Goal: Task Accomplishment & Management: Complete application form

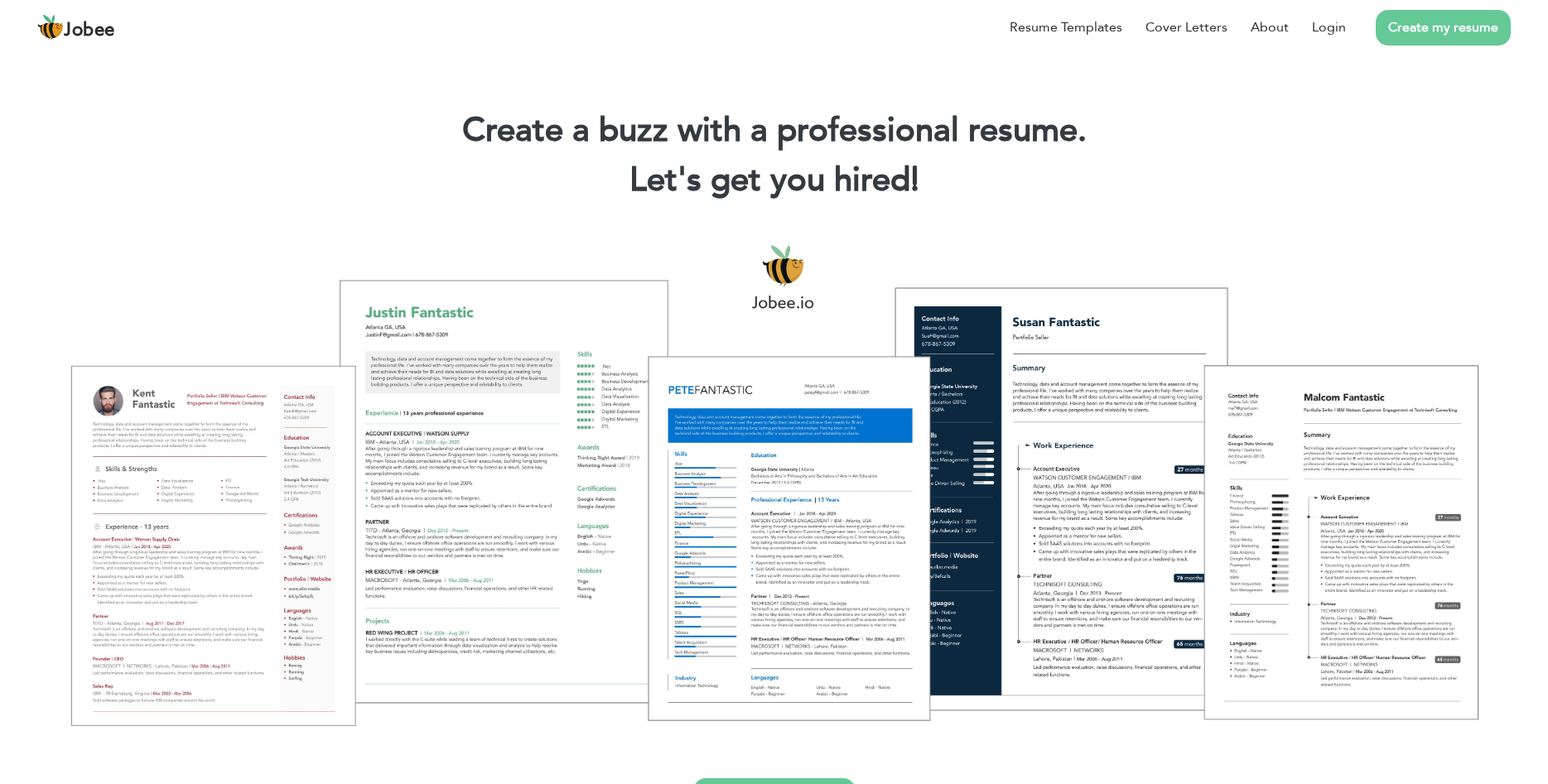
click at [1430, 34] on link "Create my resume" at bounding box center [1443, 27] width 135 height 35
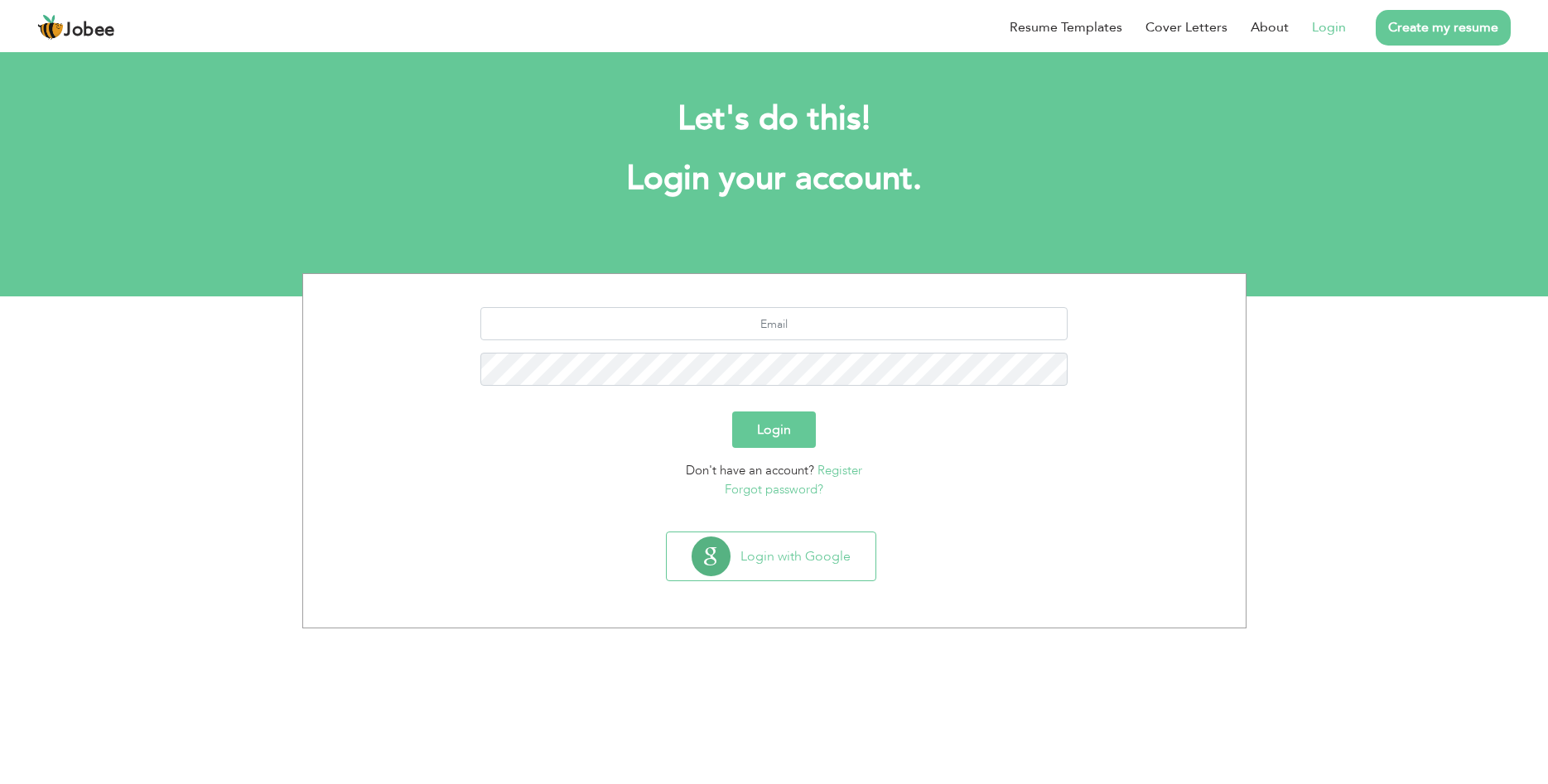
click at [1334, 23] on link "Login" at bounding box center [1328, 27] width 34 height 20
click at [802, 319] on input "text" at bounding box center [774, 324] width 587 height 34
click at [784, 557] on button "Login with Google" at bounding box center [771, 556] width 209 height 48
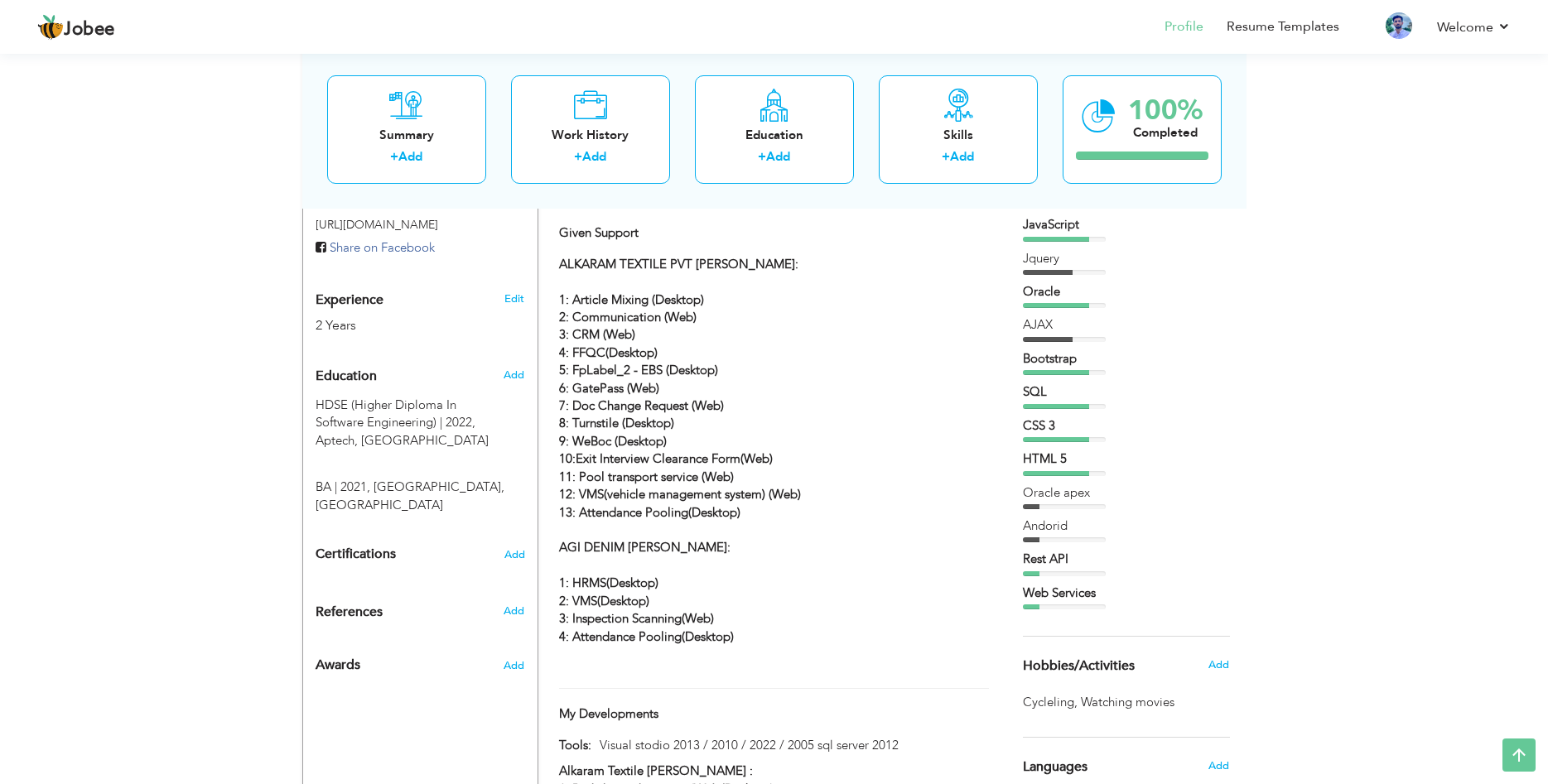
scroll to position [338, 0]
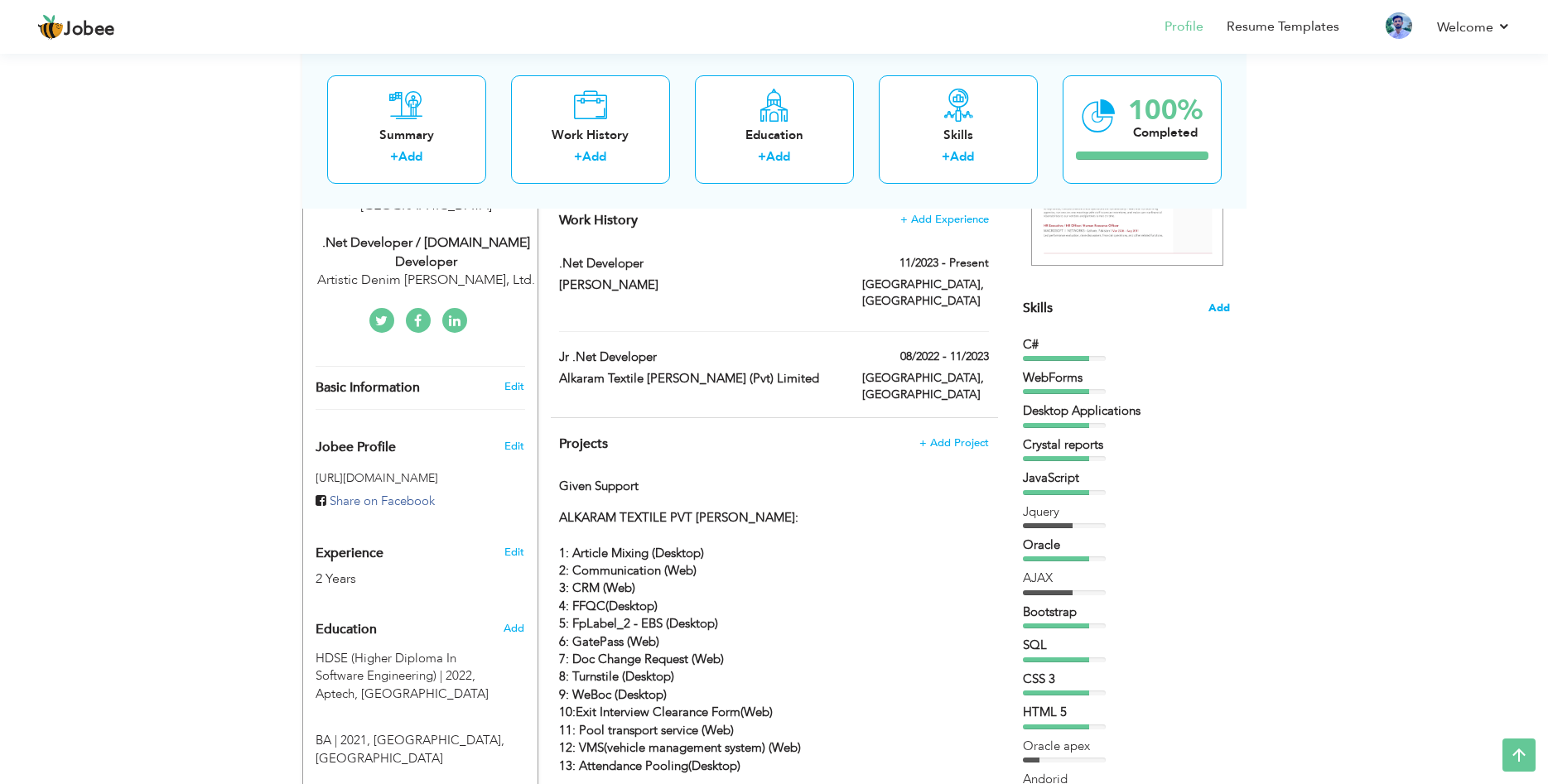
click at [1220, 305] on span "Add" at bounding box center [1219, 307] width 22 height 15
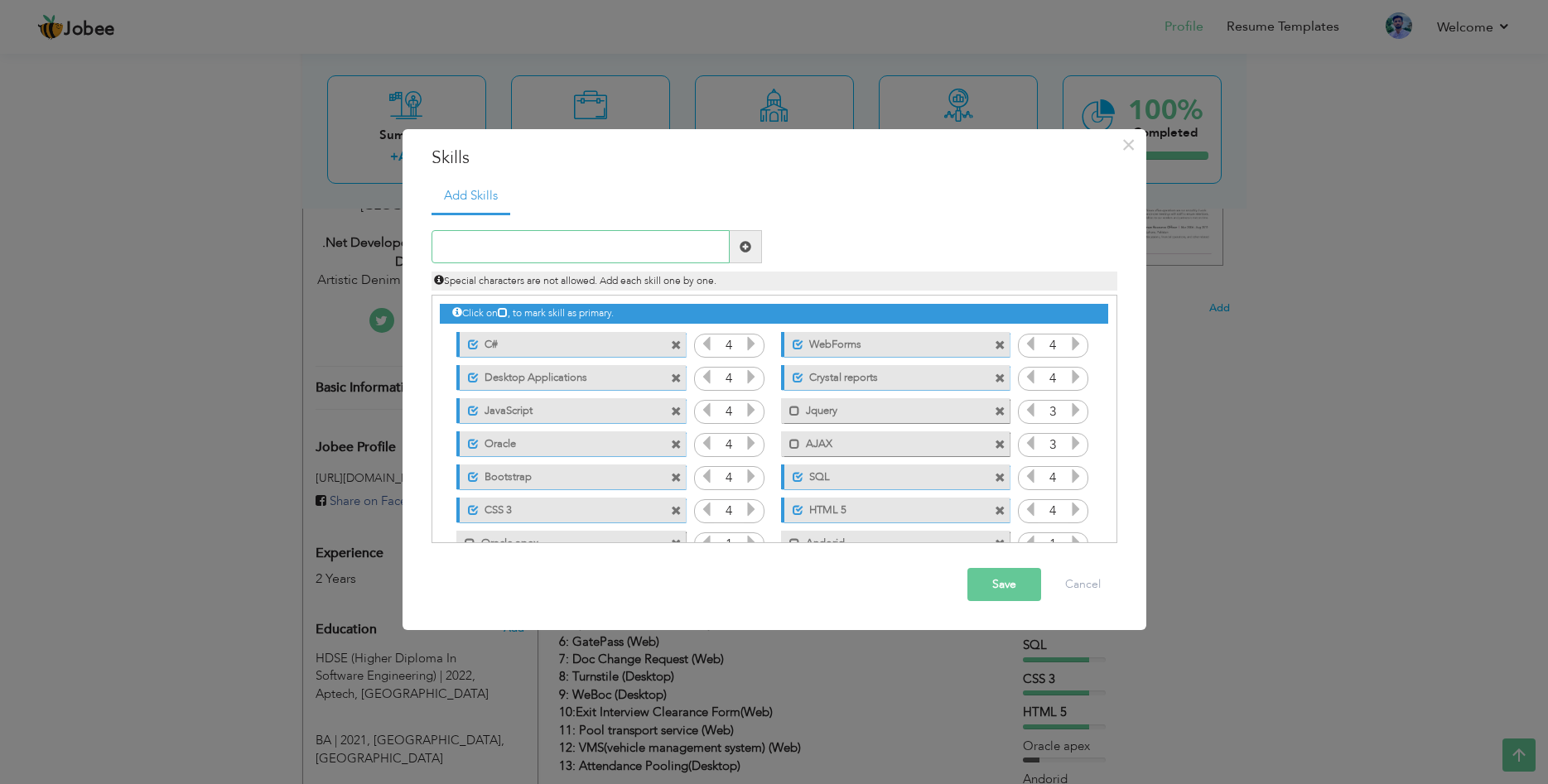
scroll to position [71, 0]
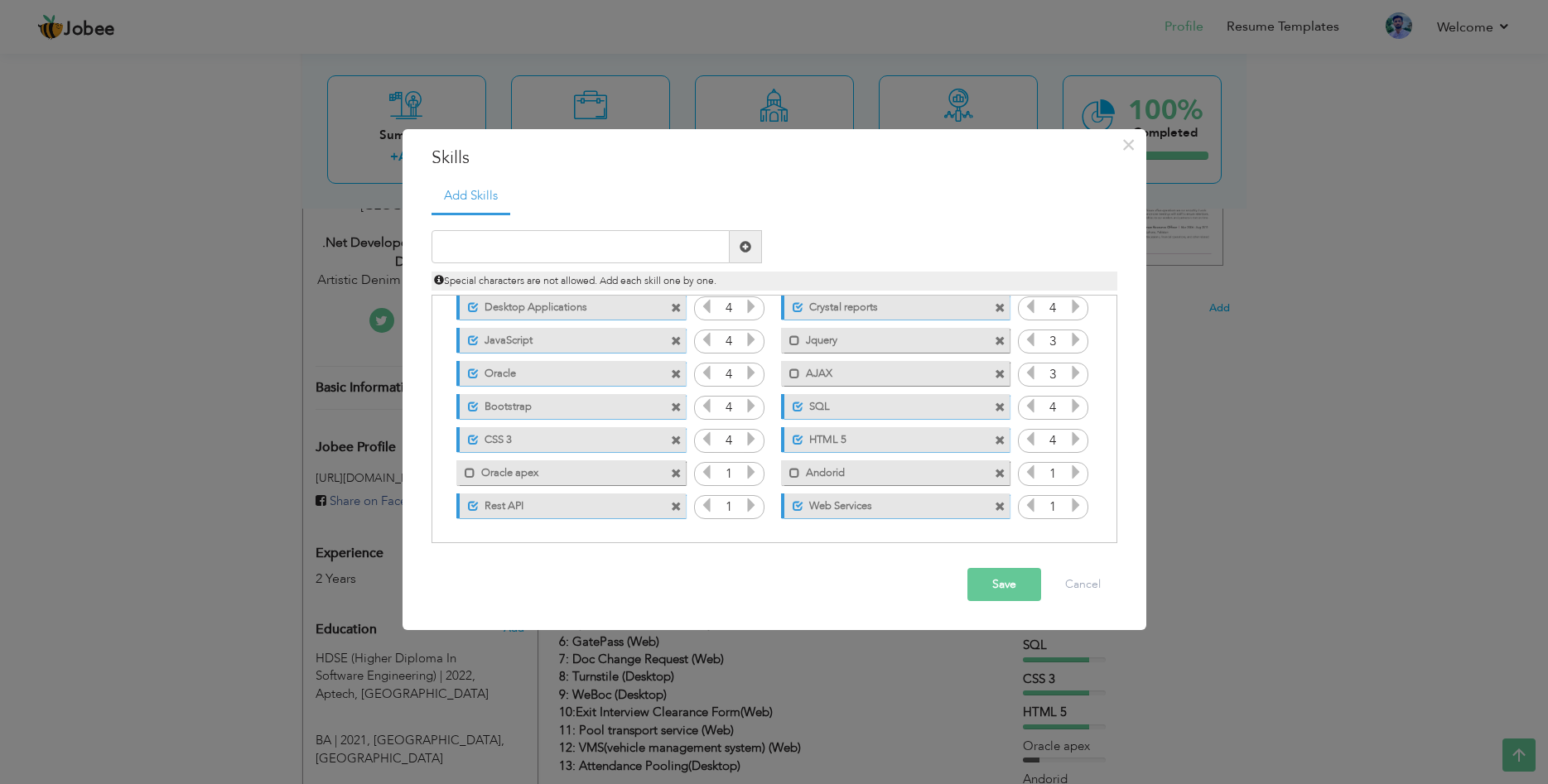
click at [753, 508] on icon at bounding box center [751, 505] width 15 height 15
click at [708, 508] on icon at bounding box center [706, 505] width 15 height 15
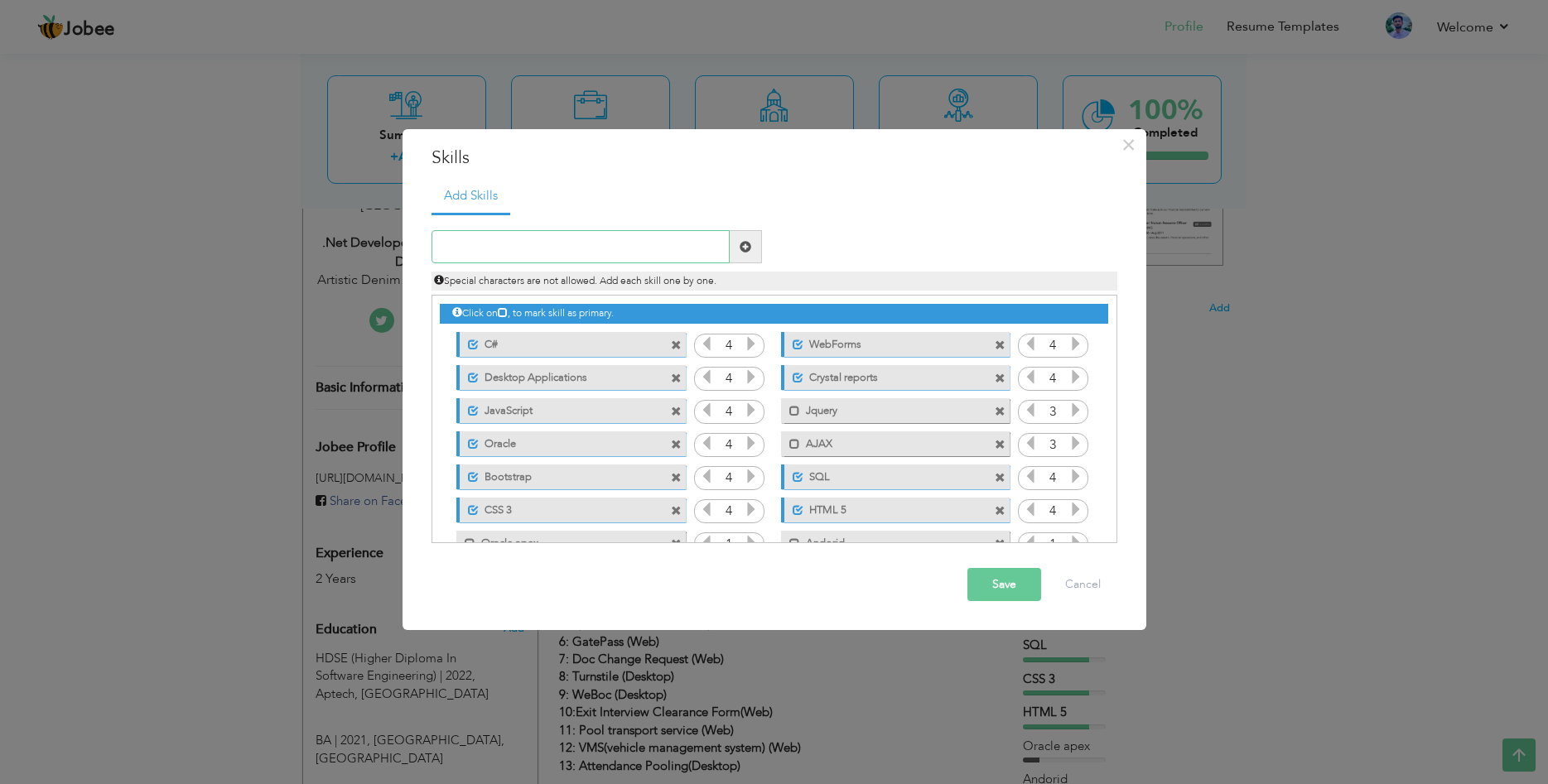
click at [592, 241] on input "text" at bounding box center [580, 247] width 298 height 34
type input "flutter"
type input "Flutter"
click at [754, 247] on span at bounding box center [745, 247] width 33 height 34
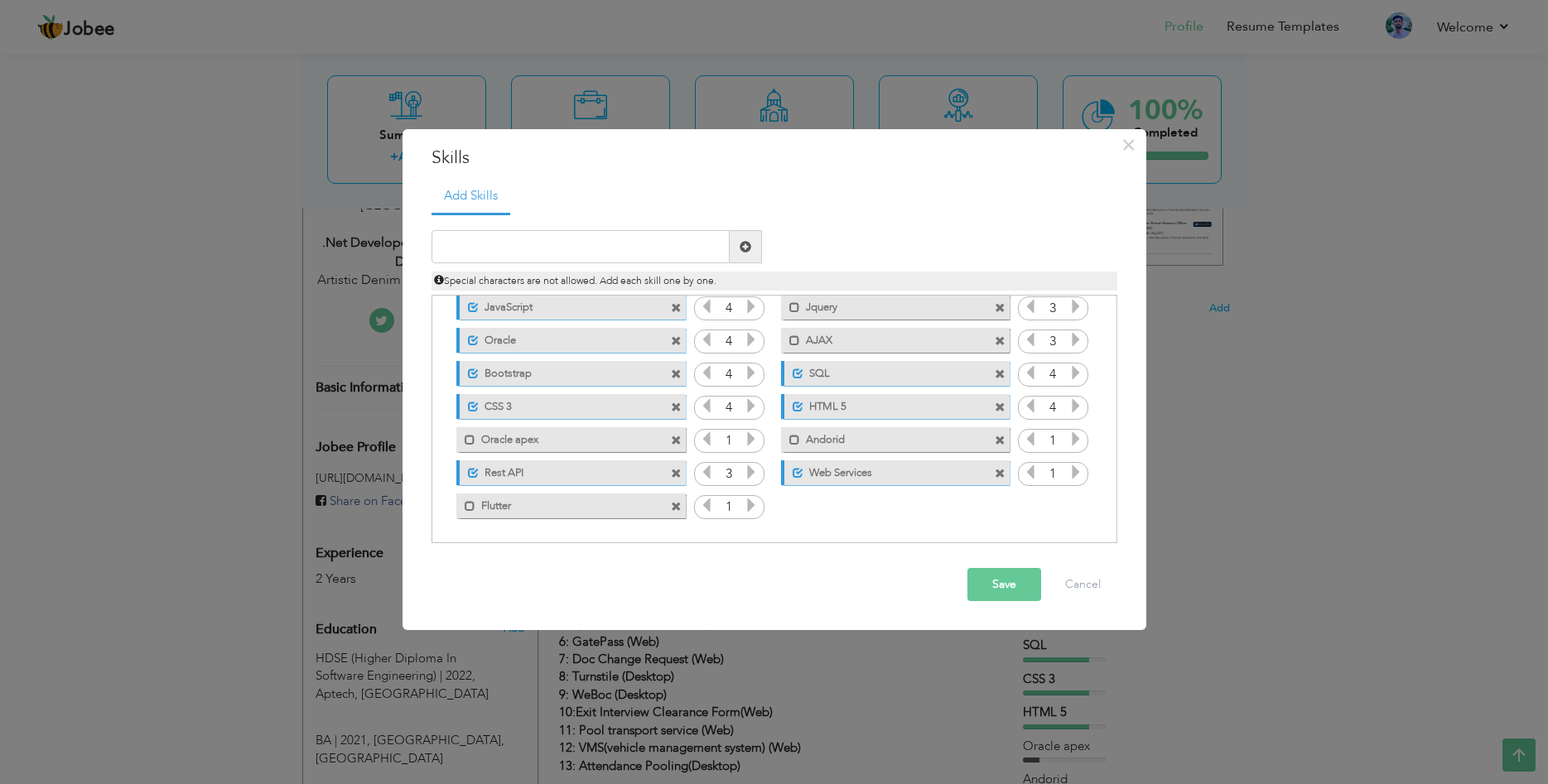
click at [742, 508] on input "1" at bounding box center [729, 508] width 31 height 24
click at [746, 508] on icon at bounding box center [751, 505] width 15 height 15
click at [753, 439] on icon at bounding box center [751, 439] width 15 height 15
click at [1079, 476] on icon at bounding box center [1076, 471] width 15 height 15
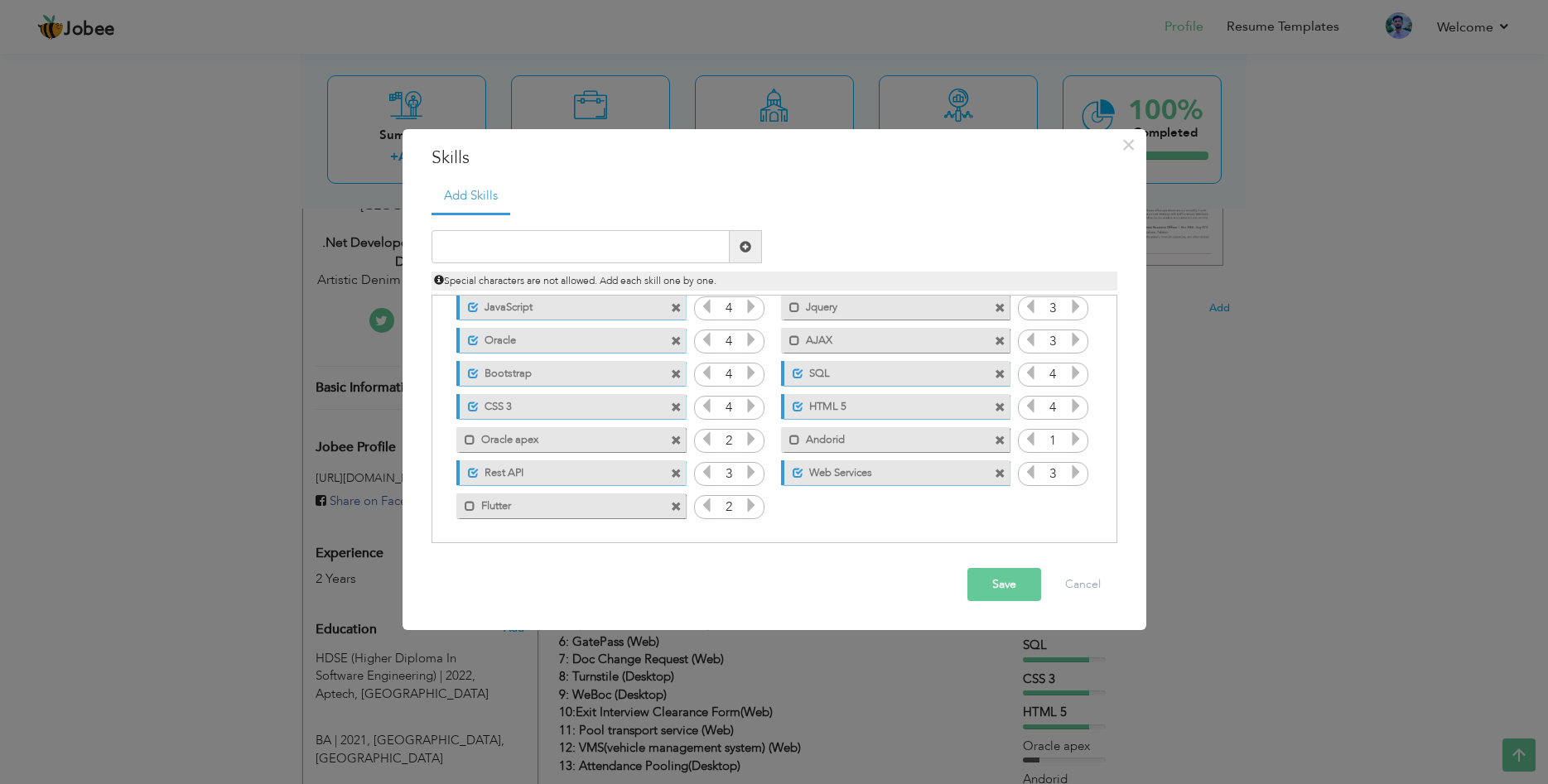
click at [1079, 445] on icon at bounding box center [1076, 439] width 15 height 15
click at [870, 441] on label "Andorid" at bounding box center [883, 437] width 167 height 21
click at [870, 441] on label "Andorid" at bounding box center [886, 437] width 165 height 21
click at [498, 241] on input "text" at bounding box center [580, 247] width 298 height 34
type input "Java"
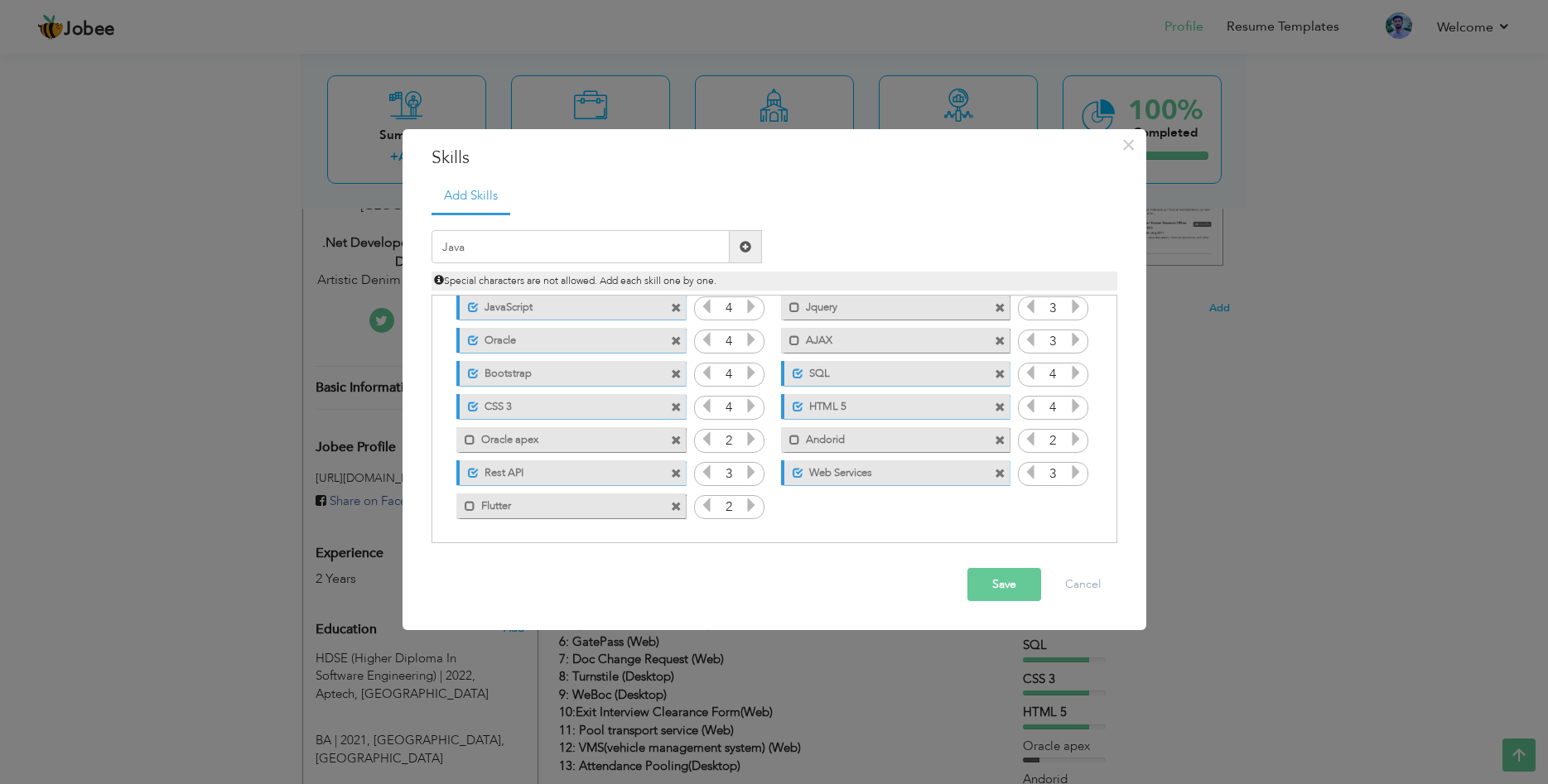
click at [1005, 440] on span at bounding box center [1000, 440] width 11 height 11
click at [748, 249] on span at bounding box center [745, 247] width 12 height 12
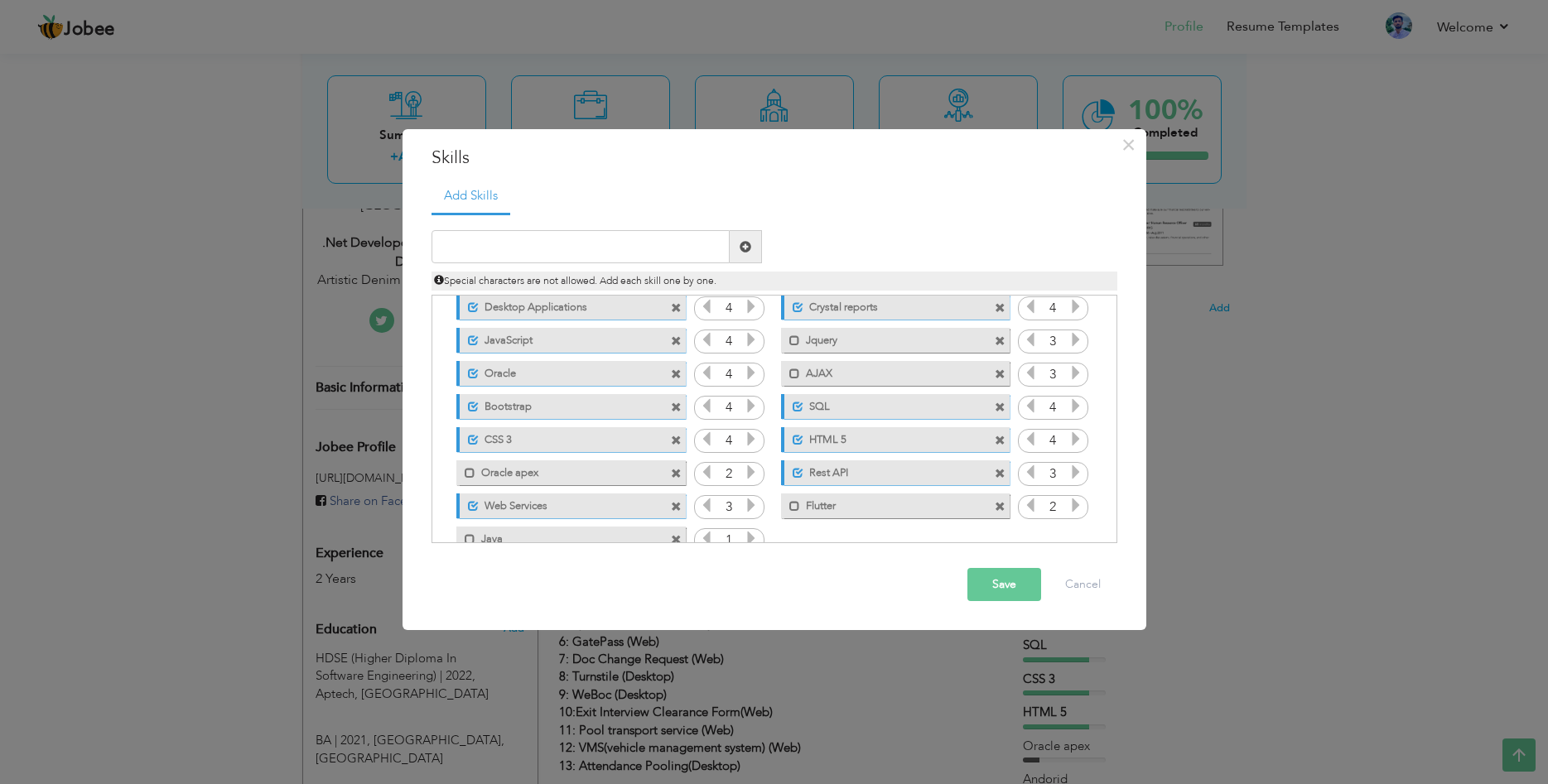
scroll to position [103, 0]
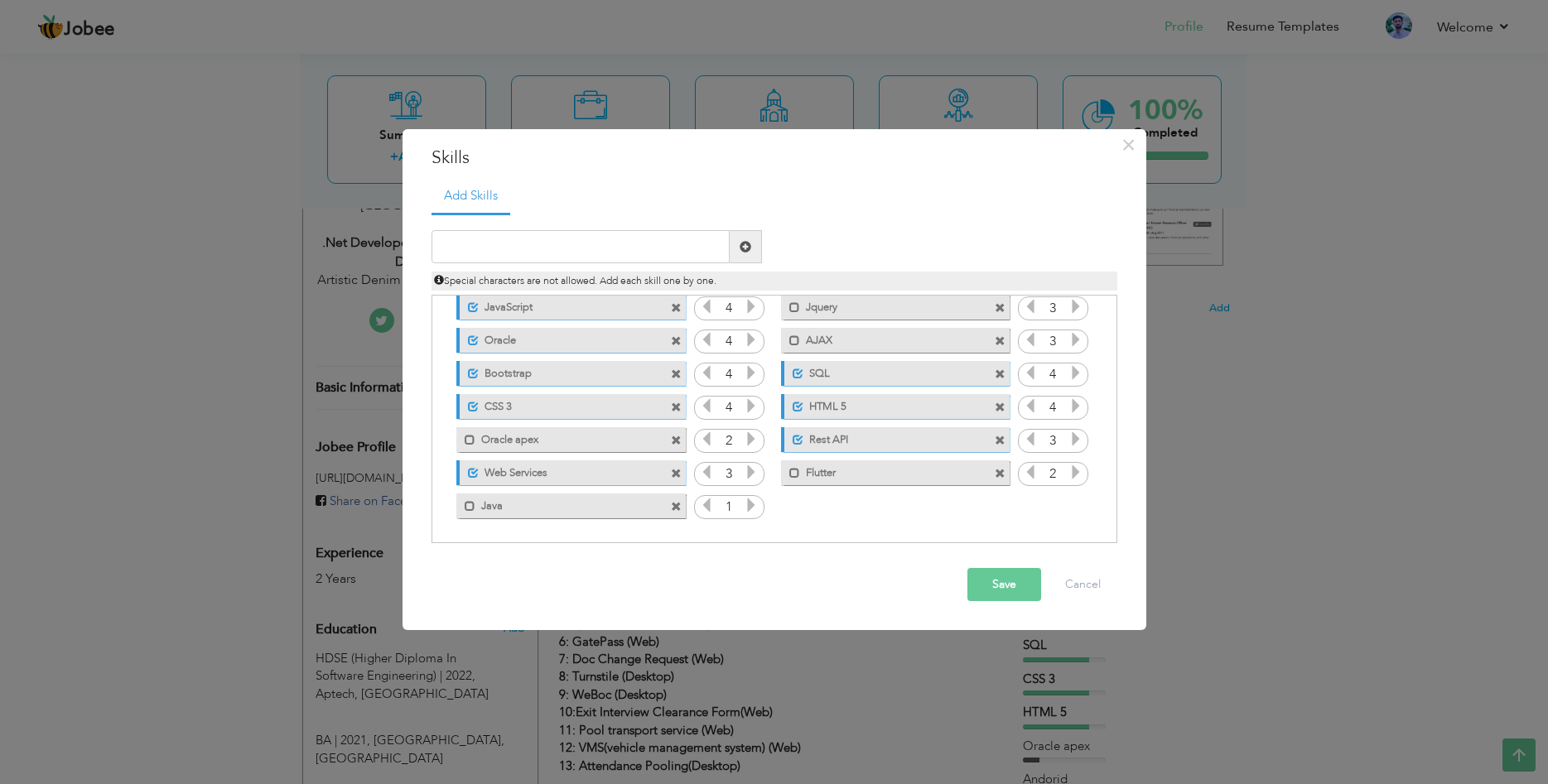
click at [750, 509] on icon at bounding box center [751, 505] width 15 height 15
click at [755, 510] on icon at bounding box center [751, 505] width 15 height 15
click at [1019, 586] on button "Save" at bounding box center [1004, 584] width 73 height 34
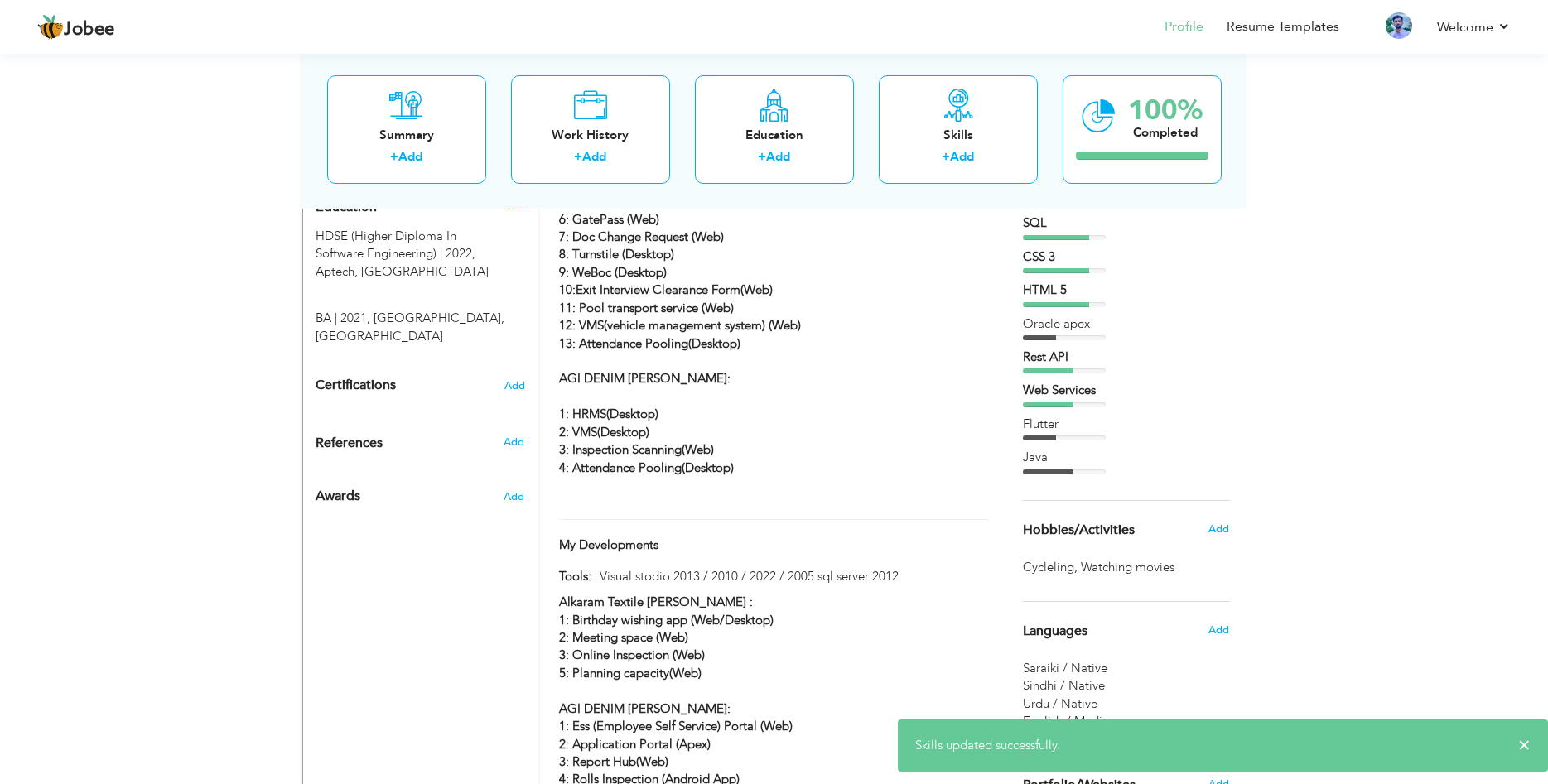
scroll to position [675, 0]
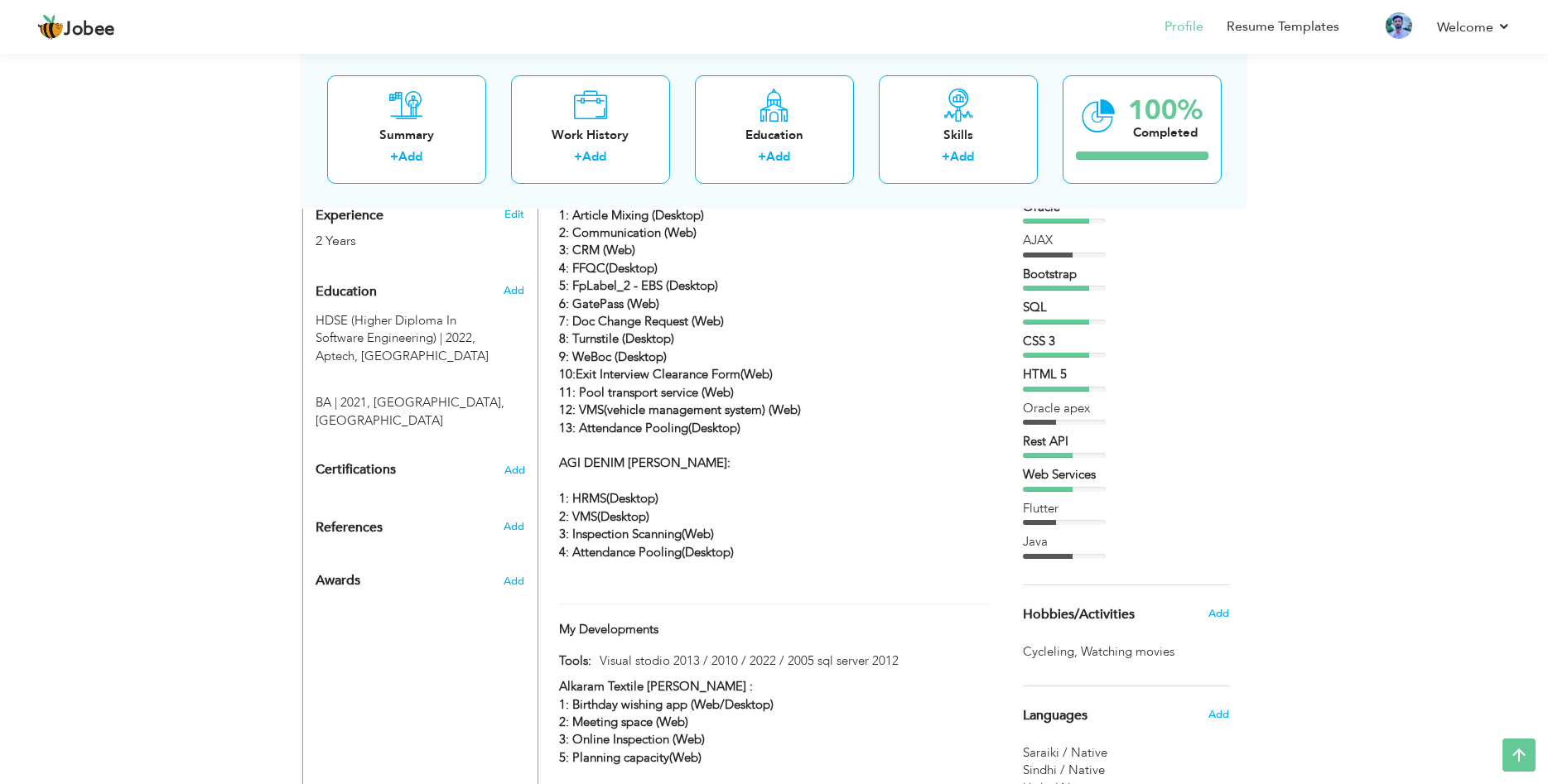
click at [1089, 550] on div "Java" at bounding box center [1126, 541] width 207 height 17
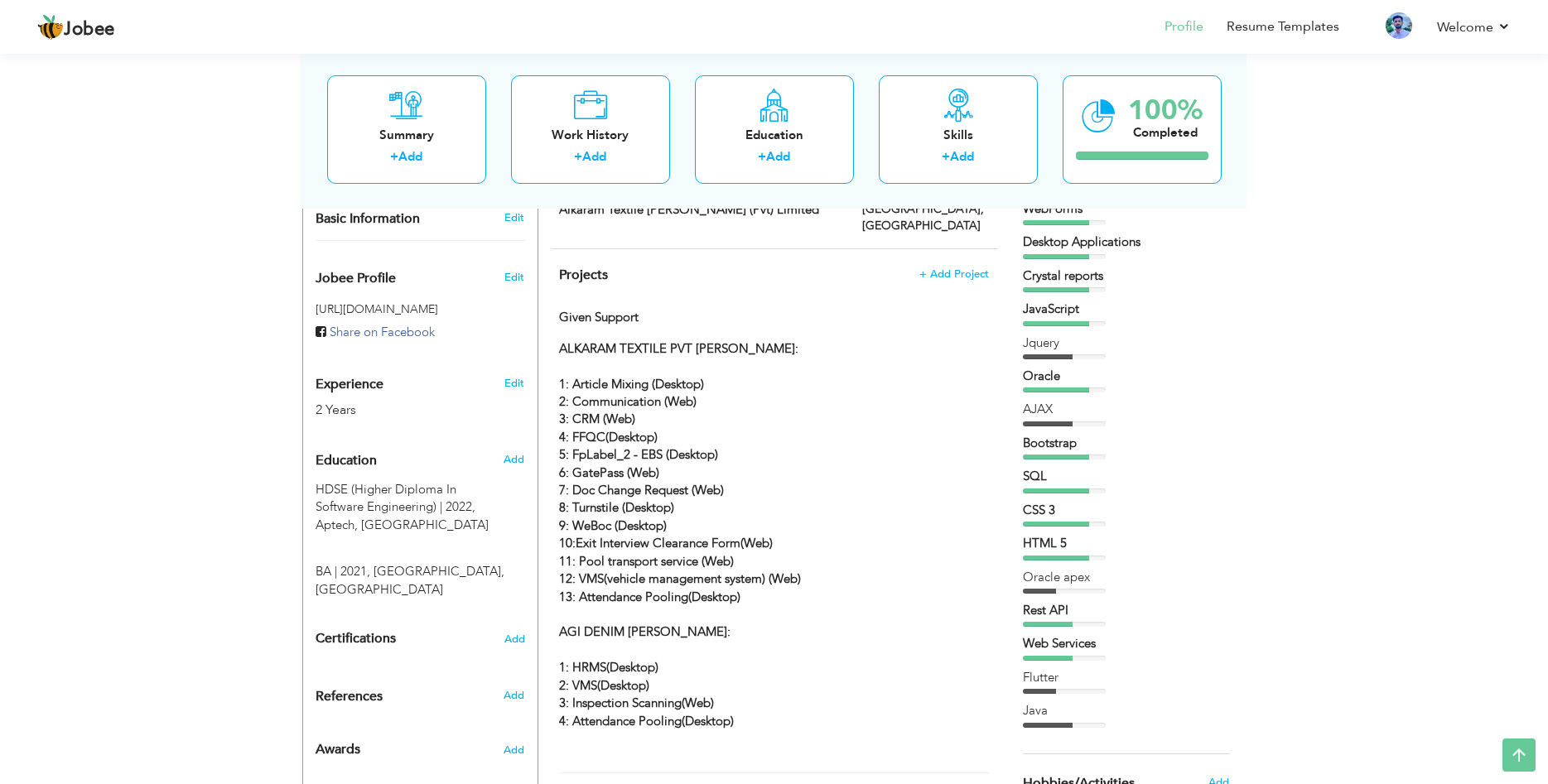
scroll to position [422, 0]
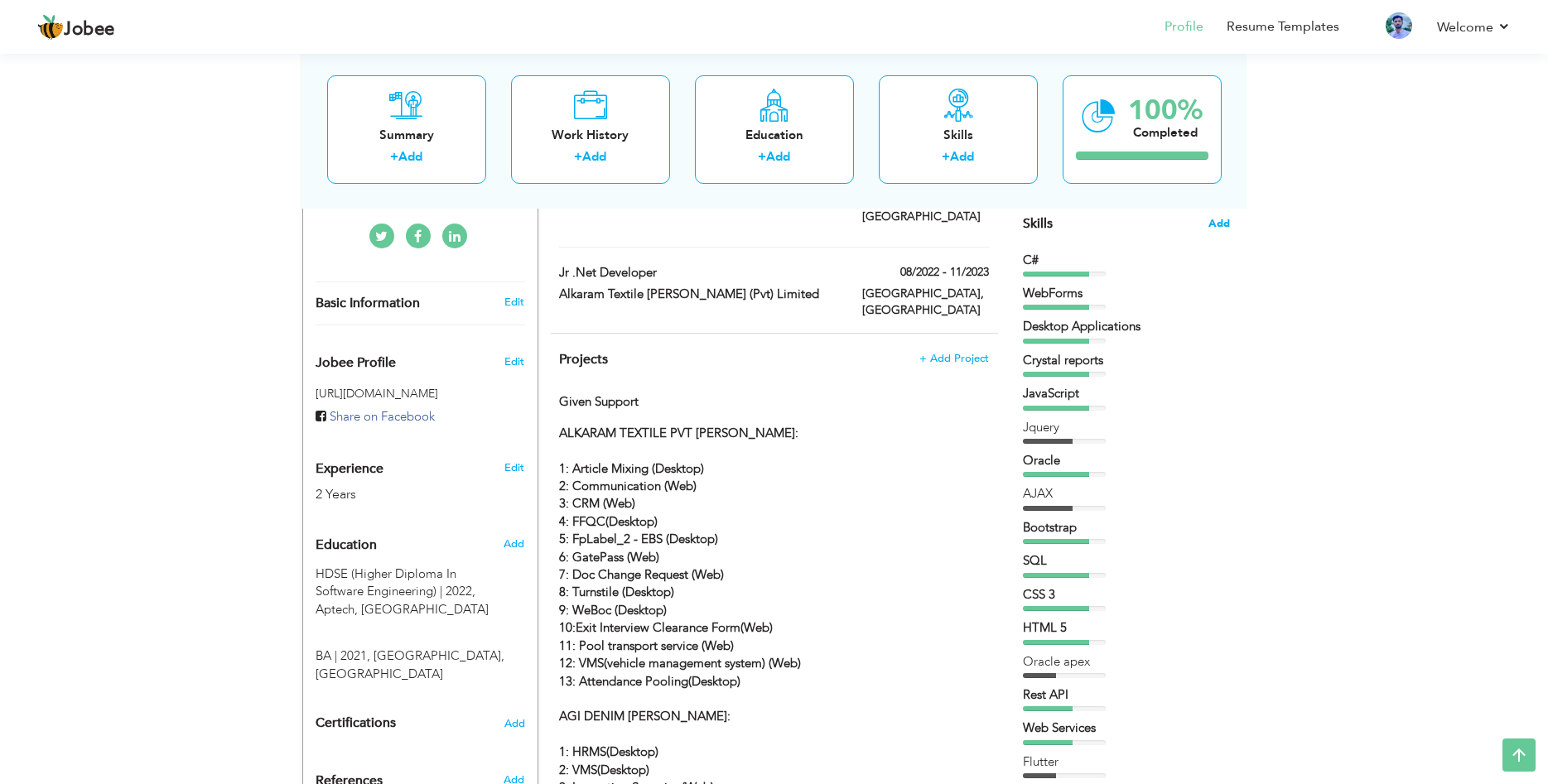
click at [1222, 221] on span "Add" at bounding box center [1219, 223] width 22 height 15
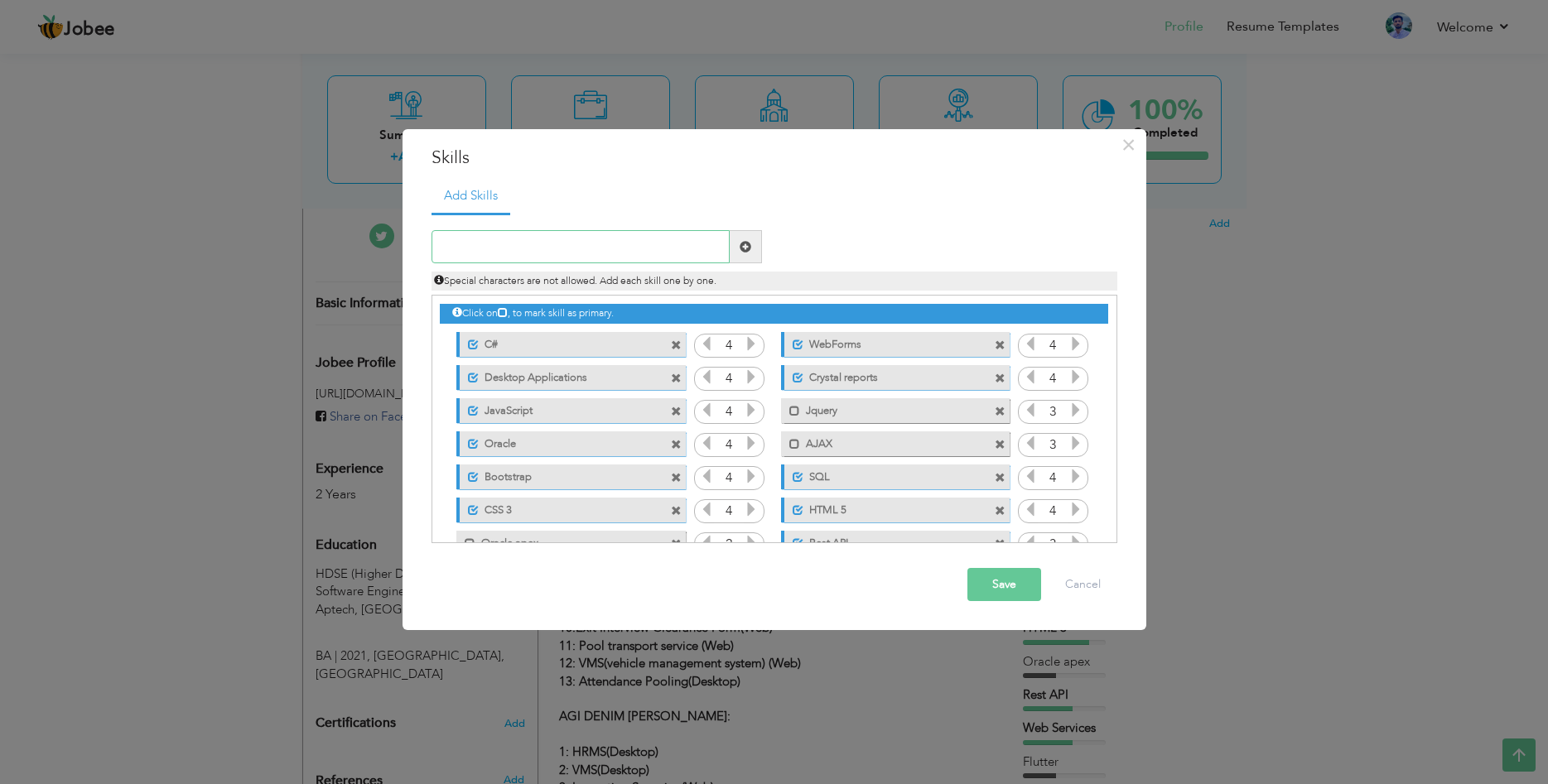
scroll to position [103, 0]
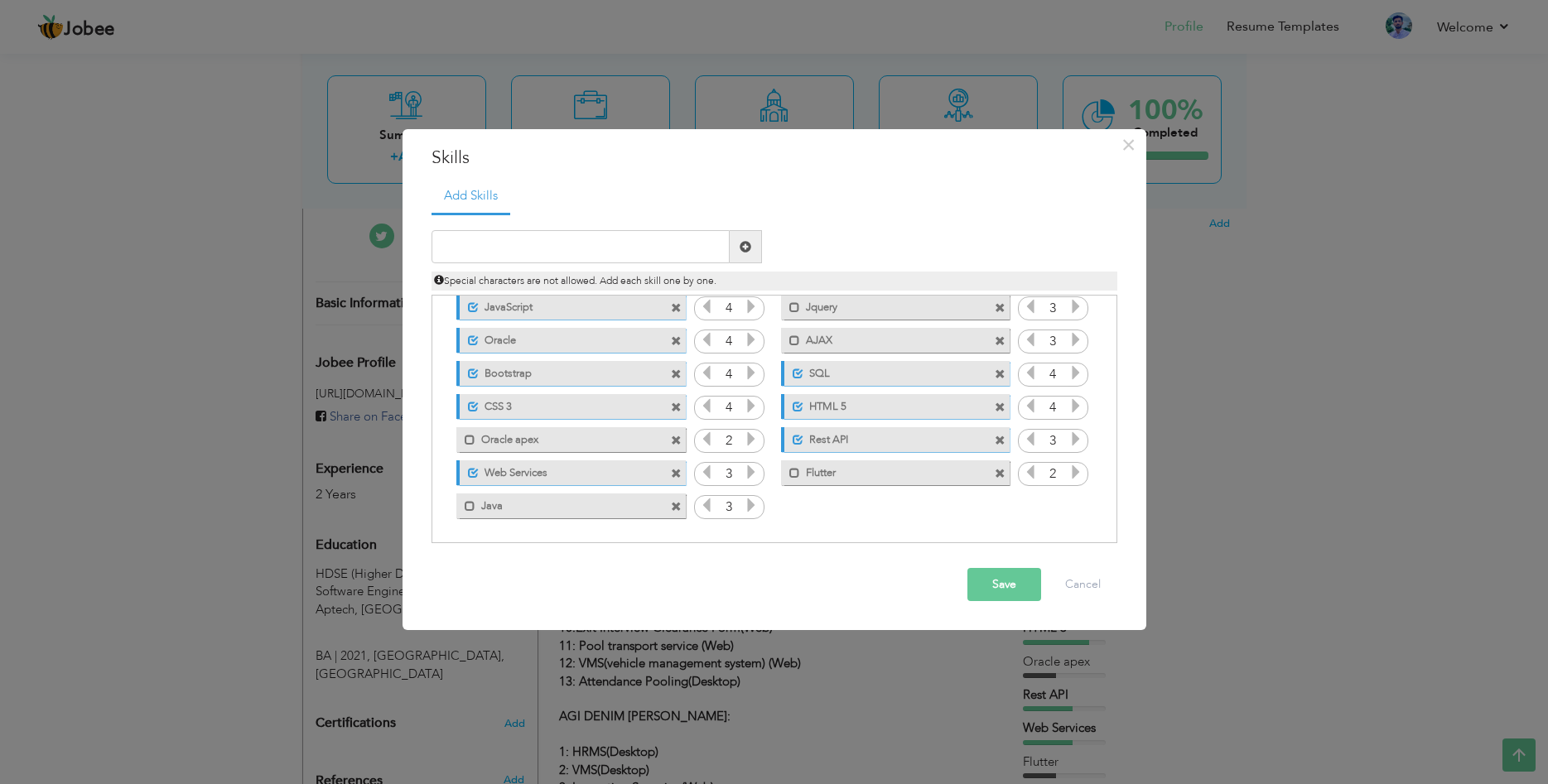
click at [1074, 471] on icon at bounding box center [1076, 471] width 15 height 15
click at [1080, 472] on icon at bounding box center [1076, 471] width 15 height 15
click at [1025, 477] on icon at bounding box center [1030, 471] width 15 height 15
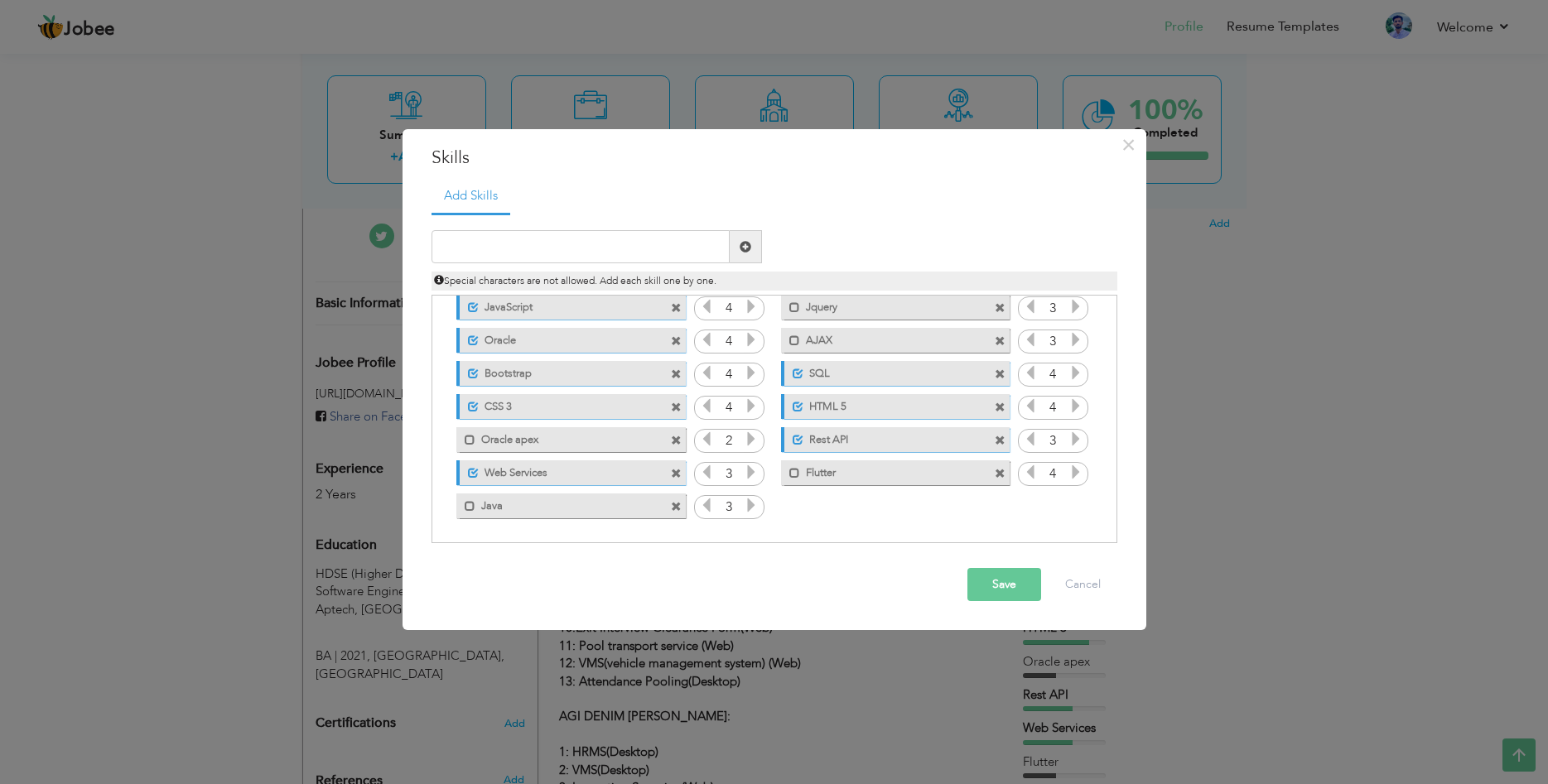
click at [1027, 475] on icon at bounding box center [1030, 471] width 15 height 15
click at [1076, 476] on icon at bounding box center [1076, 471] width 15 height 15
click at [1008, 587] on button "Save" at bounding box center [1004, 584] width 73 height 34
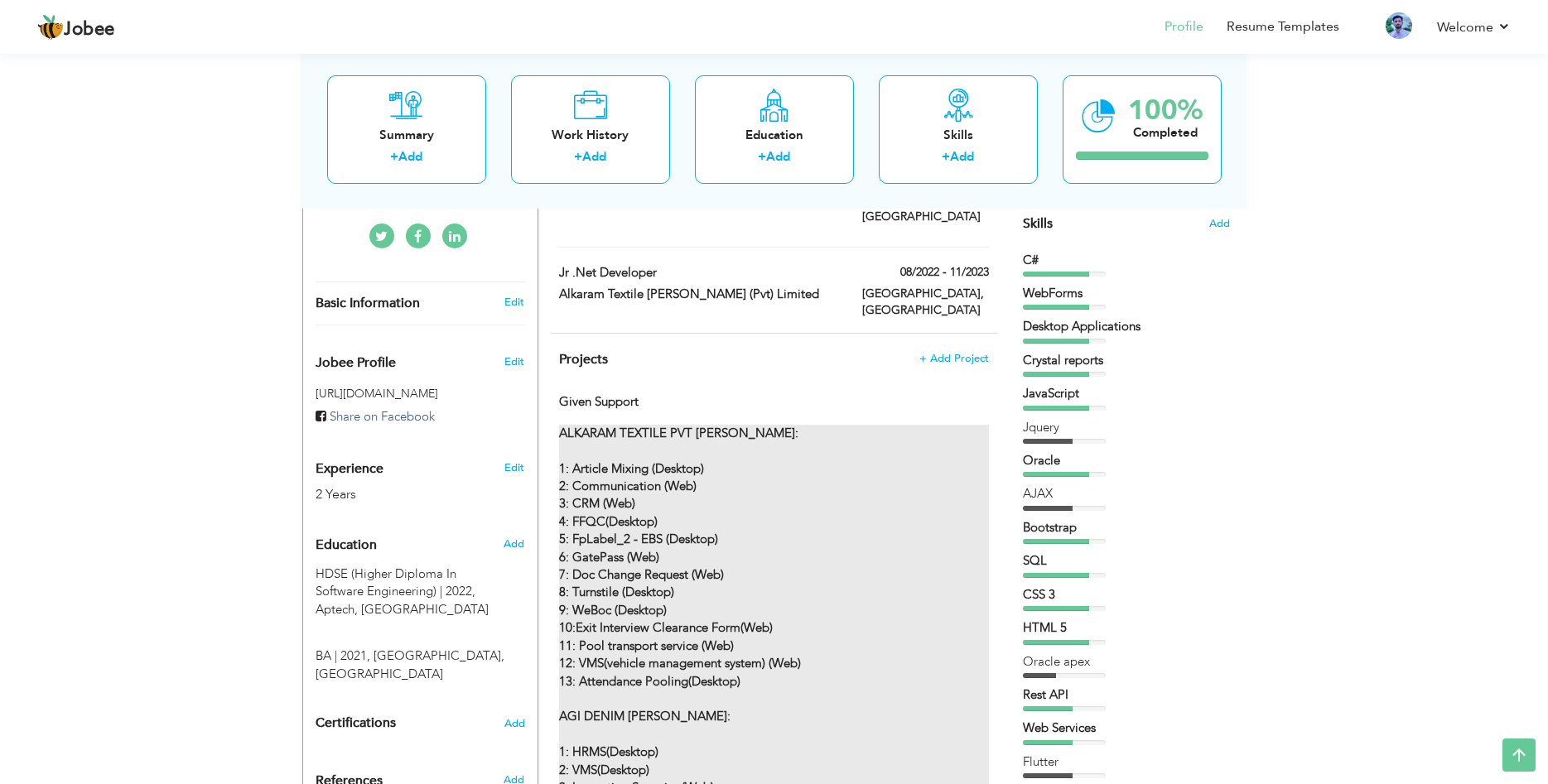
scroll to position [675, 0]
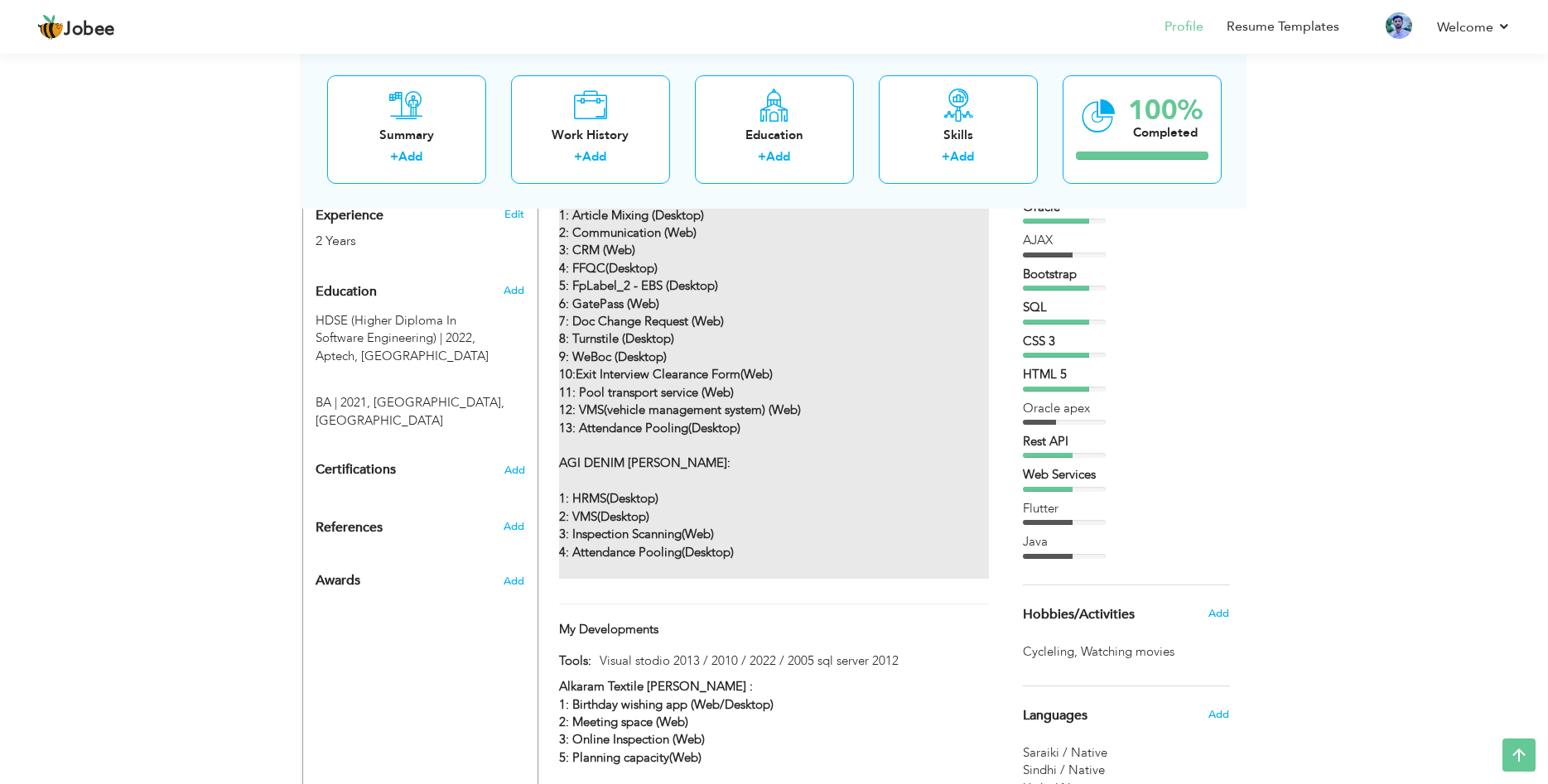
click at [767, 477] on p "ALKARAM TEXTILE PVT MILLS: 1: Article Mixing (Desktop) 2: Communication (Web) 3…" at bounding box center [773, 375] width 429 height 408
type input "Given Support"
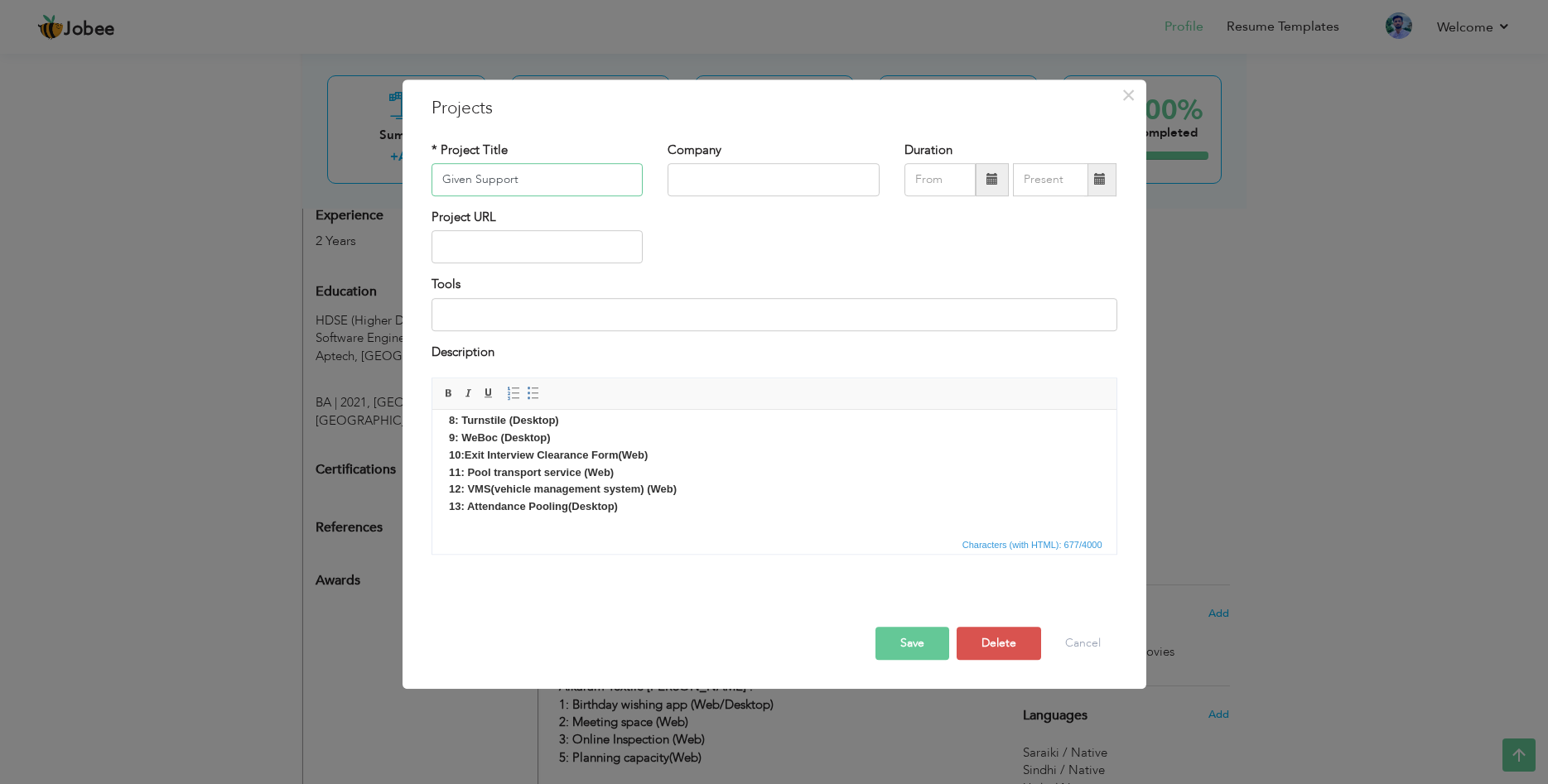
scroll to position [0, 0]
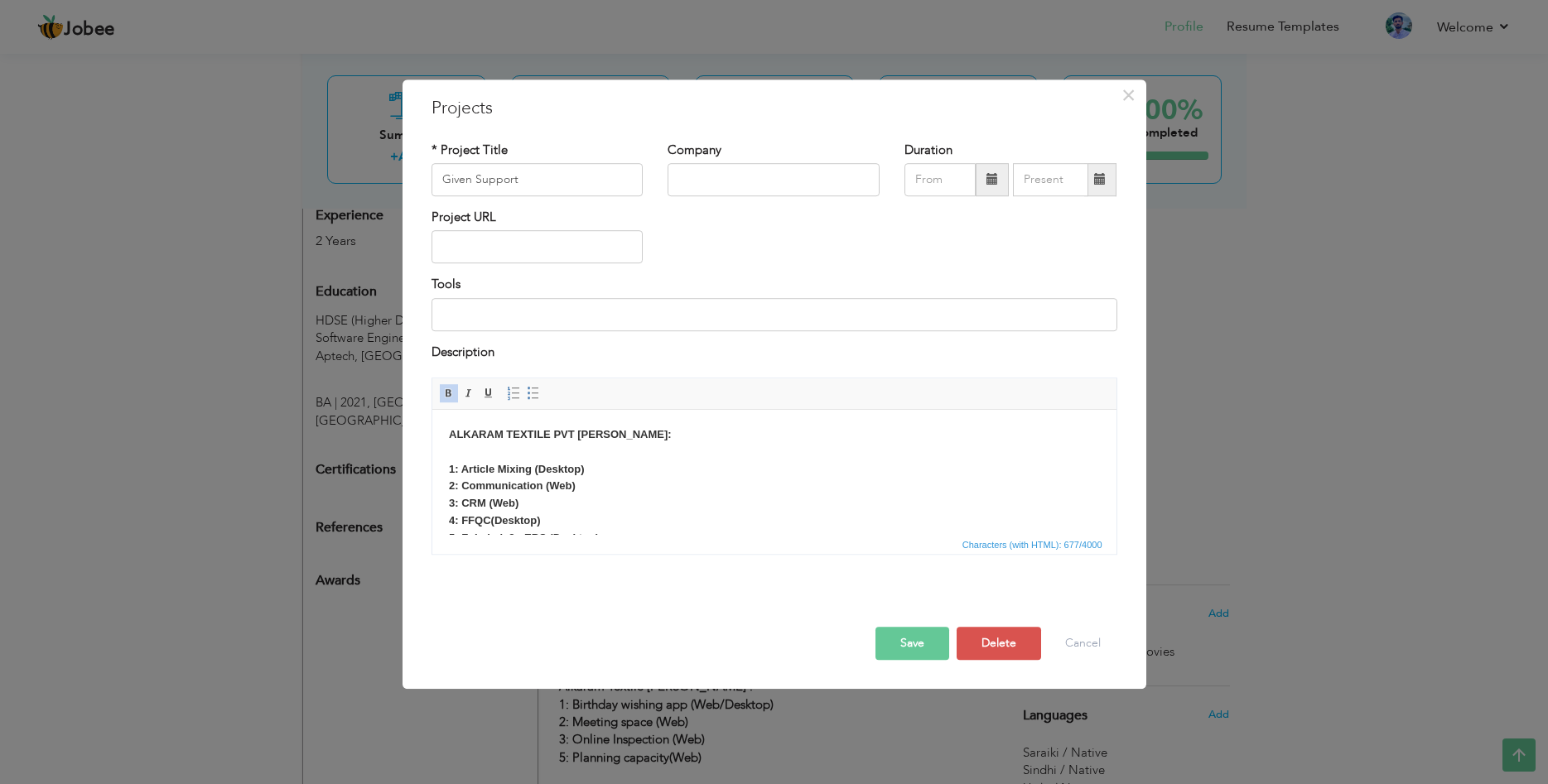
click at [680, 469] on p "ALKARAM TEXTILE PVT MILLS: 1: Article Mixing (Desktop) 2: Communication (Web) 3…" at bounding box center [774, 624] width 651 height 395
click at [689, 490] on p "ALKARAM TEXTILE PVT MILLS: 1: Article Mixing (Desktop) 2: Communication (Web) 3…" at bounding box center [774, 371] width 651 height 395
click at [608, 483] on p "ALKARAM TEXTILE PVT MILLS: 1: Article Mixing (Desktop) 2: Communication (Web) 3…" at bounding box center [774, 335] width 651 height 395
click at [577, 490] on strong "AGI DENIM MILLS: 1: HRMS(Desktop) 2: VMS(Desktop) 3: Inspection Scanning(Web) 4…" at bounding box center [530, 464] width 163 height 99
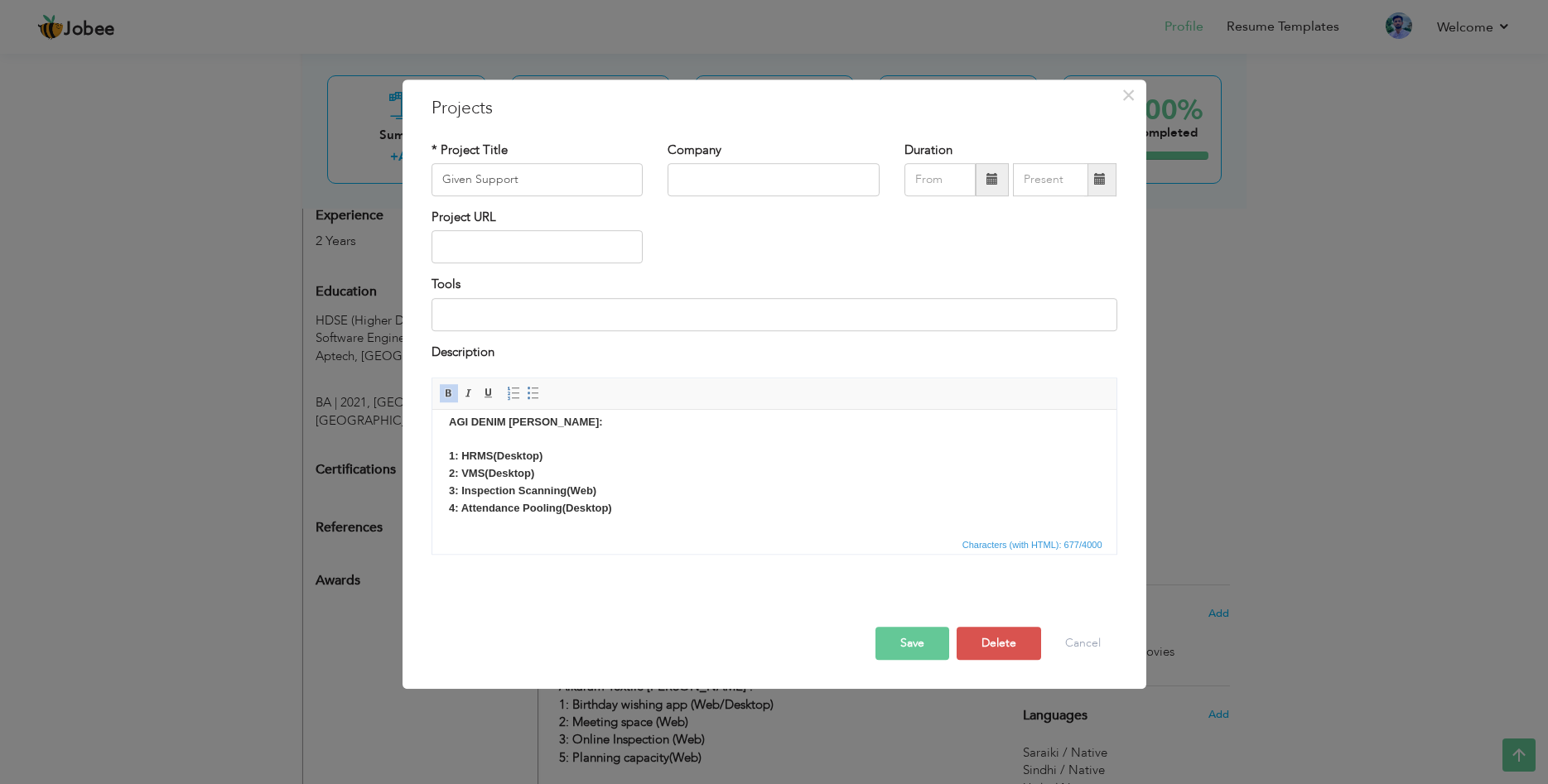
click at [638, 499] on p "ALKARAM TEXTILE PVT MILLS: 1: Article Mixing (Desktop) 2: Communication (Web) 3…" at bounding box center [774, 335] width 651 height 395
click at [580, 494] on strong "AGI DENIM MILLS: 1: HRMS(Desktop) 2: VMS(Desktop) 3: Inspection Scanning(Web) 4…" at bounding box center [530, 464] width 163 height 99
click at [599, 495] on p "ALKARAM TEXTILE PVT MILLS: 1: Article Mixing (Desktop) 2: Communication (Web) 3…" at bounding box center [774, 335] width 651 height 395
click at [596, 508] on strong "AGI DENIM MILLS: 1: HRMS(Desktop) 2: VMS(Desktop) 3: Inspection Scanning(Web) 4…" at bounding box center [530, 464] width 163 height 99
click at [639, 511] on p "ALKARAM TEXTILE PVT MILLS: 1: Article Mixing (Desktop) 2: Communication (Web) 3…" at bounding box center [774, 335] width 651 height 395
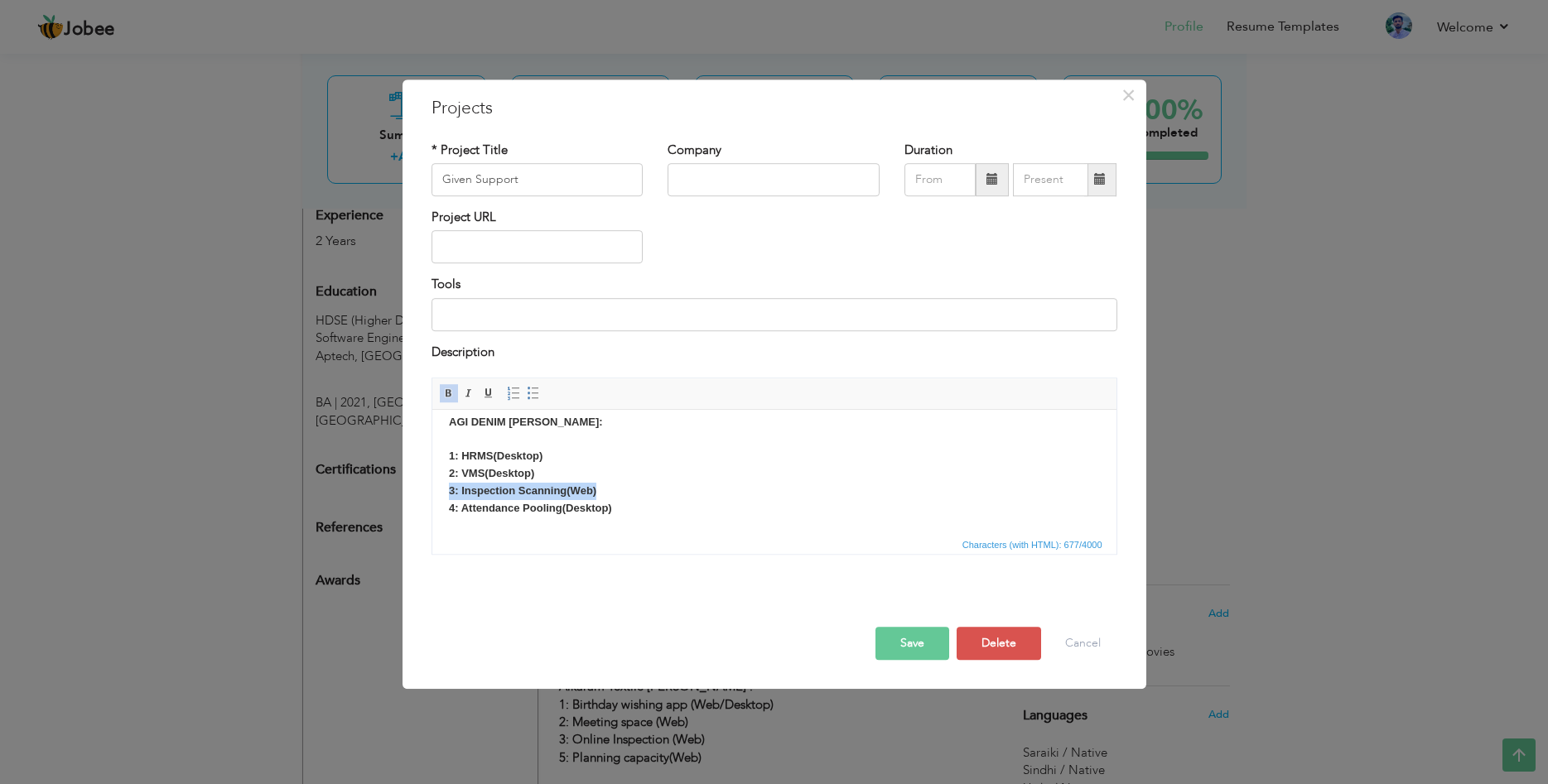
drag, startPoint x: 628, startPoint y: 492, endPoint x: 429, endPoint y: 493, distance: 199.0
click at [432, 246] on html "ALKARAM TEXTILE PVT MILLS: 1: Article Mixing (Desktop) 2: Communication (Web) 3…" at bounding box center [774, 183] width 684 height 124
click at [626, 509] on p "ALKARAM TEXTILE PVT MILLS: 1: Article Mixing (Desktop) 2: Communication (Web) 3…" at bounding box center [774, 335] width 651 height 395
drag, startPoint x: 638, startPoint y: 513, endPoint x: 436, endPoint y: 492, distance: 203.1
click at [436, 246] on html "ALKARAM TEXTILE PVT MILLS: 1: Article Mixing (Desktop) 2: Communication (Web) 3…" at bounding box center [774, 183] width 684 height 124
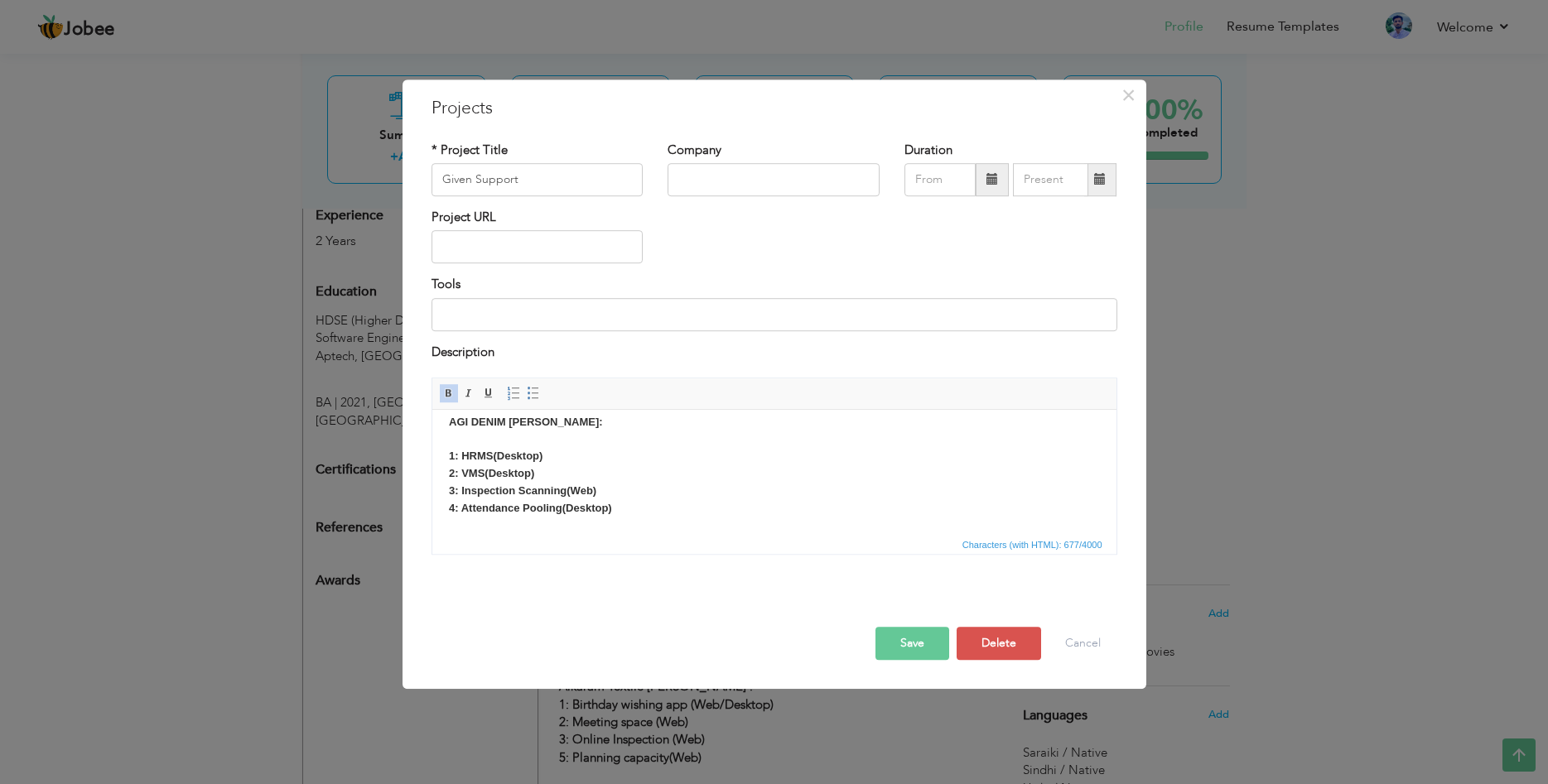
click at [620, 516] on p "ALKARAM TEXTILE PVT MILLS: 1: Article Mixing (Desktop) 2: Communication (Web) 3…" at bounding box center [774, 335] width 651 height 395
drag, startPoint x: 616, startPoint y: 512, endPoint x: 433, endPoint y: 489, distance: 184.4
click at [433, 246] on html "ALKARAM TEXTILE PVT MILLS: 1: Article Mixing (Desktop) 2: Communication (Web) 3…" at bounding box center [774, 183] width 684 height 124
click at [618, 519] on p "ALKARAM TEXTILE PVT MILLS: 1: Article Mixing (Desktop) 2: Communication (Web) 3…" at bounding box center [774, 335] width 651 height 395
drag, startPoint x: 628, startPoint y: 511, endPoint x: 433, endPoint y: 486, distance: 196.6
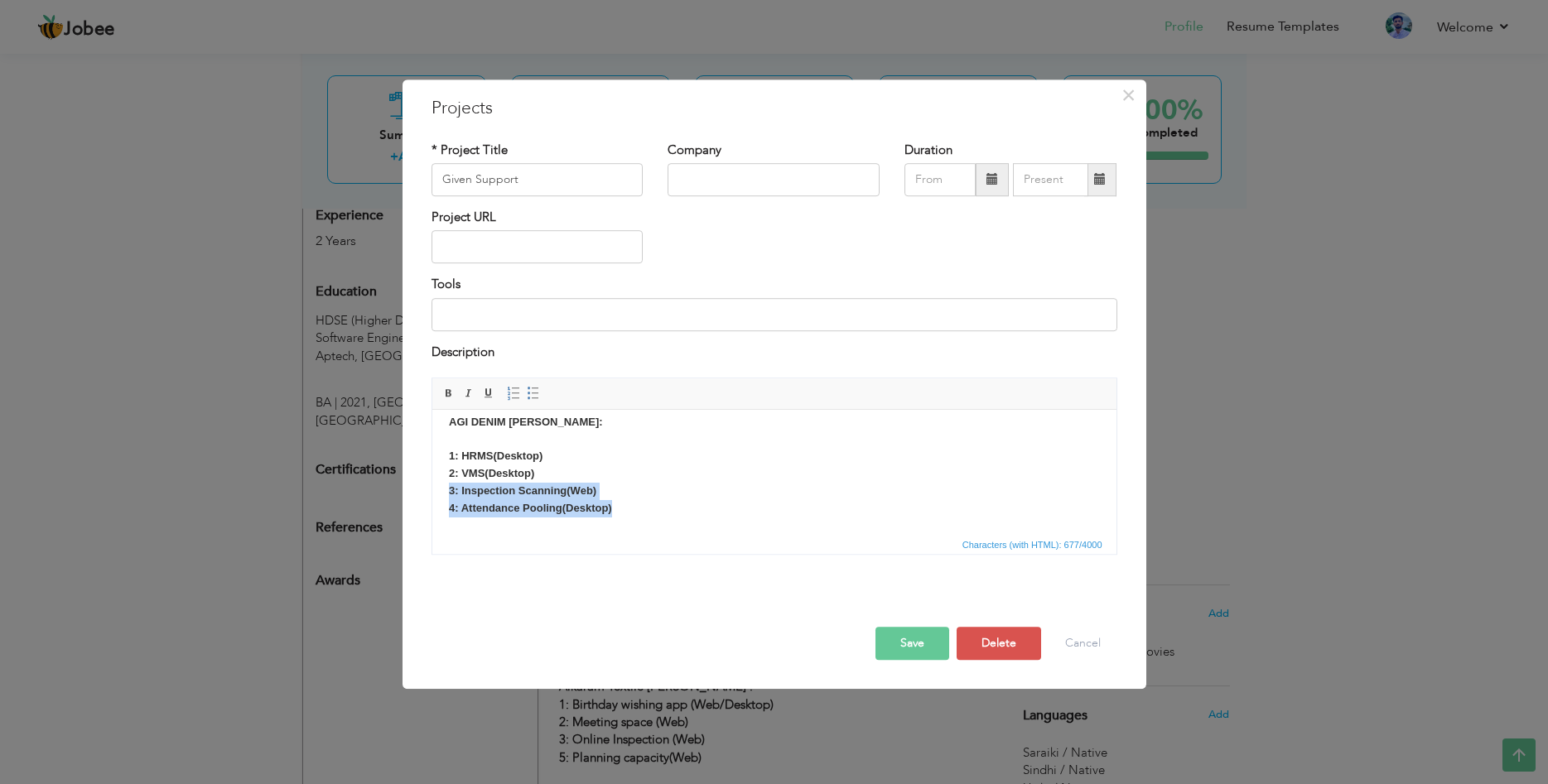
click at [433, 246] on html "ALKARAM TEXTILE PVT MILLS: 1: Article Mixing (Desktop) 2: Communication (Web) 3…" at bounding box center [774, 183] width 684 height 124
click at [494, 475] on strong "AGI DENIM MILLS: 1: HRMS(Desktop) 2: VMS(Desktop) 3: Inspection Scanning(Web) 4…" at bounding box center [530, 464] width 163 height 99
click at [493, 458] on strong "AGI DENIM MILLS: 1: HRMS(Desktop) 2: VMS (Visitor Management System)(Desktop) 3…" at bounding box center [568, 464] width 239 height 99
click at [549, 471] on strong "AGI DENIM MILLS: 1: HRMS(Desktop) 2: VMS (Visitor Management System)(Desktop) 3…" at bounding box center [568, 464] width 239 height 99
click at [624, 500] on p "ALKARAM TEXTILE PVT MILLS: 1: Article Mixing (Desktop) 2: Communication (Web) 3…" at bounding box center [774, 335] width 651 height 395
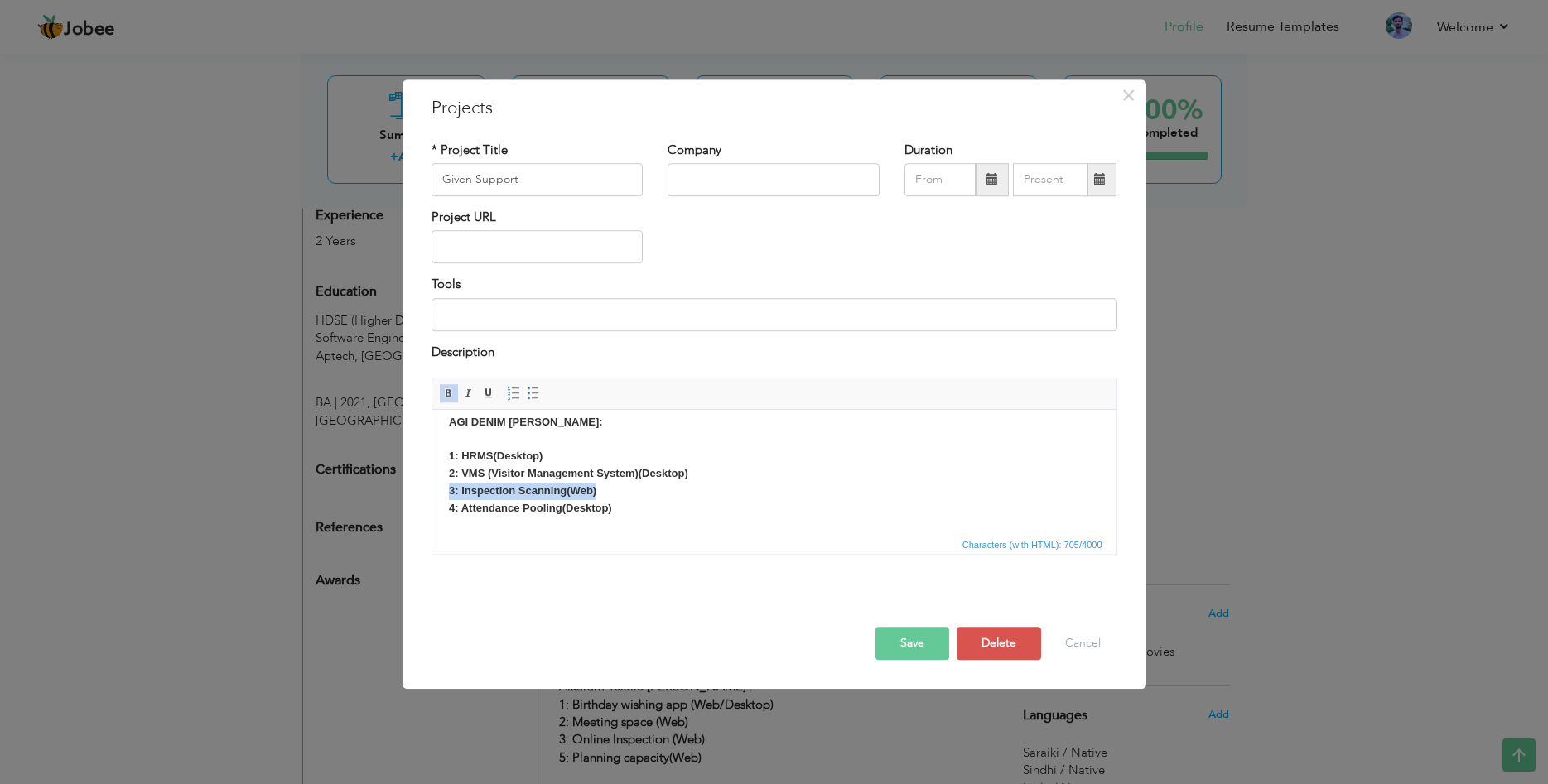
drag, startPoint x: 637, startPoint y: 496, endPoint x: 444, endPoint y: 493, distance: 193.0
click at [444, 246] on html "ALKARAM TEXTILE PVT MILLS: 1: Article Mixing (Desktop) 2: Communication (Web) 3…" at bounding box center [774, 183] width 684 height 124
click at [627, 512] on p "ALKARAM TEXTILE PVT MILLS: 1: Article Mixing (Desktop) 2: Communication (Web) 3…" at bounding box center [774, 335] width 651 height 395
drag, startPoint x: 624, startPoint y: 491, endPoint x: 425, endPoint y: 490, distance: 199.0
click at [432, 246] on html "ALKARAM TEXTILE PVT MILLS: 1: Article Mixing (Desktop) 2: Communication (Web) 3…" at bounding box center [774, 183] width 684 height 124
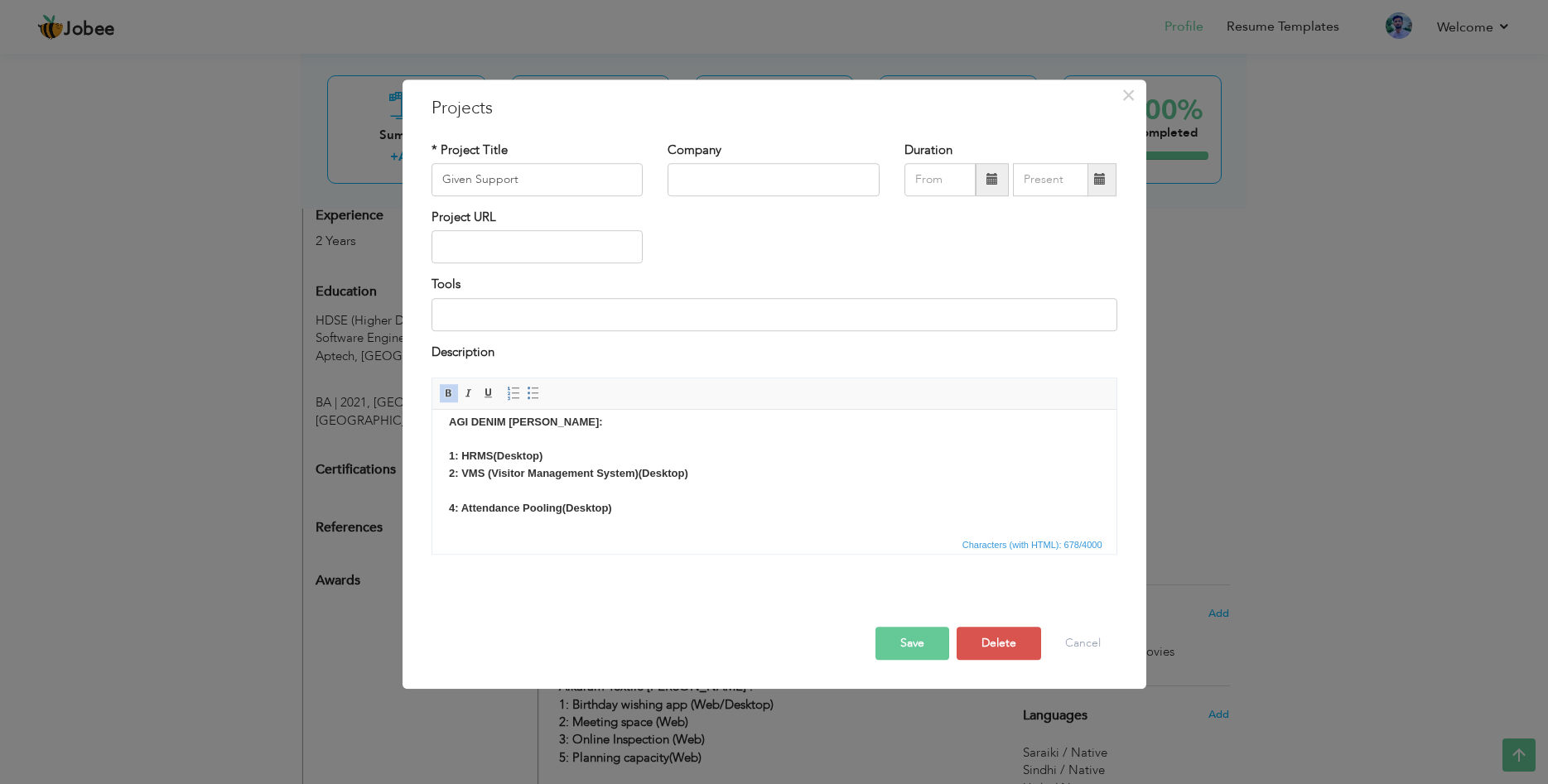
scroll to position [271, 0]
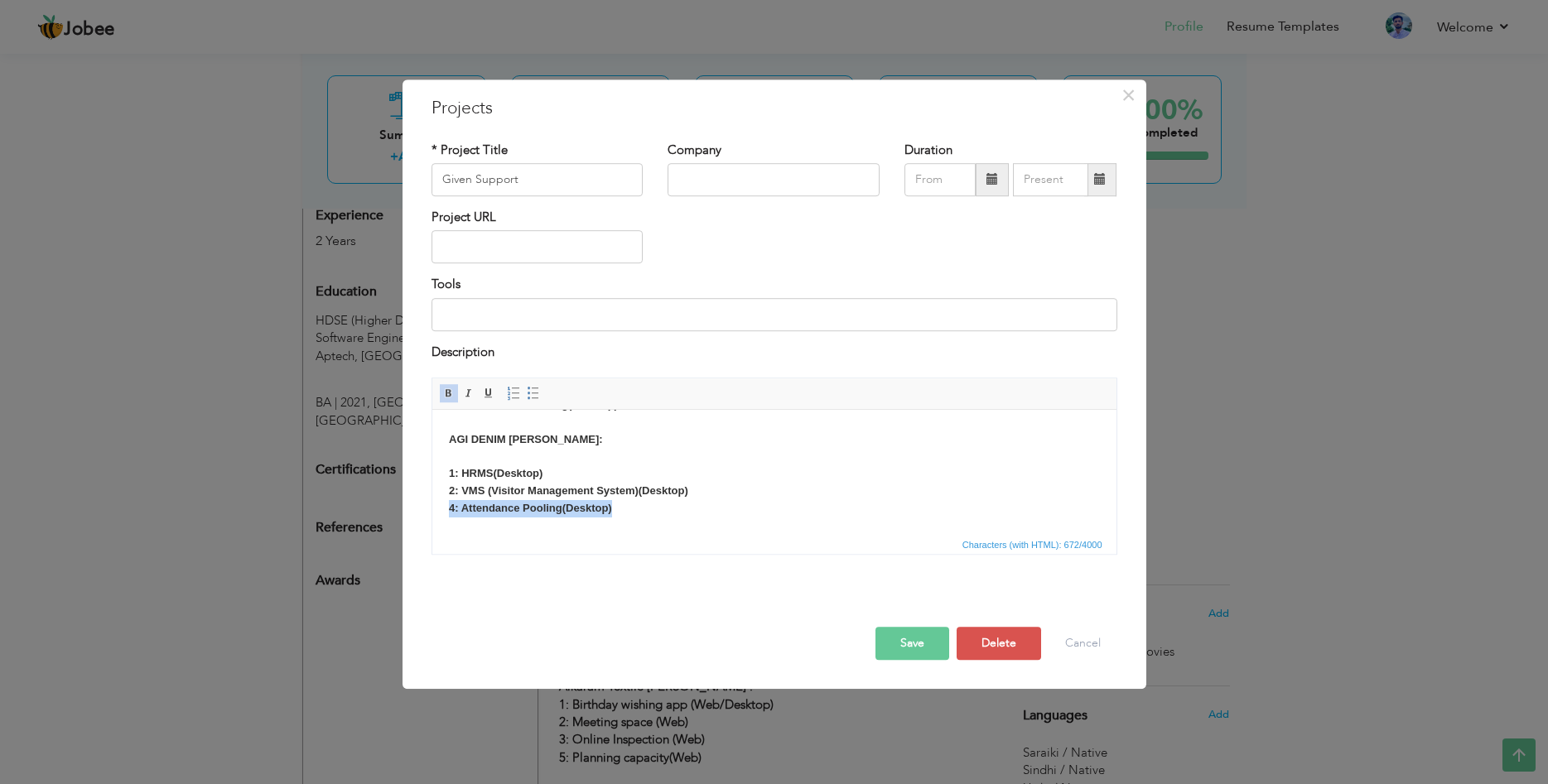
drag, startPoint x: 535, startPoint y: 508, endPoint x: 443, endPoint y: 510, distance: 92.0
click at [443, 263] on html "ALKARAM TEXTILE PVT MILLS: 1: Article Mixing (Desktop) 2: Communication (Web) 3…" at bounding box center [774, 200] width 684 height 124
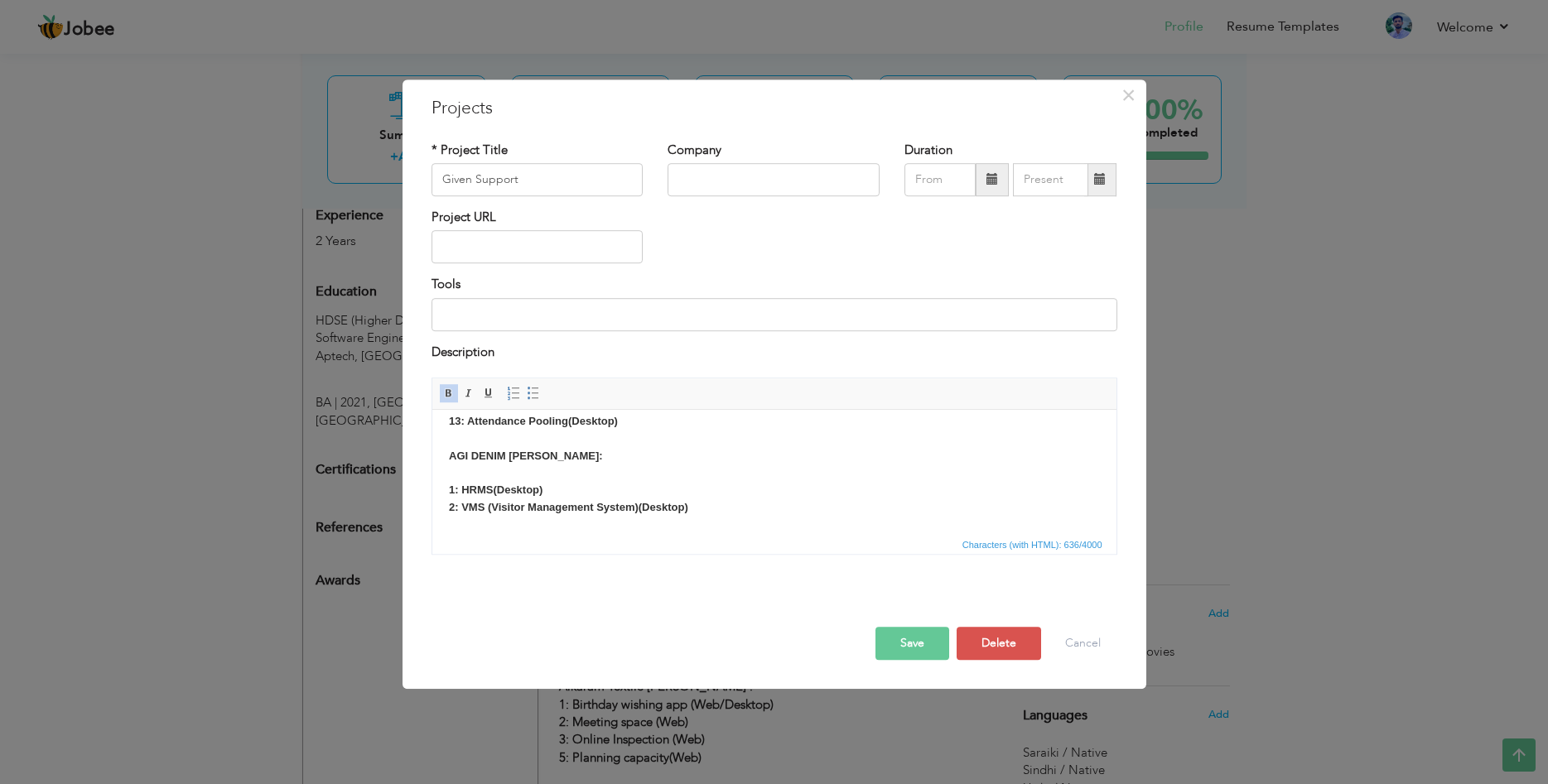
click at [918, 641] on button "Save" at bounding box center [911, 643] width 73 height 34
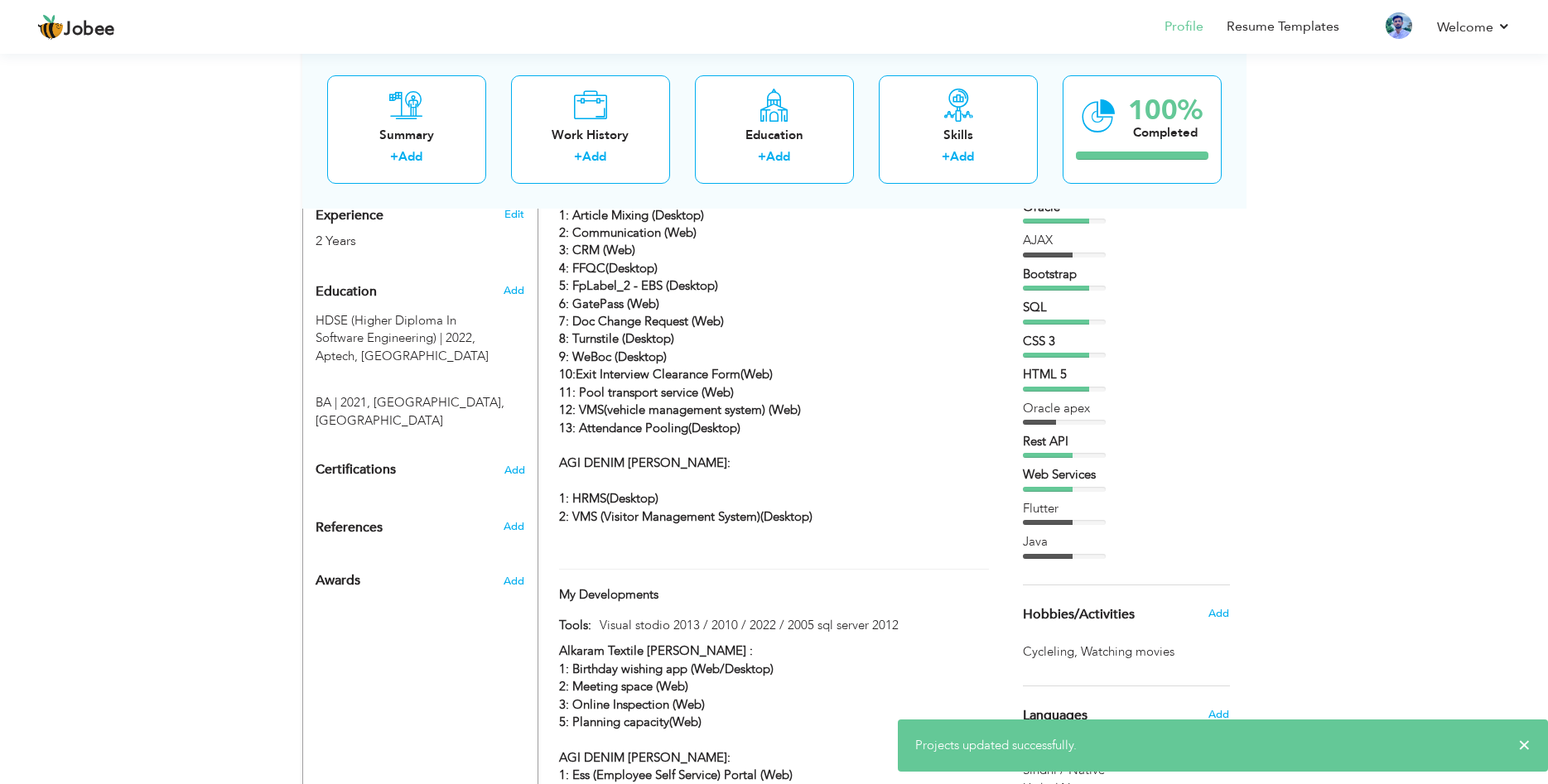
scroll to position [760, 0]
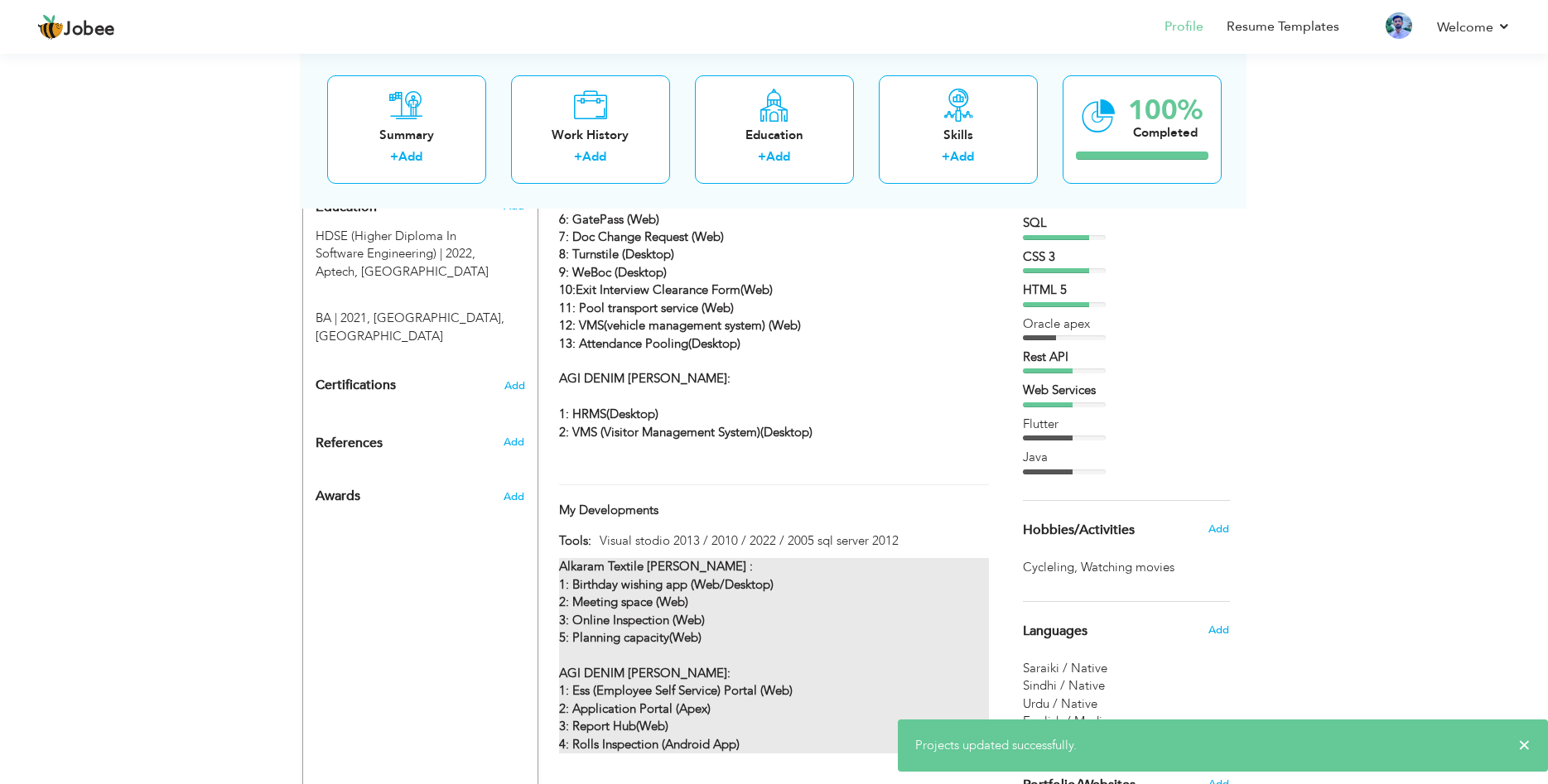
click at [793, 557] on div "Alkaram Textile Mills : 1: Birthday wishing app (Web/Desktop) 2: Meeting space …" at bounding box center [773, 654] width 429 height 195
type input "My Developments"
type input "Visual stodio 2013 / 2010 / 2022 / 2005 sql server 2012"
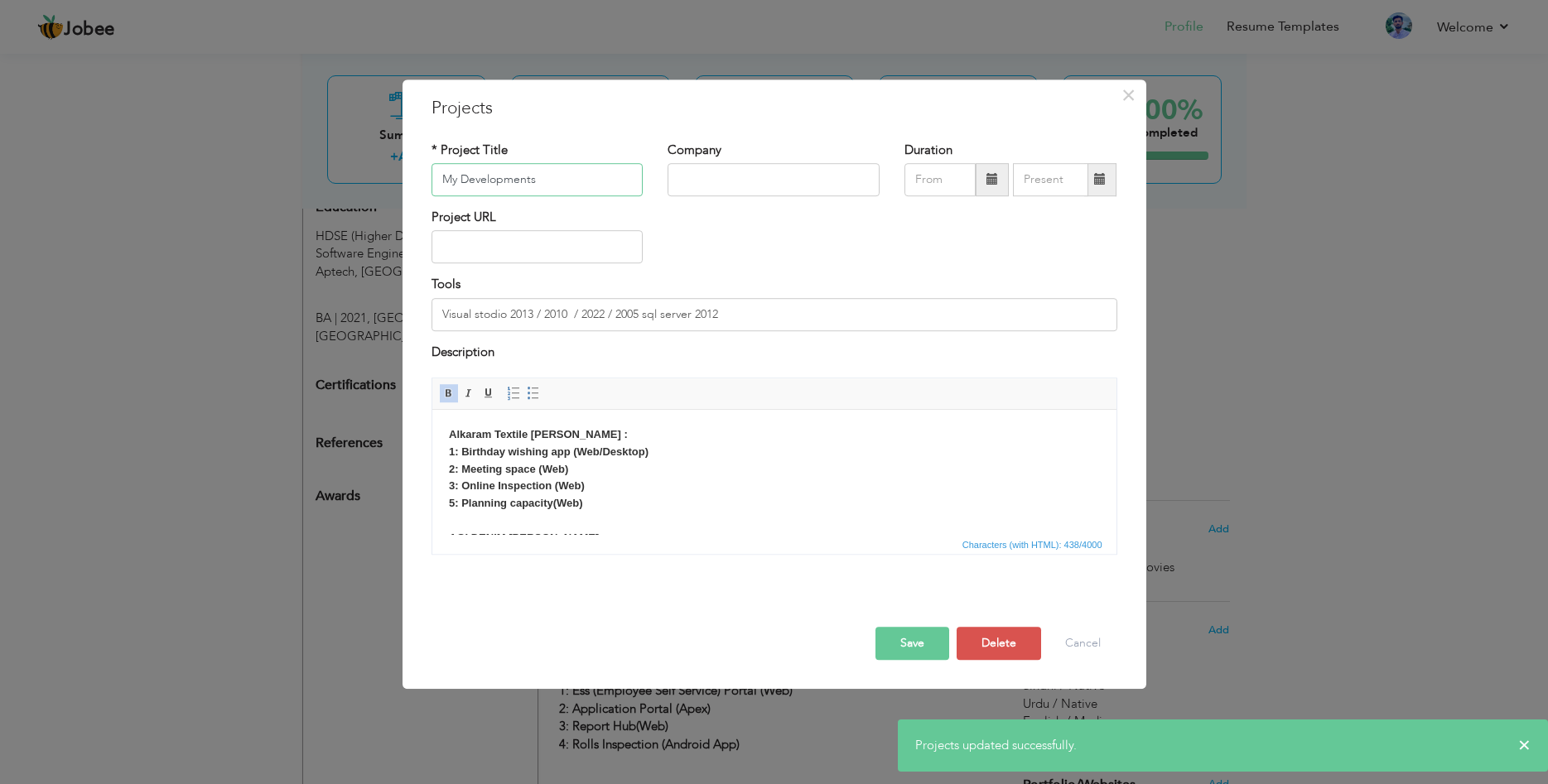
scroll to position [82, 0]
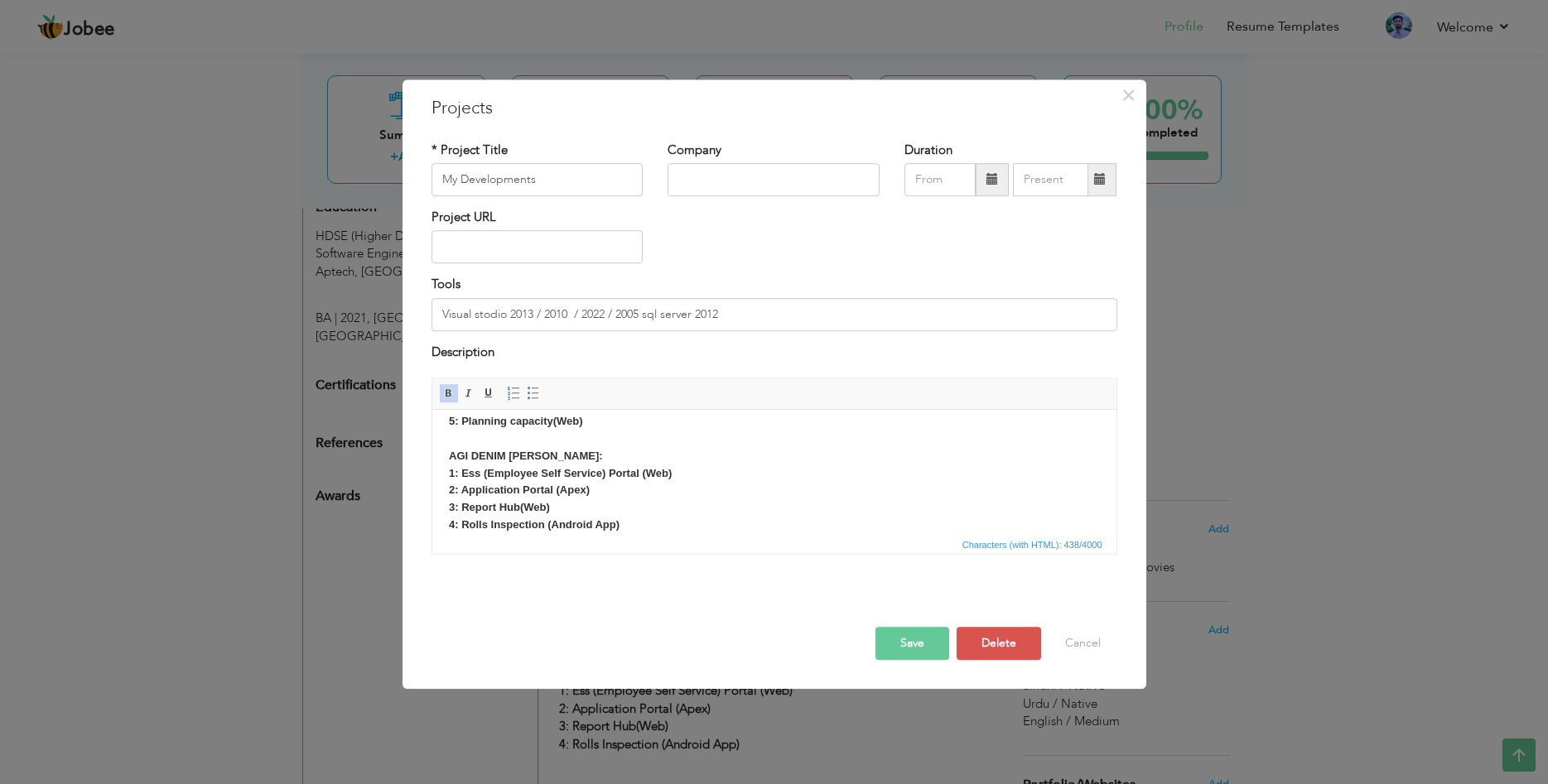
click at [535, 479] on strong "AGI DENIM MILLS: 1: Ess (Employee Self Service) Portal (Web) 2: Application Por…" at bounding box center [560, 481] width 223 height 63
click at [578, 479] on strong "AGI DENIM MILLS: 1: Ess (Employee Self Service) Portal (Web) 2: Application Por…" at bounding box center [560, 481] width 223 height 63
click at [638, 481] on body "Alkaram Textile Mills : 1: Birthday wishing app (Web/Desktop) 2: Meeting space …" at bounding box center [774, 439] width 651 height 189
click at [657, 479] on strong "AGI DENIM MILLS: 1: Ess (Employee Self Service) Portal (Web) 2: Application Por…" at bounding box center [560, 481] width 223 height 63
click at [498, 490] on strong "AGI DENIM MILLS: 1: Ess (Employee Self Service) Portal (Web) 2: Application Por…" at bounding box center [560, 481] width 223 height 63
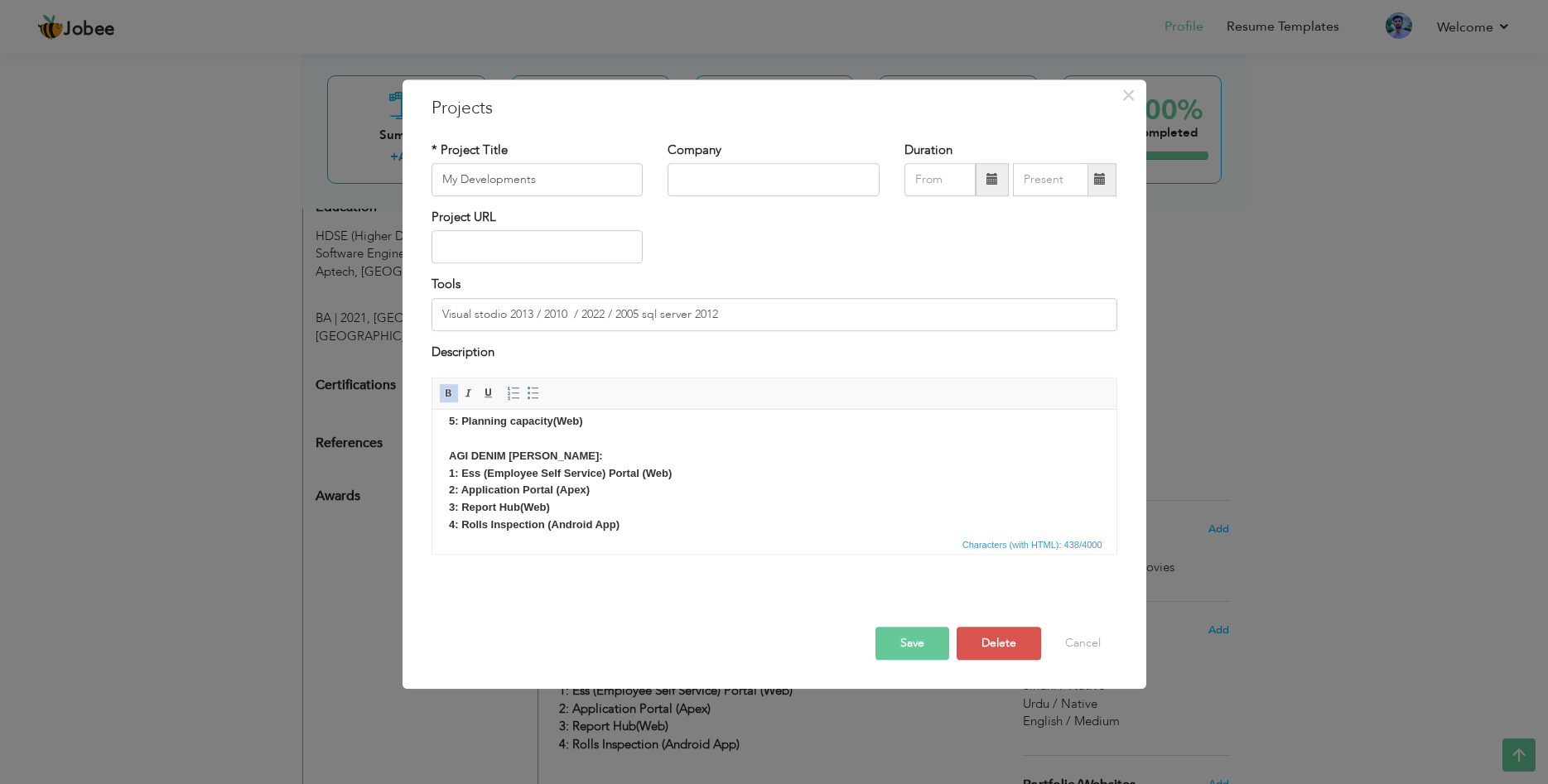
click at [553, 491] on strong "AGI DENIM MILLS: 1: Ess (Employee Self Service) Portal (Web) 2: Application Por…" at bounding box center [560, 481] width 223 height 63
click at [590, 495] on body "Alkaram Textile Mills : 1: Birthday wishing app (Web/Desktop) 2: Meeting space …" at bounding box center [774, 439] width 651 height 189
click at [526, 498] on body "Alkaram Textile Mills : 1: Birthday wishing app (Web/Desktop) 2: Meeting space …" at bounding box center [774, 439] width 651 height 189
click at [531, 510] on strong "AGI DENIM MILLS: 1: Ess (Employee Self Service) Portal (Web) 2: Application Por…" at bounding box center [560, 481] width 223 height 63
click at [570, 494] on strong "AGI DENIM MILLS: 1: Ess (Employee Self Service) Portal (Web) 2: Application Por…" at bounding box center [560, 481] width 223 height 63
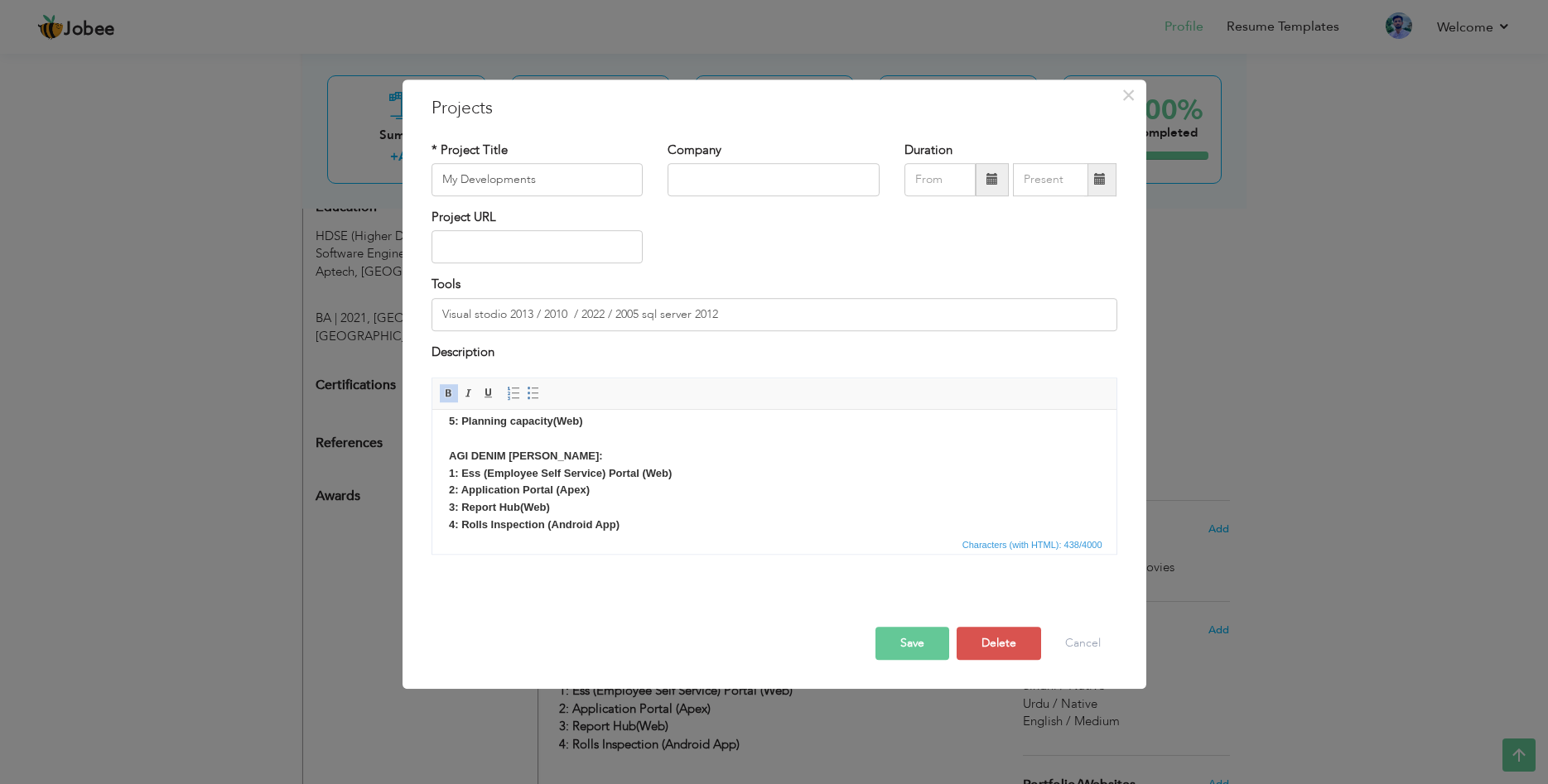
click at [617, 496] on body "Alkaram Textile Mills : 1: Birthday wishing app (Web/Desktop) 2: Meeting space …" at bounding box center [774, 439] width 651 height 189
click at [530, 507] on strong "AGI DENIM MILLS: 1: Ess (Employee Self Service) Portal (Web) 2: Application Por…" at bounding box center [560, 481] width 223 height 63
click at [495, 512] on strong "AGI DENIM MILLS: 1: Ess (Employee Self Service) Portal (Web) 2: Application Por…" at bounding box center [560, 481] width 223 height 63
click at [540, 515] on body "Alkaram Textile Mills : 1: Birthday wishing app (Web/Desktop) 2: Meeting space …" at bounding box center [774, 439] width 651 height 189
click at [603, 515] on body "Alkaram Textile Mills : 1: Birthday wishing app (Web/Desktop) 2: Meeting space …" at bounding box center [774, 439] width 651 height 189
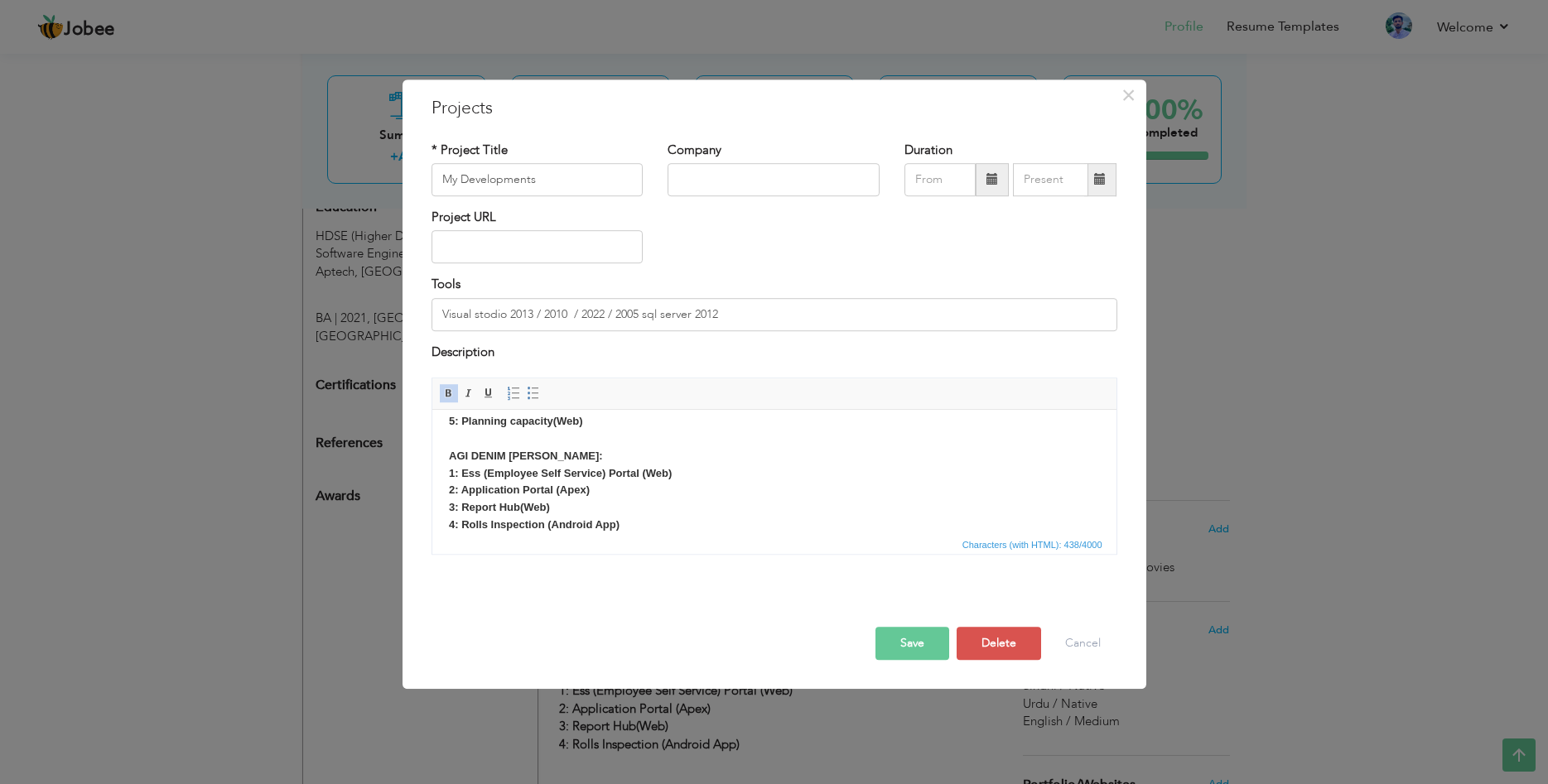
drag, startPoint x: 504, startPoint y: 526, endPoint x: 531, endPoint y: 533, distance: 27.9
click at [503, 527] on strong "4: Rolls Inspection (Android App)" at bounding box center [533, 525] width 170 height 13
click at [647, 535] on span "Characters (with HTML): 438/4000" at bounding box center [774, 544] width 684 height 20
click at [643, 528] on body "Alkaram Textile Mills : 1: Birthday wishing app (Web/Desktop) 2: Meeting space …" at bounding box center [774, 439] width 651 height 189
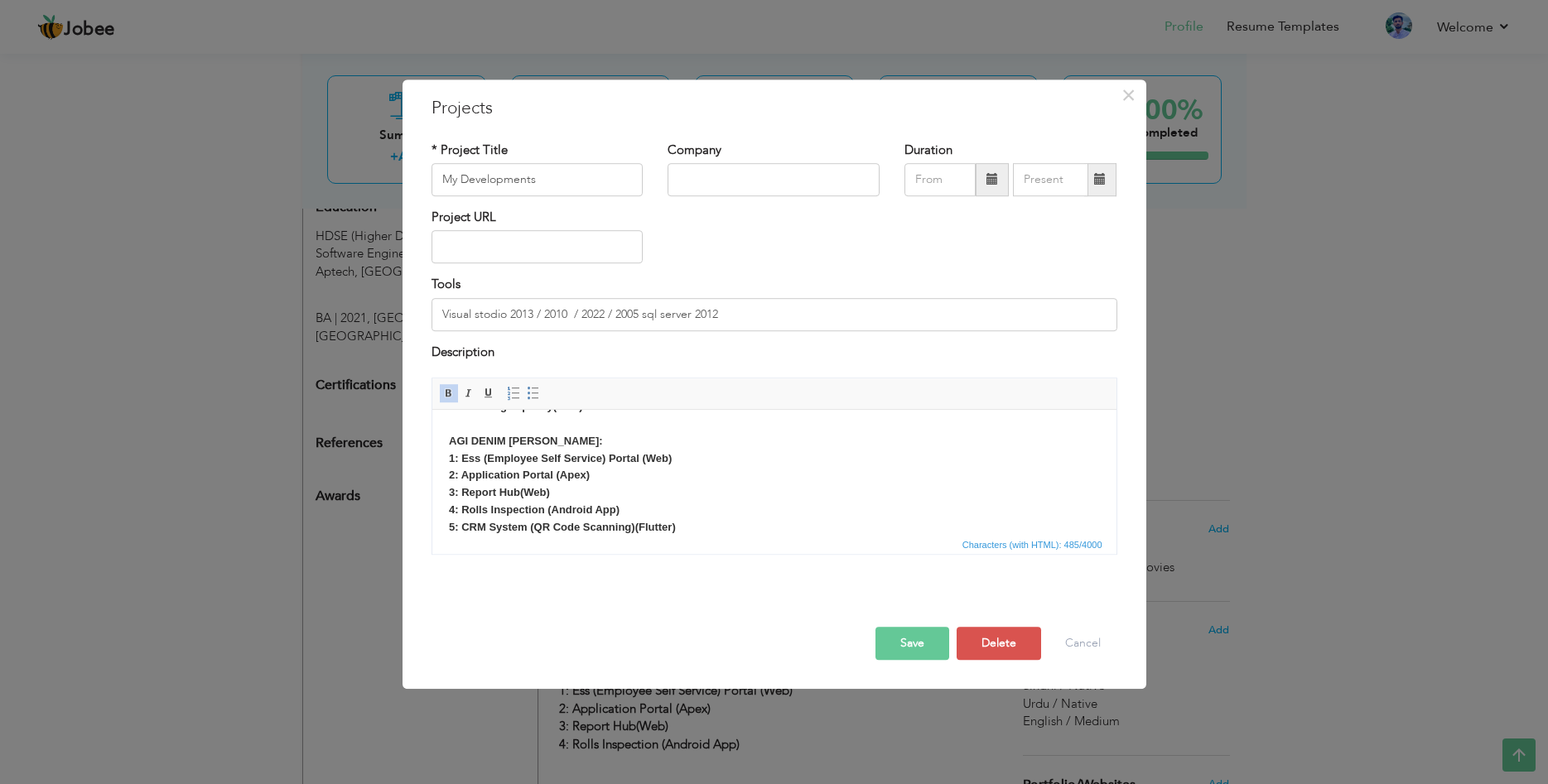
click at [638, 528] on strong "4: Rolls Inspection (Android App) 5: CRM System (QR Code Scanning)(Flutter)" at bounding box center [561, 518] width 227 height 30
click at [480, 460] on strong "AGI DENIM MILLS: 1: Ess (Employee Self Service) Portal (Web) 2: Application Por…" at bounding box center [560, 466] width 223 height 63
click at [608, 463] on strong "AGI DENIM MILLS: 1: ESS (Employee Self Service) Portal (Web) 2: Application Por…" at bounding box center [560, 466] width 225 height 63
click at [537, 480] on strong "AGI DENIM MILLS: 1: ESS (Employee Self Service) (Leave Managment Apporval Wise)…" at bounding box center [650, 466] width 405 height 63
click at [561, 481] on strong "AGI DENIM MILLS: 1: ESS (Employee Self Service) (Leave Managment Apporval Wise)…" at bounding box center [650, 466] width 405 height 63
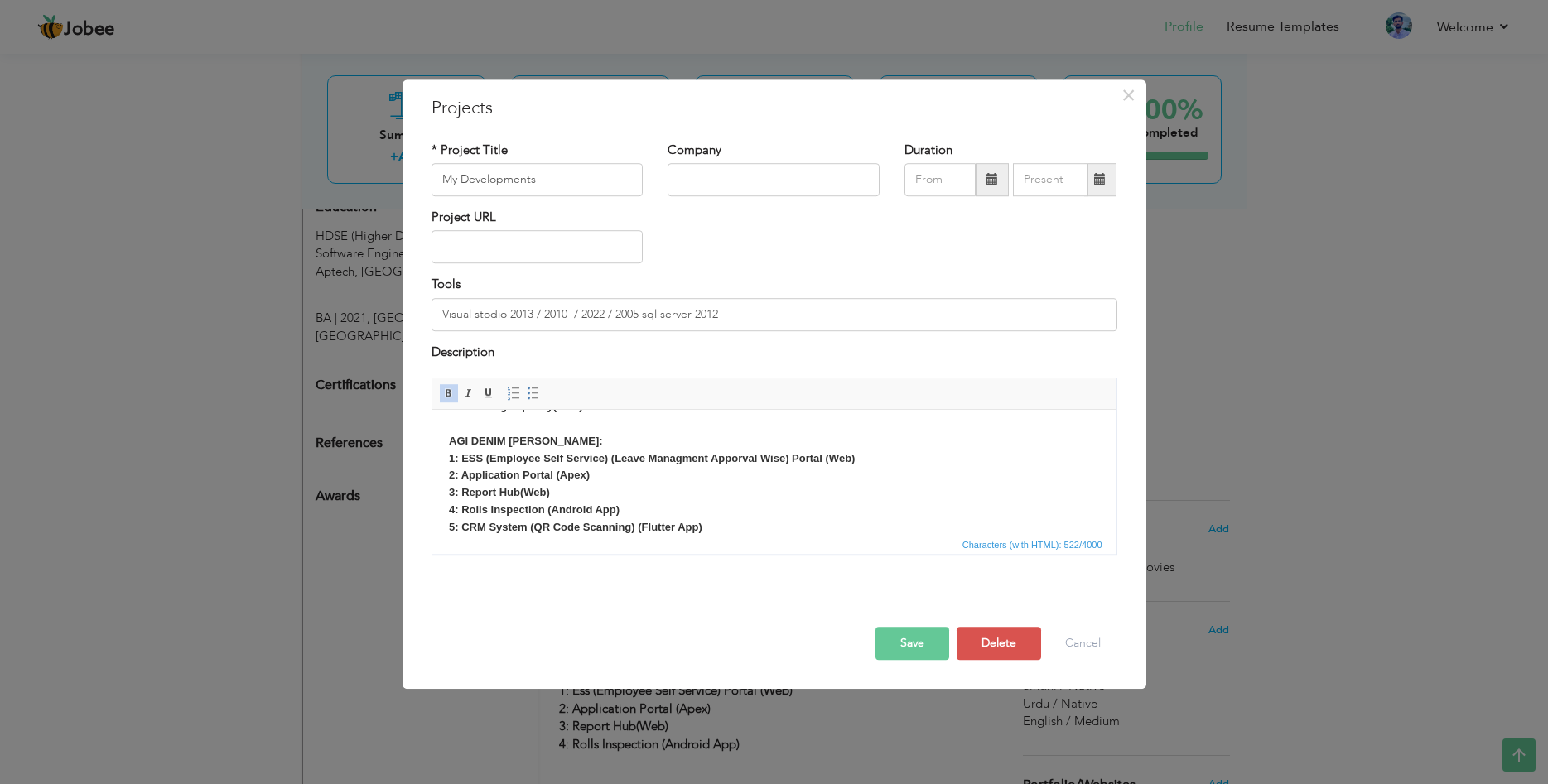
click at [586, 475] on strong "AGI DENIM MILLS: 1: ESS (Employee Self Service) (Leave Managment Apporval Wise)…" at bounding box center [650, 466] width 405 height 63
click at [610, 479] on body "Alkaram Textile Mills : 1: Birthday wishing app (Web/Desktop) 2: Meeting space …" at bounding box center [774, 432] width 651 height 207
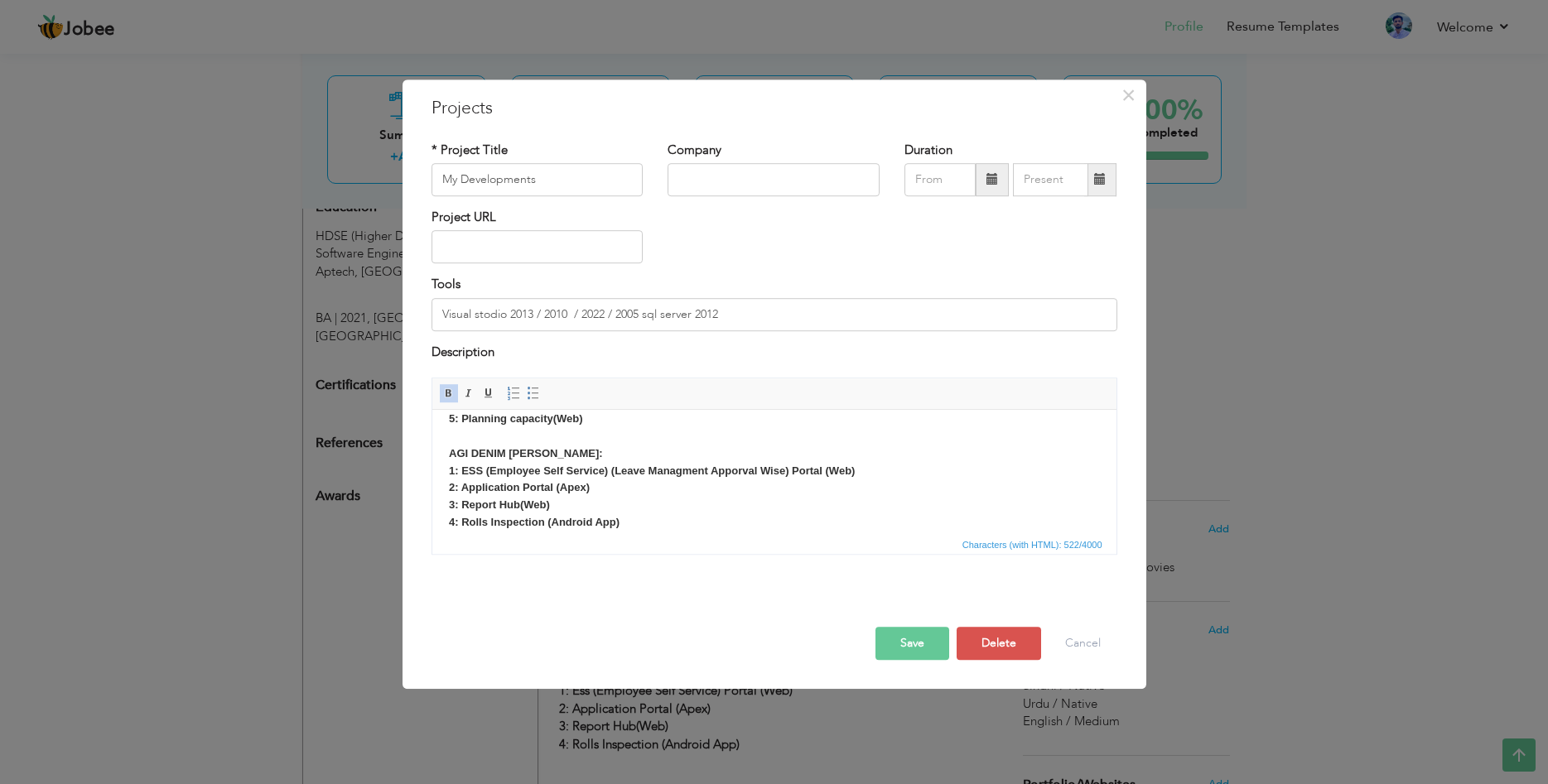
scroll to position [99, 0]
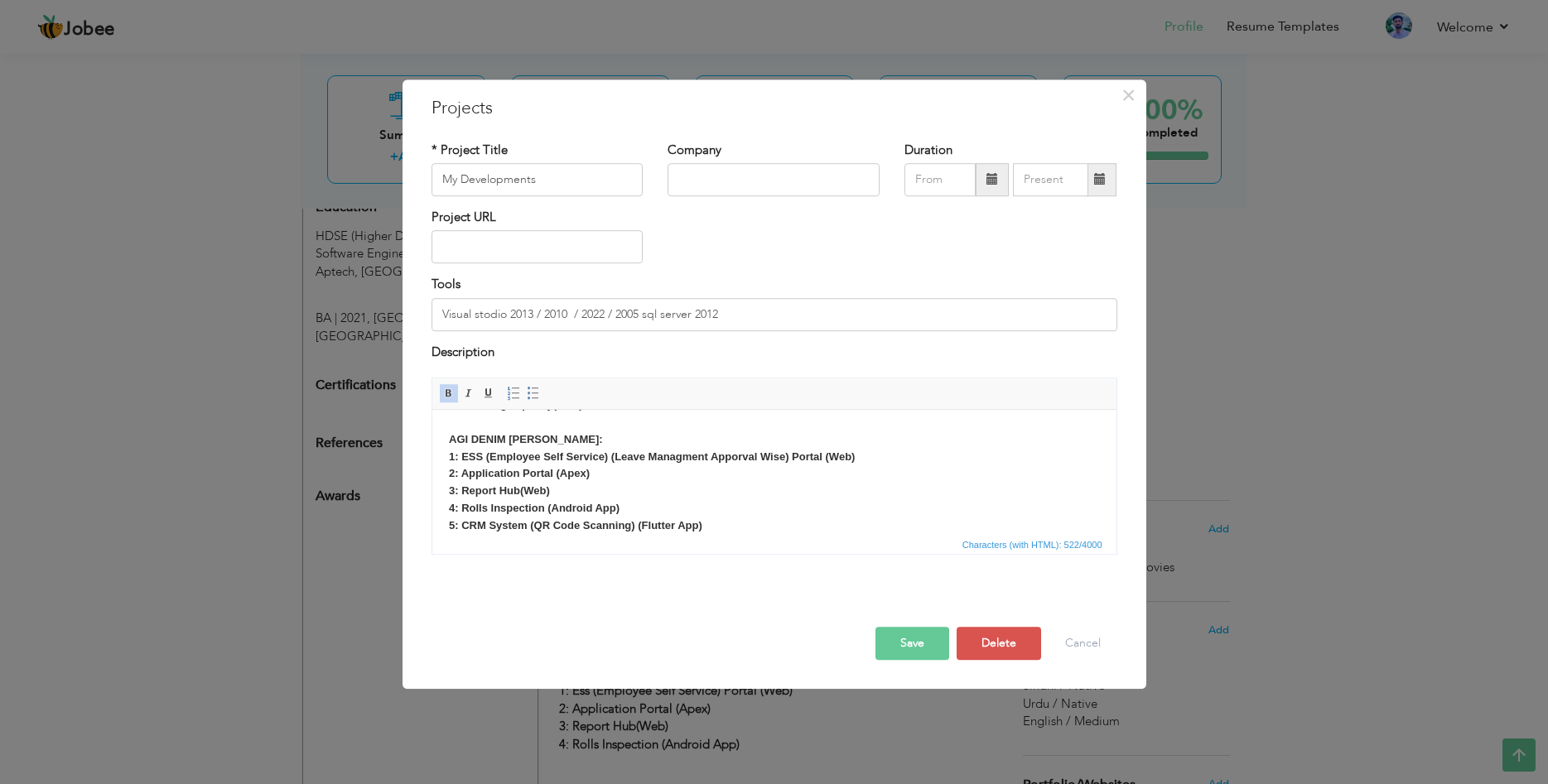
click at [910, 644] on button "Save" at bounding box center [911, 643] width 73 height 34
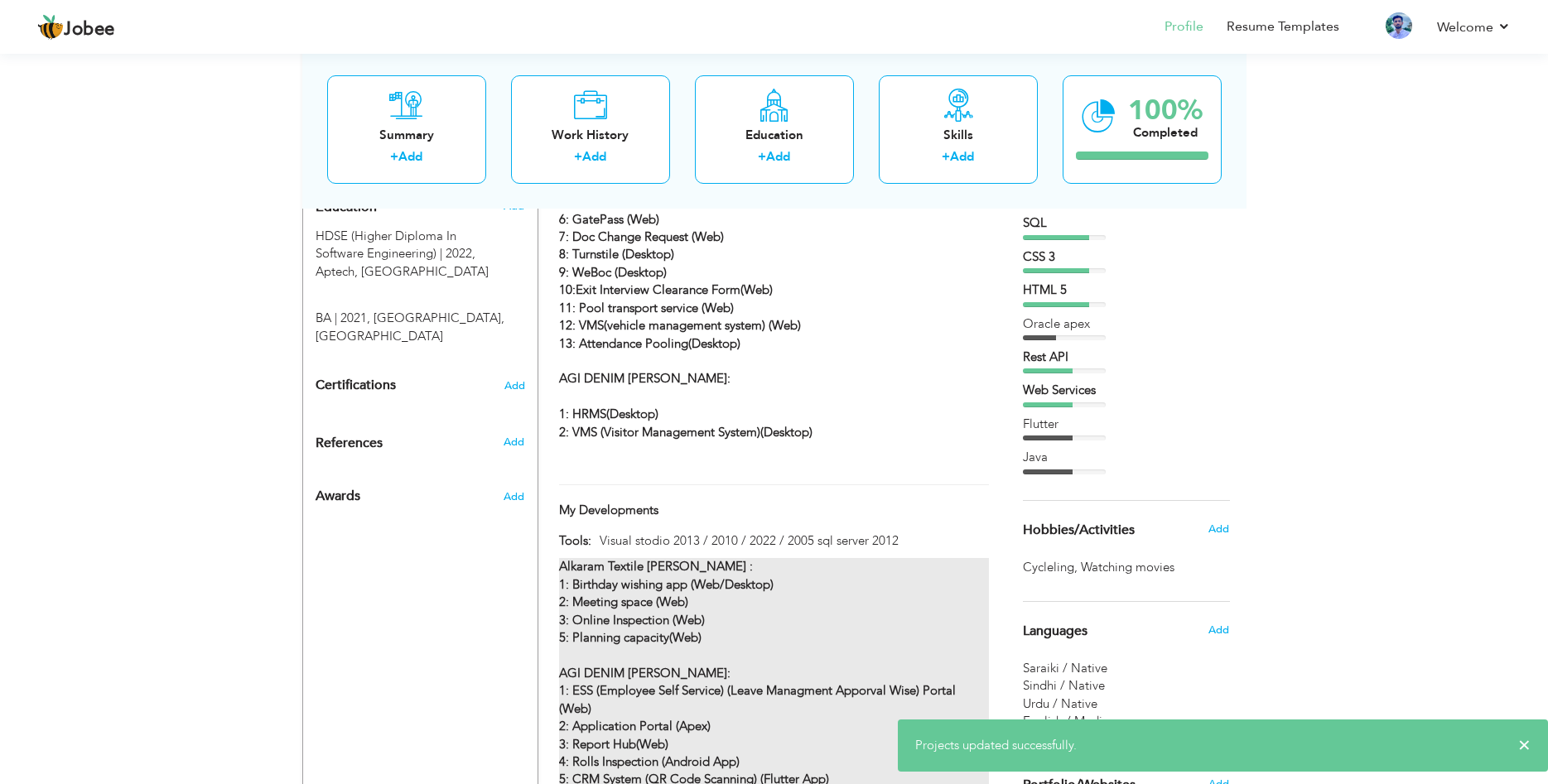
click at [773, 594] on div "Alkaram Textile Mills : 1: Birthday wishing app (Web/Desktop) 2: Meeting space …" at bounding box center [773, 673] width 429 height 230
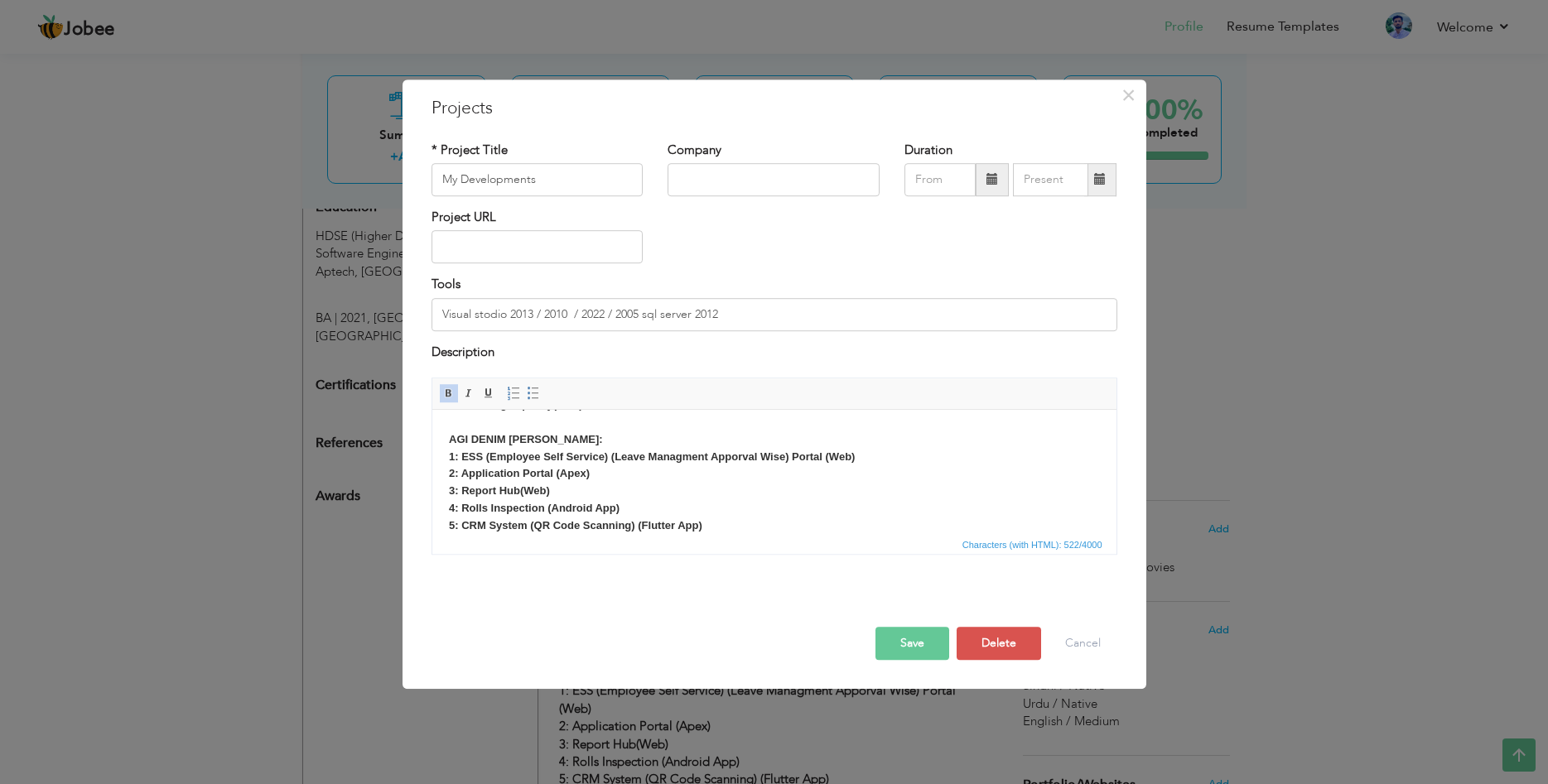
click at [632, 493] on body "Alkaram Textile Mills : 1: Birthday wishing app (Web/Desktop) 2: Meeting space …" at bounding box center [774, 431] width 651 height 207
click at [595, 509] on strong "4: Rolls Inspection (Android App) 5: CRM System (QR Code Scanning) (Flutter App)" at bounding box center [574, 516] width 253 height 30
click at [643, 508] on body "Alkaram Textile Mills : 1: Birthday wishing app (Web/Desktop) 2: Meeting space …" at bounding box center [774, 431] width 651 height 207
click at [529, 513] on strong "4: Rolls Inspection (Android App) 5: CRM System (QR Code Scanning) (Flutter App)" at bounding box center [574, 516] width 253 height 30
click at [723, 520] on body "Alkaram Textile Mills : 1: Birthday wishing app (Web/Desktop) 2: Meeting space …" at bounding box center [774, 431] width 651 height 207
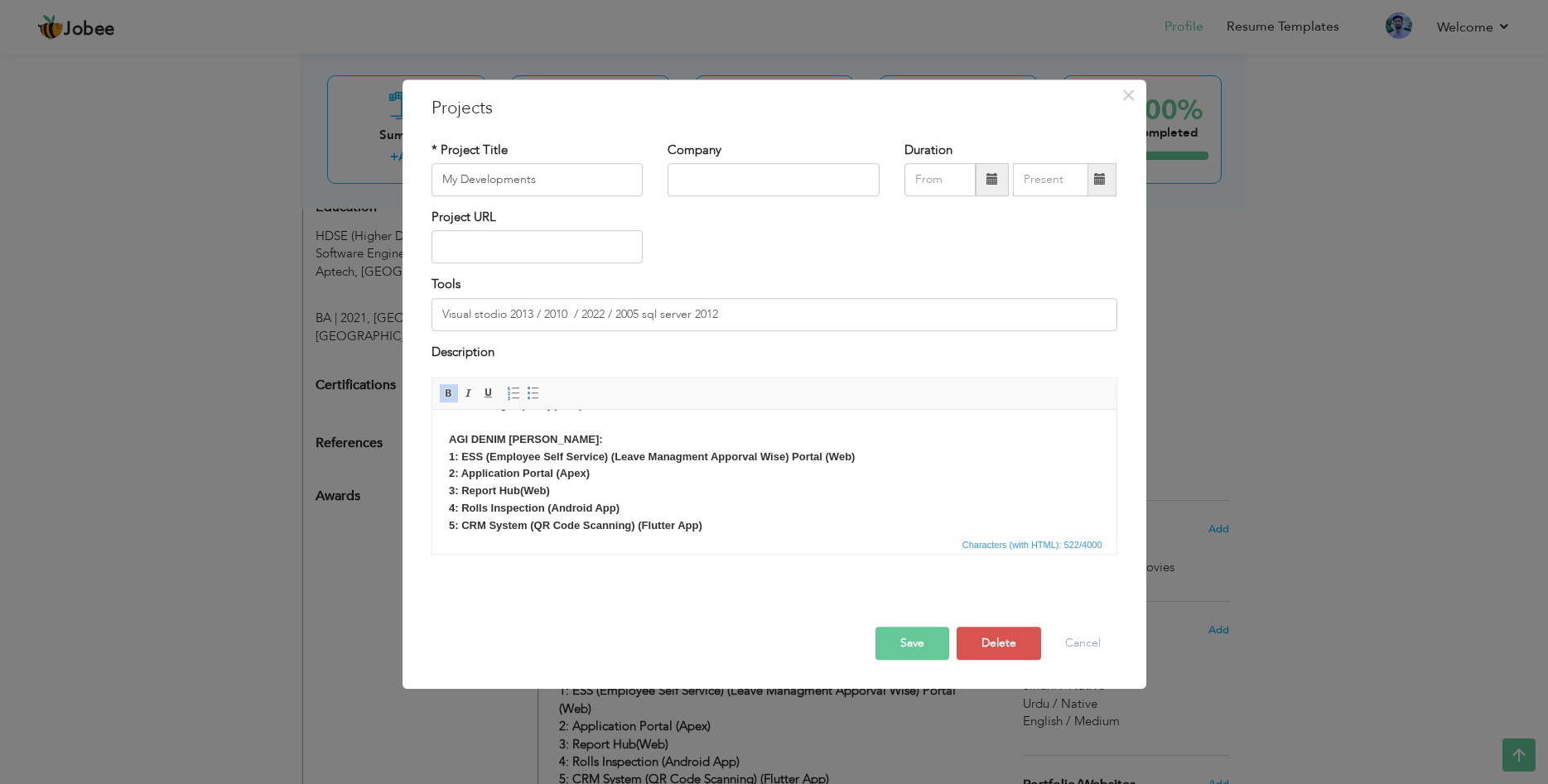
scroll to position [15, 0]
click at [917, 644] on button "Save" at bounding box center [911, 643] width 73 height 34
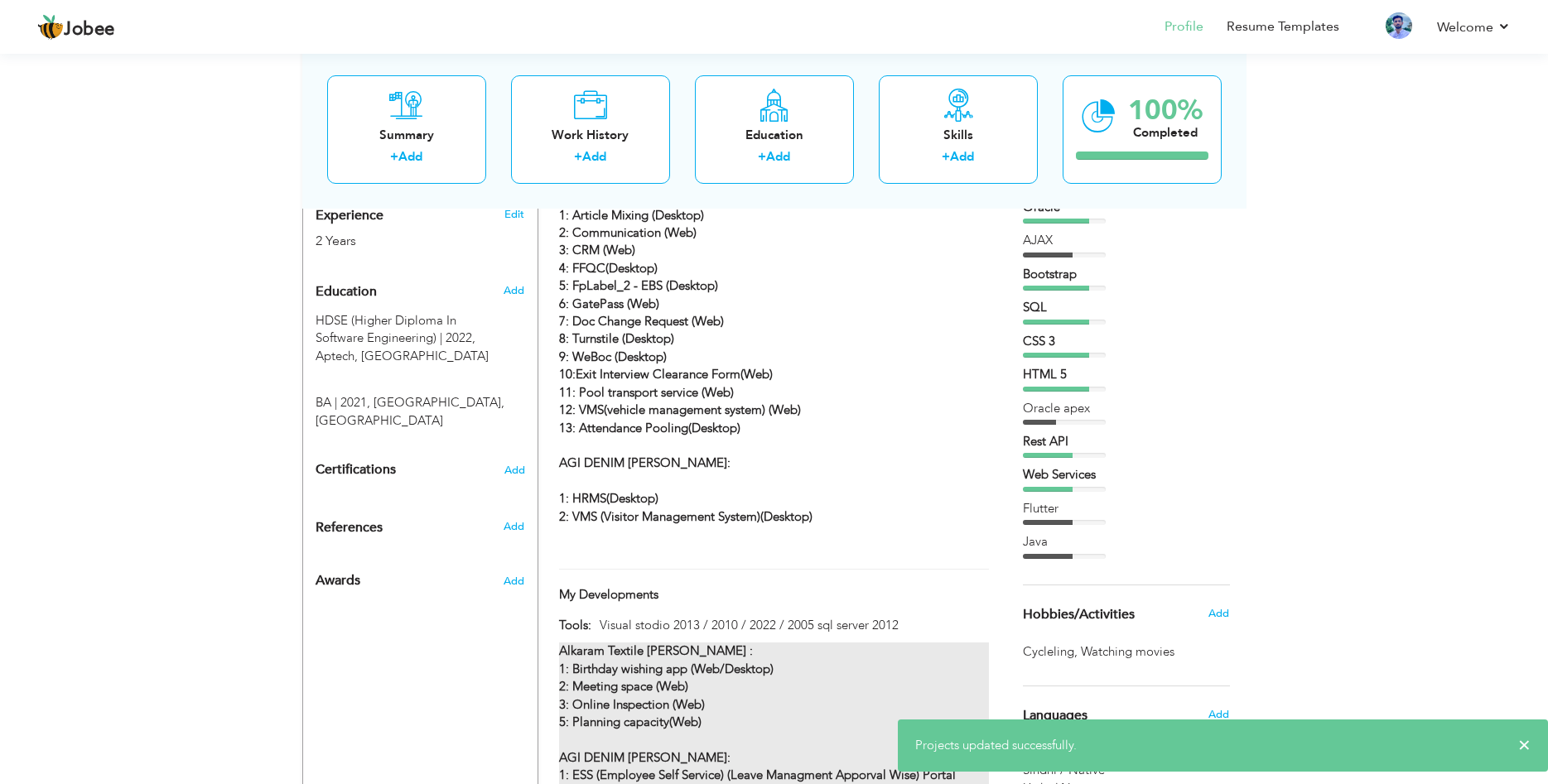
scroll to position [860, 0]
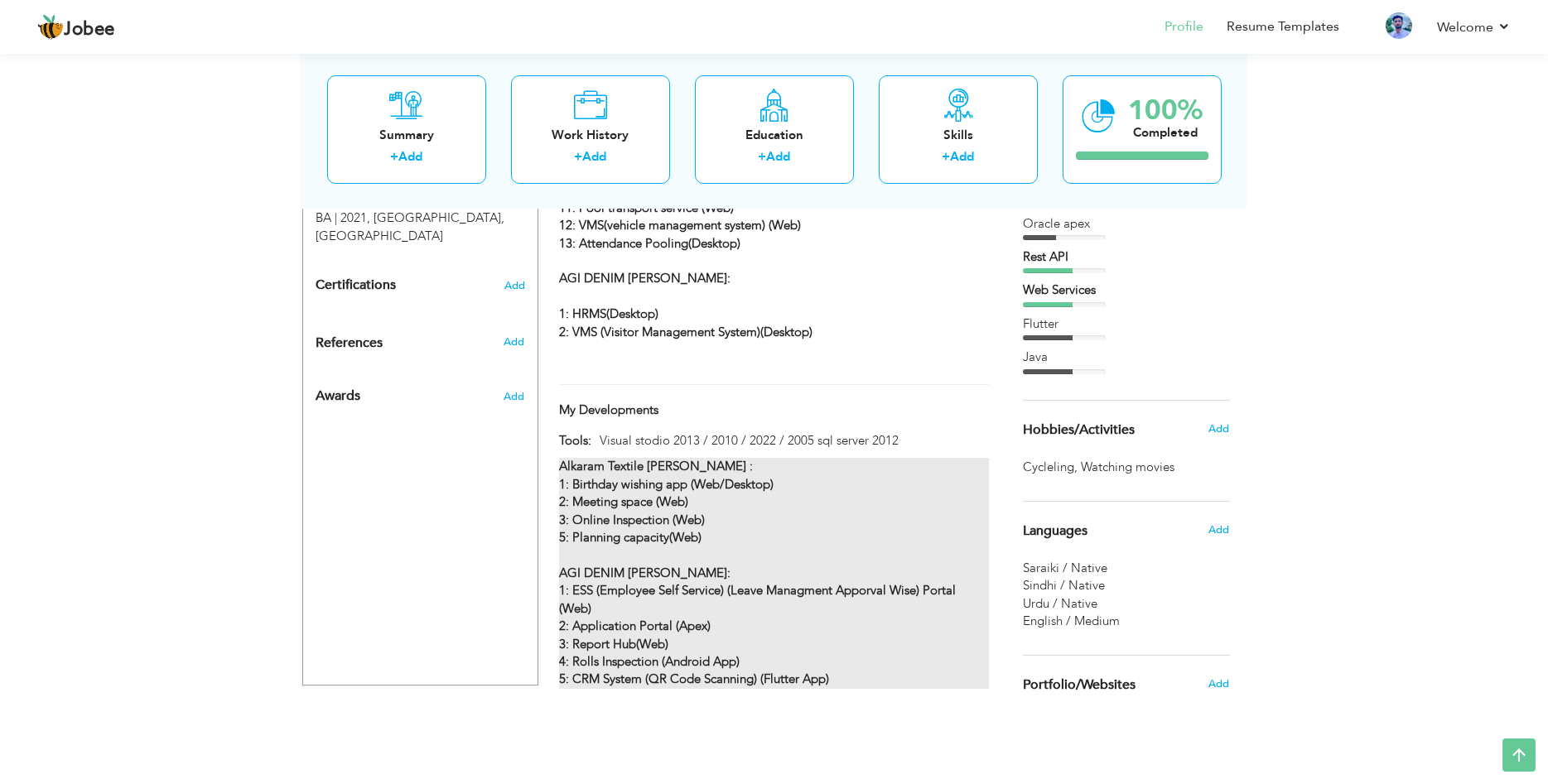
click at [686, 565] on strong "AGI DENIM MILLS: 1: ESS (Employee Self Service) (Leave Managment Apporval Wise)…" at bounding box center [756, 608] width 396 height 88
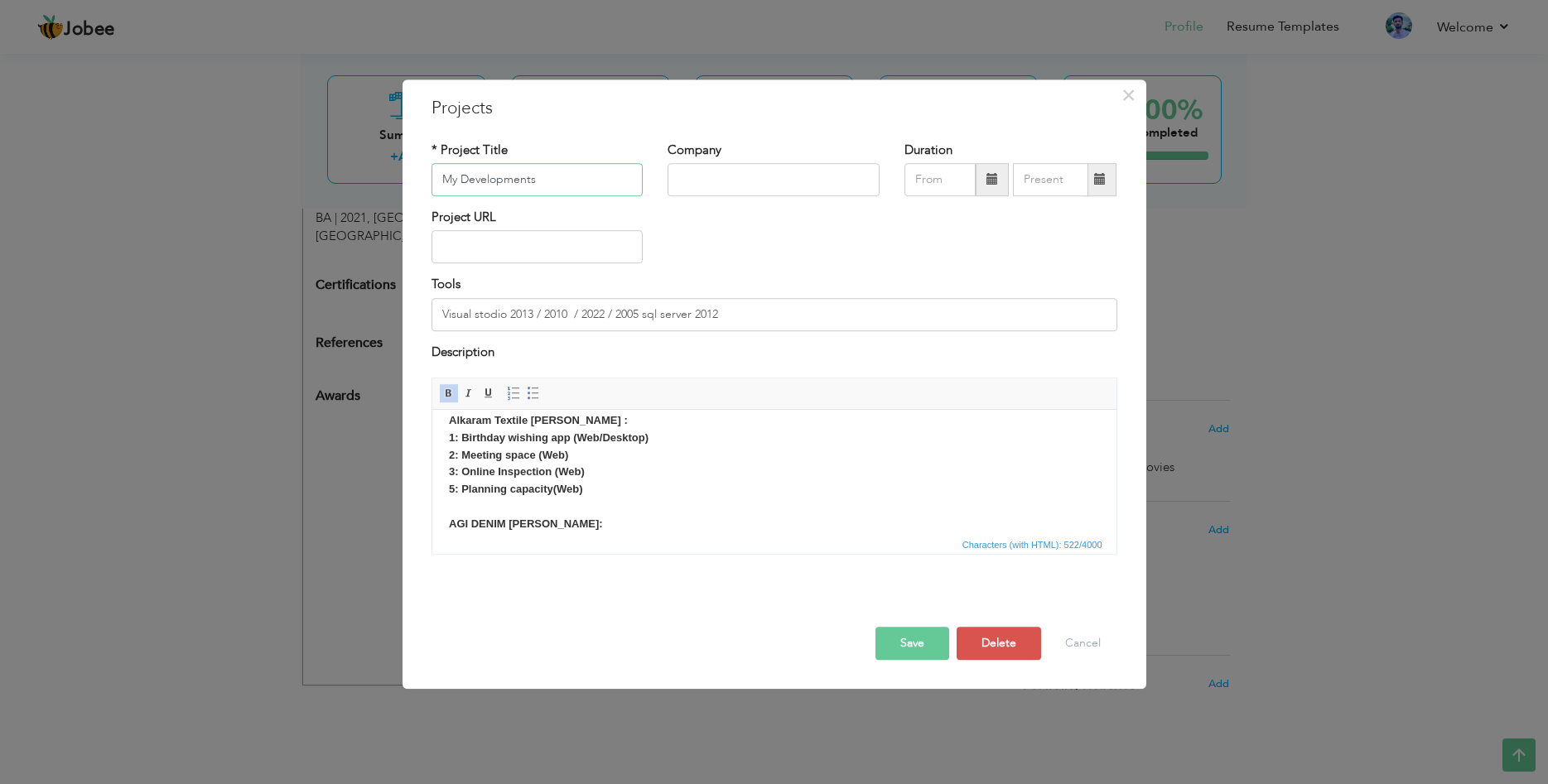
scroll to position [99, 0]
click at [757, 533] on body "Alkaram Textile Mills : 1: Birthday wishing app (Web/Desktop) 2: Meeting space …" at bounding box center [774, 431] width 651 height 207
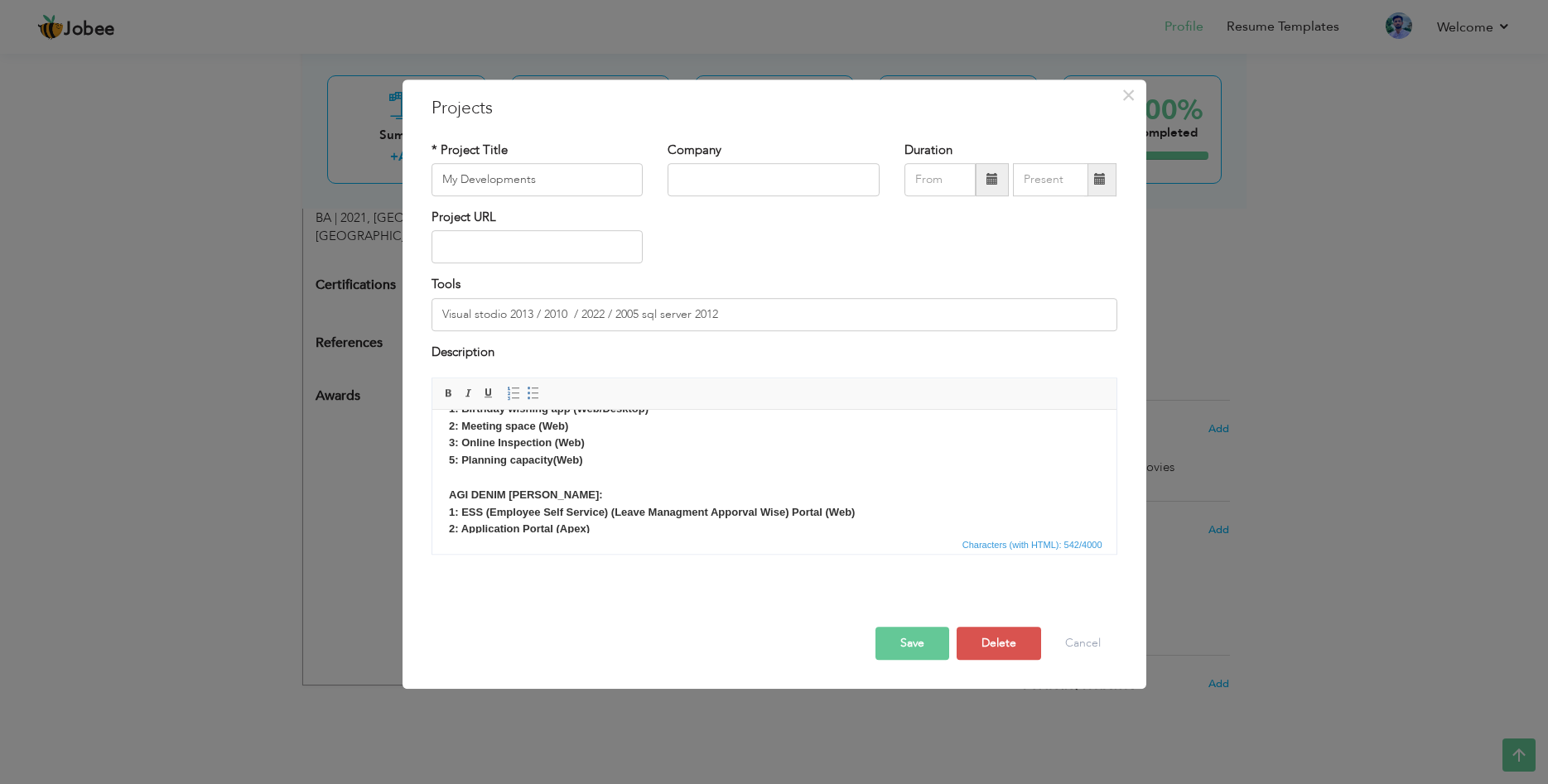
scroll to position [0, 0]
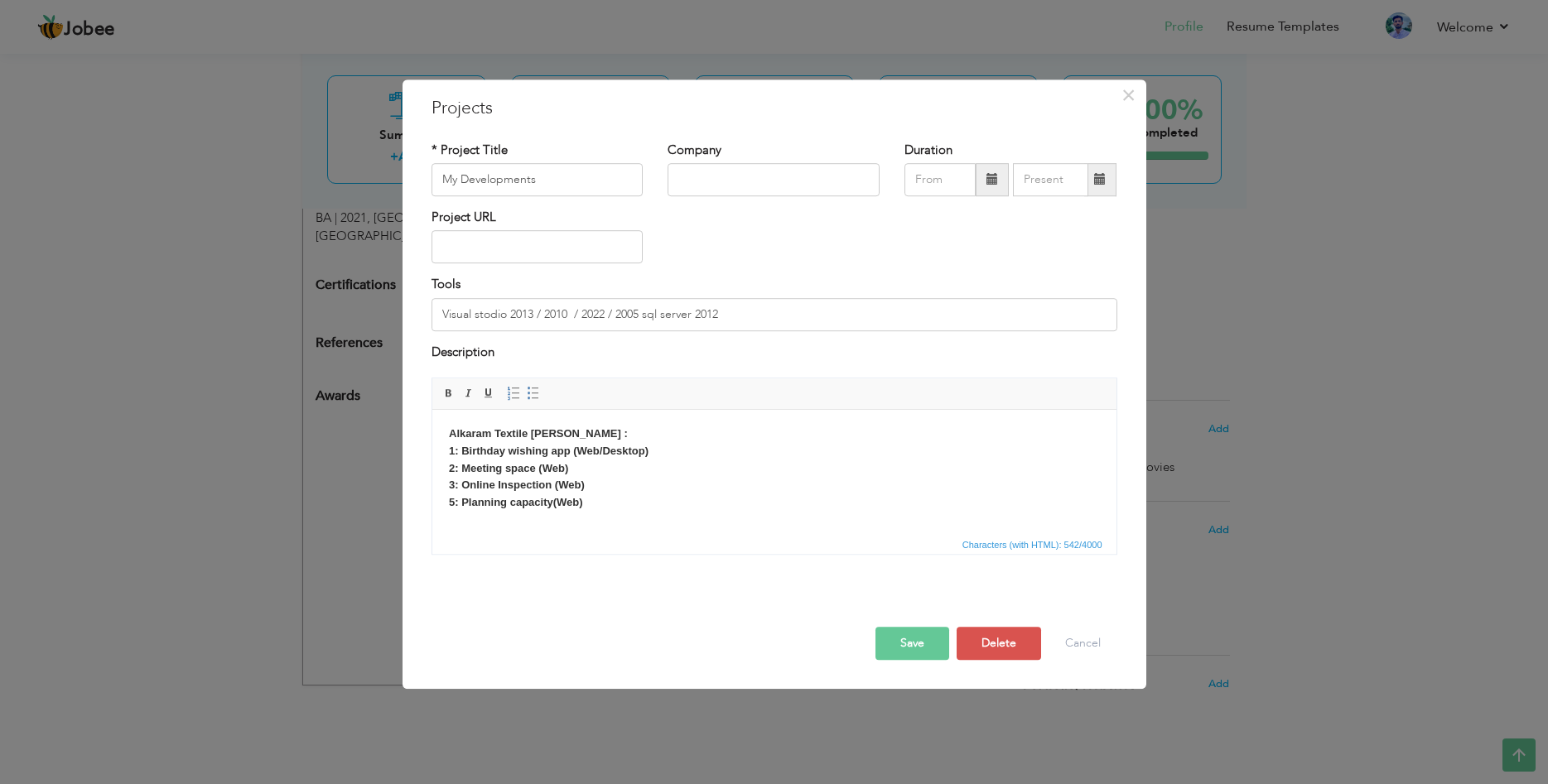
click at [916, 643] on button "Save" at bounding box center [911, 643] width 73 height 34
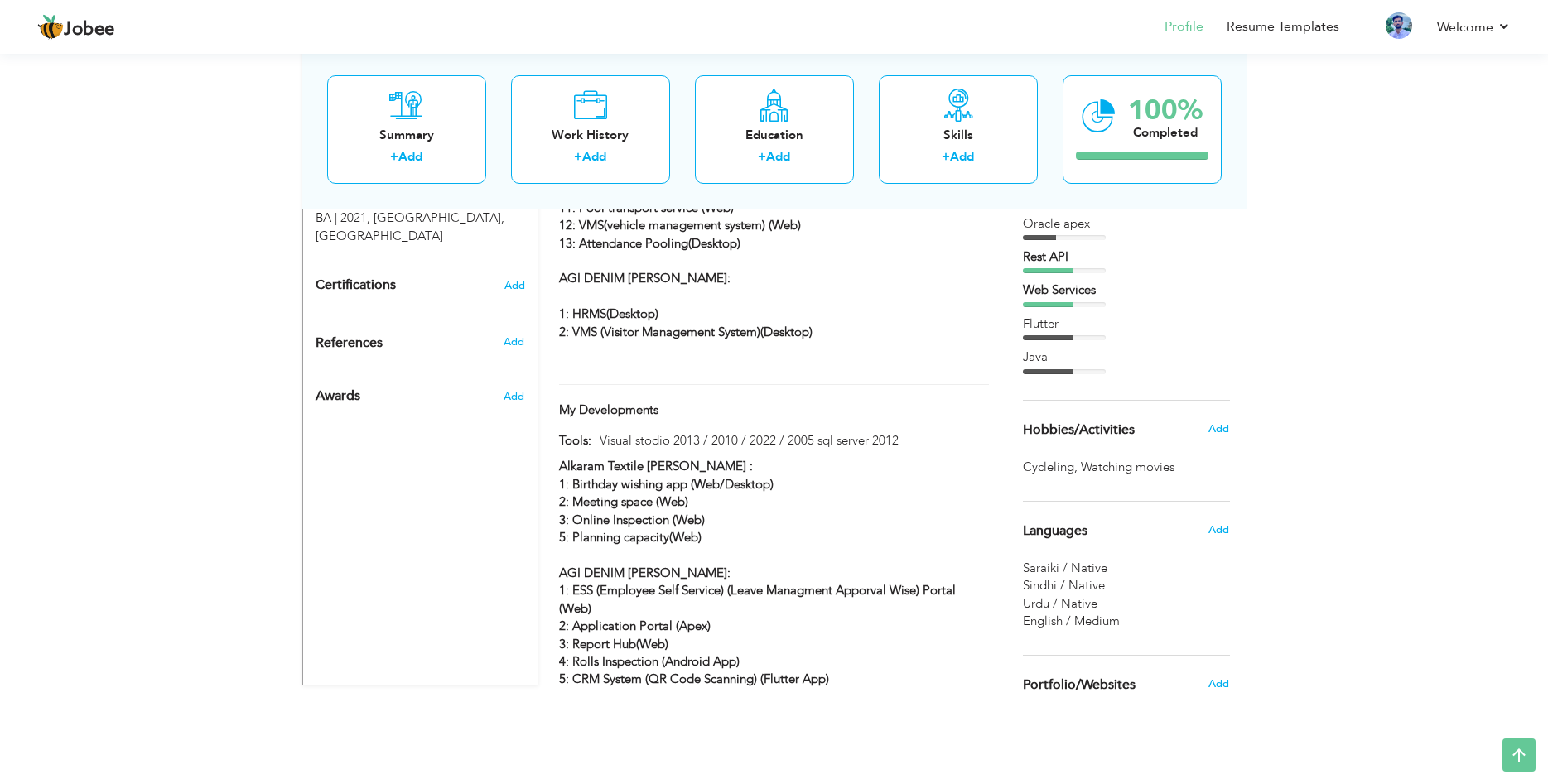
drag, startPoint x: 1133, startPoint y: 471, endPoint x: 1329, endPoint y: 471, distance: 196.0
click at [1100, 475] on span "Watching movies ," at bounding box center [1129, 467] width 97 height 17
drag, startPoint x: 1089, startPoint y: 465, endPoint x: 1182, endPoint y: 470, distance: 93.1
click at [1182, 470] on div "Cycleling , Watching movies ," at bounding box center [1126, 467] width 207 height 17
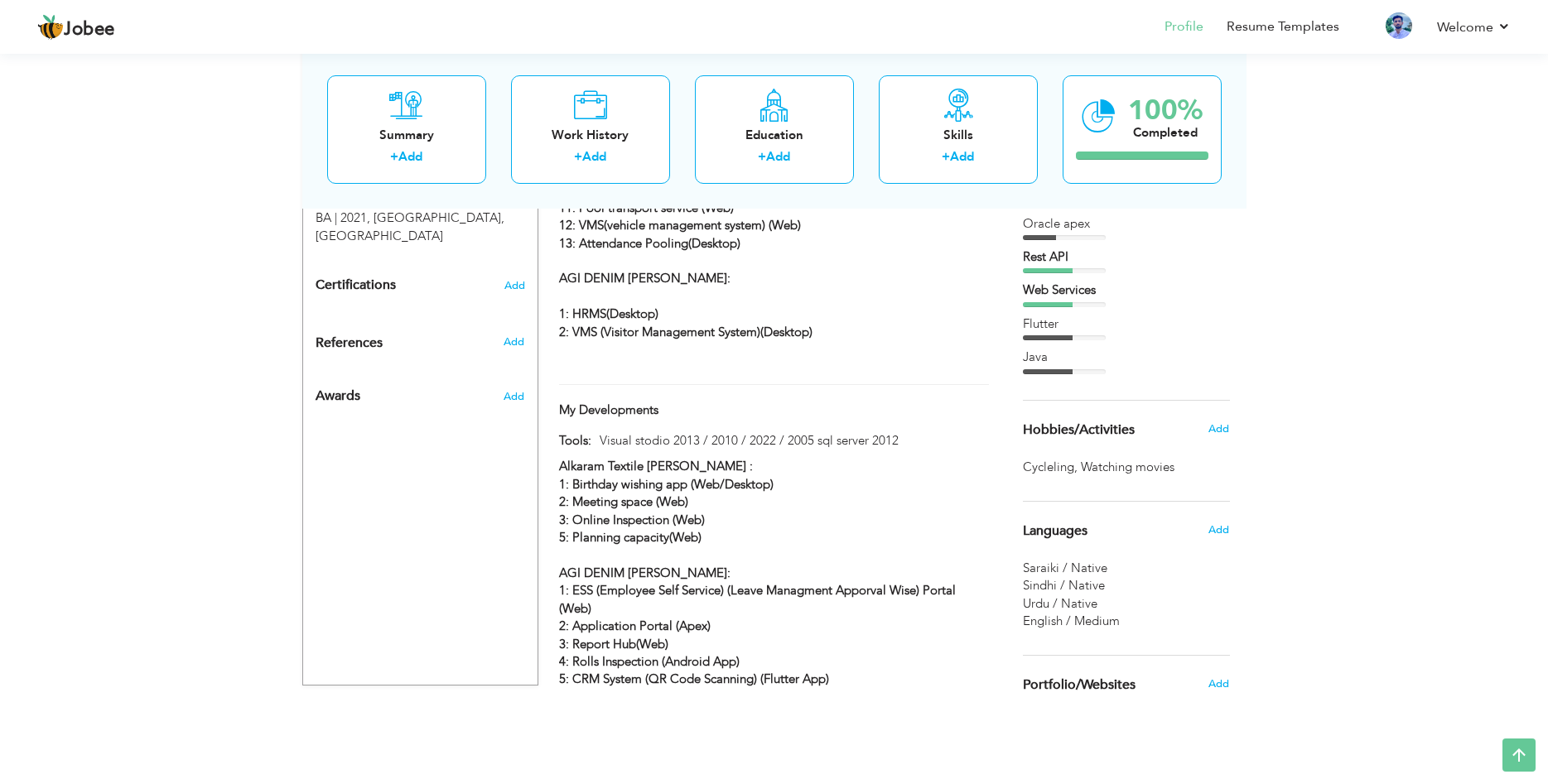
click at [1182, 470] on div "Cycleling , Watching movies ," at bounding box center [1126, 467] width 207 height 17
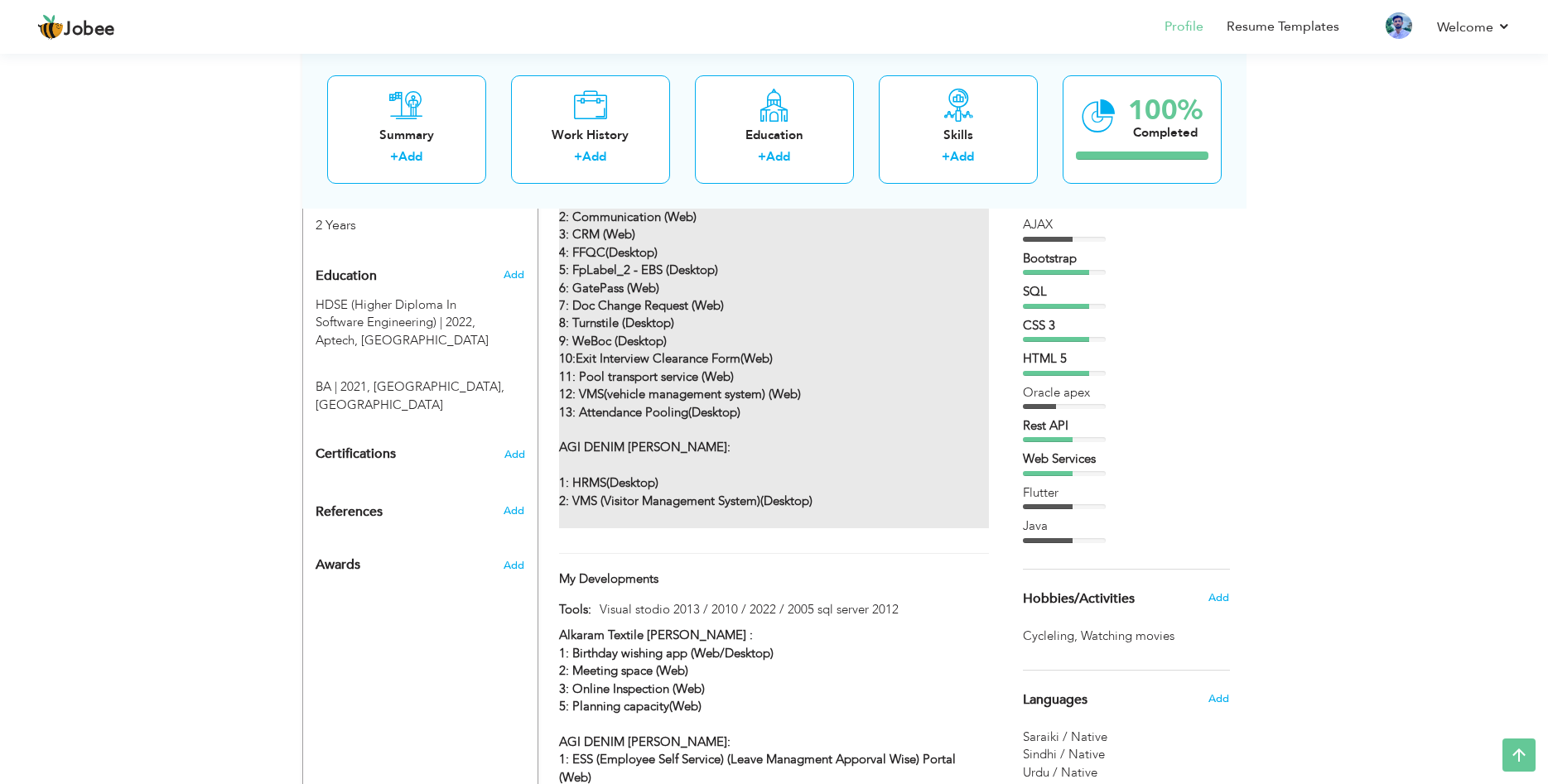
scroll to position [522, 0]
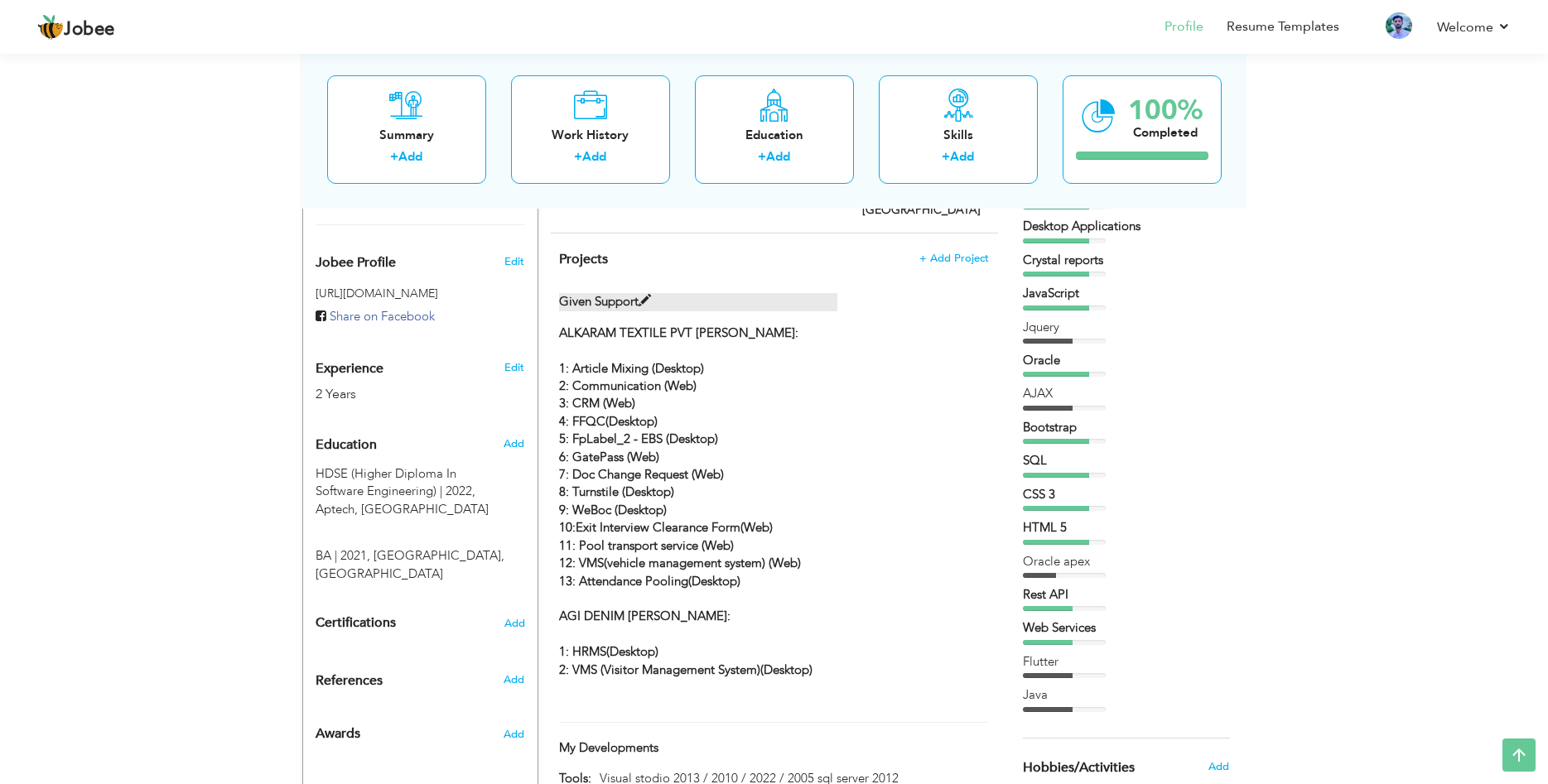
click at [651, 295] on span at bounding box center [645, 301] width 13 height 13
type input "Given Support"
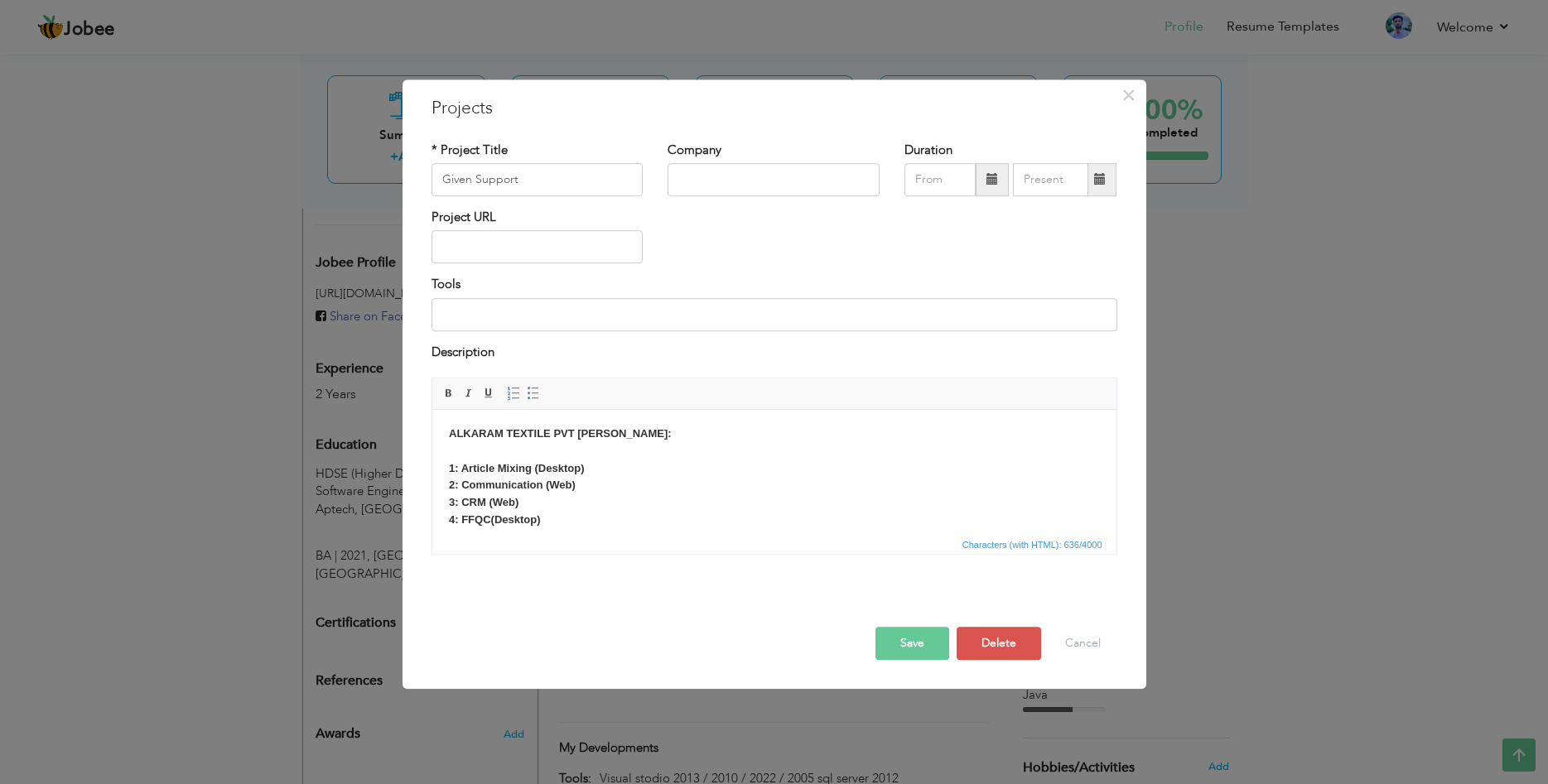
scroll to position [1, 0]
drag, startPoint x: 475, startPoint y: 181, endPoint x: 360, endPoint y: 196, distance: 116.0
click at [432, 196] on input "Given Support" at bounding box center [538, 179] width 212 height 34
click at [919, 637] on button "Save" at bounding box center [911, 643] width 73 height 34
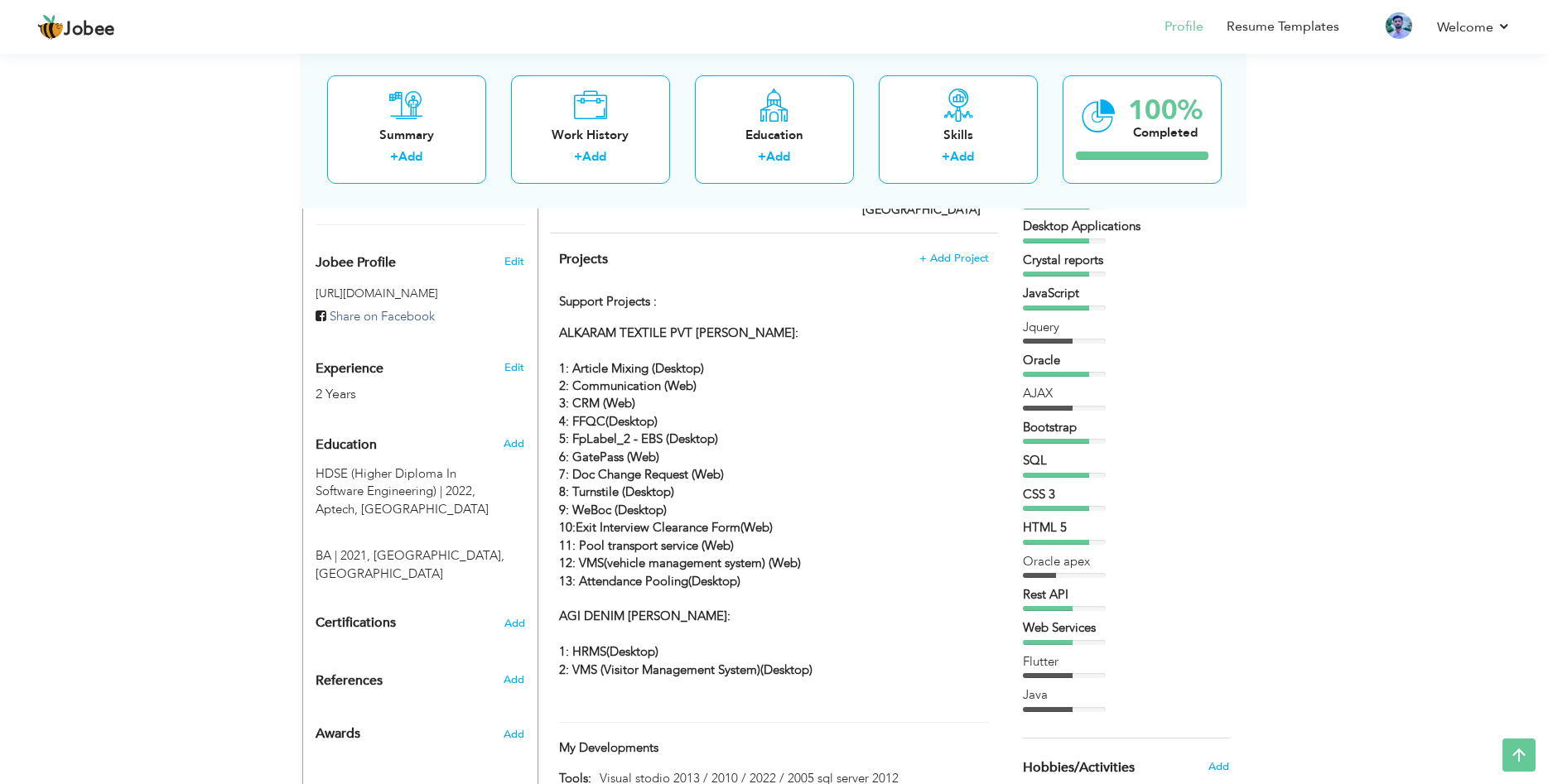
scroll to position [860, 0]
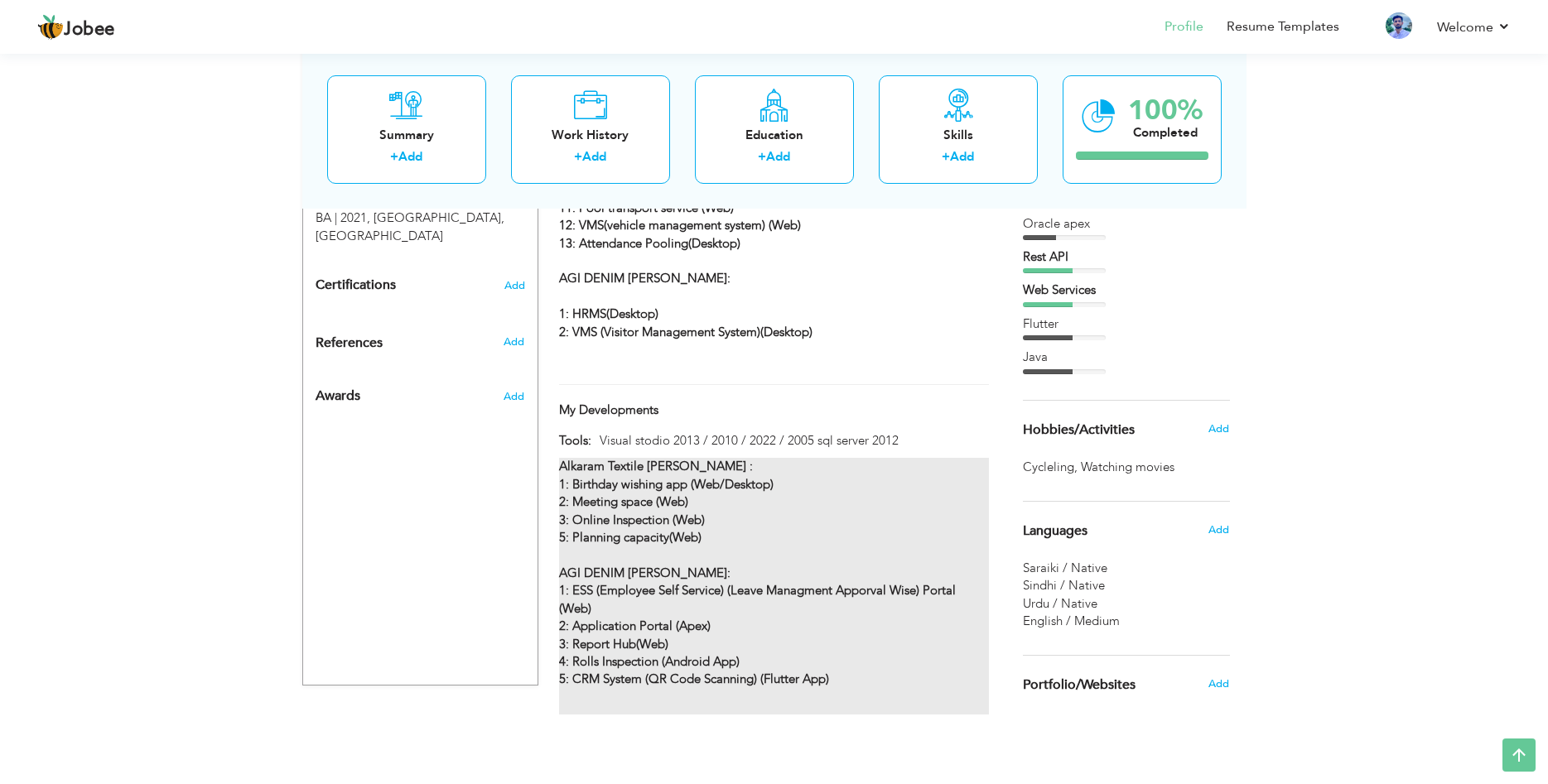
click at [841, 547] on p "Alkaram Textile Mills : 1: Birthday wishing app (Web/Desktop) 2: Meeting space …" at bounding box center [773, 573] width 429 height 230
type input "My Developments"
type input "Visual stodio 2013 / 2010 / 2022 / 2005 sql server 2012"
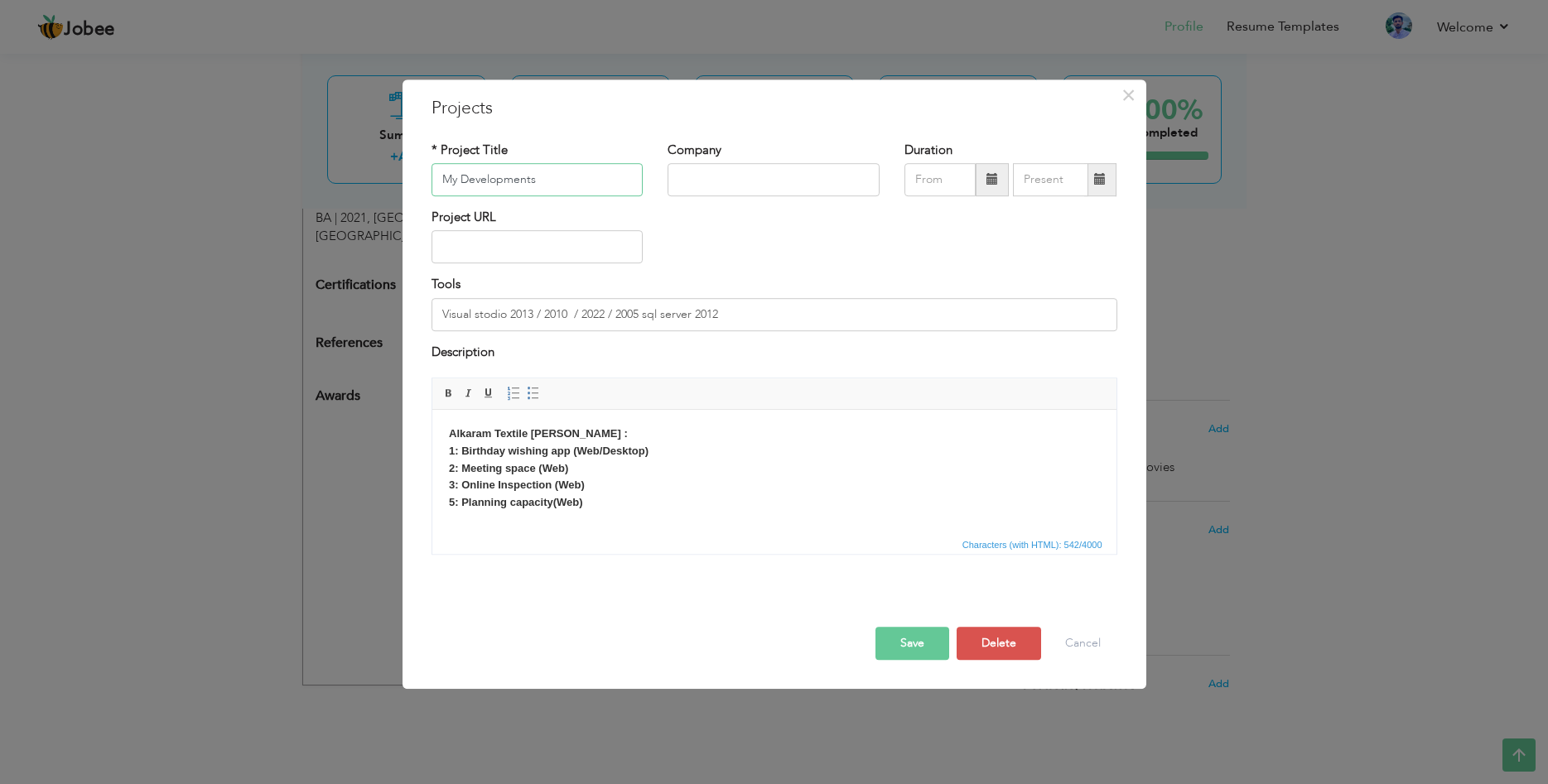
scroll to position [127, 0]
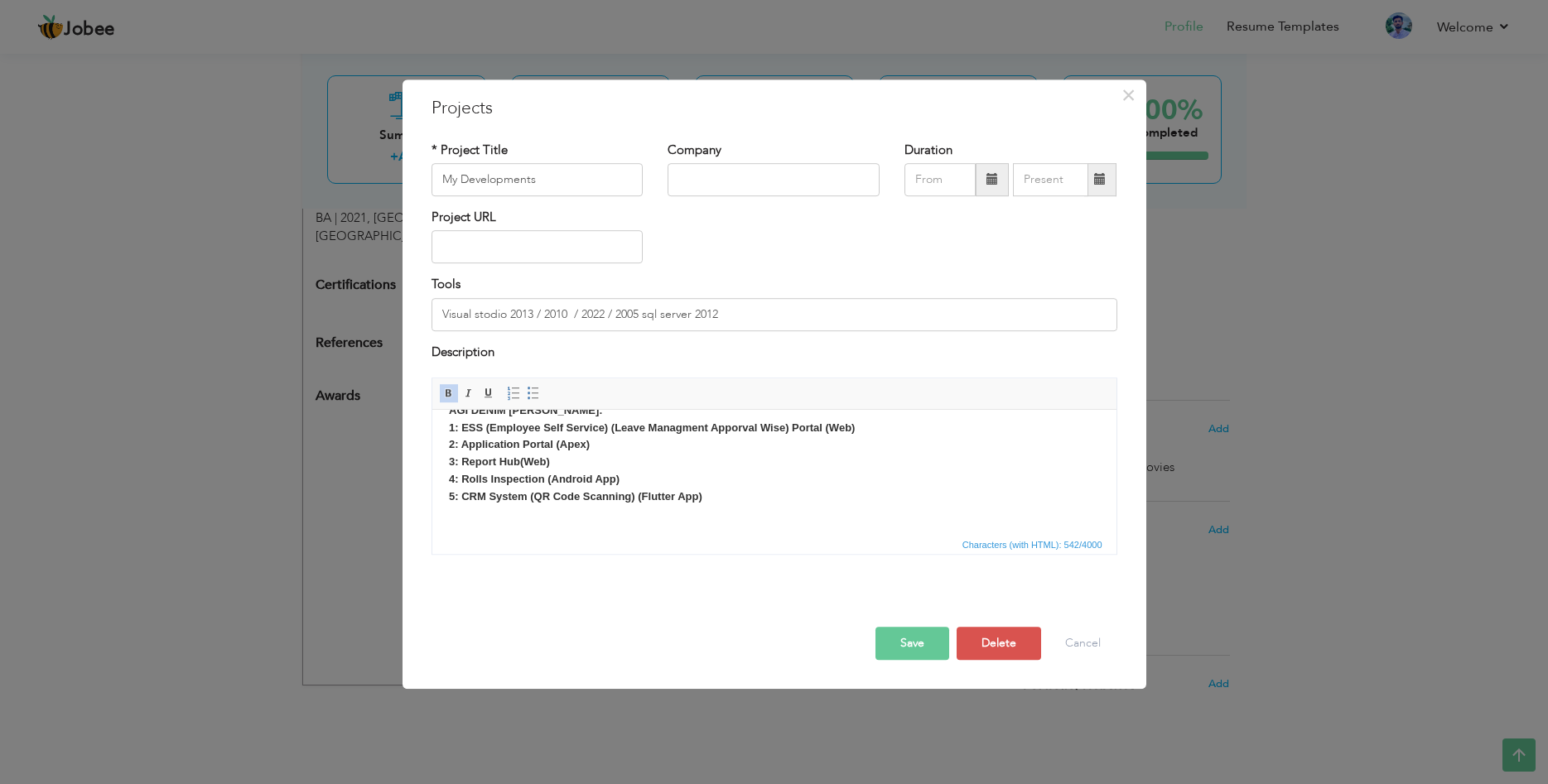
click at [703, 502] on p "Alkaram Textile Mills : 1: Birthday wishing app (Web/Desktop) 2: Meeting space …" at bounding box center [774, 402] width 651 height 207
click at [612, 511] on strong "4: Rolls Inspection (Android App) 5: CRM System (QR Code Scanning) (Flutter App…" at bounding box center [574, 496] width 253 height 47
click at [567, 514] on strong "4: Rolls Inspection (Android App) 5: CRM System (QR Code Scanning) (Flutter App…" at bounding box center [574, 496] width 253 height 47
click at [560, 514] on strong "4: Rolls Inspection (Android App) 5: CRM System (QR Code Scanning) (Flutter App…" at bounding box center [574, 496] width 253 height 47
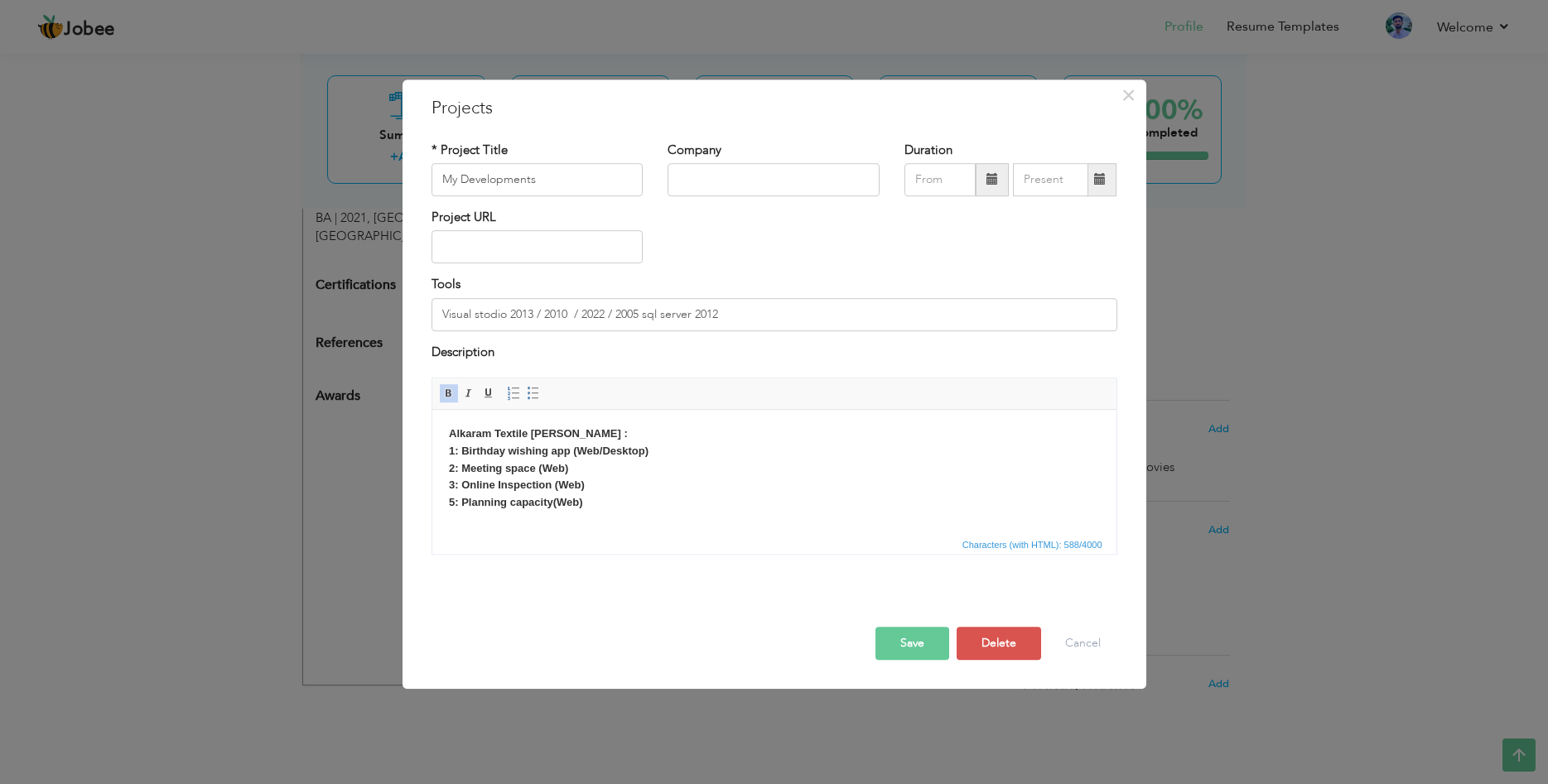
click at [555, 433] on strong "Alkaram Textile Mills : 1: Birthday wishing app (Web/Desktop)" at bounding box center [548, 441] width 200 height 30
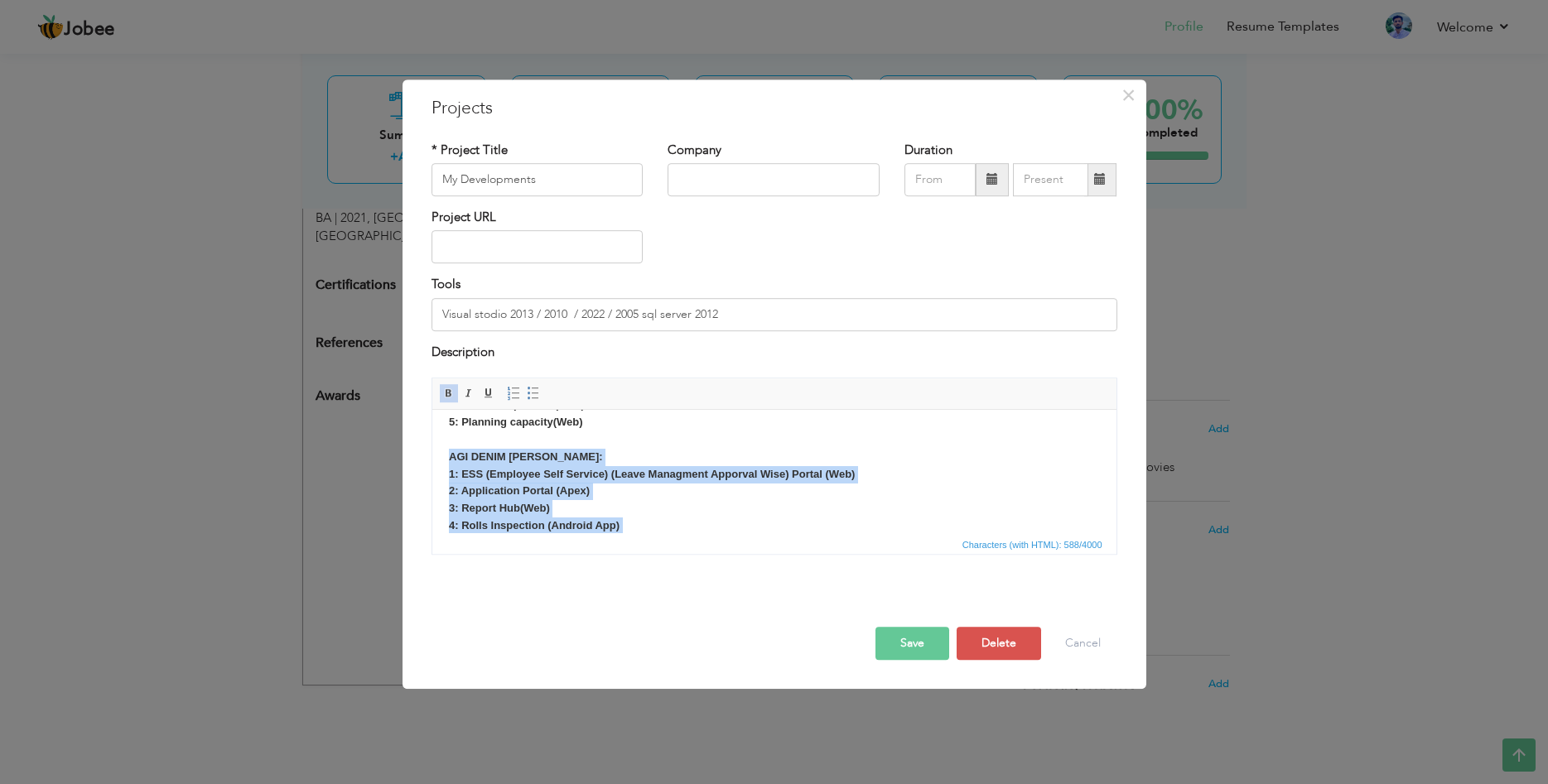
scroll to position [144, 0]
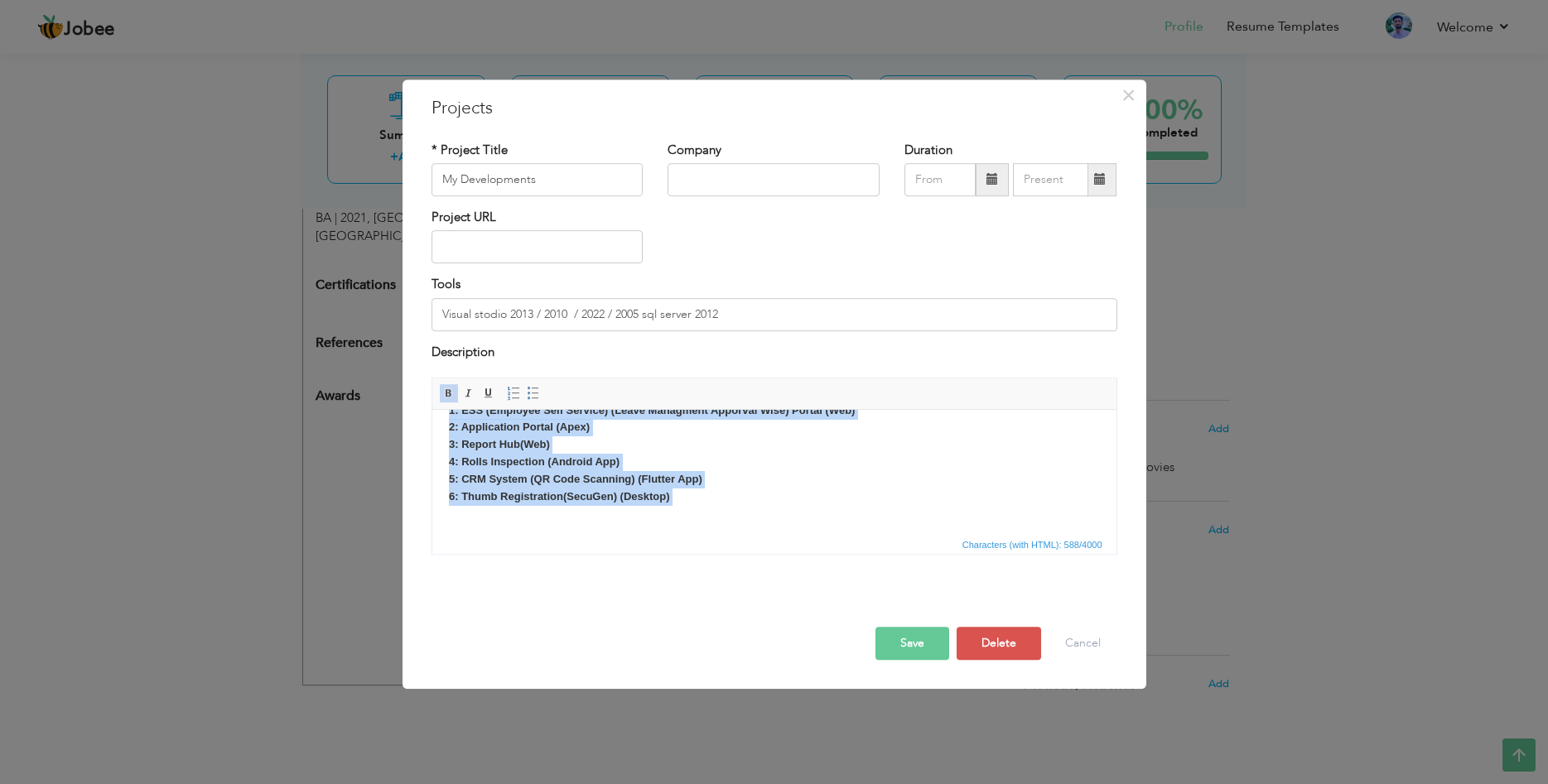
drag, startPoint x: 447, startPoint y: 476, endPoint x: 1064, endPoint y: 944, distance: 774.4
click at [628, 389] on html "Alkaram Textile Mills : 1: Birthday wishing app (Web/Desktop) 2: Meeting space …" at bounding box center [774, 326] width 684 height 124
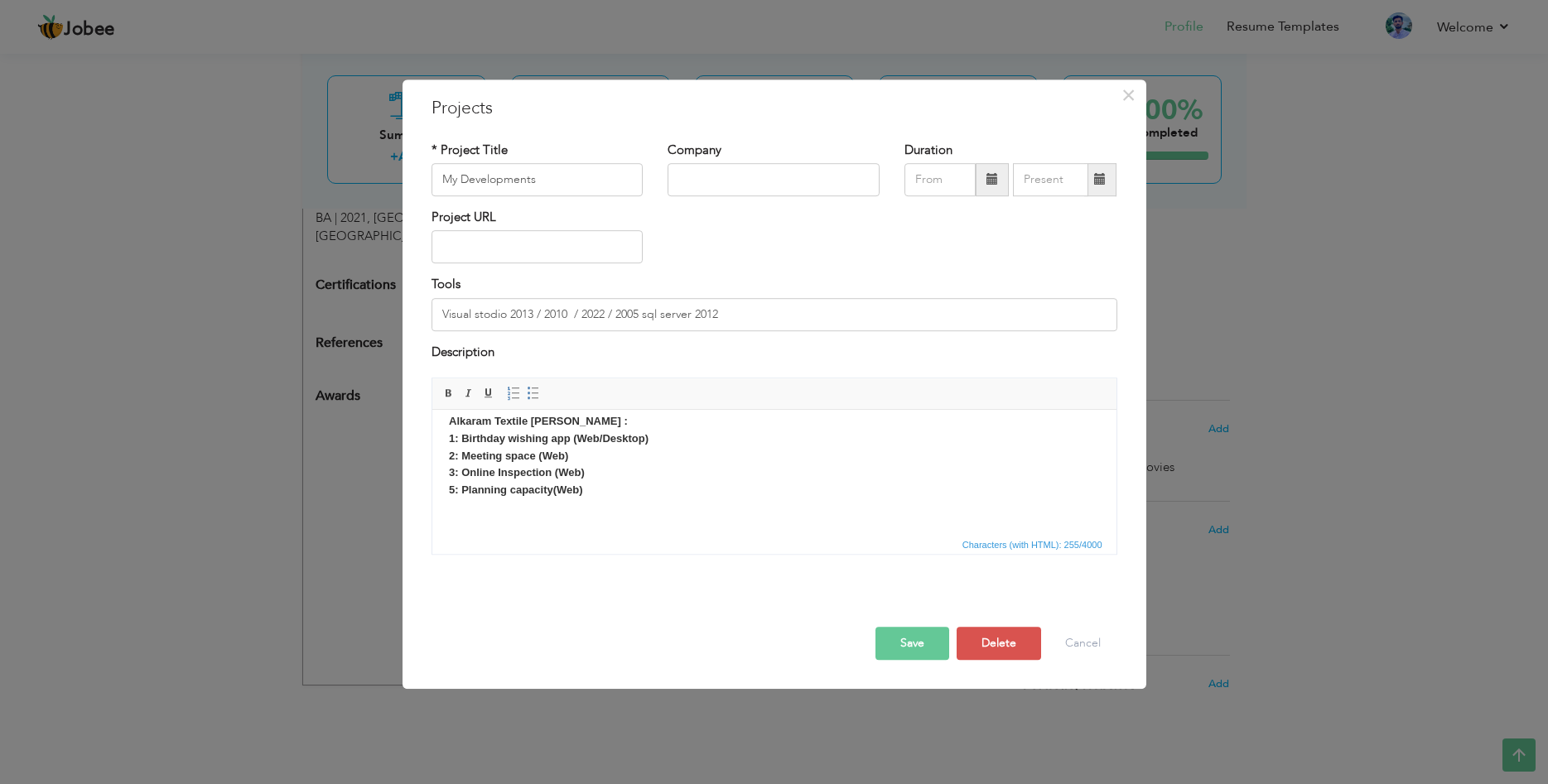
scroll to position [0, 0]
click at [471, 424] on html "Alkaram Textile Mills : 1: Birthday wishing app (Web/Desktop) 2: Meeting space …" at bounding box center [774, 470] width 684 height 124
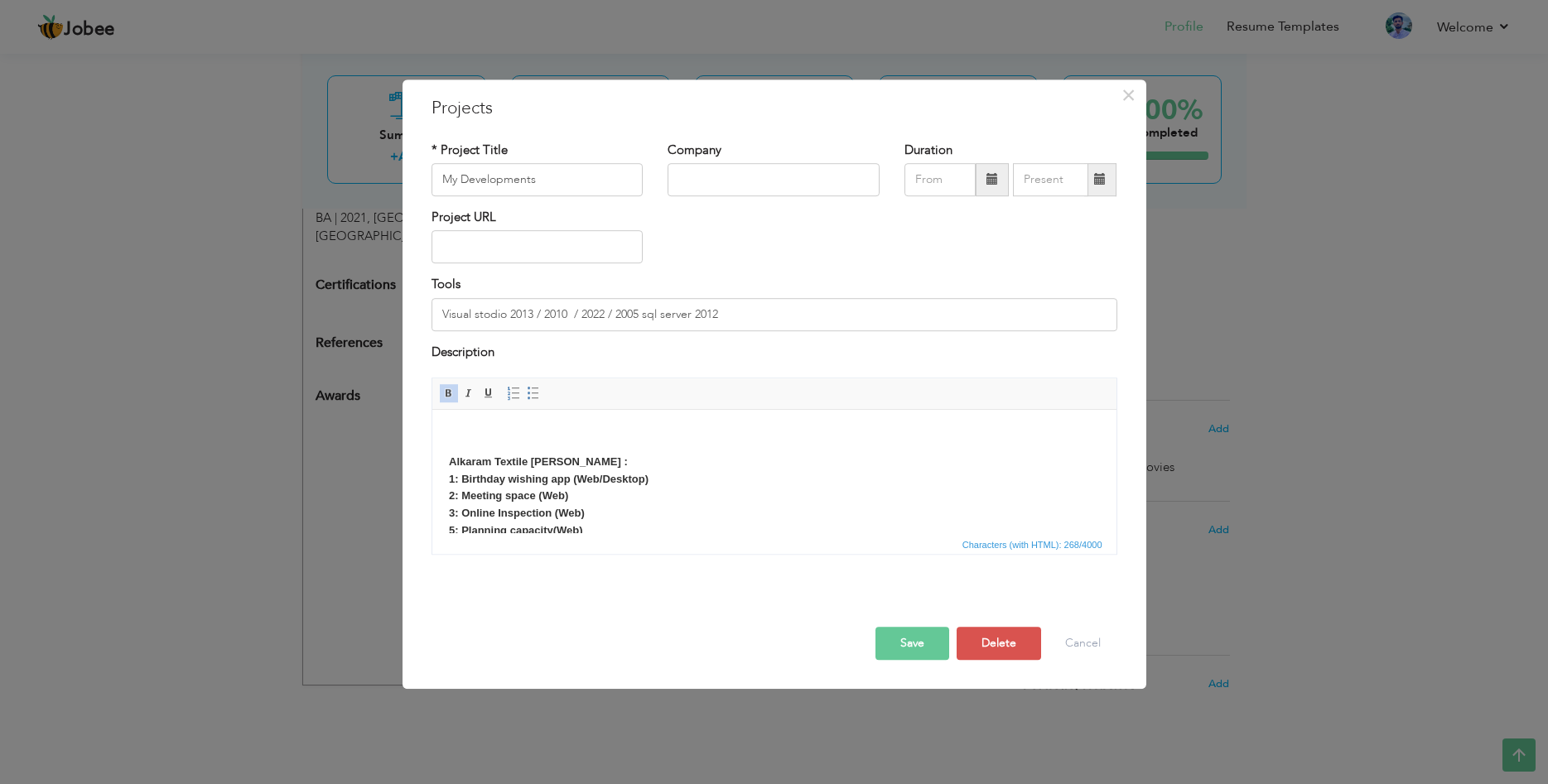
scroll to position [38, 0]
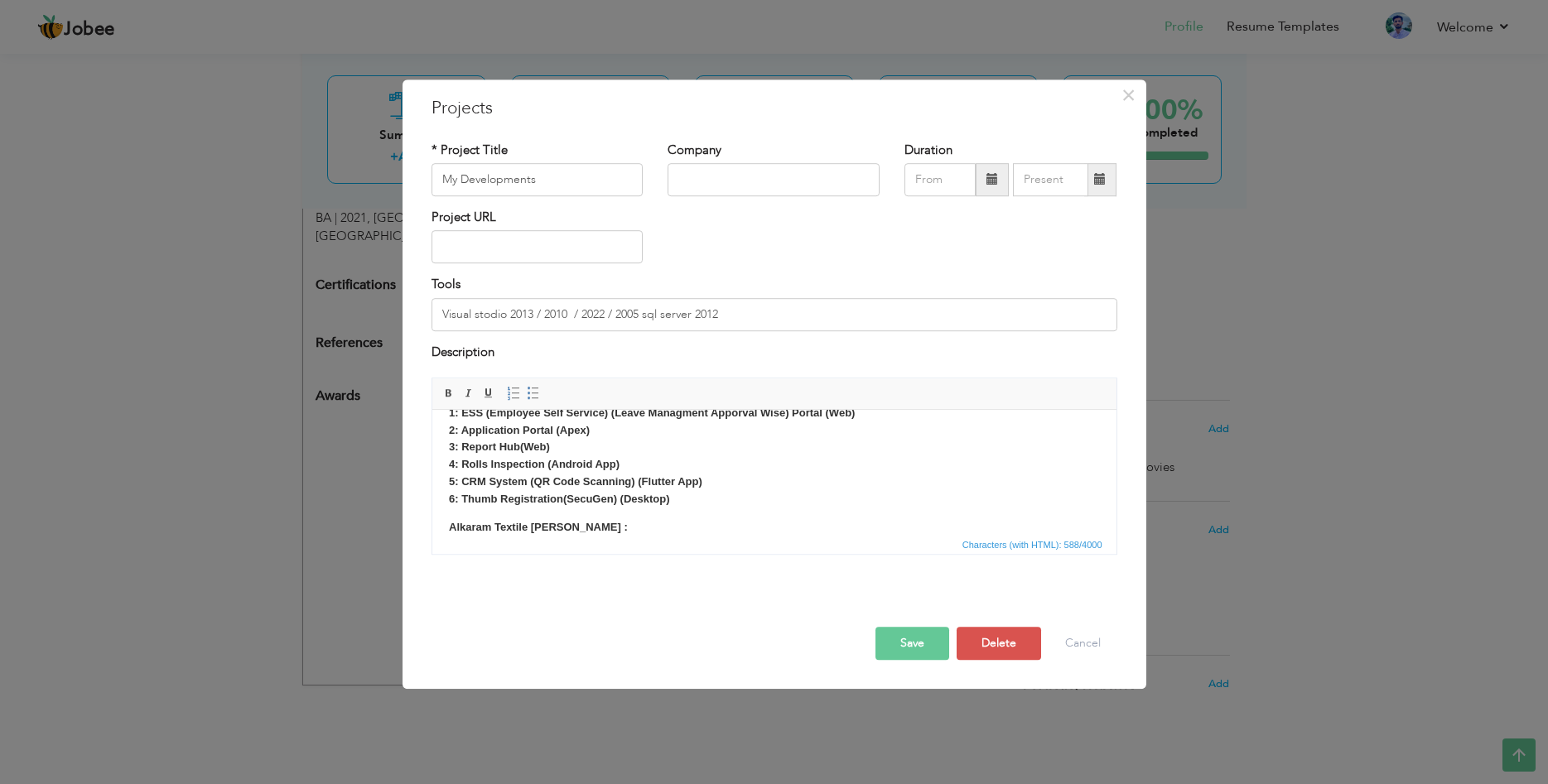
click at [580, 531] on p "Alkaram Textile Mills : 1: Birthday wishing app (Web/Desktop) 2: Meeting space …" at bounding box center [774, 579] width 651 height 121
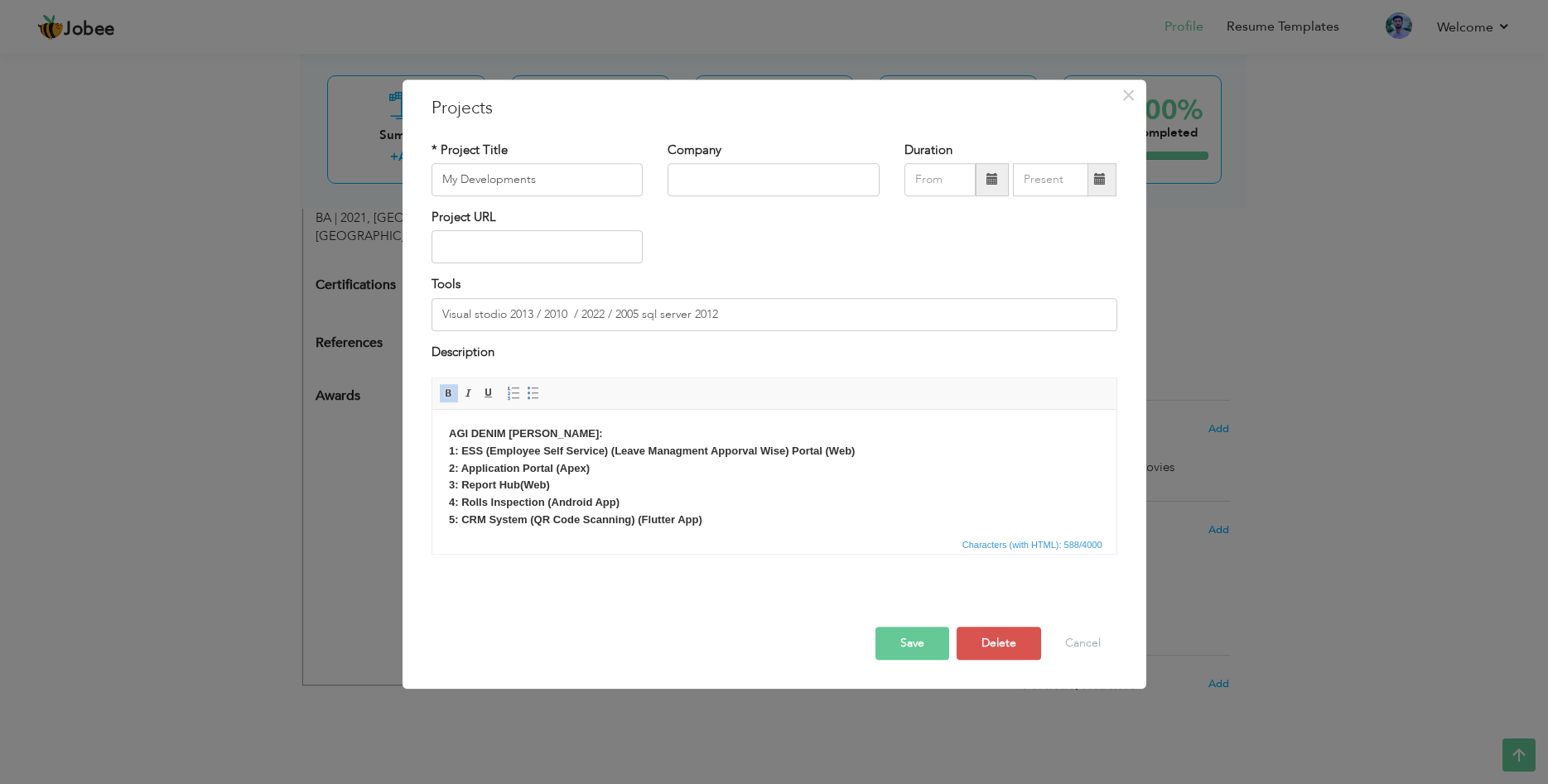
scroll to position [144, 0]
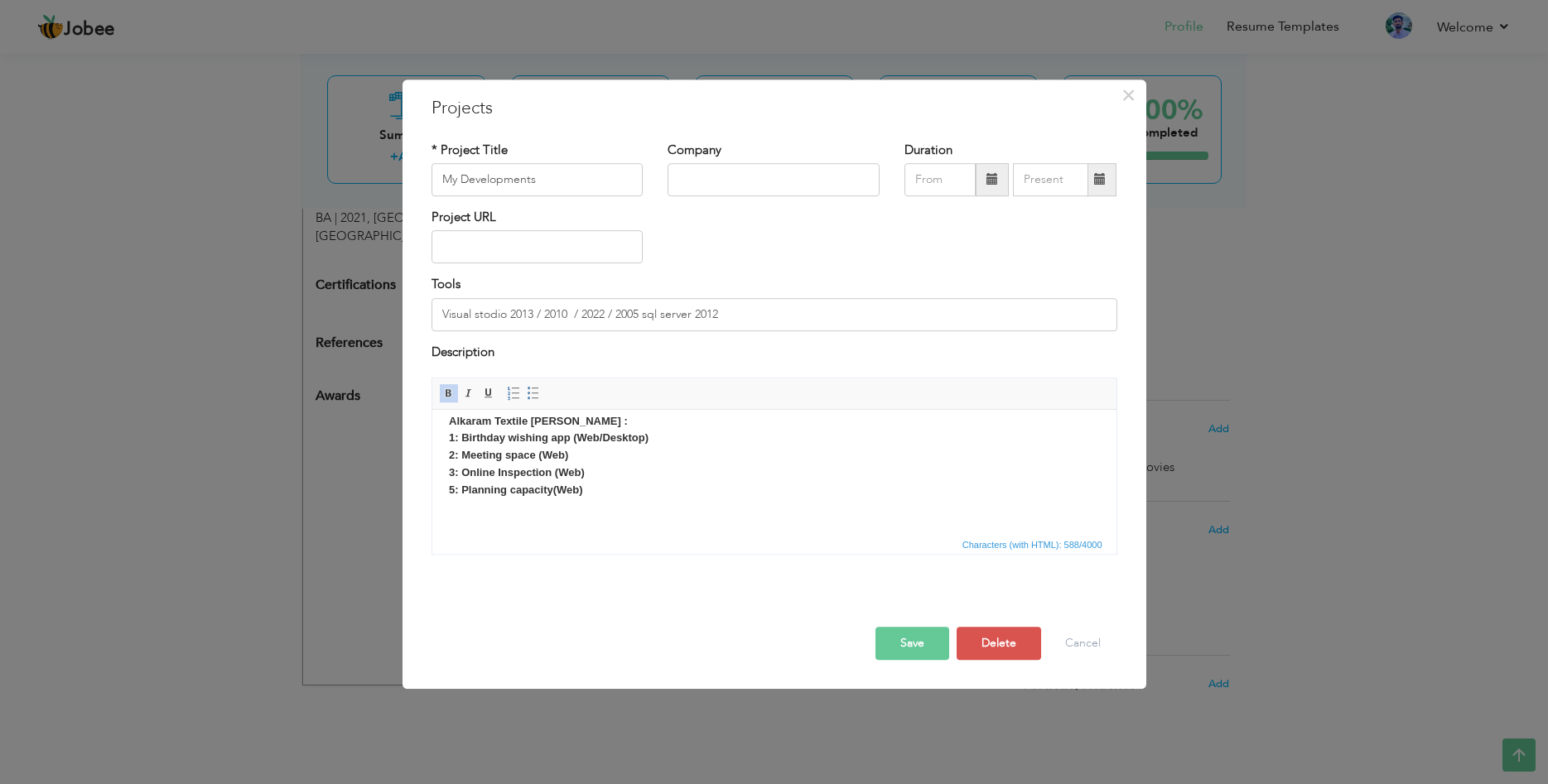
click at [919, 644] on button "Save" at bounding box center [911, 643] width 73 height 34
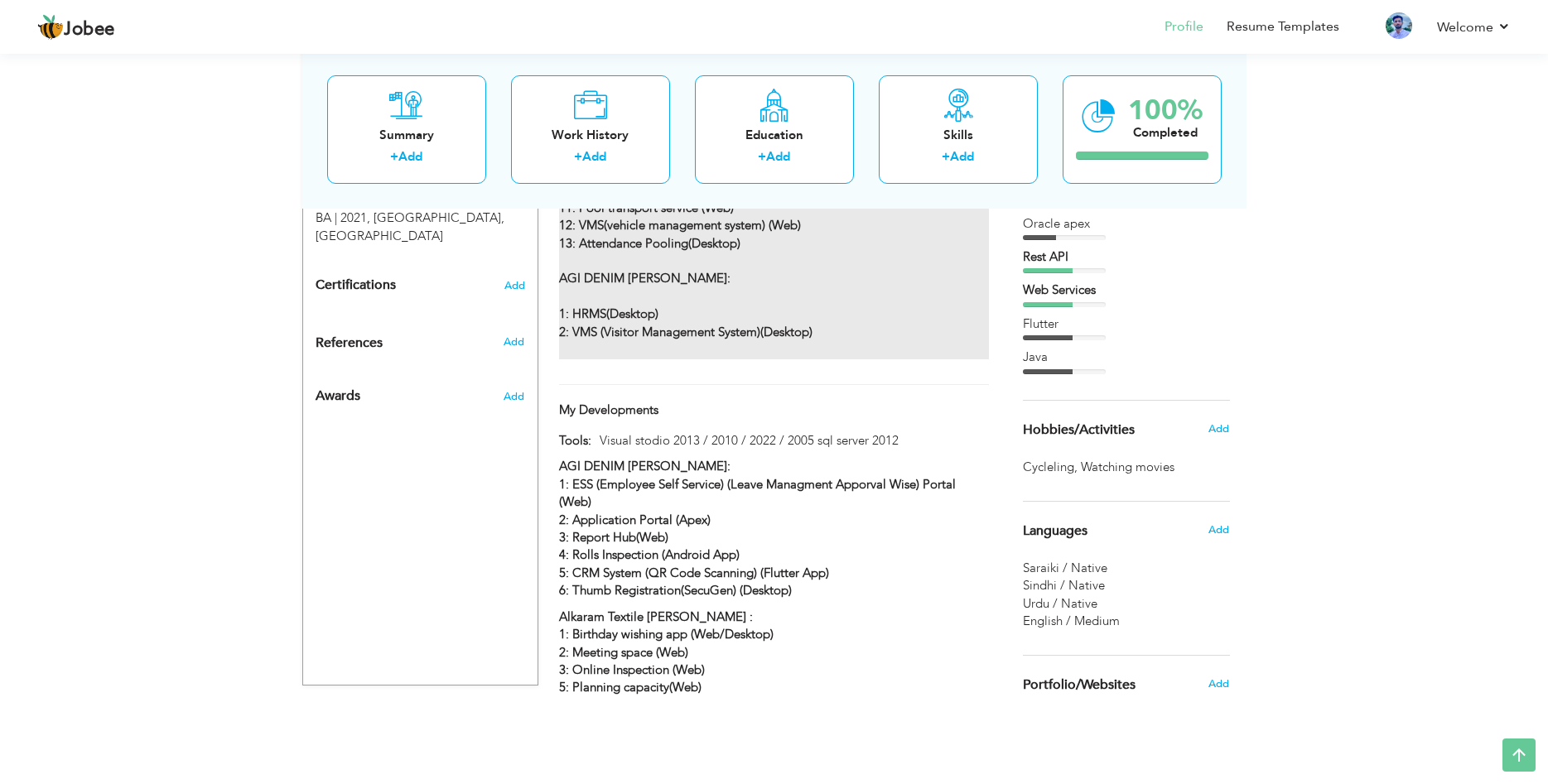
click at [744, 257] on p "ALKARAM TEXTILE PVT MILLS: 1: Article Mixing (Desktop) 2: Communication (Web) 3…" at bounding box center [773, 172] width 429 height 373
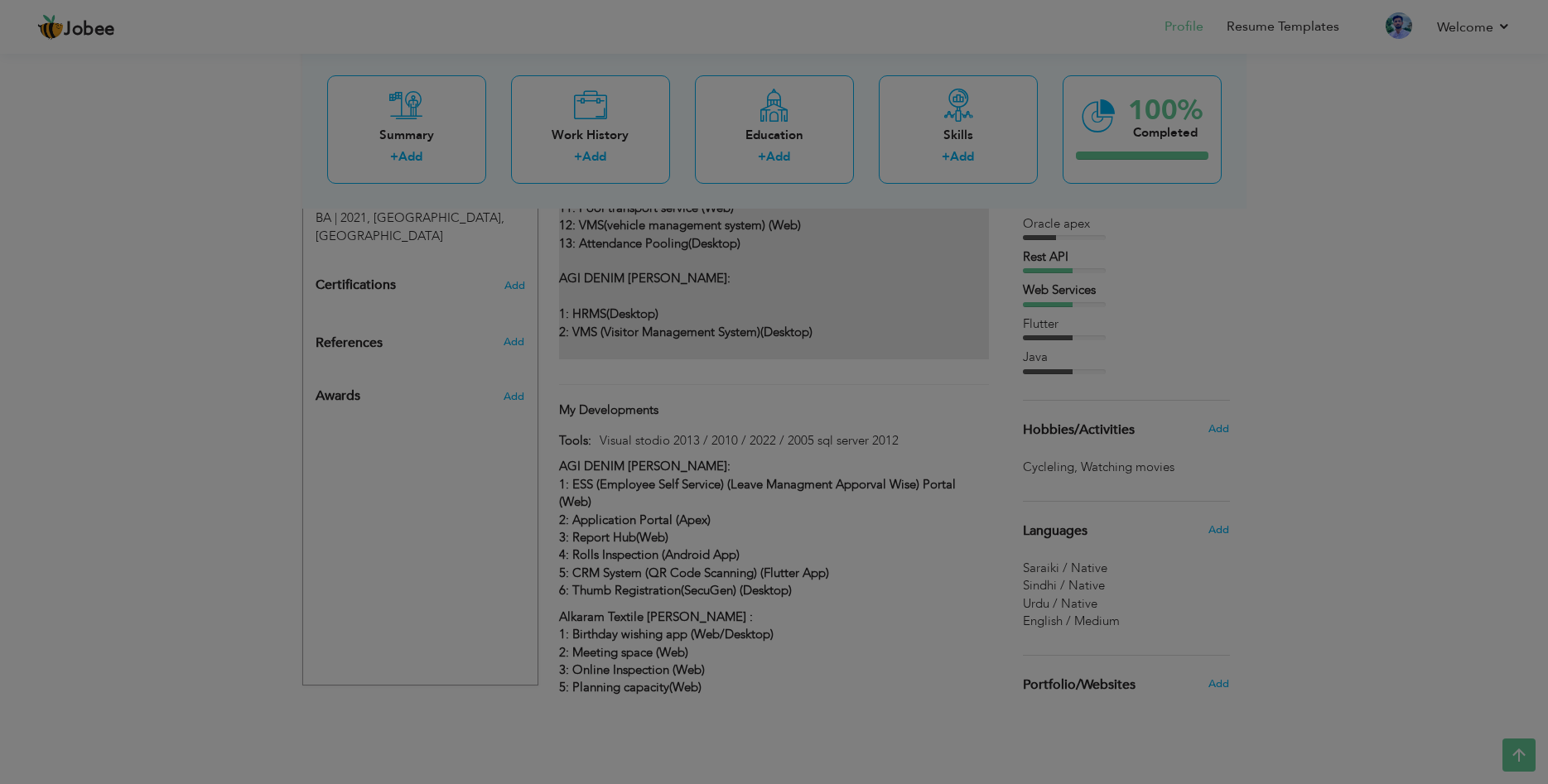
type input "Support Projects :"
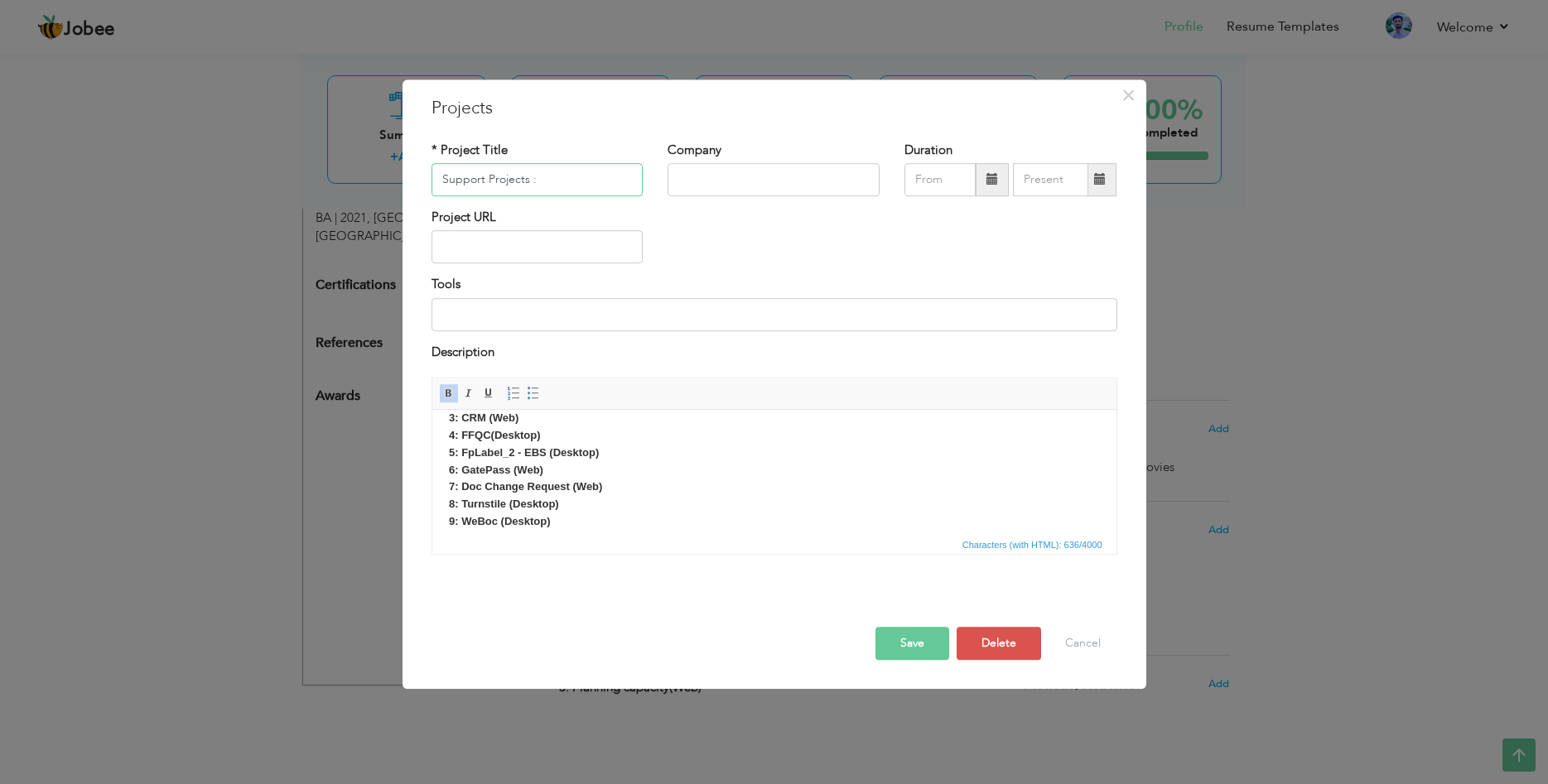
scroll to position [0, 0]
click at [449, 433] on strong "ALKARAM TEXTILE PVT [PERSON_NAME]:" at bounding box center [560, 433] width 223 height 13
click at [649, 425] on p "ALKARAM TEXTILE PVT MILLS: 1: Article Mixing (Desktop) 2: Communication (Web) 3…" at bounding box center [774, 353] width 651 height 362
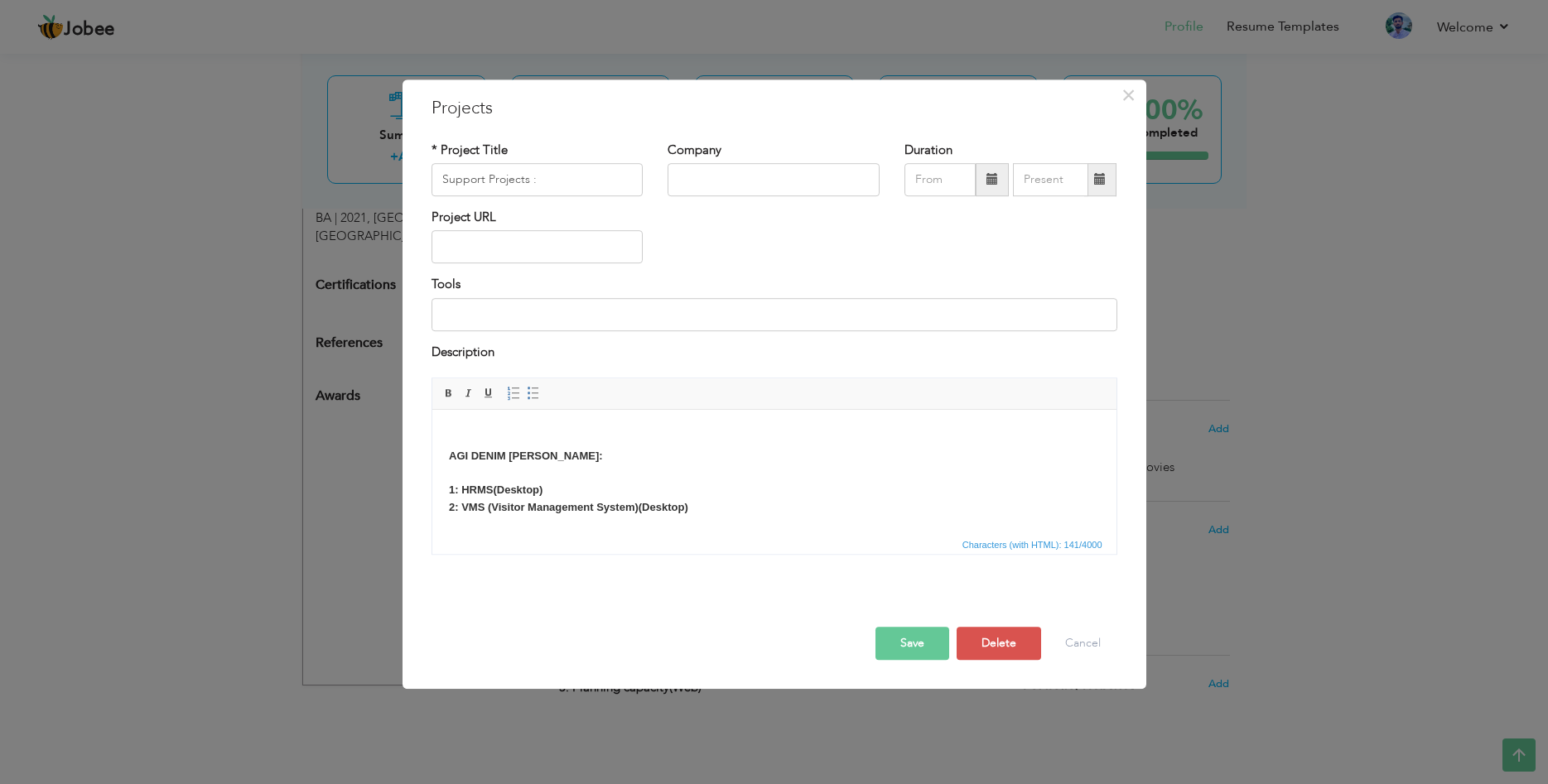
click at [756, 509] on p "AGI DENIM MILLS: 1: HRMS(Desktop) 2: VMS (Visitor Management System)(Desktop)" at bounding box center [774, 473] width 651 height 121
click at [450, 457] on p "AGI DENIM MILLS: 1: HRMS(Desktop) 2: VMS (Visitor Management System)(Desktop)" at bounding box center [774, 477] width 651 height 103
click at [696, 501] on body "AGI DENIM MILLS: 1: HRMS(Desktop) 2: VMS (Visitor Management System)(Desktop) A…" at bounding box center [774, 594] width 651 height 338
click at [712, 487] on p "AGI DENIM MILLS: 1: HRMS(Desktop) 2: VMS (Visitor Management System)(Desktop)" at bounding box center [774, 460] width 651 height 69
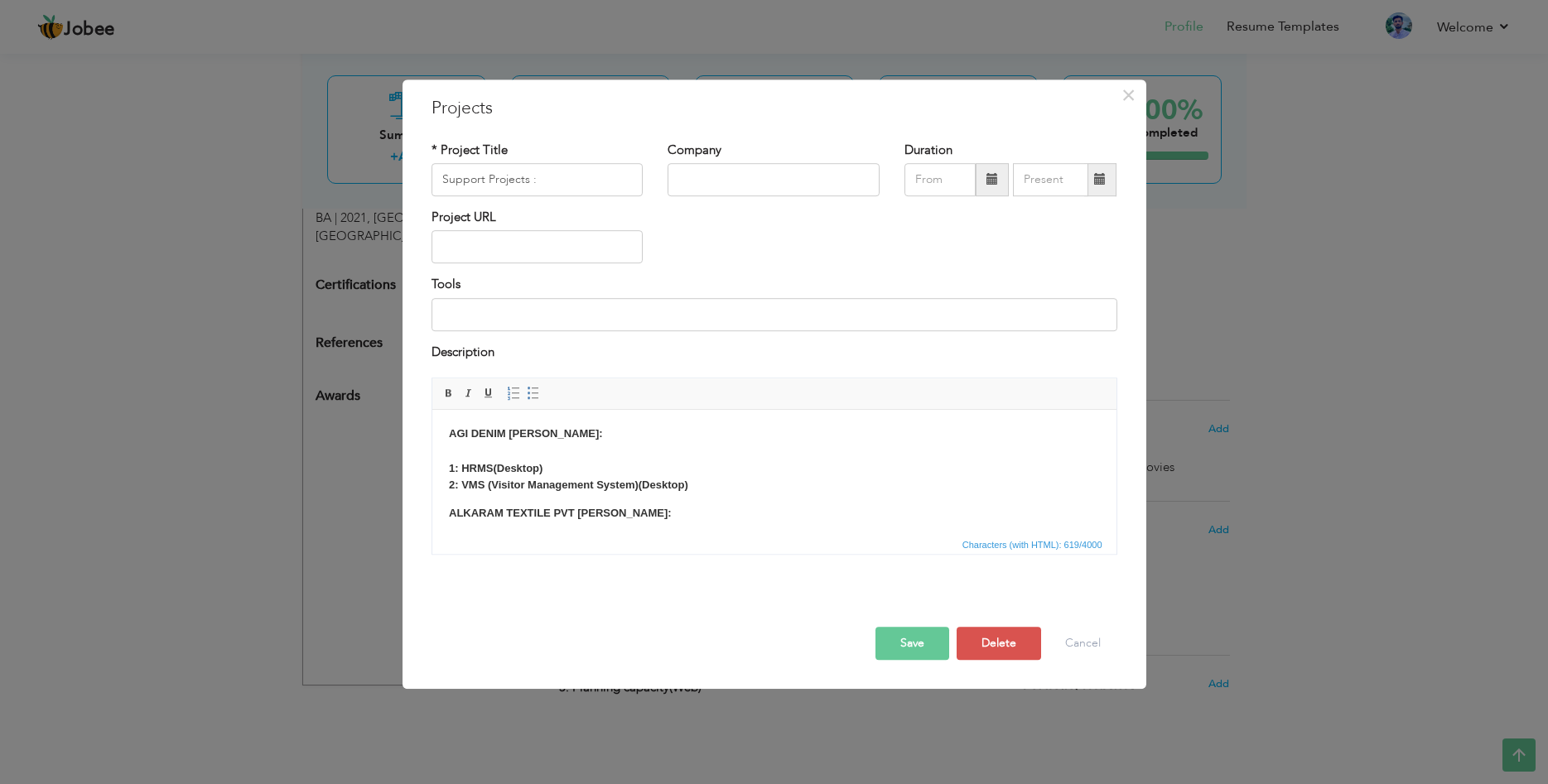
scroll to position [84, 0]
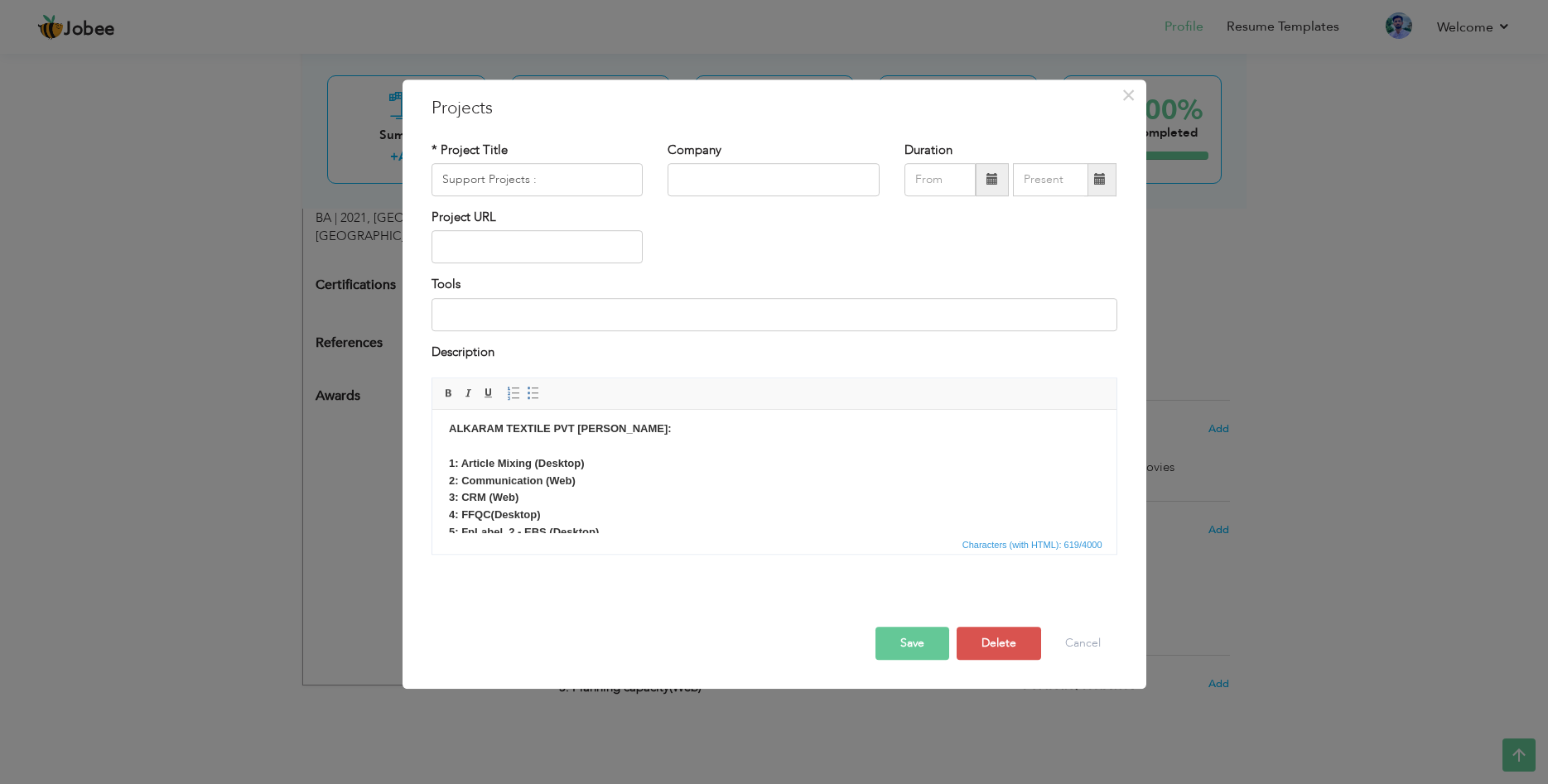
click at [519, 458] on p "ALKARAM TEXTILE PVT MILLS: 1: Article Mixing (Desktop) 2: Communication (Web) 3…" at bounding box center [774, 549] width 651 height 258
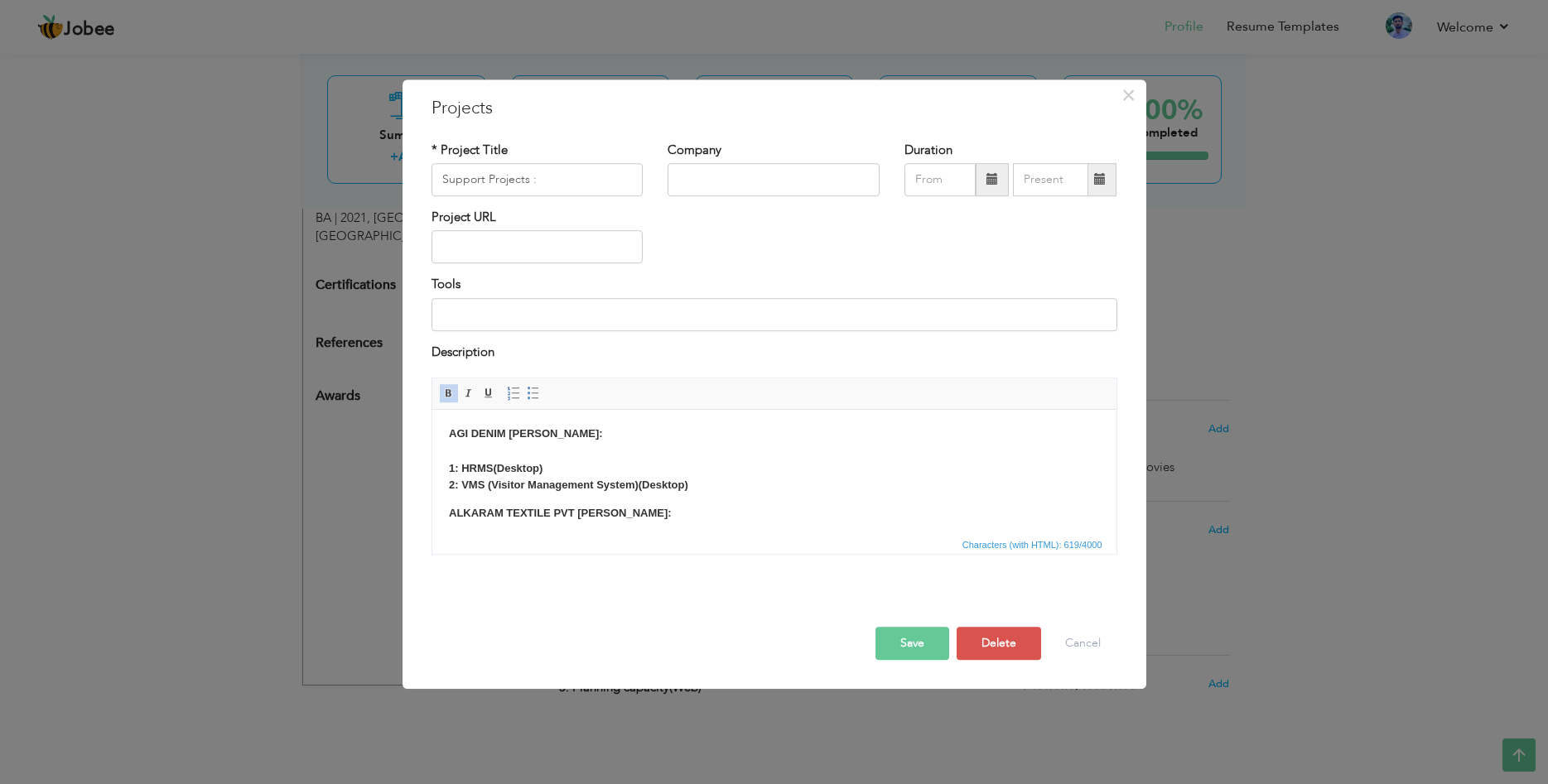
click at [512, 452] on p "AGI DENIM MILLS: 1: HRMS(Desktop) 2: VMS (Visitor Management System)(Desktop)" at bounding box center [774, 460] width 651 height 69
click at [616, 496] on p "ALKARAM TEXTILE PVT MILLS: 1: Article Mixing (Desktop) 2: Communication (Web) 3…" at bounding box center [774, 616] width 651 height 258
click at [627, 512] on p "ALKARAM TEXTILE PVT MILLS: 1: Article Mixing (Desktop) 2: Communication (Web) 3…" at bounding box center [774, 616] width 651 height 258
click at [723, 477] on p "AGI DENIM MILLS: 1: HRMS(Desktop) 2: VMS (Visitor Management System)(Desktop)" at bounding box center [774, 450] width 651 height 52
click at [906, 643] on button "Save" at bounding box center [911, 643] width 73 height 34
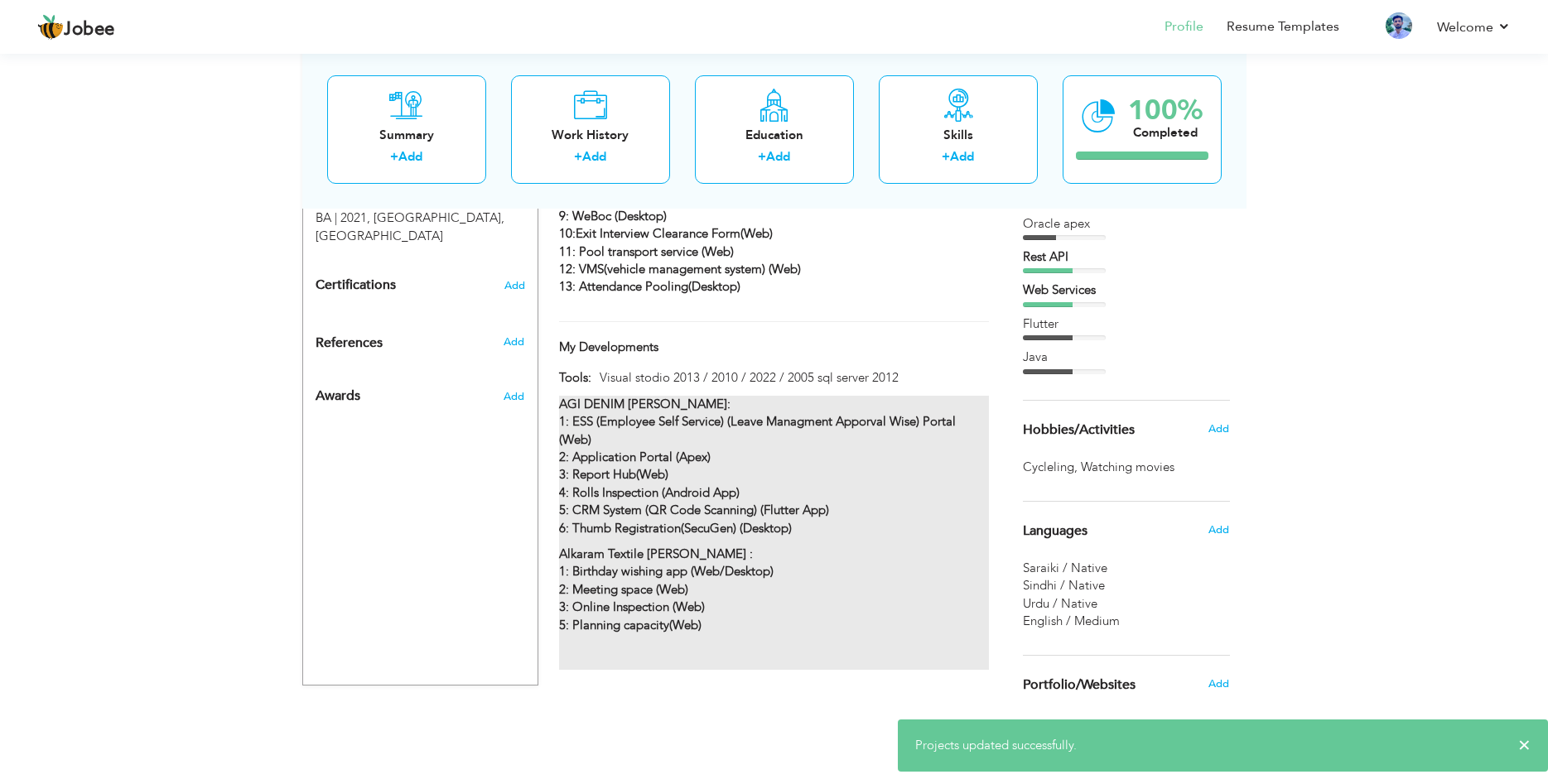
click at [697, 489] on p "AGI DENIM MILLS: 1: ESS (Employee Self Service) (Leave Managment Apporval Wise)…" at bounding box center [773, 466] width 429 height 141
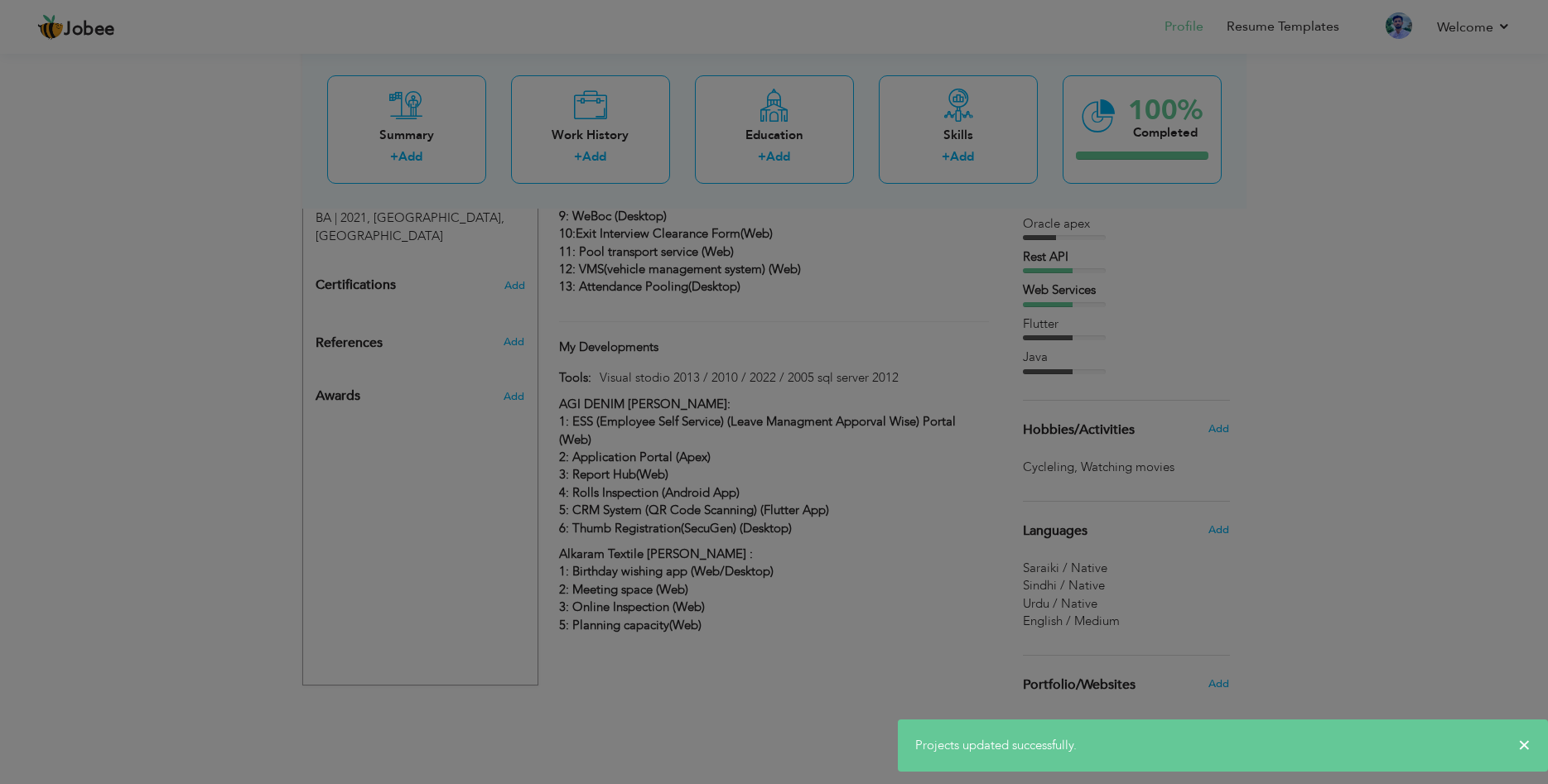
scroll to position [1, 0]
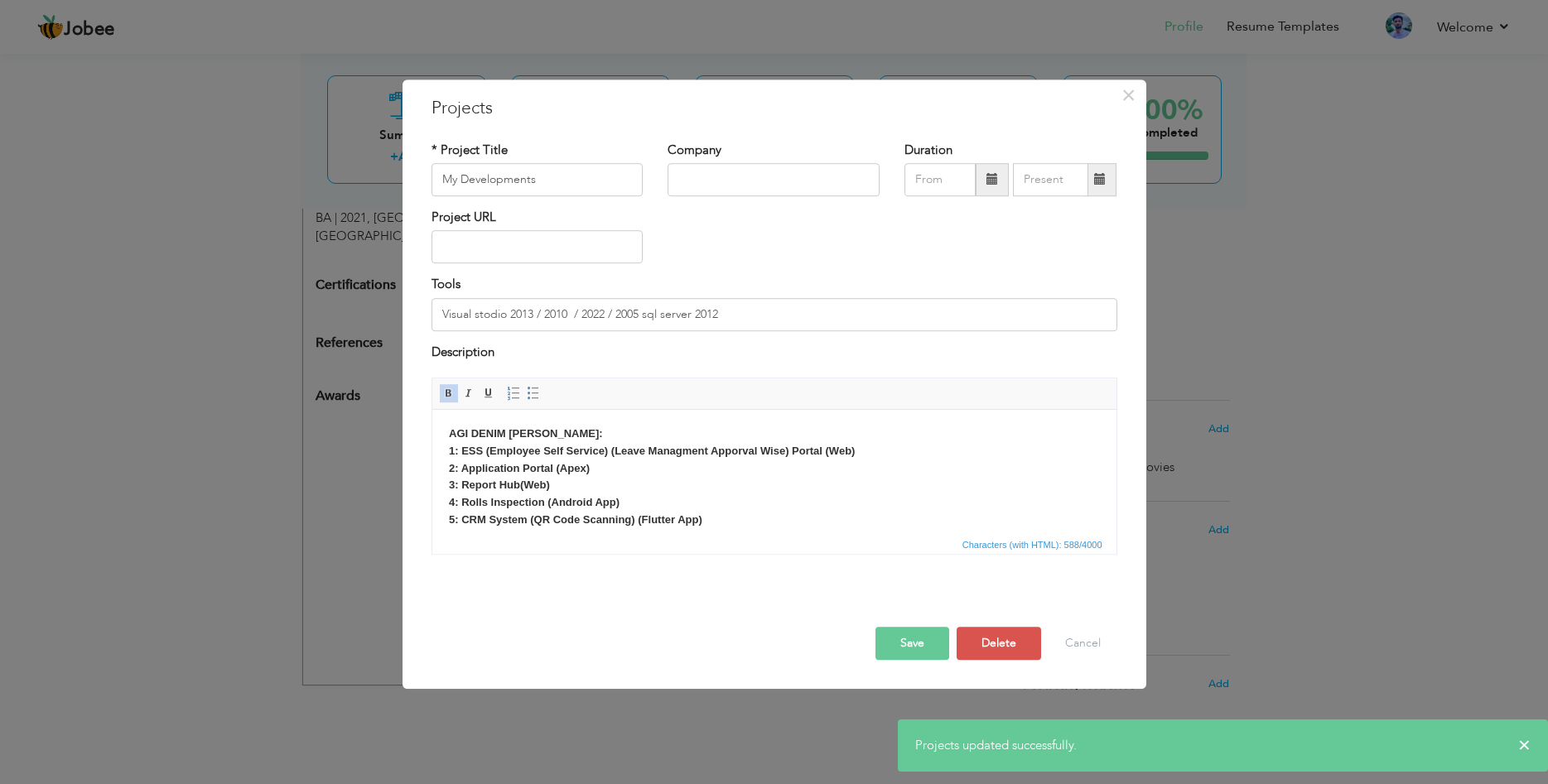
click at [917, 644] on button "Save" at bounding box center [911, 643] width 73 height 34
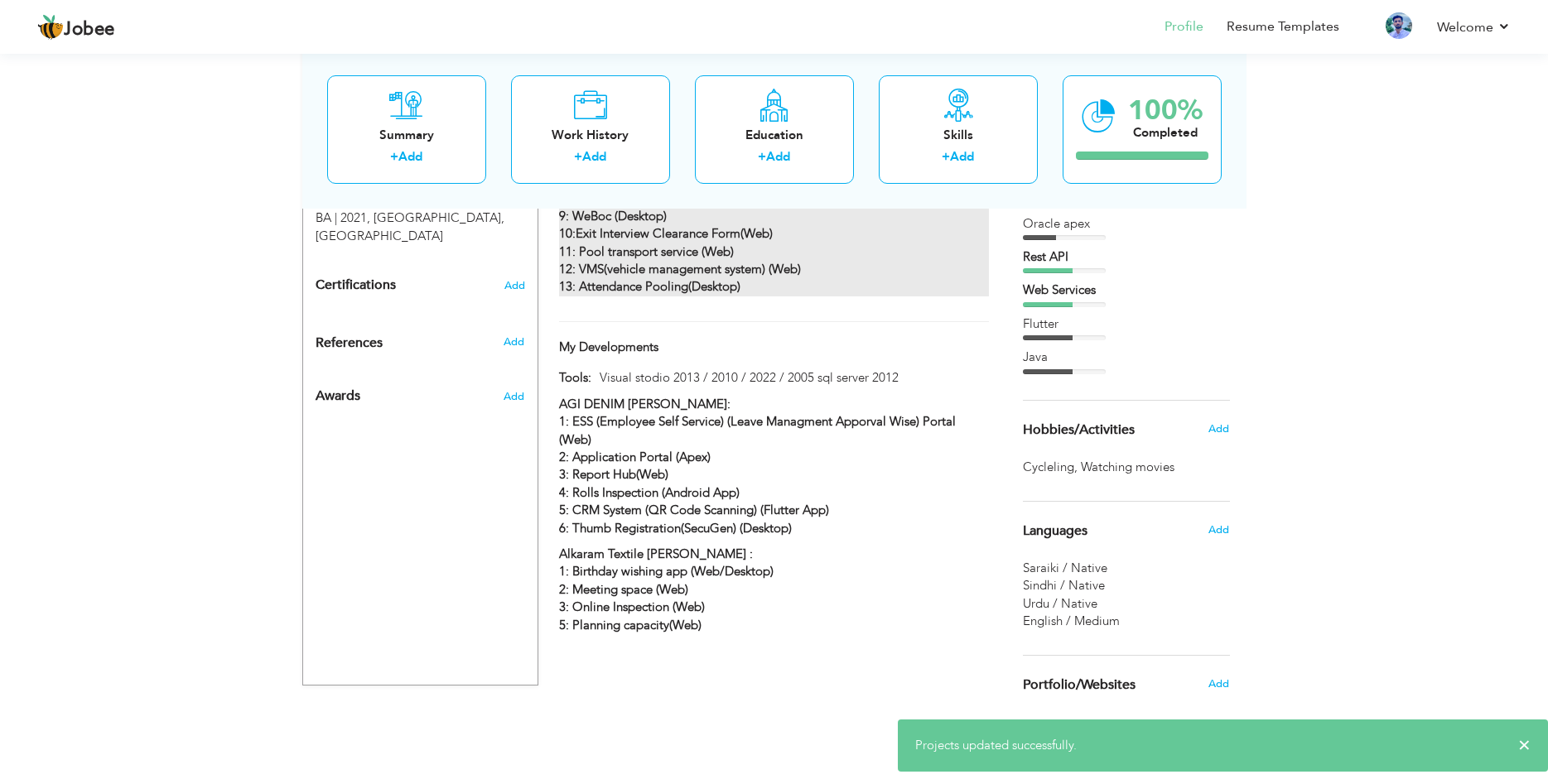
click at [662, 278] on strong "13: Attendance Pooling(Desktop)" at bounding box center [649, 286] width 181 height 16
type input "Support Projects :"
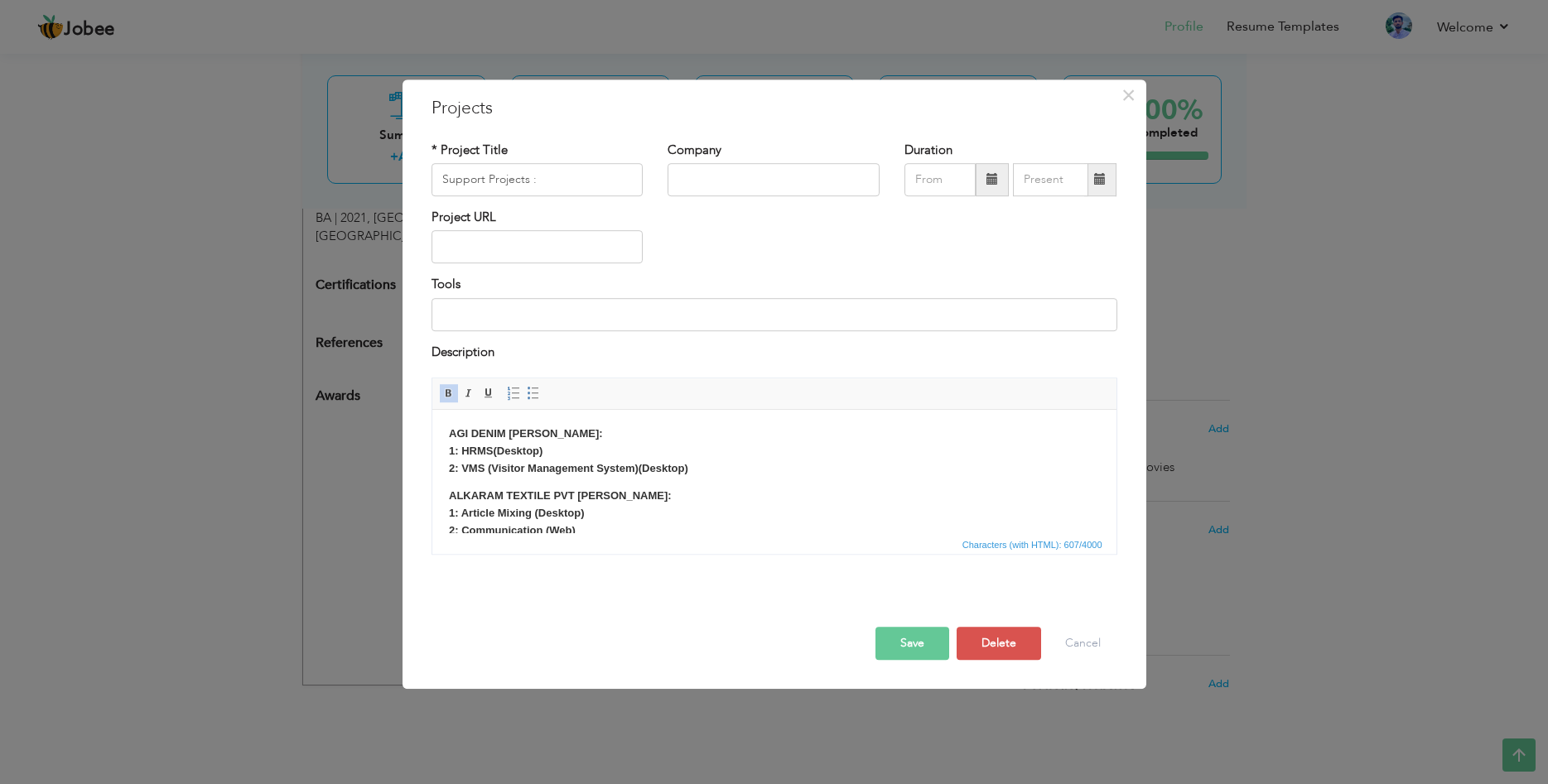
click at [920, 635] on button "Save" at bounding box center [911, 643] width 73 height 34
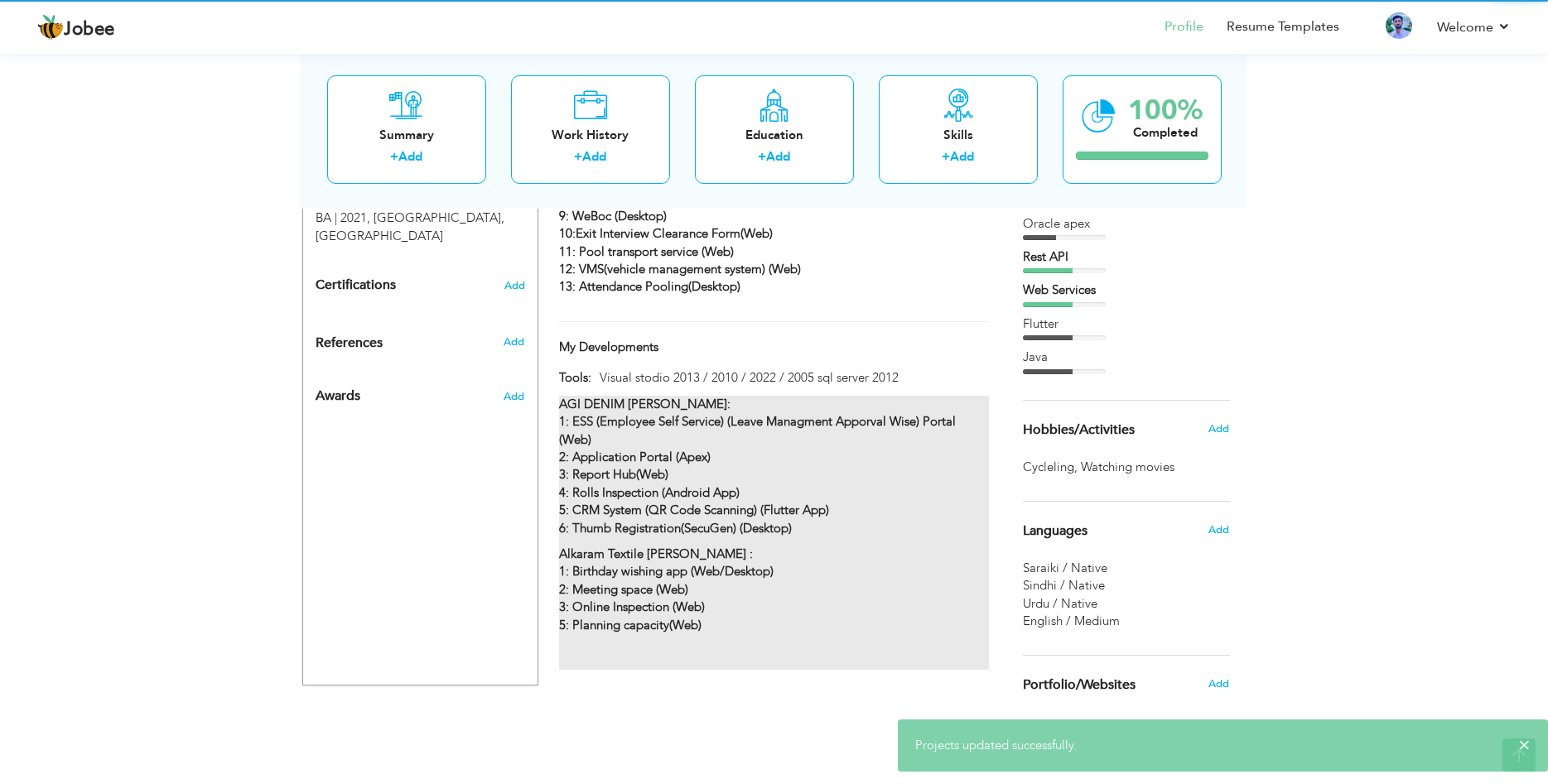
click at [653, 546] on strong "Alkaram Textile Mills : 1: Birthday wishing app (Web/Desktop)" at bounding box center [666, 562] width 214 height 34
type input "My Developments"
type input "Visual stodio 2013 / 2010 / 2022 / 2005 sql server 2012"
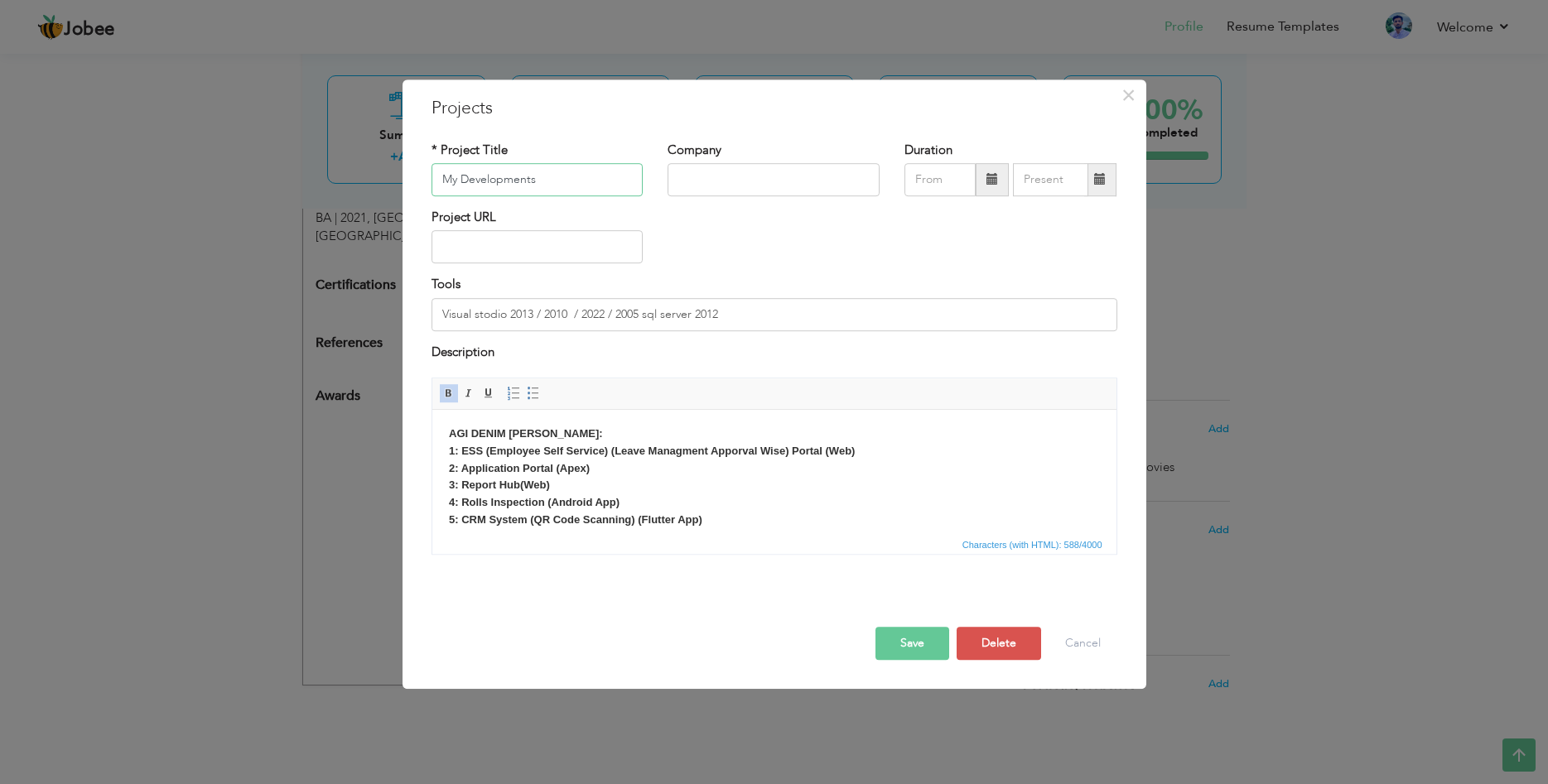
scroll to position [84, 0]
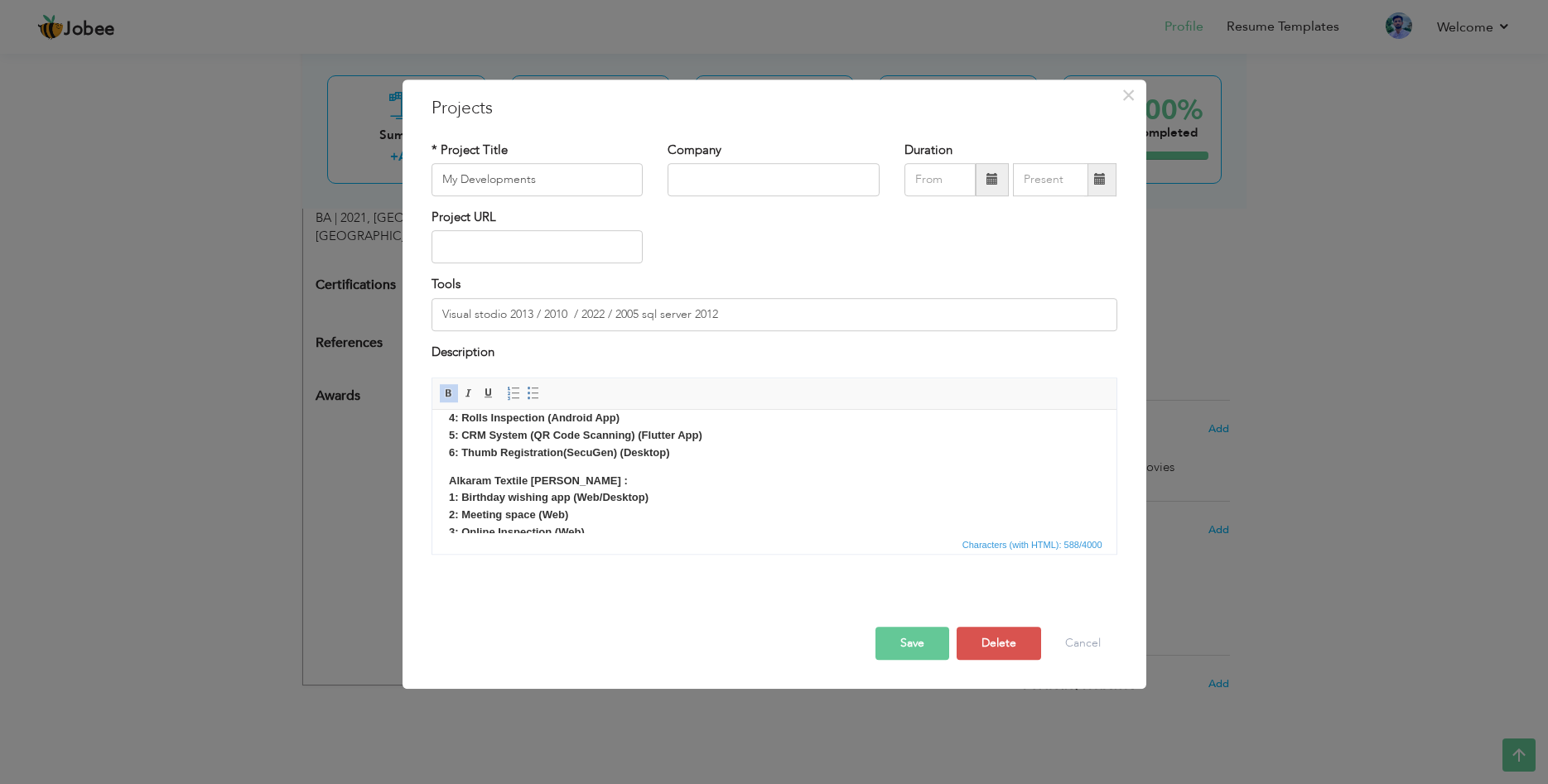
click at [589, 487] on p "Alkaram Textile Mills : 1: Birthday wishing app (Web/Desktop) 2: Meeting space …" at bounding box center [774, 532] width 651 height 121
drag, startPoint x: 445, startPoint y: 489, endPoint x: 837, endPoint y: 888, distance: 559.3
click at [432, 449] on html "AGI DENIM MILLS: 1: ESS (Employee Self Service) (Leave Managment Apporval Wise)…" at bounding box center [774, 386] width 684 height 124
click at [633, 481] on p "Alkaram Textile Mills : 1: Birthday wishing app (Web/Desktop) 2: Meeting space …" at bounding box center [774, 532] width 651 height 121
drag, startPoint x: 528, startPoint y: 490, endPoint x: 445, endPoint y: 486, distance: 83.1
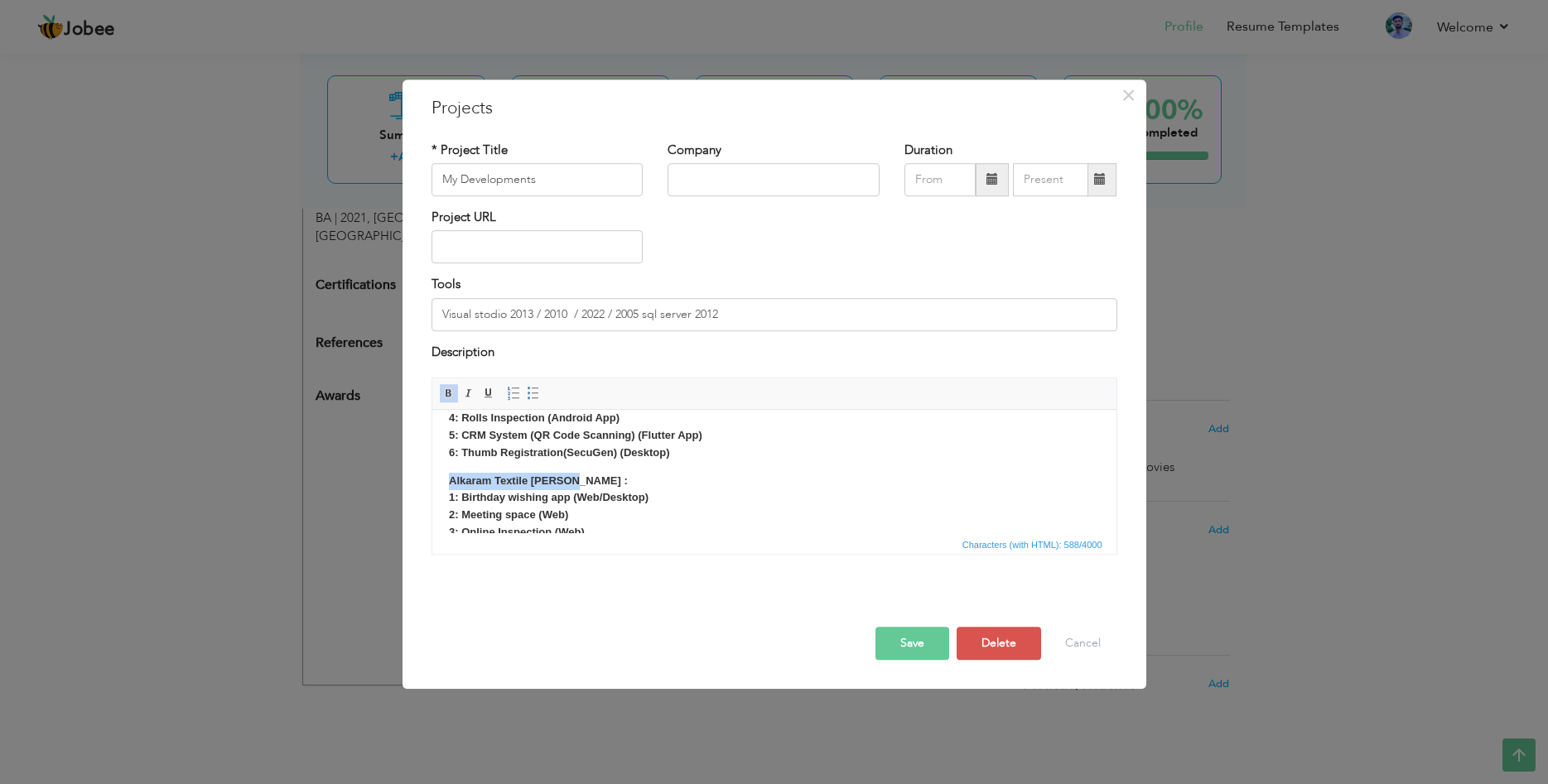
click at [445, 449] on html "AGI DENIM MILLS: 1: ESS (Employee Self Service) (Leave Managment Apporval Wise)…" at bounding box center [774, 386] width 684 height 124
click at [473, 392] on span at bounding box center [469, 392] width 14 height 14
click at [595, 481] on p "Alkaram Textile Mills : 1: Birthday wishing app (Web/Desktop) 2: Meeting space …" at bounding box center [774, 532] width 651 height 121
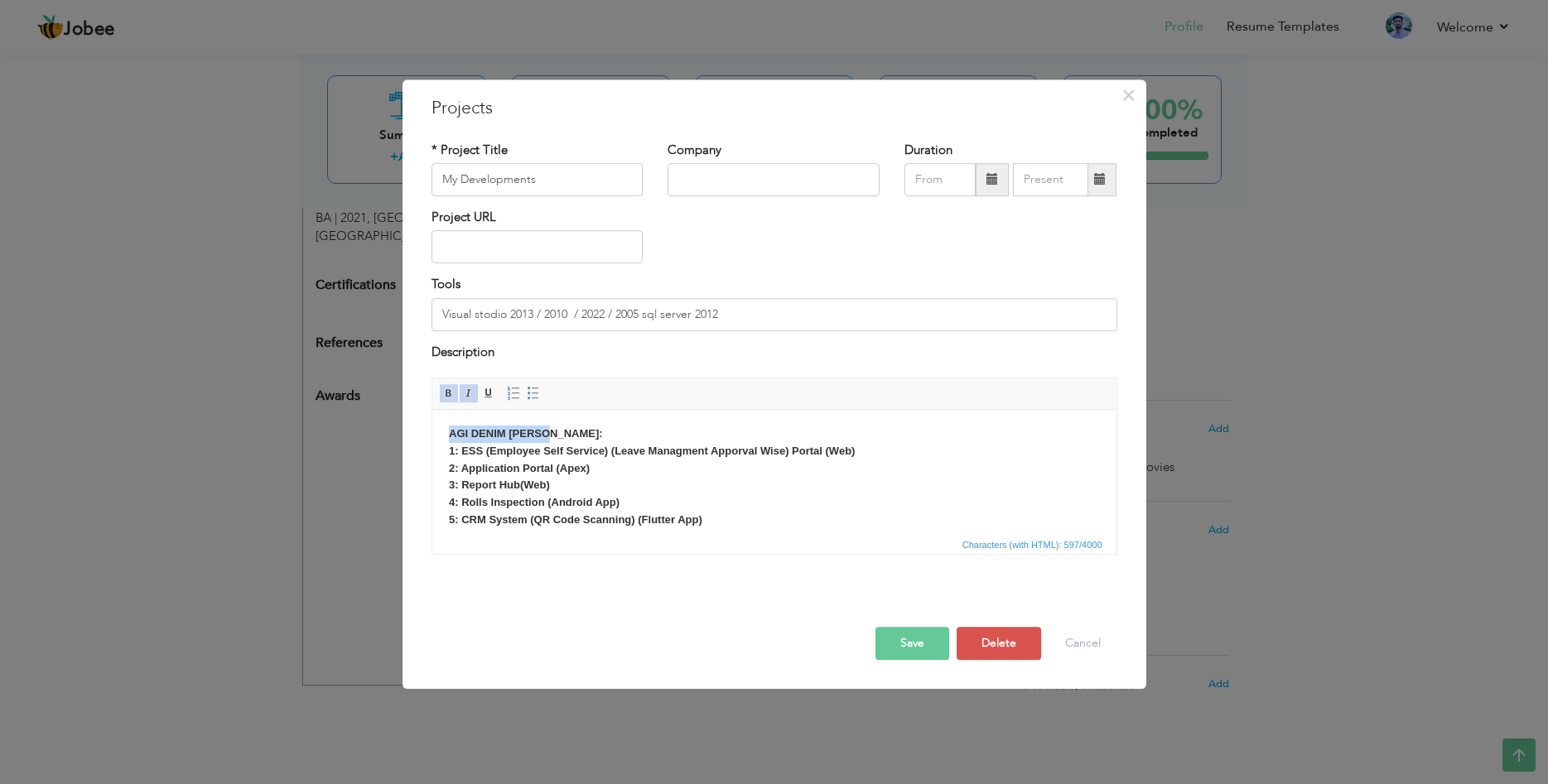
drag, startPoint x: 424, startPoint y: 432, endPoint x: 860, endPoint y: 838, distance: 595.8
click at [432, 432] on html "AGI DENIM MILLS: 1: ESS (Employee Self Service) (Leave Managment Apporval Wise)…" at bounding box center [774, 470] width 684 height 124
click at [473, 392] on span at bounding box center [469, 392] width 14 height 14
click at [548, 453] on strong "AGI DENIM MILLS: 1: ESS (Employee Self Service) (Leave Managment Apporval Wise)…" at bounding box center [650, 459] width 405 height 63
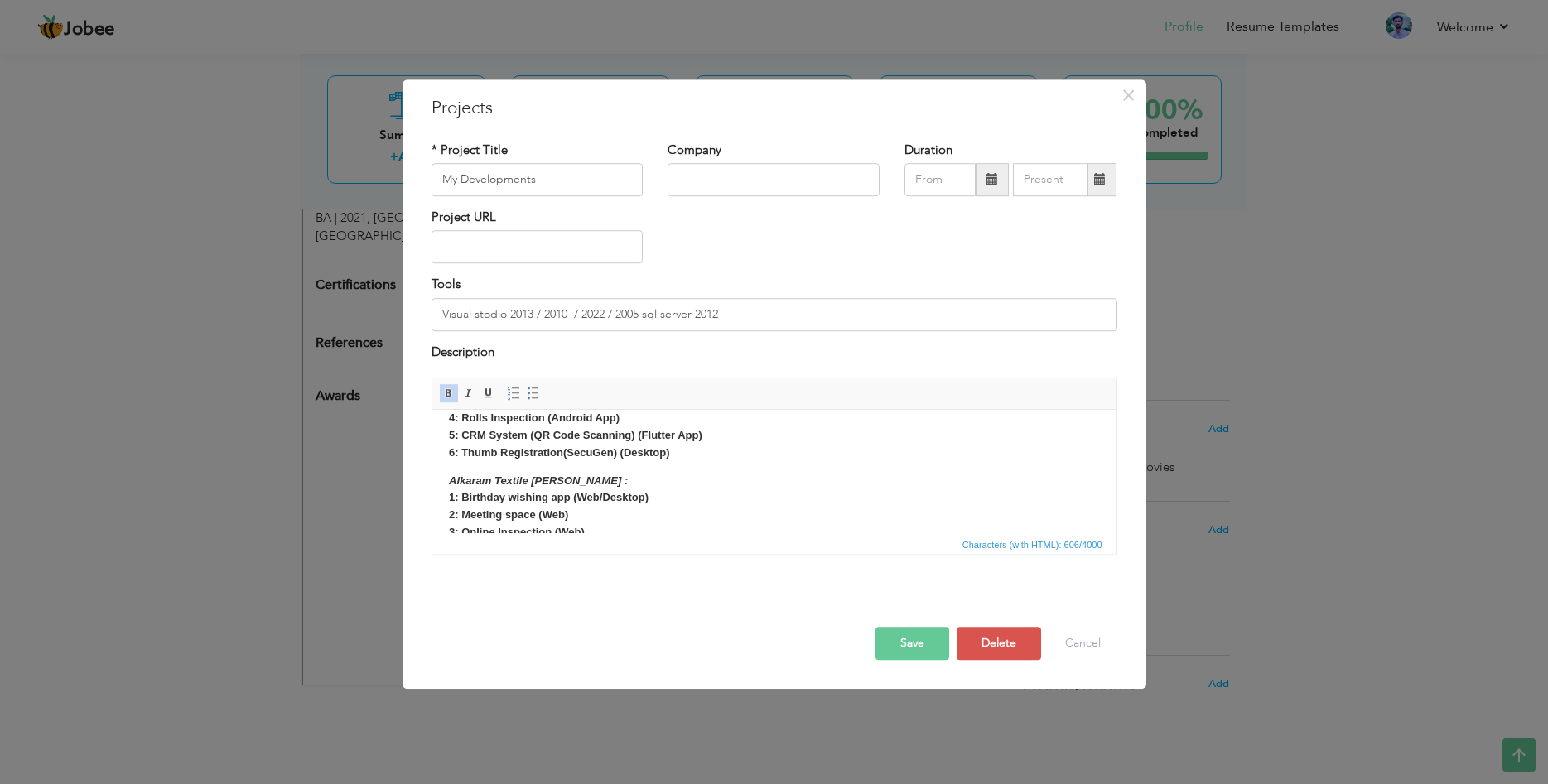
click at [550, 481] on em "Alkaram Textile Mills :" at bounding box center [537, 480] width 179 height 13
click at [570, 479] on p "Alkaram Textile Mills : 1: Birthday wishing app (Web/Desktop) 2: Meeting space …" at bounding box center [774, 532] width 651 height 121
click at [552, 488] on p "Alkaram Textile Mills : 1: Birthday wishing app (Web/Desktop) 2: Meeting space …" at bounding box center [774, 532] width 651 height 121
click at [579, 532] on strong "3: Online Inspection (Web)" at bounding box center [516, 532] width 136 height 13
click at [494, 485] on em "ALKARAM TEXTILE MILLS :" at bounding box center [549, 480] width 201 height 13
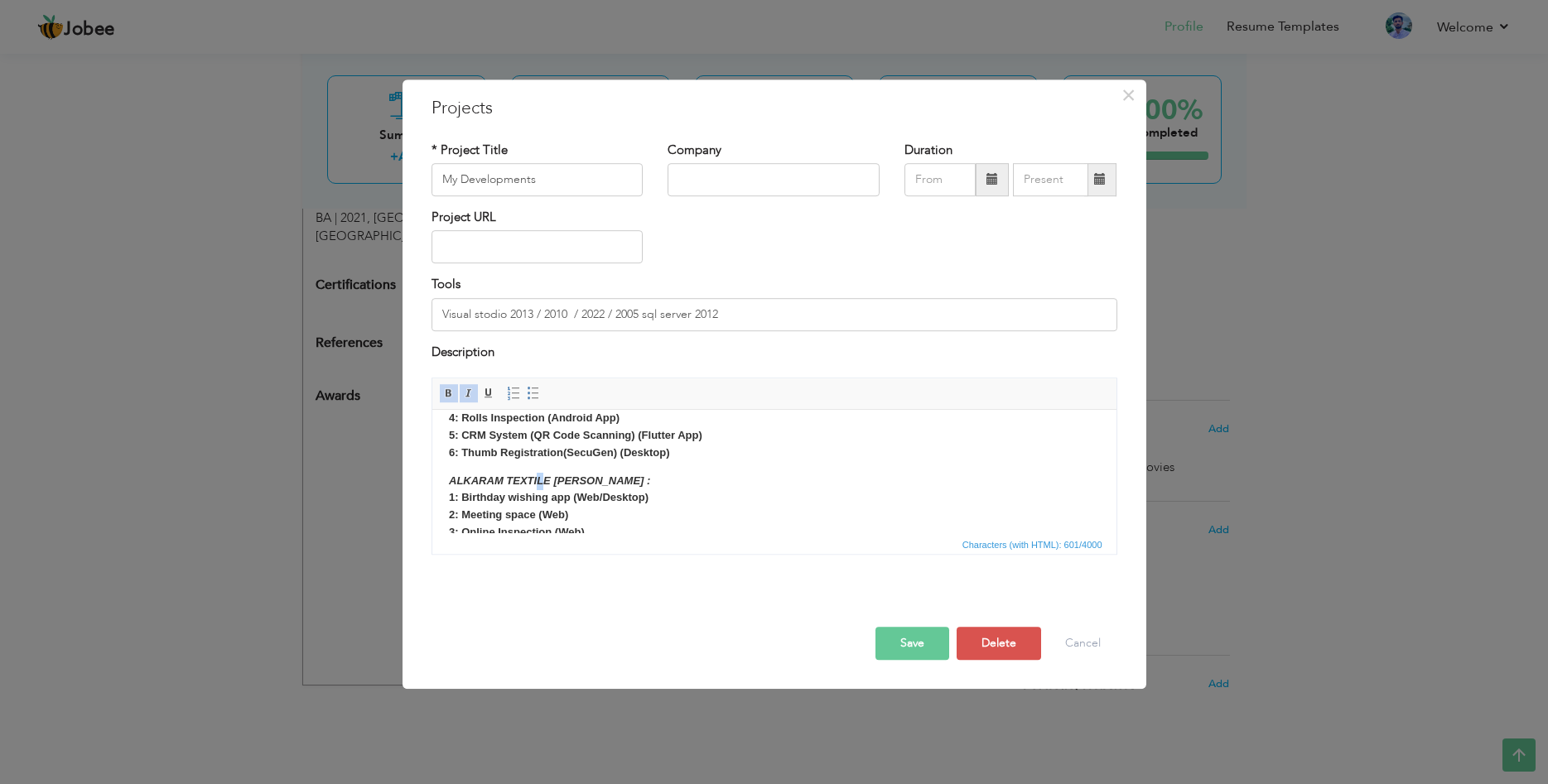
drag, startPoint x: 539, startPoint y: 482, endPoint x: 581, endPoint y: 500, distance: 45.7
click at [540, 482] on em "ALKARAM TEXTILE MILLS :" at bounding box center [549, 480] width 201 height 13
click at [526, 488] on p "ALKARAM TEXTILE MILLS : 1: Birthday wishing app (Web/Desktop) 2: Meeting space …" at bounding box center [774, 532] width 651 height 121
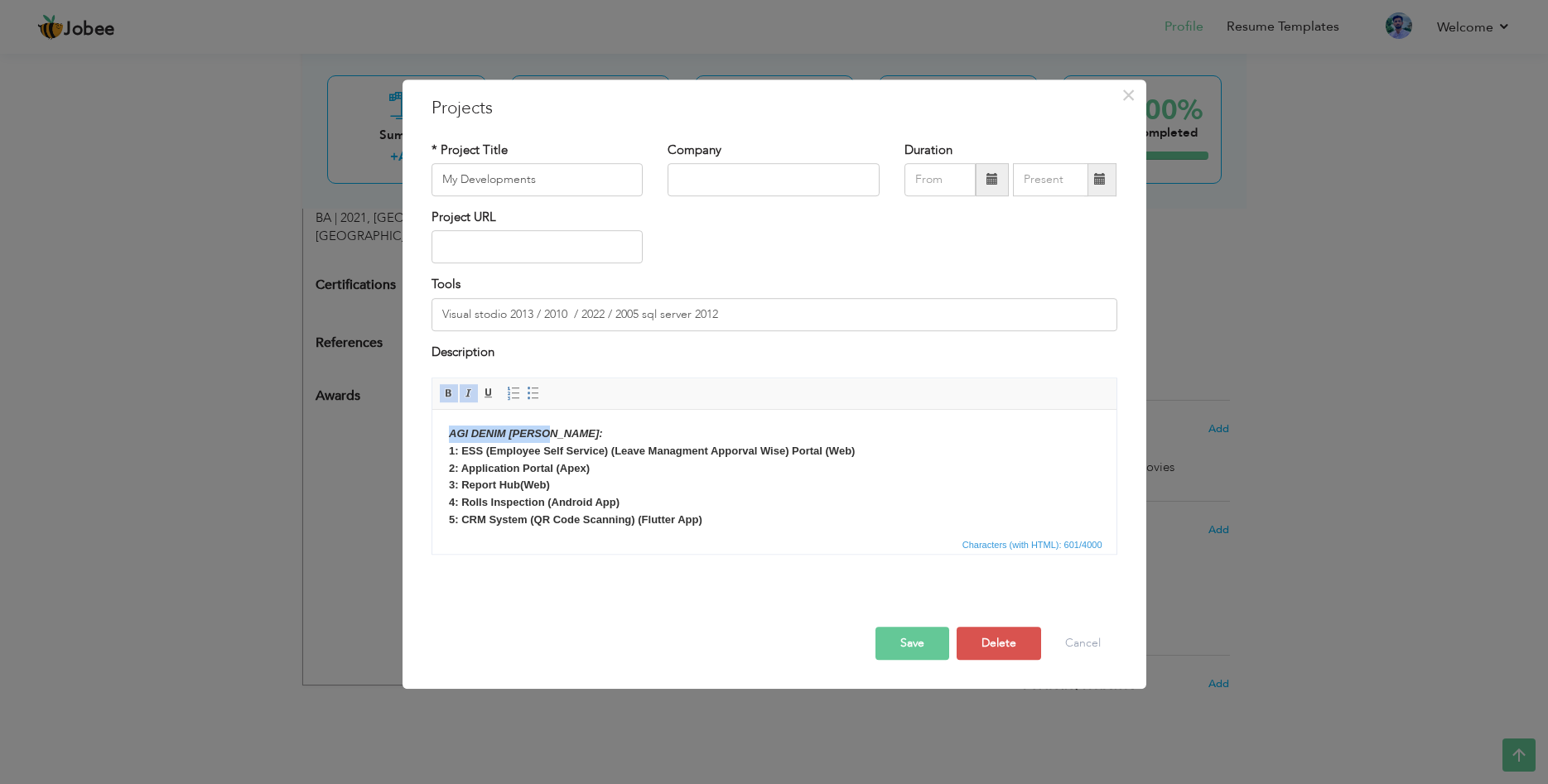
drag, startPoint x: 551, startPoint y: 431, endPoint x: 853, endPoint y: 833, distance: 502.8
click at [432, 423] on html "AGI DENIM MILLS: 1: ESS (Employee Self Service) (Leave Managment Apporval Wise)…" at bounding box center [774, 470] width 684 height 124
click at [511, 392] on span at bounding box center [513, 392] width 14 height 14
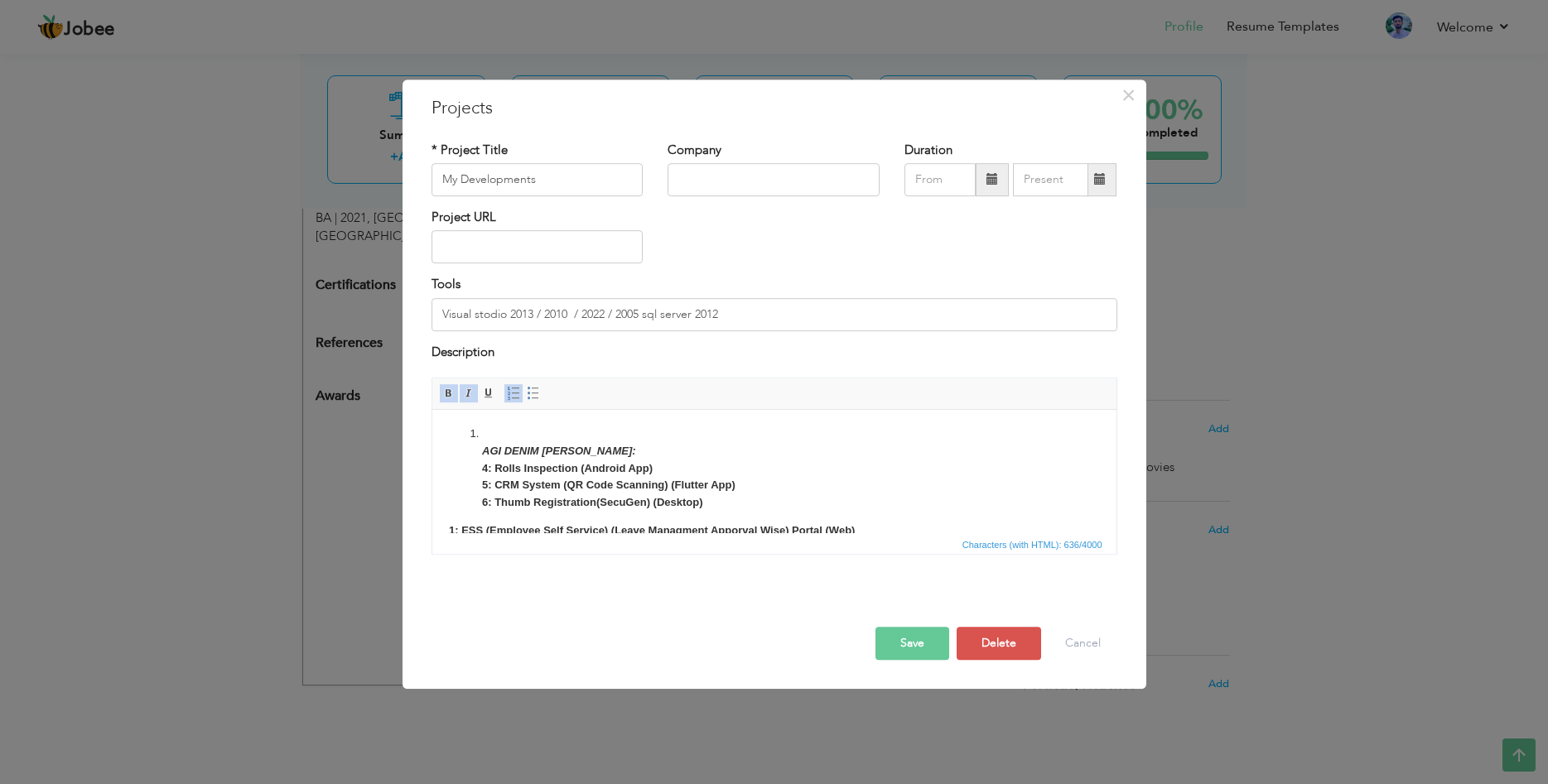
click at [510, 393] on span at bounding box center [513, 392] width 14 height 14
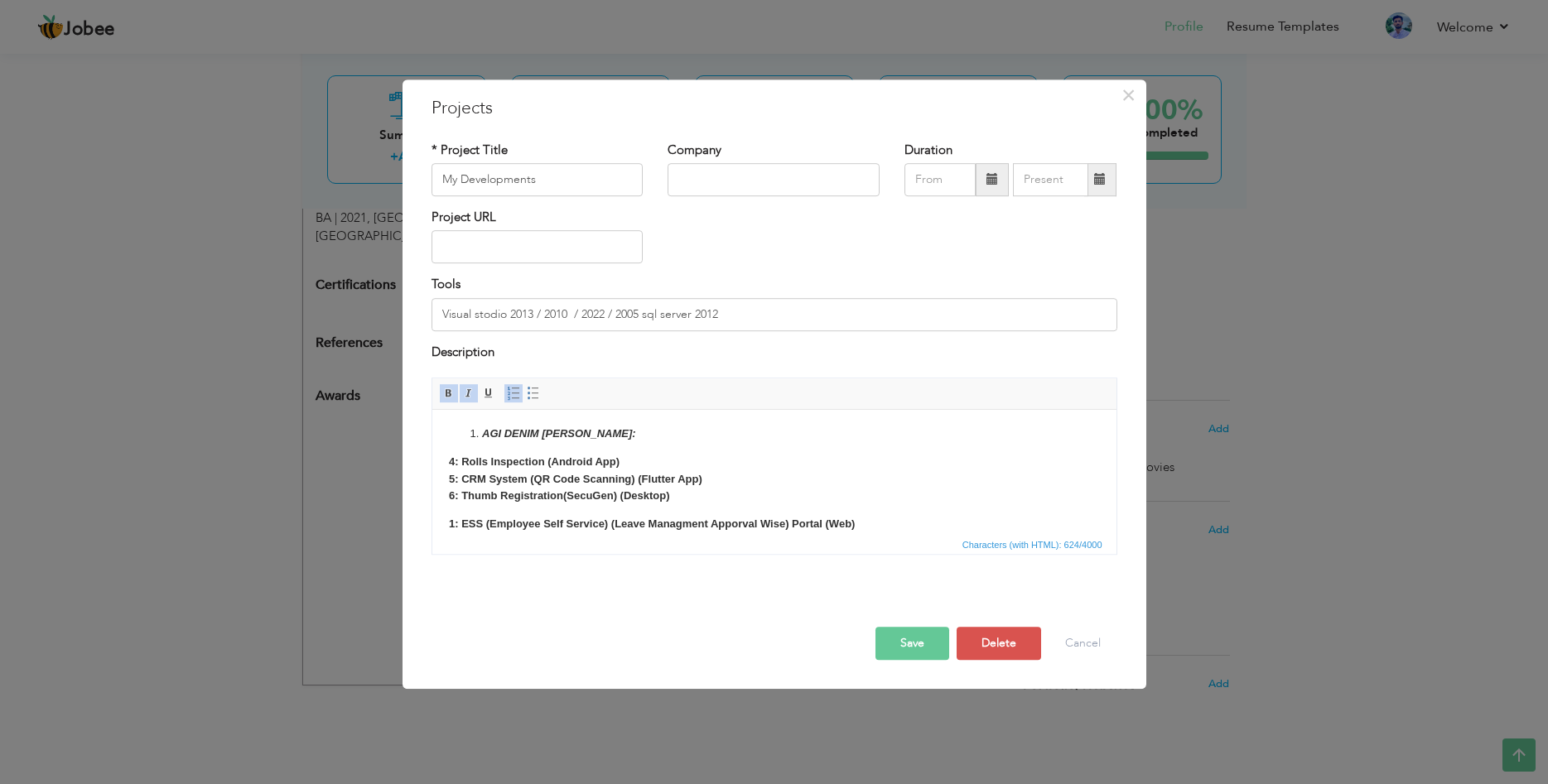
click at [699, 498] on body "AGI DENIM MILLS: 4: Rolls Inspection (Android App) 5: CRM System (QR Code Scann…" at bounding box center [774, 561] width 651 height 273
click at [663, 508] on body "AGI DENIM MILLS: 4: Rolls Inspection (Android App) 5: CRM System (QR Code Scann…" at bounding box center [774, 561] width 651 height 273
click at [484, 511] on body "AGI DENIM MILLS: 4: Rolls Inspection (Android App) 5: CRM System (QR Code Scann…" at bounding box center [774, 561] width 651 height 273
click at [713, 500] on body "AGI DENIM MILLS: 4: Rolls Inspection (Android App) 5: CRM System (QR Code Scann…" at bounding box center [774, 561] width 651 height 273
click at [1134, 95] on span "×" at bounding box center [1128, 95] width 15 height 30
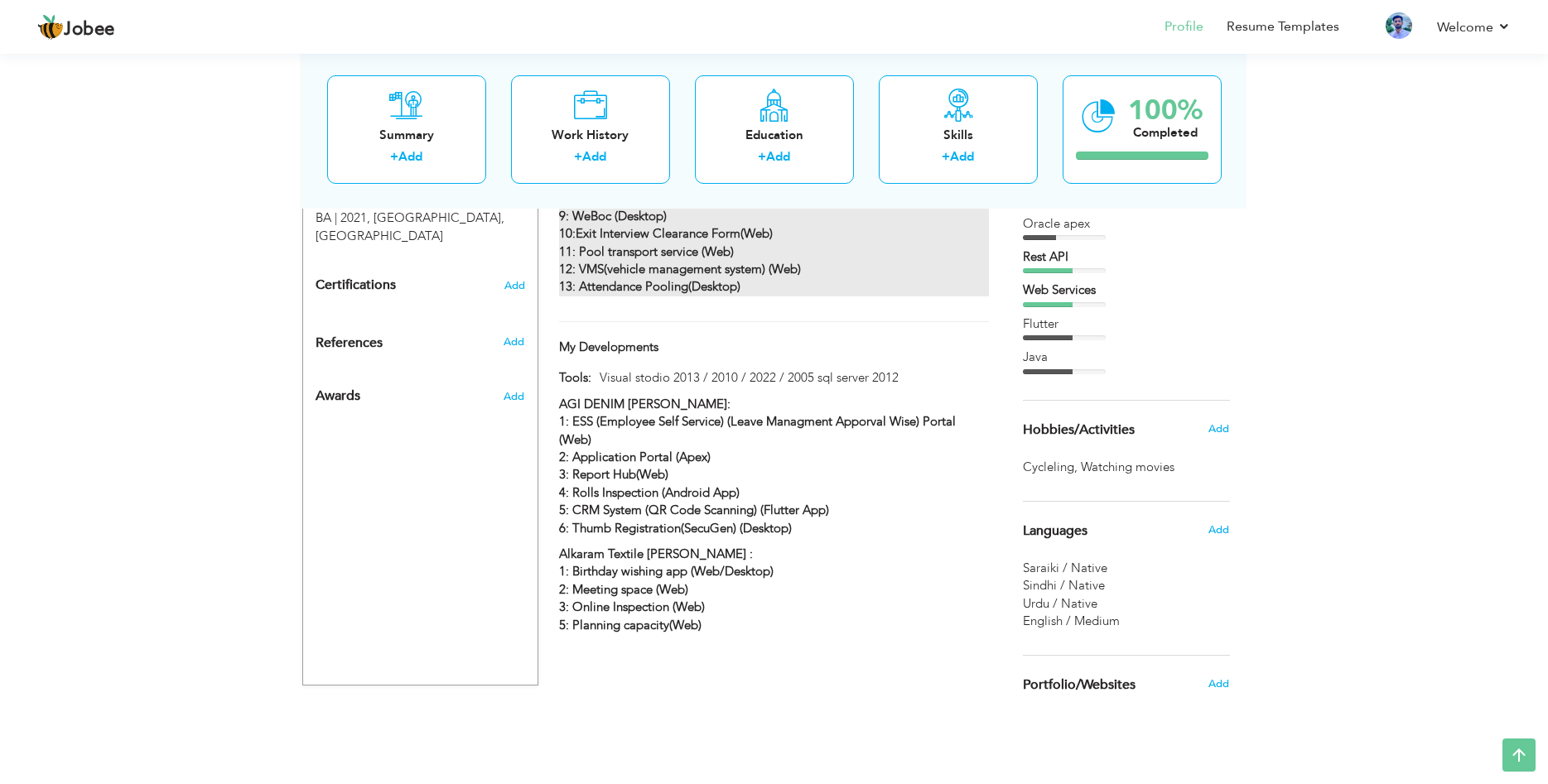
click at [696, 227] on strong "1: Article Mixing (Desktop) 2: Communication (Web) 3: CRM (Web) 4: FFQC(Desktop…" at bounding box center [679, 171] width 242 height 212
type input "Support Projects :"
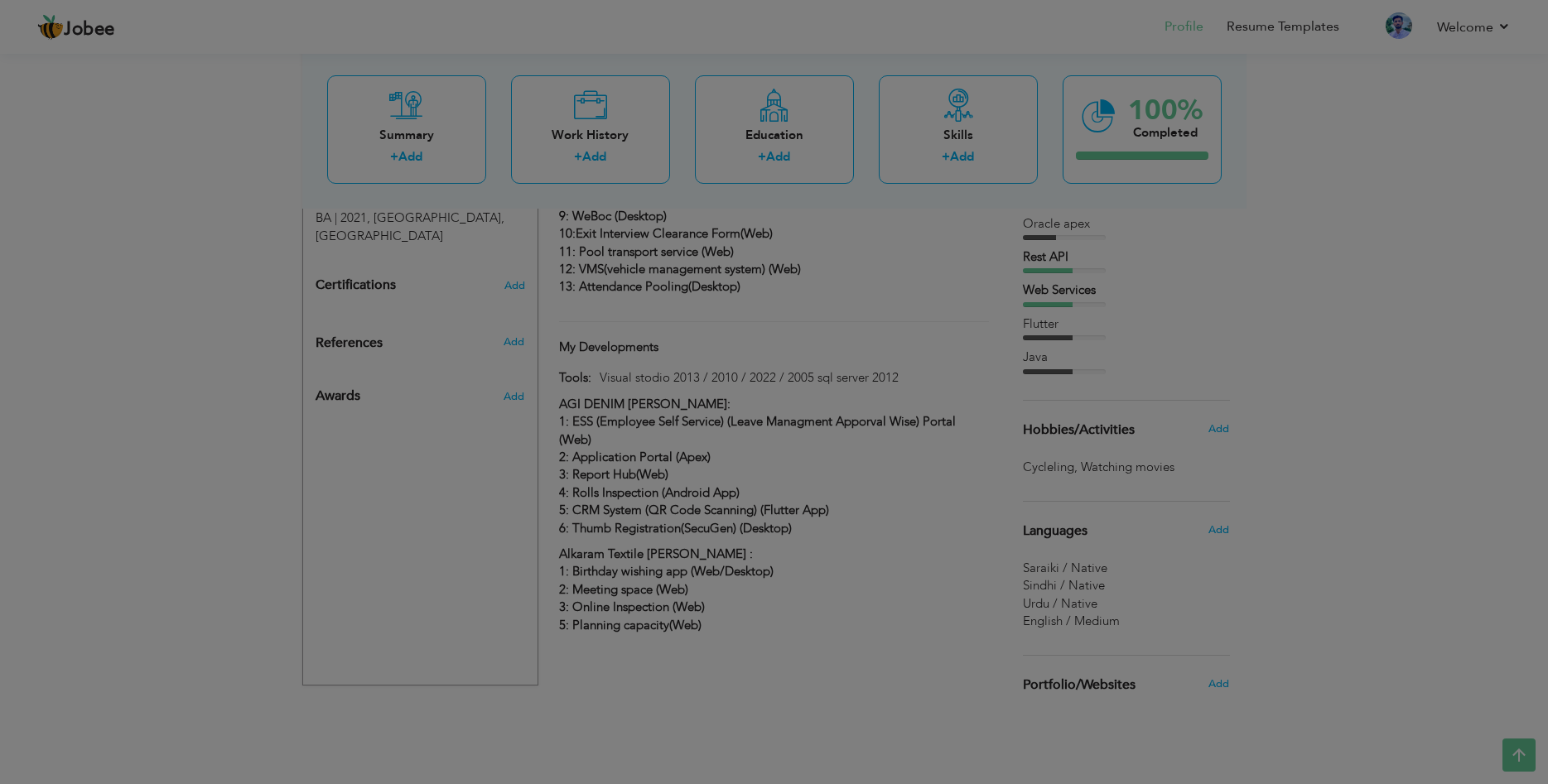
scroll to position [1, 0]
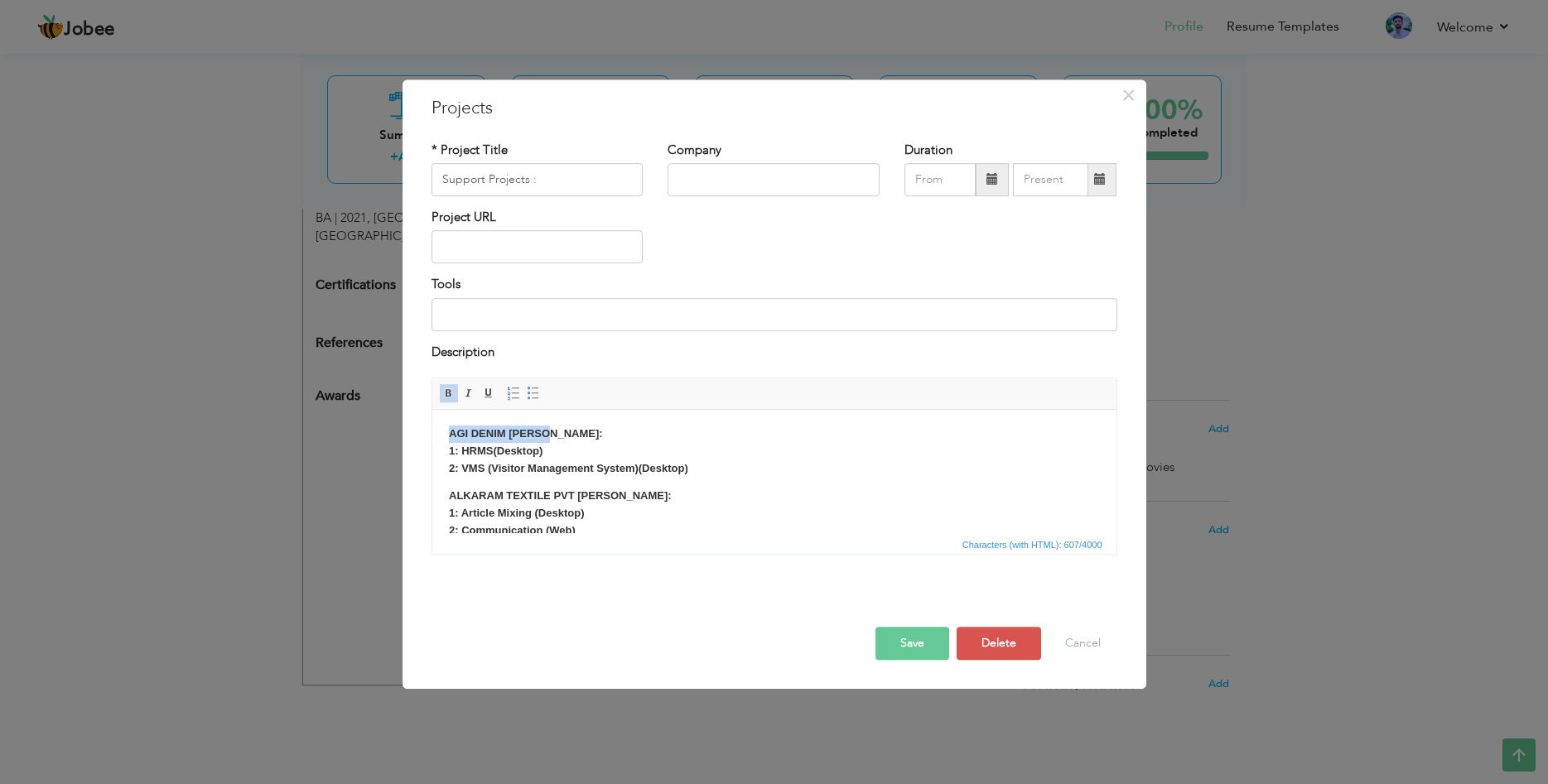
drag, startPoint x: 562, startPoint y: 438, endPoint x: 419, endPoint y: 439, distance: 143.0
click at [432, 439] on html "AGI DENIM MILLS: 1: HRMS(Desktop) 2: VMS (Visitor Management System)(Desktop) A…" at bounding box center [774, 470] width 684 height 124
click at [511, 395] on span at bounding box center [513, 392] width 14 height 14
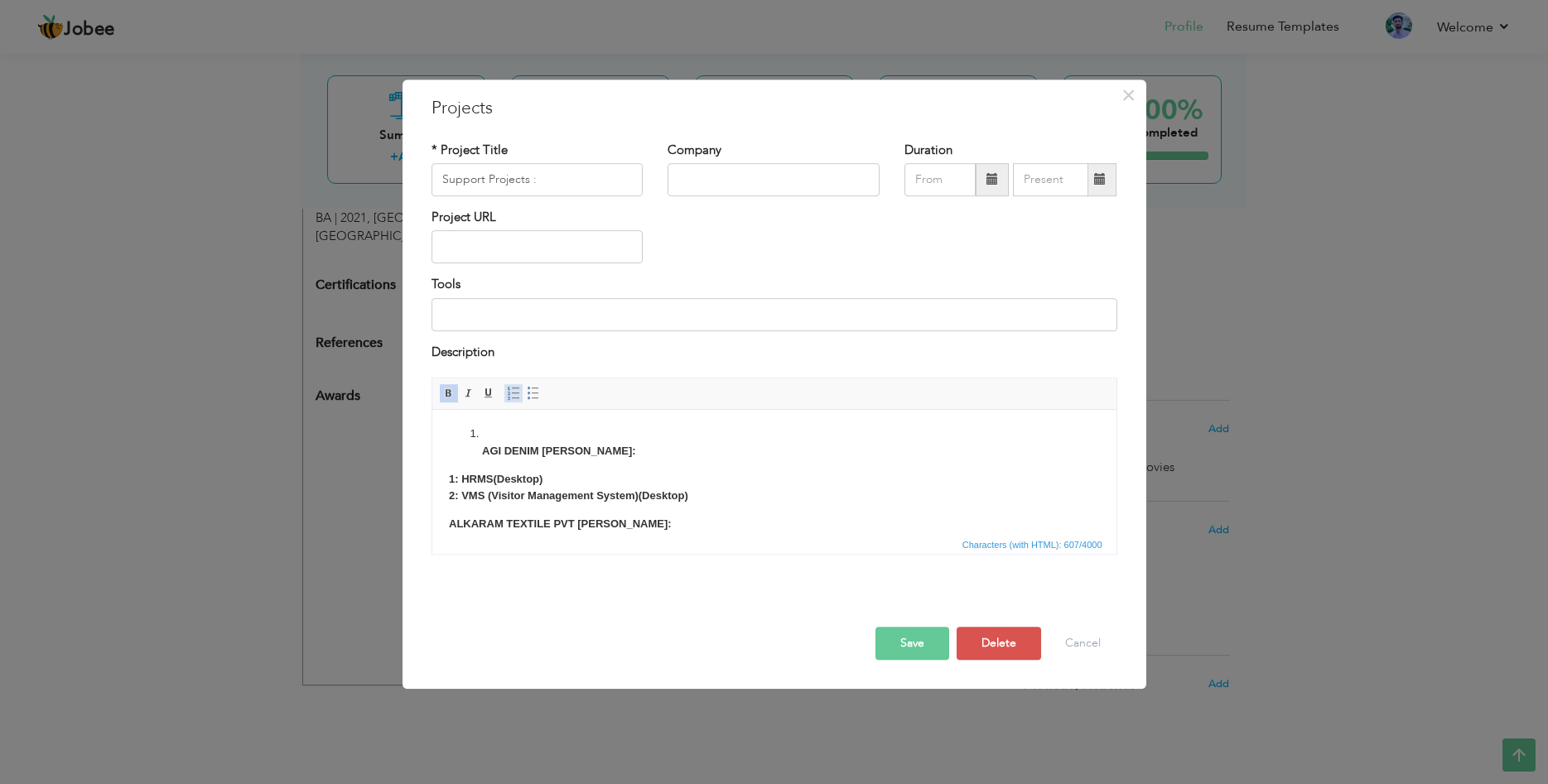
click at [511, 395] on span at bounding box center [513, 392] width 14 height 14
click at [514, 389] on span at bounding box center [513, 392] width 14 height 14
click at [531, 392] on span at bounding box center [533, 392] width 14 height 14
click at [570, 457] on strong "AGI DENIM [PERSON_NAME]:" at bounding box center [559, 450] width 154 height 13
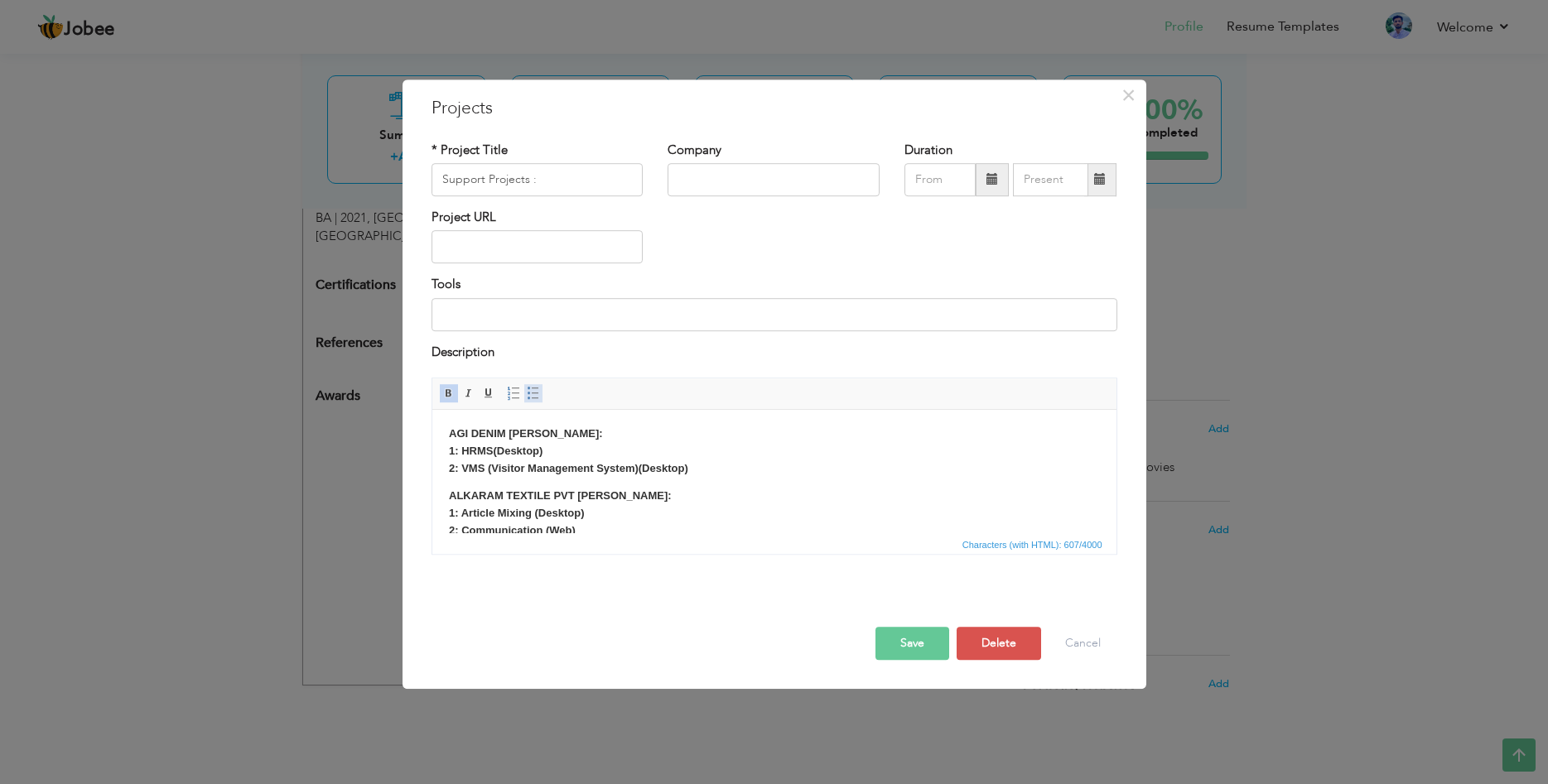
click at [535, 394] on span at bounding box center [533, 392] width 14 height 14
click at [517, 468] on strong "AGI DENIM MILLS: 1: HRMS(Desktop) 2: VMS (Visitor Management System)(Desktop)" at bounding box center [568, 450] width 239 height 47
drag, startPoint x: 693, startPoint y: 470, endPoint x: 849, endPoint y: 849, distance: 409.8
click at [432, 440] on html "AGI DENIM MILLS: 1: HRMS(Desktop) 2: VMS (Visitor Management System)(Desktop) A…" at bounding box center [774, 470] width 684 height 124
click at [528, 396] on span at bounding box center [533, 392] width 14 height 14
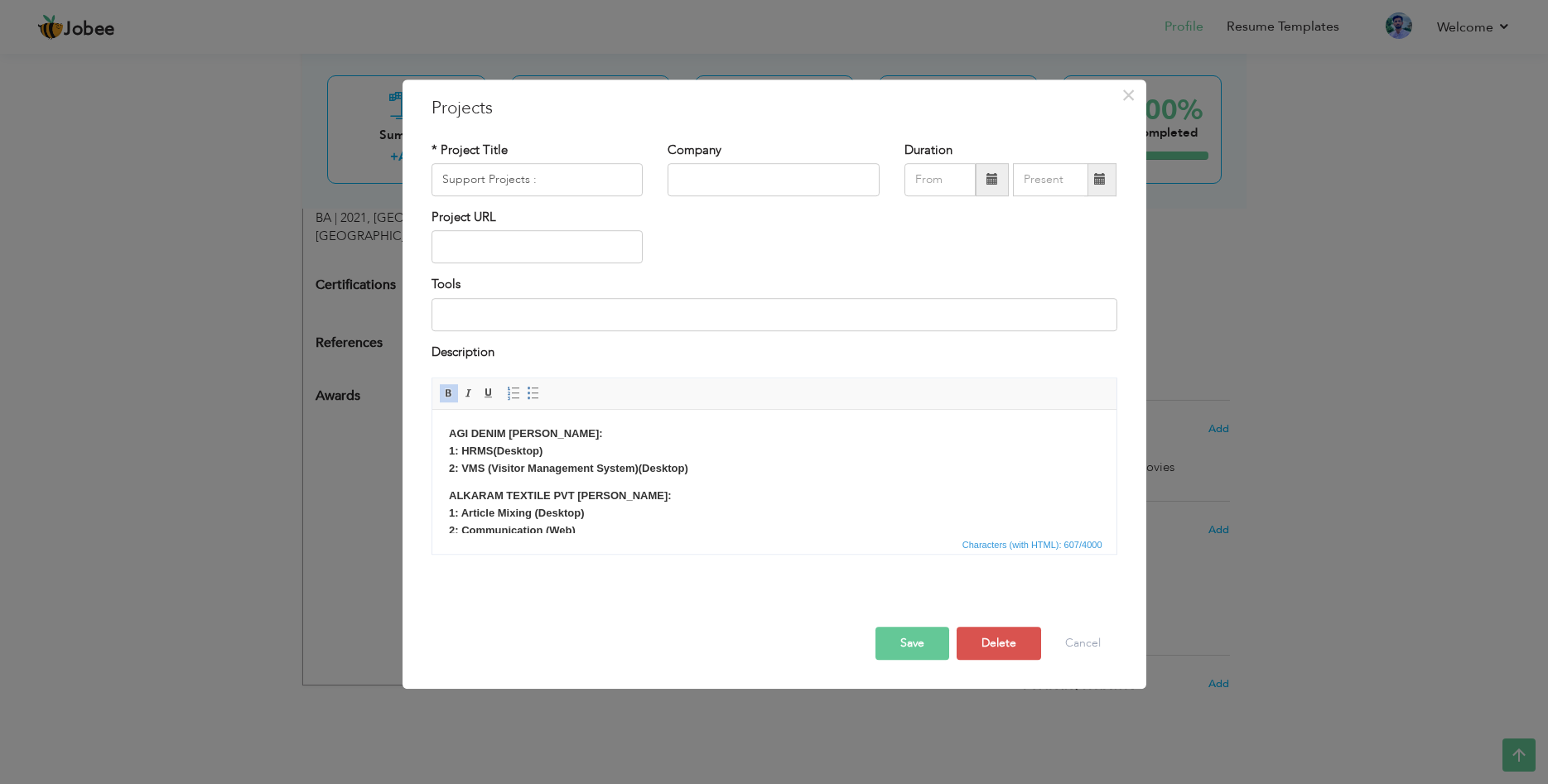
click at [486, 436] on strong "AGI DENIM MILLS: 1: HRMS(Desktop) 2: VMS (Visitor Management System)(Desktop)" at bounding box center [568, 450] width 239 height 47
click at [521, 463] on strong "AGI DENIM MILLS: 1: HRMS(Desktop) 2: VMS (Visitor Management System)(Desktop)" at bounding box center [568, 450] width 239 height 47
drag, startPoint x: 546, startPoint y: 438, endPoint x: 414, endPoint y: 435, distance: 132.0
click at [432, 435] on html "AGI DENIM MILLS: 1: HRMS(Desktop) 2: VMS (Visitor Management System)(Desktop) A…" at bounding box center [774, 470] width 684 height 124
click at [468, 395] on span at bounding box center [469, 392] width 14 height 14
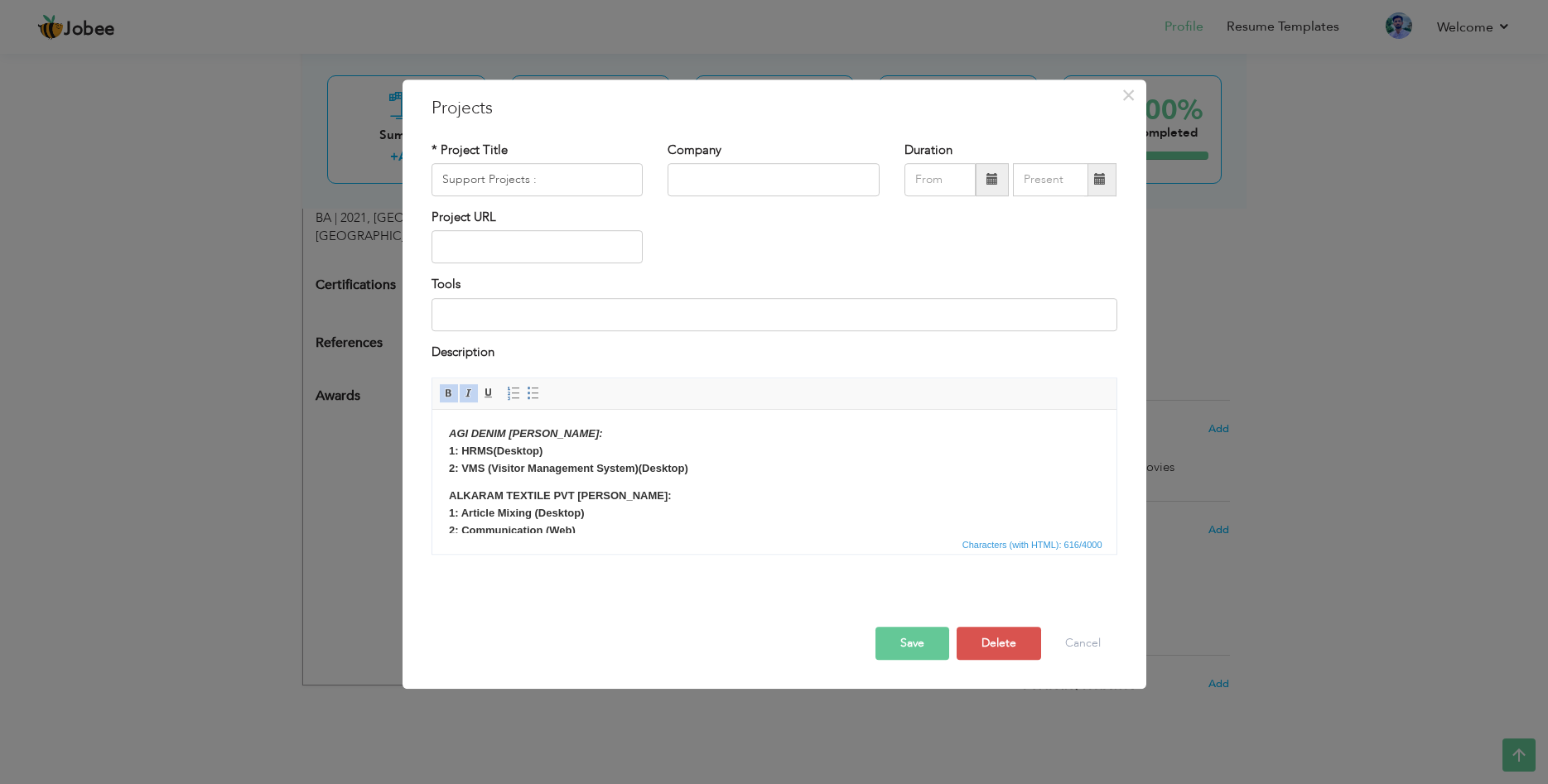
click at [566, 479] on body "AGI DENIM MILLS: 1: HRMS(Desktop) 2: VMS (Visitor Management System)(Desktop) A…" at bounding box center [774, 576] width 651 height 304
drag, startPoint x: 487, startPoint y: 500, endPoint x: 446, endPoint y: 500, distance: 41.0
click at [446, 500] on html "AGI DENIM MILLS: 1: HRMS(Desktop) 2: VMS (Visitor Management System)(Desktop) A…" at bounding box center [774, 470] width 684 height 124
click at [472, 392] on span at bounding box center [469, 392] width 14 height 14
click at [590, 506] on p "ALKARAM TEXTILE PVT MILLS: 1: Article Mixing (Desktop) 2: Communication (Web) 3…" at bounding box center [774, 608] width 651 height 241
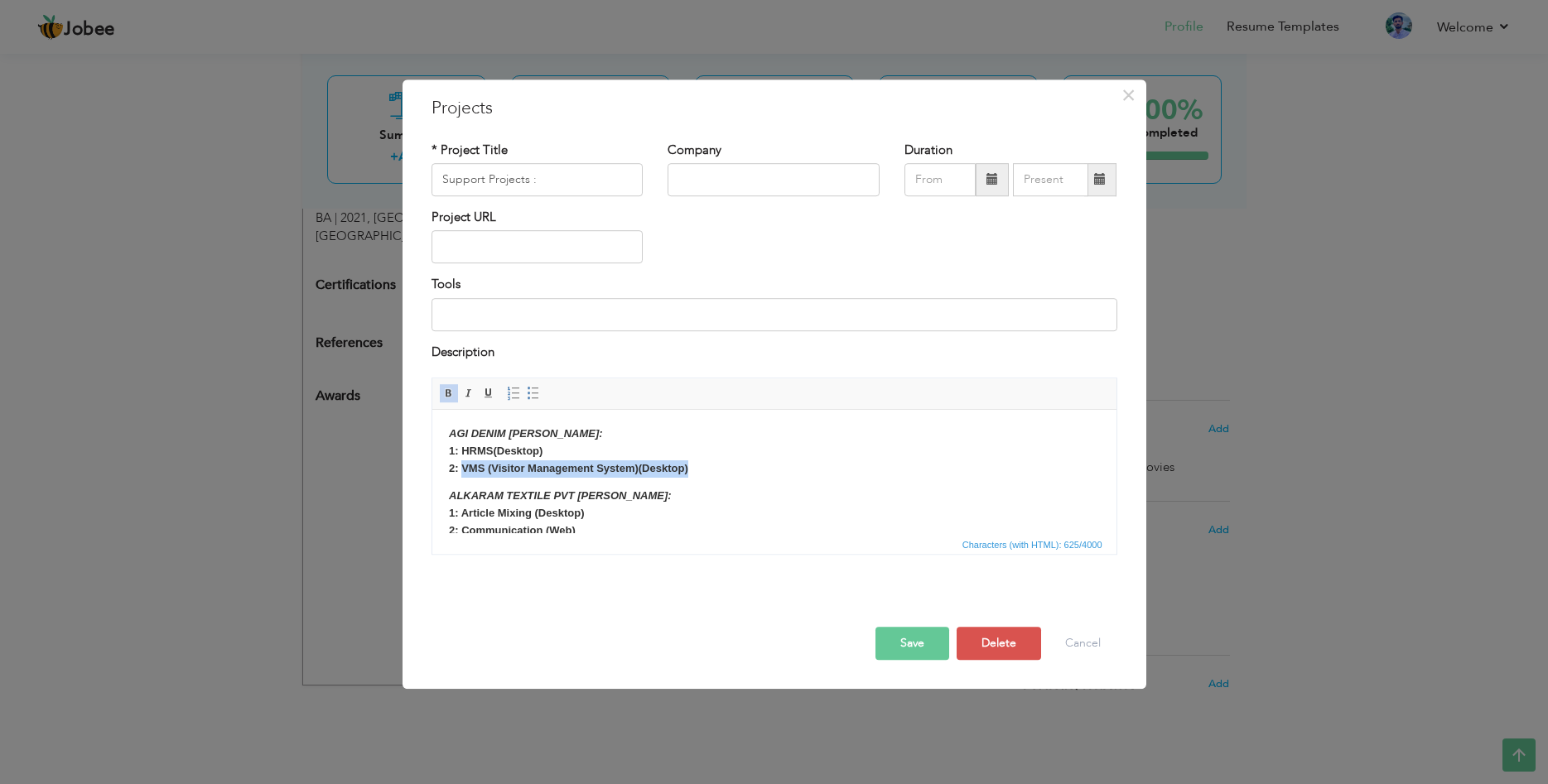
drag, startPoint x: 710, startPoint y: 470, endPoint x: 462, endPoint y: 466, distance: 248.0
click at [462, 466] on p "AGI DENIM MILLS: 1: HRMS(Desktop) 2: VMS (Visitor Management System)(Desktop)" at bounding box center [774, 450] width 651 height 52
click at [453, 392] on span at bounding box center [449, 392] width 14 height 14
click at [568, 465] on p "AGI DENIM MILLS: 1: HRMS(Desktop) 2: VMS (Visitor Management System)(Desktop)" at bounding box center [774, 450] width 651 height 52
drag, startPoint x: 493, startPoint y: 452, endPoint x: 462, endPoint y: 452, distance: 31.0
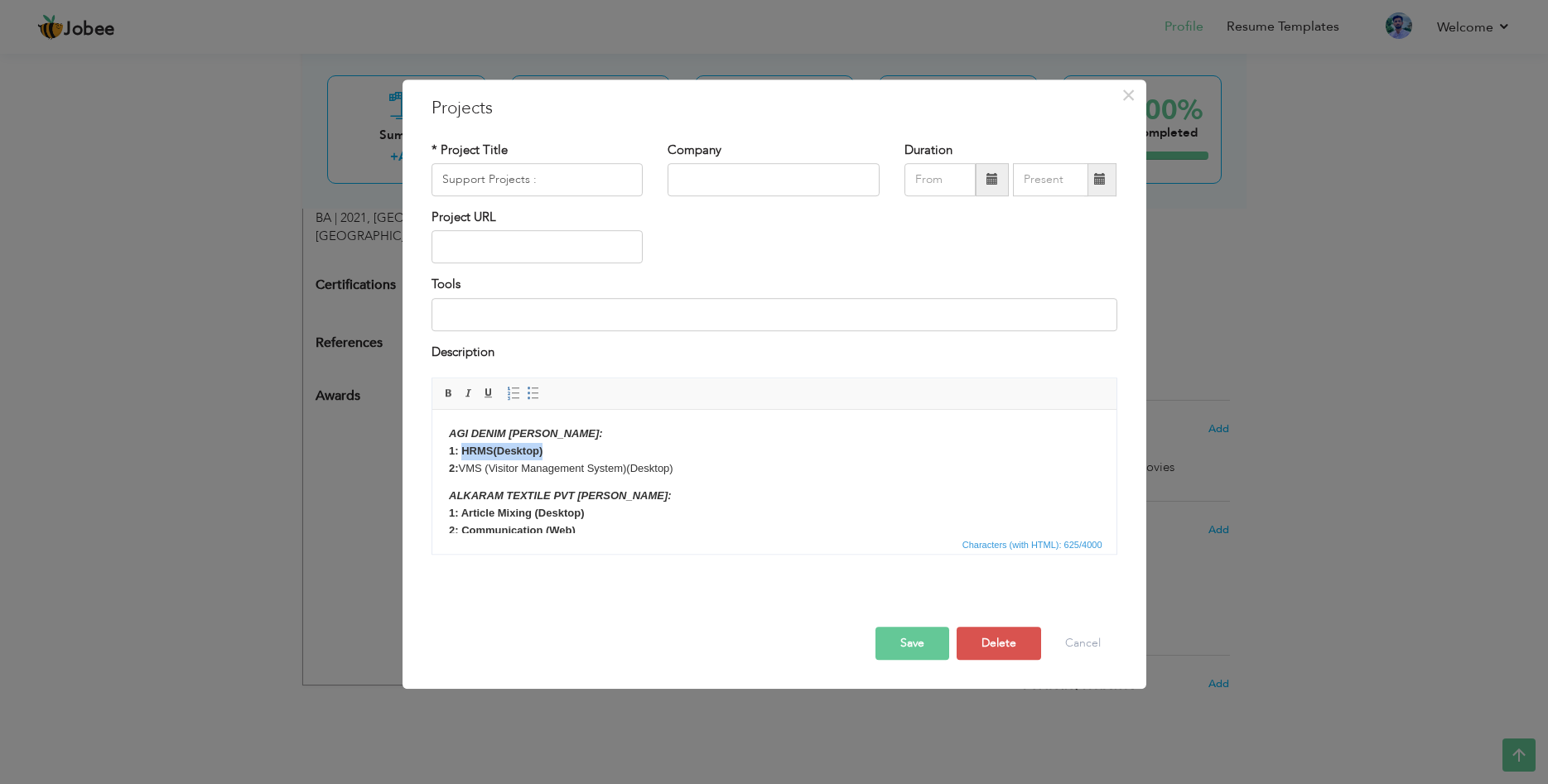
click at [462, 452] on p "AGI DENIM MILLS: 1: HRMS(Desktop) 2: VMS (Visitor Management System)(Desktop)" at bounding box center [774, 450] width 651 height 52
drag, startPoint x: 691, startPoint y: 470, endPoint x: 893, endPoint y: 793, distance: 381.0
click at [432, 448] on html "AGI DENIM MILLS: 1: HRMS(Desktop) 2: VMS (Visitor Management System)(Desktop) A…" at bounding box center [774, 470] width 684 height 124
click at [449, 395] on span at bounding box center [449, 392] width 14 height 14
click at [527, 468] on p "AGI DENIM MILLS: 1: HRMS(Desktop) 2: VMS (Visitor Management System)(Desktop)" at bounding box center [774, 450] width 651 height 52
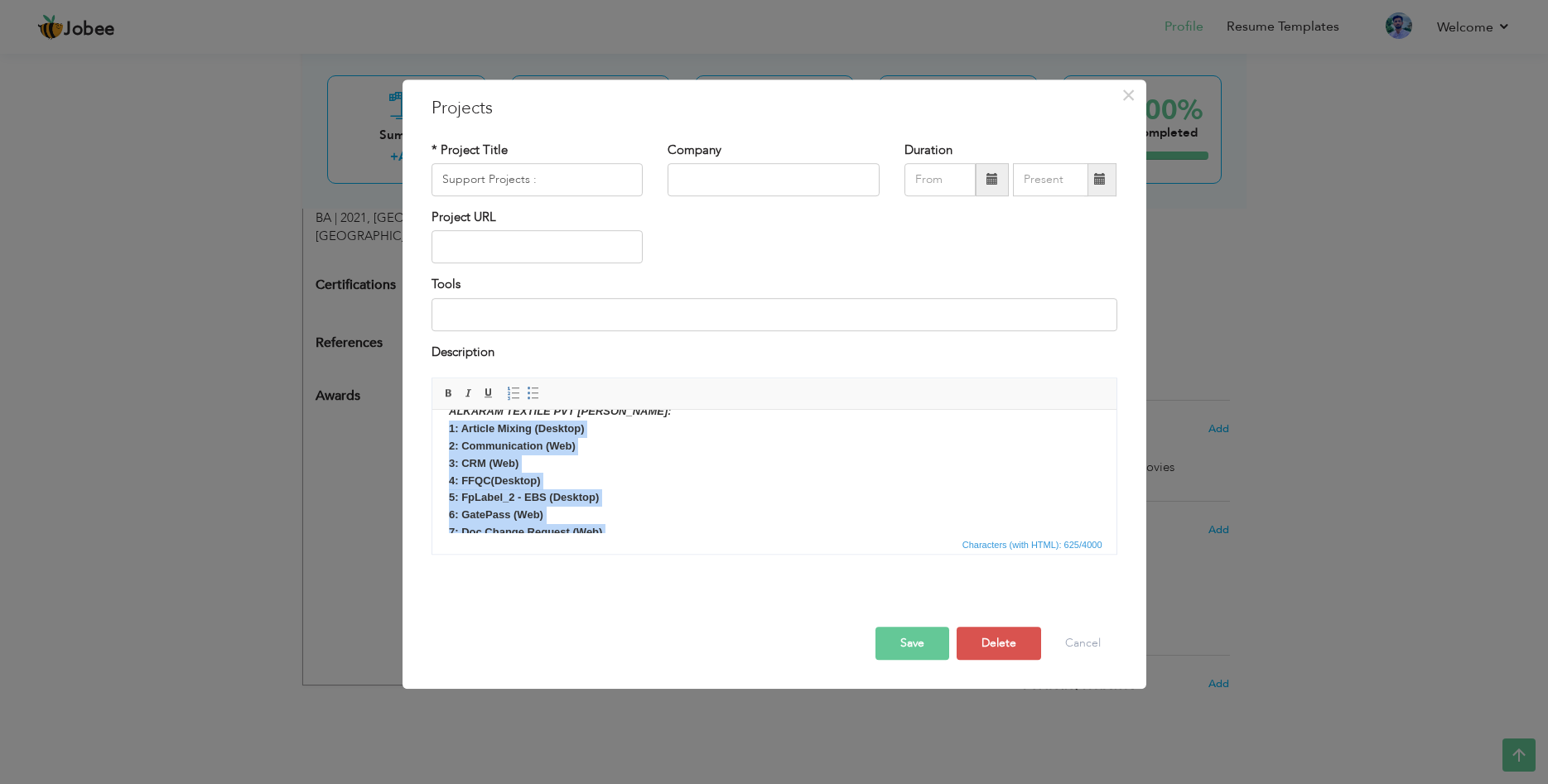
scroll to position [195, 0]
drag, startPoint x: 452, startPoint y: 428, endPoint x: 1078, endPoint y: 949, distance: 814.4
click at [645, 338] on html "AGI DENIM MILLS: 1: HRMS(Desktop) 2: VMS (Visitor Management System)(Desktop) A…" at bounding box center [774, 276] width 684 height 124
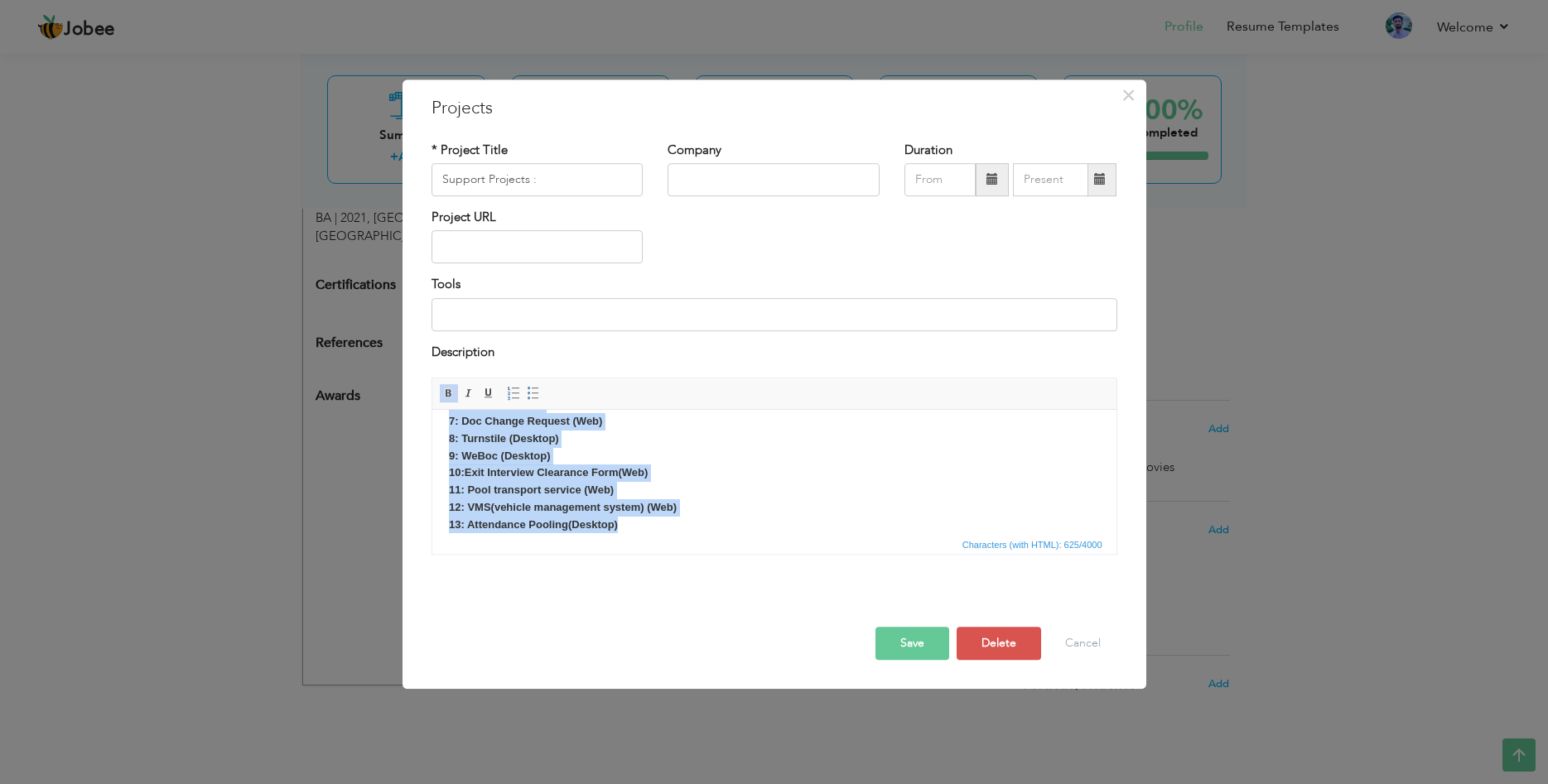
click at [453, 394] on span at bounding box center [449, 392] width 14 height 14
click at [551, 489] on p "ALKARAM TEXTILE PVT MILLS: 1: Article Mixing (Desktop) 2: Communication (Web) 3…" at bounding box center [774, 412] width 651 height 241
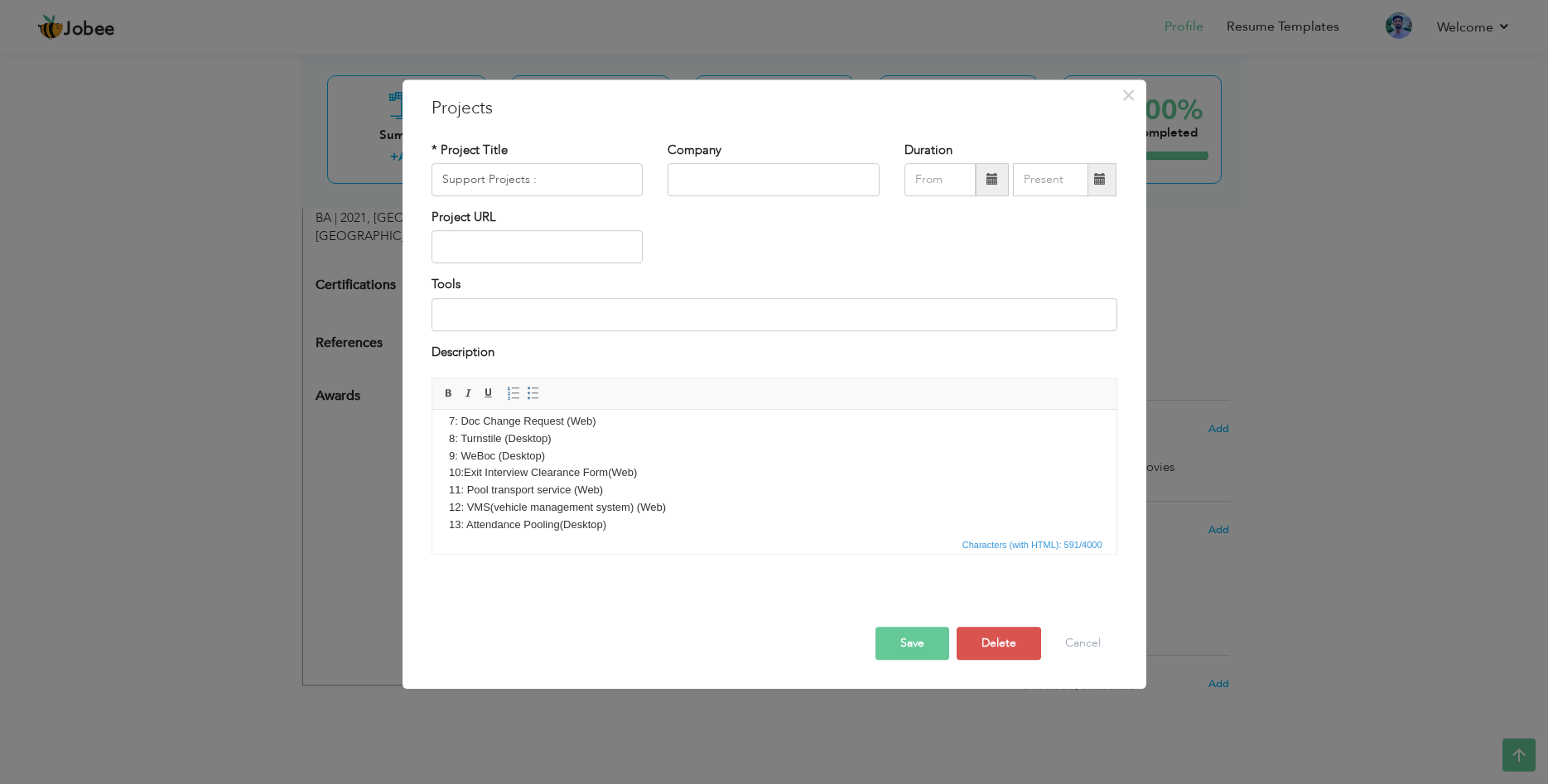
scroll to position [0, 0]
click at [914, 642] on button "Save" at bounding box center [911, 643] width 73 height 34
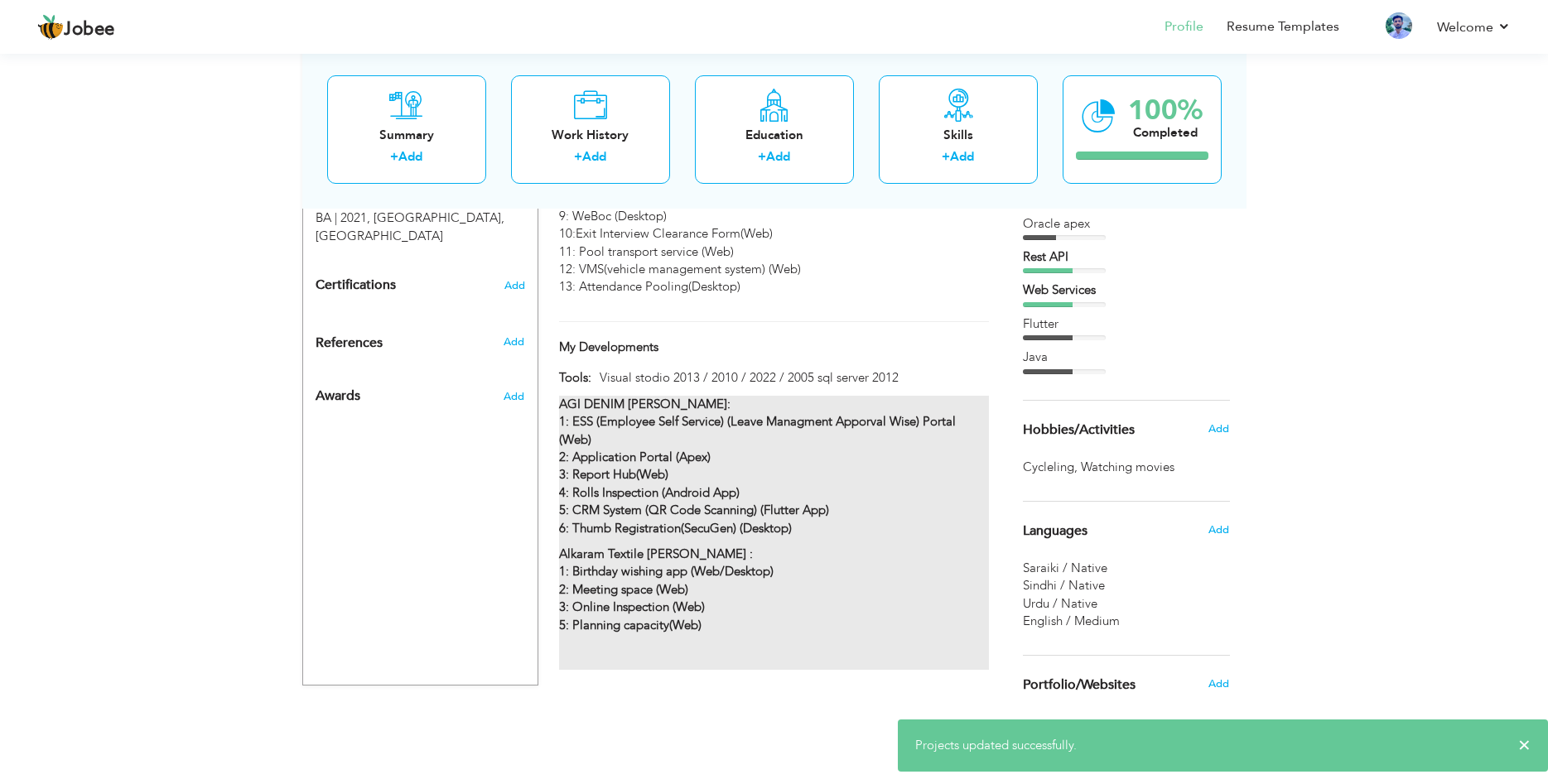
scroll to position [776, 0]
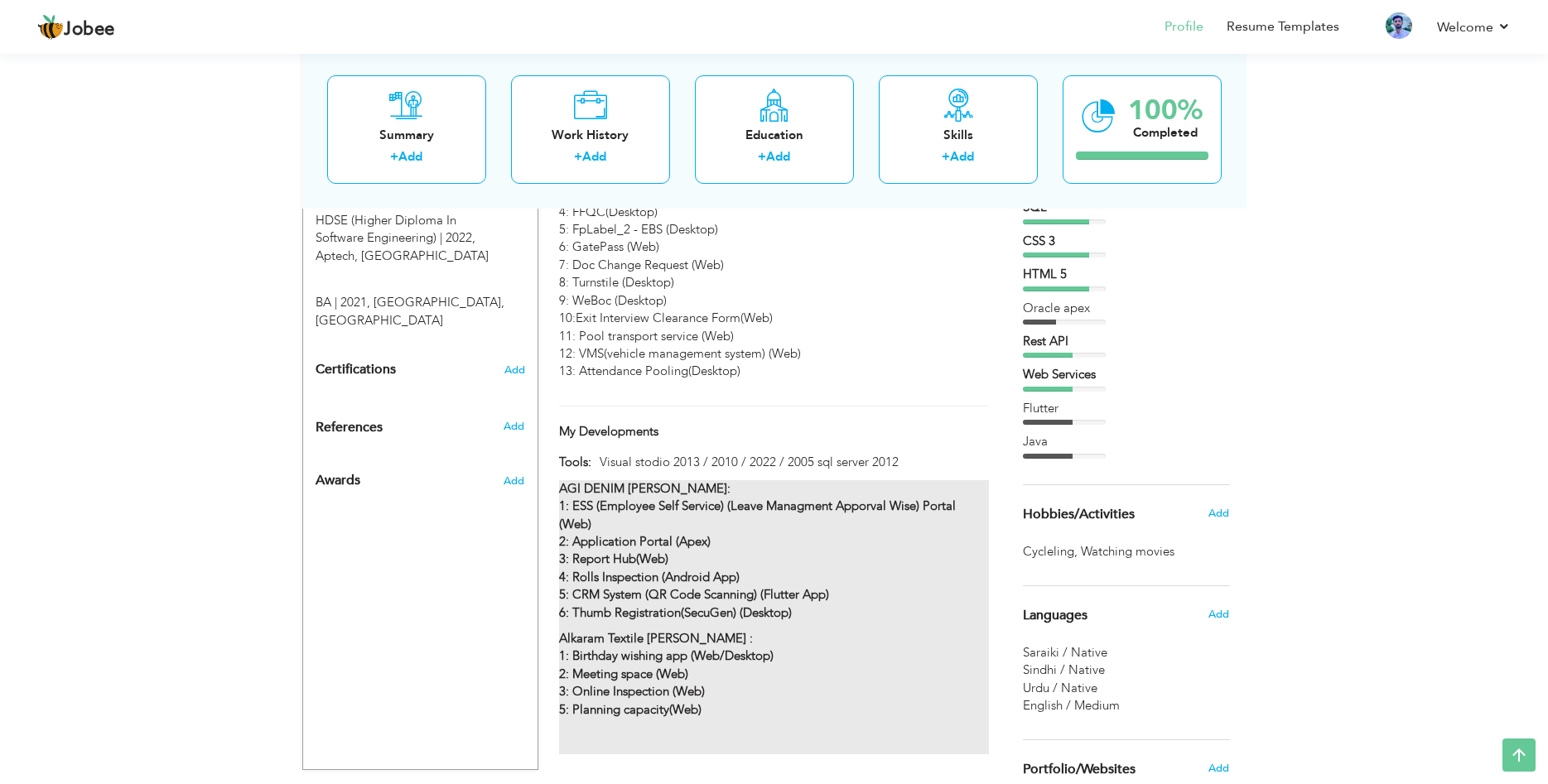
click at [683, 503] on strong "AGI DENIM MILLS: 1: ESS (Employee Self Service) (Leave Managment Apporval Wise)…" at bounding box center [756, 524] width 396 height 88
type input "My Developments"
type input "Visual stodio 2013 / 2010 / 2022 / 2005 sql server 2012"
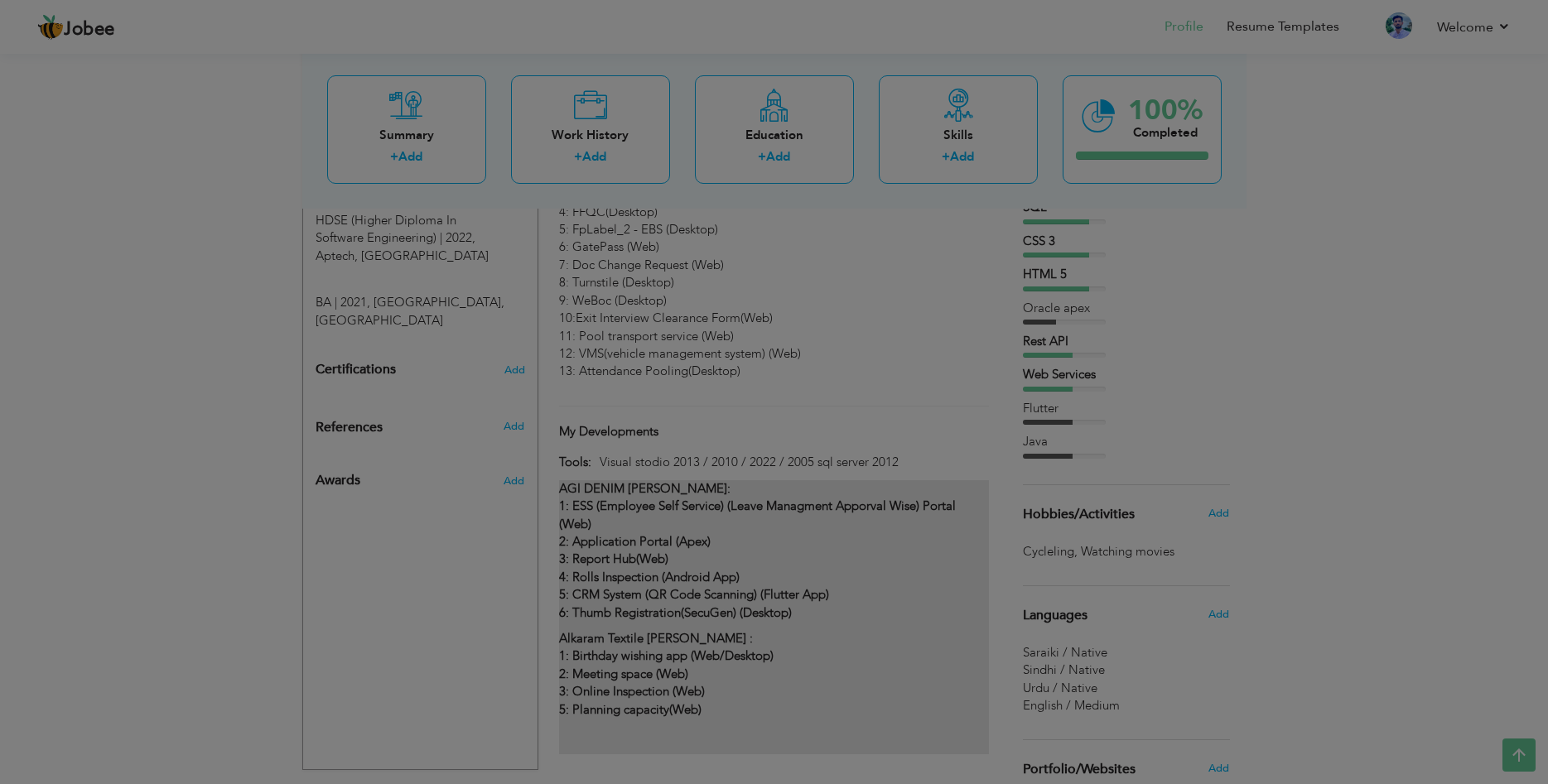
scroll to position [1, 0]
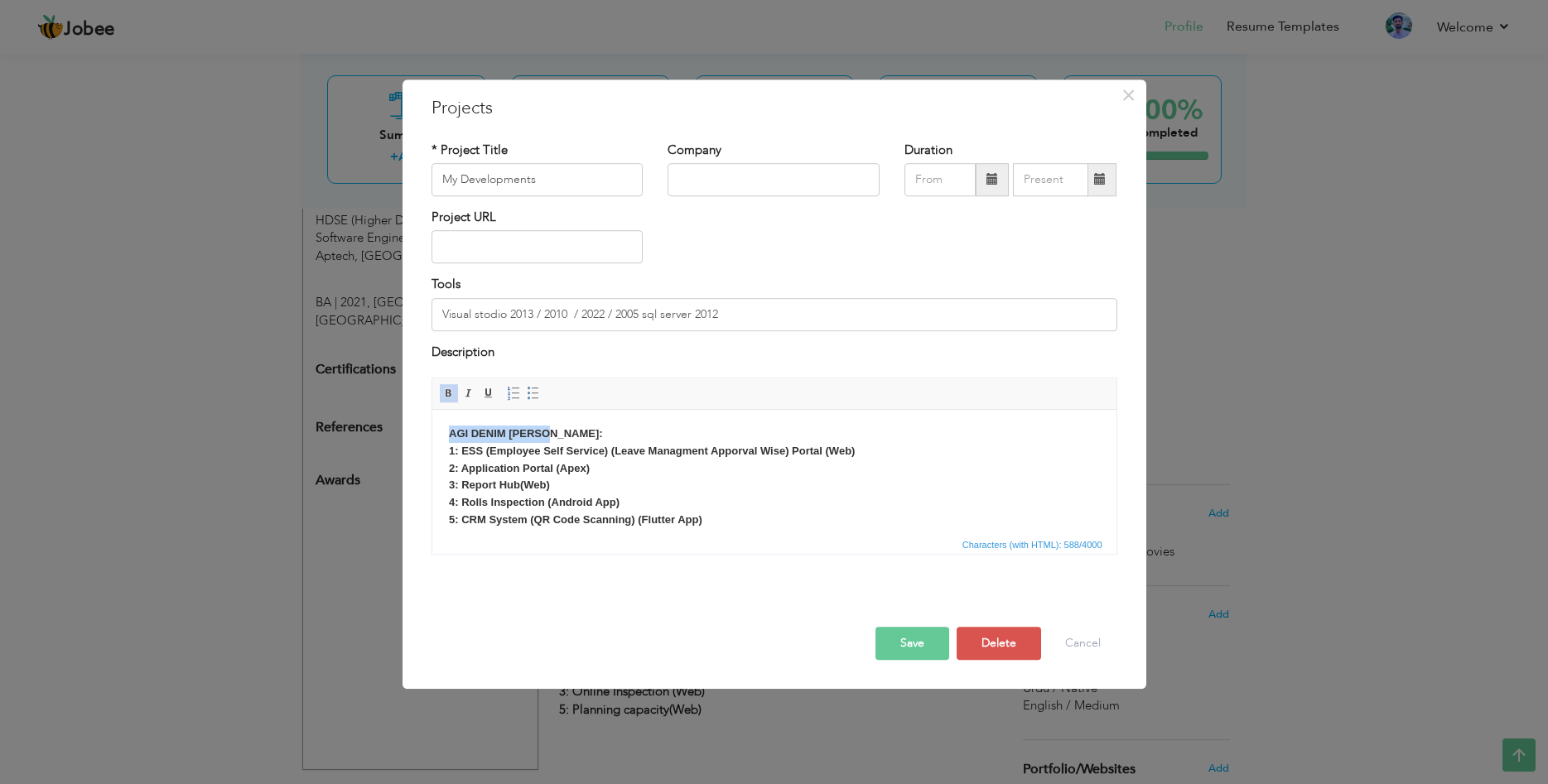
drag, startPoint x: 570, startPoint y: 433, endPoint x: 862, endPoint y: 841, distance: 501.7
click at [432, 432] on html "AGI DENIM MILLS: 1: ESS (Employee Self Service) (Leave Managment Apporval Wise)…" at bounding box center [774, 470] width 684 height 124
click at [471, 392] on span at bounding box center [469, 392] width 14 height 14
click at [449, 452] on strong "AGI DENIM MILLS: 1: ESS (Employee Self Service) (Leave Managment Apporval Wise)…" at bounding box center [650, 459] width 405 height 63
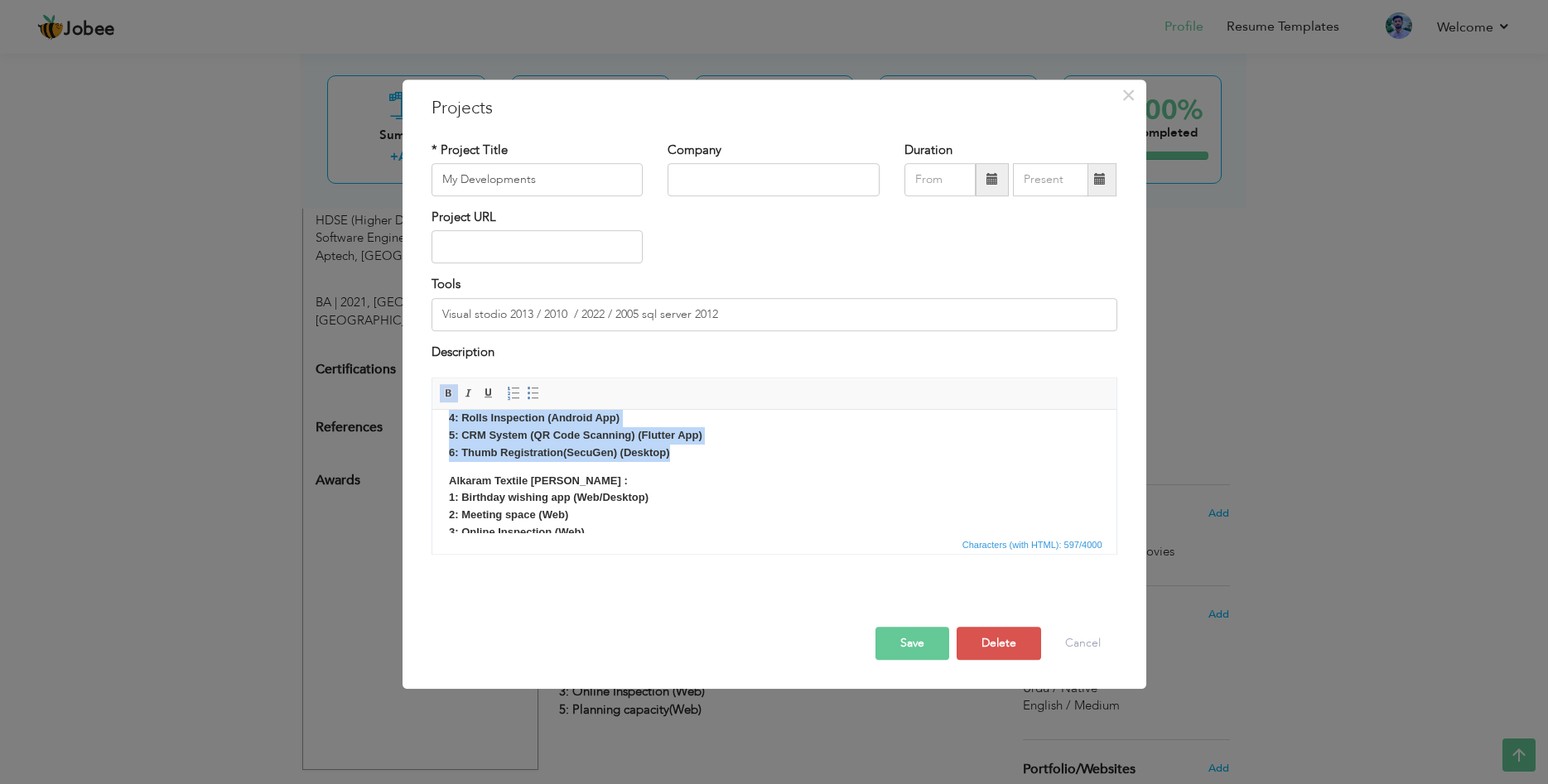
click at [700, 462] on p "AGI DENIM MILLS: 1: ESS (Employee Self Service) (Leave Managment Apporval Wise)…" at bounding box center [774, 401] width 651 height 121
click at [447, 395] on span at bounding box center [449, 392] width 14 height 14
click at [514, 483] on strong "Alkaram Textile Mills : 1: Birthday wishing app (Web/Desktop)" at bounding box center [548, 489] width 200 height 30
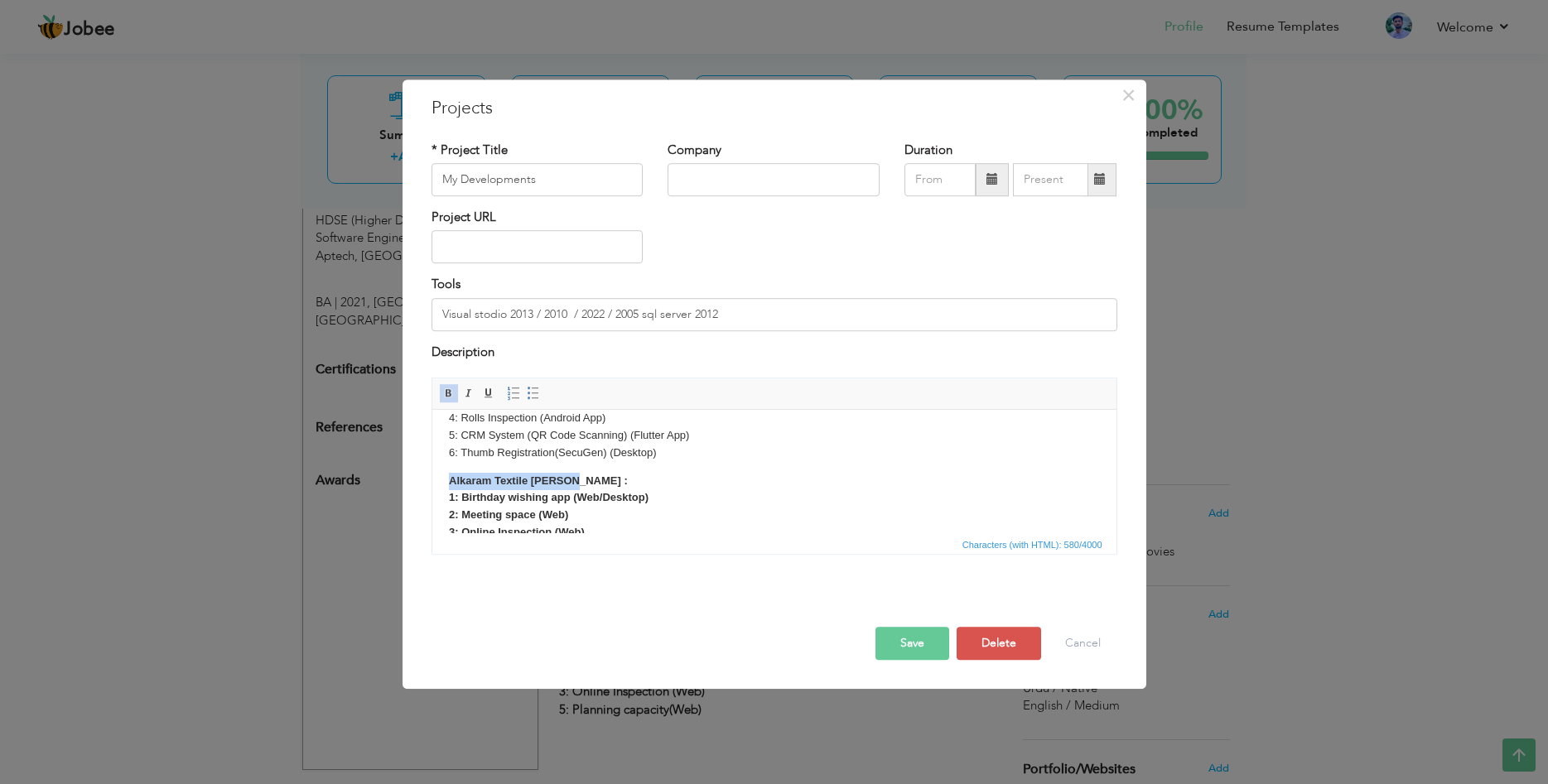
drag, startPoint x: 558, startPoint y: 483, endPoint x: 443, endPoint y: 482, distance: 115.0
click at [443, 449] on html "AGI DENIM MILLS: 1: ESS (Employee Self Service) (Leave Managment Apporval Wise)…" at bounding box center [774, 386] width 684 height 124
click at [899, 636] on button "Save" at bounding box center [911, 643] width 73 height 34
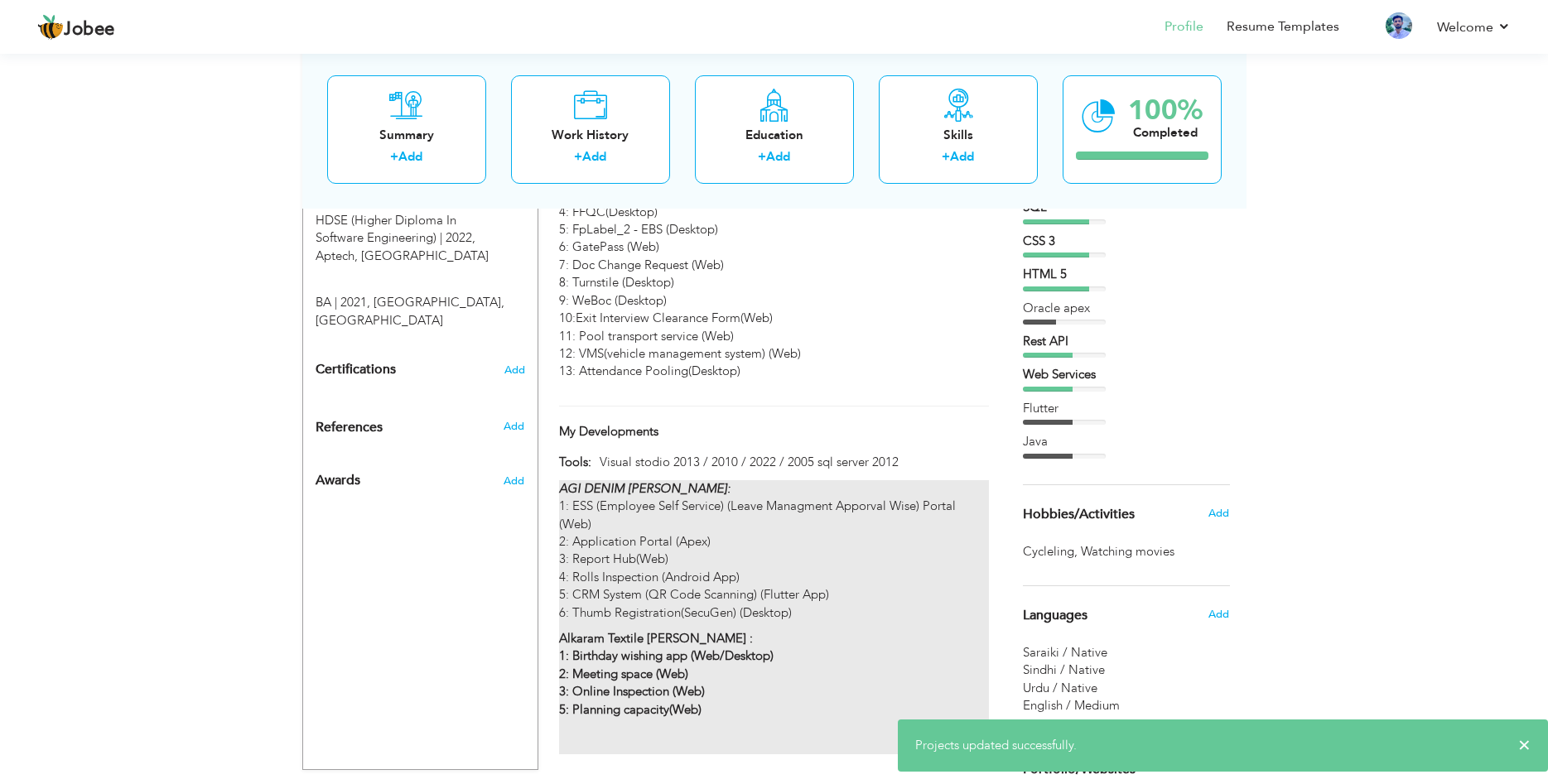
click at [689, 515] on p "AGI DENIM MILLS: 1: ESS (Employee Self Service) (Leave Managment Apporval Wise)…" at bounding box center [773, 551] width 429 height 141
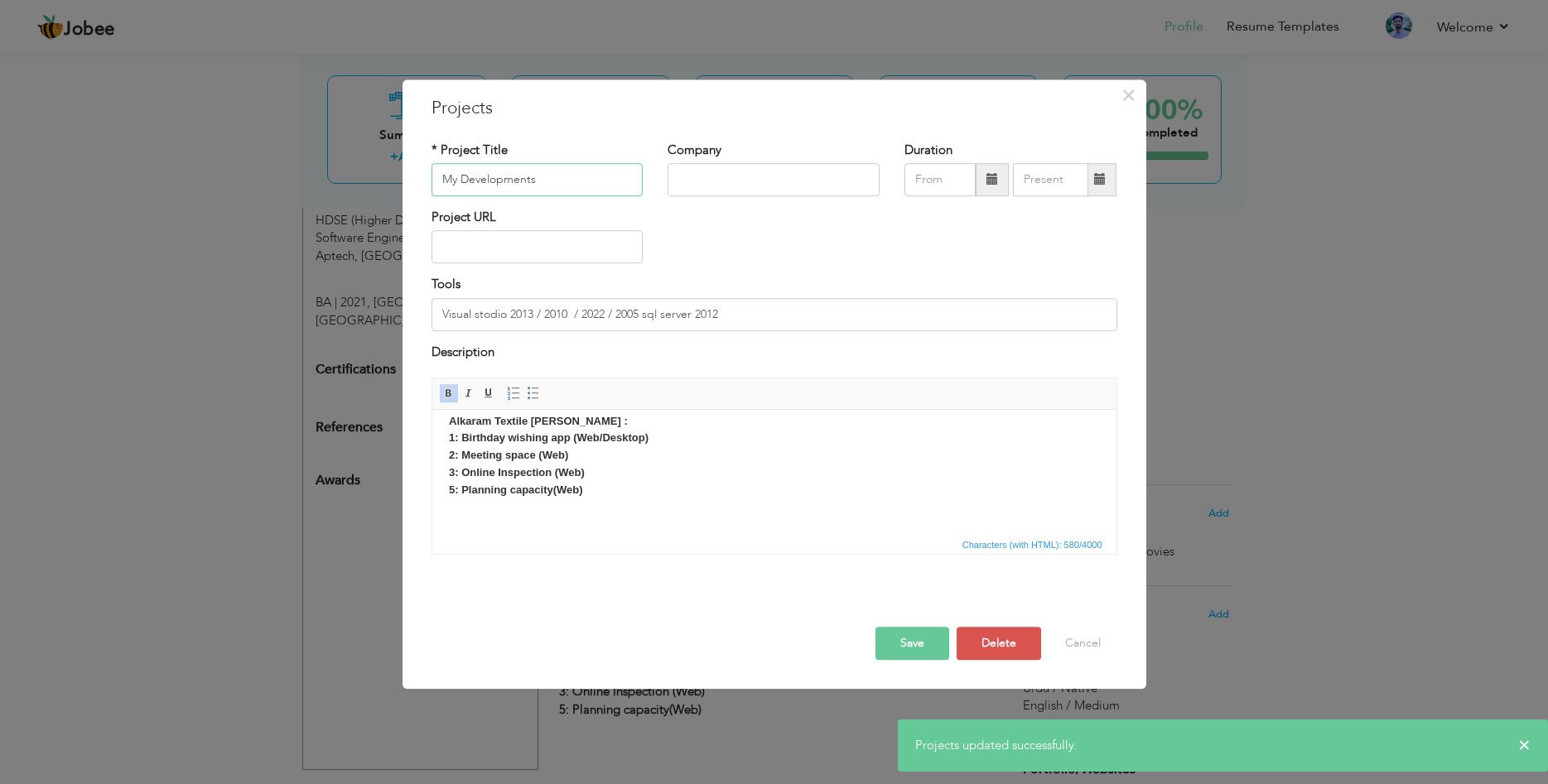
scroll to position [60, 0]
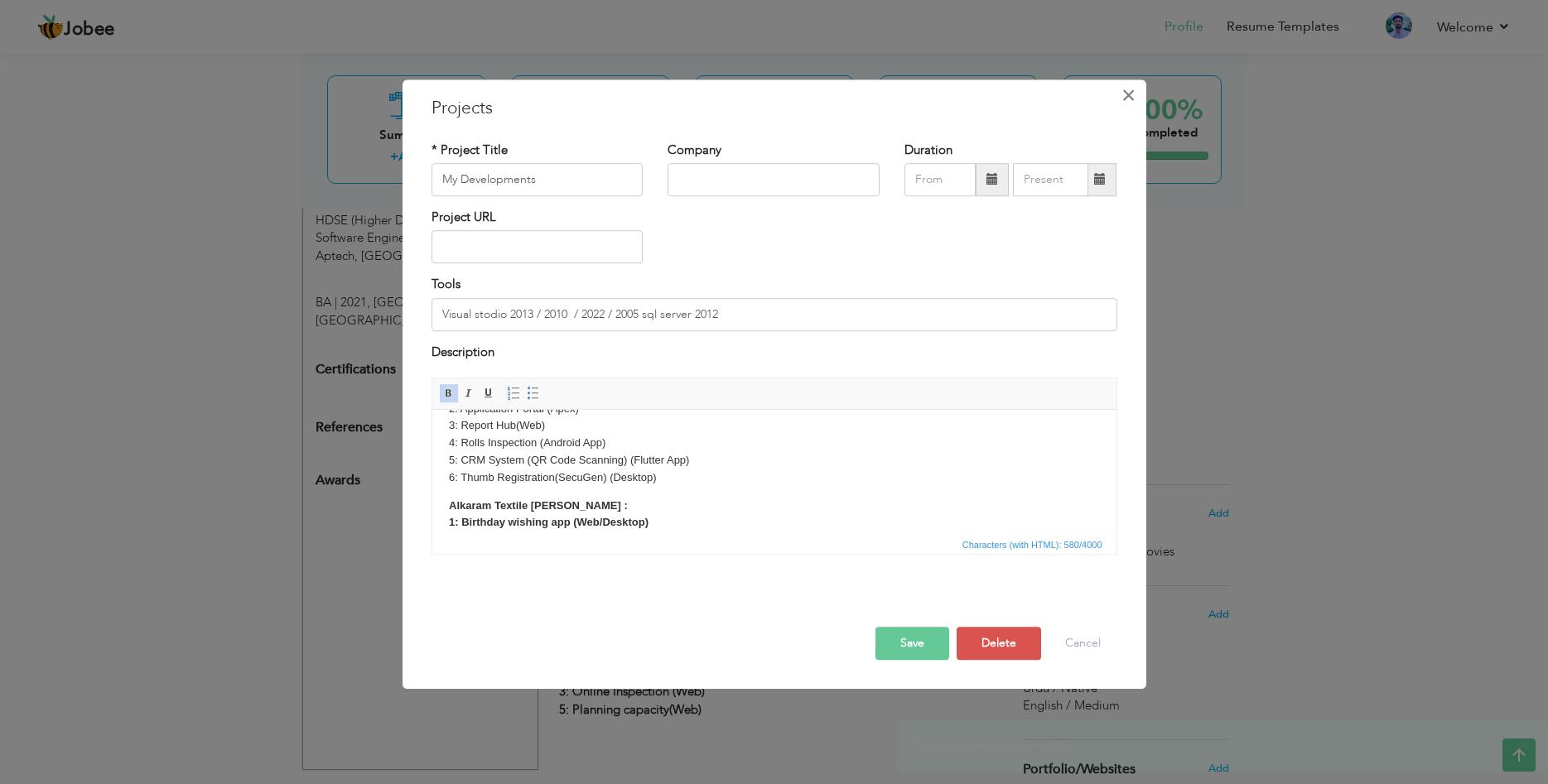
click at [1131, 92] on span "×" at bounding box center [1128, 95] width 15 height 30
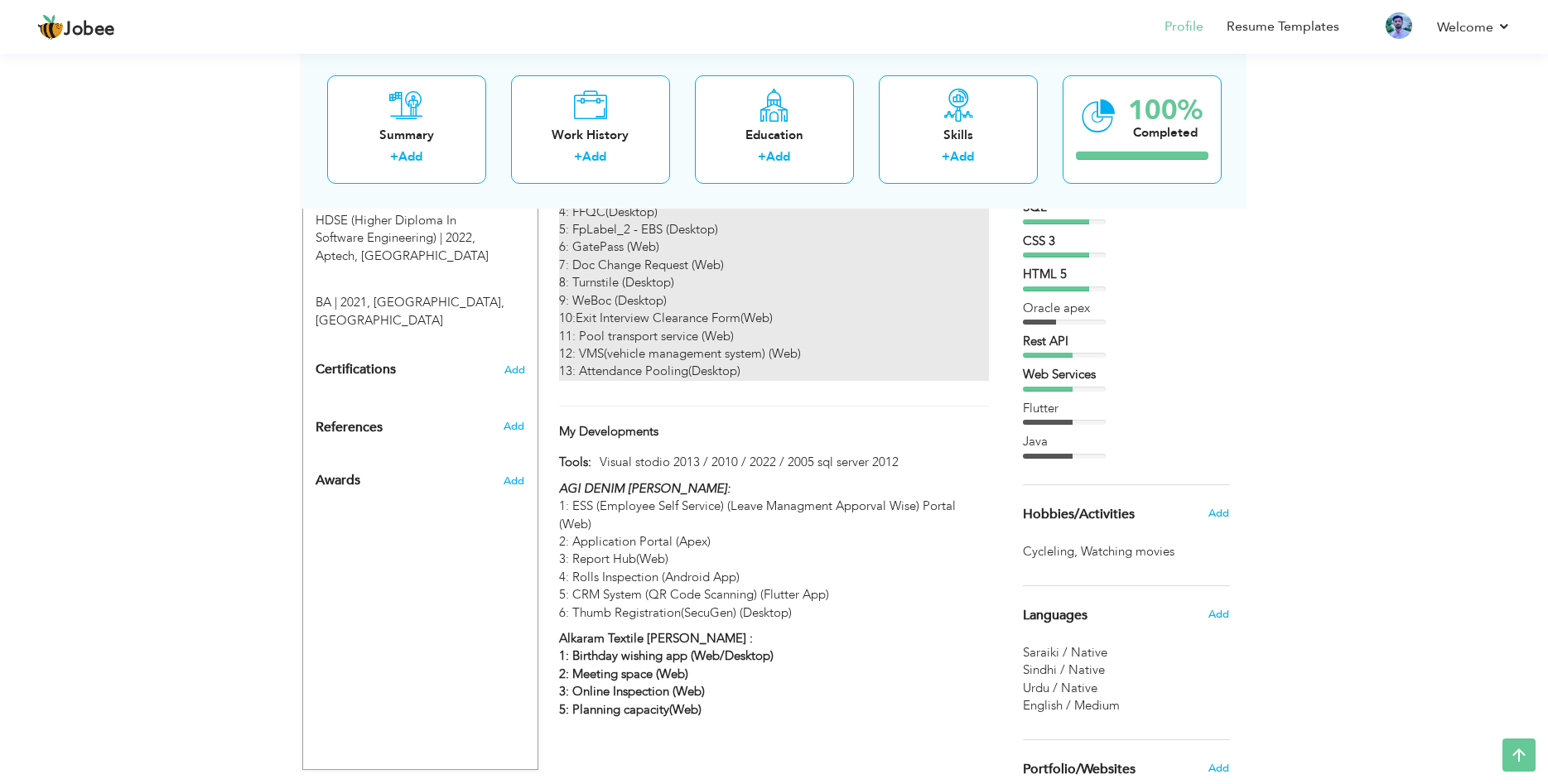
click at [681, 307] on p "ALKARAM TEXTILE PVT MILLS: 1: Article Mixing (Desktop) 2: Communication (Web) 3…" at bounding box center [773, 256] width 429 height 248
type input "Support Projects :"
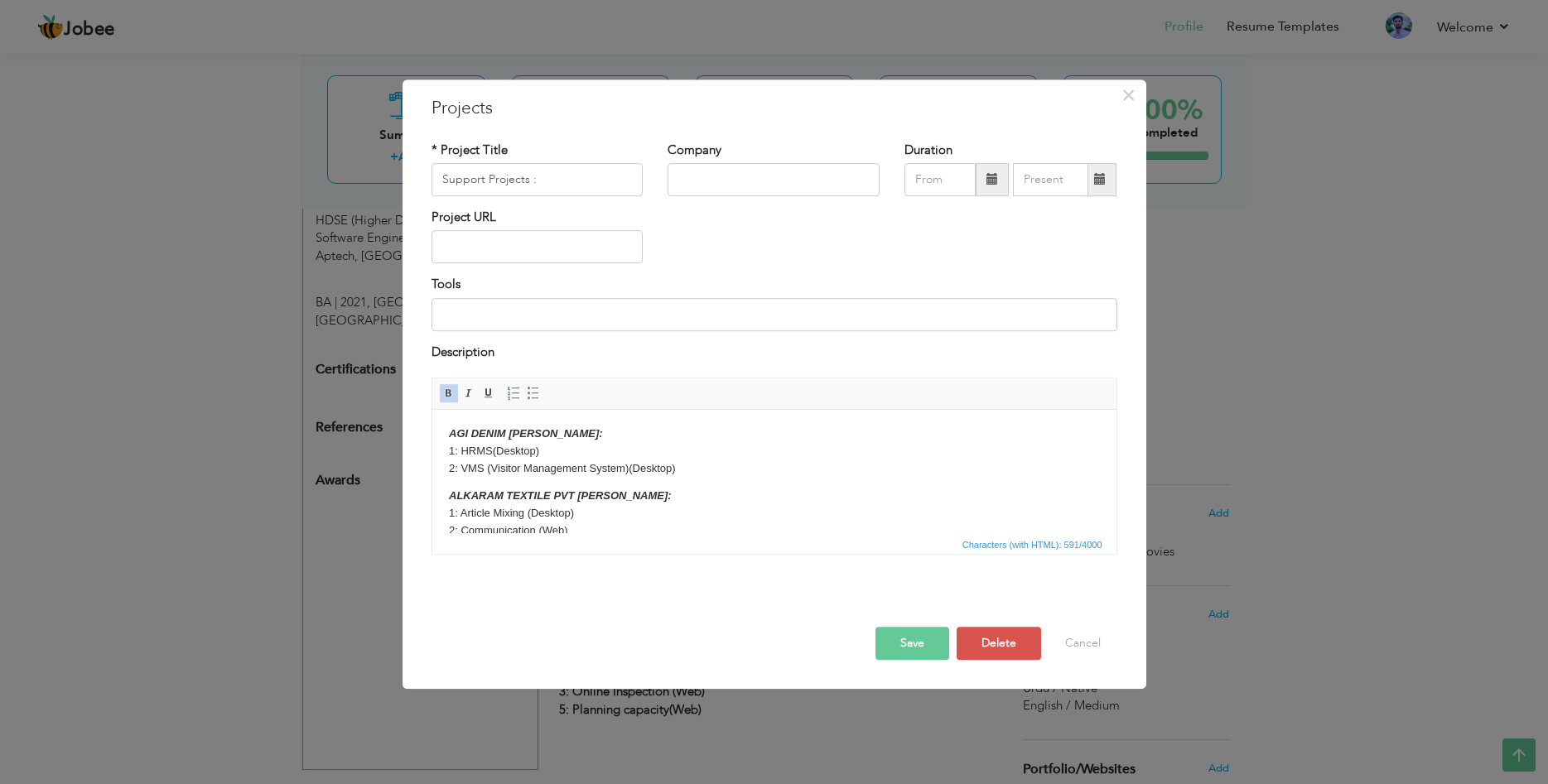
scroll to position [0, 0]
drag, startPoint x: 402, startPoint y: 495, endPoint x: 854, endPoint y: 908, distance: 612.3
click at [432, 495] on html "AGI DENIM MILLS: 1: HRMS(Desktop) 2: VMS (Visitor Management System)(Desktop) A…" at bounding box center [774, 470] width 684 height 124
copy strong "ALKARAM TEXTILE PVT [PERSON_NAME]:"
click at [1130, 101] on span "×" at bounding box center [1128, 95] width 15 height 30
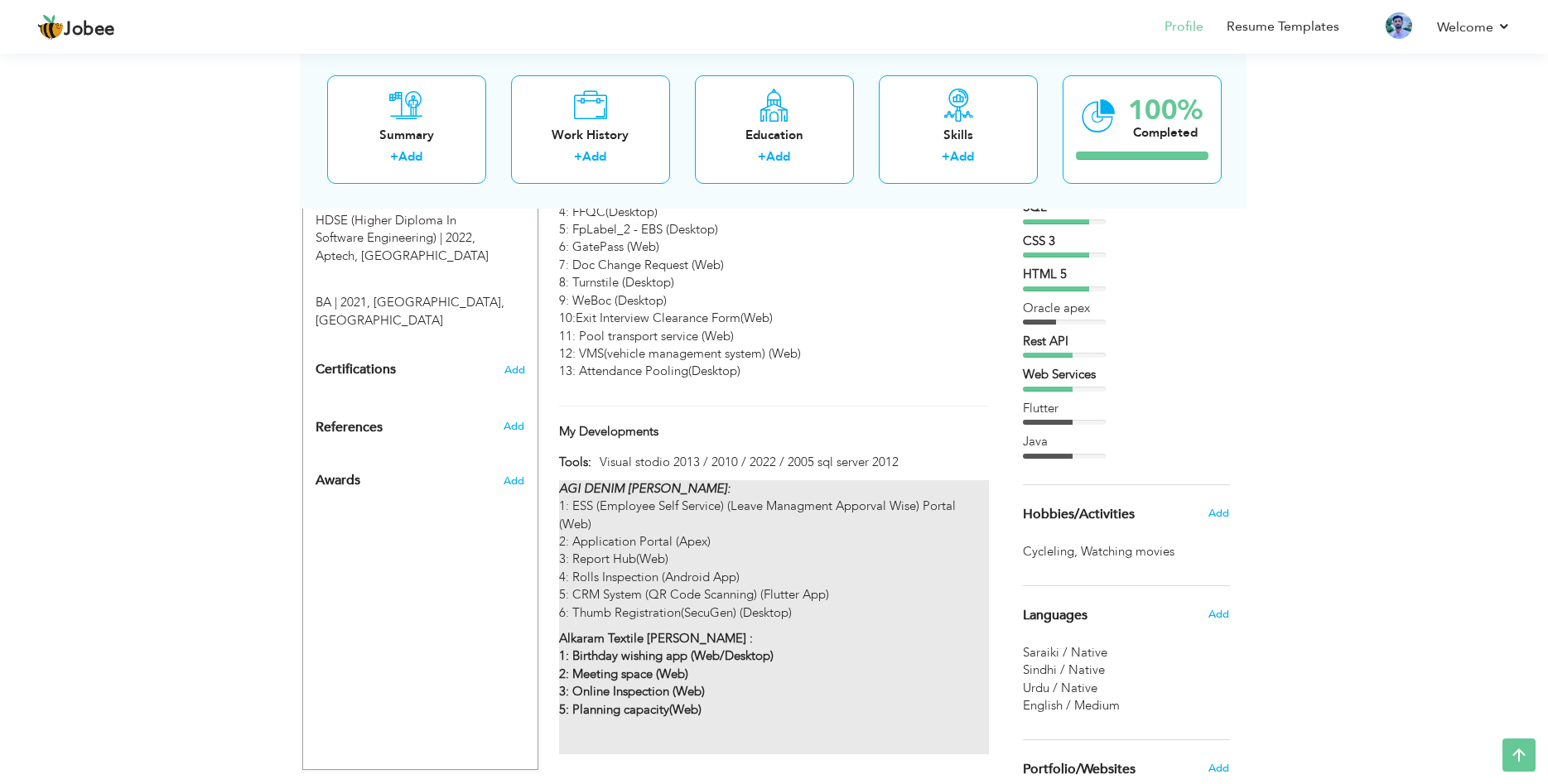
click at [772, 525] on p "AGI DENIM MILLS: 1: ESS (Employee Self Service) (Leave Managment Apporval Wise)…" at bounding box center [773, 551] width 429 height 141
type input "My Developments"
type input "Visual stodio 2013 / 2010 / 2022 / 2005 sql server 2012"
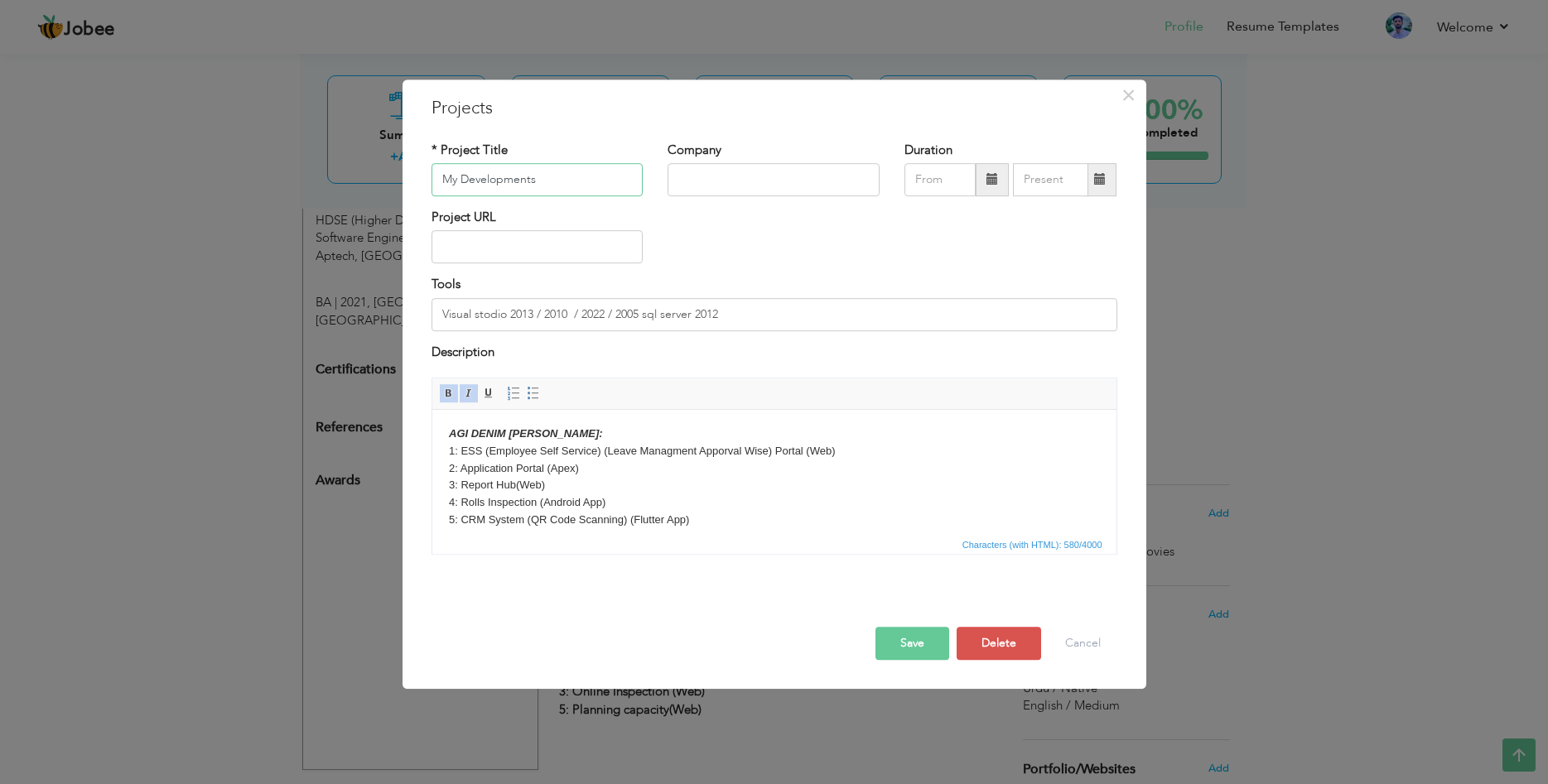
scroll to position [84, 0]
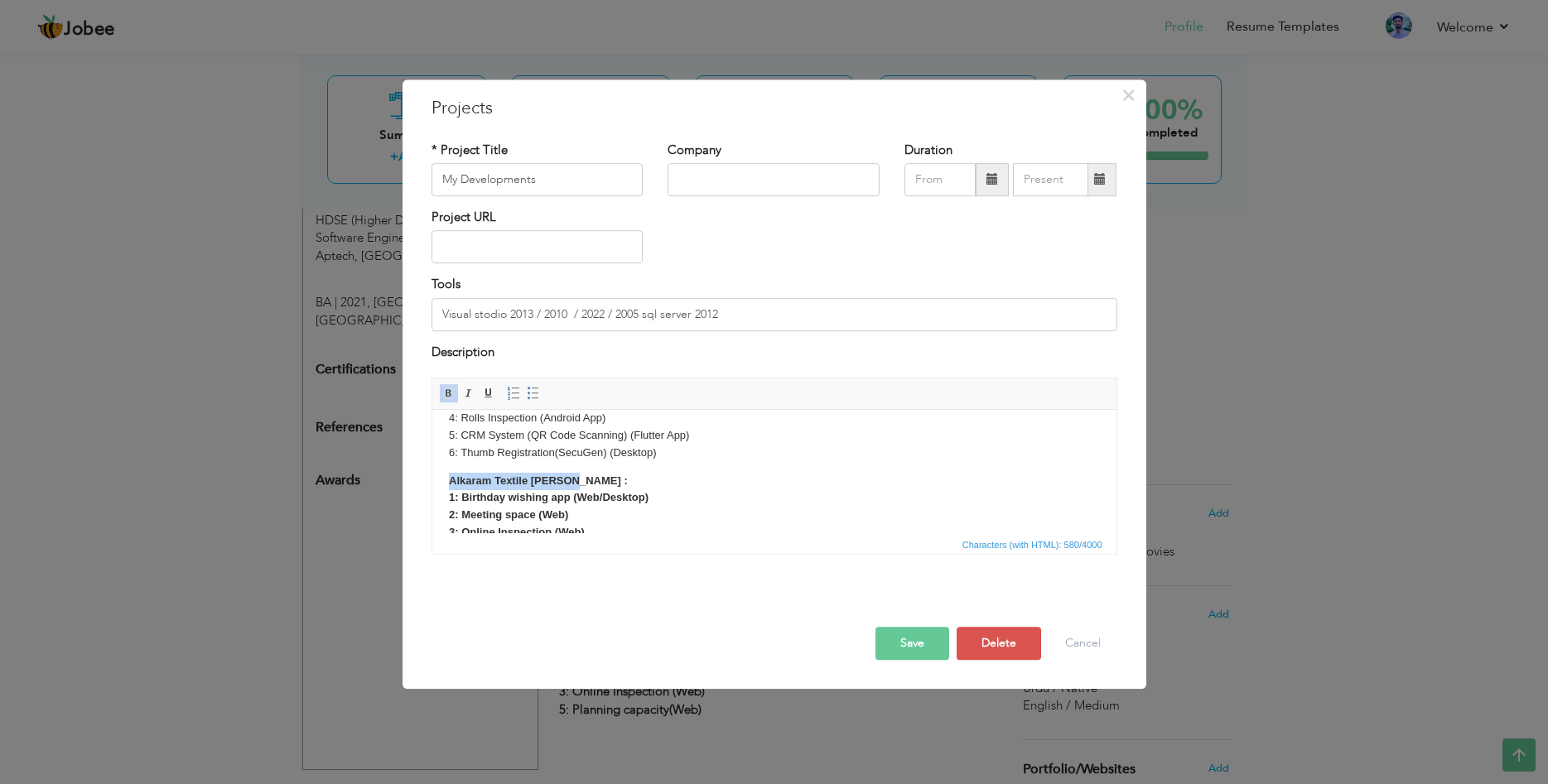
drag, startPoint x: 578, startPoint y: 483, endPoint x: 443, endPoint y: 484, distance: 135.0
click at [443, 449] on html "AGI DENIM MILLS: 1: ESS (Employee Self Service) (Leave Managment Apporval Wise)…" at bounding box center [774, 386] width 684 height 124
click at [446, 449] on html "AGI DENIM MILLS: 1: ESS (Employee Self Service) (Leave Managment Apporval Wise)…" at bounding box center [774, 386] width 684 height 124
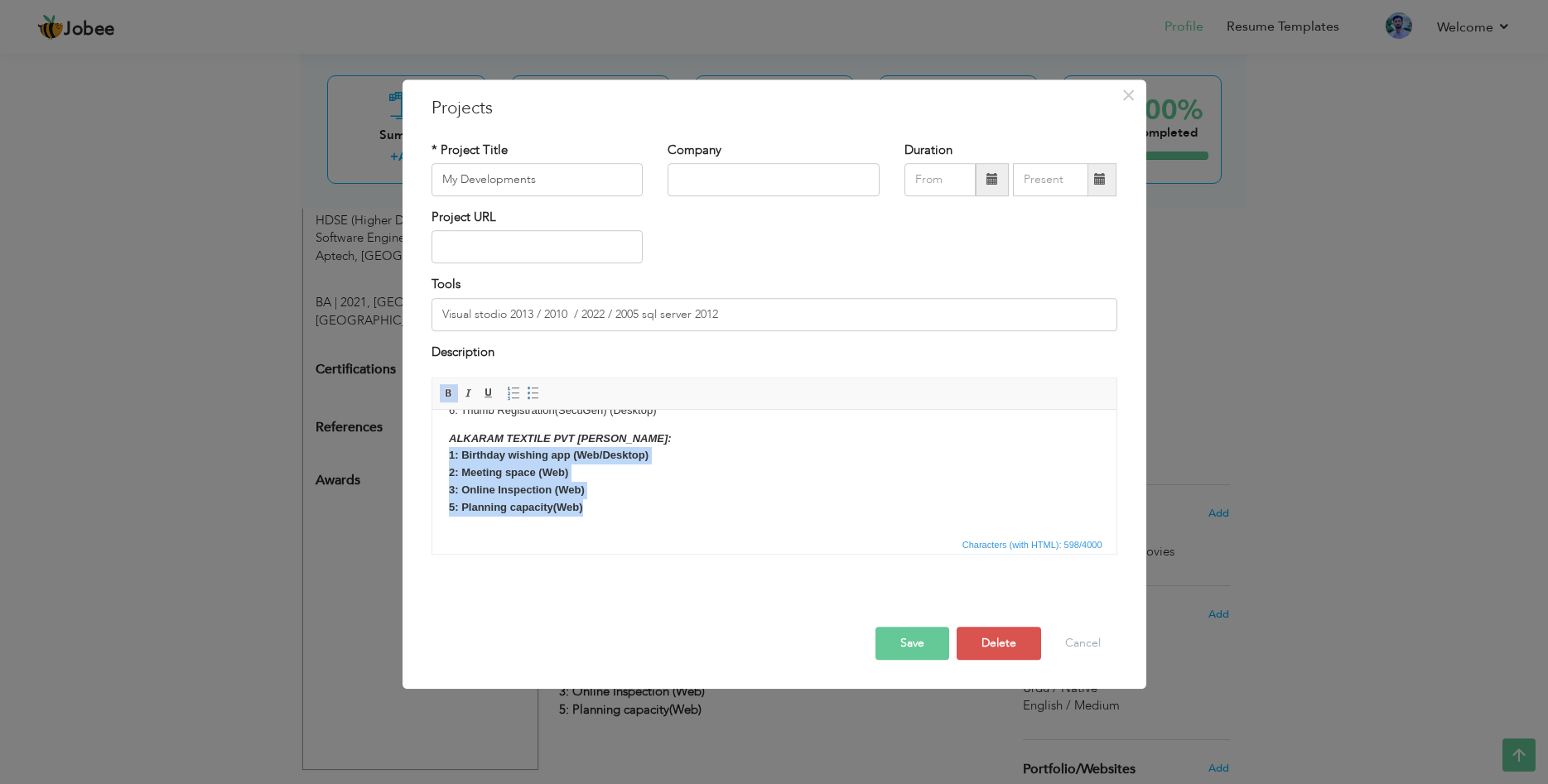
click at [610, 507] on p "ALKARAM TEXTILE PVT MILLS: 1: Birthday wishing app (Web/Desktop) 2: Meeting spa…" at bounding box center [774, 482] width 651 height 103
click at [453, 395] on span at bounding box center [449, 392] width 14 height 14
click at [596, 500] on p "ALKARAM TEXTILE PVT MILLS: 1: Birthday wishing app (Web/Desktop) 2: Meeting spa…" at bounding box center [774, 482] width 651 height 103
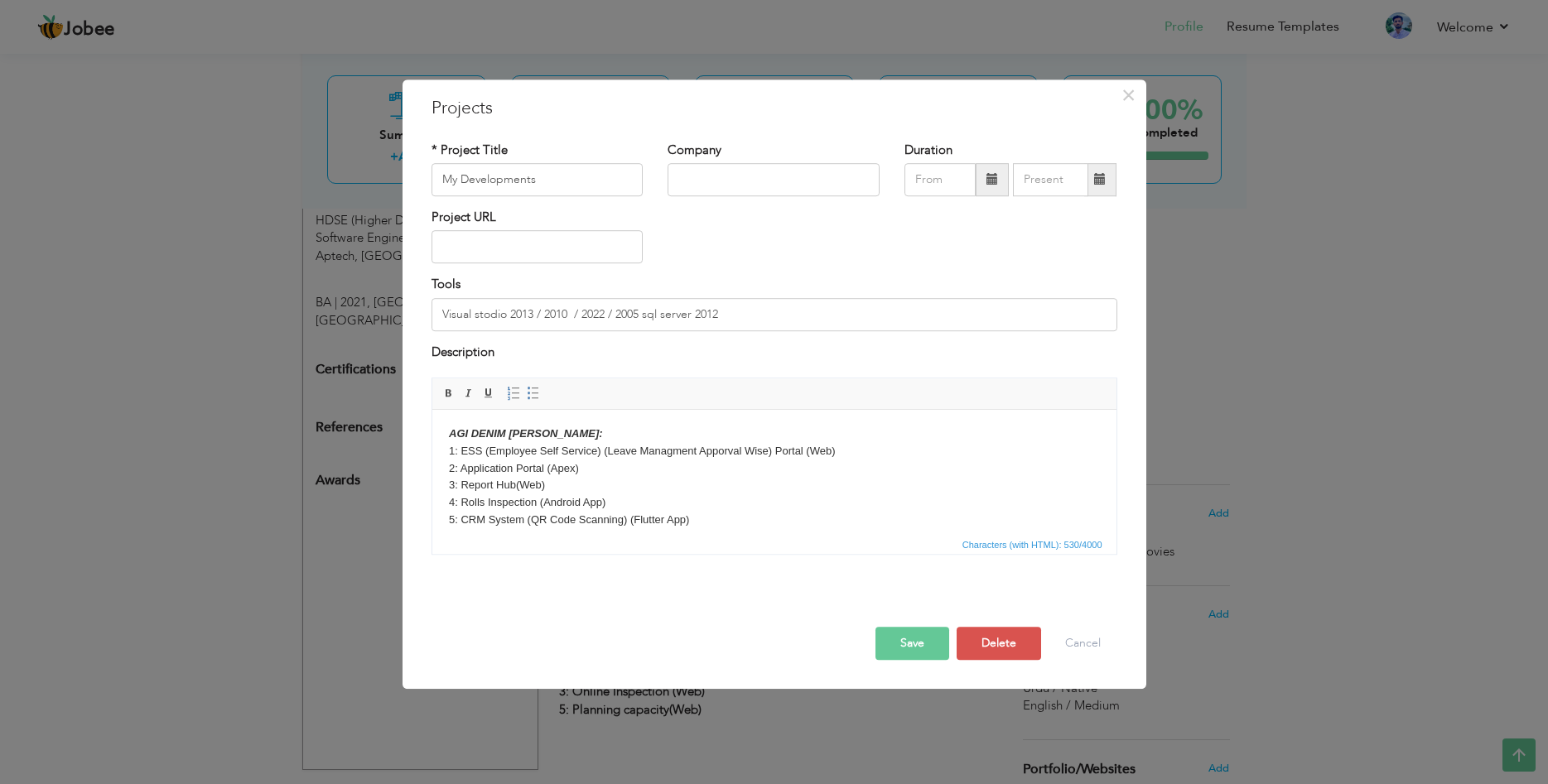
scroll to position [84, 0]
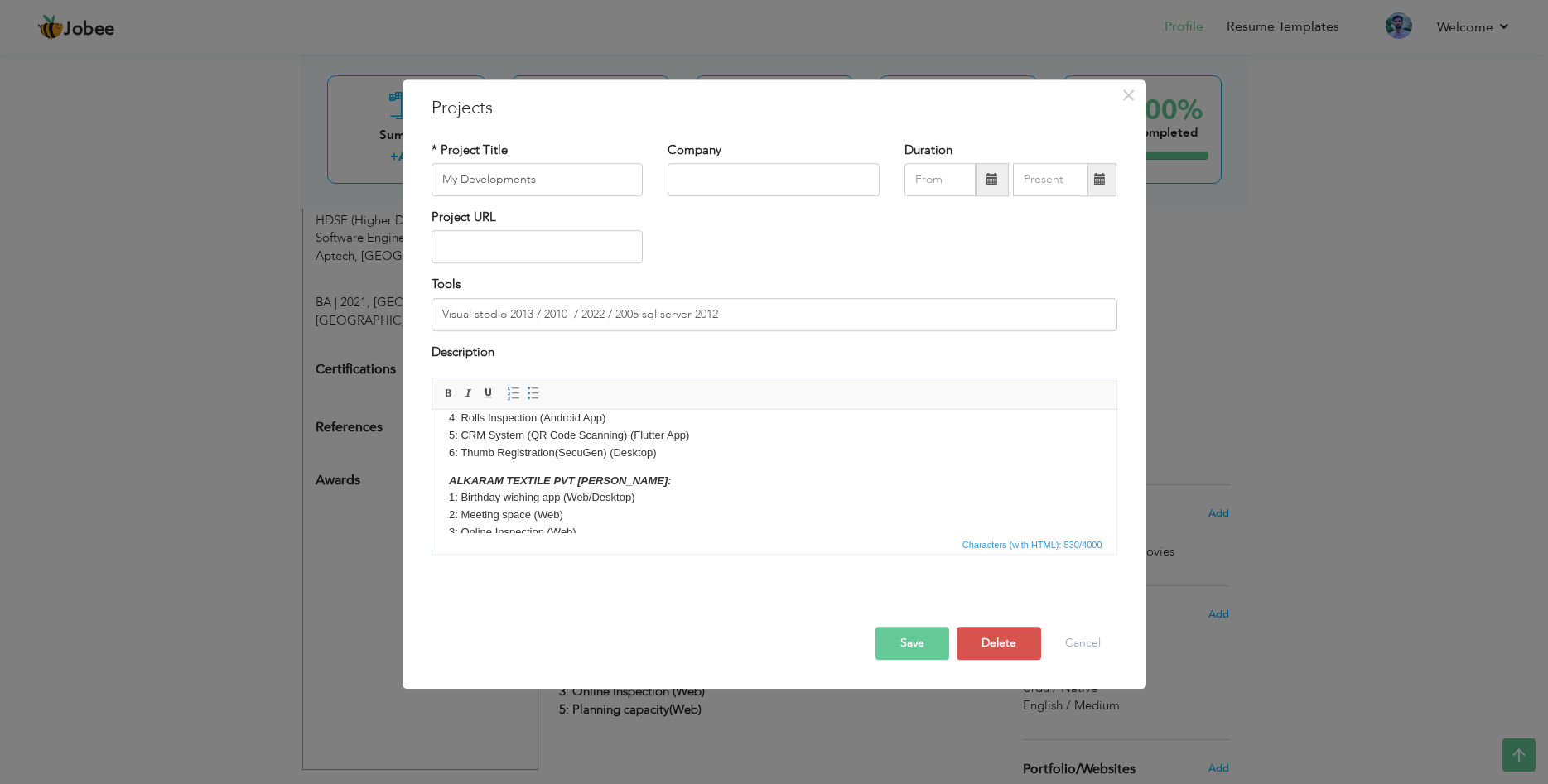
click at [909, 643] on button "Save" at bounding box center [911, 643] width 73 height 34
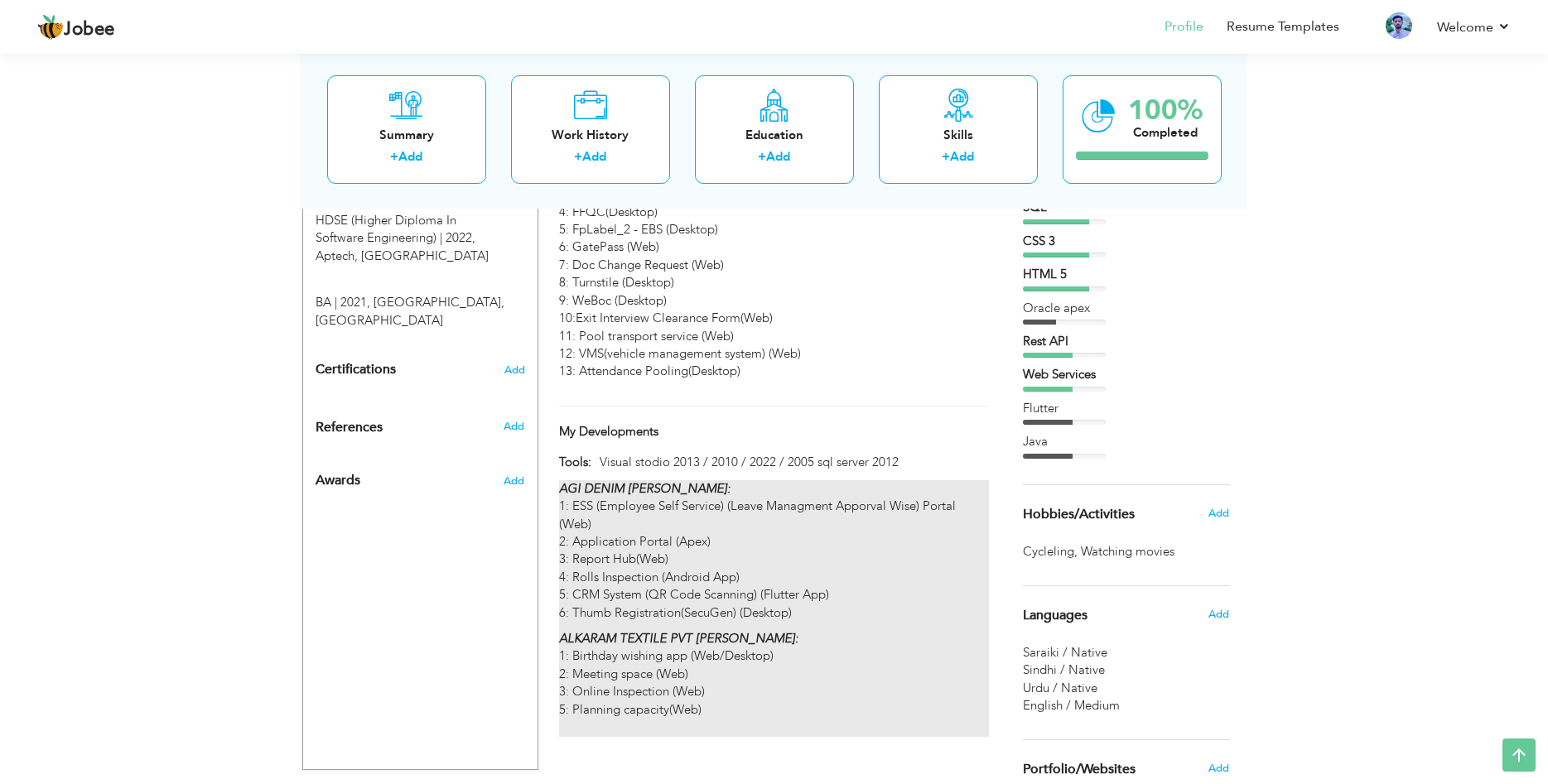
scroll to position [860, 0]
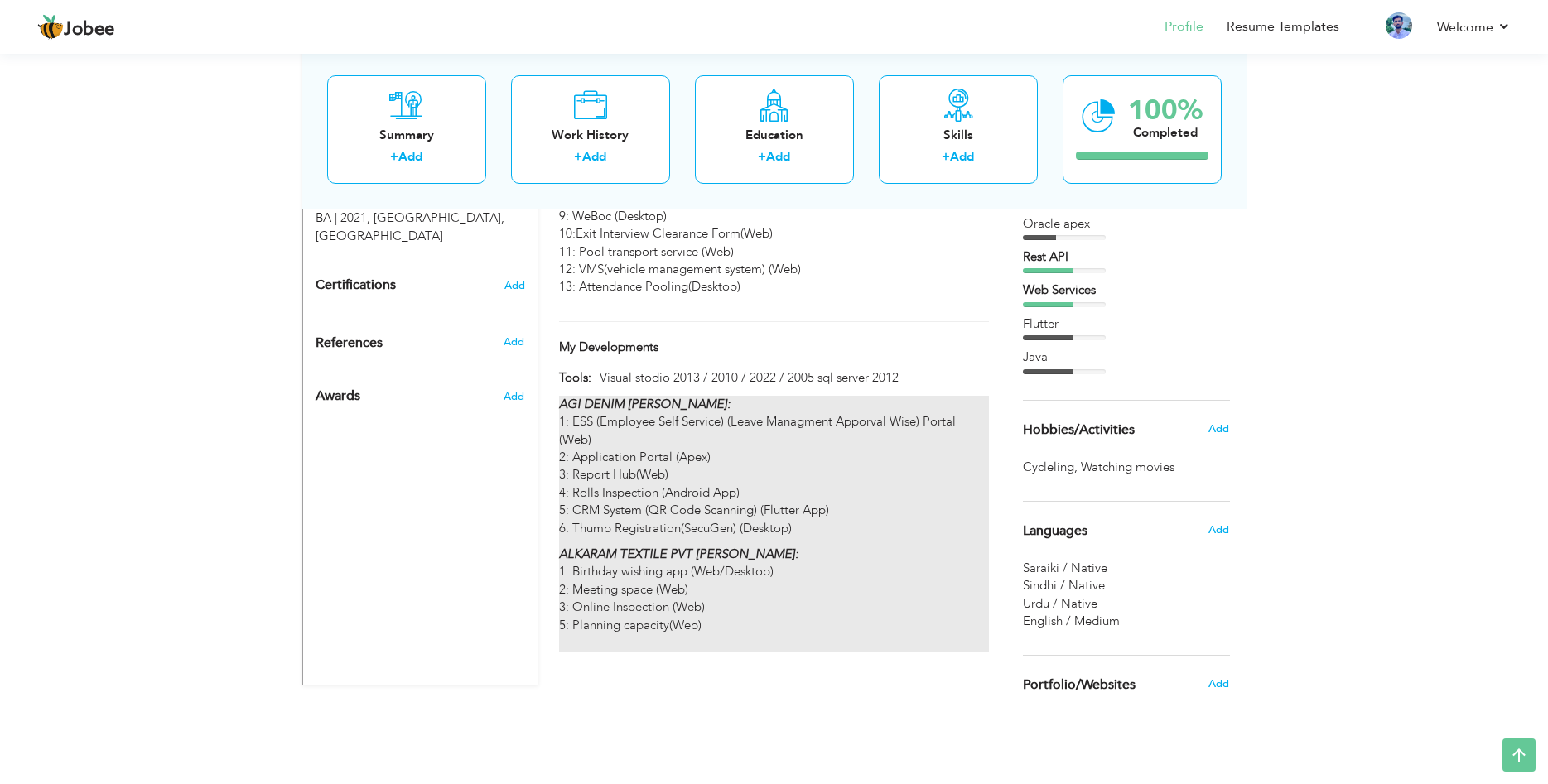
click at [671, 458] on p "AGI DENIM MILLS: 1: ESS (Employee Self Service) (Leave Managment Apporval Wise)…" at bounding box center [773, 466] width 429 height 141
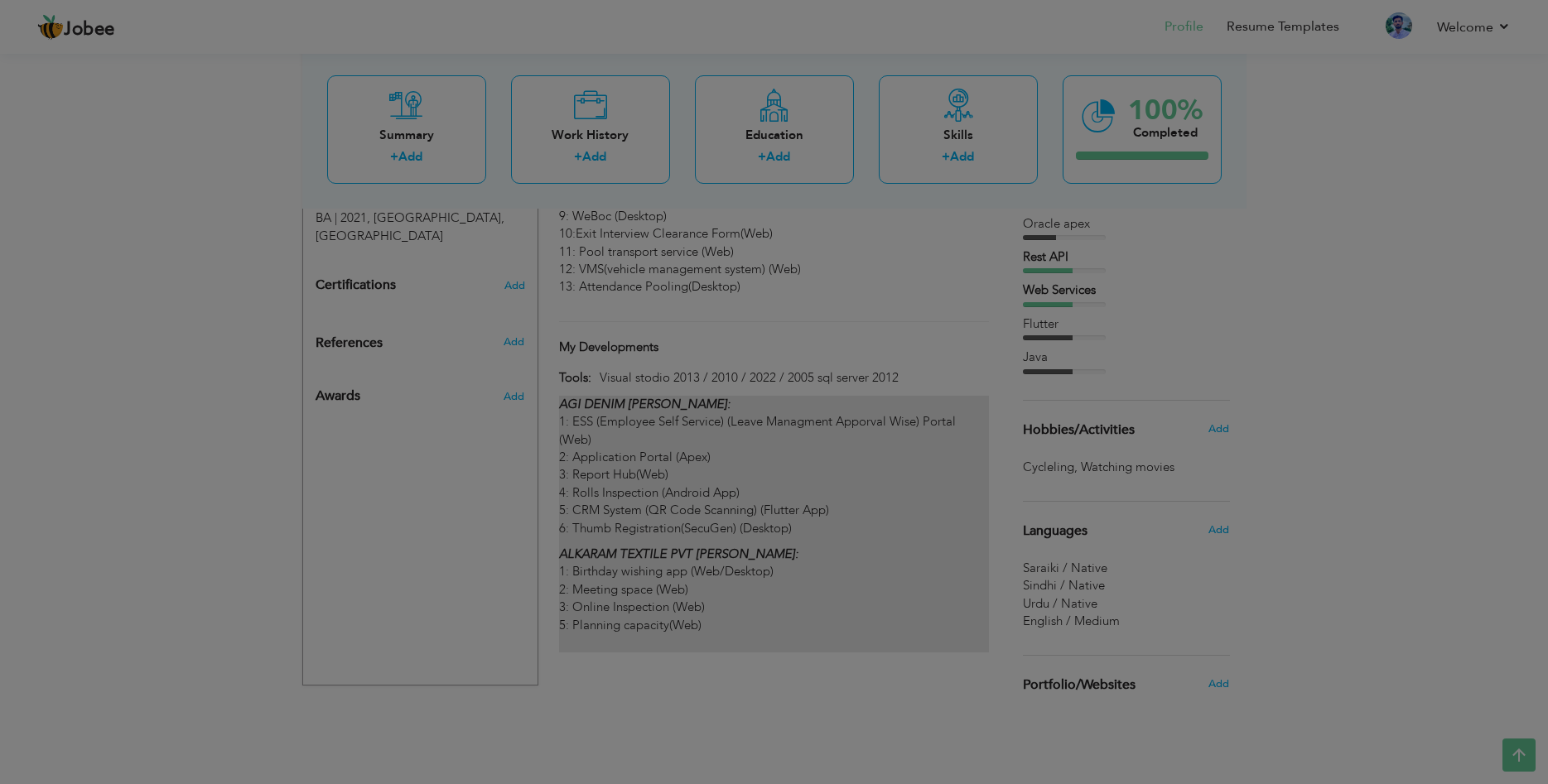
scroll to position [1, 0]
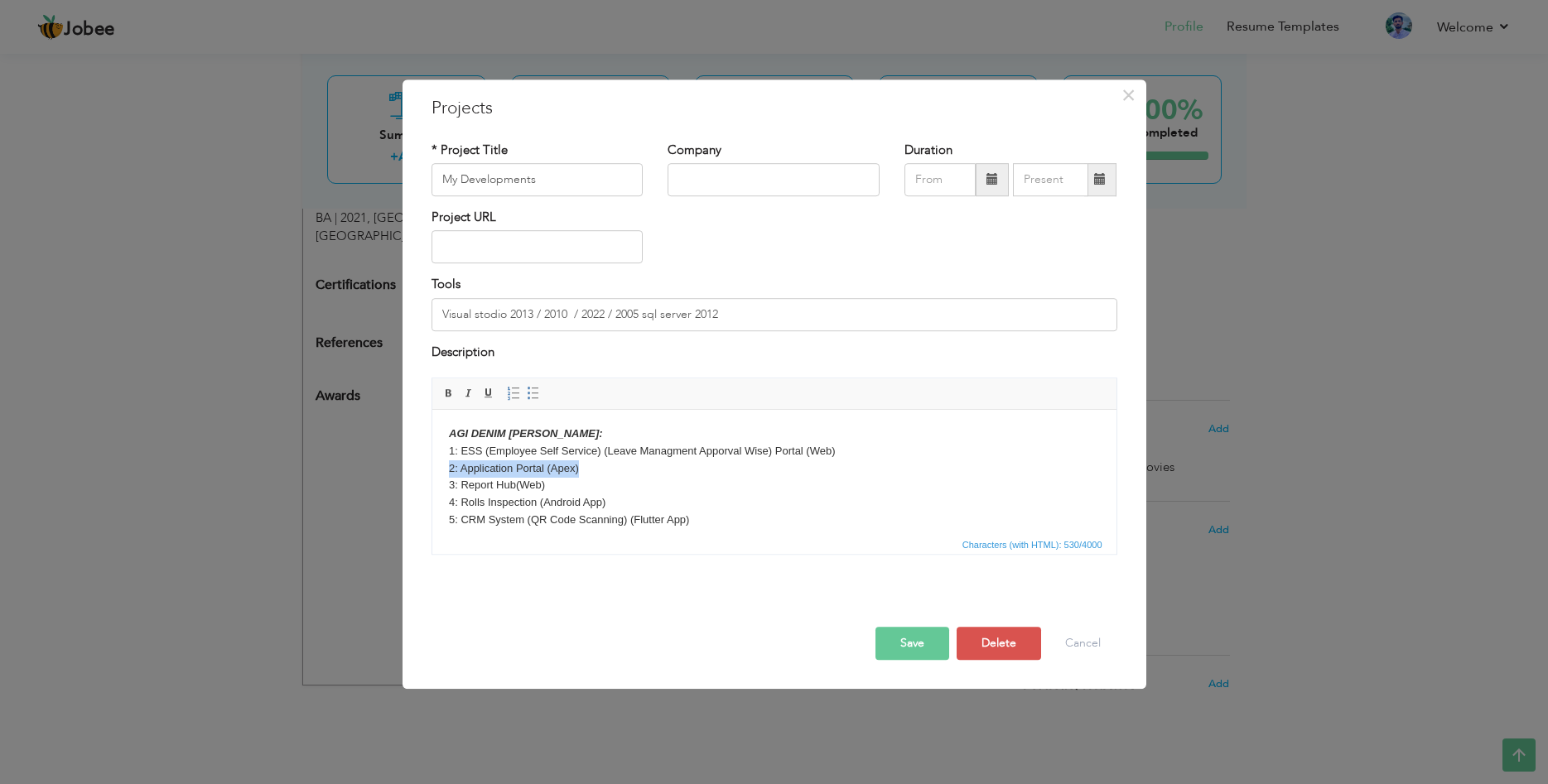
drag, startPoint x: 611, startPoint y: 470, endPoint x: 838, endPoint y: 882, distance: 470.4
click at [432, 471] on html "AGI DENIM MILLS: 1: ESS (Employee Self Service) (Leave Managment Apporval Wise)…" at bounding box center [774, 470] width 684 height 124
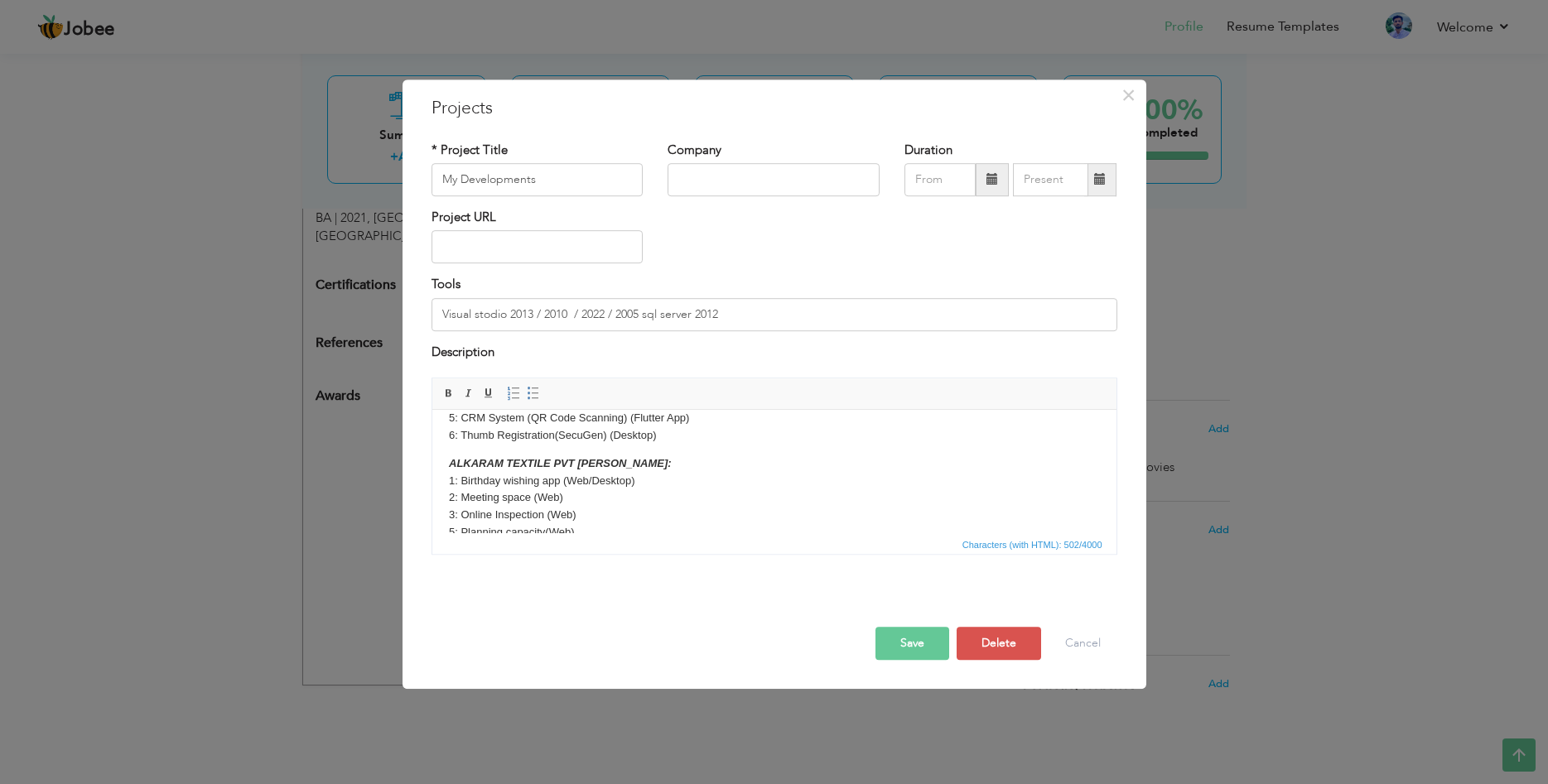
click at [685, 442] on p "AGI DENIM MILLS: 1: ESS (Employee Self Service) (Leave Managment Apporval Wise)…" at bounding box center [774, 392] width 651 height 103
click at [453, 452] on p "AGI DENIM MILLS: 1: ESS (Employee Self Service) (Leave Managment Apporval Wise)…" at bounding box center [774, 401] width 651 height 121
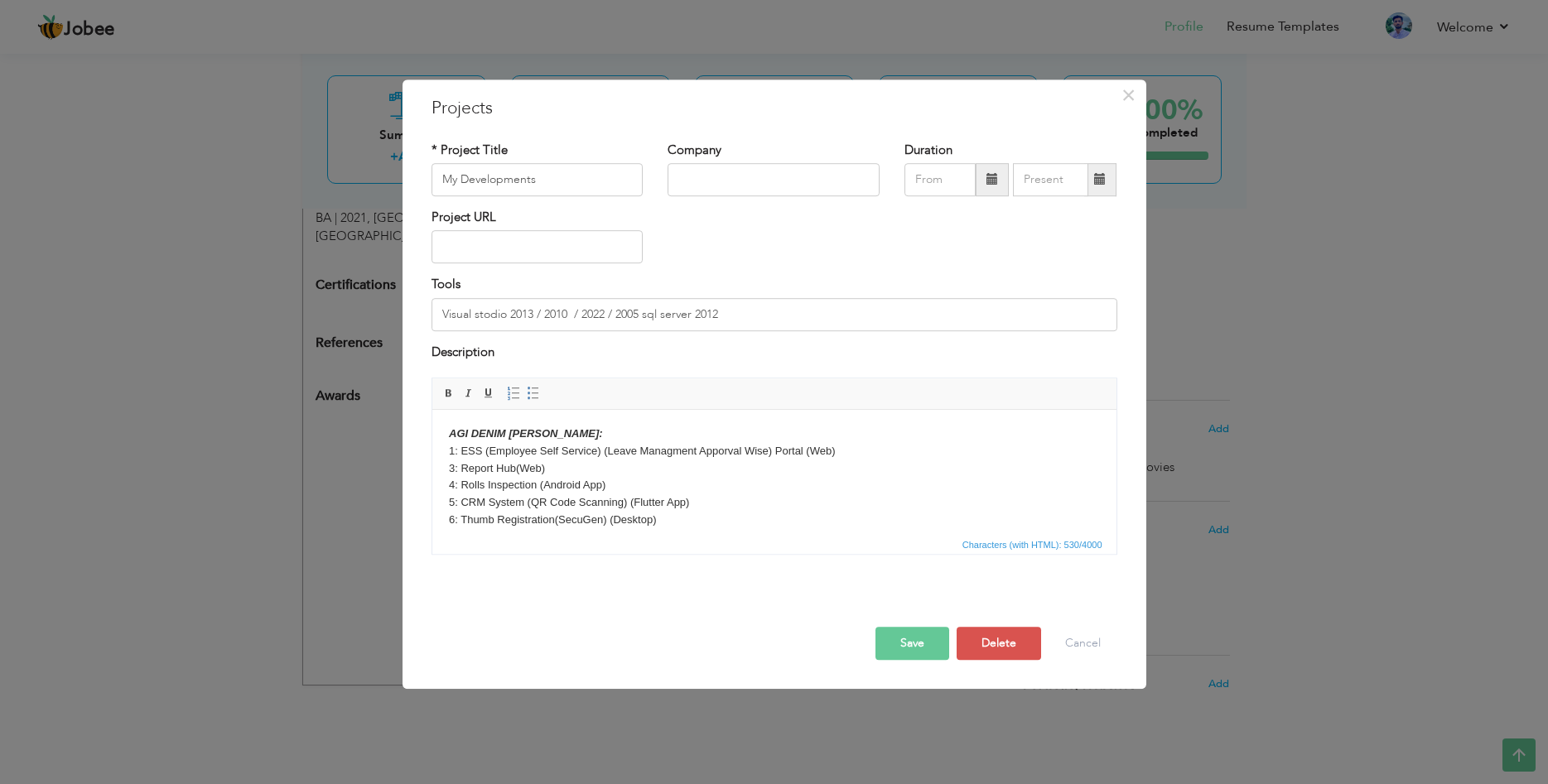
click at [455, 470] on p "AGI DENIM MILLS: 1: ESS (Employee Self Service) (Leave Managment Apporval Wise)…" at bounding box center [774, 485] width 651 height 121
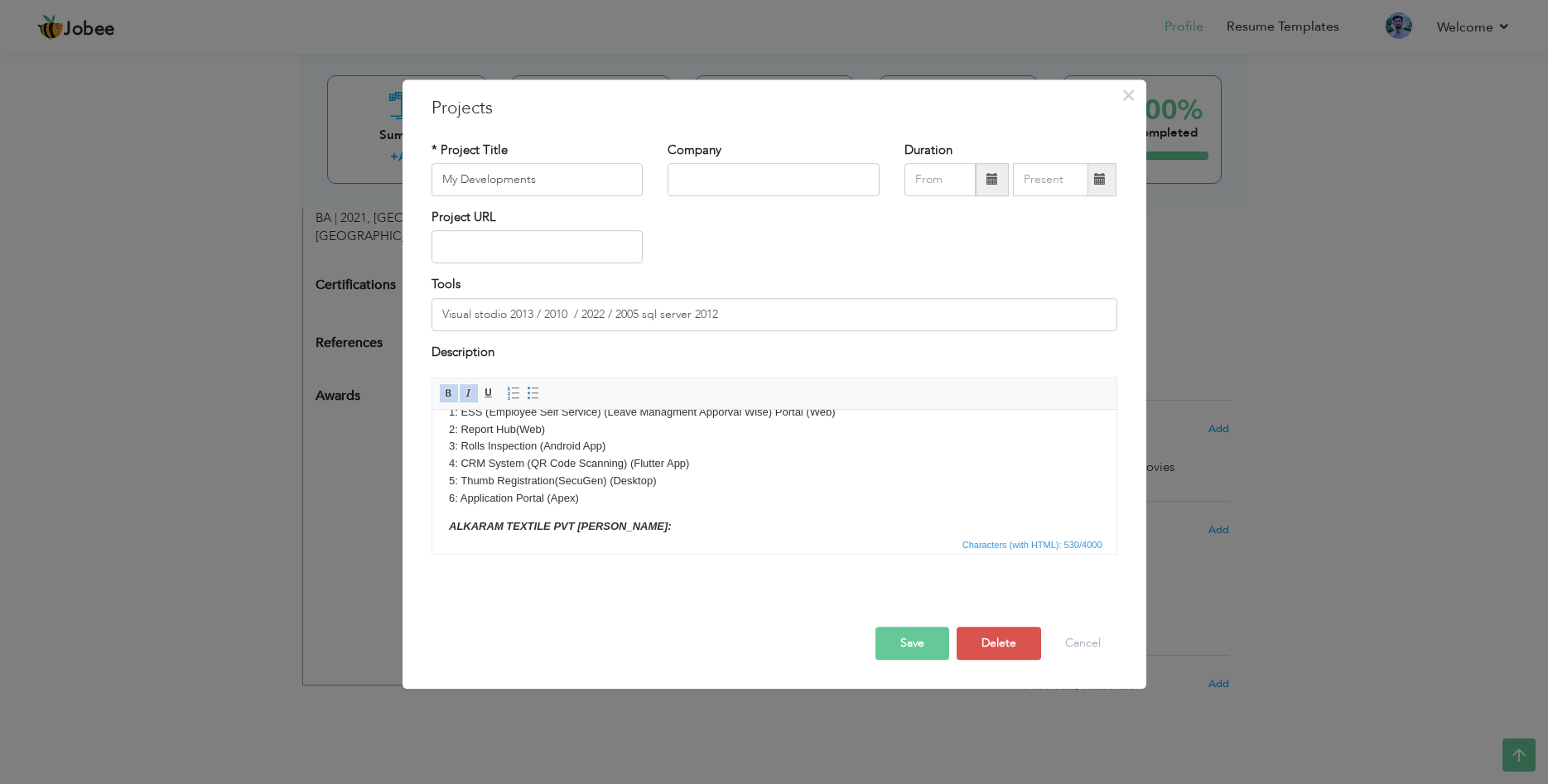
scroll to position [56, 0]
click at [625, 471] on p "AGI DENIM MILLS: 1: ESS (Employee Self Service) (Leave Managment Apporval Wise)…" at bounding box center [774, 429] width 651 height 121
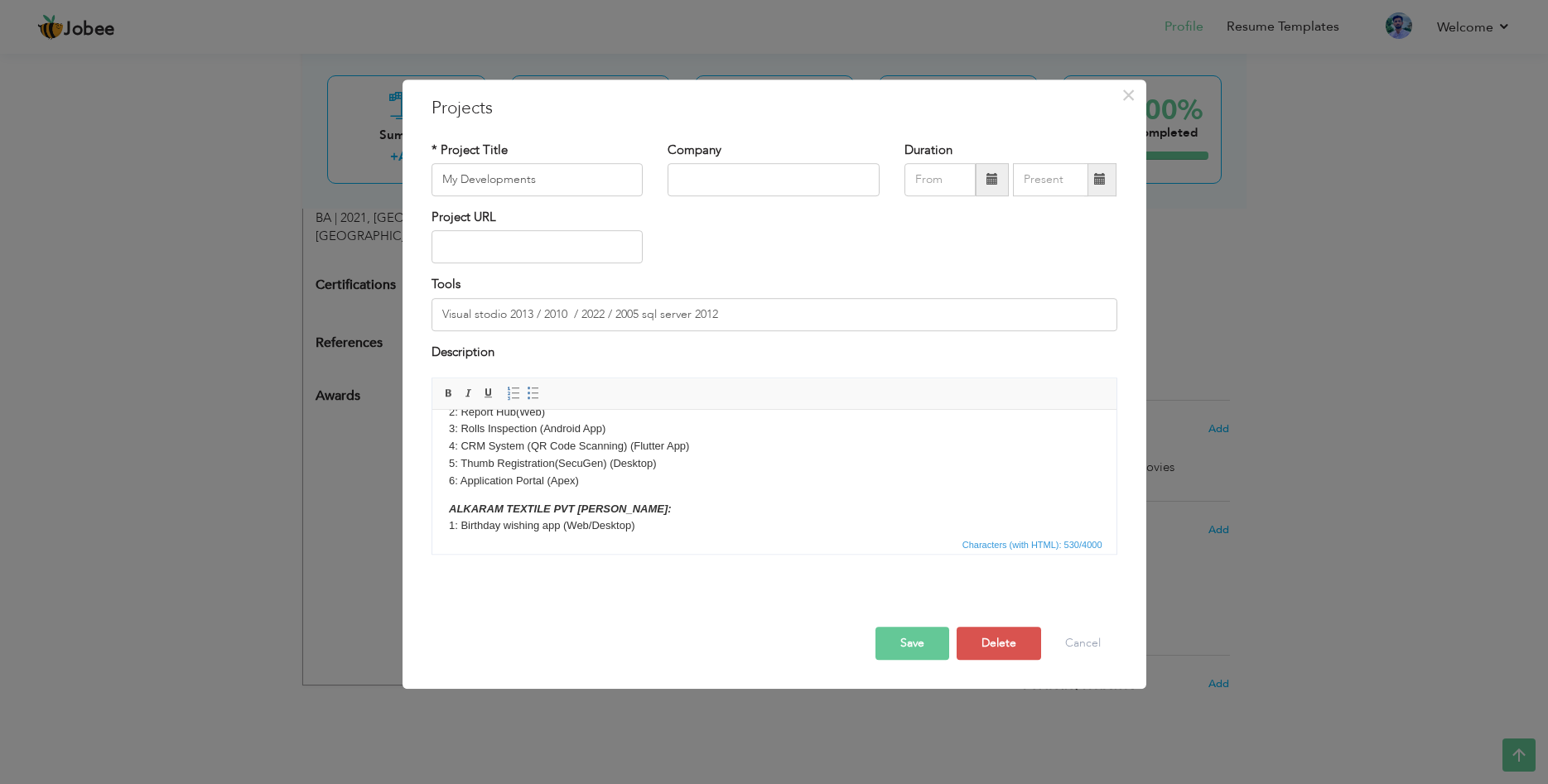
click at [638, 479] on p "AGI DENIM MILLS: 1: ESS (Employee Self Service) (Leave Managment Apporval Wise)…" at bounding box center [774, 429] width 651 height 121
click at [901, 642] on button "Save" at bounding box center [911, 643] width 73 height 34
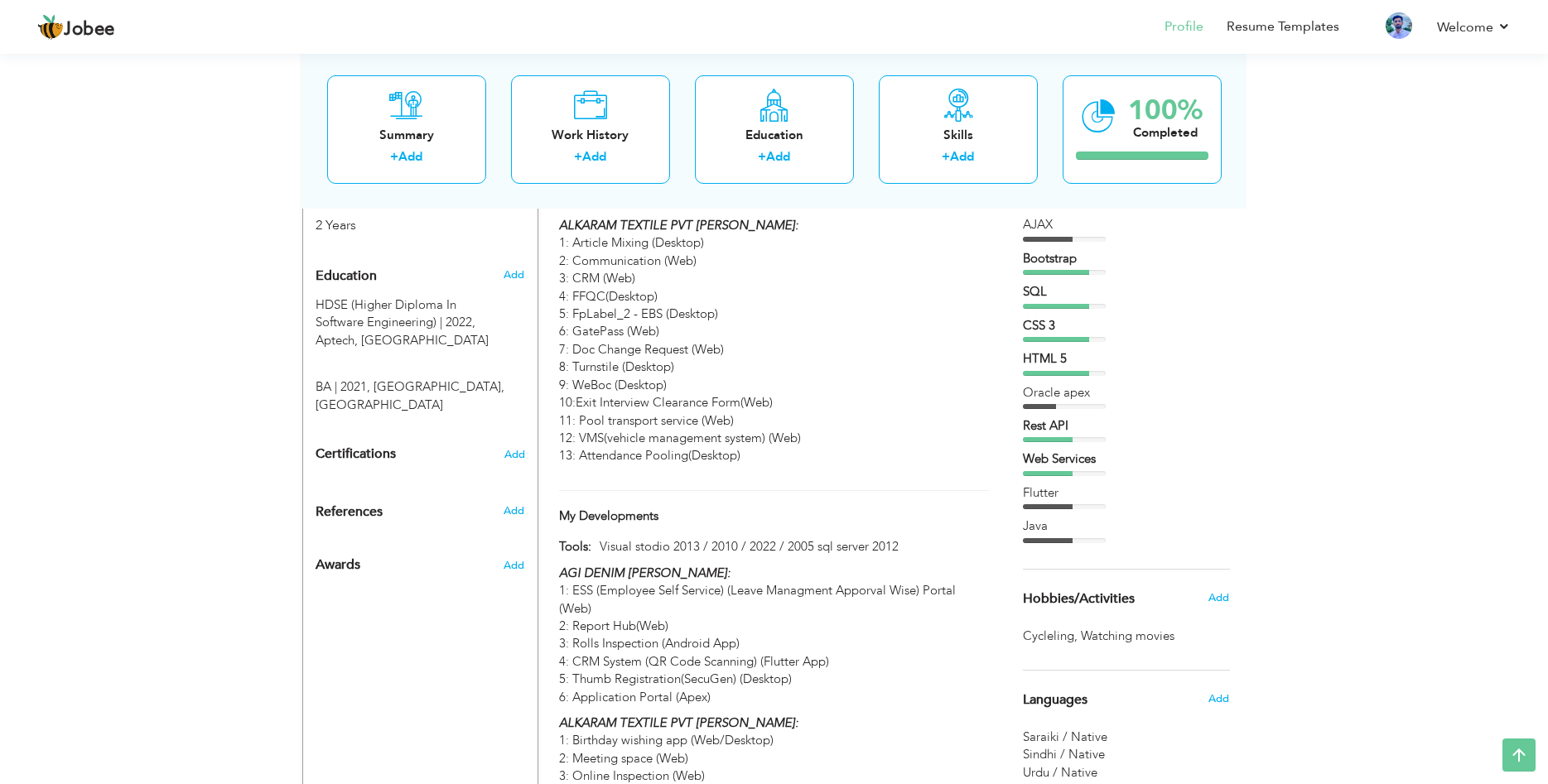
scroll to position [860, 0]
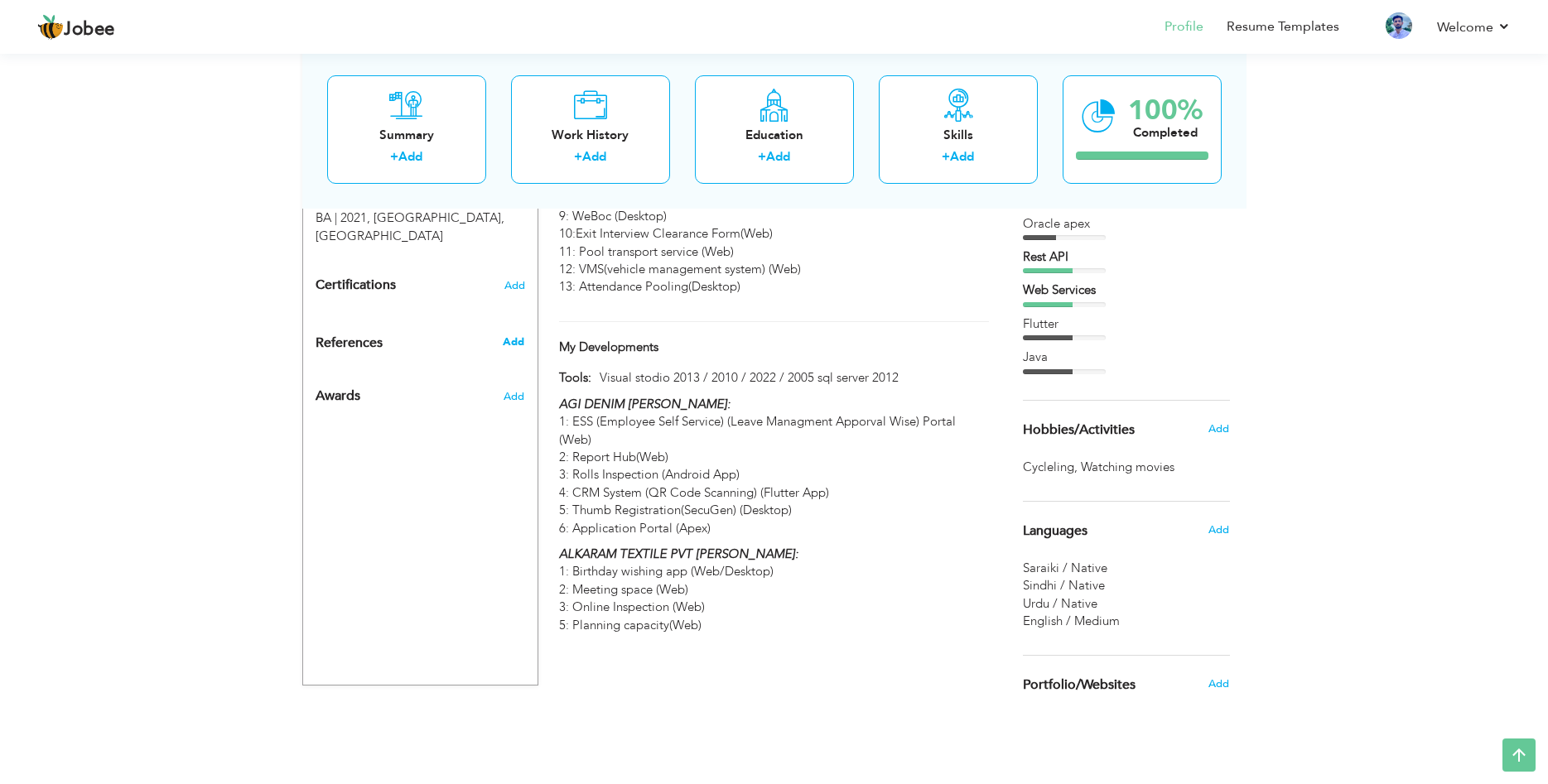
click at [512, 334] on span "Add" at bounding box center [513, 342] width 22 height 15
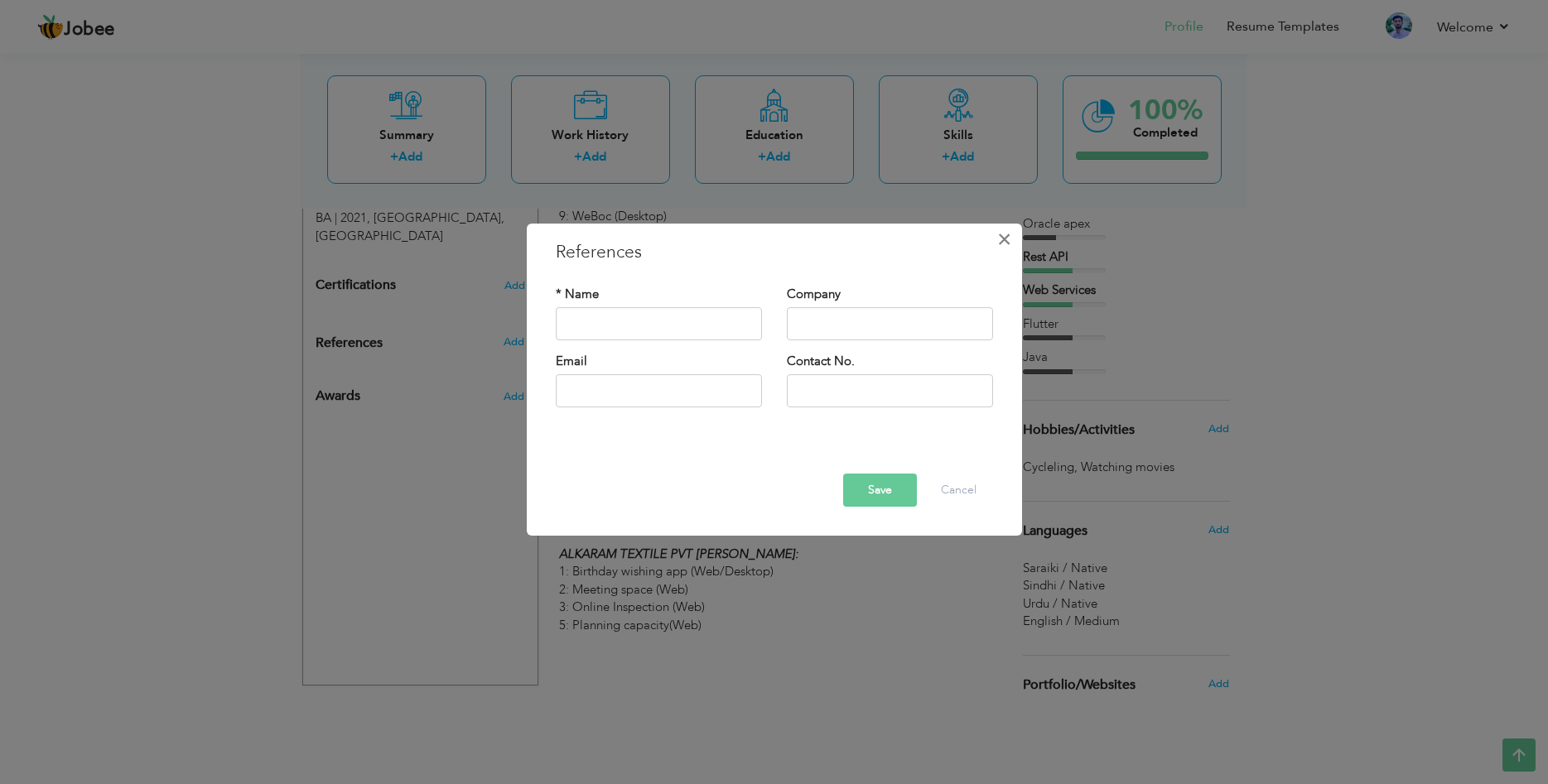
click at [1012, 236] on button "×" at bounding box center [1004, 238] width 26 height 26
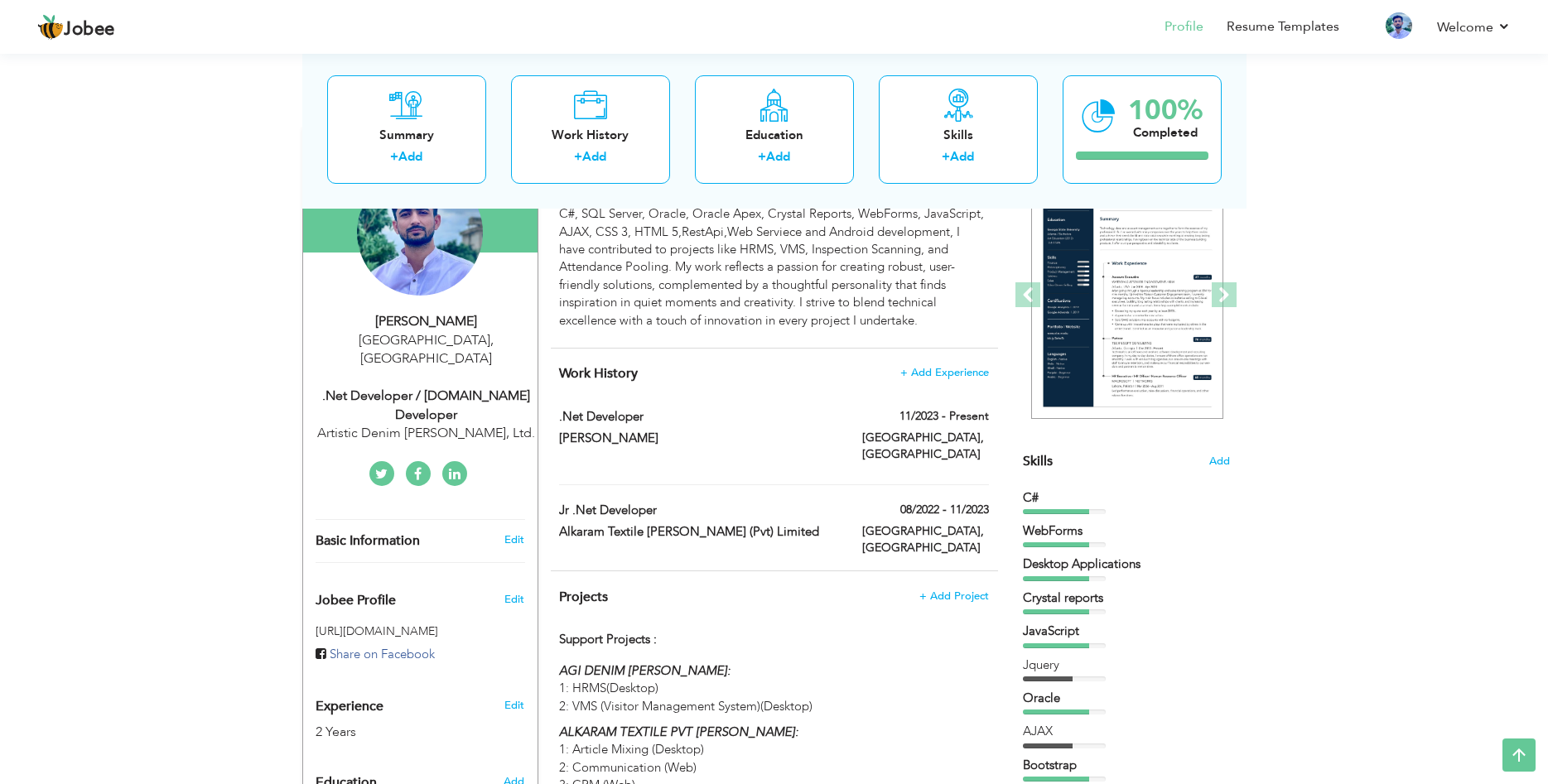
scroll to position [100, 0]
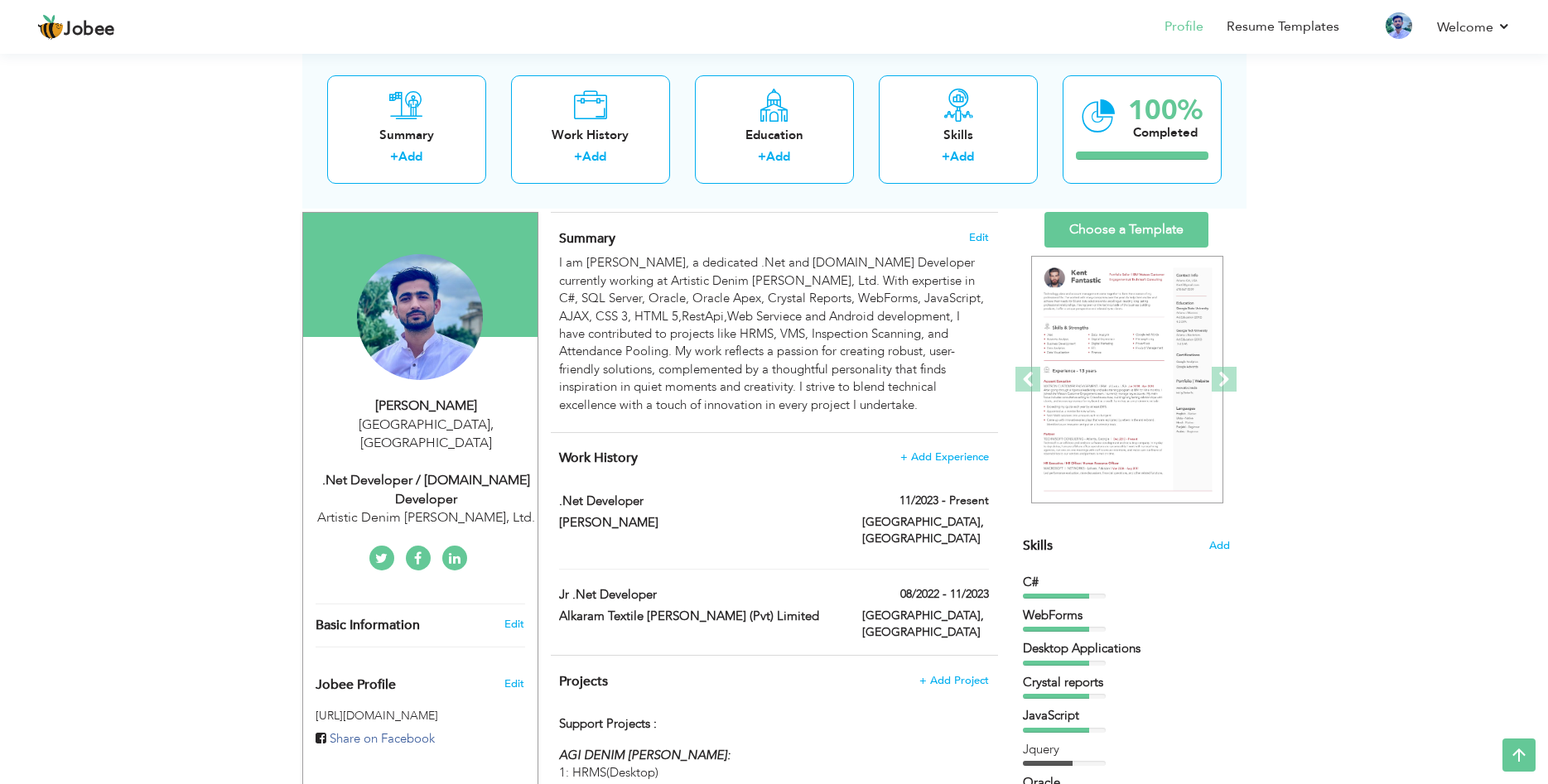
click at [443, 471] on div ".Net Developer / ASP.Net Developer" at bounding box center [426, 490] width 222 height 38
type input "[PERSON_NAME]"
type input "03168611303"
select select "number:166"
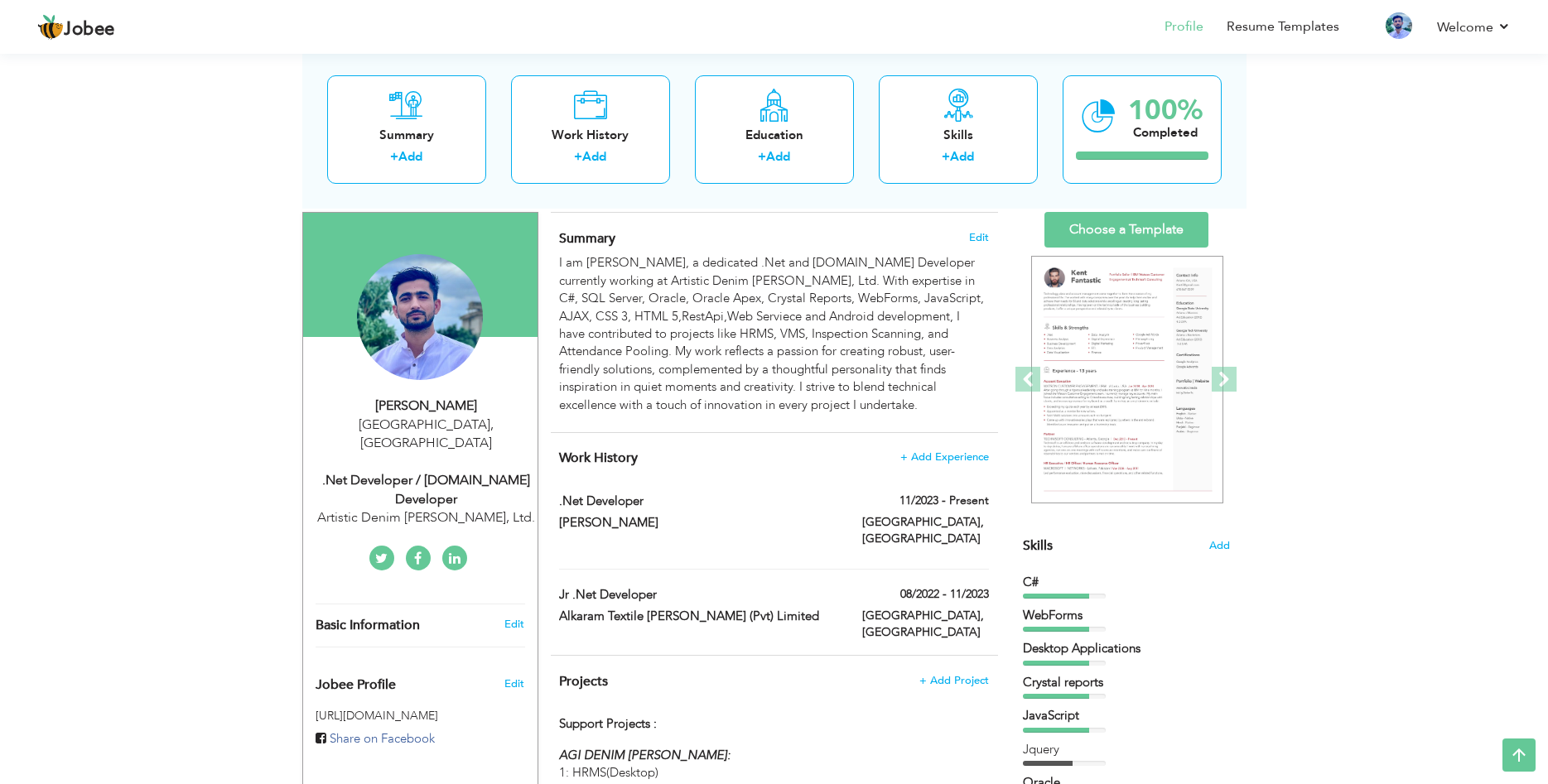
type input "[GEOGRAPHIC_DATA]"
select select "number:4"
type input "Artistic Denim Mills, Ltd."
type input ".Net Developer / ASP.Net Developer"
type input "https://www.linkedin.com/in/rabnawaz-chohan-04b657338"
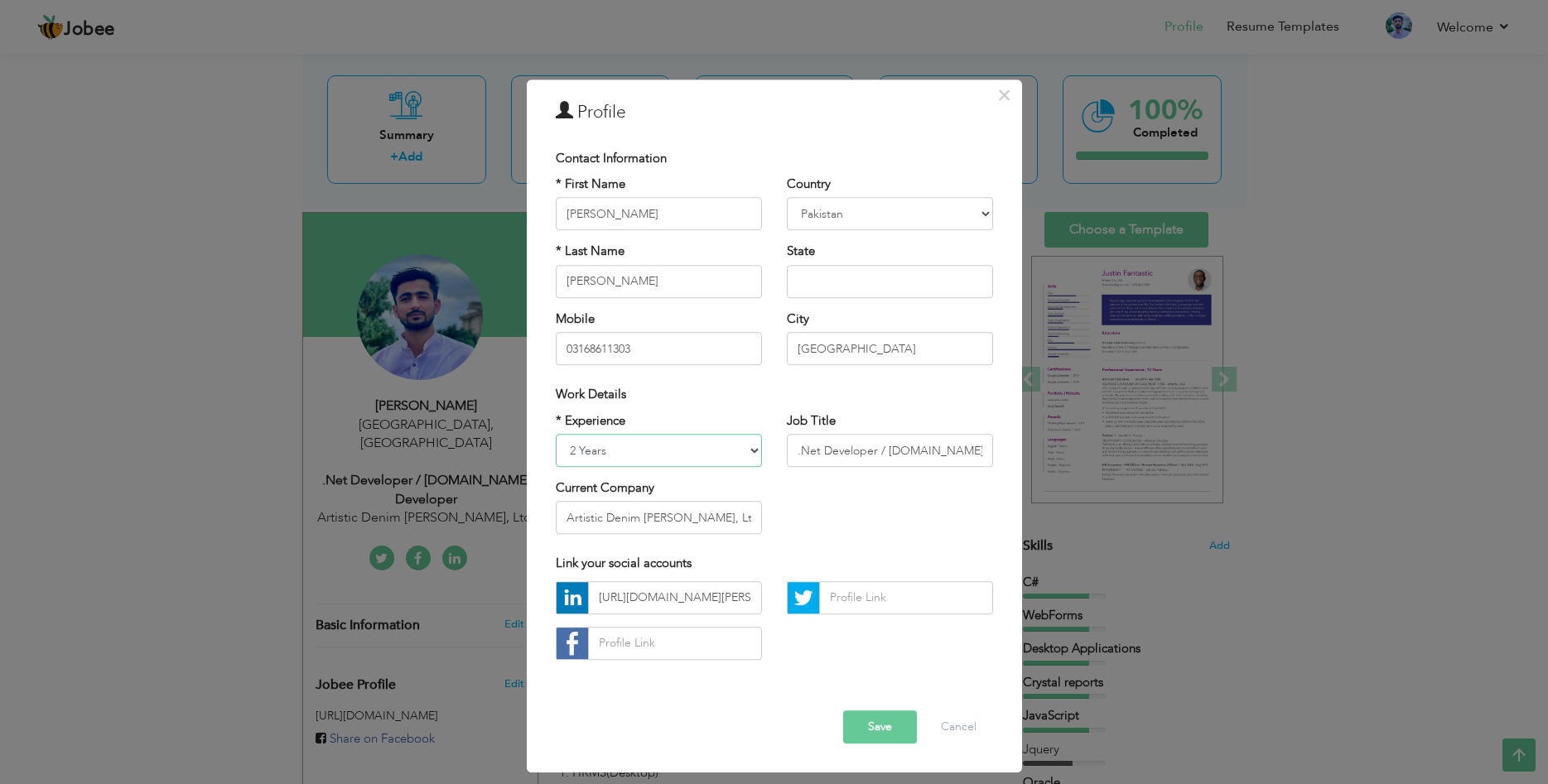
click at [647, 455] on select "Entry Level Less than 1 Year 1 Year 2 Years 3 Years 4 Years 5 Years 6 Years 7 Y…" at bounding box center [658, 450] width 206 height 34
click at [556, 433] on select "Entry Level Less than 1 Year 1 Year 2 Years 3 Years 4 Years 5 Years 6 Years 7 Y…" at bounding box center [658, 450] width 206 height 34
click at [640, 454] on select "Entry Level Less than 1 Year 1 Year 2 Years 3 Years 4 Years 5 Years 6 Years 7 Y…" at bounding box center [658, 450] width 206 height 34
click at [556, 433] on select "Entry Level Less than 1 Year 1 Year 2 Years 3 Years 4 Years 5 Years 6 Years 7 Y…" at bounding box center [658, 450] width 206 height 34
select select "number:5"
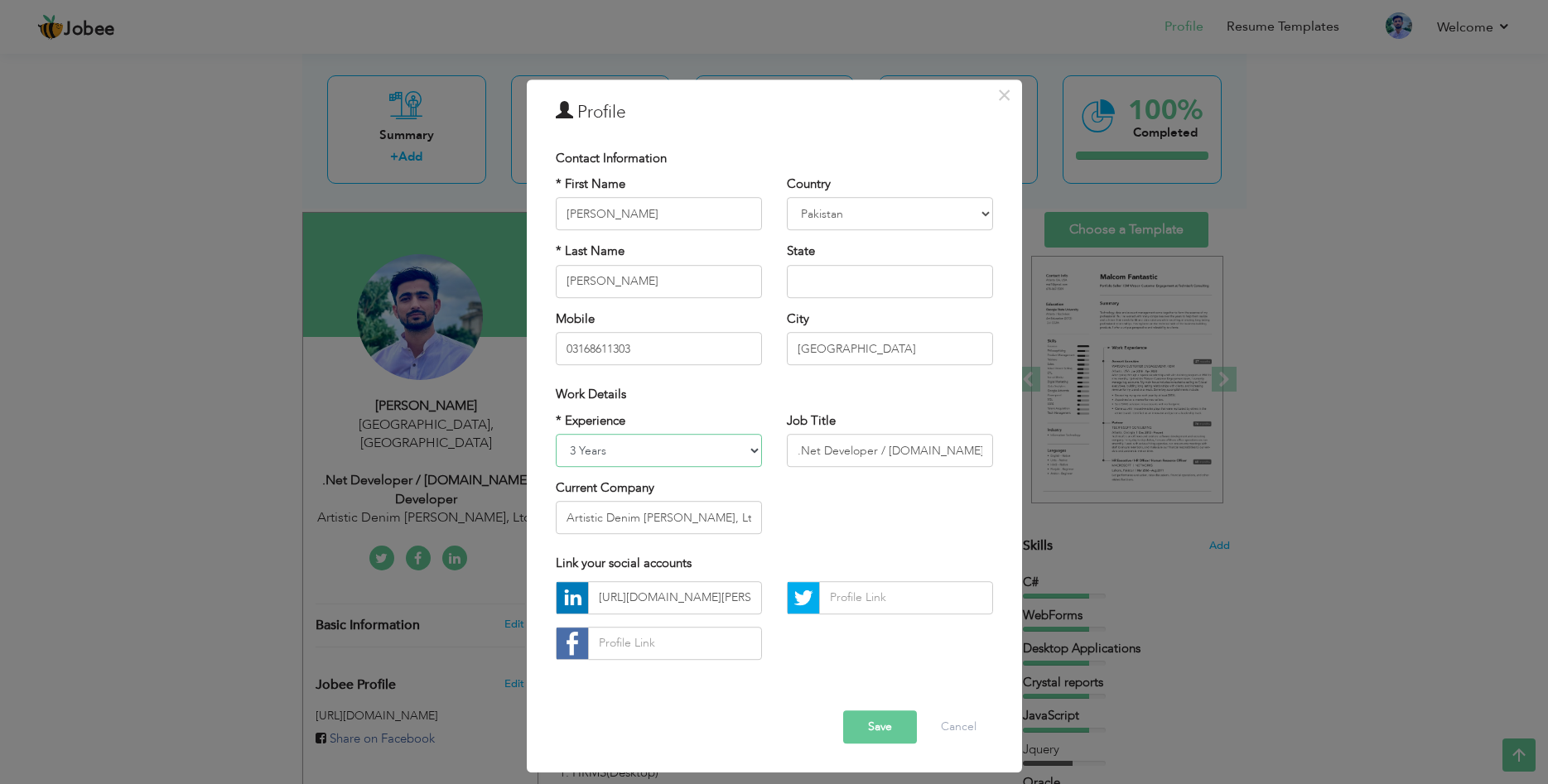
click option "3 Years" at bounding box center [0, 0] width 0 height 0
click at [871, 718] on button "Save" at bounding box center [880, 726] width 73 height 34
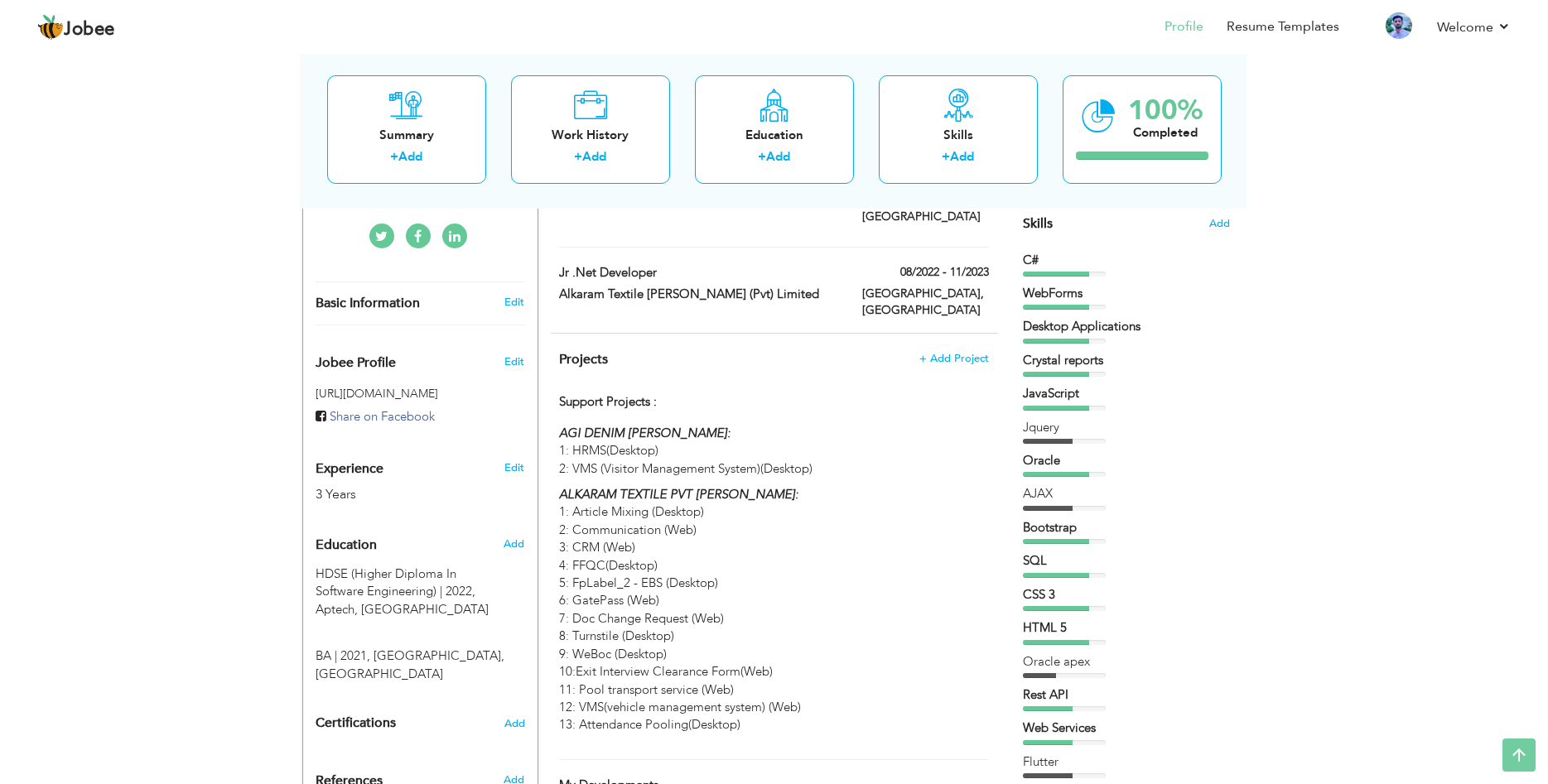
scroll to position [0, 0]
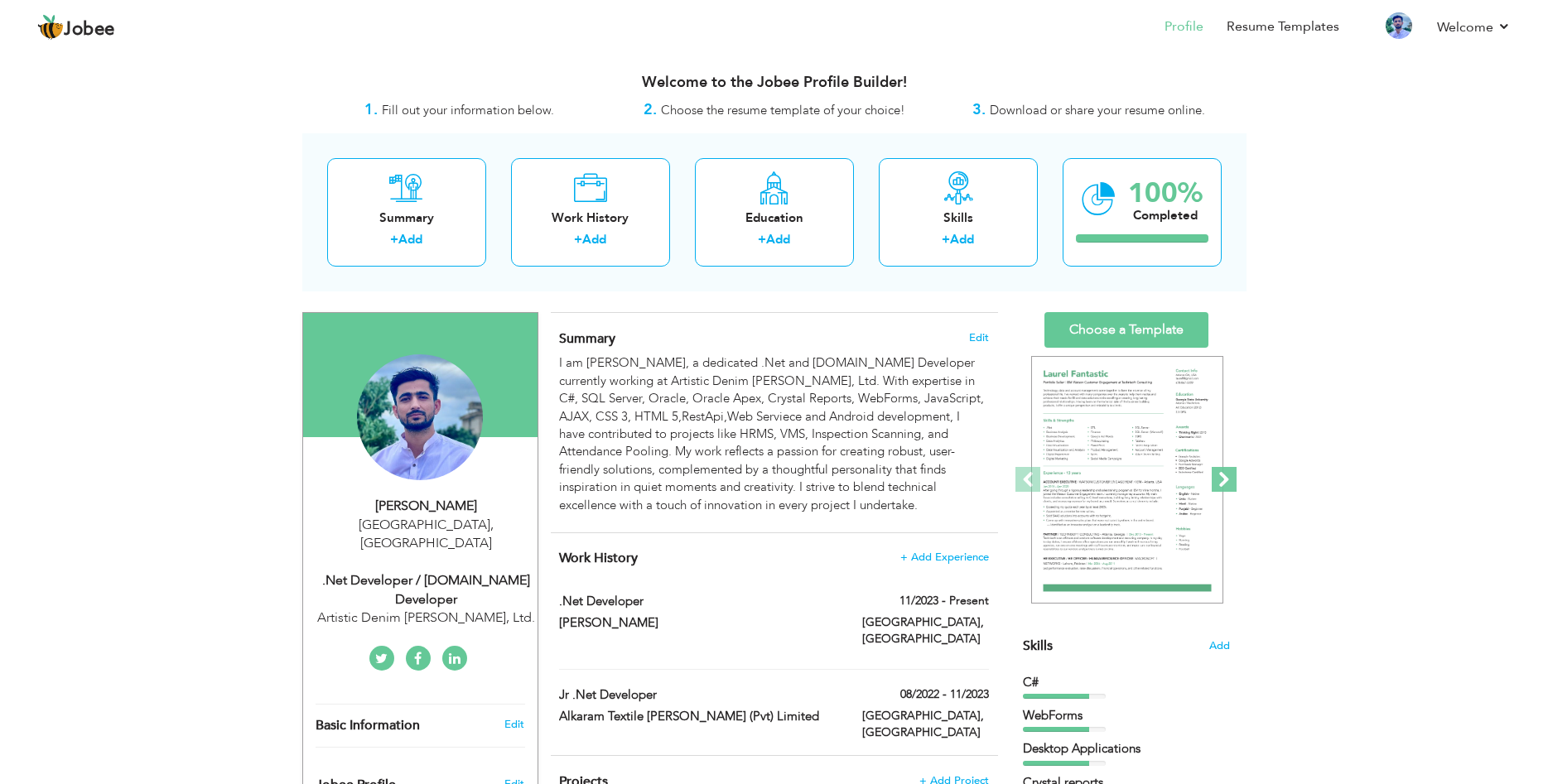
click at [1224, 479] on span at bounding box center [1223, 479] width 24 height 24
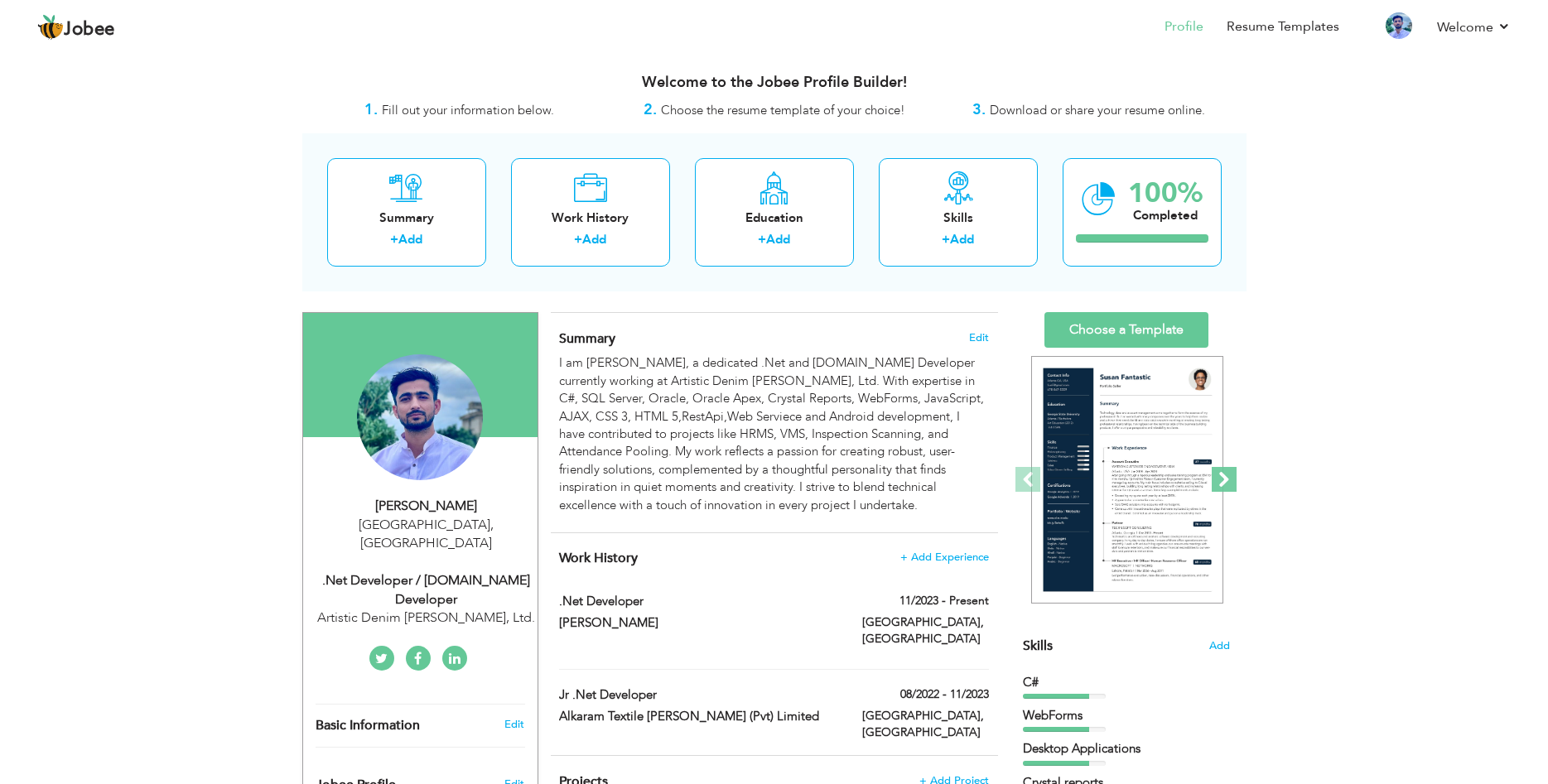
click at [1224, 479] on span at bounding box center [1223, 479] width 24 height 24
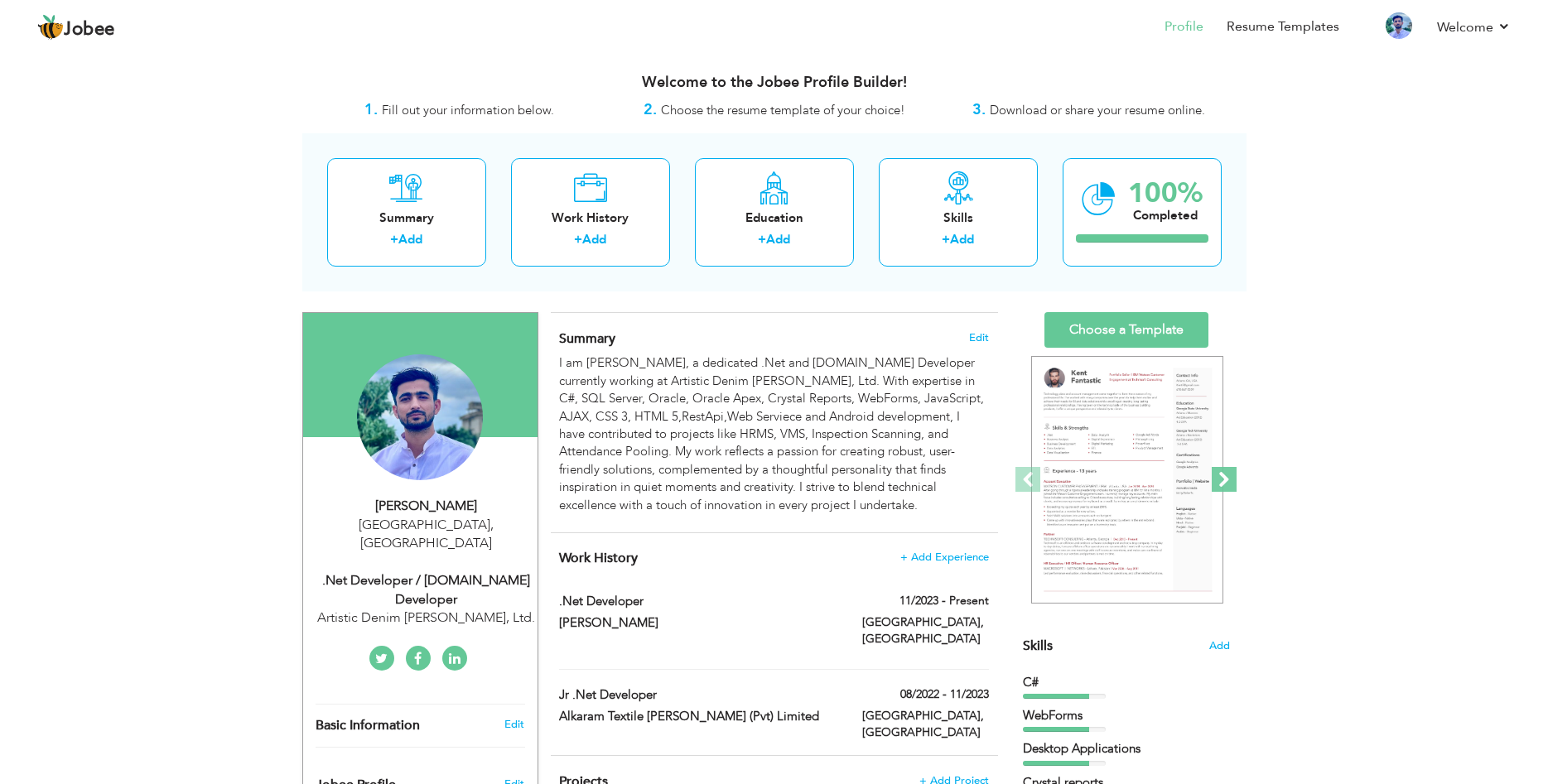
click at [1217, 480] on span at bounding box center [1223, 479] width 24 height 24
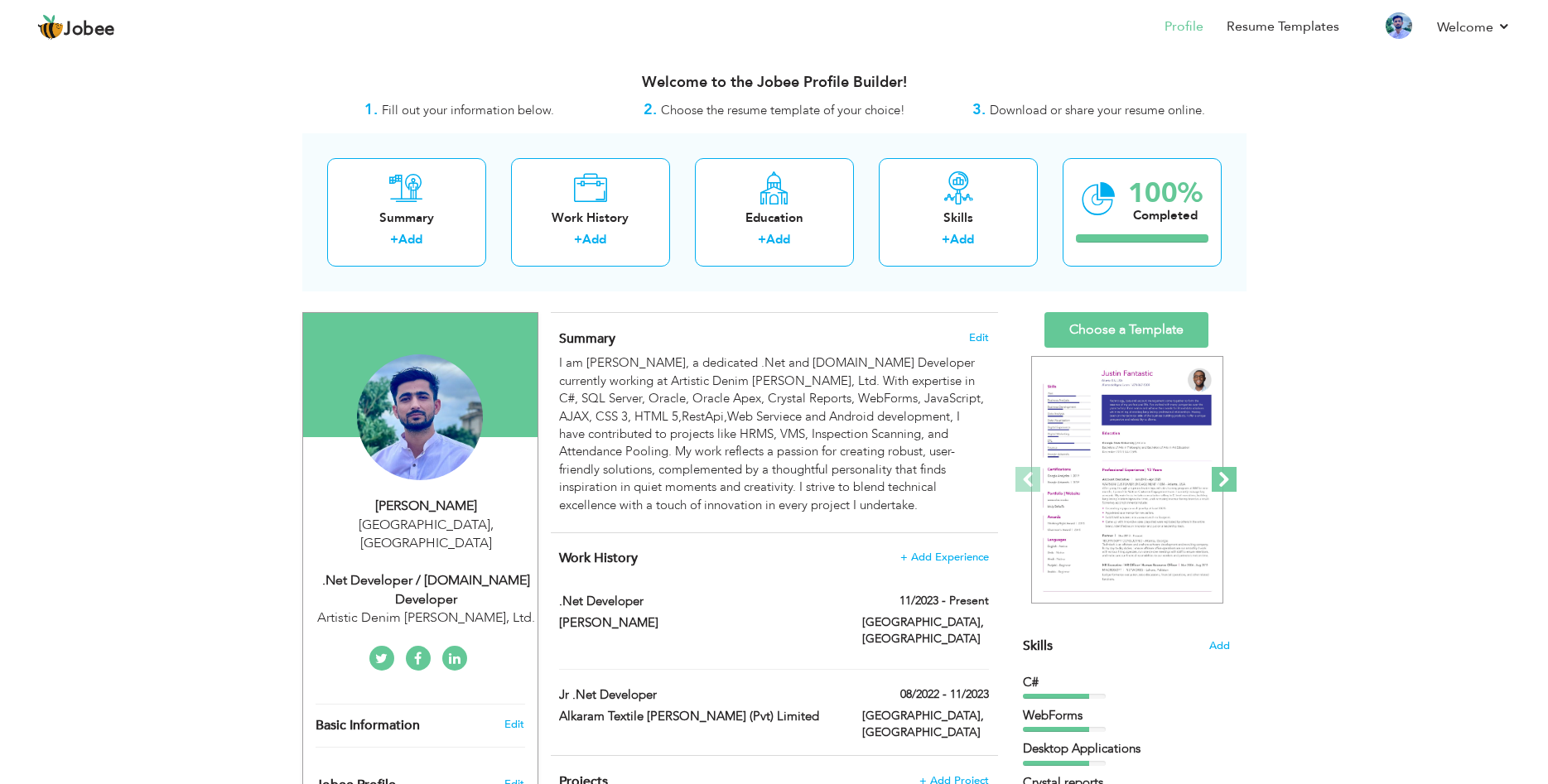
click at [1224, 480] on span at bounding box center [1223, 479] width 24 height 24
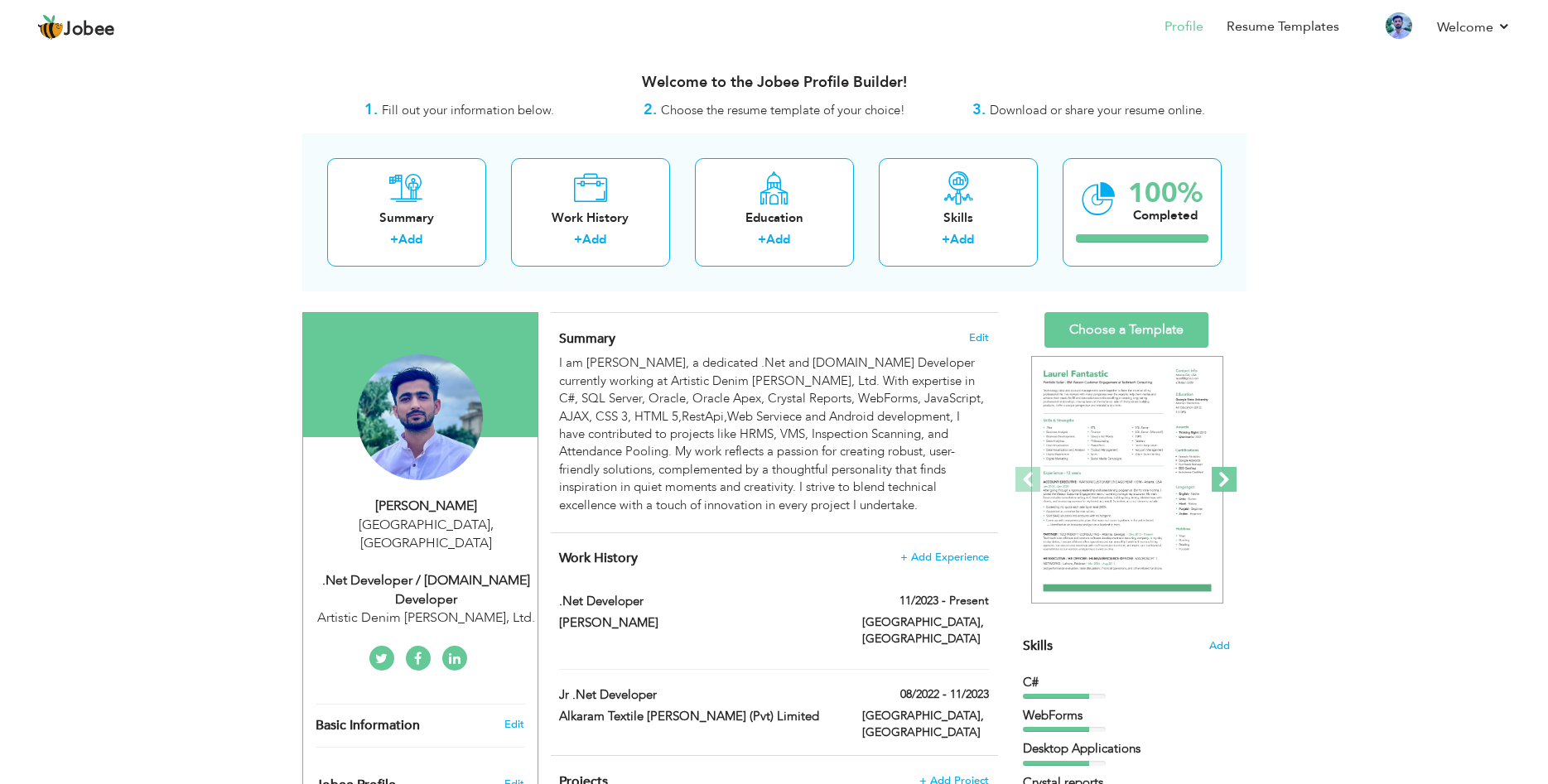
click at [1224, 480] on span at bounding box center [1223, 479] width 24 height 24
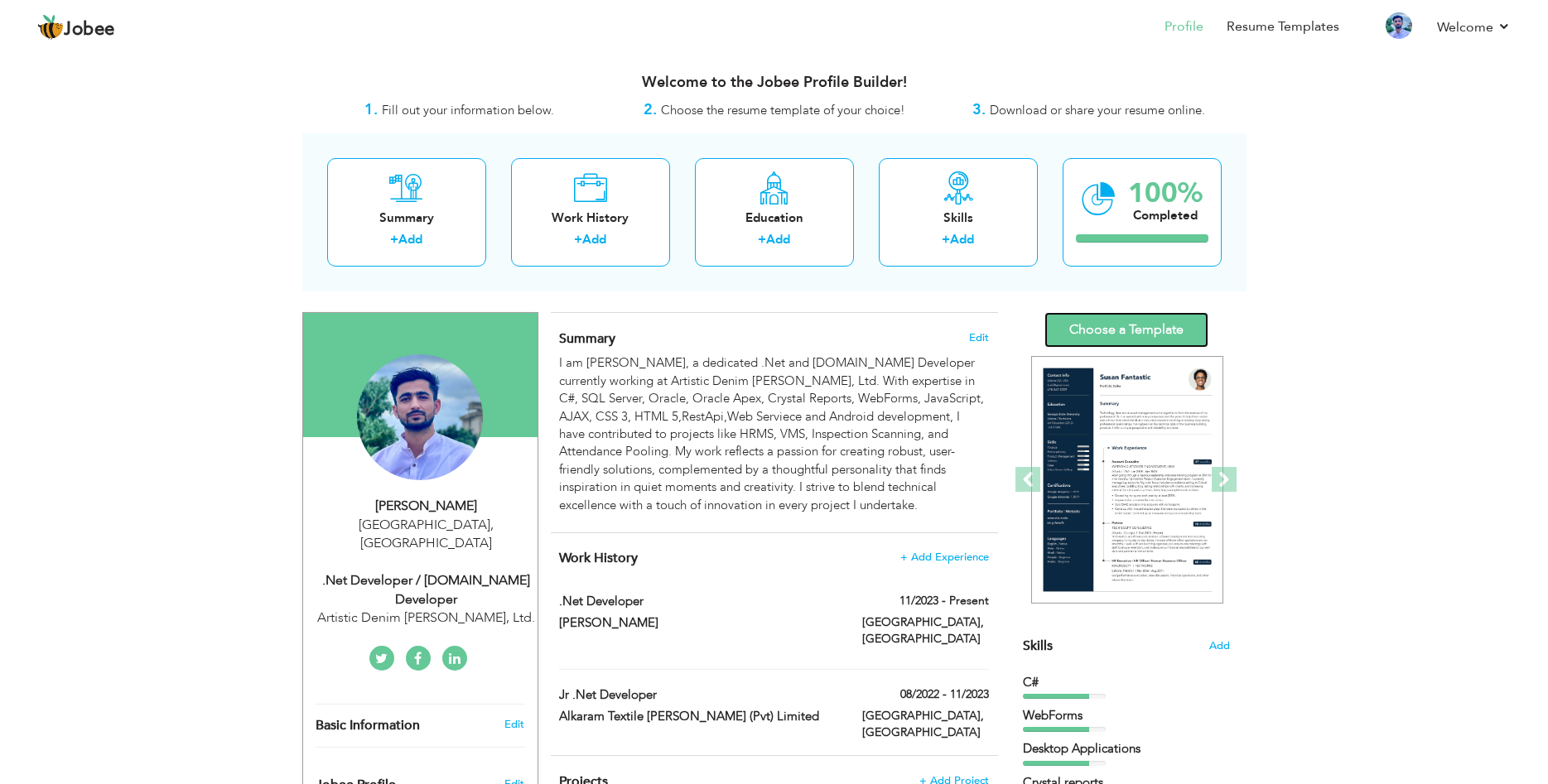
click at [1136, 322] on link "Choose a Template" at bounding box center [1125, 329] width 164 height 35
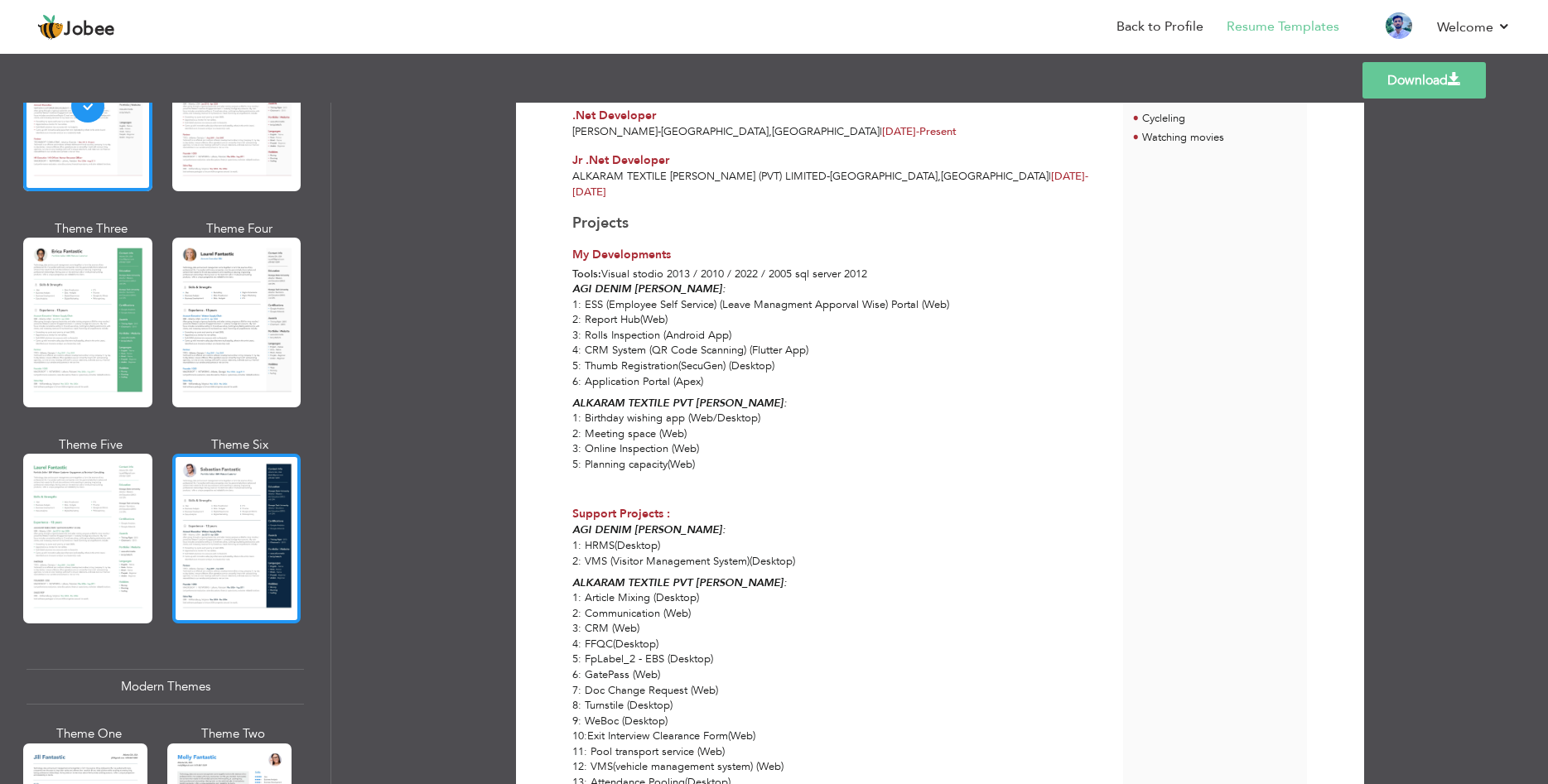
scroll to position [298, 0]
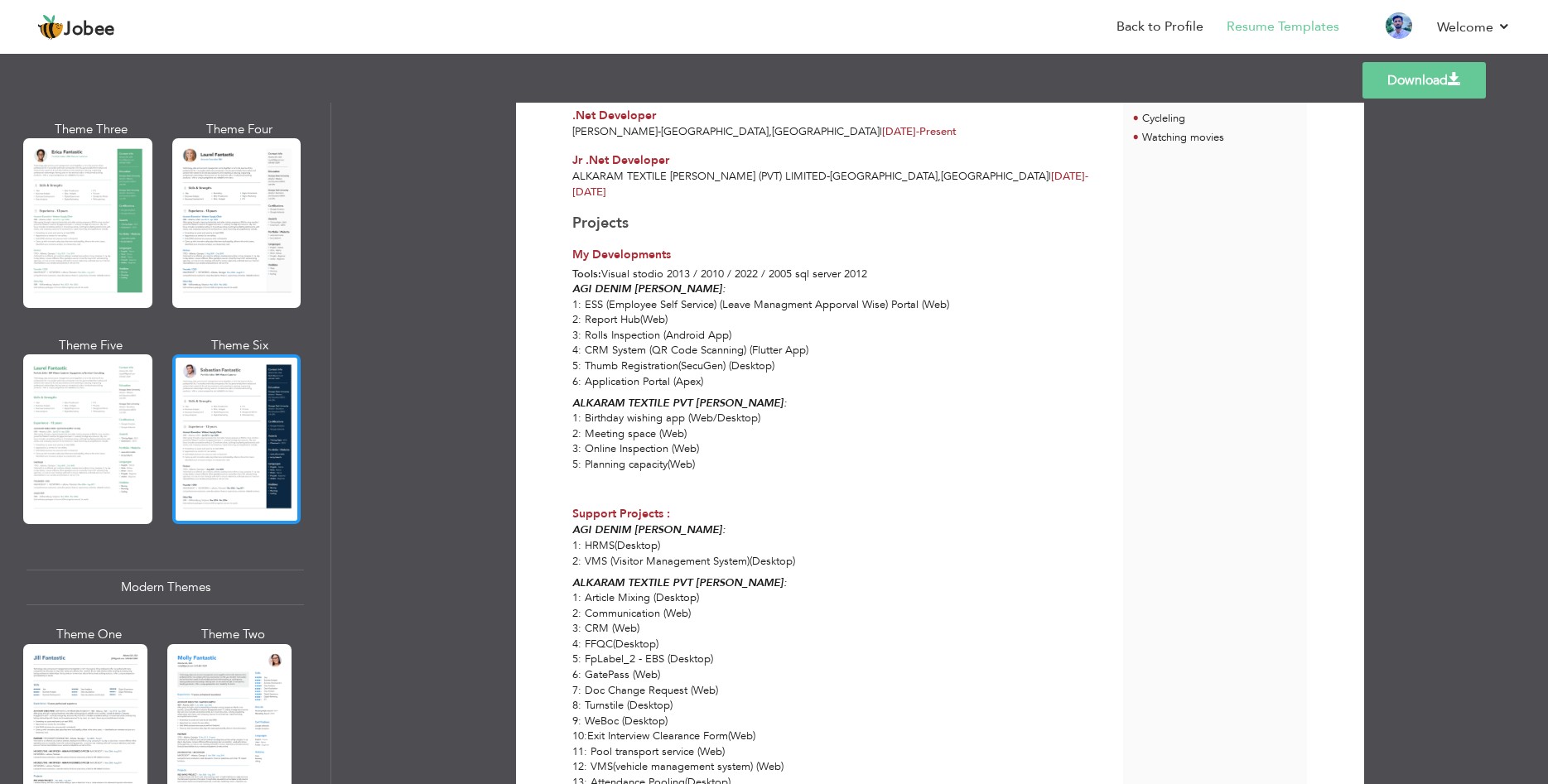
click at [244, 465] on div at bounding box center [237, 439] width 129 height 169
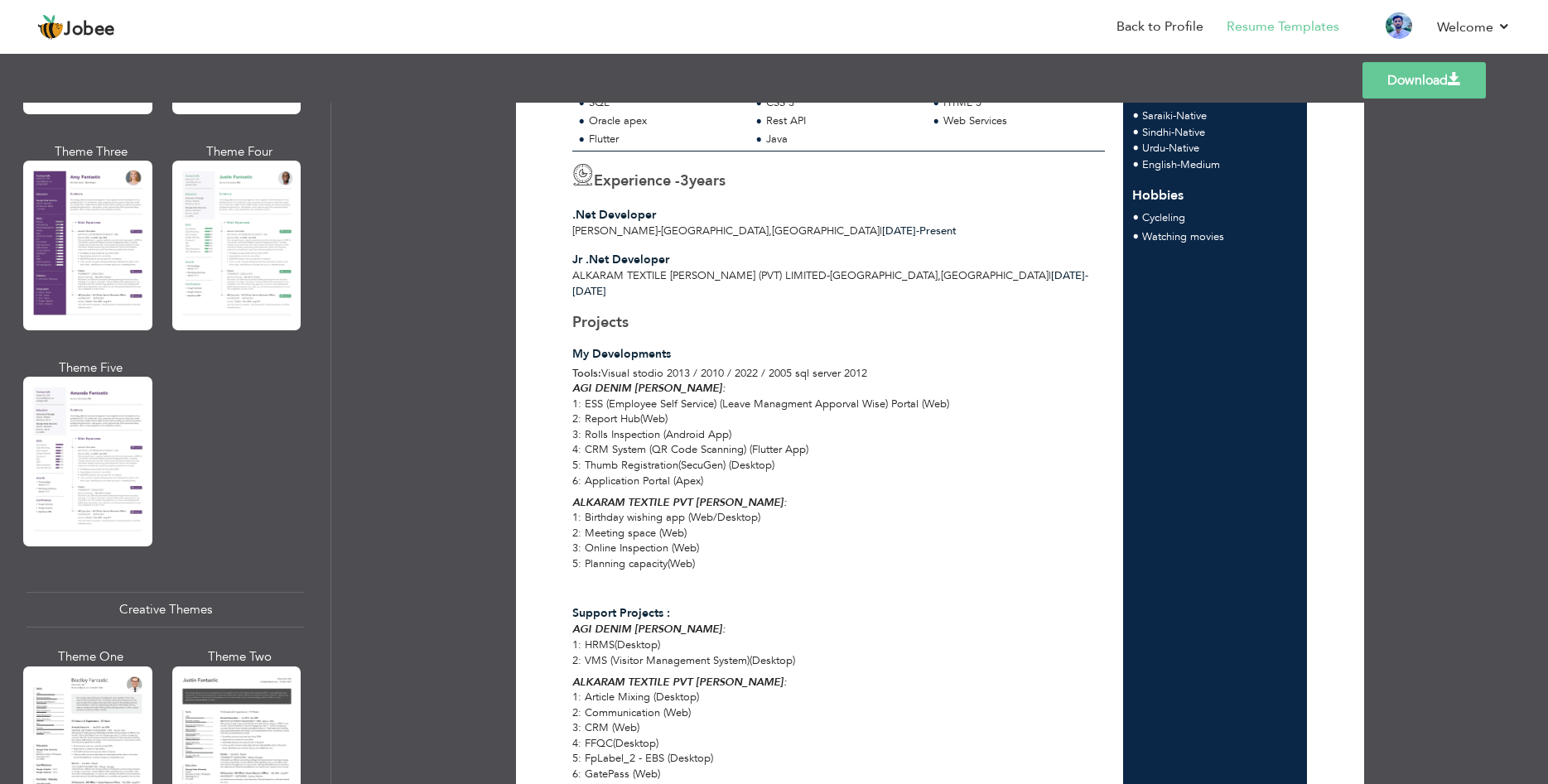
scroll to position [1986, 0]
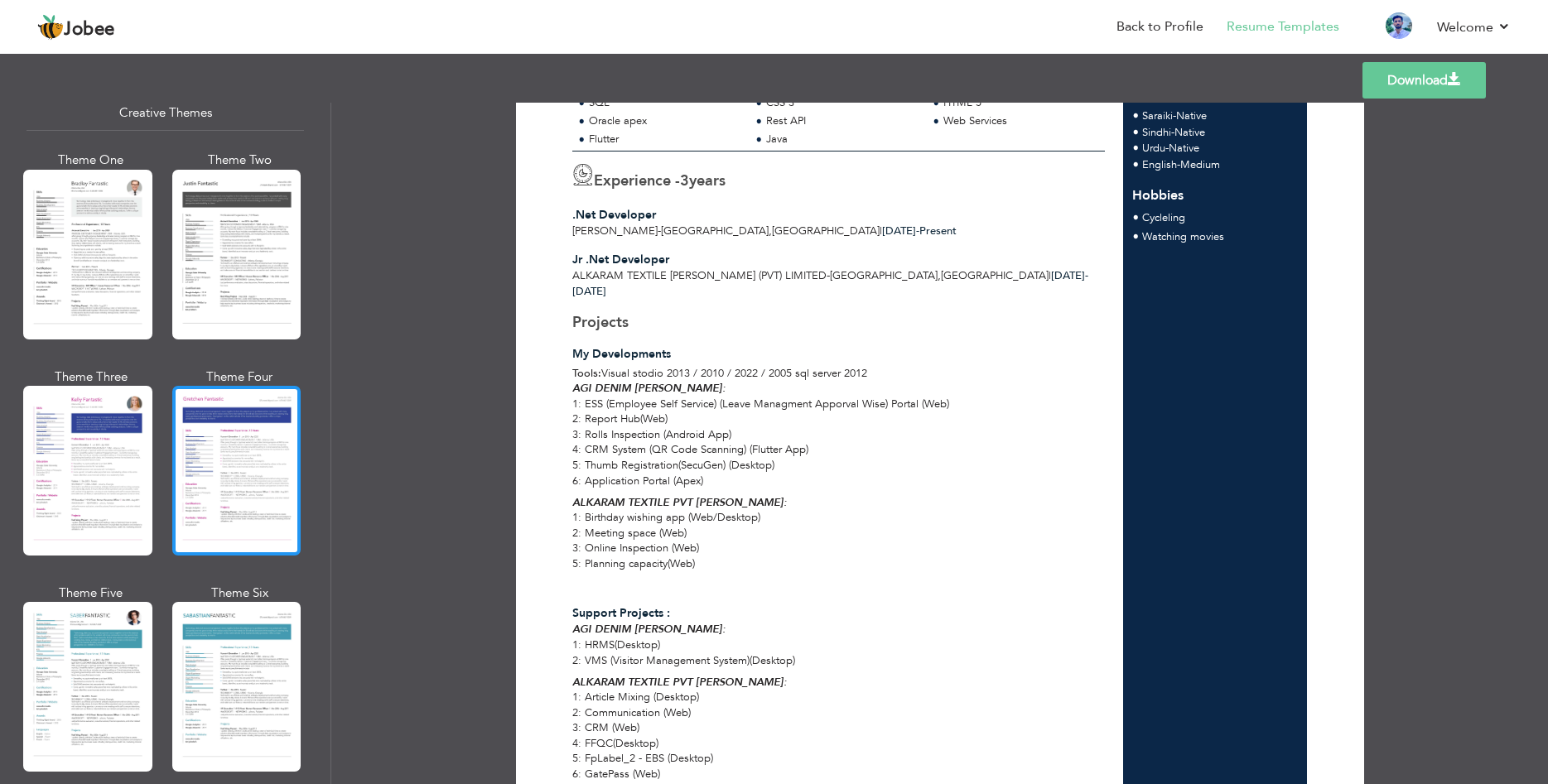
click at [238, 490] on div at bounding box center [237, 470] width 129 height 169
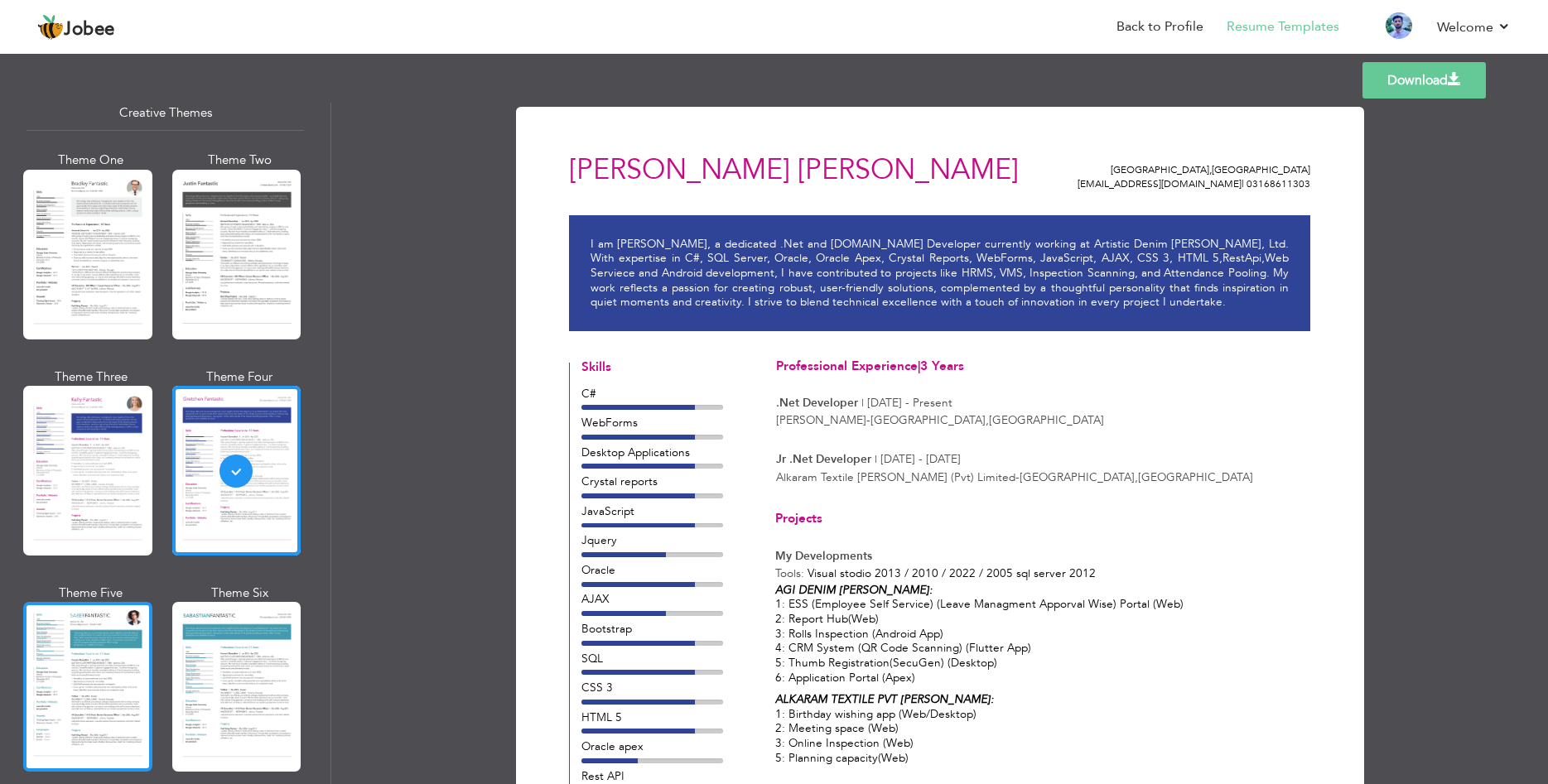
scroll to position [2284, 0]
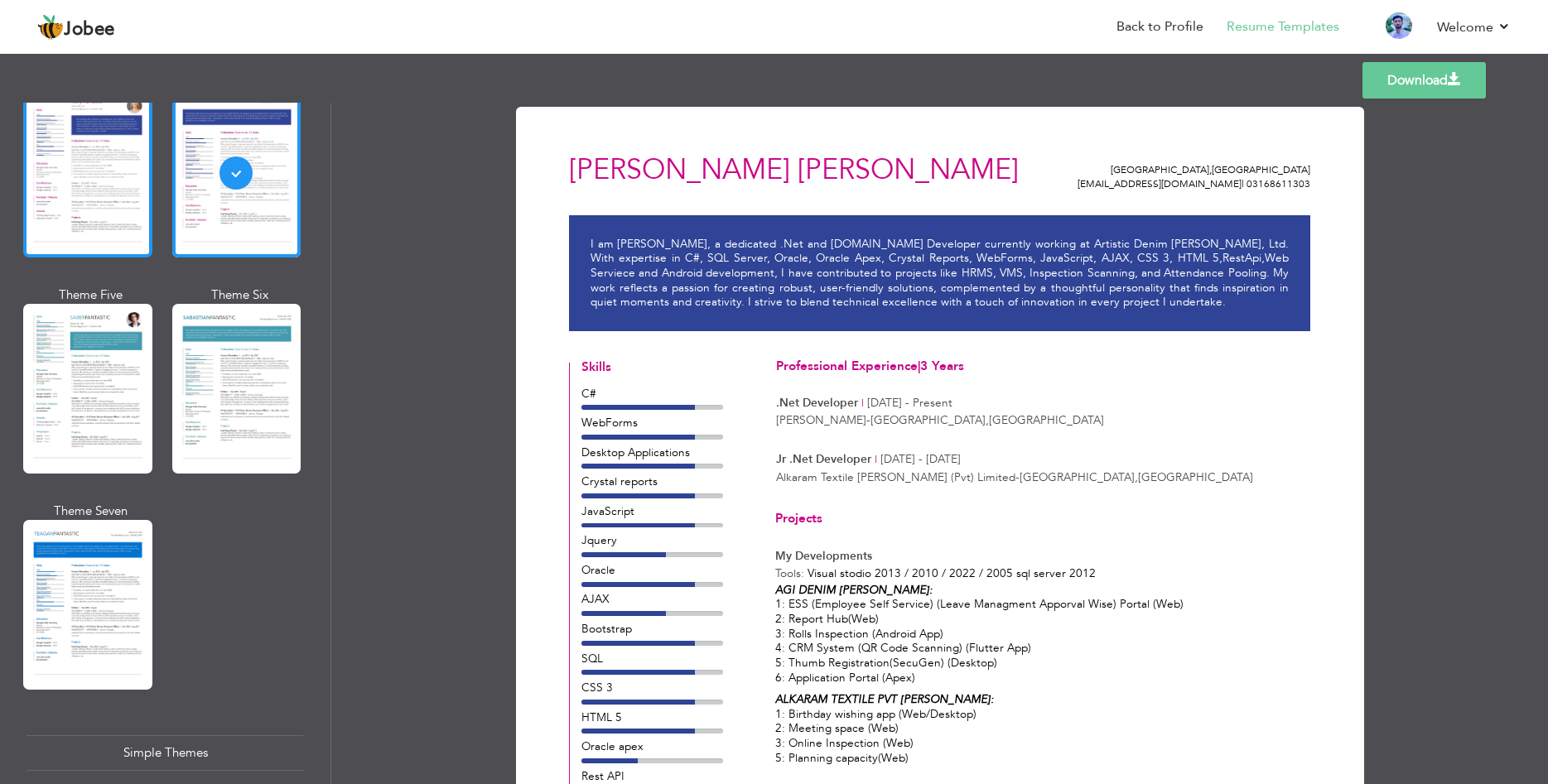
click at [112, 229] on div at bounding box center [88, 172] width 129 height 169
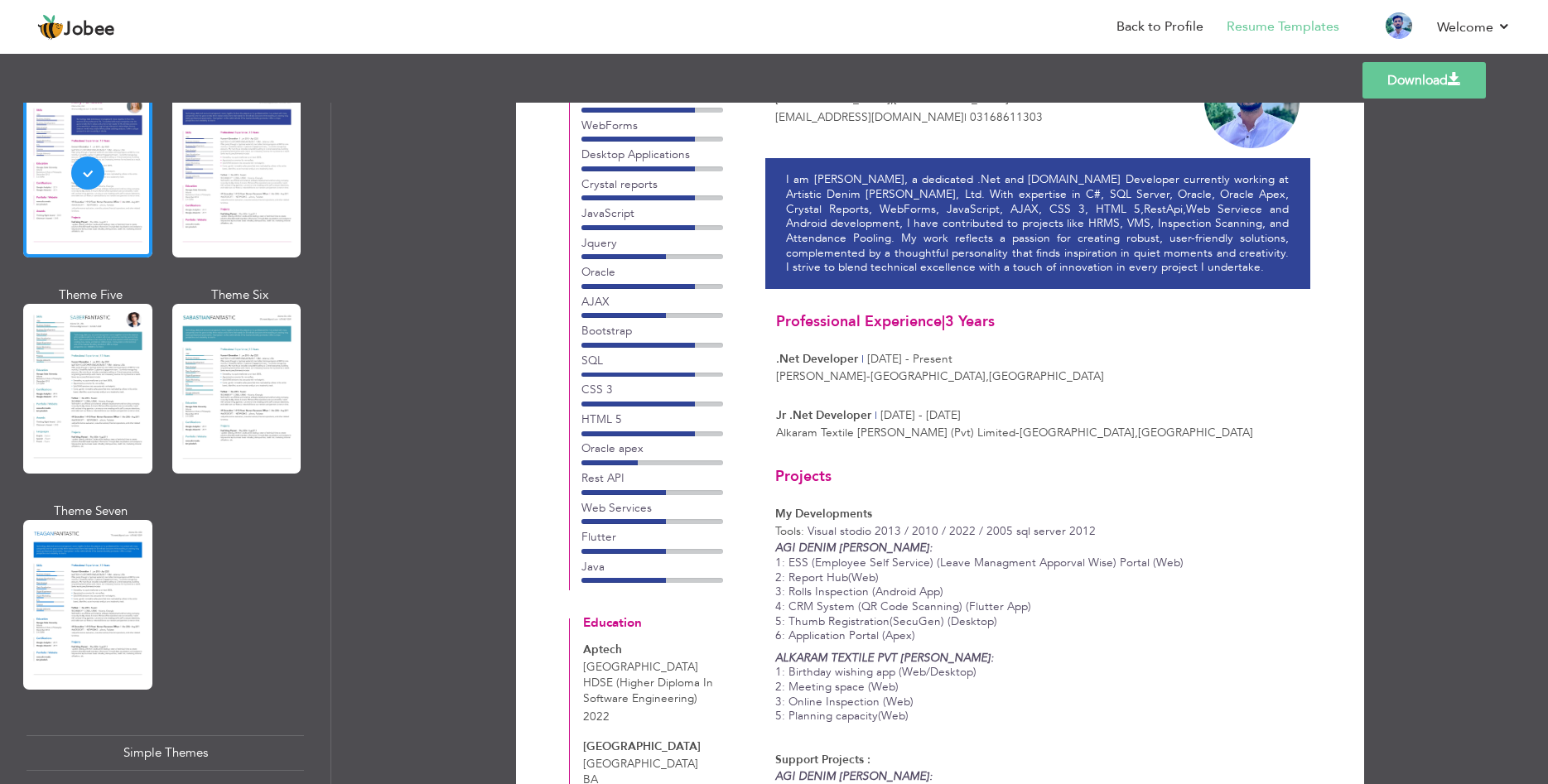
scroll to position [0, 0]
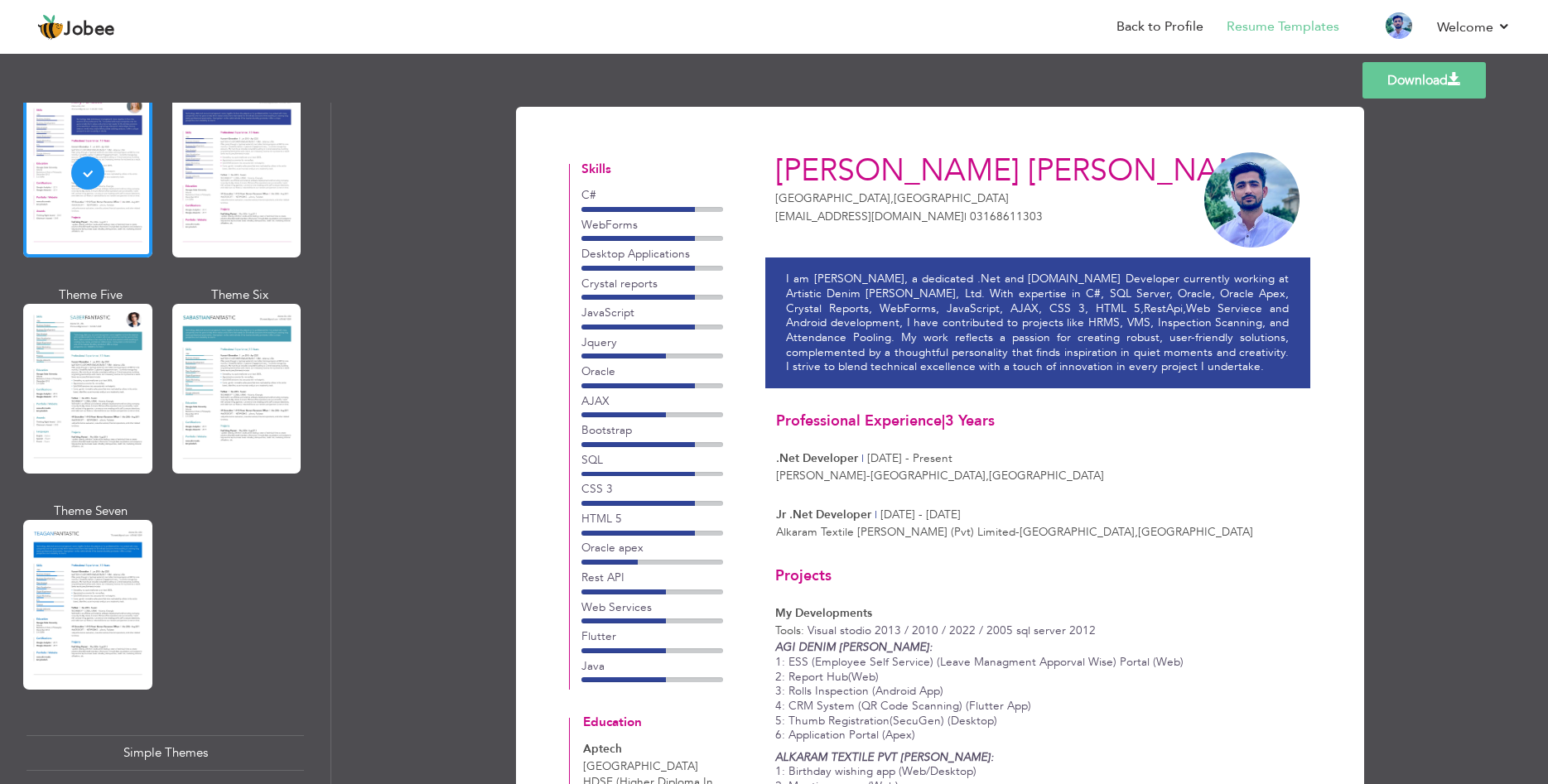
click at [842, 315] on p "I am [PERSON_NAME], a dedicated .Net and [DOMAIN_NAME] Developer currently work…" at bounding box center [1037, 323] width 502 height 102
click at [789, 287] on p "I am [PERSON_NAME], a dedicated .Net and [DOMAIN_NAME] Developer currently work…" at bounding box center [1037, 323] width 502 height 102
click at [1001, 338] on p "I am [PERSON_NAME], a dedicated .Net and [DOMAIN_NAME] Developer currently work…" at bounding box center [1037, 323] width 502 height 102
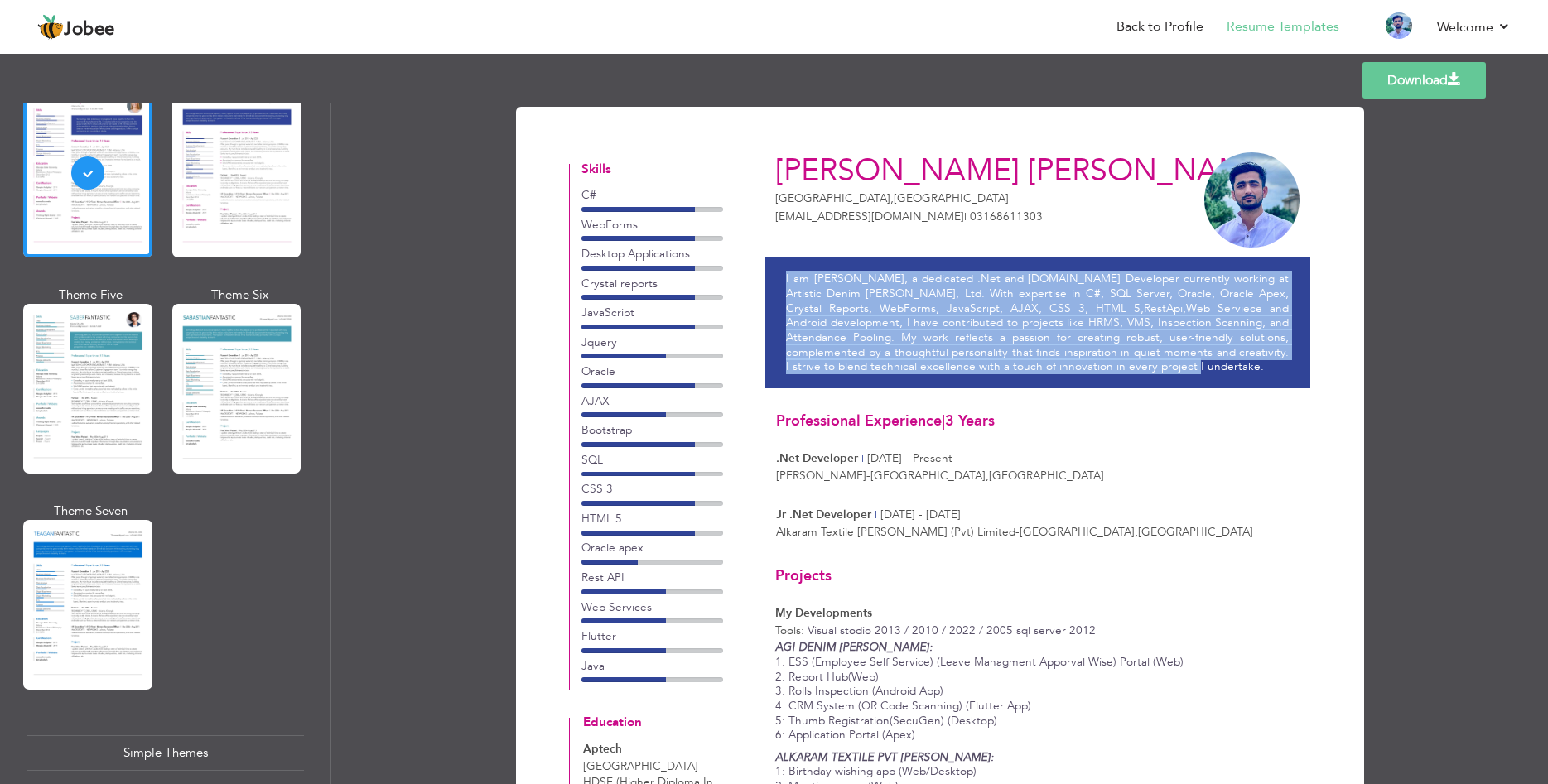
drag, startPoint x: 784, startPoint y: 272, endPoint x: 1158, endPoint y: 367, distance: 385.9
click at [1158, 367] on div "I am [PERSON_NAME], a dedicated .Net and [DOMAIN_NAME] Developer currently work…" at bounding box center [1037, 323] width 545 height 131
copy p "I am [PERSON_NAME], a dedicated .Net and [DOMAIN_NAME] Developer currently work…"
drag, startPoint x: 580, startPoint y: 165, endPoint x: 1000, endPoint y: 716, distance: 692.8
click at [1000, 716] on div "Rabnawaz Chohan Karachi , Pakistan rabnawazchohan4@gmail.com | 03168611303 Skil…" at bounding box center [939, 636] width 741 height 990
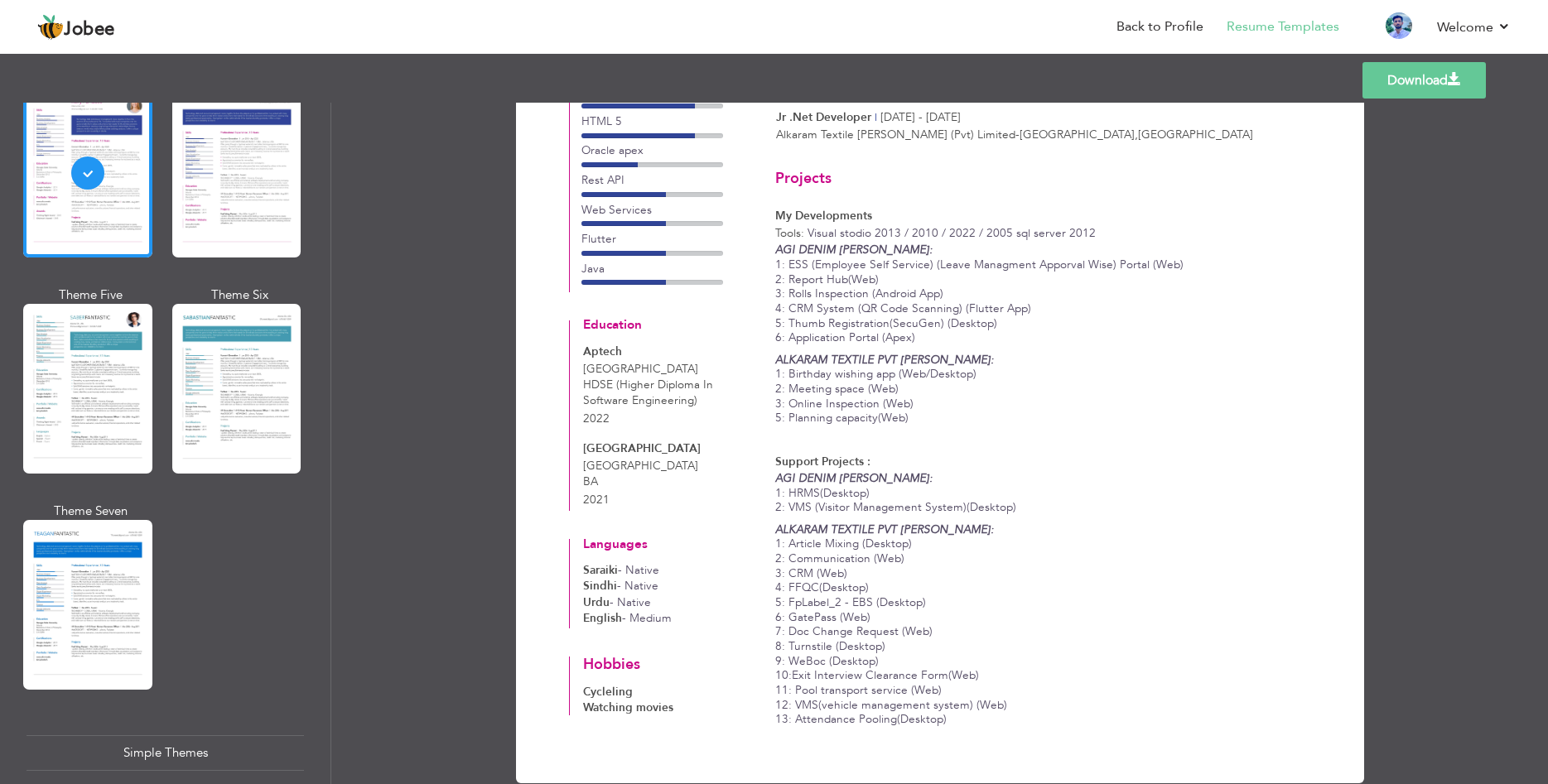
scroll to position [431, 0]
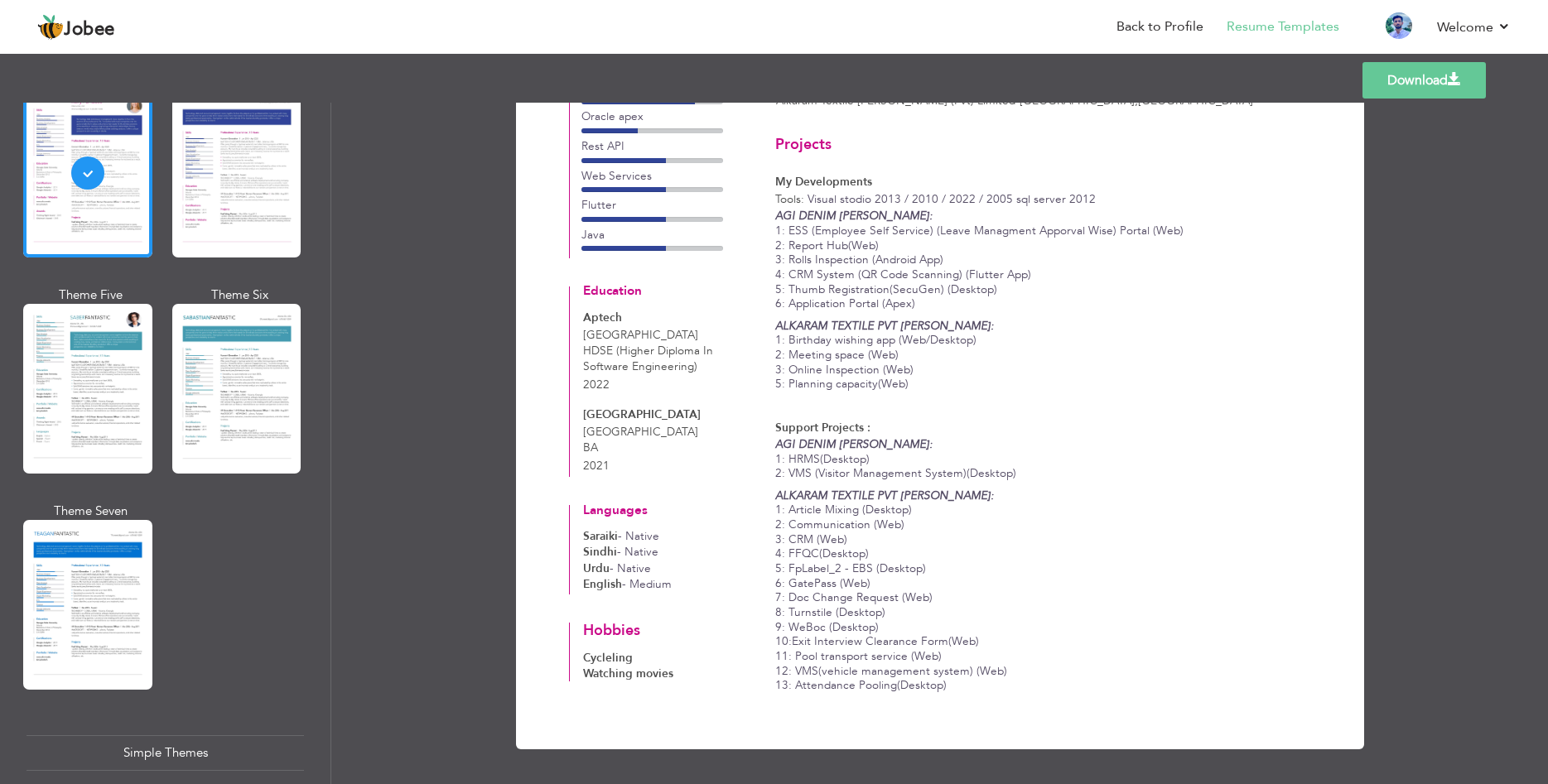
click at [1006, 692] on p "ALKARAM TEXTILE PVT MILLS: 1: Article Mixing (Desktop) 2: Communication (Web) 3…" at bounding box center [1037, 591] width 524 height 205
copy div "Skills C# WebForms Desktop Applications Crystal reports JavaScript Jquery Oracl…"
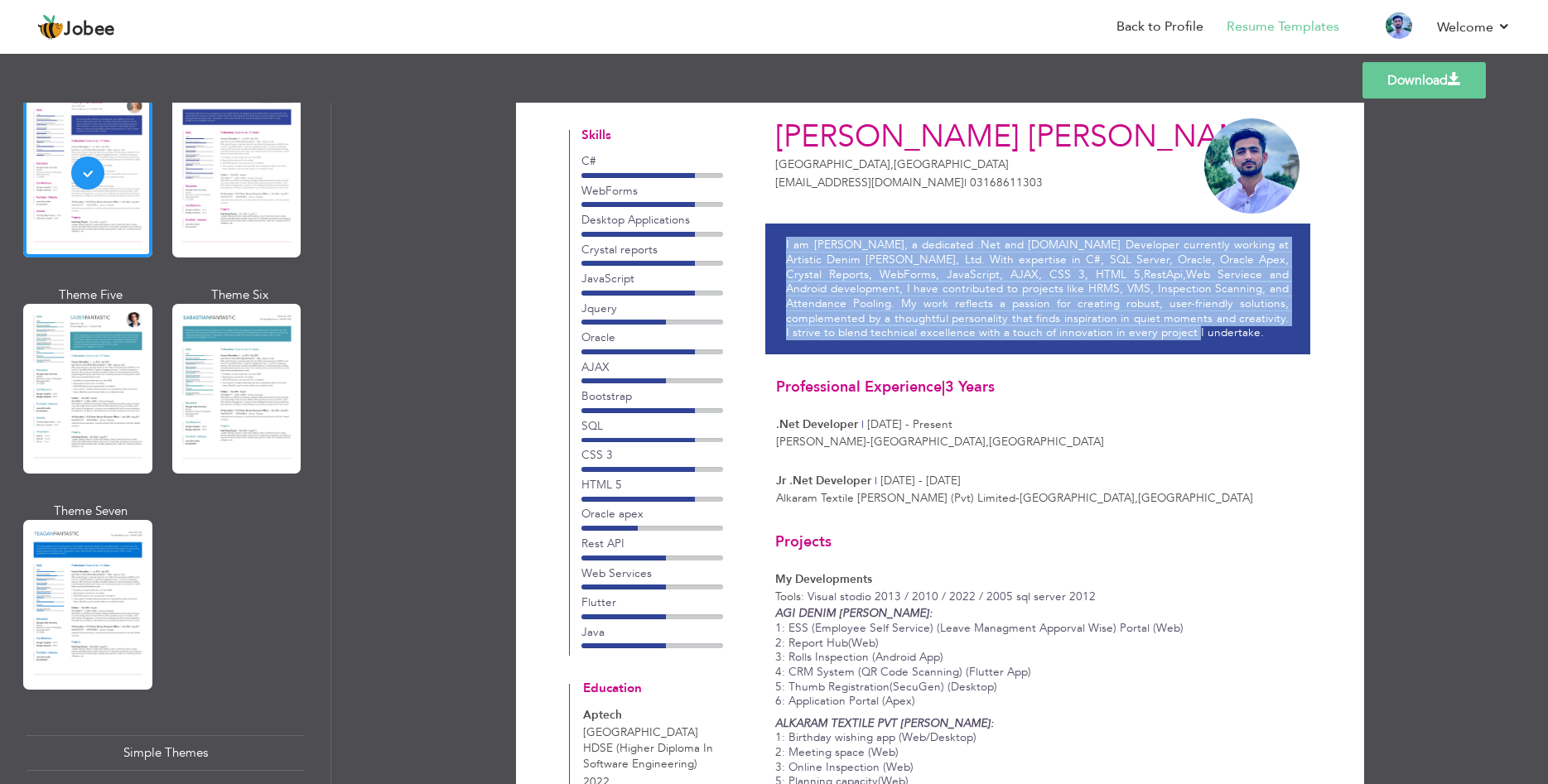
scroll to position [0, 0]
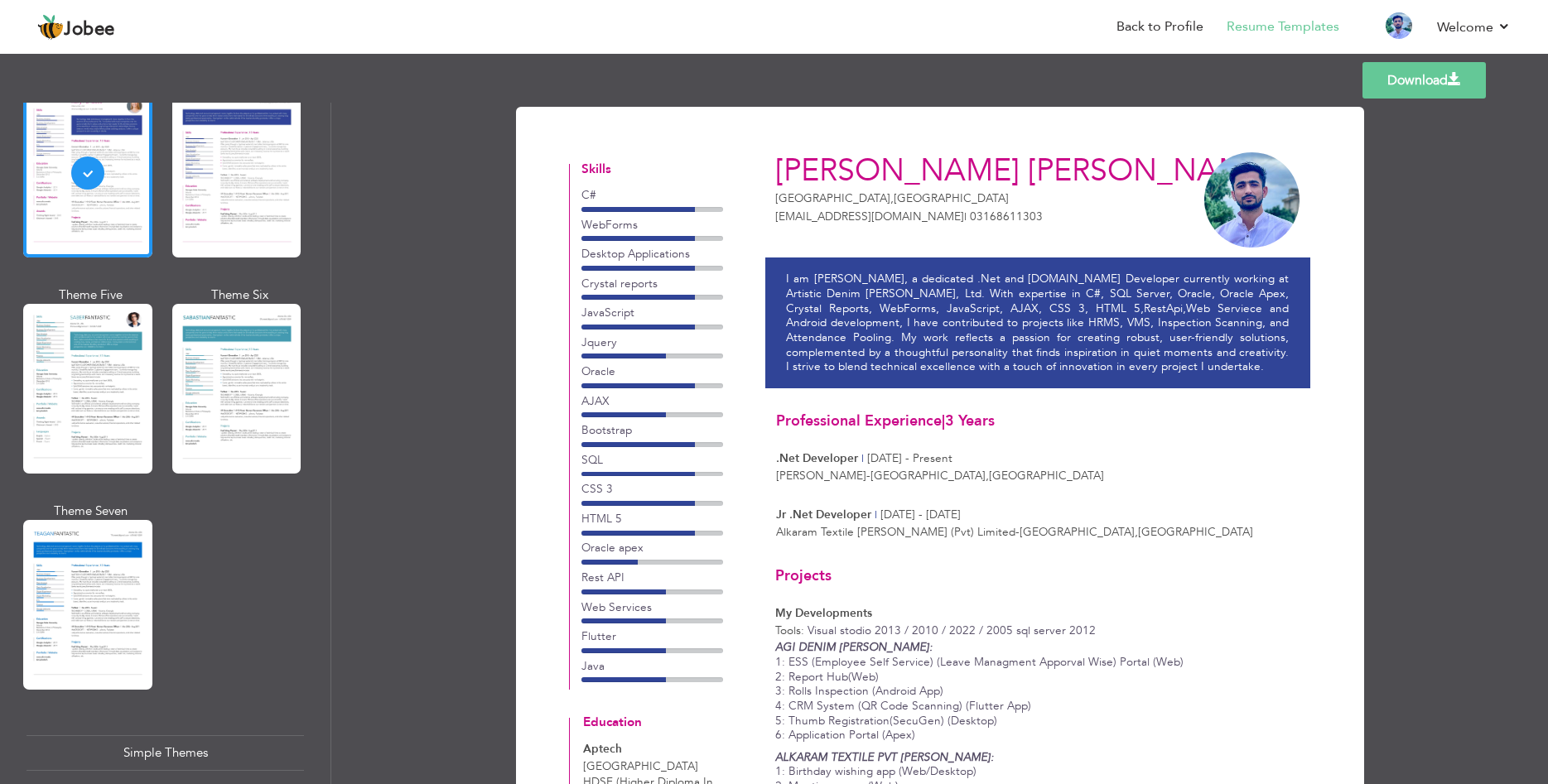
click at [1280, 15] on li "Resume Templates" at bounding box center [1271, 27] width 136 height 44
click at [1271, 29] on link "Resume Templates" at bounding box center [1282, 26] width 112 height 19
click at [1290, 22] on link "Resume Templates" at bounding box center [1282, 26] width 112 height 19
click at [1160, 24] on link "Back to Profile" at bounding box center [1160, 26] width 87 height 19
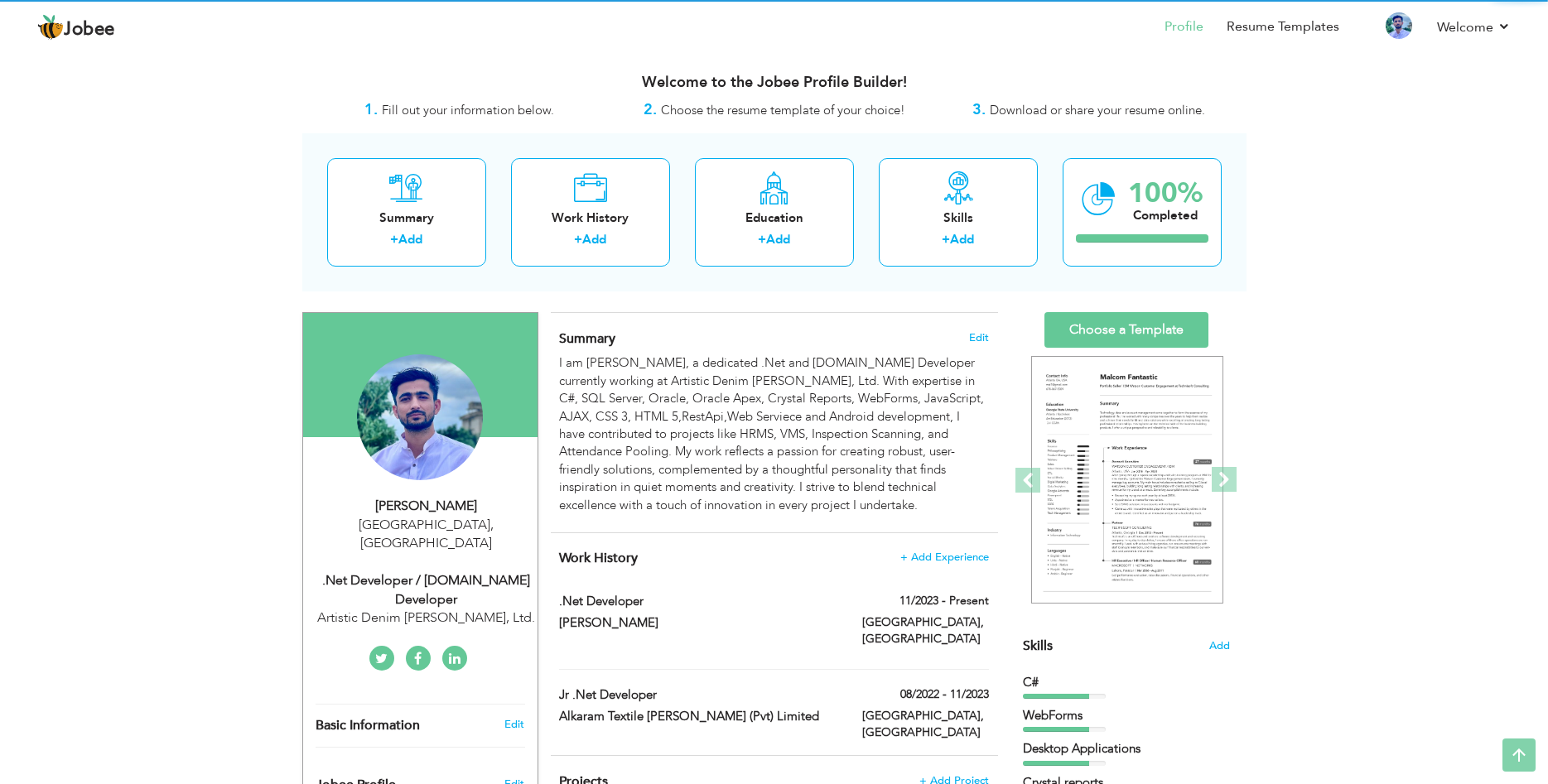
click at [802, 348] on div "Summary Edit I am [PERSON_NAME], a dedicated .Net and [DOMAIN_NAME] Developer c…" at bounding box center [774, 422] width 447 height 219
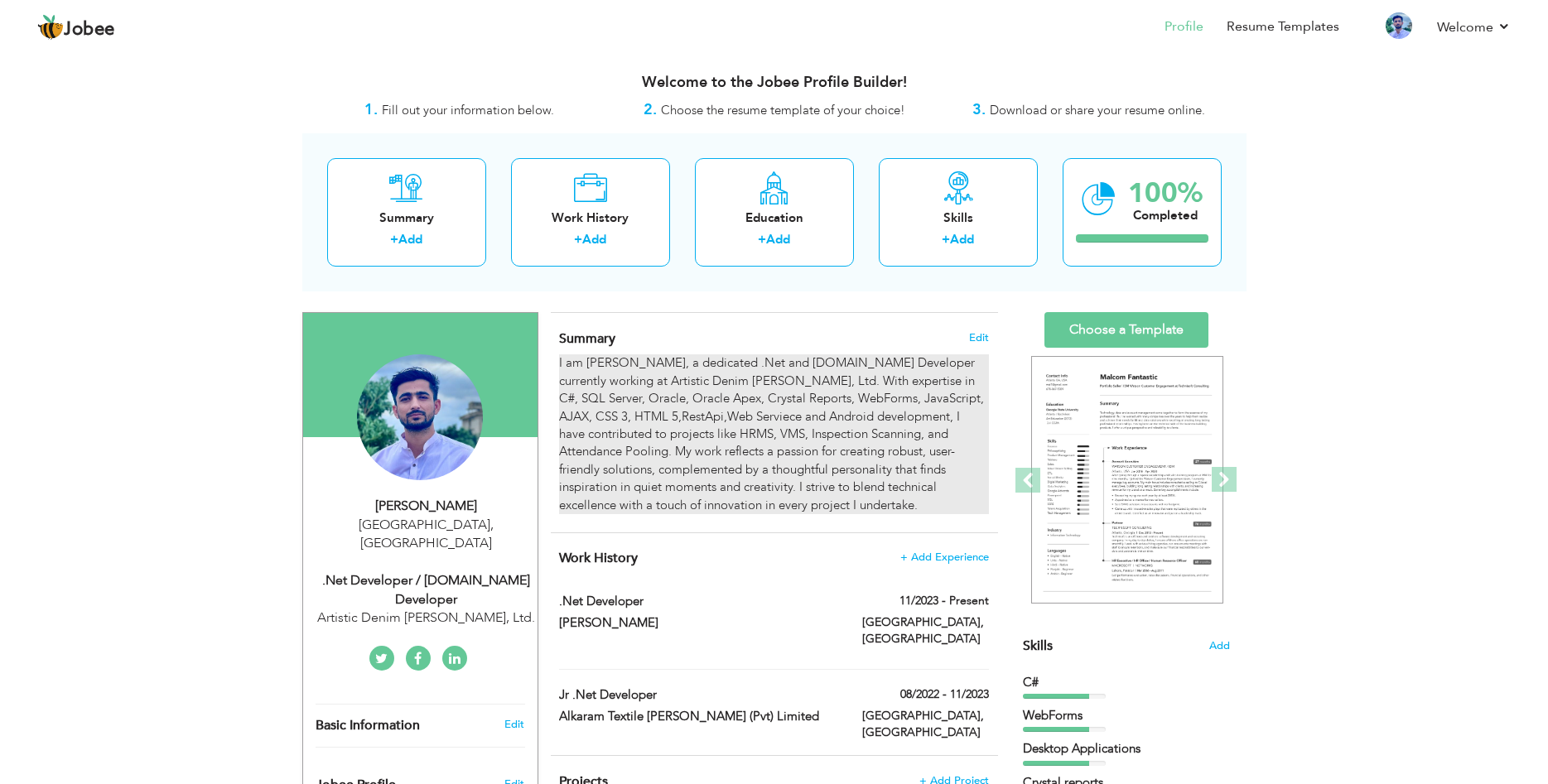
click at [846, 408] on div "I am [PERSON_NAME], a dedicated .Net and [DOMAIN_NAME] Developer currently work…" at bounding box center [773, 434] width 429 height 160
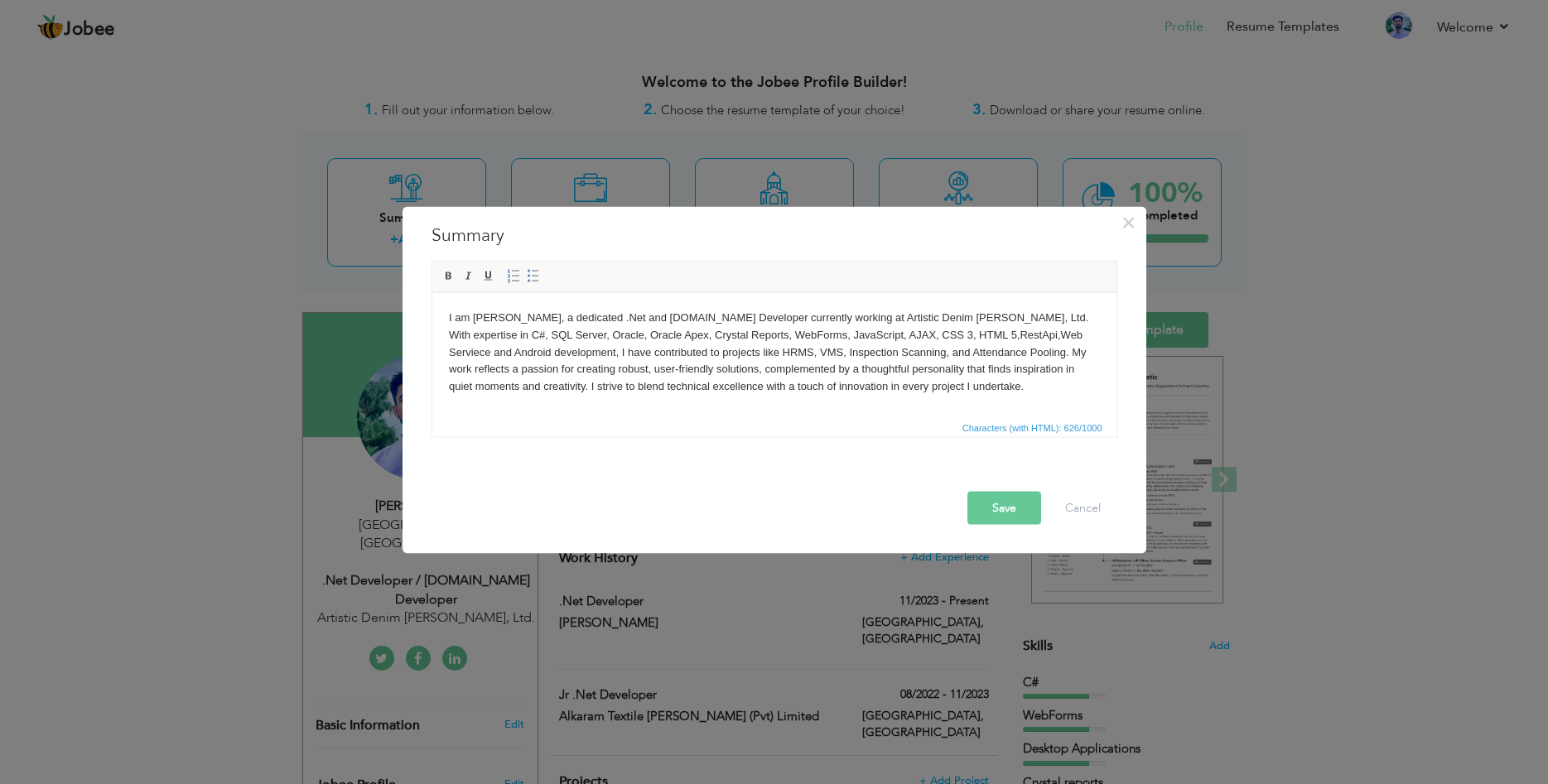
click at [835, 378] on body "I am [PERSON_NAME], a dedicated .Net and [DOMAIN_NAME] Developer currently work…" at bounding box center [774, 352] width 651 height 86
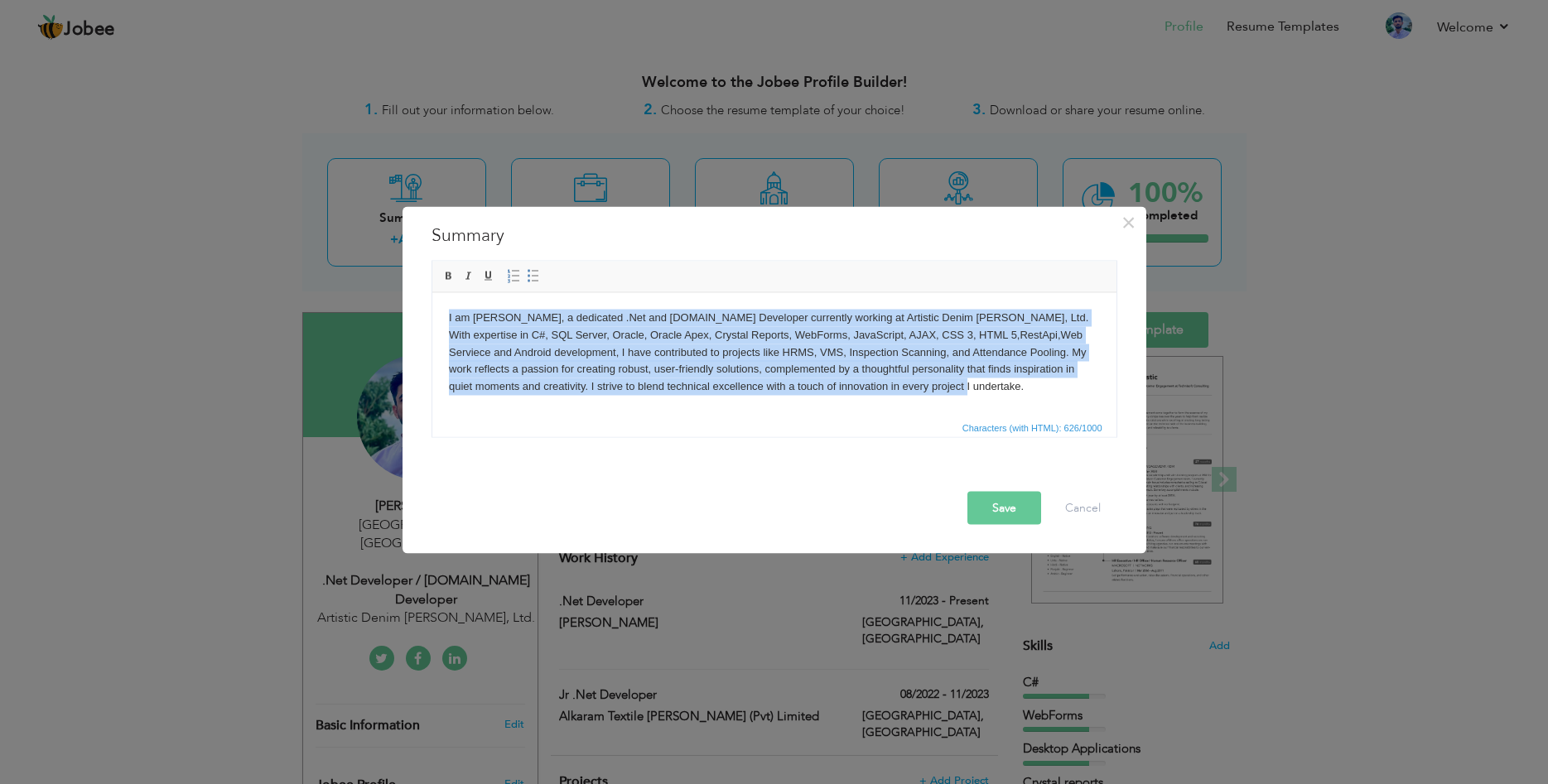
drag, startPoint x: 971, startPoint y: 388, endPoint x: 764, endPoint y: 565, distance: 272.4
click at [432, 292] on html "I am [PERSON_NAME], a dedicated .Net and [DOMAIN_NAME] Developer currently work…" at bounding box center [774, 353] width 684 height 124
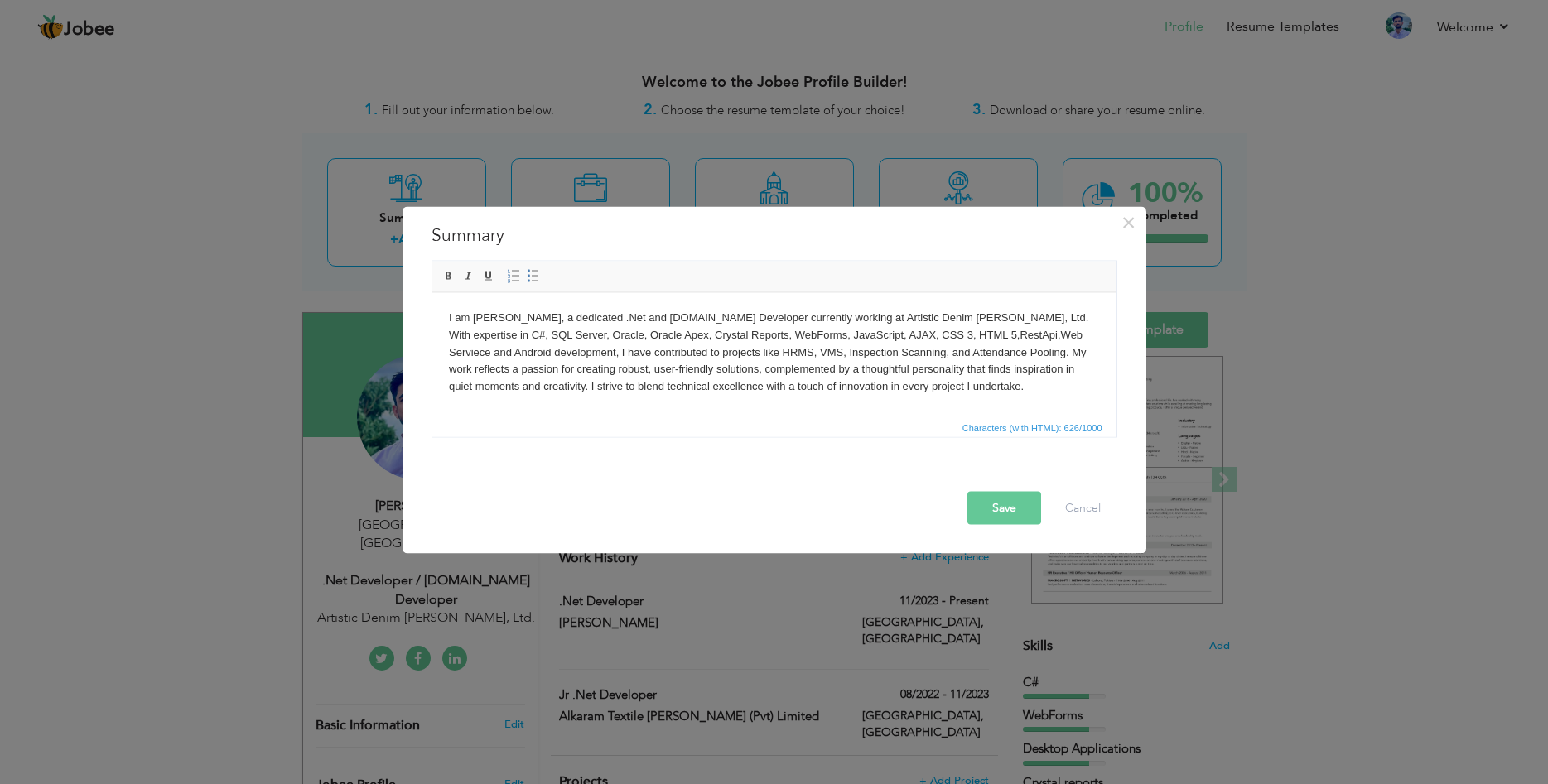
click at [952, 385] on body "I am [PERSON_NAME], a dedicated .Net and [DOMAIN_NAME] Developer currently work…" at bounding box center [774, 352] width 651 height 86
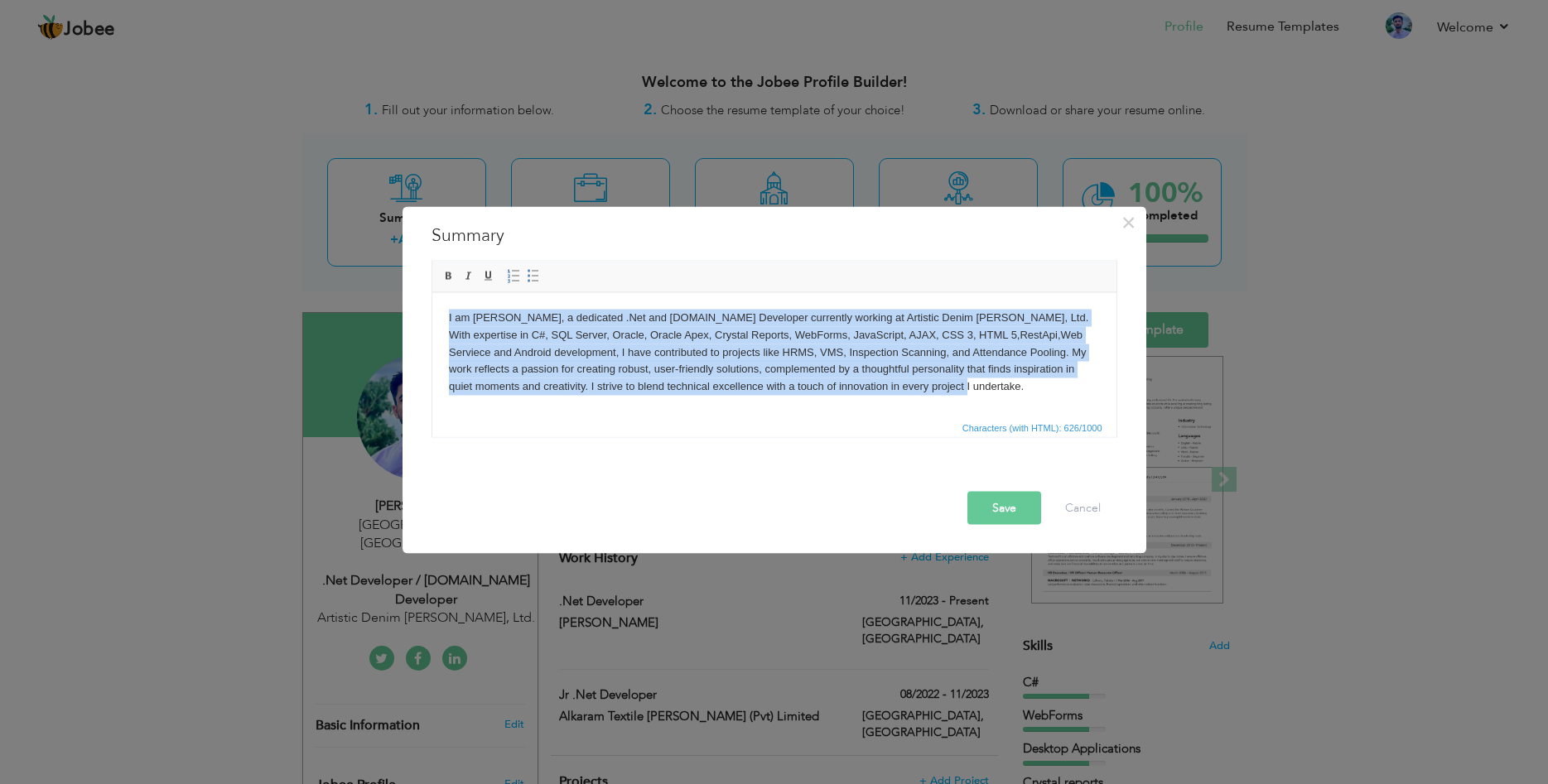
drag, startPoint x: 921, startPoint y: 382, endPoint x: 426, endPoint y: 287, distance: 504.0
click at [432, 292] on html "I am [PERSON_NAME], a dedicated .Net and [DOMAIN_NAME] Developer currently work…" at bounding box center [774, 353] width 684 height 124
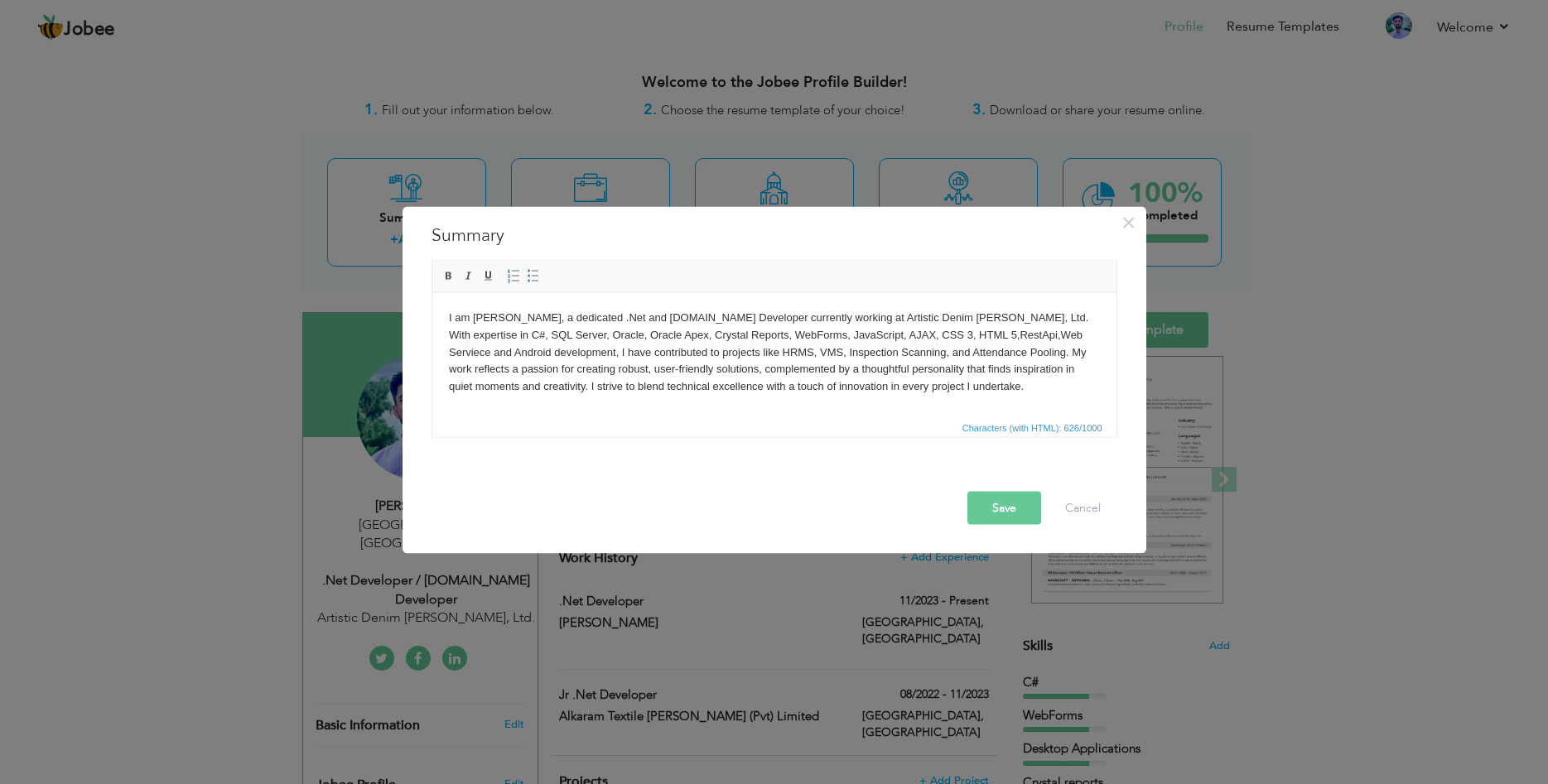
click at [784, 414] on html "I am Rabnawaz Chohan, a dedicated .Net and ASP.Net Developer currently working …" at bounding box center [774, 353] width 684 height 124
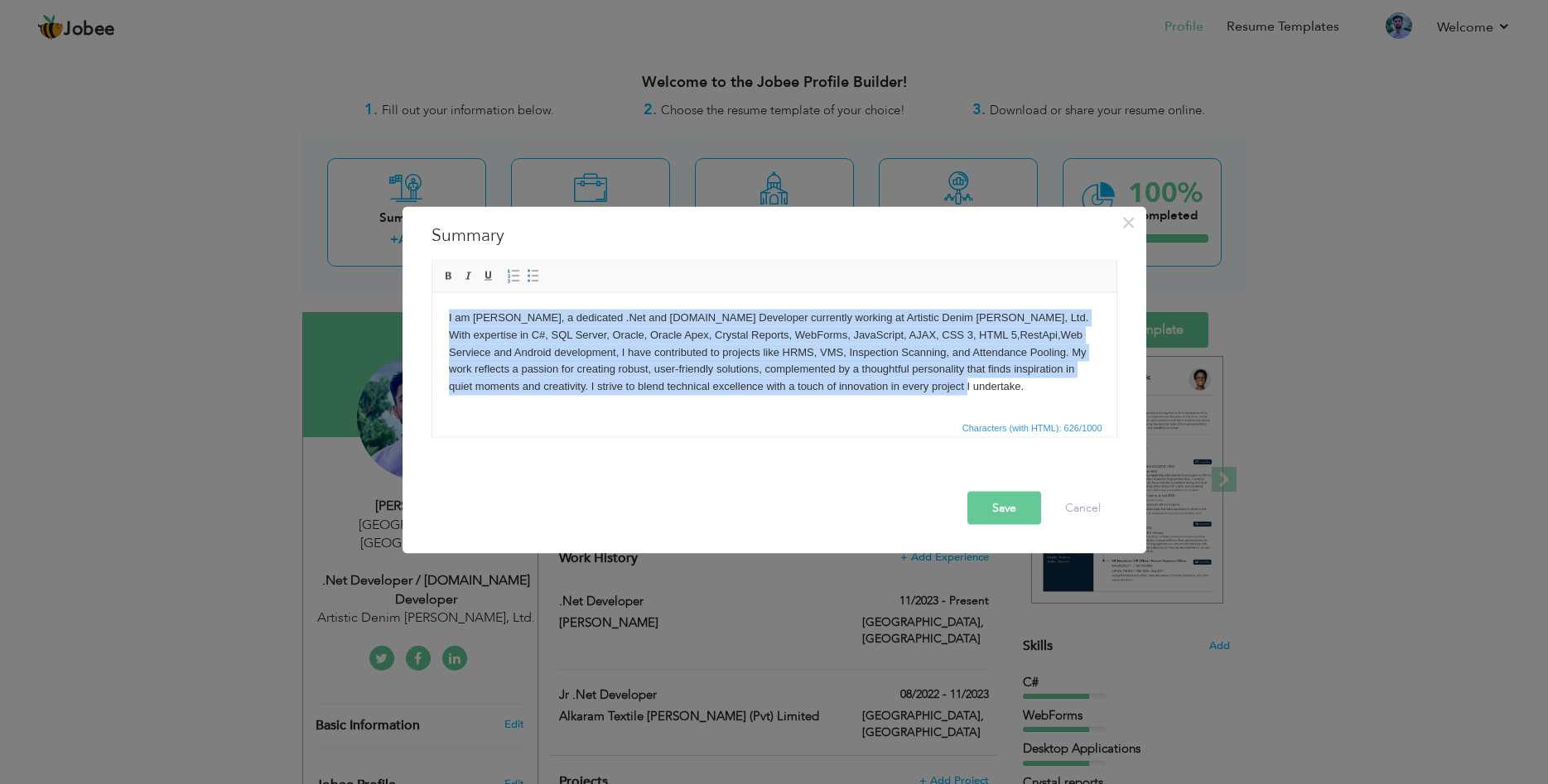
drag, startPoint x: 956, startPoint y: 386, endPoint x: 263, endPoint y: 246, distance: 707.0
click at [432, 292] on html "I am Rabnawaz Chohan, a dedicated .Net and ASP.Net Developer currently working …" at bounding box center [774, 353] width 684 height 124
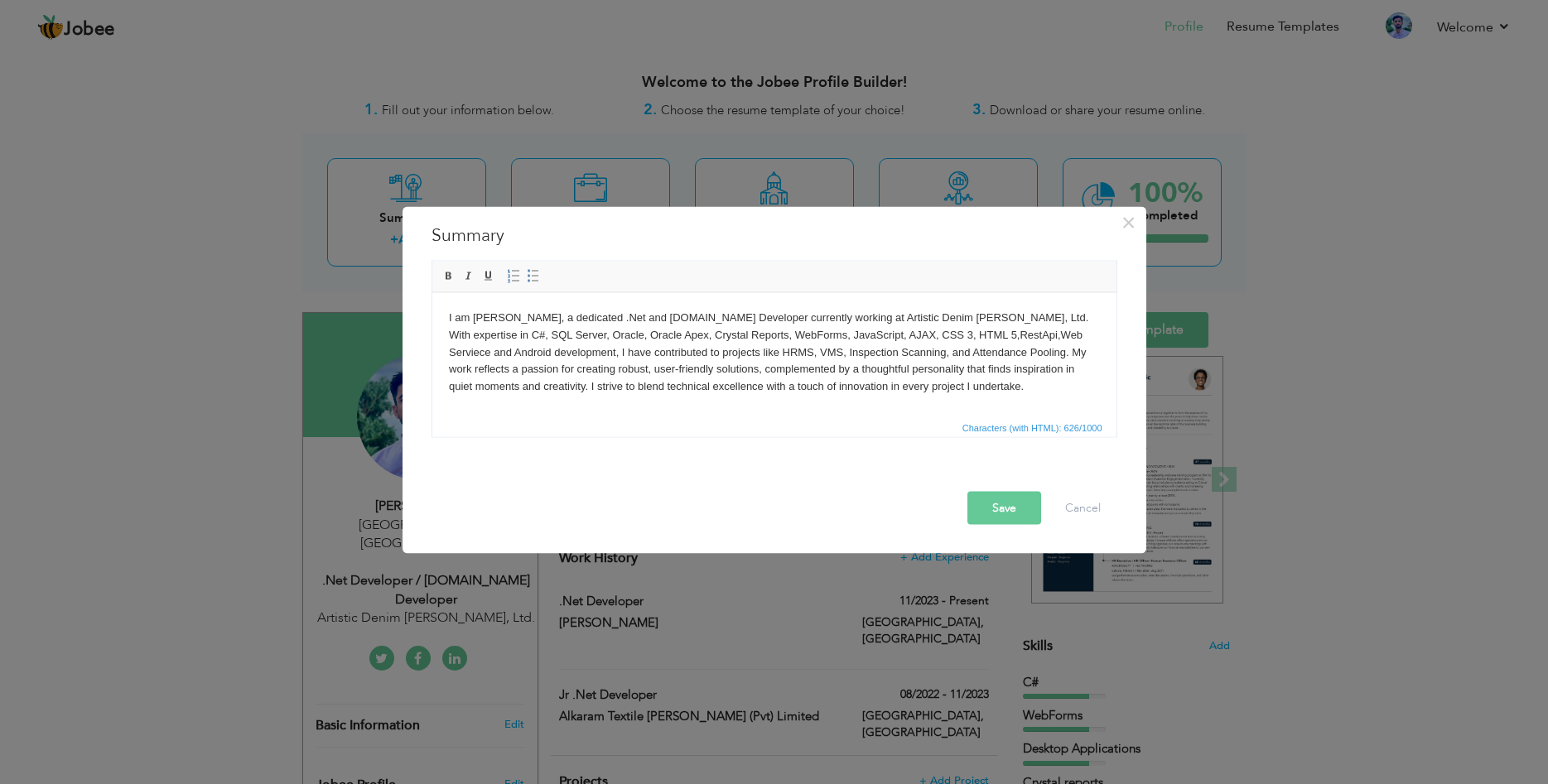
click at [695, 397] on html "I am Rabnawaz Chohan, a dedicated .Net and ASP.Net Developer currently working …" at bounding box center [774, 353] width 684 height 124
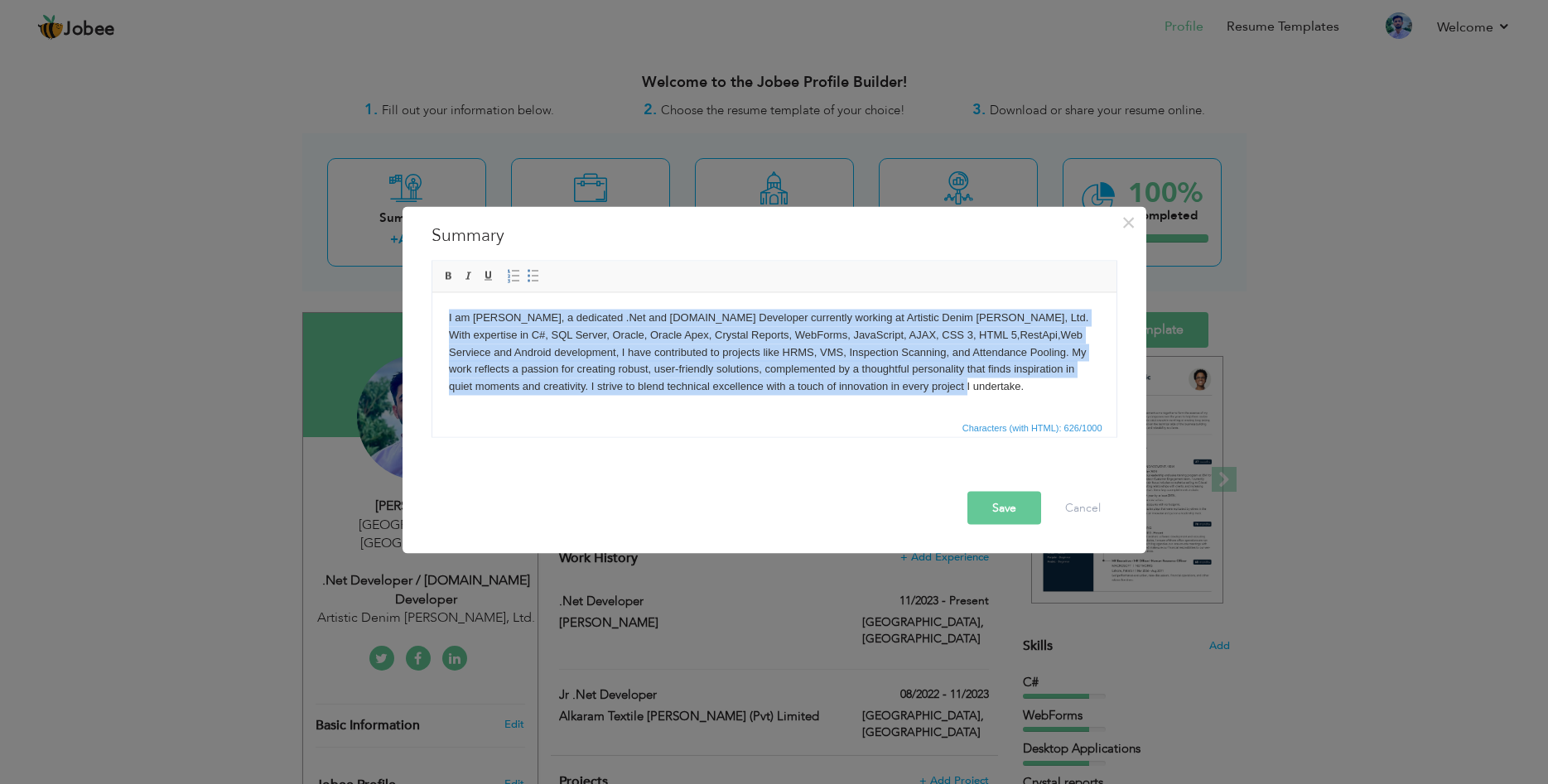
drag, startPoint x: 766, startPoint y: 391, endPoint x: 860, endPoint y: 647, distance: 272.7
click at [432, 310] on html "I am Rabnawaz Chohan, a dedicated .Net and ASP.Net Developer currently working …" at bounding box center [774, 353] width 684 height 124
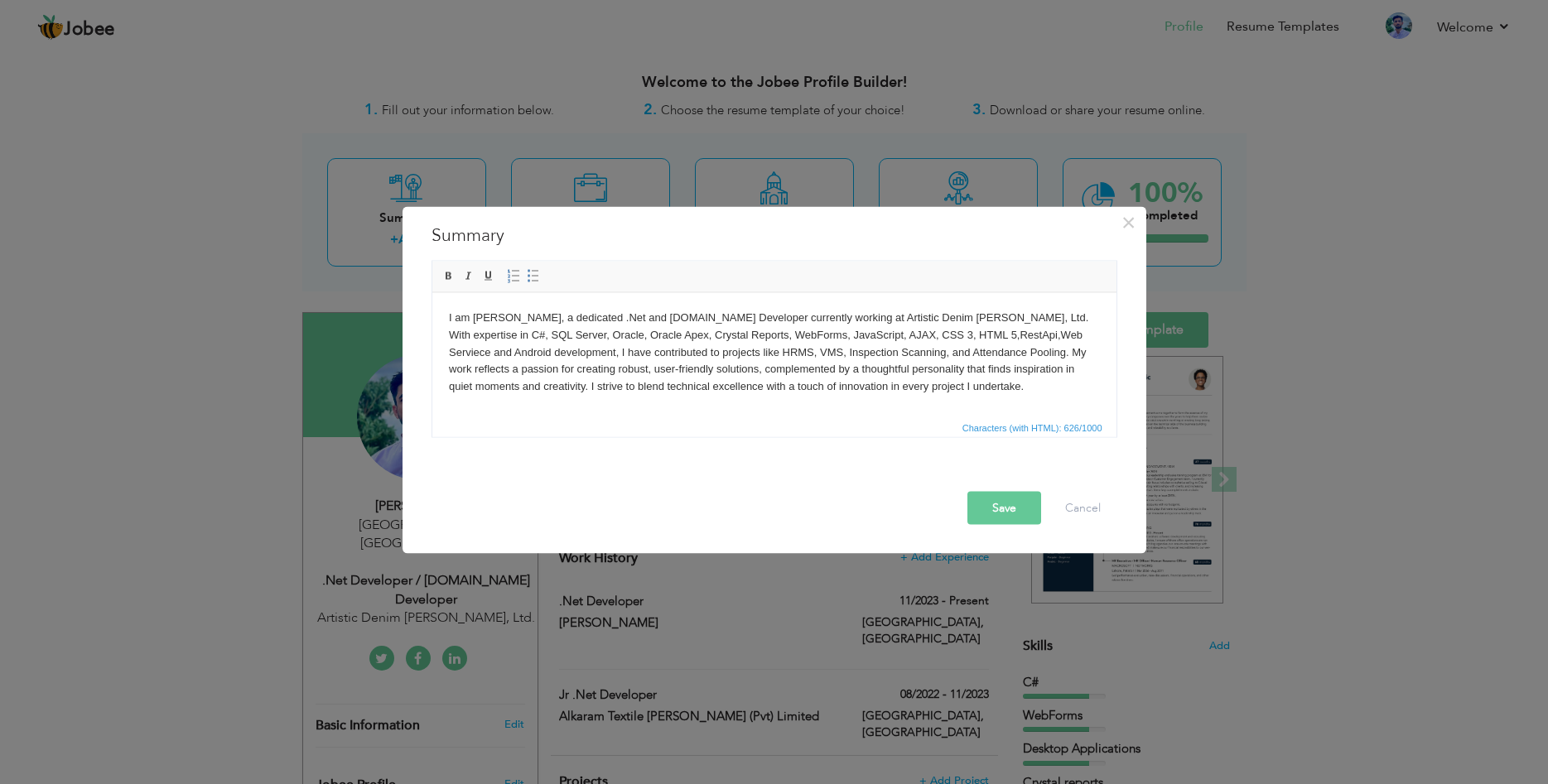
click at [670, 394] on body "I am Rabnawaz Chohan, a dedicated .Net and ASP.Net Developer currently working …" at bounding box center [774, 352] width 651 height 86
click at [910, 375] on body "I am Rabnawaz Chohan, a dedicated .Net and ASP.Net Developer currently working …" at bounding box center [774, 352] width 651 height 86
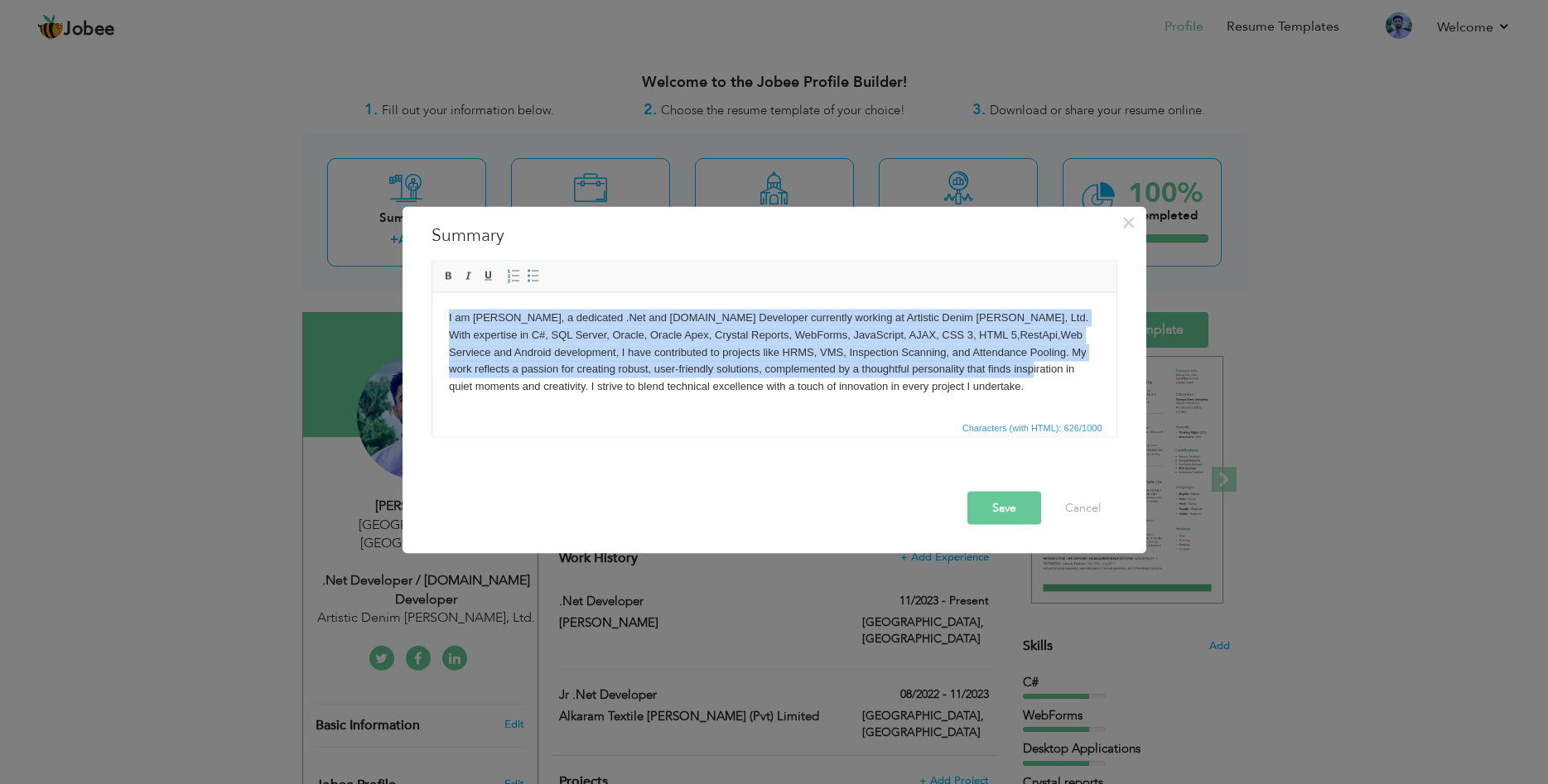
drag, startPoint x: 968, startPoint y: 375, endPoint x: 857, endPoint y: 641, distance: 288.2
click at [432, 292] on html "I am Rabnawaz Chohan, a dedicated .Net and ASP.Net Developer currently working …" at bounding box center [774, 353] width 684 height 124
click at [539, 357] on body "I am Rabnawaz Chohan, a dedicated .Net and ASP.Net Developer currently working …" at bounding box center [774, 352] width 651 height 86
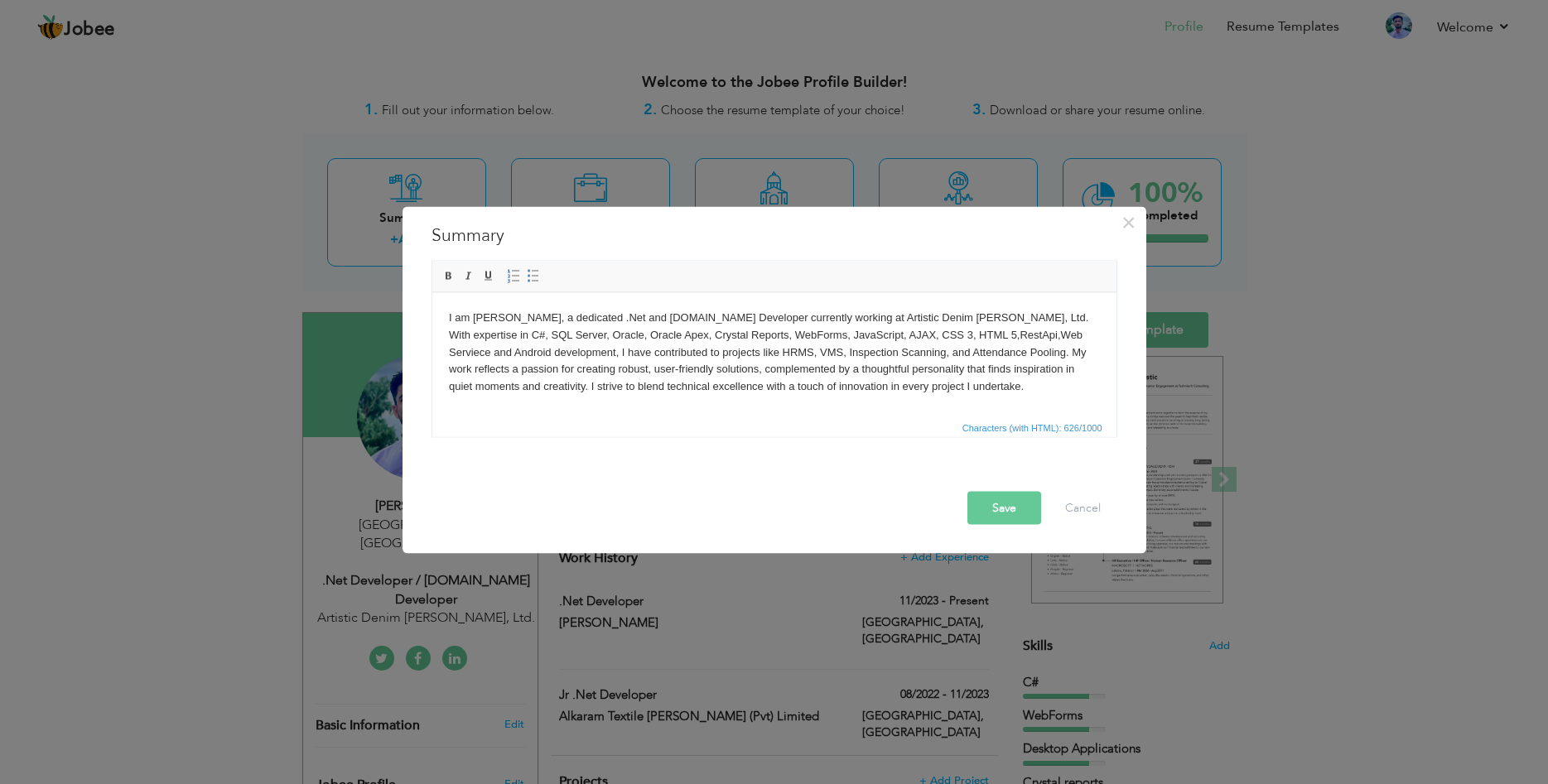
click at [914, 396] on html "I am Rabnawaz Chohan, a dedicated .Net and ASP.Net Developer currently working …" at bounding box center [774, 353] width 684 height 124
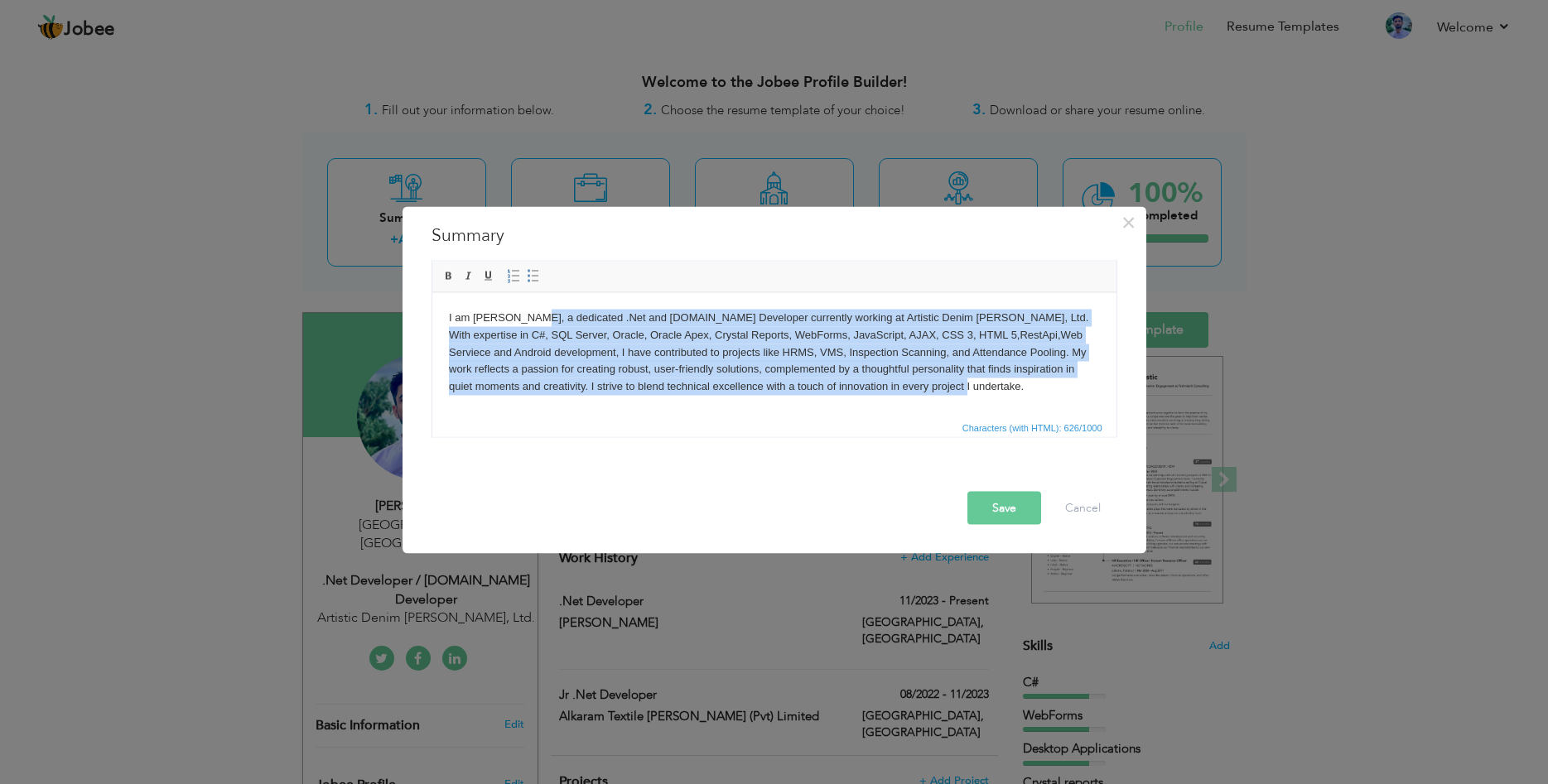
drag, startPoint x: 968, startPoint y: 389, endPoint x: 538, endPoint y: 321, distance: 435.3
click at [538, 321] on body "I am Rabnawaz Chohan, a dedicated .Net and ASP.Net Developer currently working …" at bounding box center [774, 352] width 651 height 86
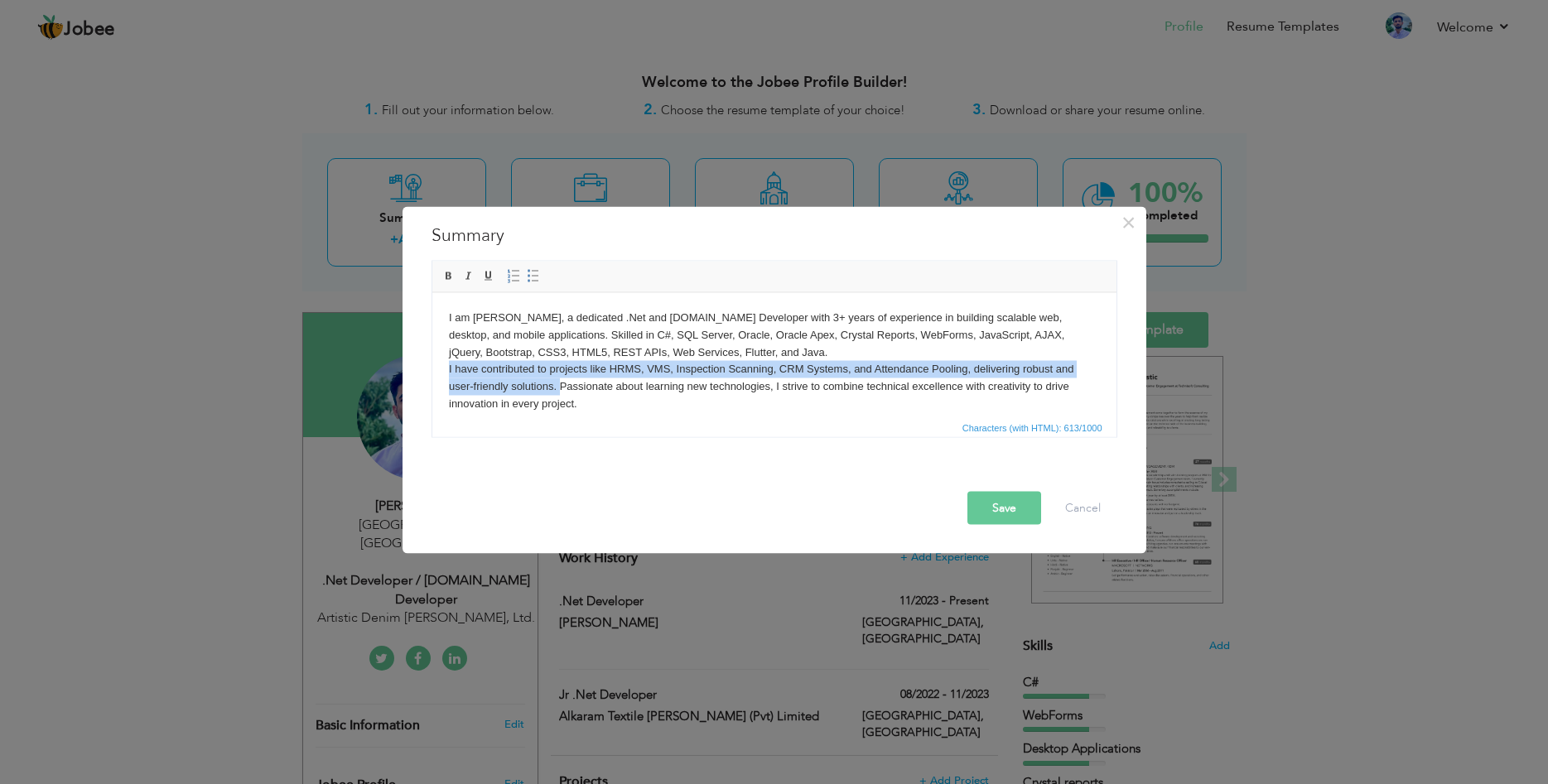
drag, startPoint x: 447, startPoint y: 369, endPoint x: 559, endPoint y: 392, distance: 114.3
click at [559, 392] on html "I am Rabnawaz Chohan, a dedicated .Net and ASP.Net Developer with 3+ years of e…" at bounding box center [774, 353] width 684 height 124
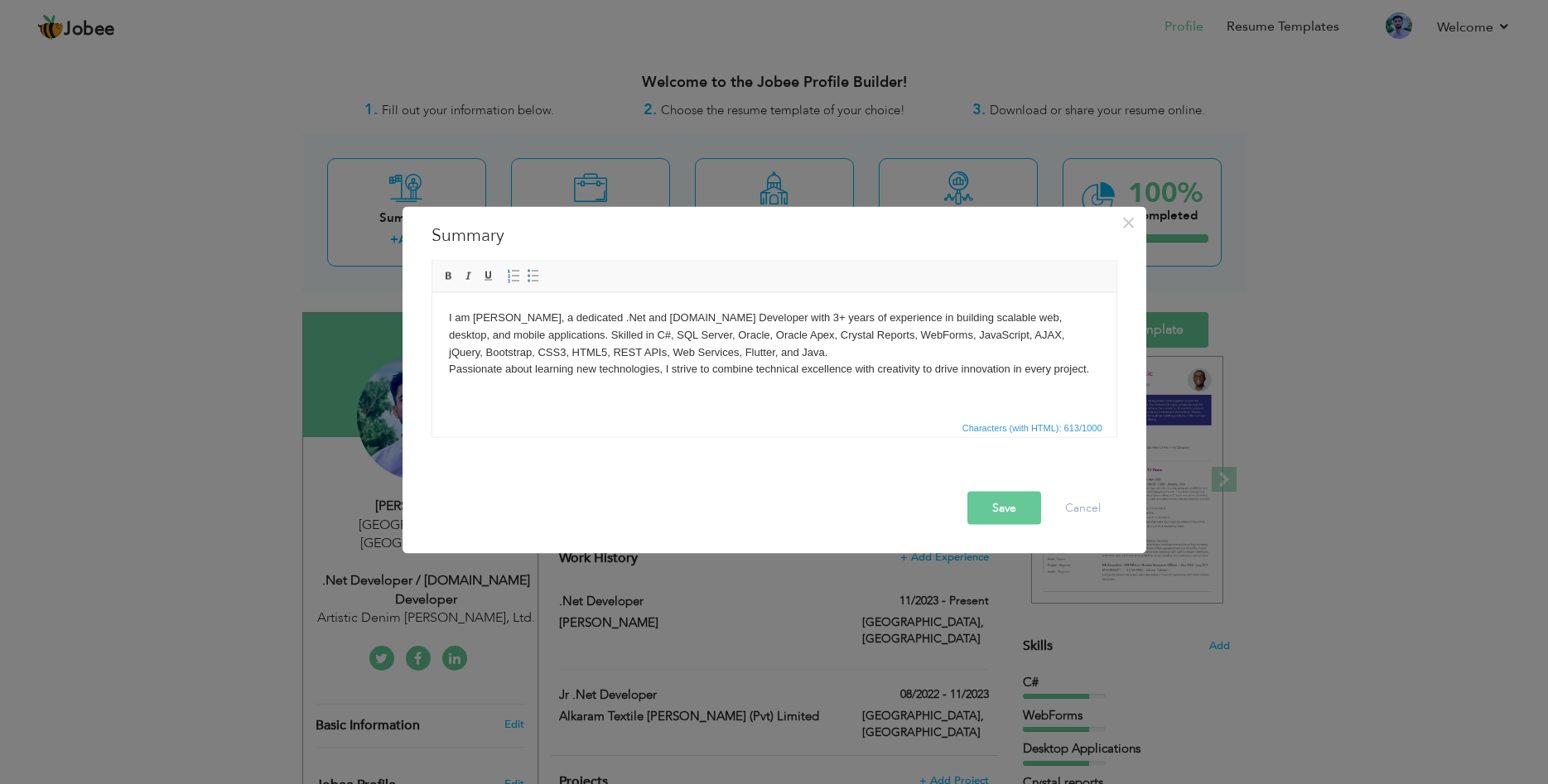
click at [876, 382] on html "I am Rabnawaz Chohan, a dedicated .Net and ASP.Net Developer with 3+ years of e…" at bounding box center [774, 353] width 684 height 124
click at [626, 396] on html "I am Rabnawaz Chohan, a dedicated .Net and ASP.Net Developer with 3+ years of e…" at bounding box center [774, 353] width 684 height 124
click at [707, 361] on body "I am Rabnawaz Chohan, a dedicated .Net and ASP.Net Developer with 3+ years of e…" at bounding box center [774, 344] width 651 height 69
click at [776, 354] on body "I am Rabnawaz Chohan, a dedicated .Net and ASP.Net Developer with 3+ years of e…" at bounding box center [774, 344] width 651 height 69
click at [677, 360] on body "I am Rabnawaz Chohan, a dedicated .Net and ASP.Net Developer with 3+ years of e…" at bounding box center [774, 344] width 651 height 69
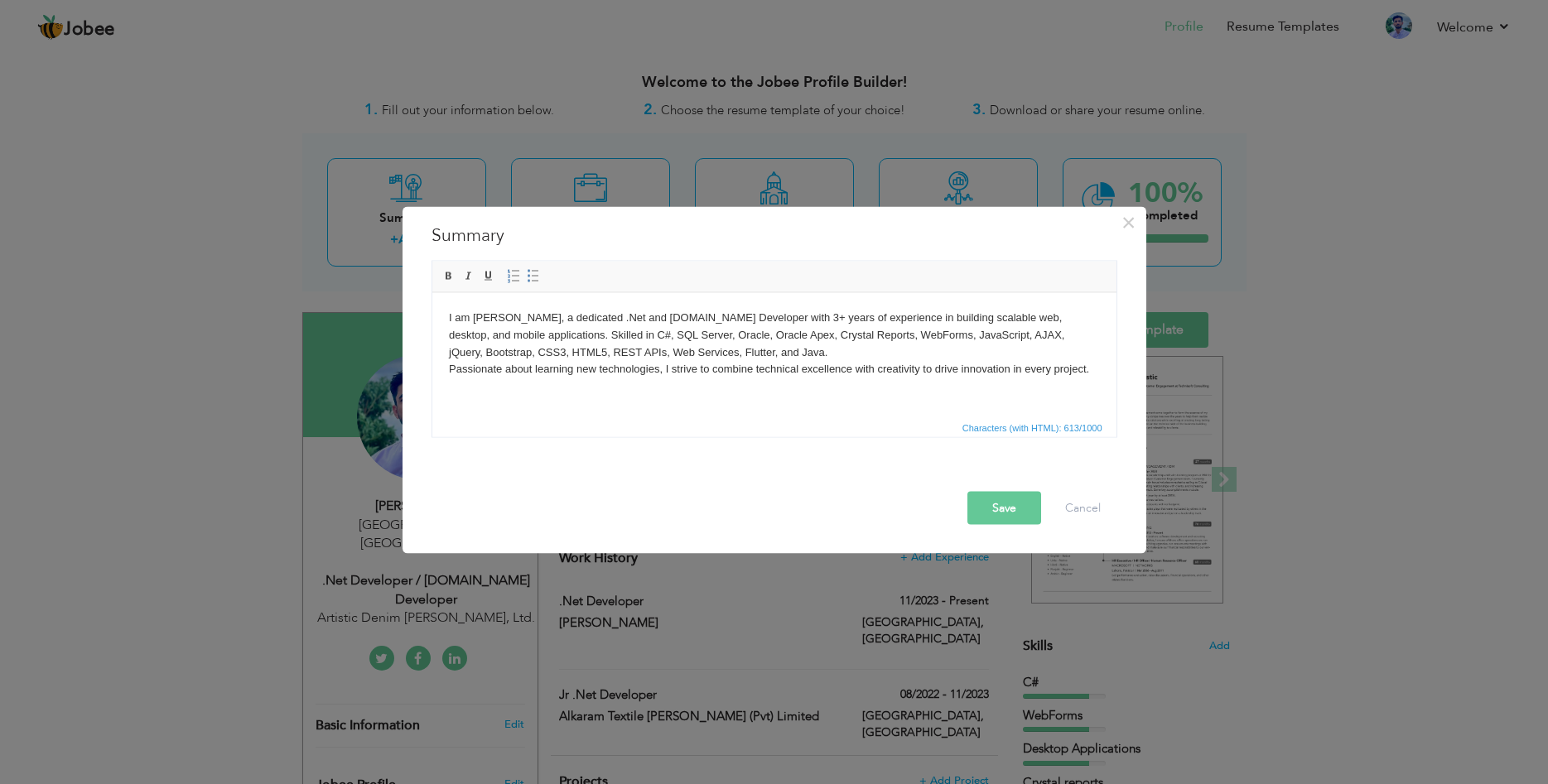
click at [733, 357] on body "I am Rabnawaz Chohan, a dedicated .Net and ASP.Net Developer with 3+ years of e…" at bounding box center [774, 344] width 651 height 69
click at [700, 355] on body "I am Rabnawaz Chohan, a dedicated .Net and ASP.Net Developer with 3+ years of e…" at bounding box center [774, 344] width 651 height 69
click at [721, 355] on body "I am Rabnawaz Chohan, a dedicated .Net and ASP.Net Developer with 3+ years of e…" at bounding box center [774, 344] width 651 height 69
click at [528, 370] on body "I am Rabnawaz Chohan, a dedicated .Net and ASP.Net Developer with 3+ years of e…" at bounding box center [774, 344] width 651 height 69
drag, startPoint x: 651, startPoint y: 373, endPoint x: 759, endPoint y: 378, distance: 108.1
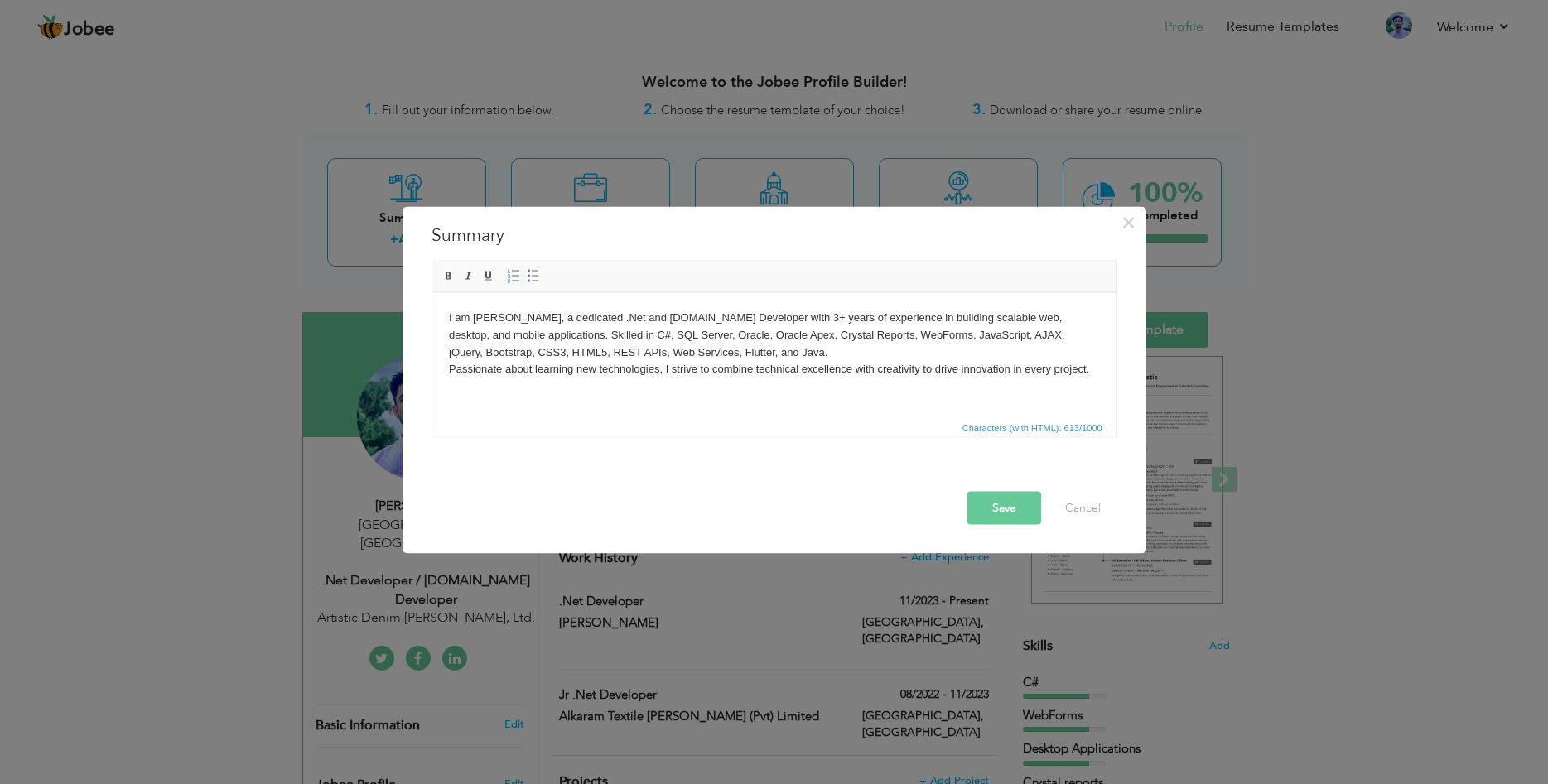
click at [653, 373] on body "I am Rabnawaz Chohan, a dedicated .Net and ASP.Net Developer with 3+ years of e…" at bounding box center [774, 344] width 651 height 69
click at [830, 371] on body "I am Rabnawaz Chohan, a dedicated .Net and ASP.Net Developer with 3+ years of e…" at bounding box center [774, 344] width 651 height 69
click at [898, 375] on body "I am Rabnawaz Chohan, a dedicated .Net and ASP.Net Developer with 3+ years of e…" at bounding box center [774, 344] width 651 height 69
click at [964, 375] on body "I am Rabnawaz Chohan, a dedicated .Net and ASP.Net Developer with 3+ years of e…" at bounding box center [774, 344] width 651 height 69
click at [946, 371] on body "I am Rabnawaz Chohan, a dedicated .Net and ASP.Net Developer with 3+ years of e…" at bounding box center [774, 344] width 651 height 69
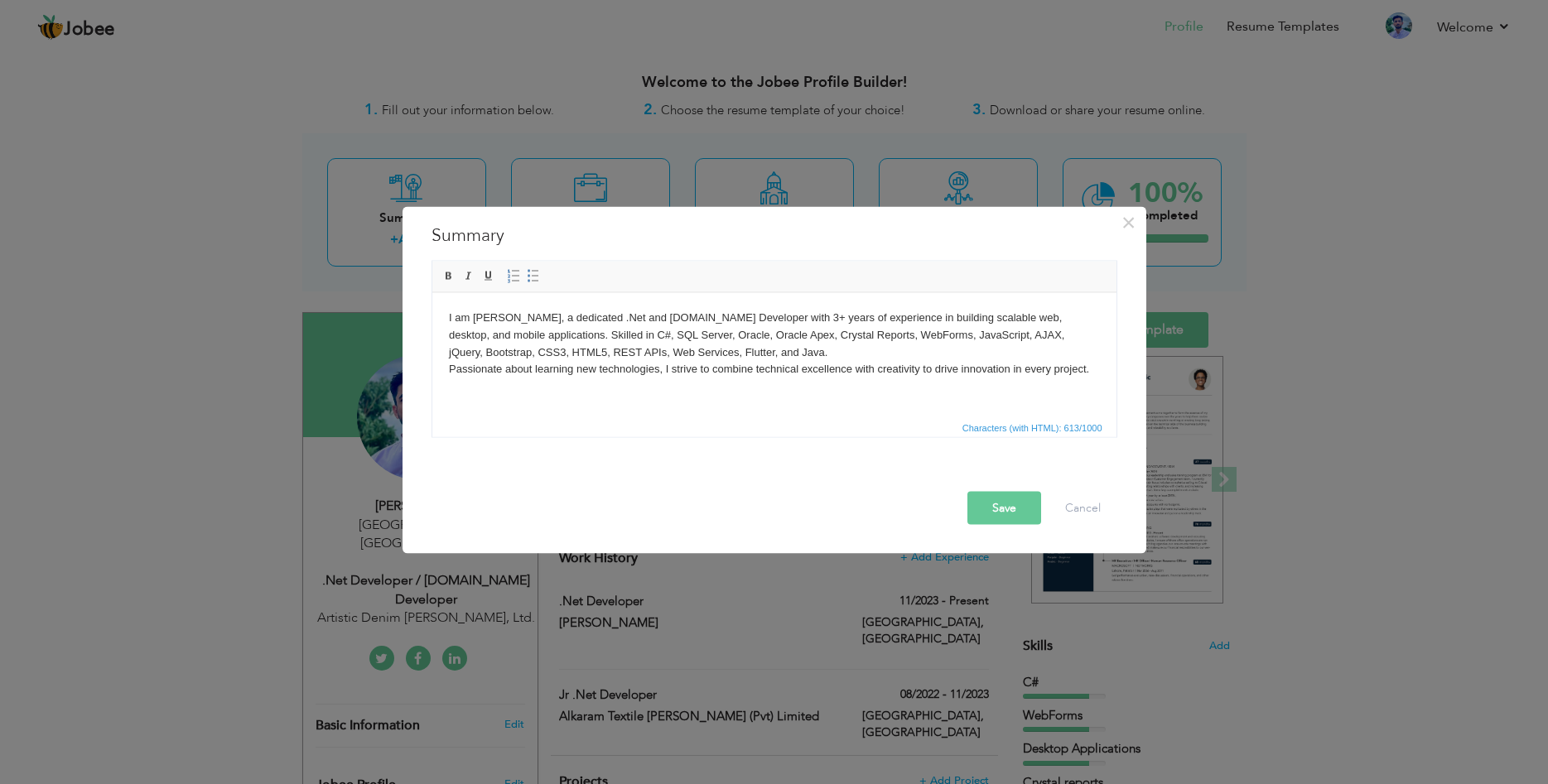
click at [977, 372] on body "I am Rabnawaz Chohan, a dedicated .Net and ASP.Net Developer with 3+ years of e…" at bounding box center [774, 344] width 651 height 69
click at [1039, 373] on body "I am Rabnawaz Chohan, a dedicated .Net and ASP.Net Developer with 3+ years of e…" at bounding box center [774, 344] width 651 height 69
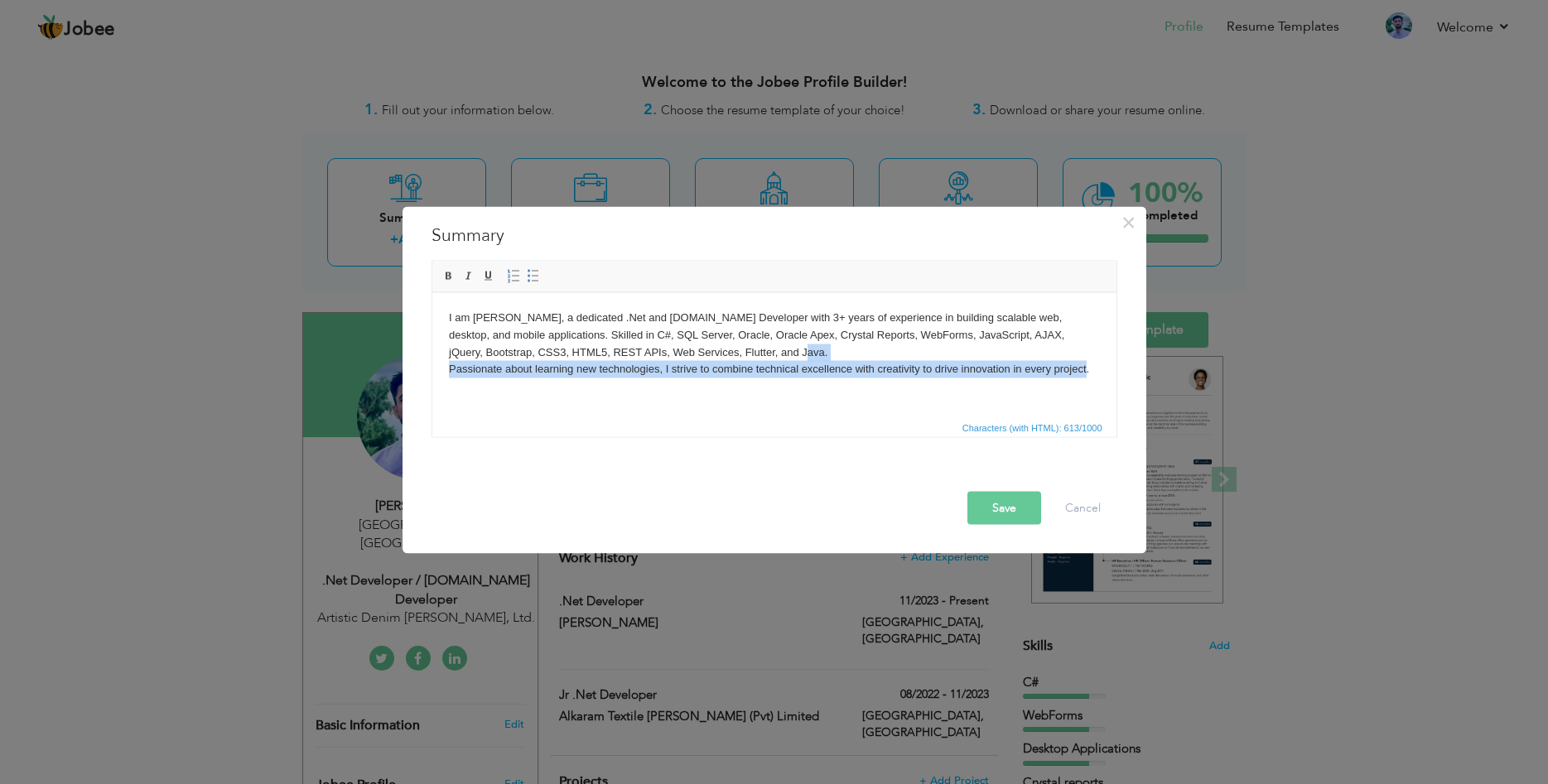
drag, startPoint x: 1085, startPoint y: 370, endPoint x: 842, endPoint y: 360, distance: 243.2
click at [842, 360] on body "I am Rabnawaz Chohan, a dedicated .Net and ASP.Net Developer with 3+ years of e…" at bounding box center [774, 344] width 651 height 69
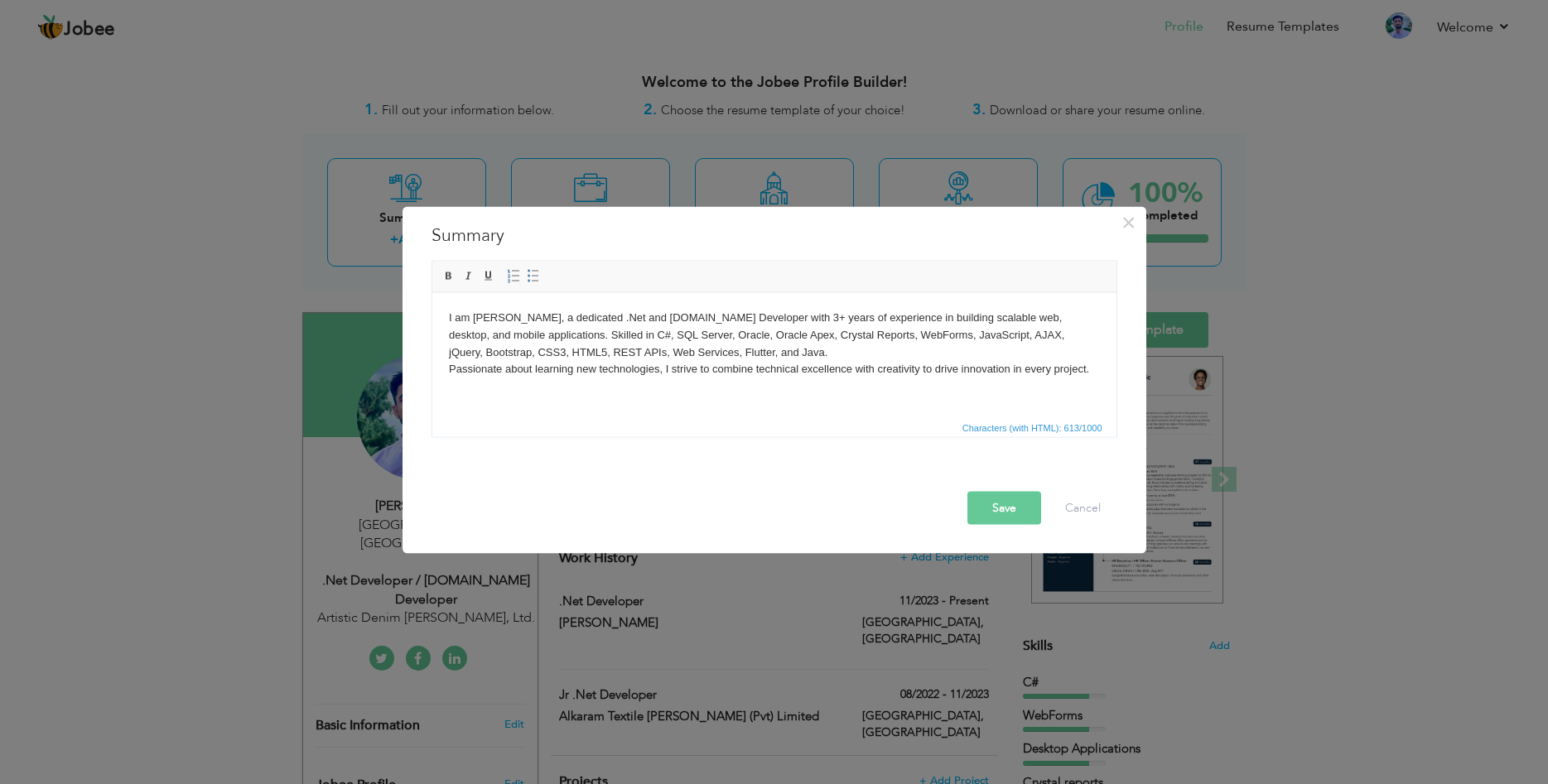
click at [842, 360] on body "I am Rabnawaz Chohan, a dedicated .Net and ASP.Net Developer with 3+ years of e…" at bounding box center [774, 344] width 651 height 69
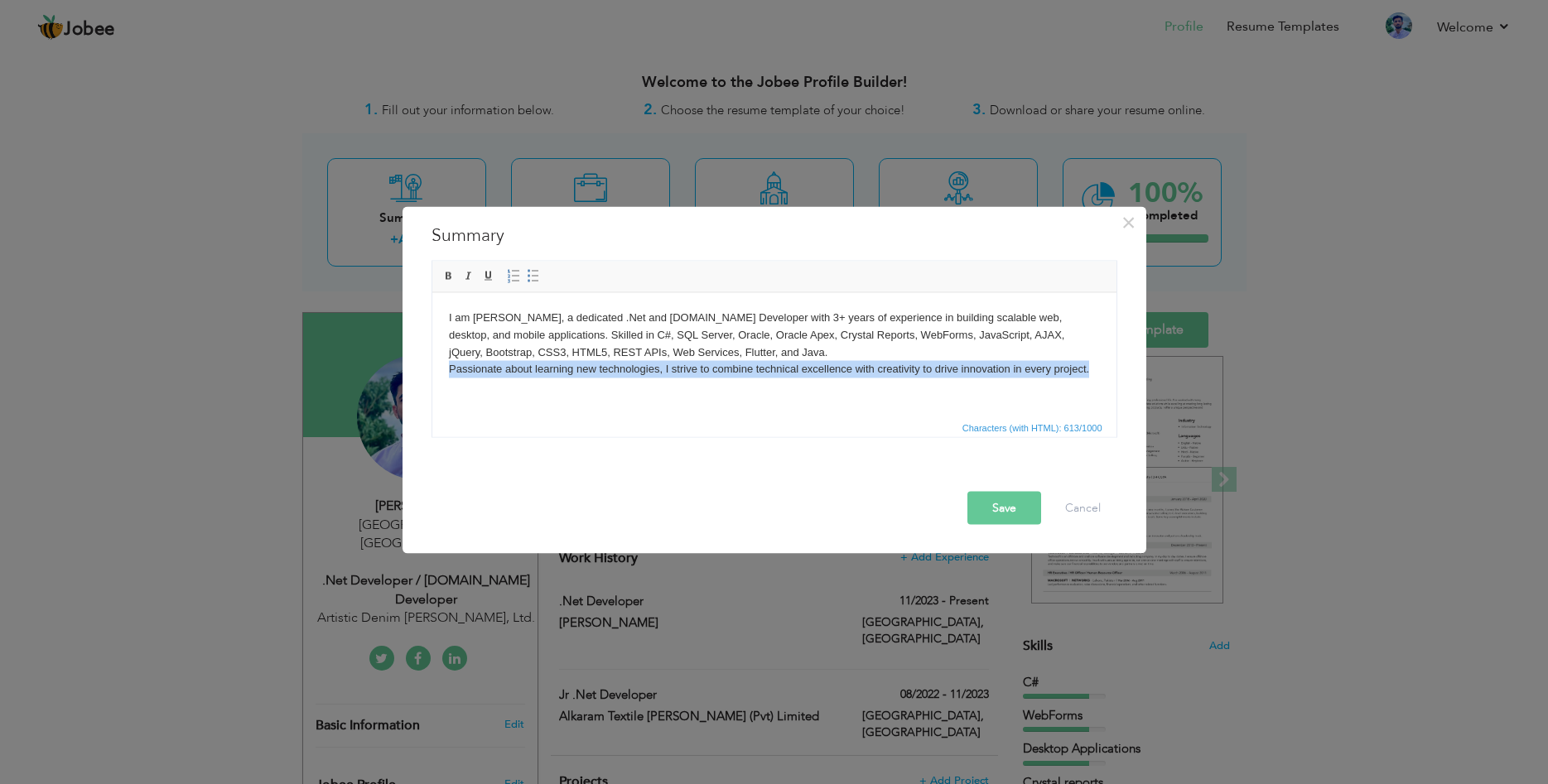
drag, startPoint x: 443, startPoint y: 369, endPoint x: 1575, endPoint y: 681, distance: 1174.2
click at [1115, 368] on html "I am Rabnawaz Chohan, a dedicated .Net and ASP.Net Developer with 3+ years of e…" at bounding box center [774, 353] width 684 height 124
copy body "Passionate about learning new technologies, I strive to combine technical excel…"
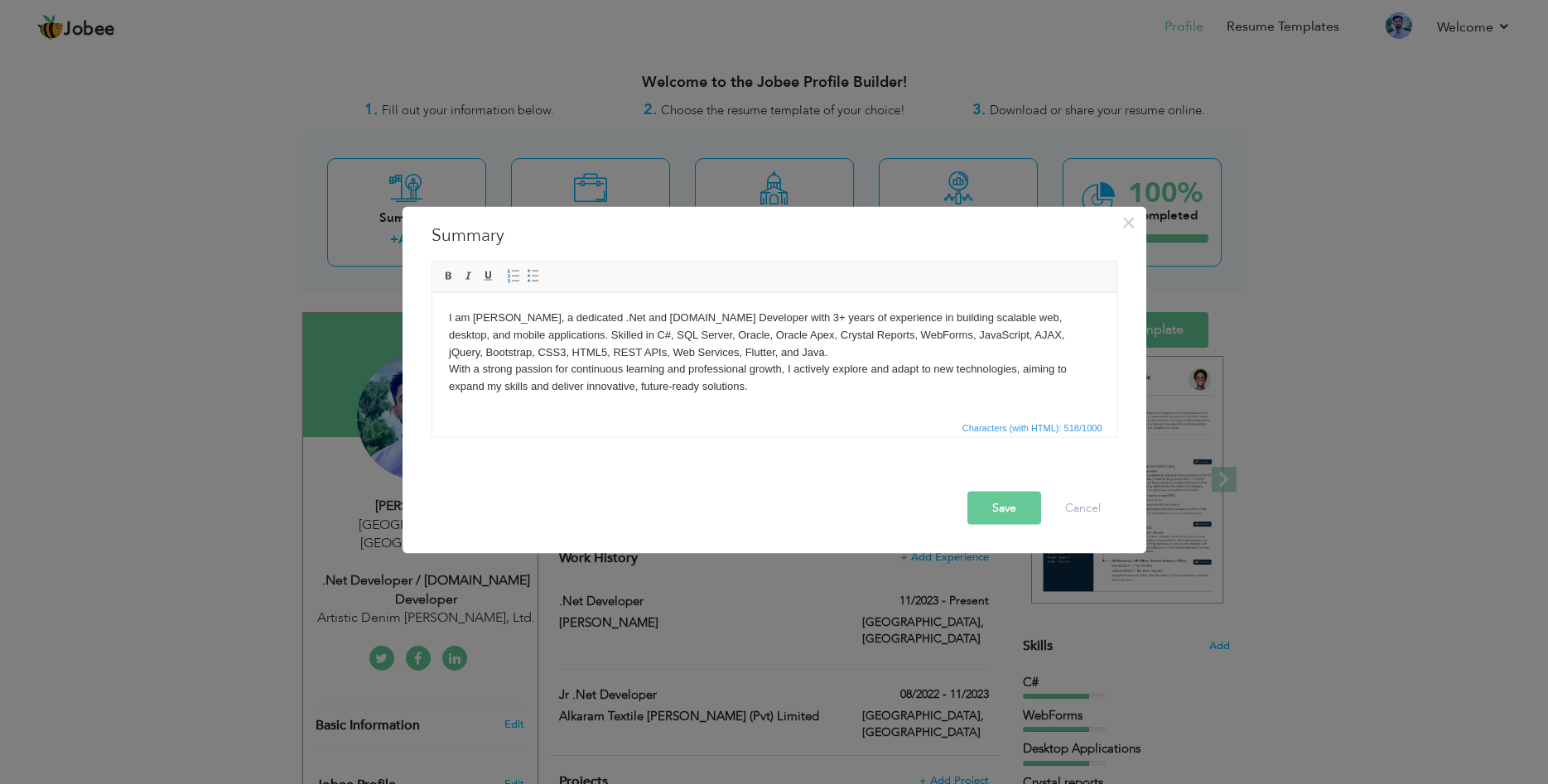
drag, startPoint x: 1014, startPoint y: 508, endPoint x: 902, endPoint y: 496, distance: 112.6
click at [1013, 508] on button "Save" at bounding box center [1004, 507] width 73 height 34
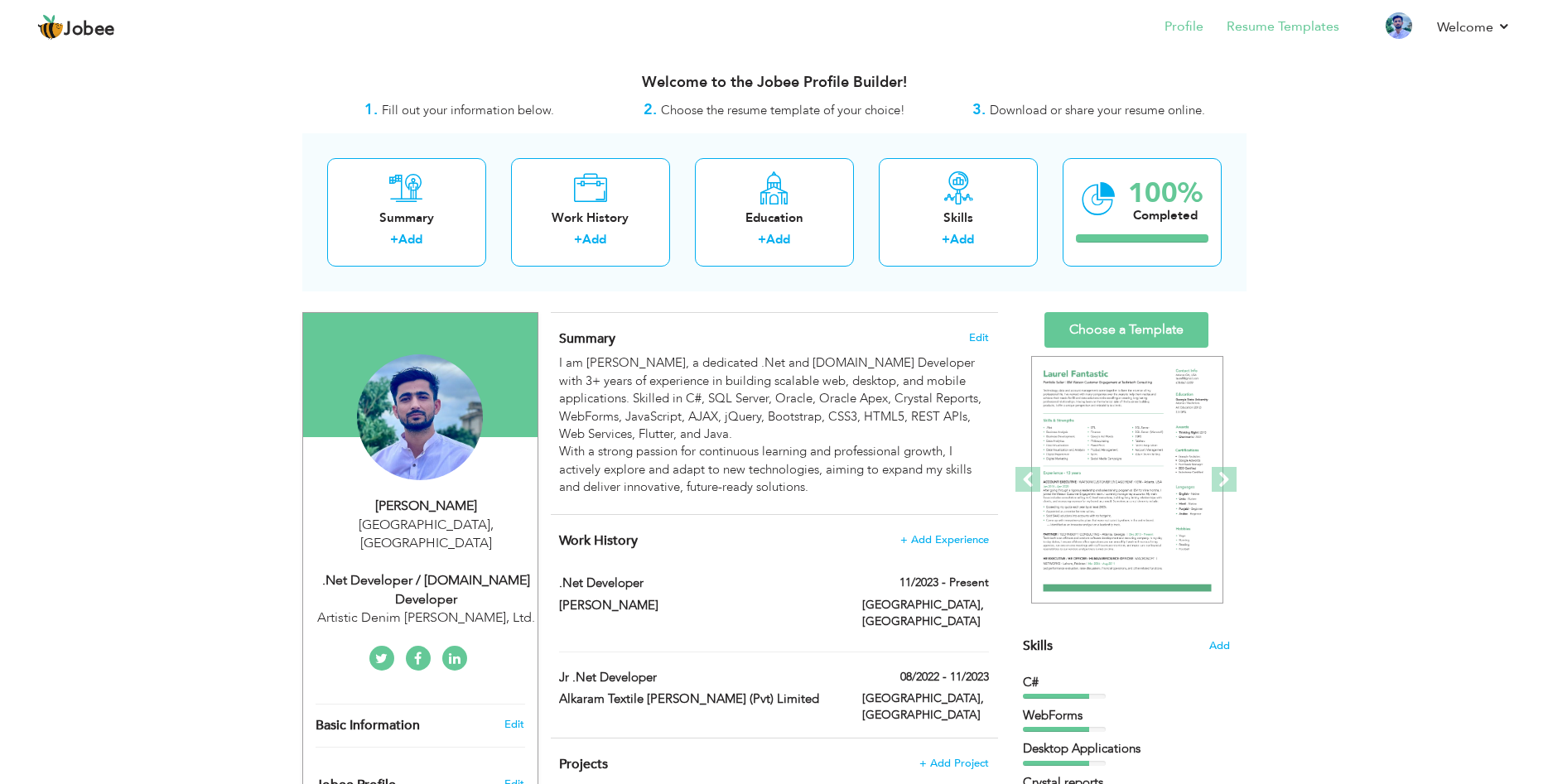
click at [1296, 7] on li "Resume Templates" at bounding box center [1271, 27] width 136 height 44
click at [1280, 24] on link "Resume Templates" at bounding box center [1282, 26] width 112 height 19
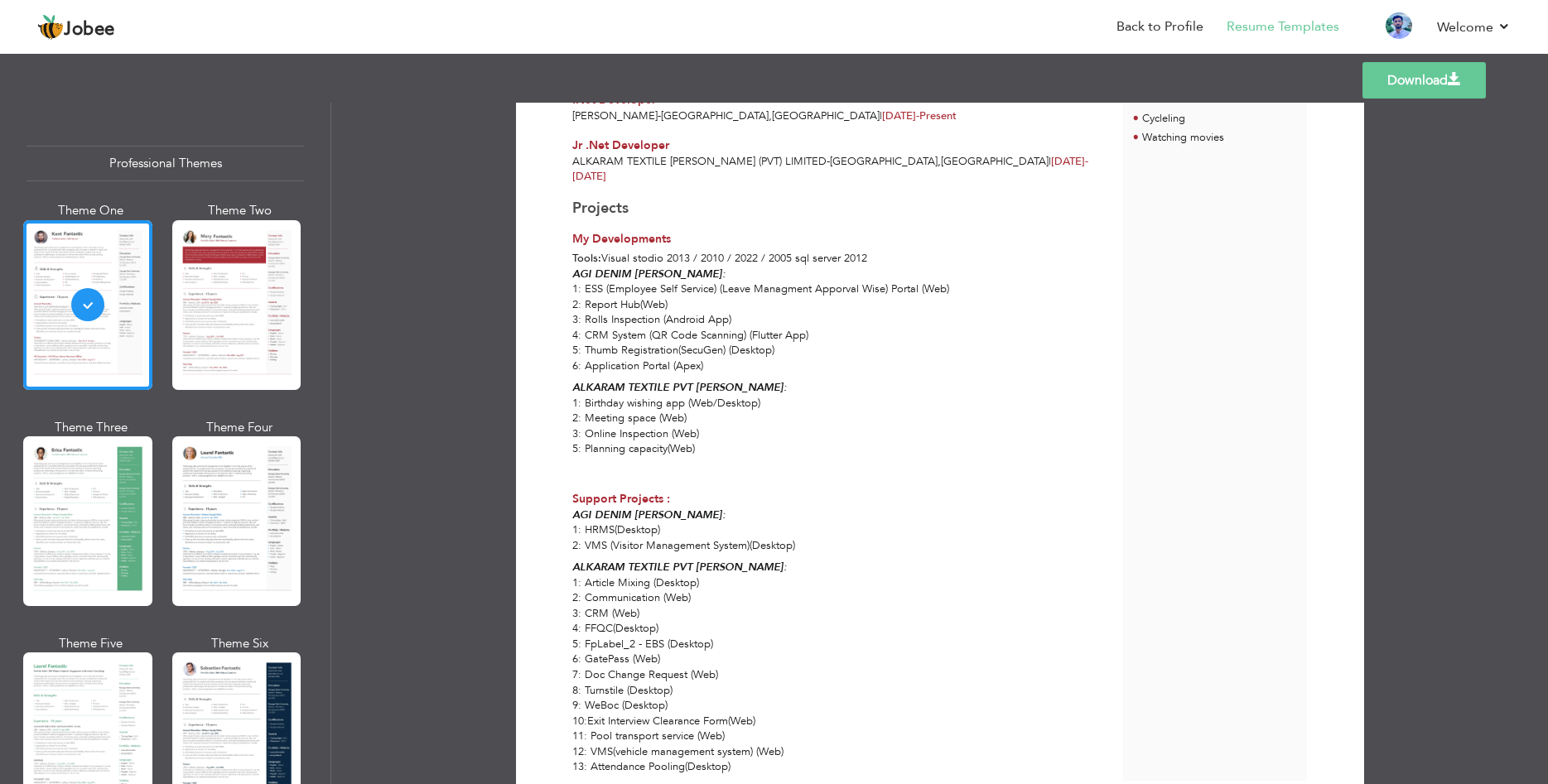
scroll to position [100, 0]
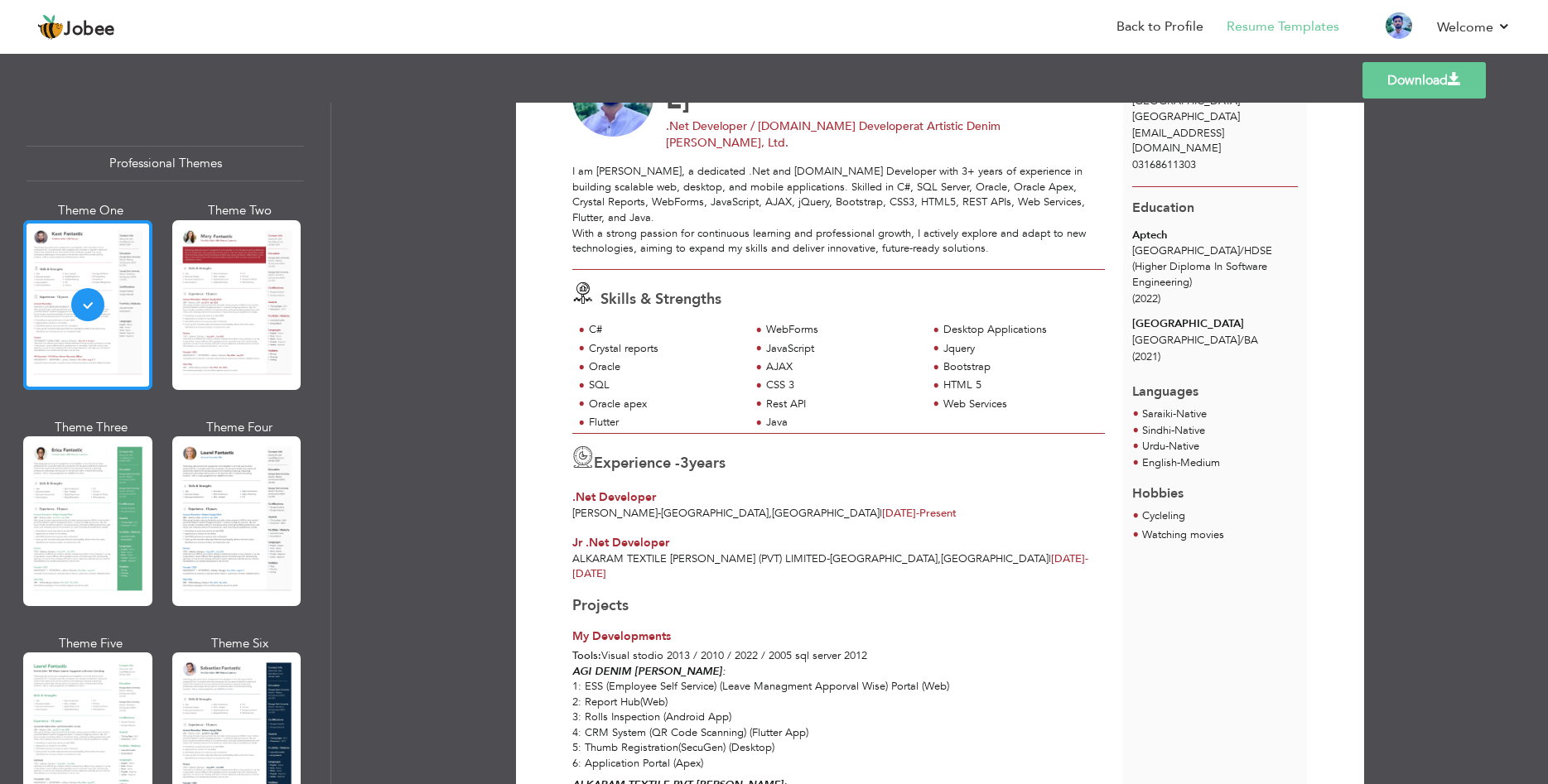
click at [131, 343] on div at bounding box center [88, 305] width 129 height 169
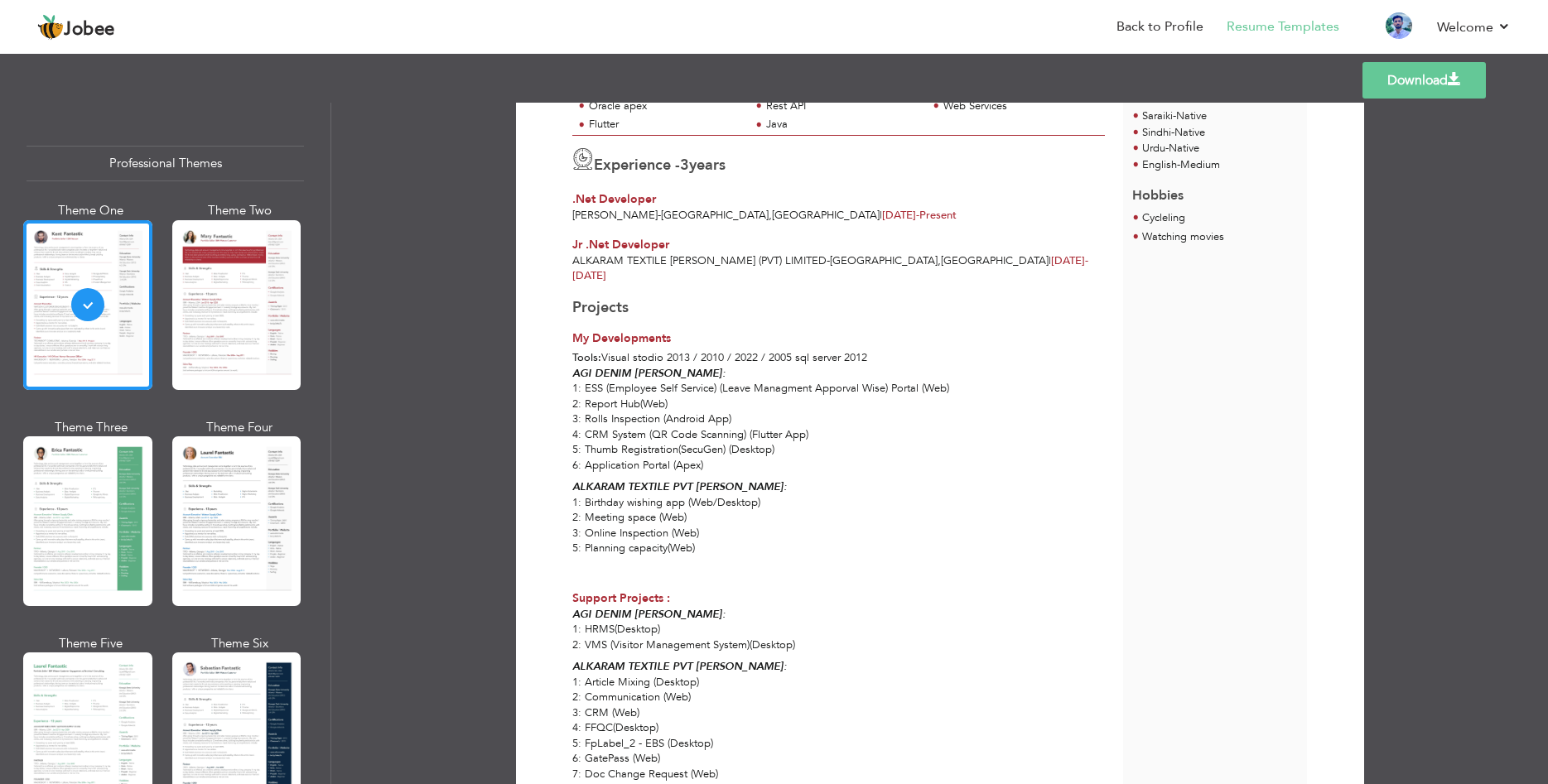
scroll to position [0, 0]
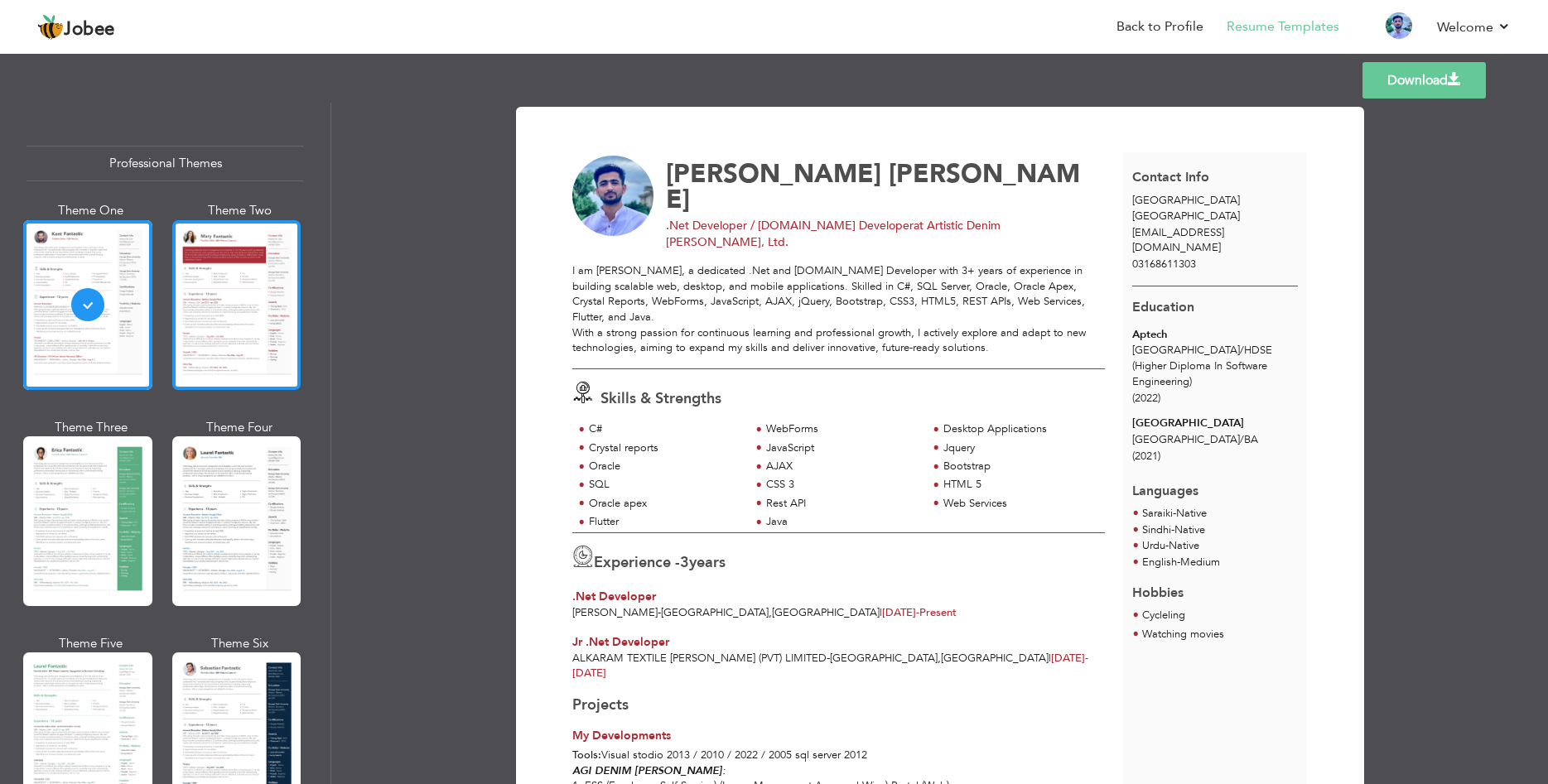
click at [201, 319] on div at bounding box center [237, 305] width 129 height 169
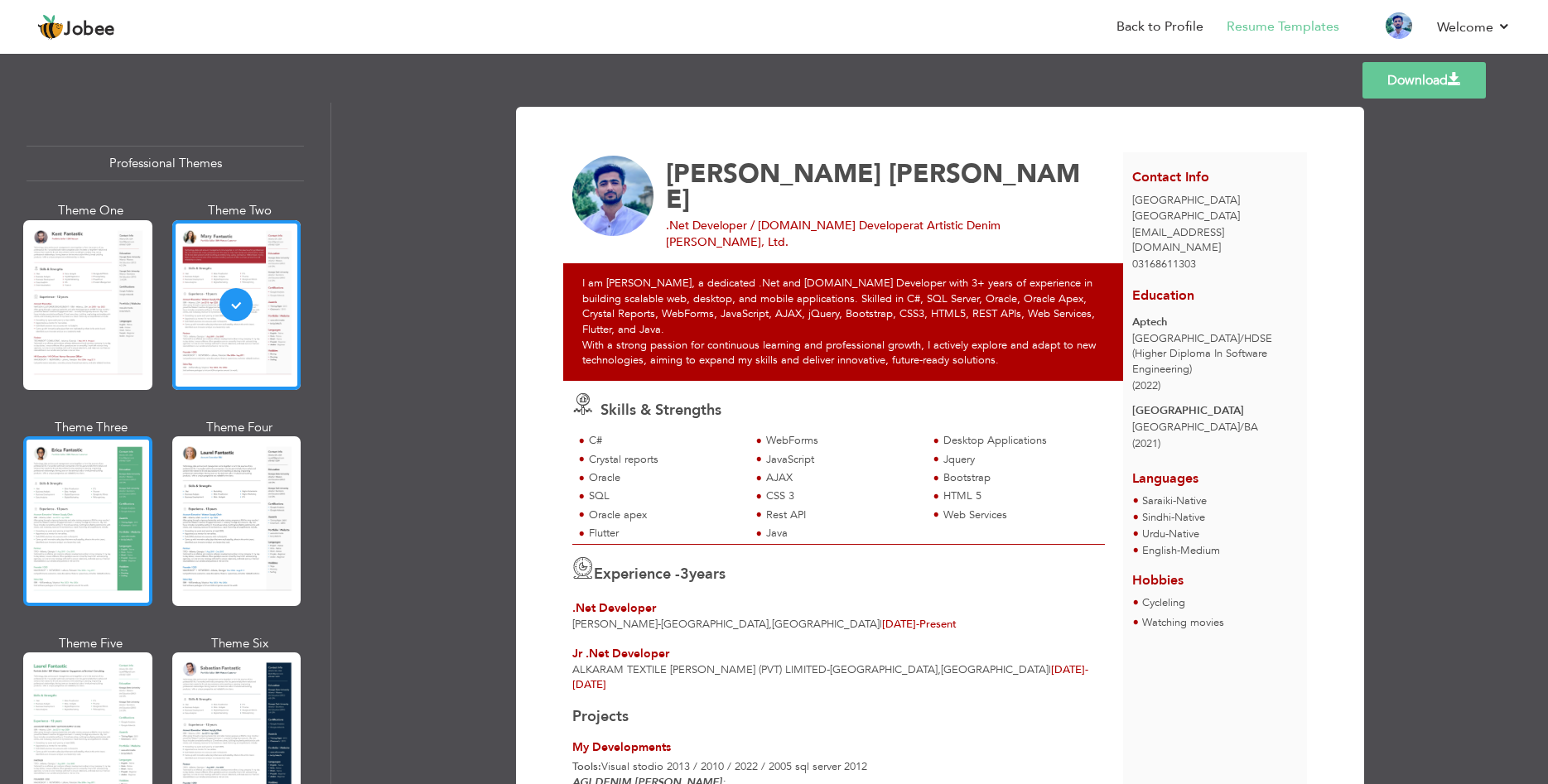
click at [133, 489] on div at bounding box center [88, 520] width 129 height 169
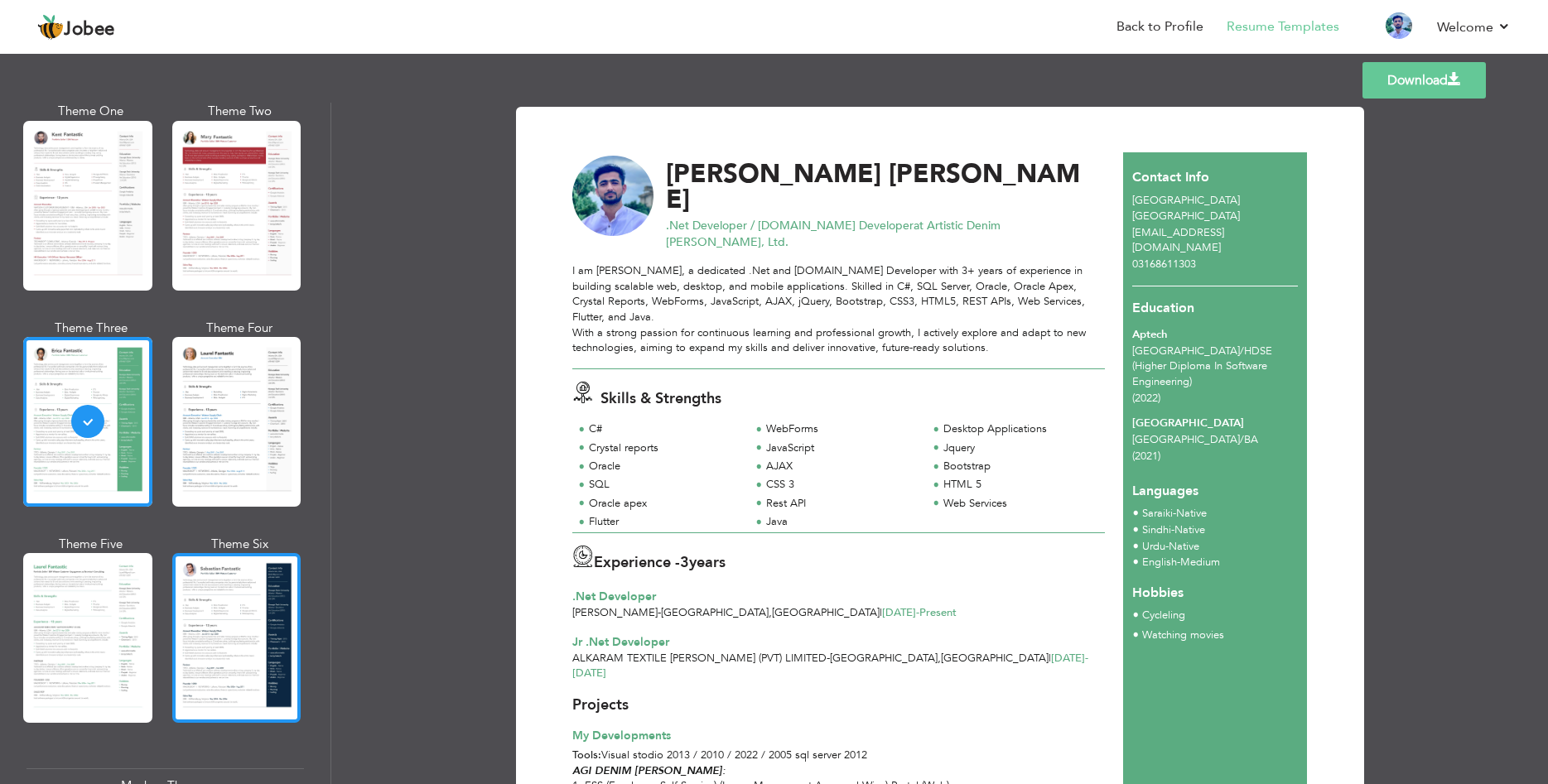
scroll to position [298, 0]
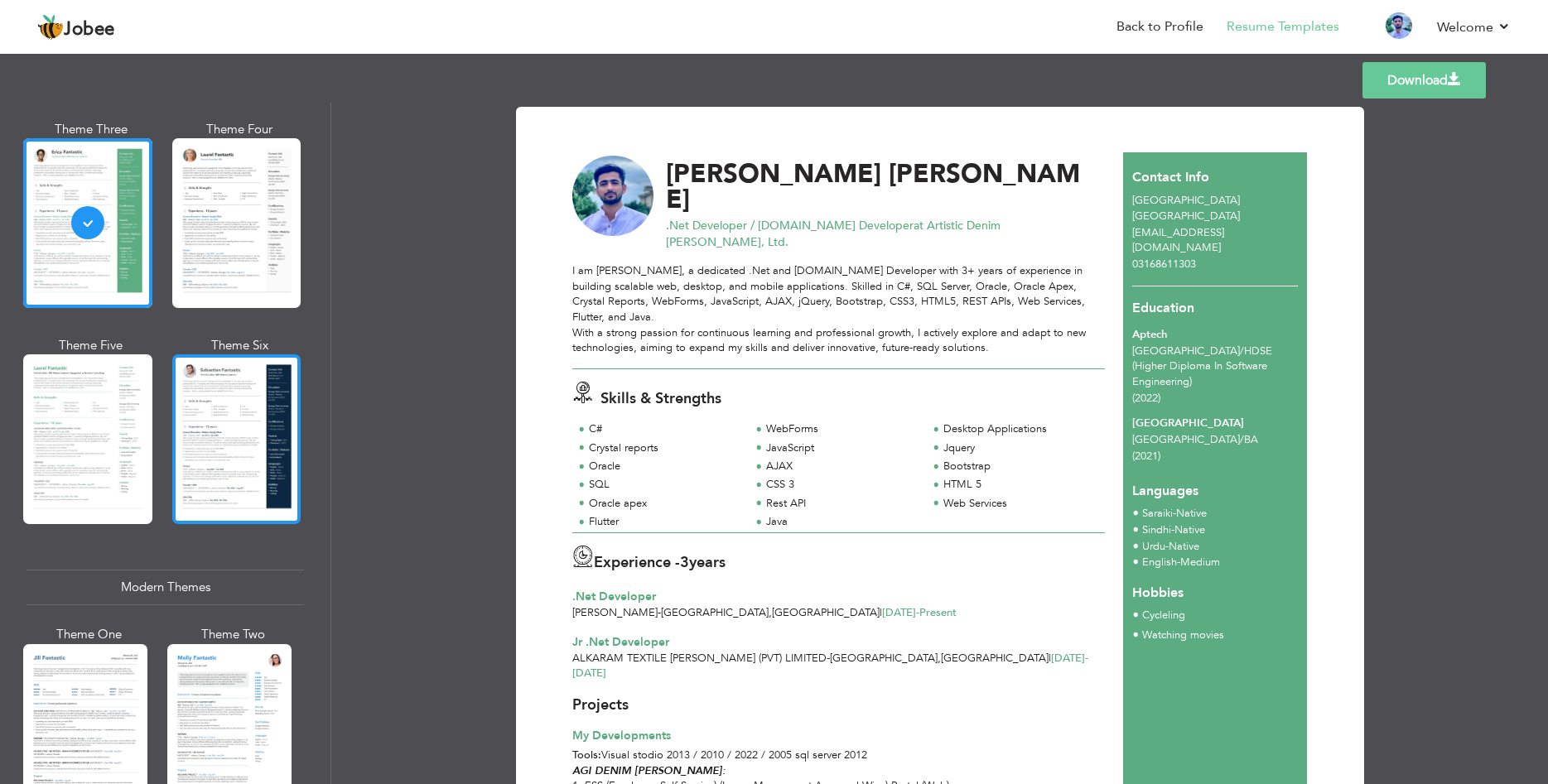
click at [214, 395] on div at bounding box center [237, 439] width 129 height 169
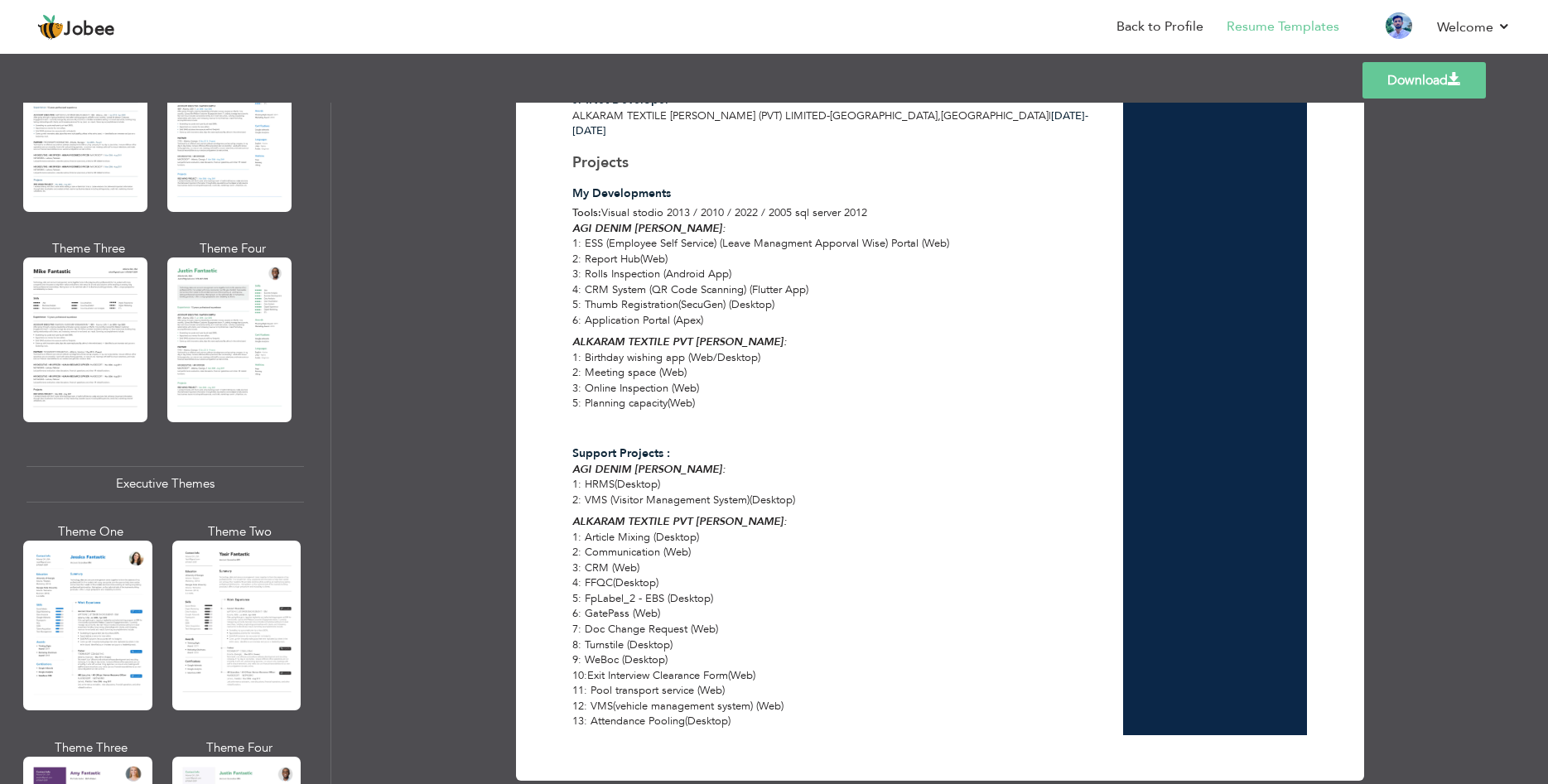
scroll to position [1390, 0]
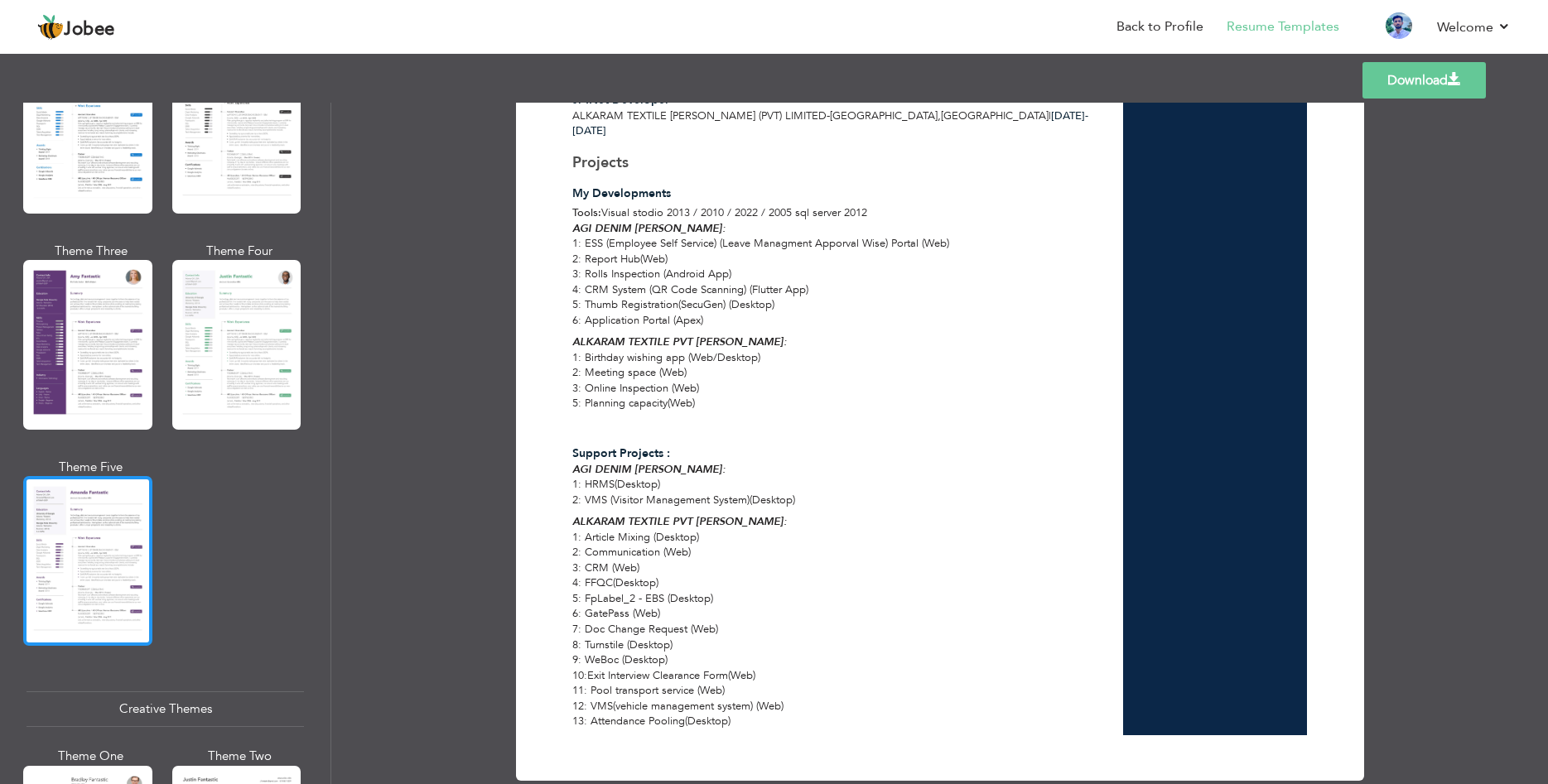
click at [98, 573] on div at bounding box center [88, 560] width 129 height 169
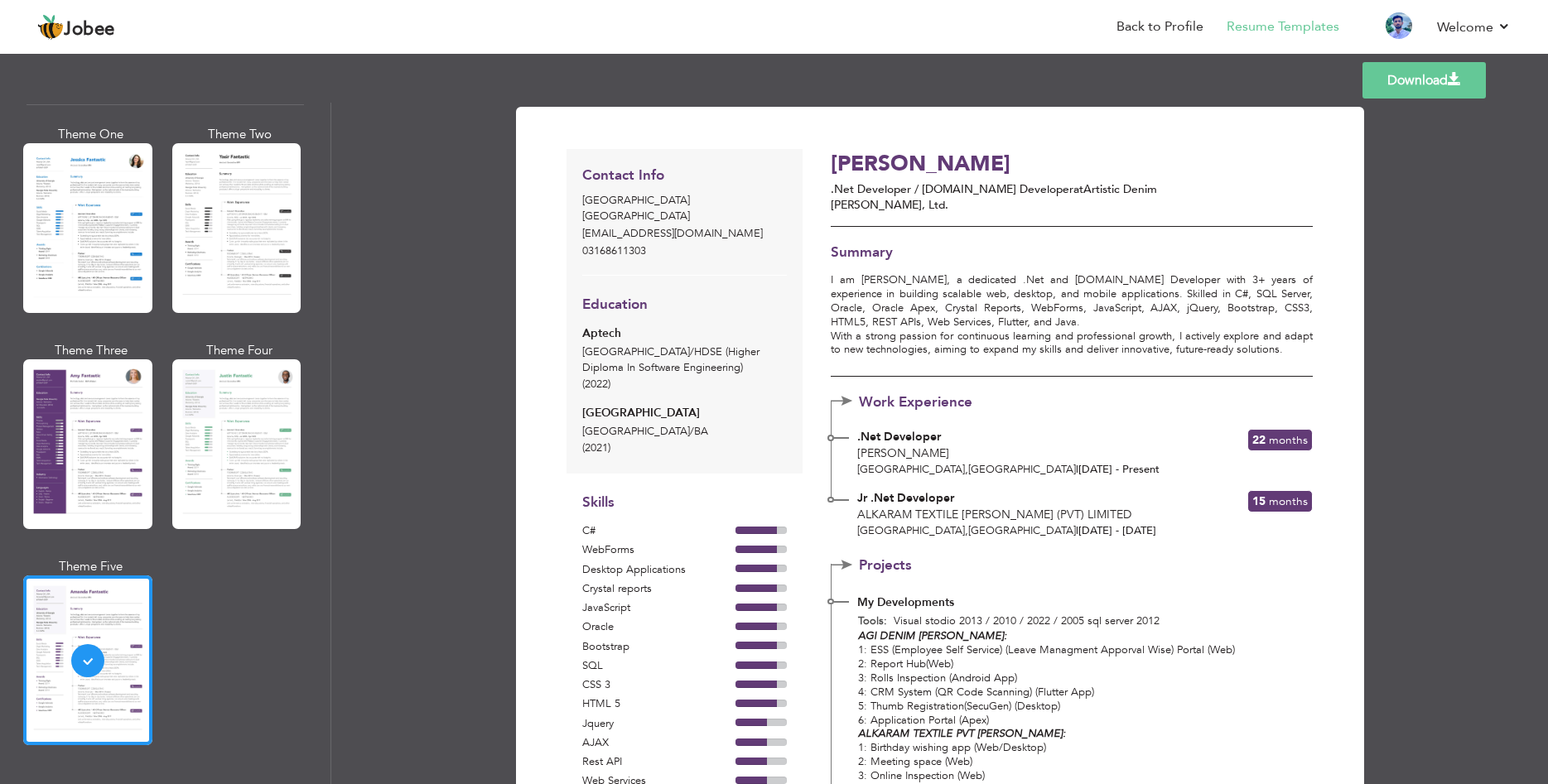
scroll to position [1787, 0]
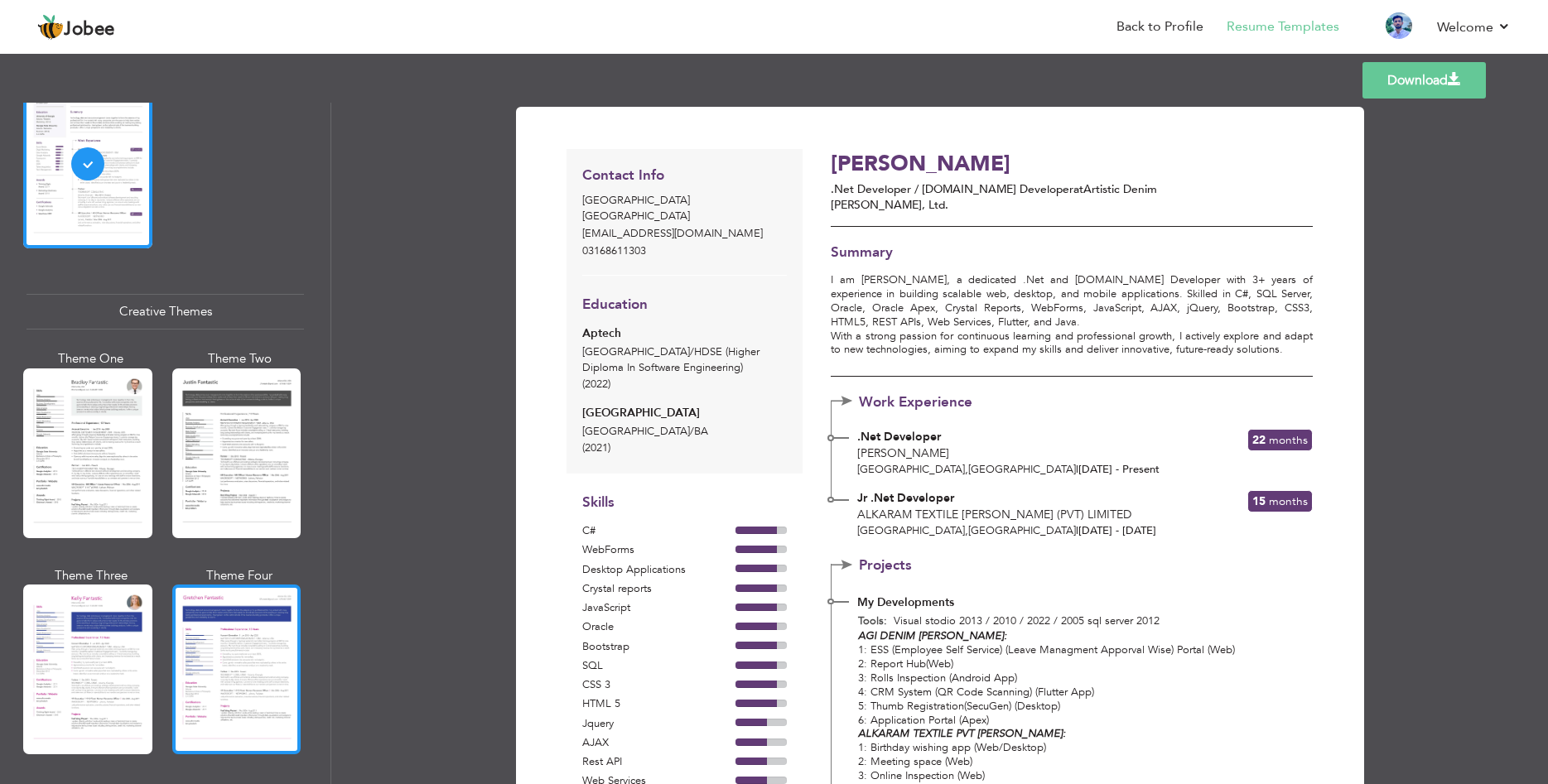
click at [233, 634] on div at bounding box center [237, 669] width 129 height 169
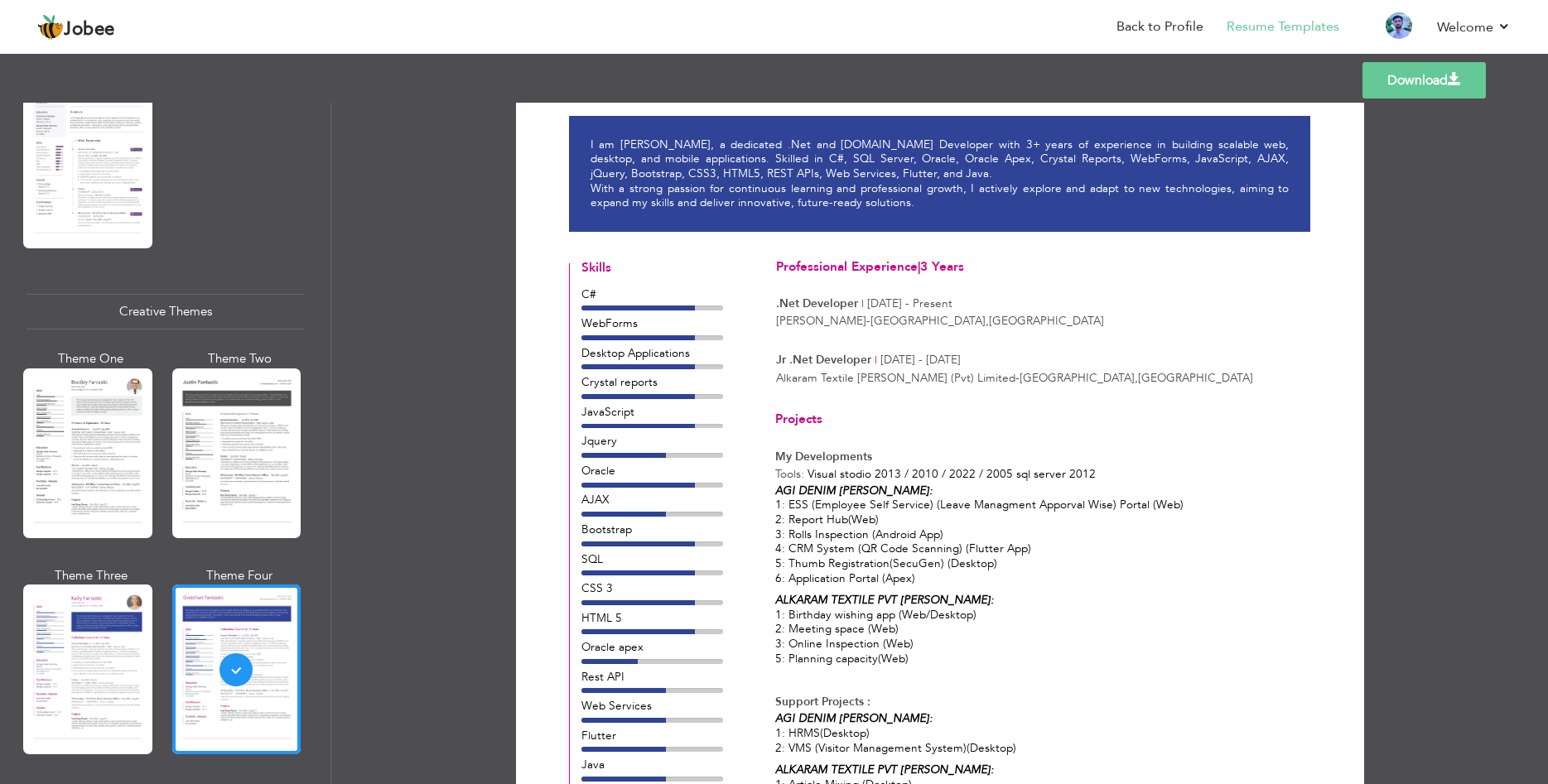
scroll to position [492, 0]
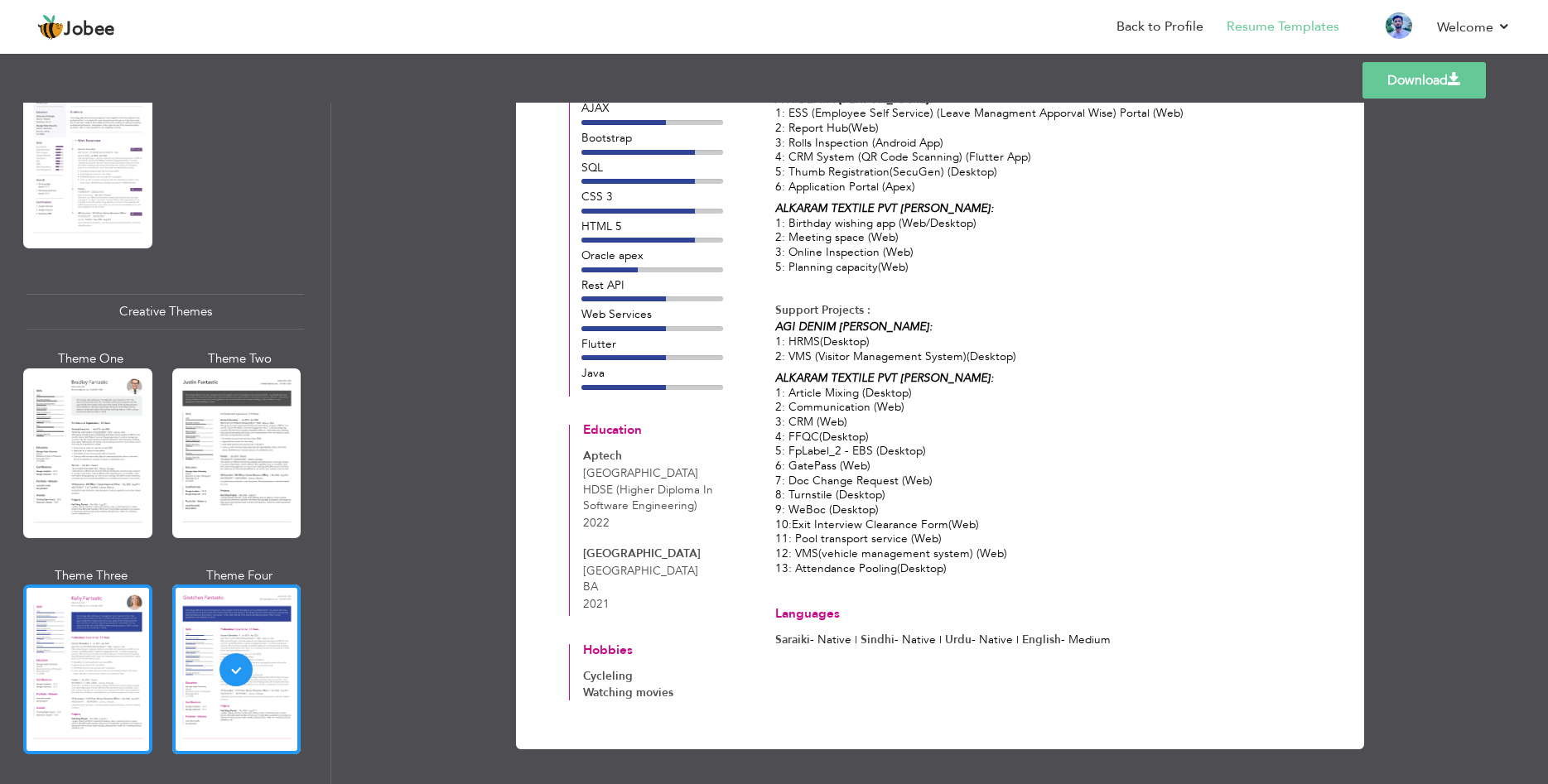
click at [122, 676] on div at bounding box center [88, 669] width 129 height 169
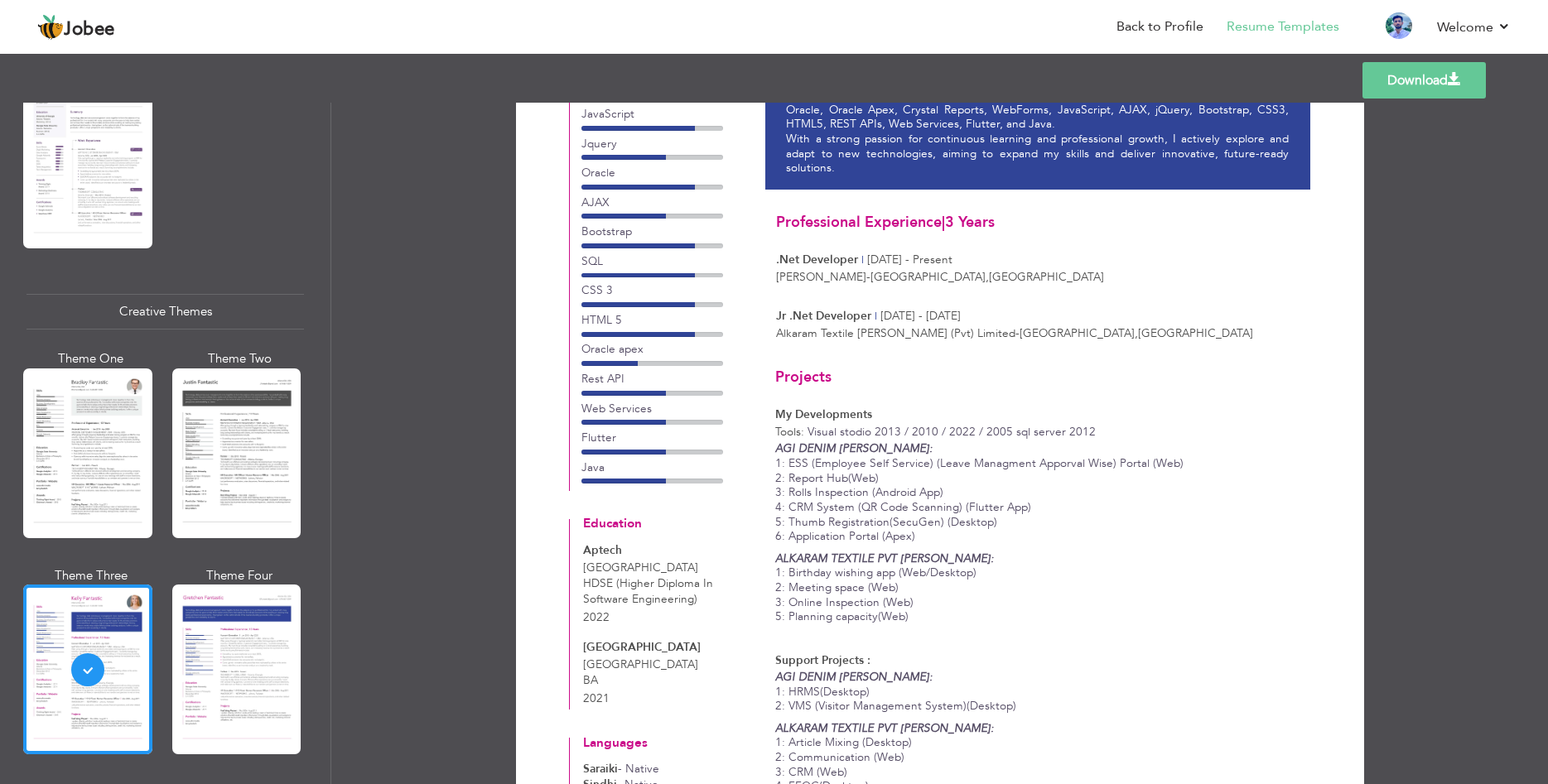
scroll to position [0, 0]
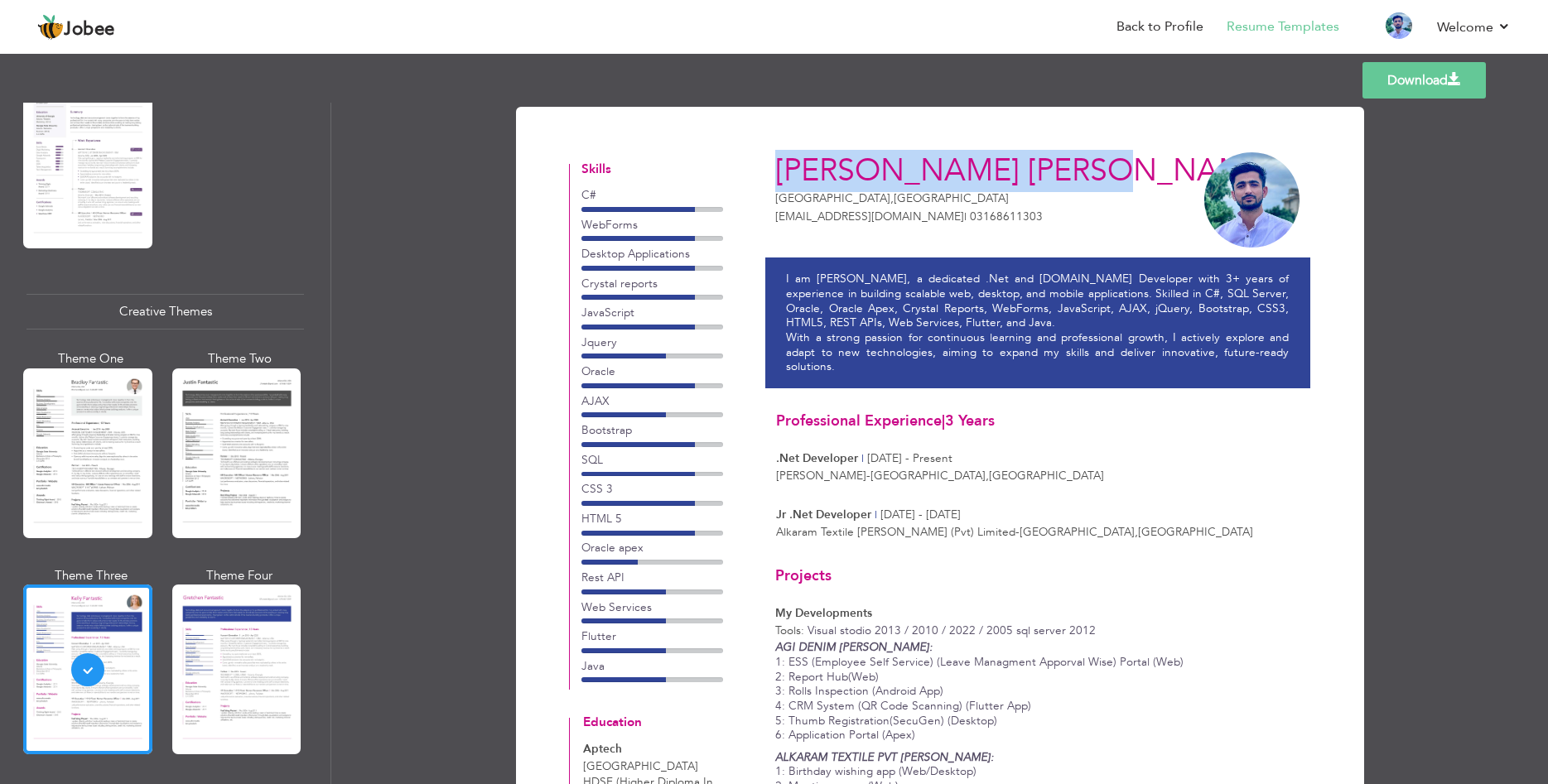
drag, startPoint x: 776, startPoint y: 161, endPoint x: 1088, endPoint y: 154, distance: 312.1
click at [1088, 154] on div "Rabnawaz Chohan Karachi , Pakistan rabnawazchohan4@gmail.com | 03168611303" at bounding box center [947, 189] width 364 height 97
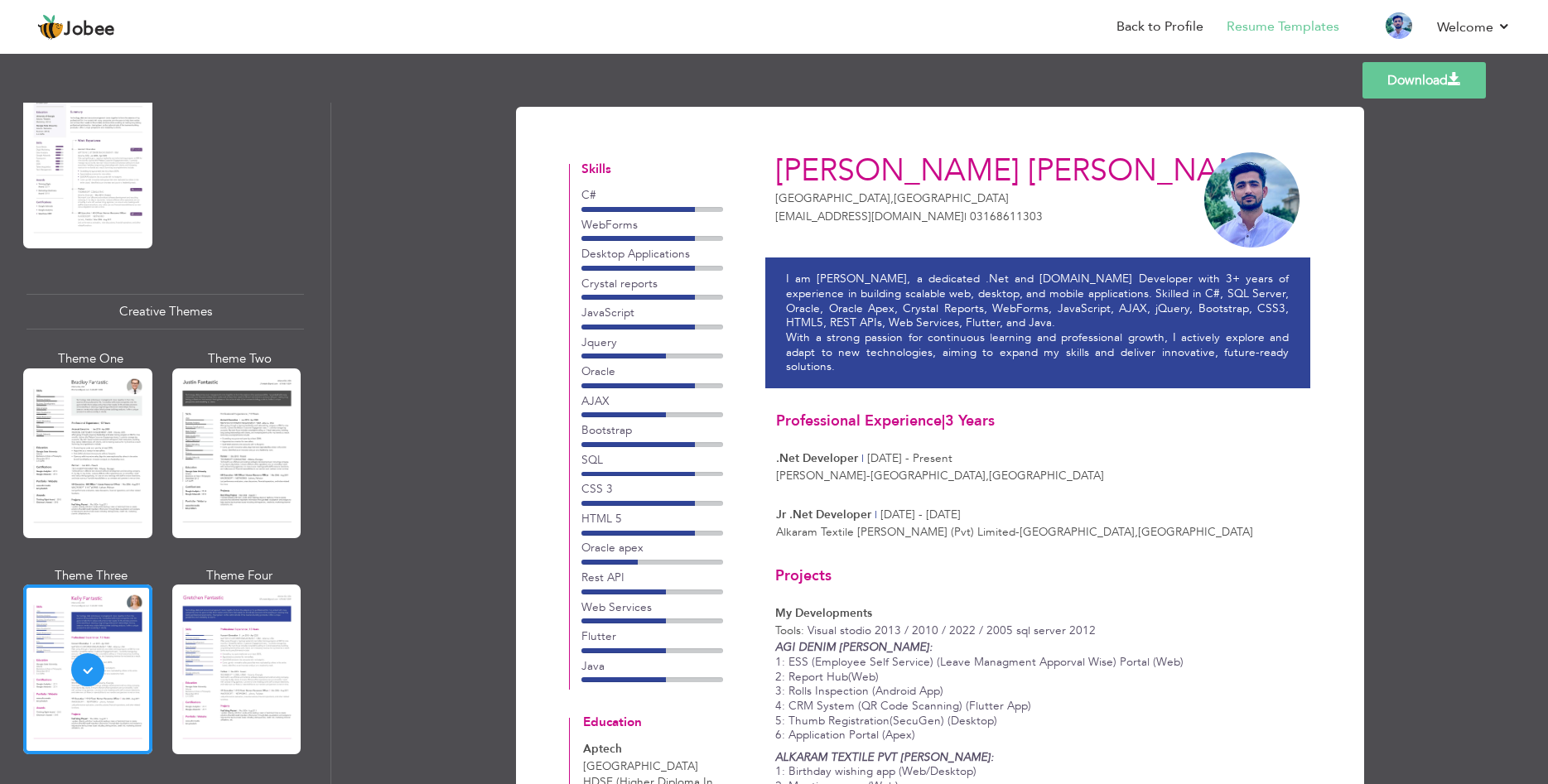
click at [1087, 154] on div "Rabnawaz Chohan Karachi , Pakistan rabnawazchohan4@gmail.com | 03168611303" at bounding box center [947, 189] width 364 height 97
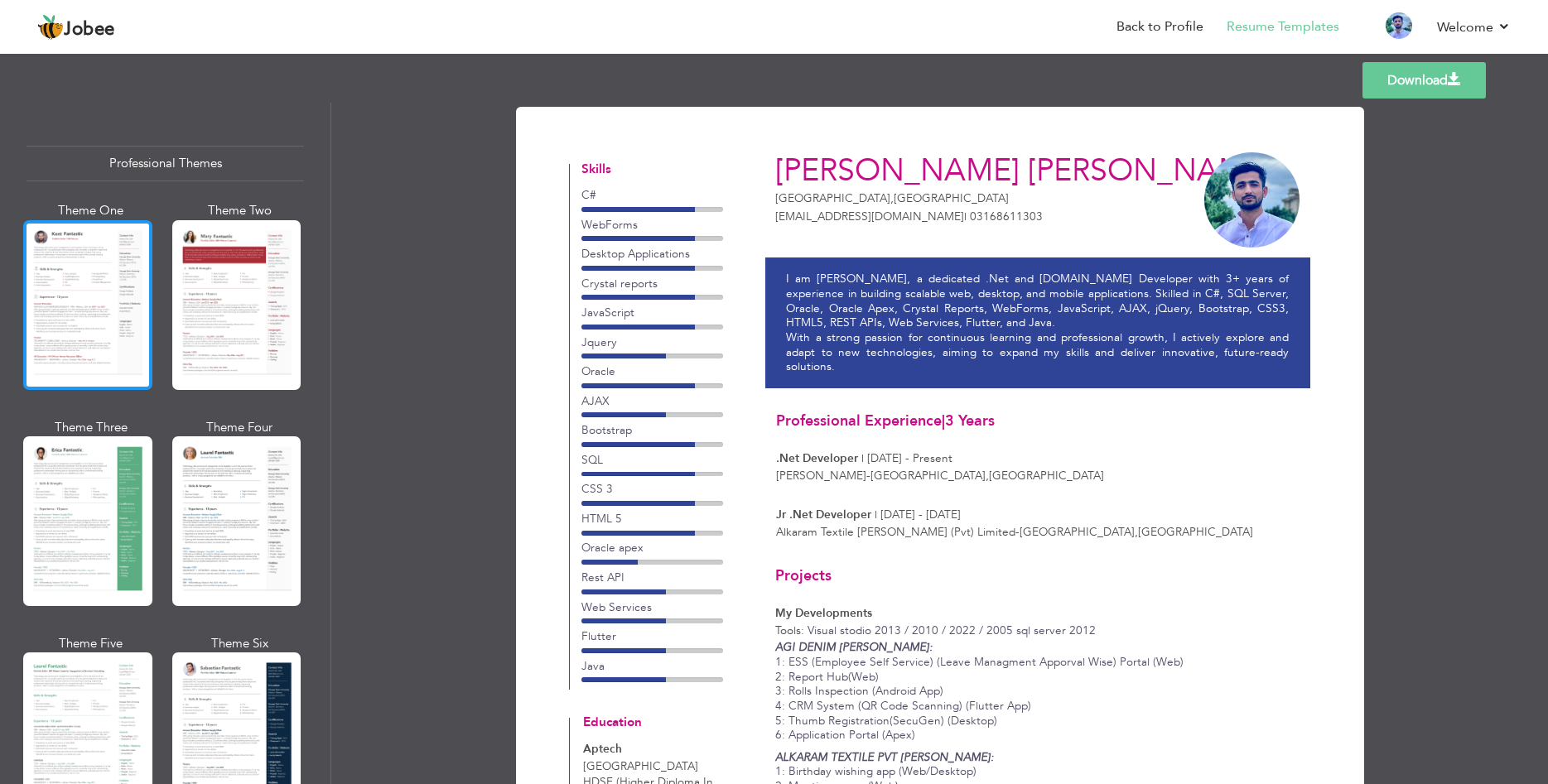
click at [98, 312] on div at bounding box center [88, 305] width 129 height 169
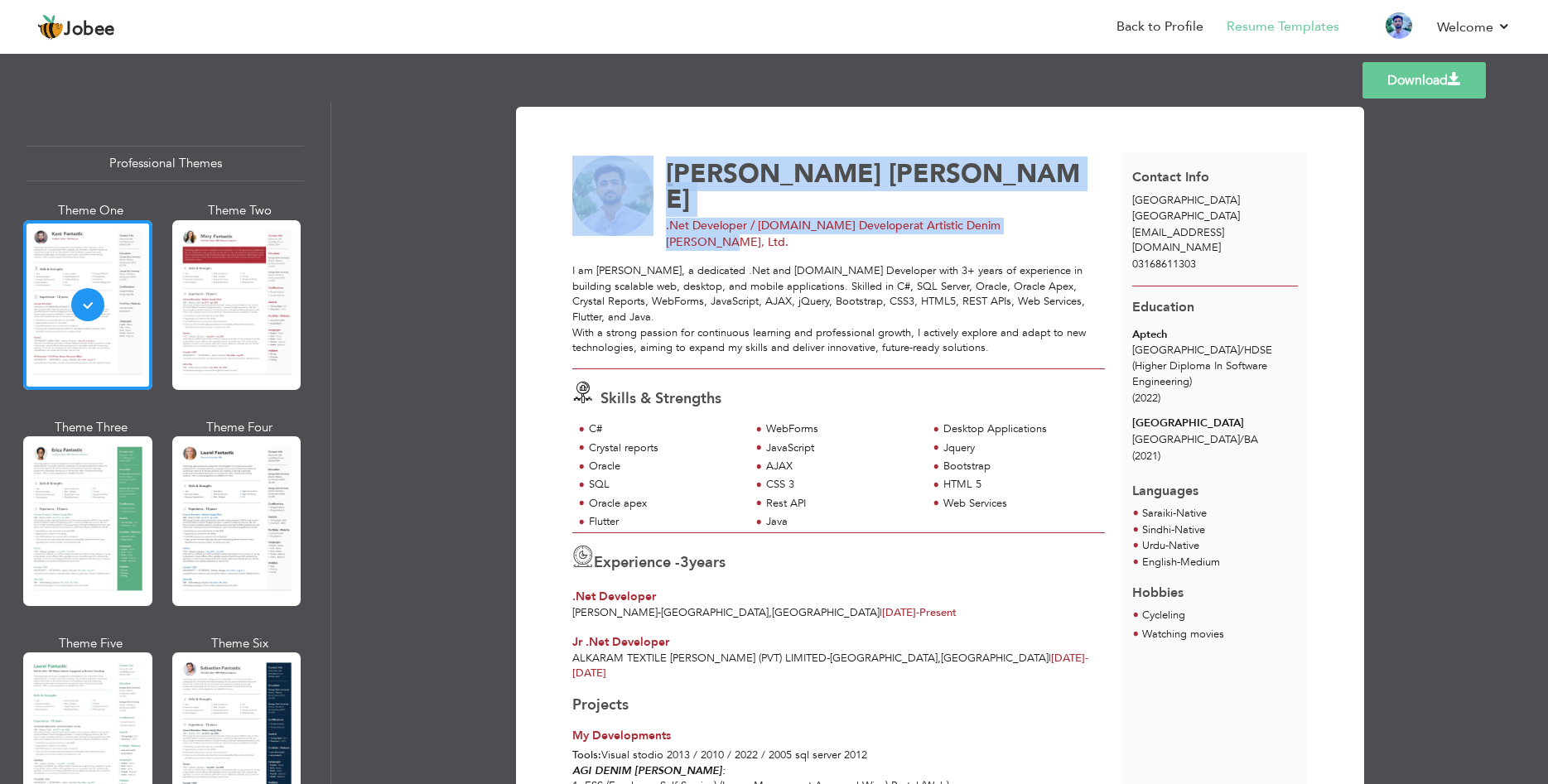
drag, startPoint x: 663, startPoint y: 203, endPoint x: 996, endPoint y: 204, distance: 333.0
click at [996, 204] on div "Rabnawaz Chohan .Net Developer / ASP.Net Developer at Artistic Denim Mills, Ltd." at bounding box center [847, 204] width 569 height 96
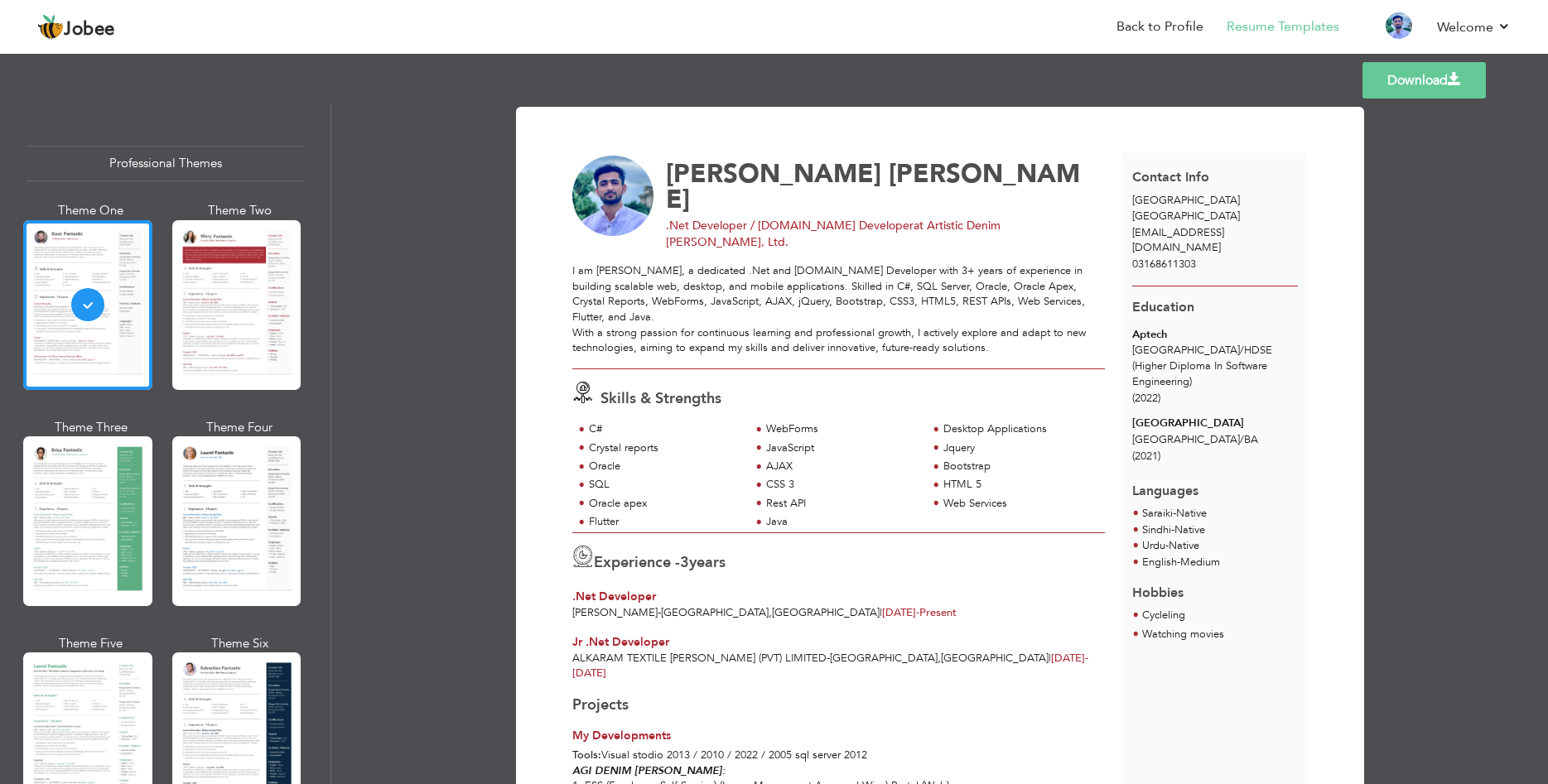
click at [1027, 218] on div ".Net Developer / ASP.Net Developer at Artistic Denim Mills, Ltd." at bounding box center [879, 234] width 427 height 34
drag, startPoint x: 1003, startPoint y: 204, endPoint x: 668, endPoint y: 206, distance: 335.0
click at [668, 218] on div ".Net Developer / ASP.Net Developer at Artistic Denim Mills, Ltd." at bounding box center [879, 234] width 427 height 34
click at [668, 218] on span ".Net Developer / [DOMAIN_NAME] Developer" at bounding box center [789, 225] width 248 height 15
click at [734, 263] on div "I am [PERSON_NAME], a dedicated .Net and [DOMAIN_NAME] Developer with 3+ years …" at bounding box center [838, 308] width 531 height 92
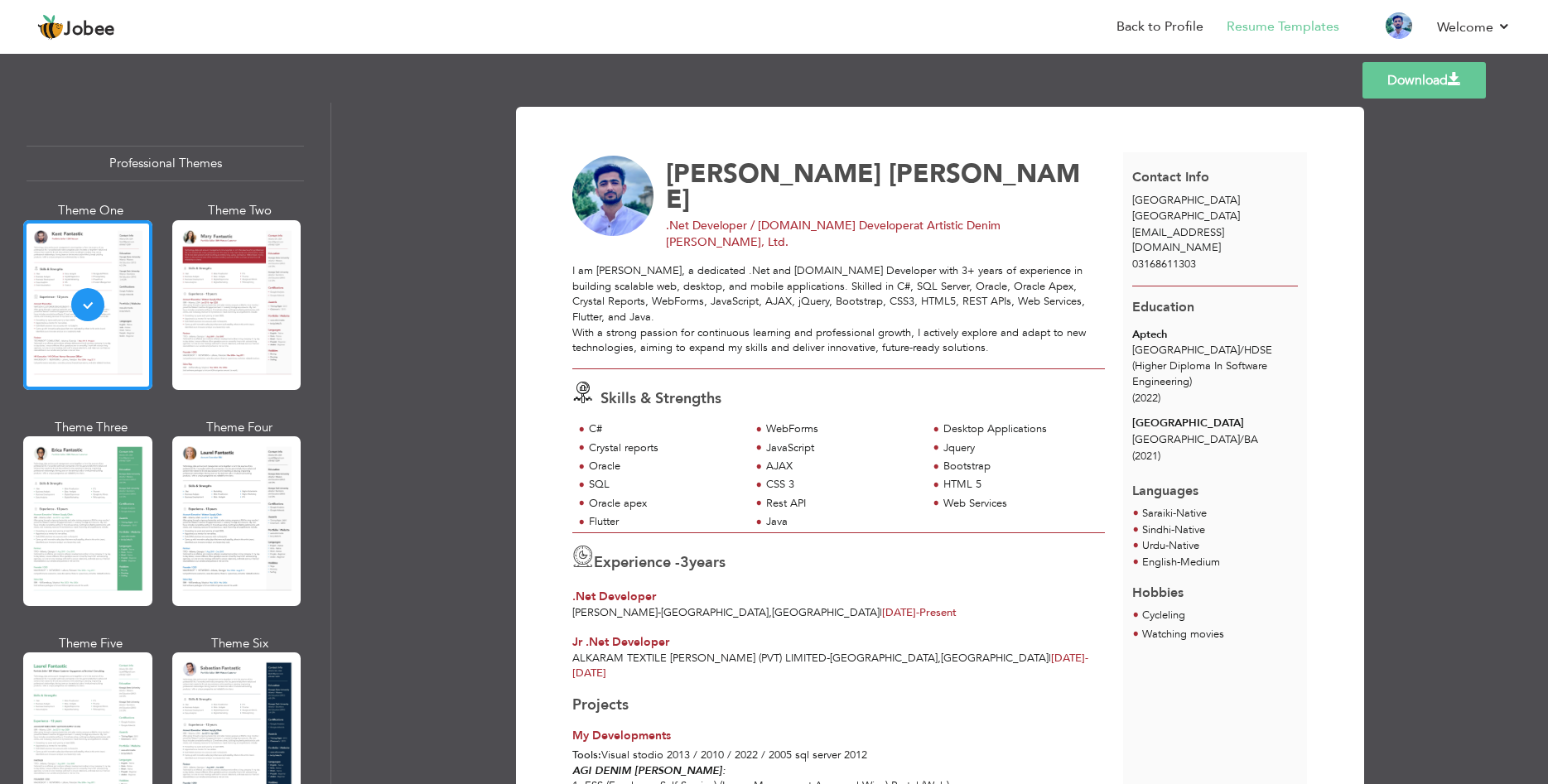
scroll to position [397, 0]
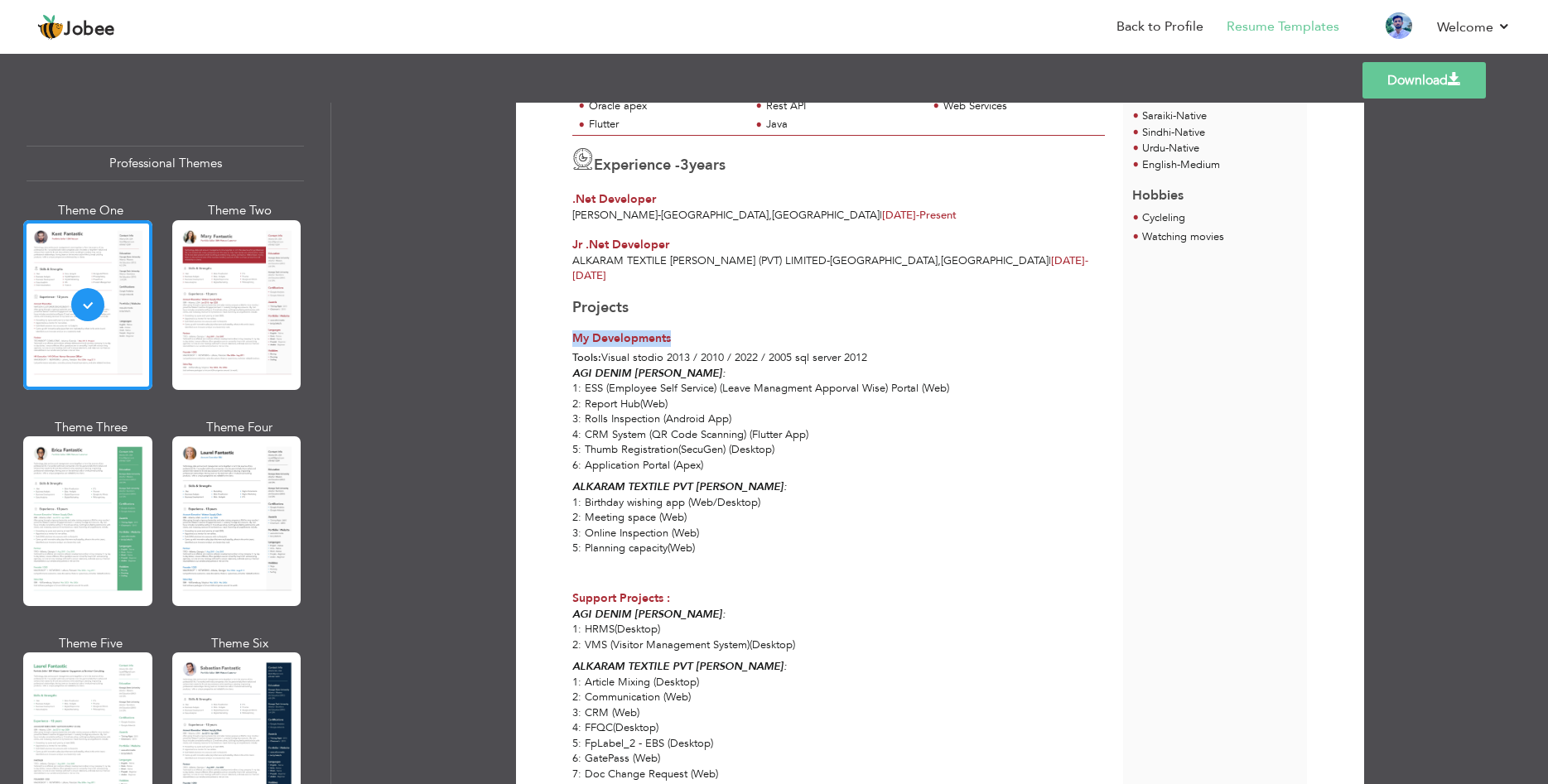
drag, startPoint x: 644, startPoint y: 305, endPoint x: 569, endPoint y: 301, distance: 75.1
click at [569, 301] on div "Projects My Developments" at bounding box center [838, 323] width 550 height 51
click at [728, 440] on p "AGI DENIM MILLS: 1: ESS (Employee Self Service) (Leave Managment Apporval Wise)…" at bounding box center [838, 420] width 531 height 108
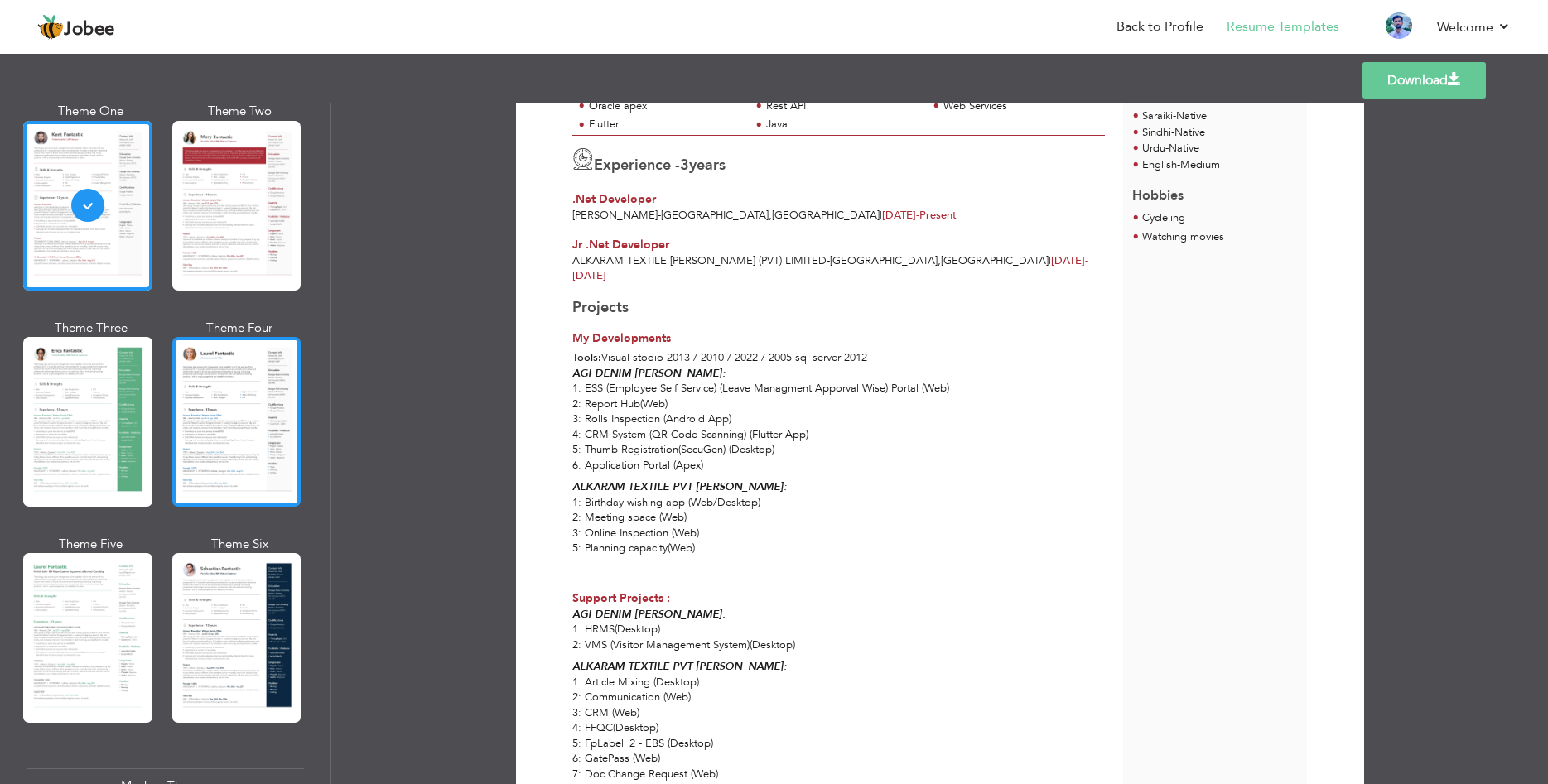
click at [226, 422] on div at bounding box center [237, 421] width 129 height 169
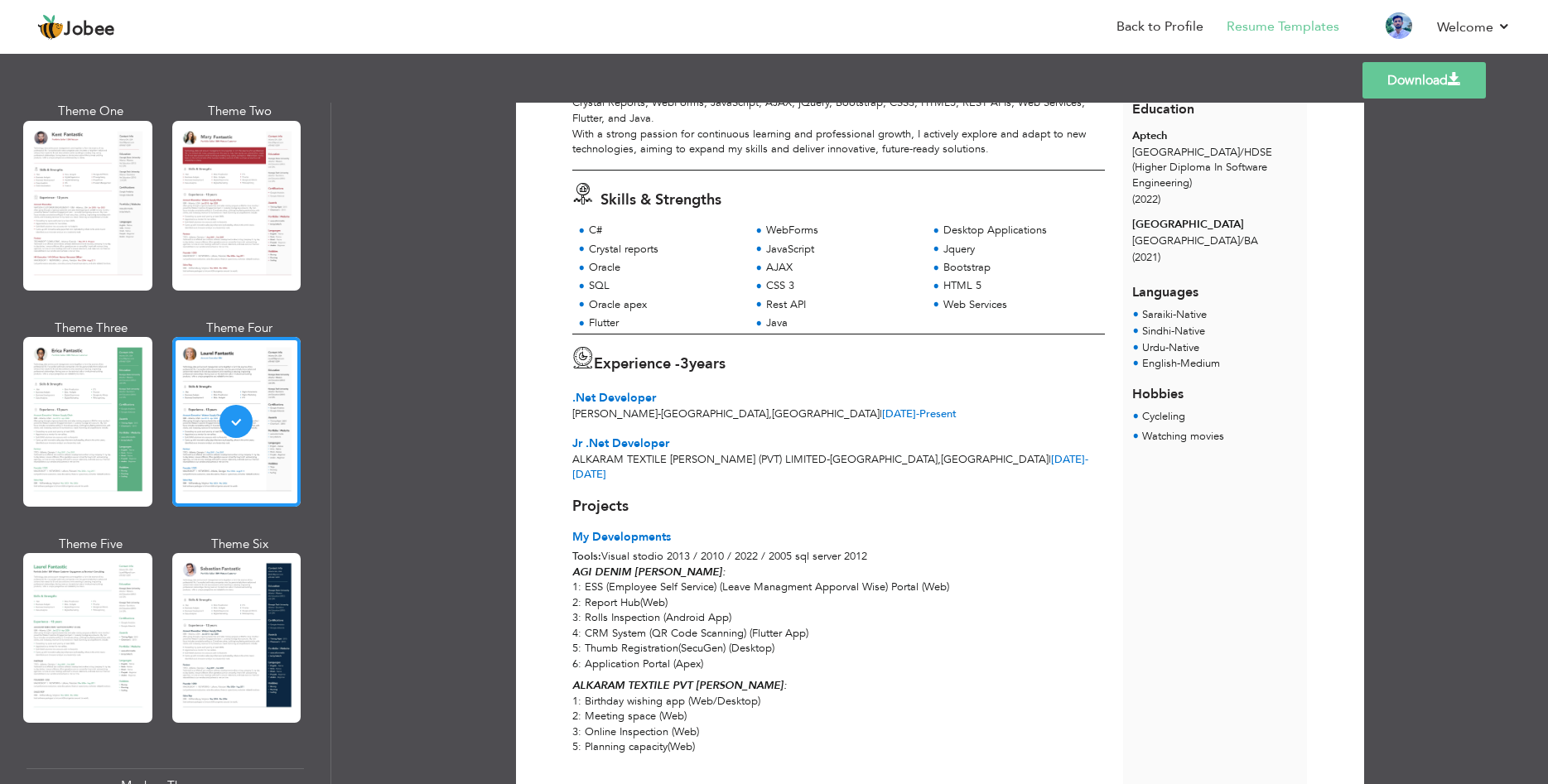
scroll to position [0, 0]
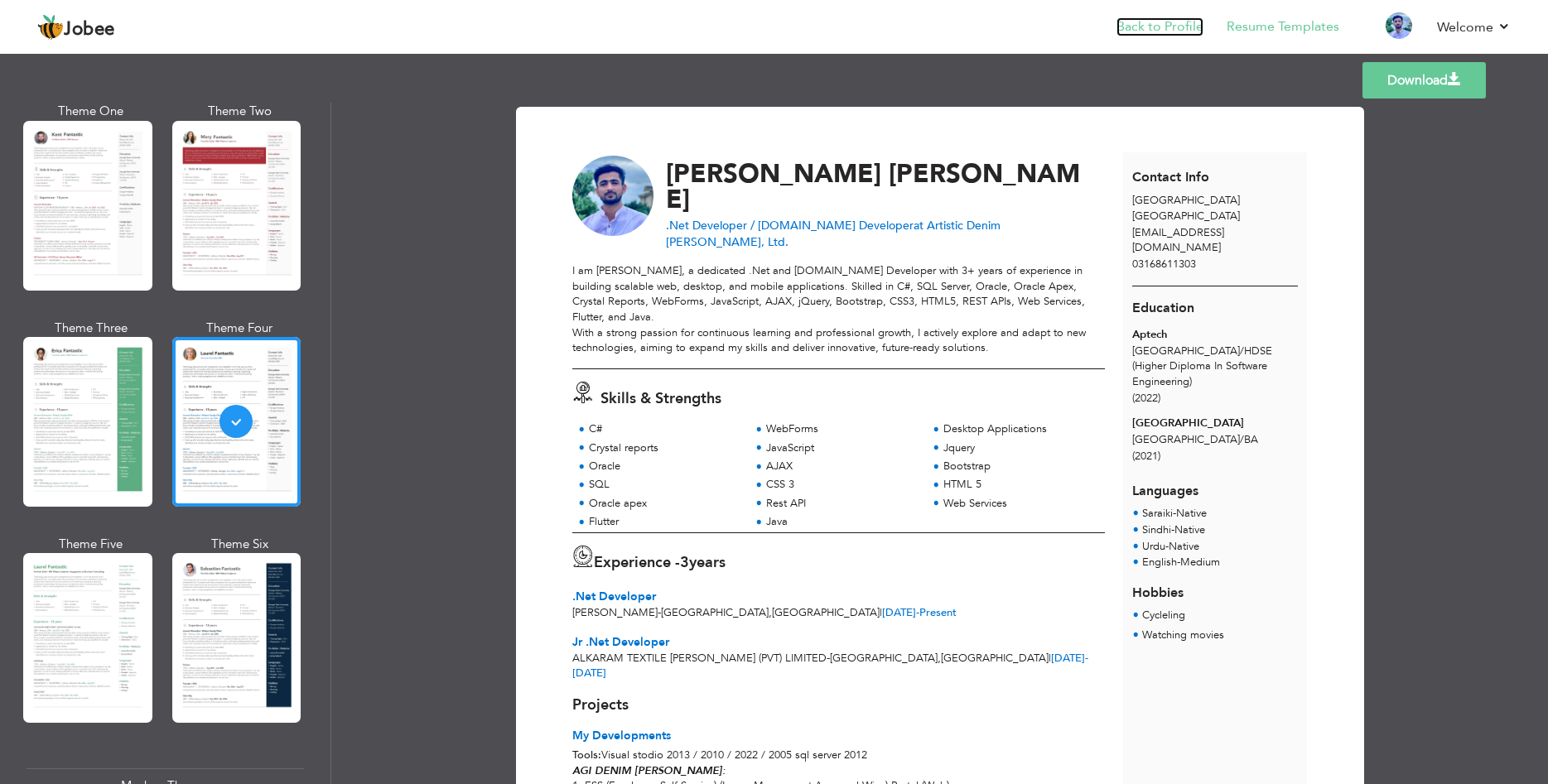
click at [1139, 26] on link "Back to Profile" at bounding box center [1160, 26] width 87 height 19
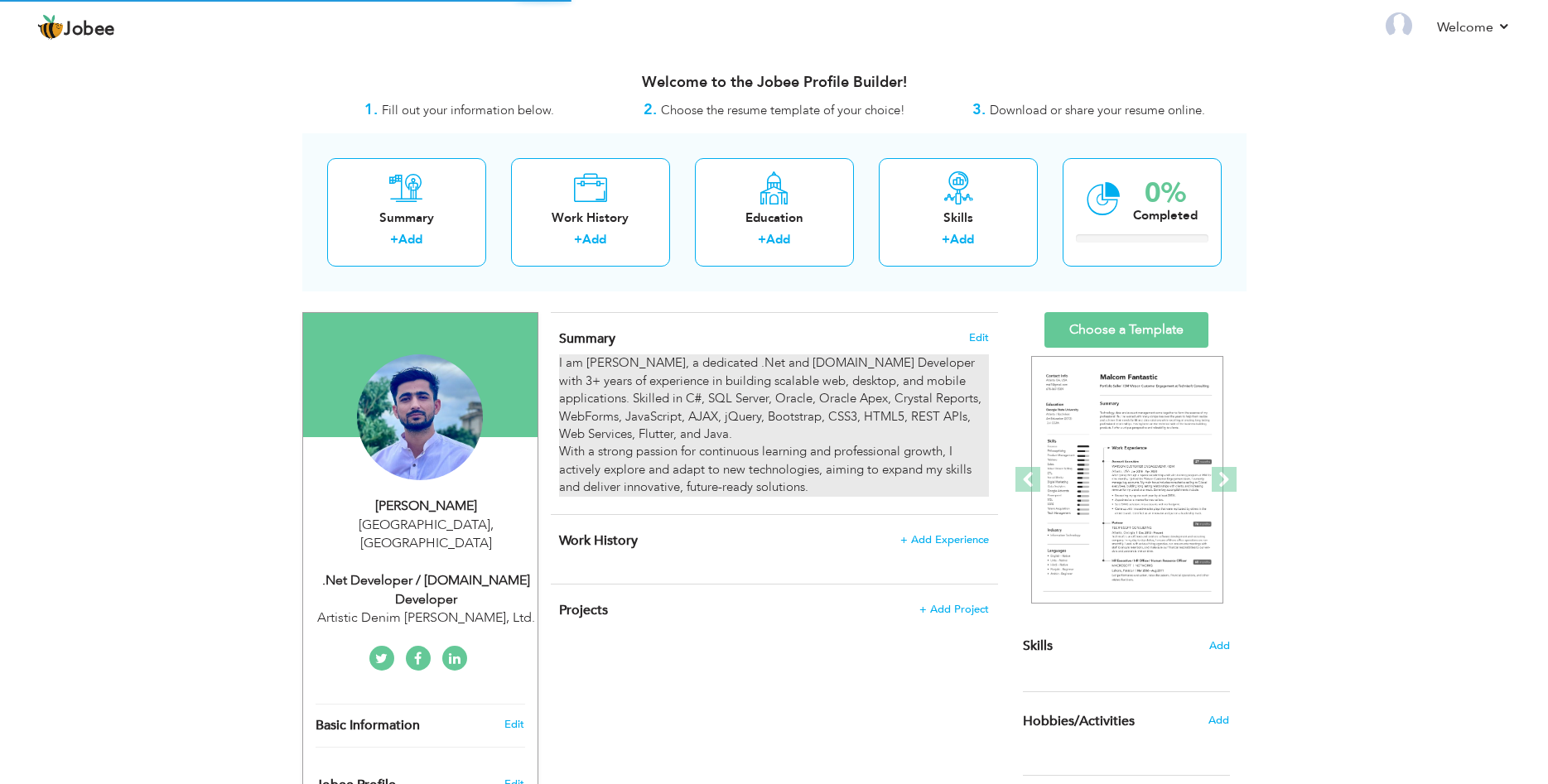
click at [693, 365] on div "I am [PERSON_NAME], a dedicated .Net and [DOMAIN_NAME] Developer with 3+ years …" at bounding box center [773, 425] width 429 height 141
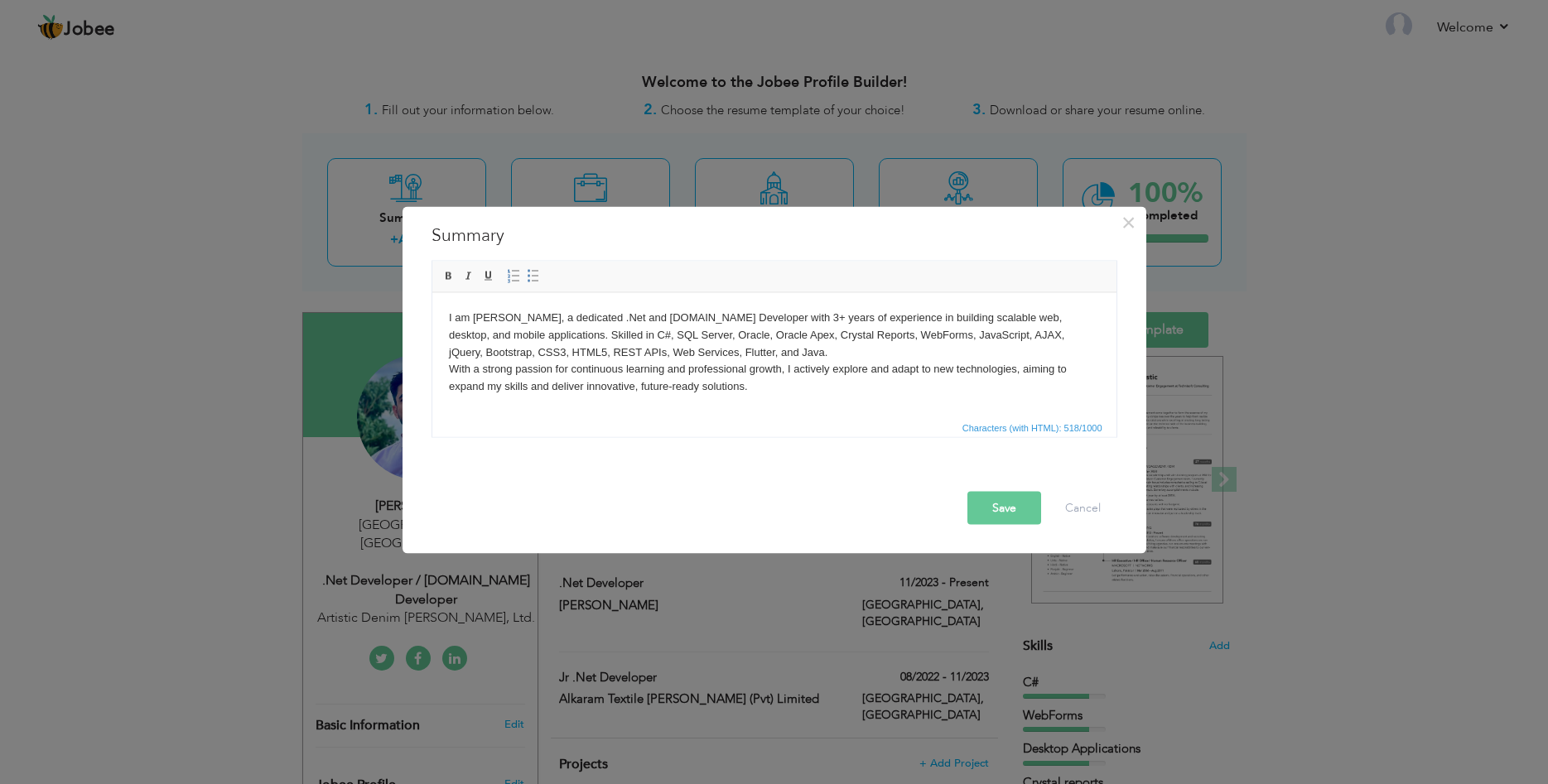
click at [574, 321] on body "I am Rabnawaz Chohan, a dedicated .Net and ASP.Net Developer with 3+ years of e…" at bounding box center [774, 352] width 651 height 86
click at [551, 324] on body "I am Rabnawaz Chohan, a dedicated .Net and ASP.Net Developer with 3+ years of e…" at bounding box center [774, 352] width 651 height 86
click at [565, 321] on body "I am Rabnawaz Chohan, a dedicated .Net and ASP.Net Developer with 3+ years of e…" at bounding box center [774, 352] width 651 height 86
click at [1120, 224] on button "×" at bounding box center [1128, 221] width 26 height 26
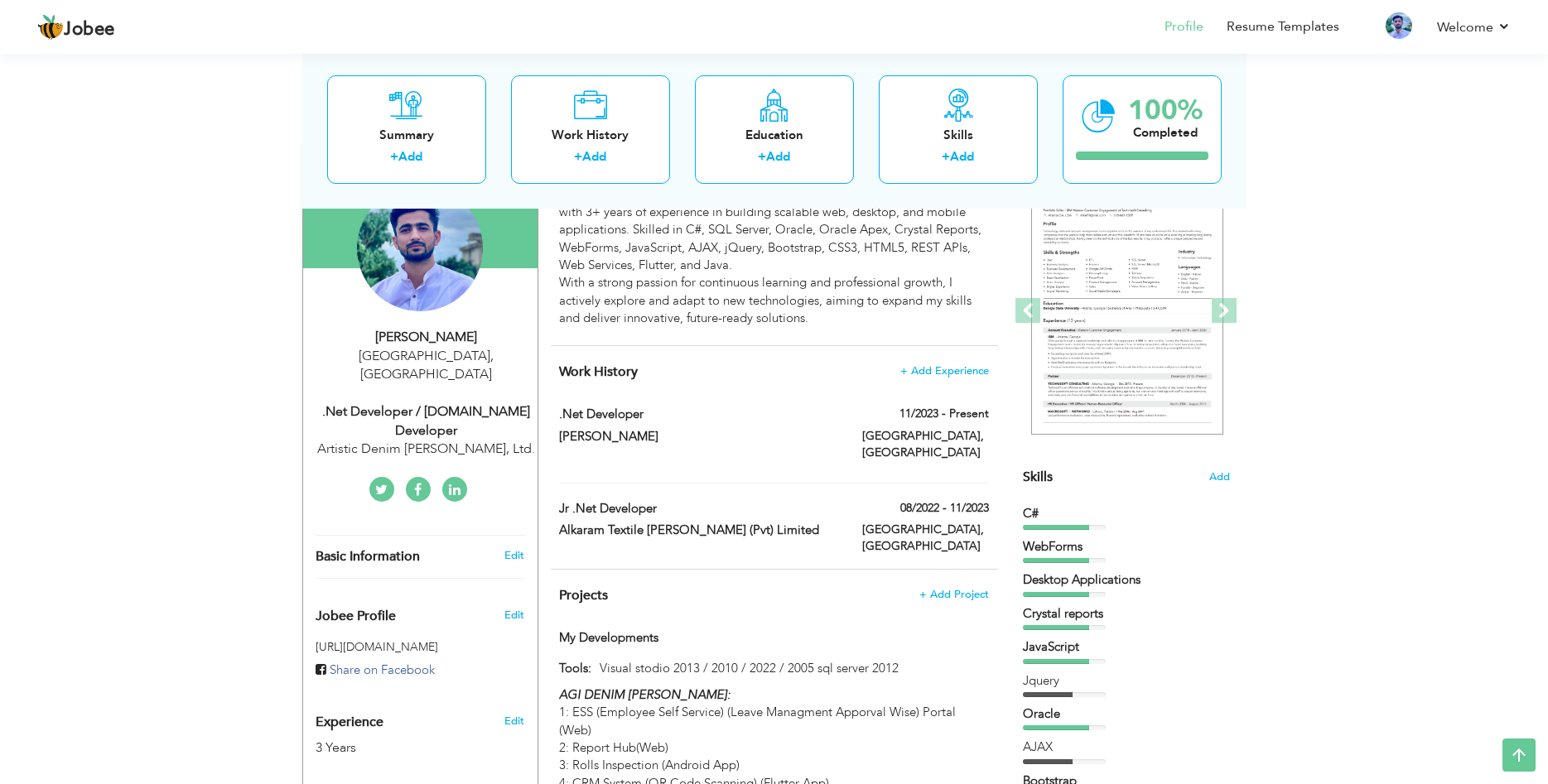
scroll to position [338, 0]
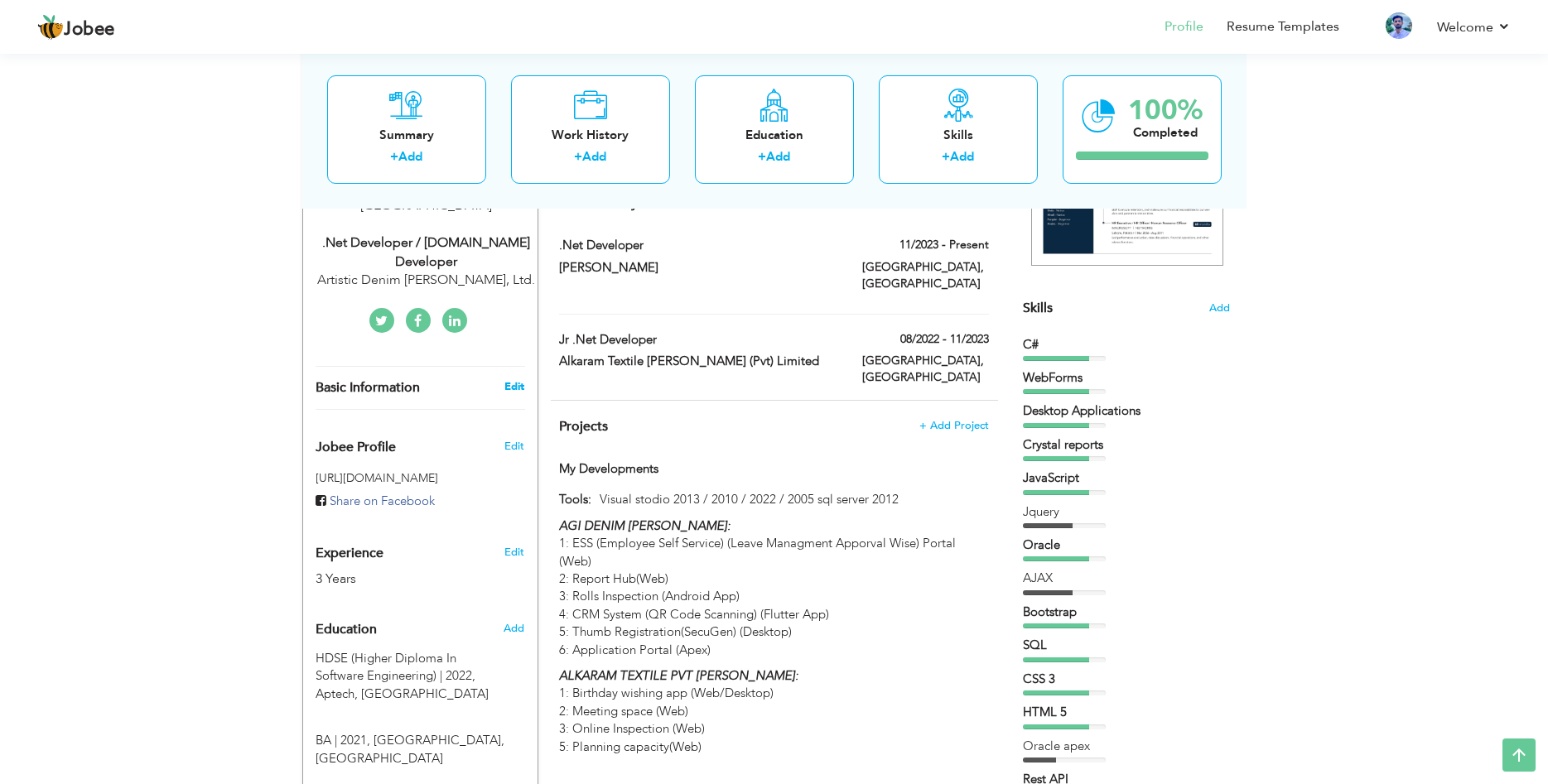
click at [513, 379] on link "Edit" at bounding box center [514, 386] width 20 height 15
type input "[PERSON_NAME]"
type input "03168611303"
select select "number:166"
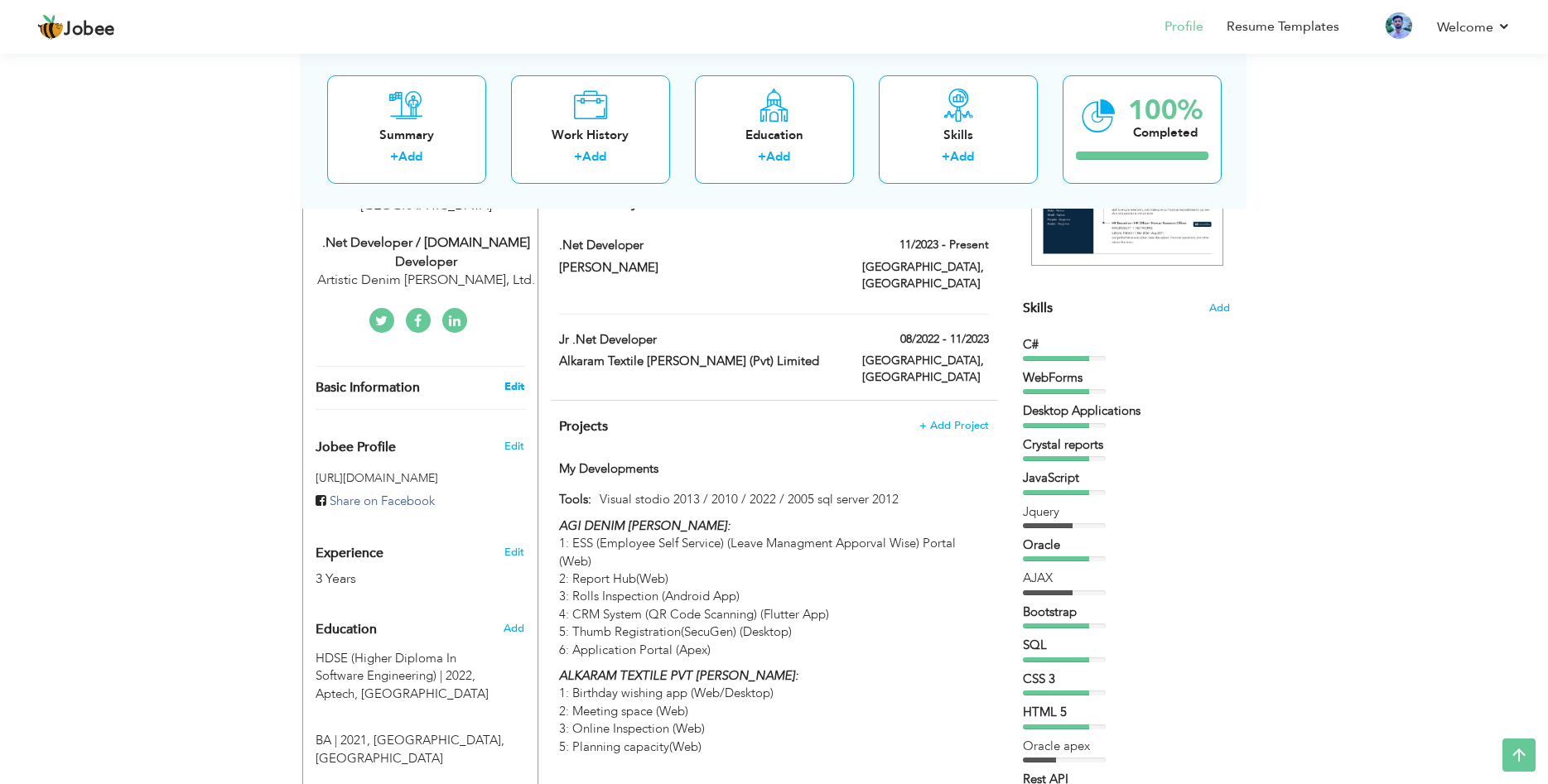
type input "[GEOGRAPHIC_DATA]"
select select "number:5"
type input "Artistic Denim [PERSON_NAME], Ltd."
type input ".Net Developer / [DOMAIN_NAME] Developer"
type input "[URL][DOMAIN_NAME][PERSON_NAME]"
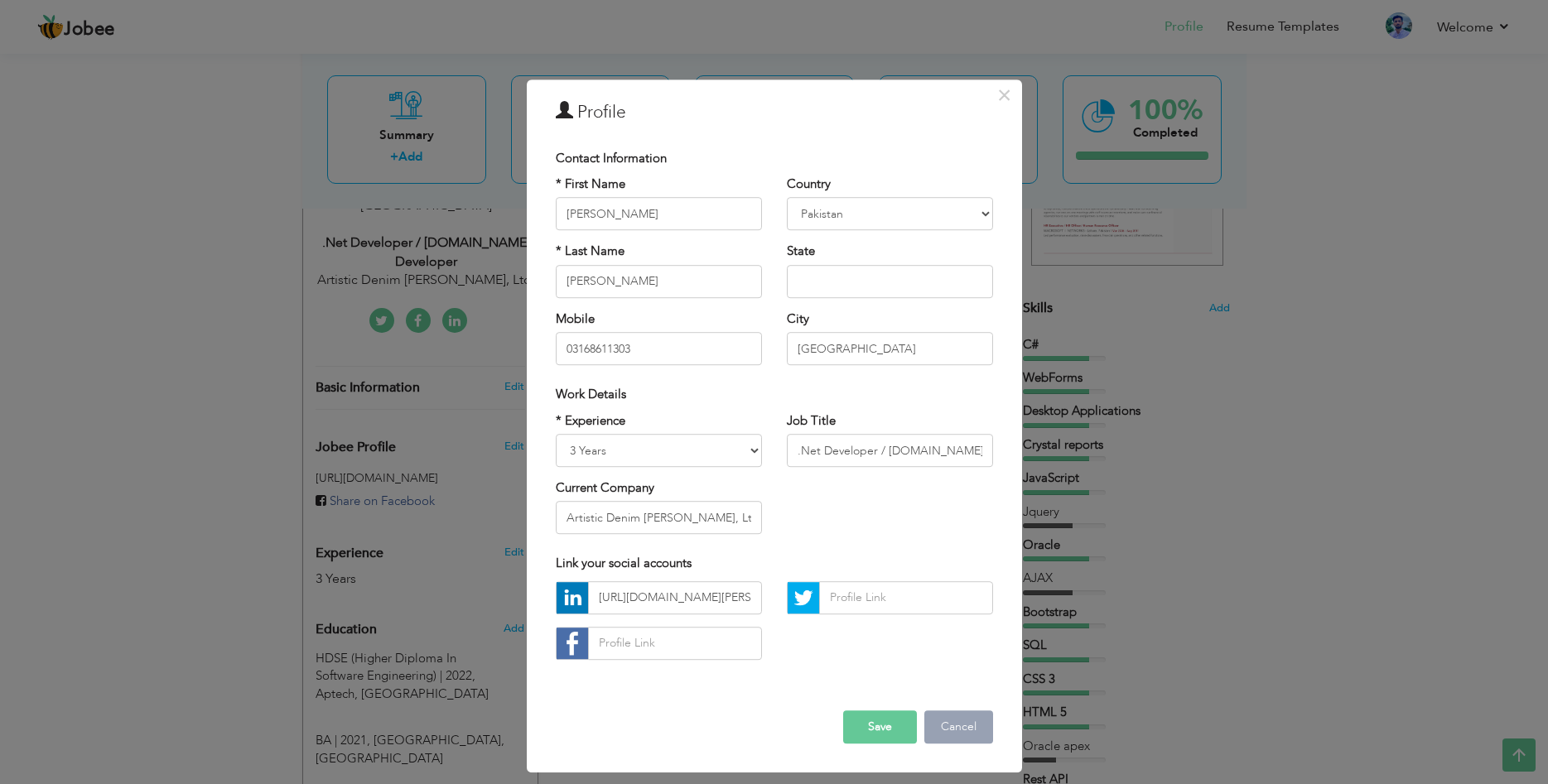
click at [966, 721] on button "Cancel" at bounding box center [959, 726] width 69 height 34
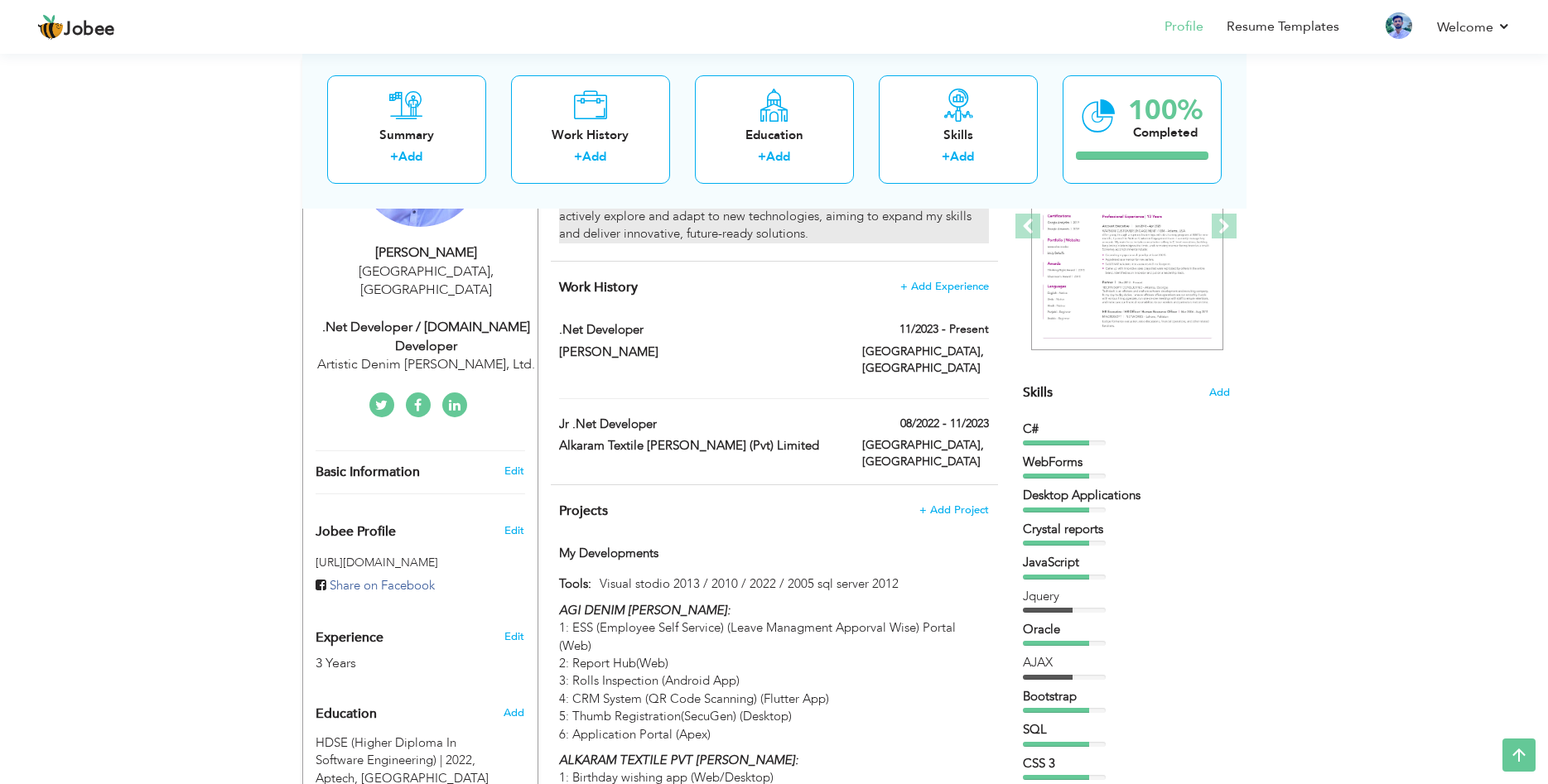
scroll to position [84, 0]
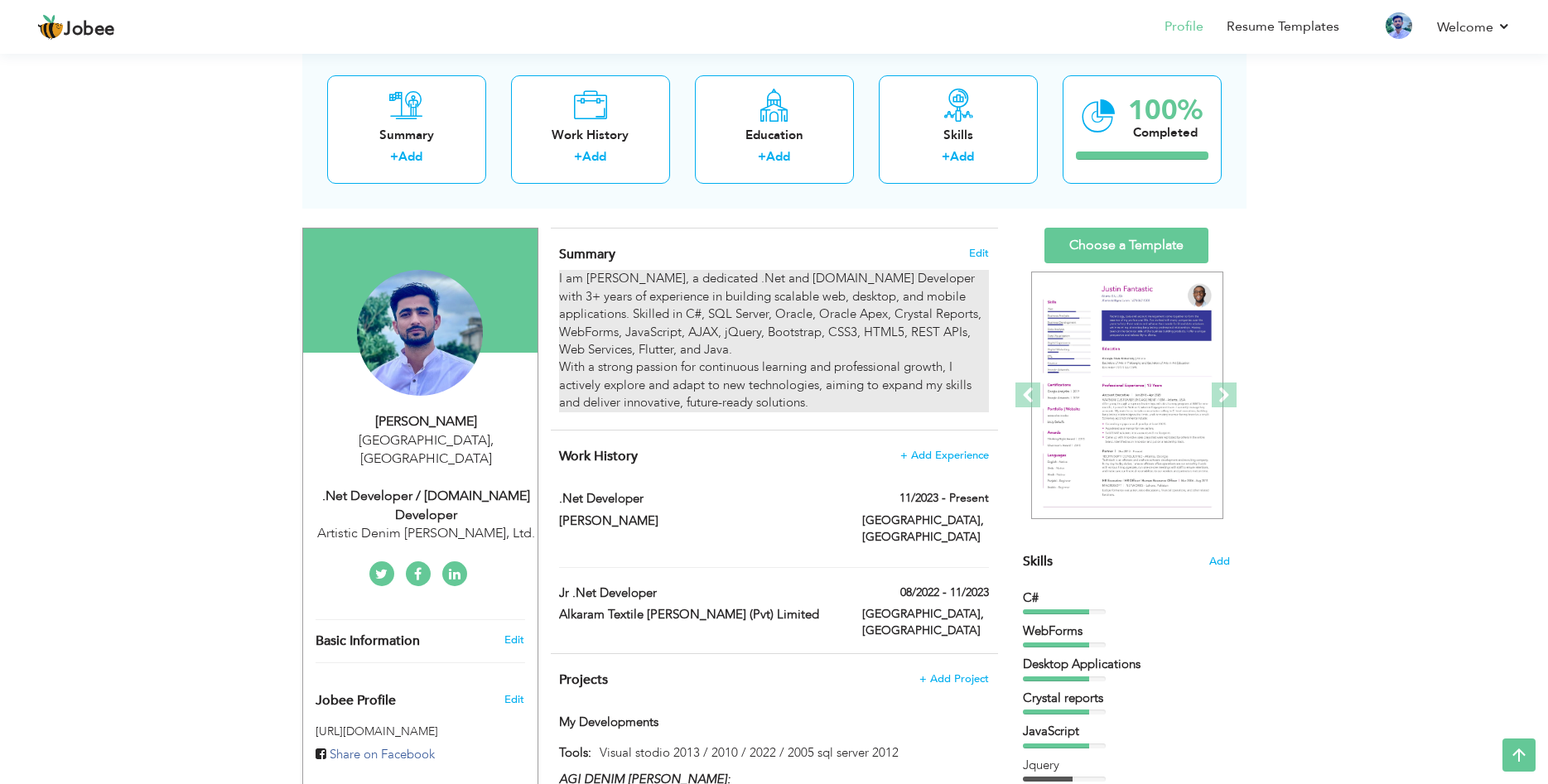
click at [660, 281] on div "I am Rabnawaz Chohan, a dedicated .Net and ASP.Net Developer with 3+ years of e…" at bounding box center [773, 341] width 429 height 141
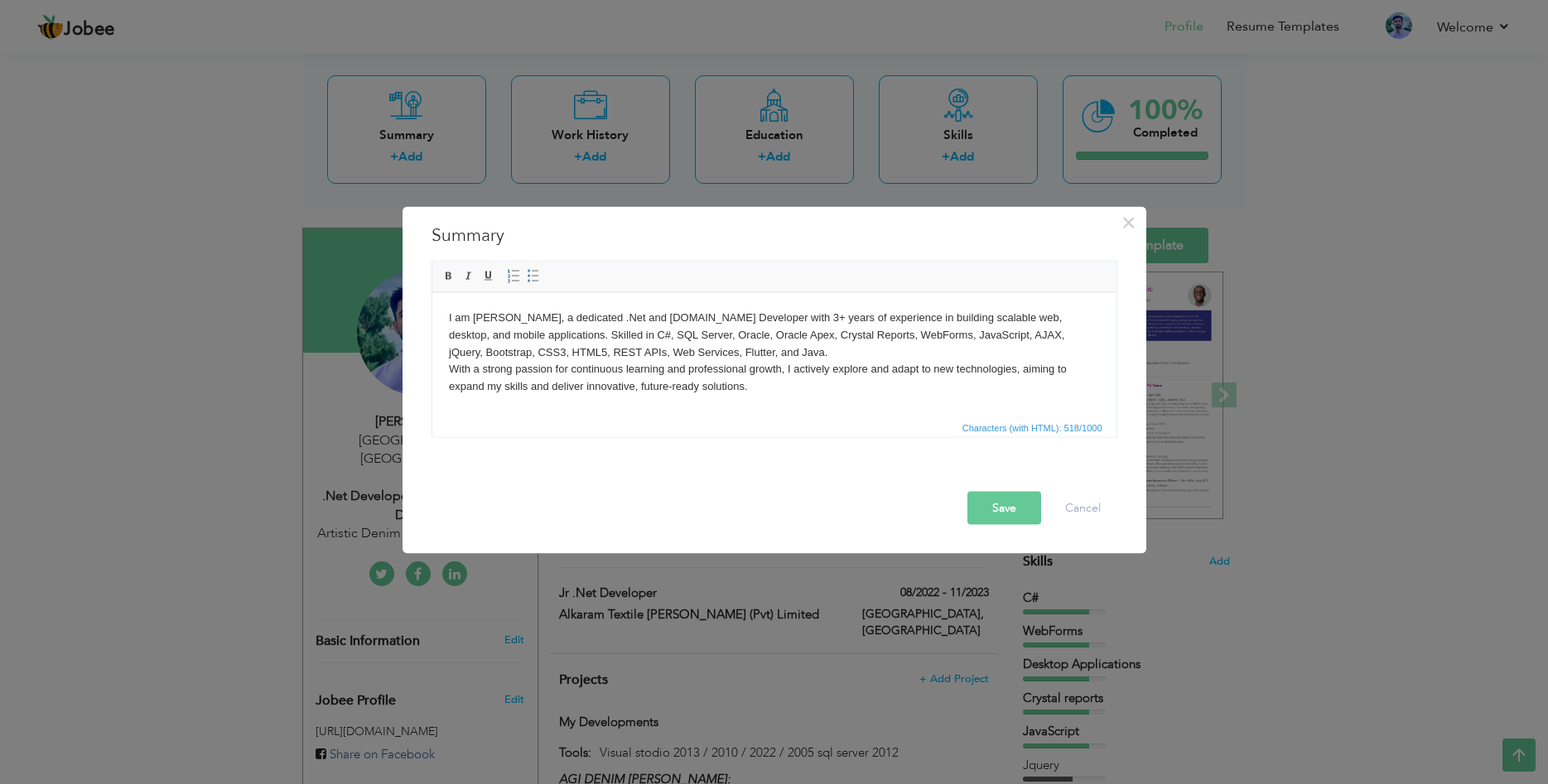
click at [568, 319] on body "I am Rabnawaz Chohan, a dedicated .Net and ASP.Net Developer with 3+ years of e…" at bounding box center [774, 352] width 651 height 86
click at [1063, 516] on button "Cancel" at bounding box center [1083, 507] width 69 height 34
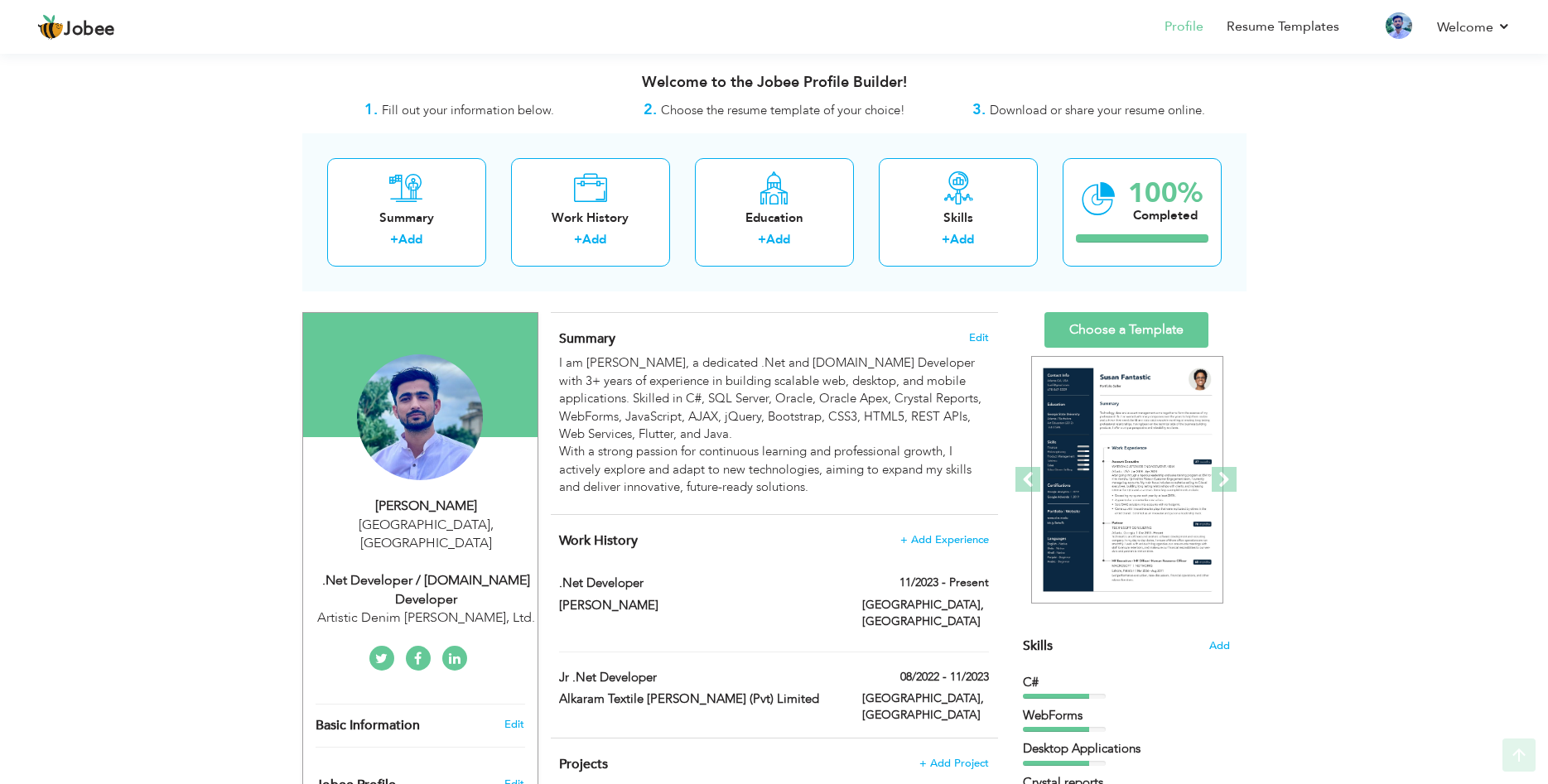
scroll to position [169, 0]
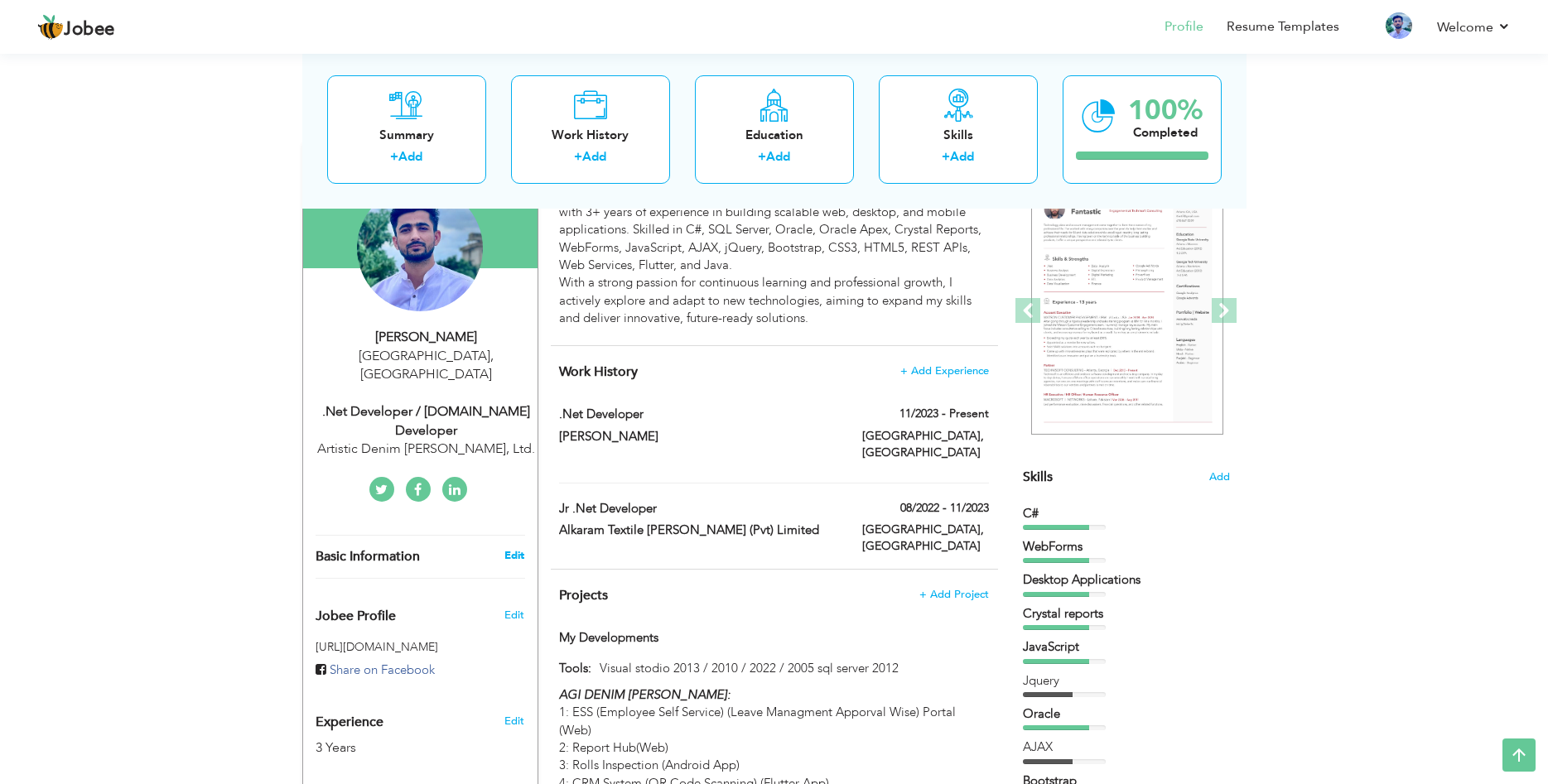
click at [516, 547] on link "Edit" at bounding box center [514, 555] width 20 height 15
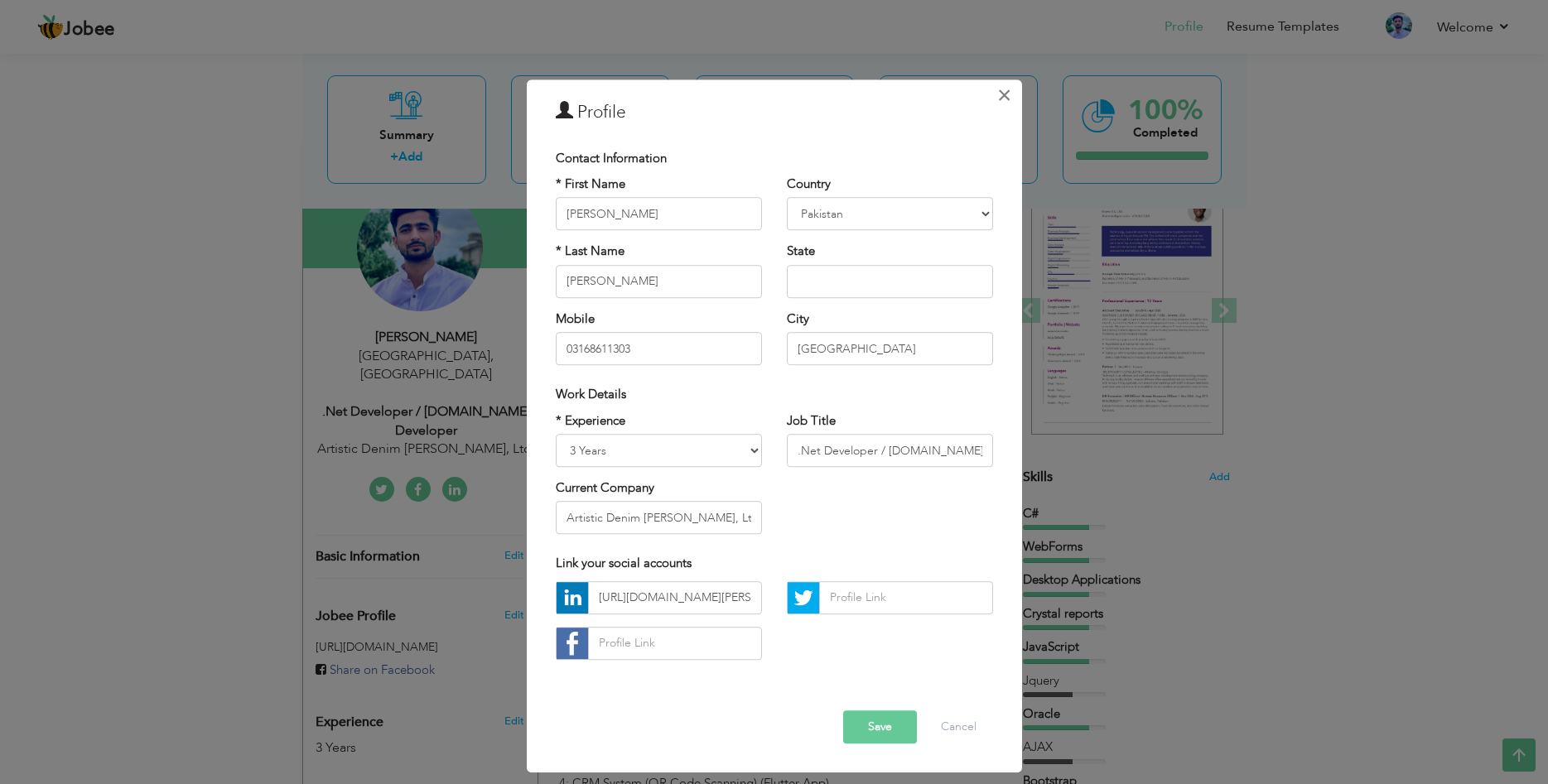
click at [1002, 97] on span "×" at bounding box center [1004, 95] width 15 height 30
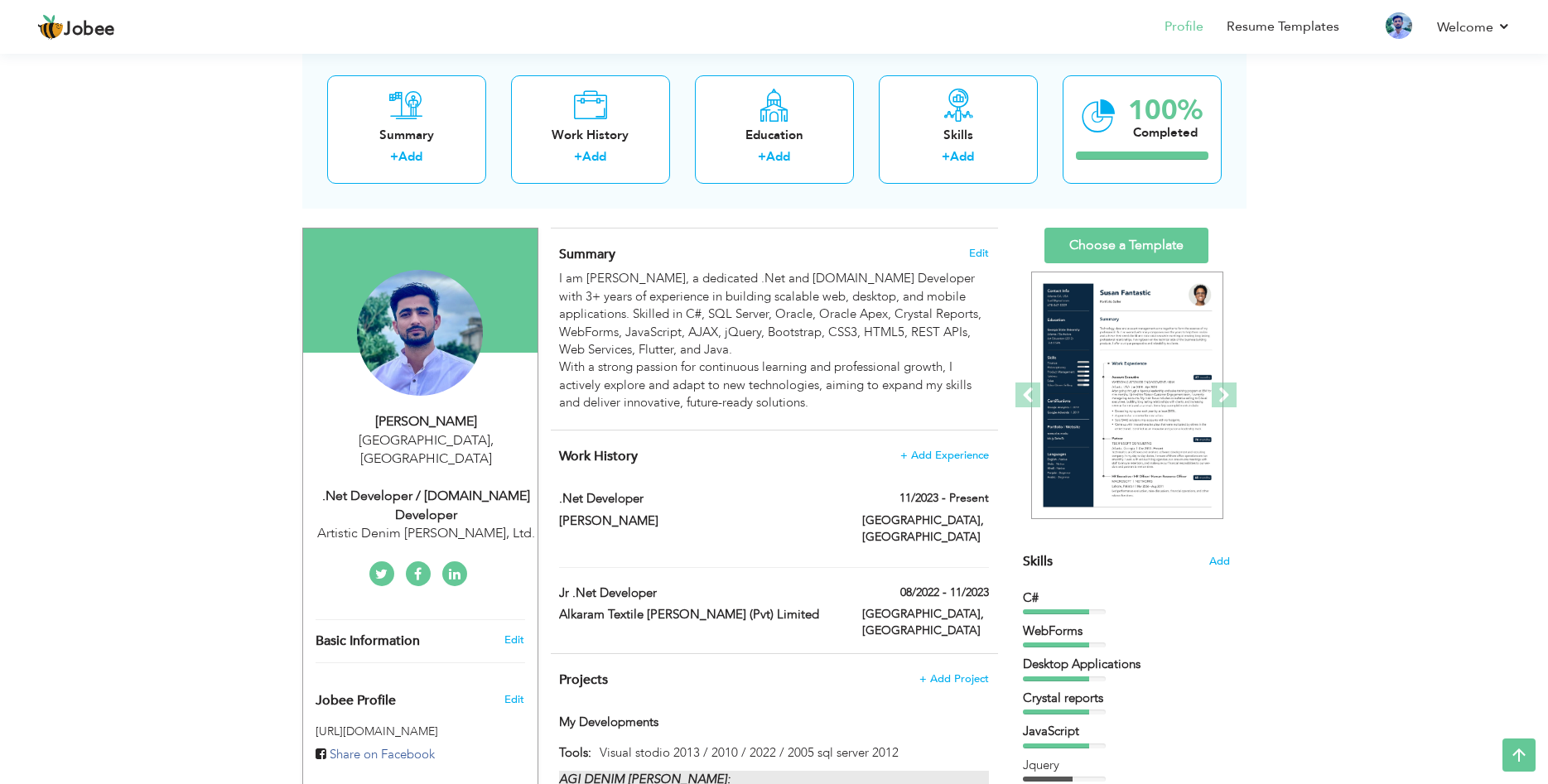
scroll to position [0, 0]
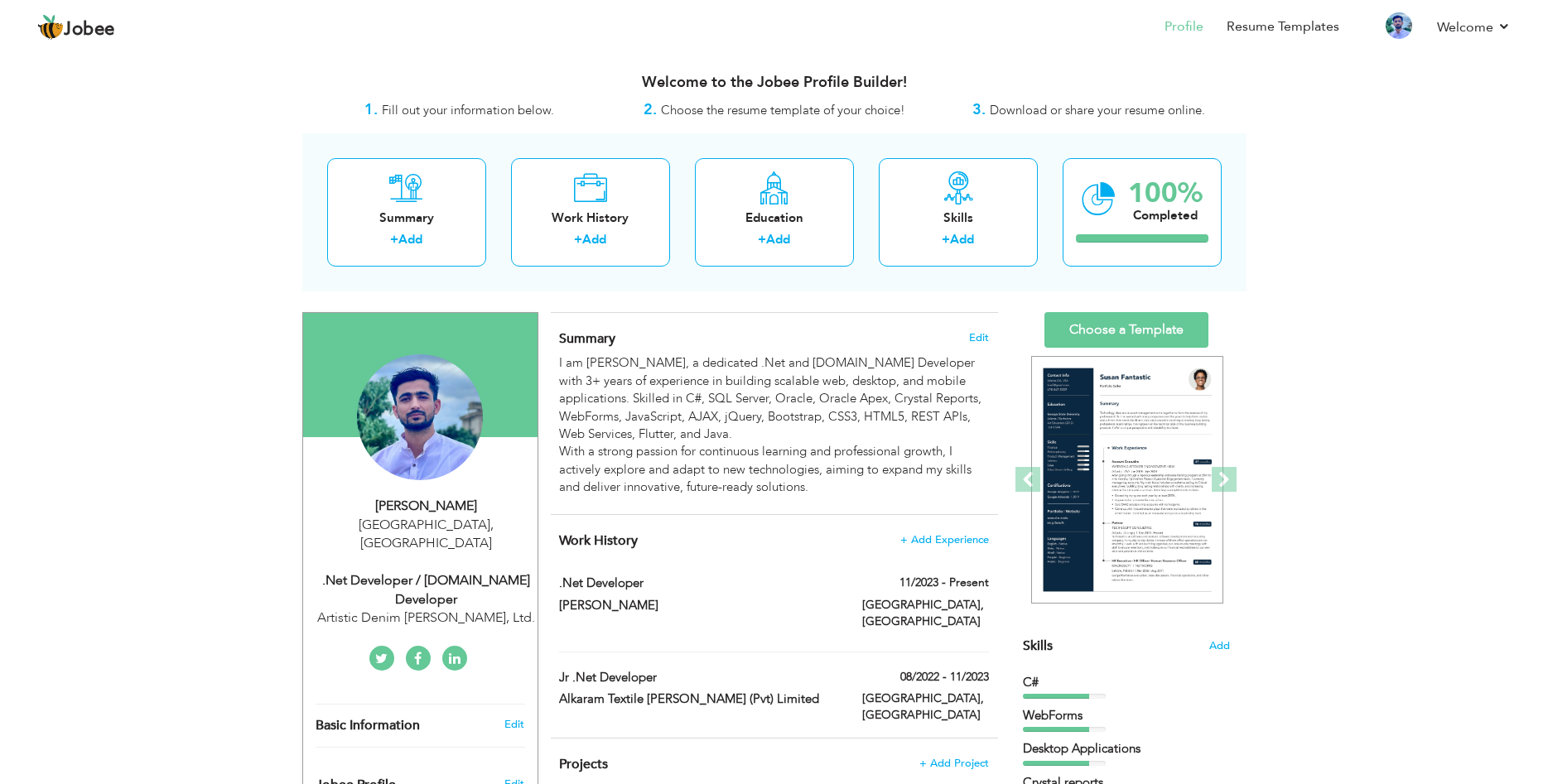
click at [0, 0] on div "Change Remove" at bounding box center [0, 0] width 0 height 0
click at [433, 412] on div "Change Remove" at bounding box center [420, 417] width 126 height 126
click at [430, 384] on h4 "Change" at bounding box center [418, 376] width 119 height 40
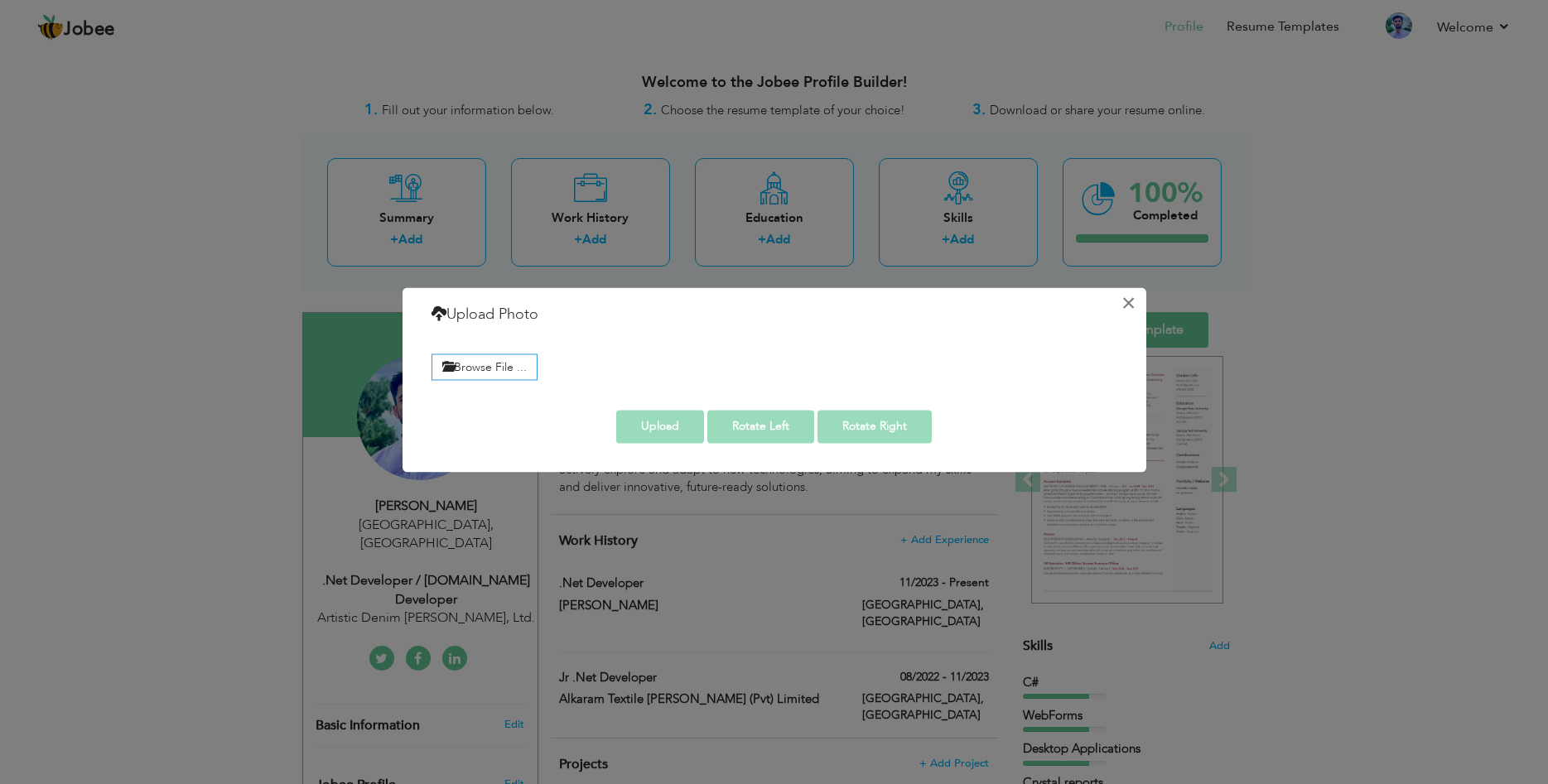
click at [1125, 302] on button "×" at bounding box center [1128, 303] width 26 height 26
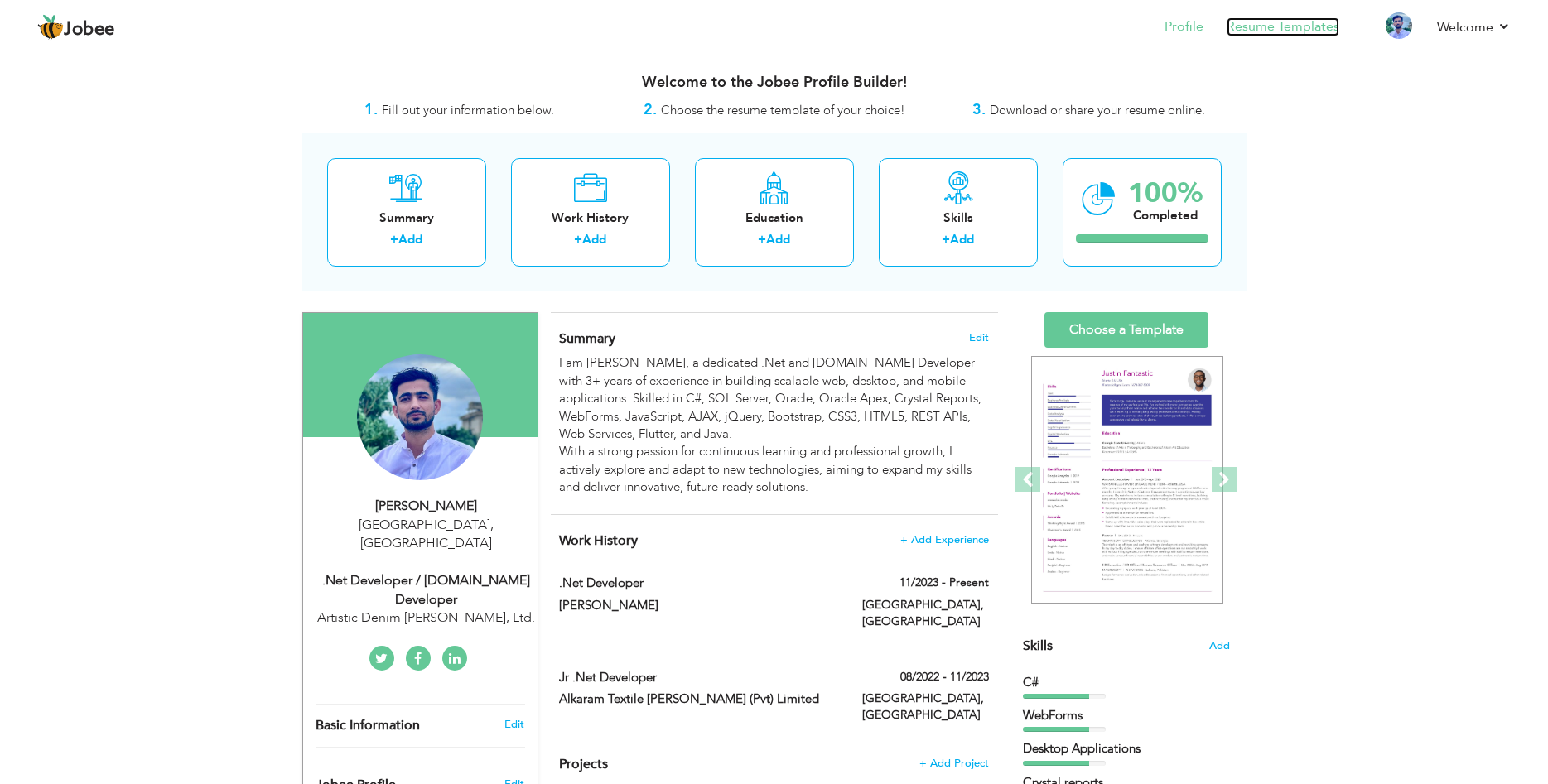
click at [1287, 29] on link "Resume Templates" at bounding box center [1282, 26] width 112 height 19
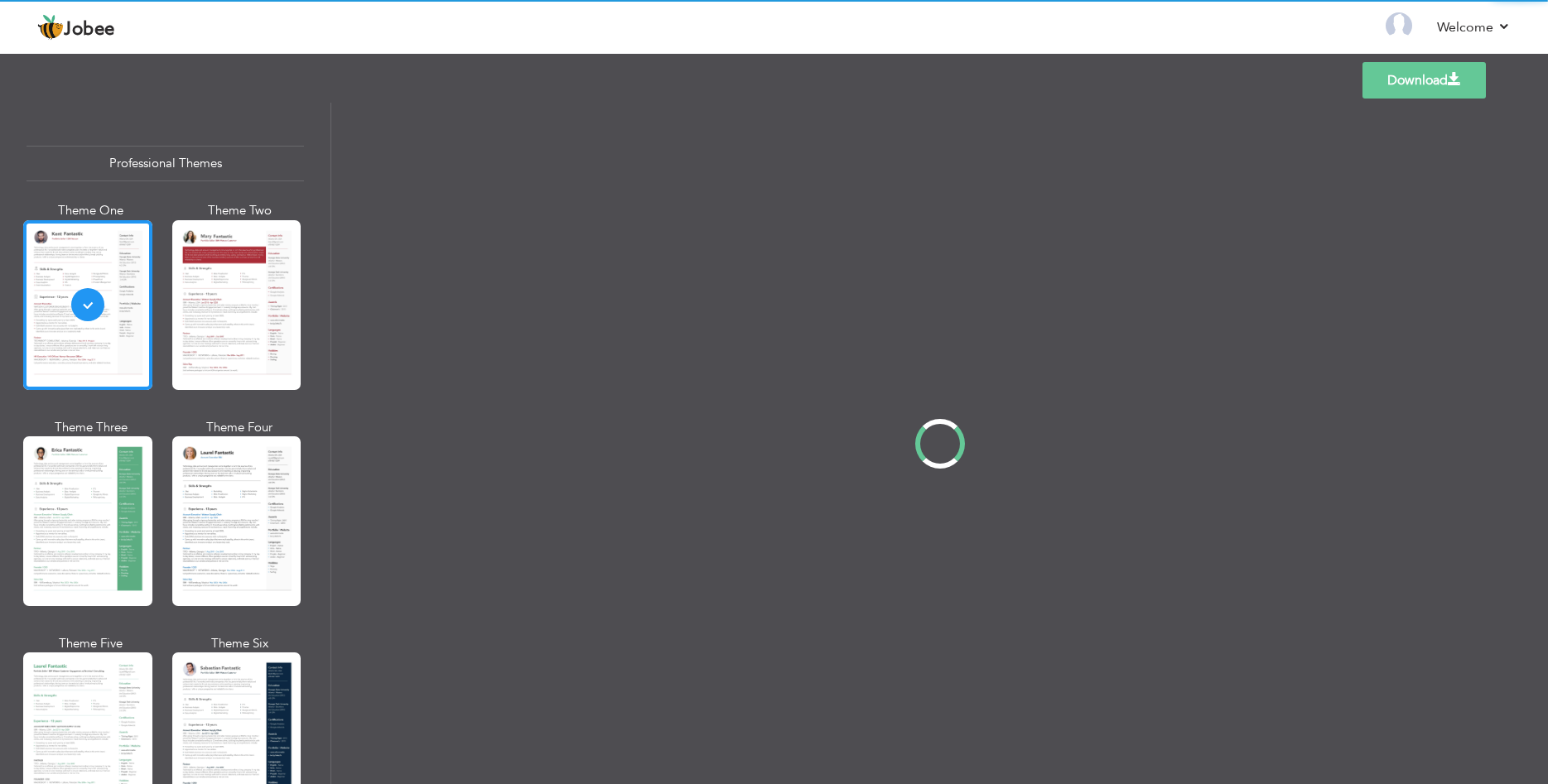
click at [208, 521] on div at bounding box center [237, 520] width 129 height 169
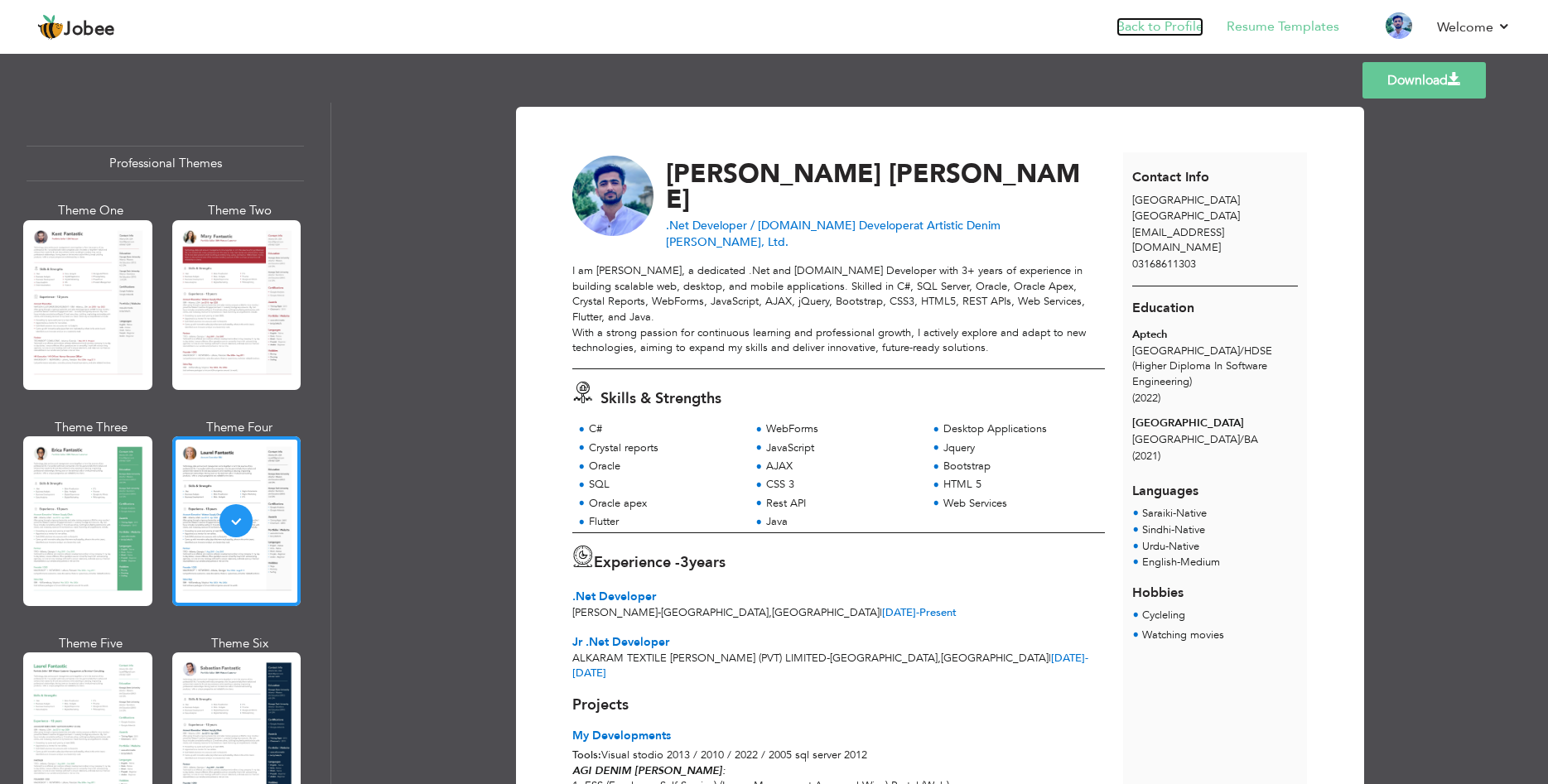
click at [1183, 24] on link "Back to Profile" at bounding box center [1160, 26] width 87 height 19
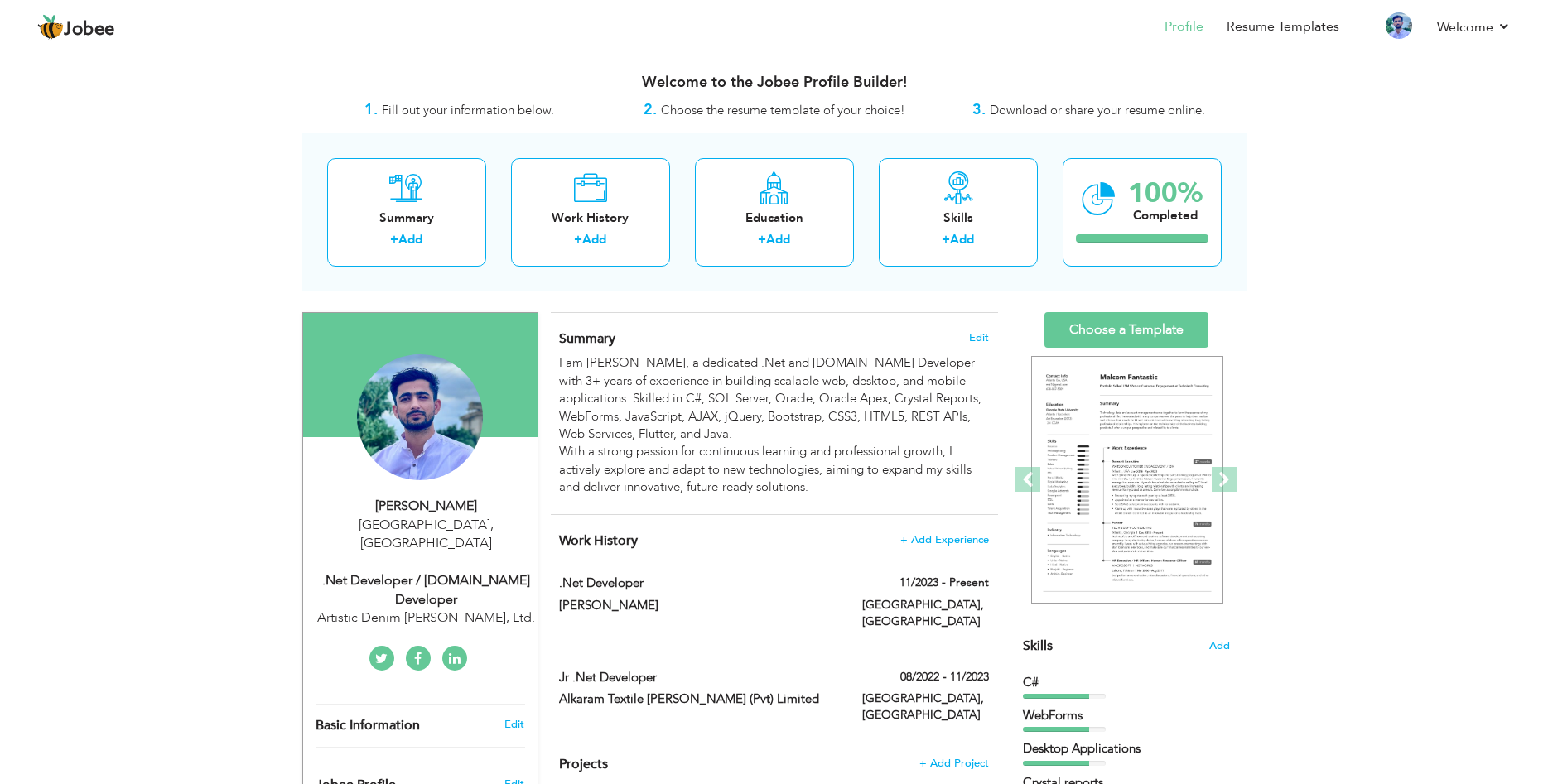
click at [417, 571] on div ".Net Developer / [DOMAIN_NAME] Developer" at bounding box center [426, 590] width 222 height 38
type input "[PERSON_NAME]"
type input "03168611303"
select select "number:166"
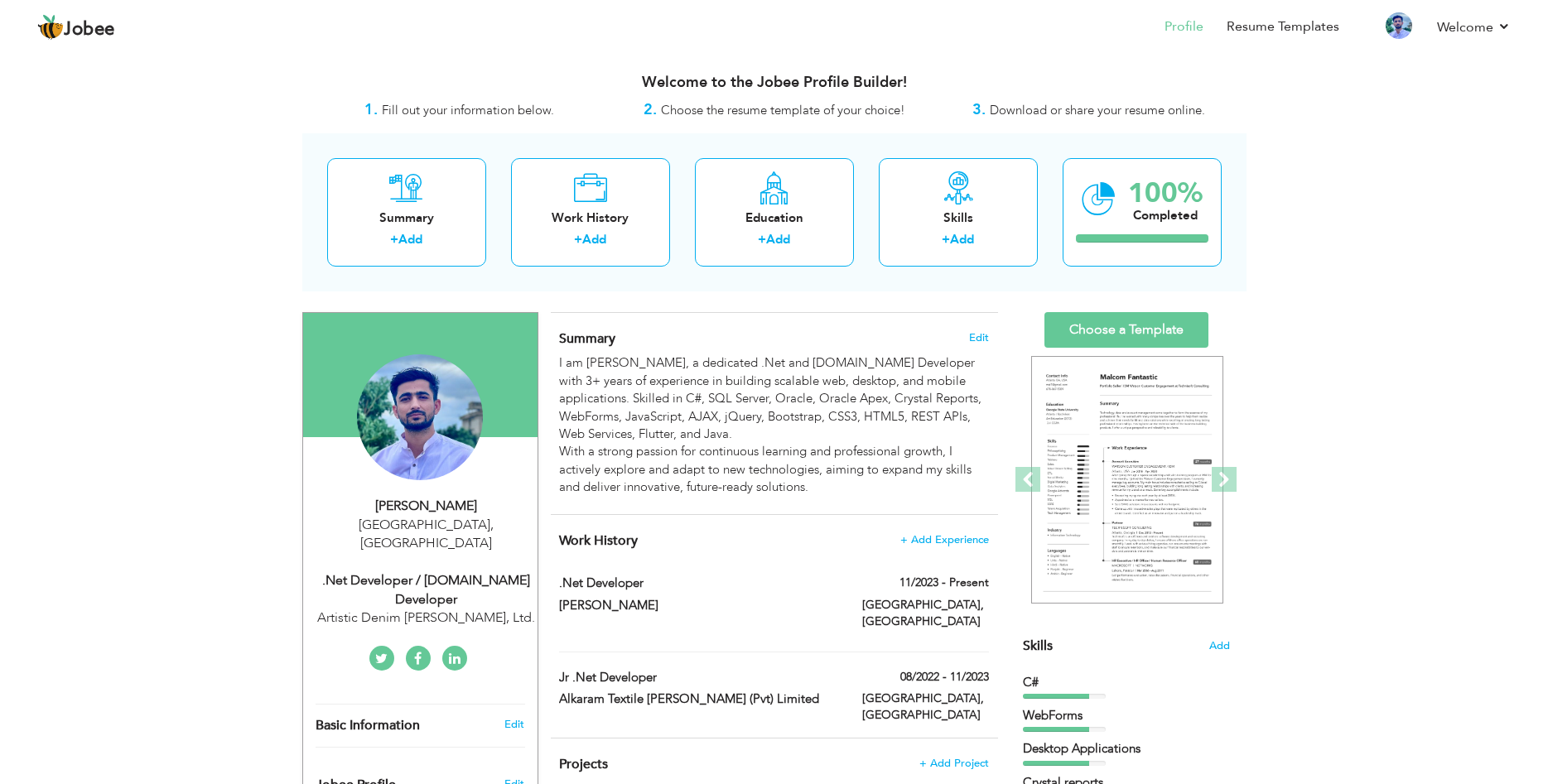
type input "[GEOGRAPHIC_DATA]"
select select "number:5"
type input "Artistic Denim [PERSON_NAME], Ltd."
type input ".Net Developer / [DOMAIN_NAME] Developer"
type input "[URL][DOMAIN_NAME][PERSON_NAME]"
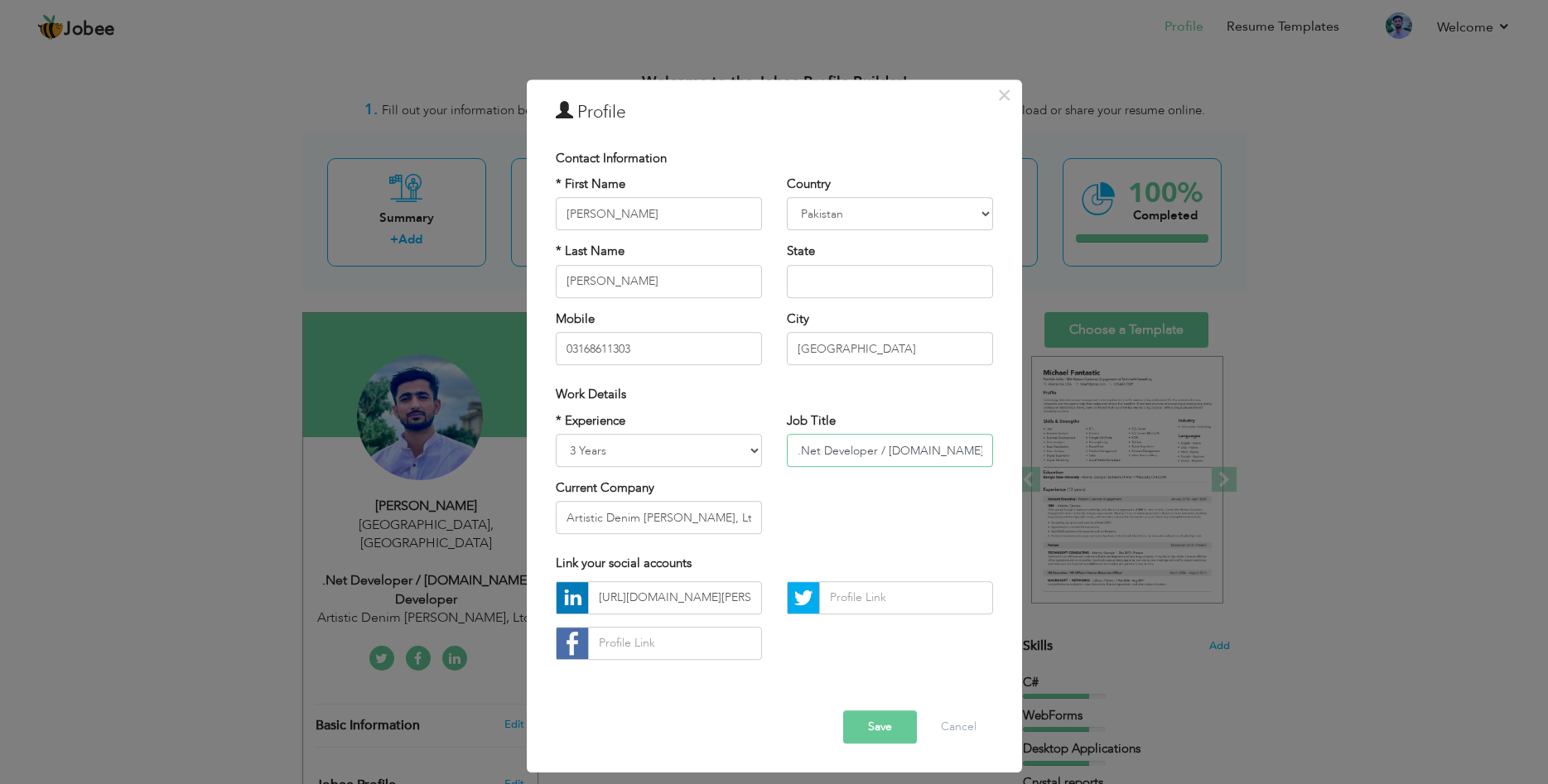
click at [856, 453] on input ".Net Developer / [DOMAIN_NAME] Developer" at bounding box center [889, 450] width 206 height 34
drag, startPoint x: 878, startPoint y: 452, endPoint x: 1101, endPoint y: 448, distance: 223.0
click at [993, 448] on input ".Net Developer / [DOMAIN_NAME] Developer" at bounding box center [889, 450] width 206 height 34
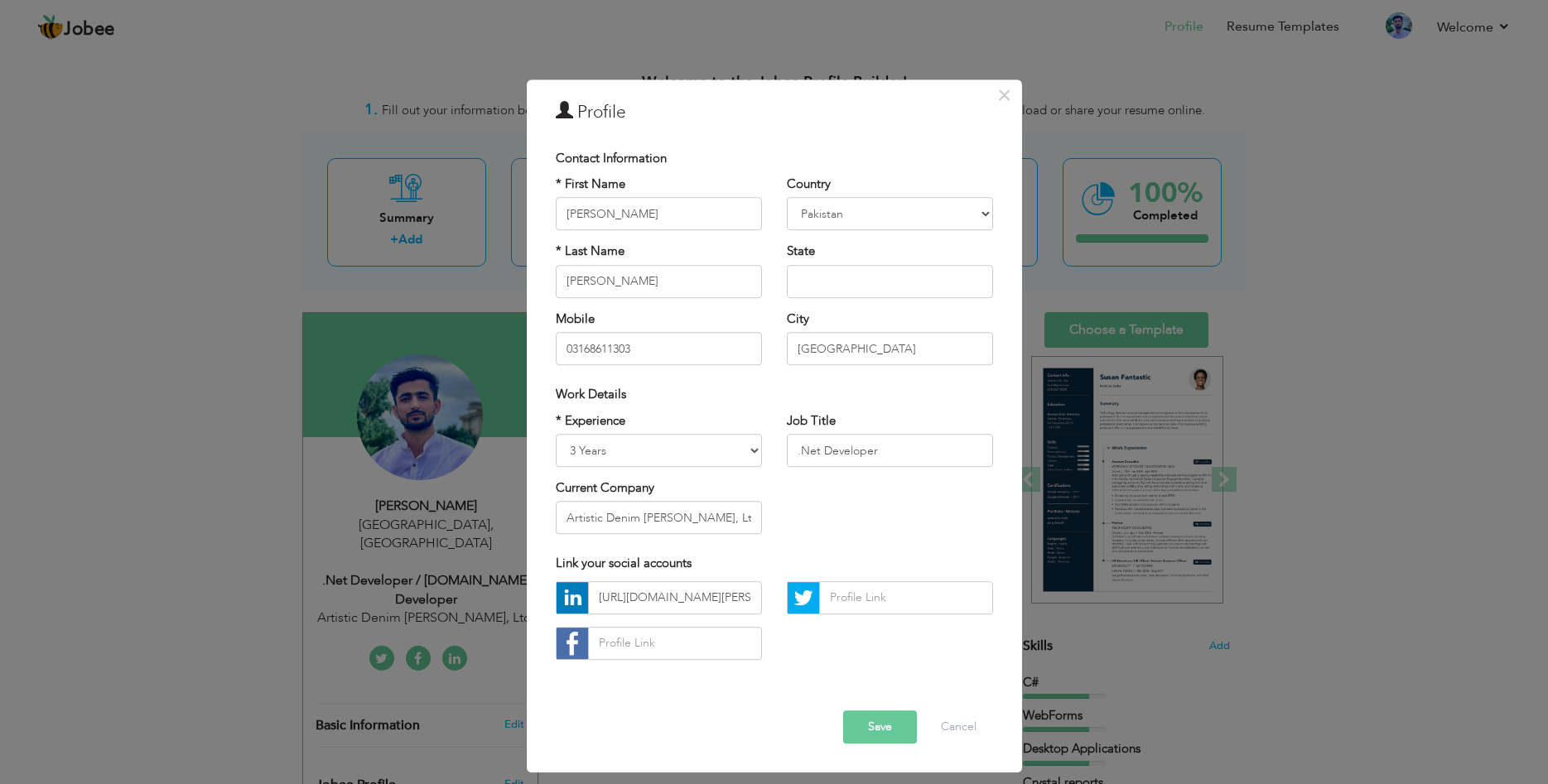
click at [870, 719] on button "Save" at bounding box center [880, 726] width 73 height 34
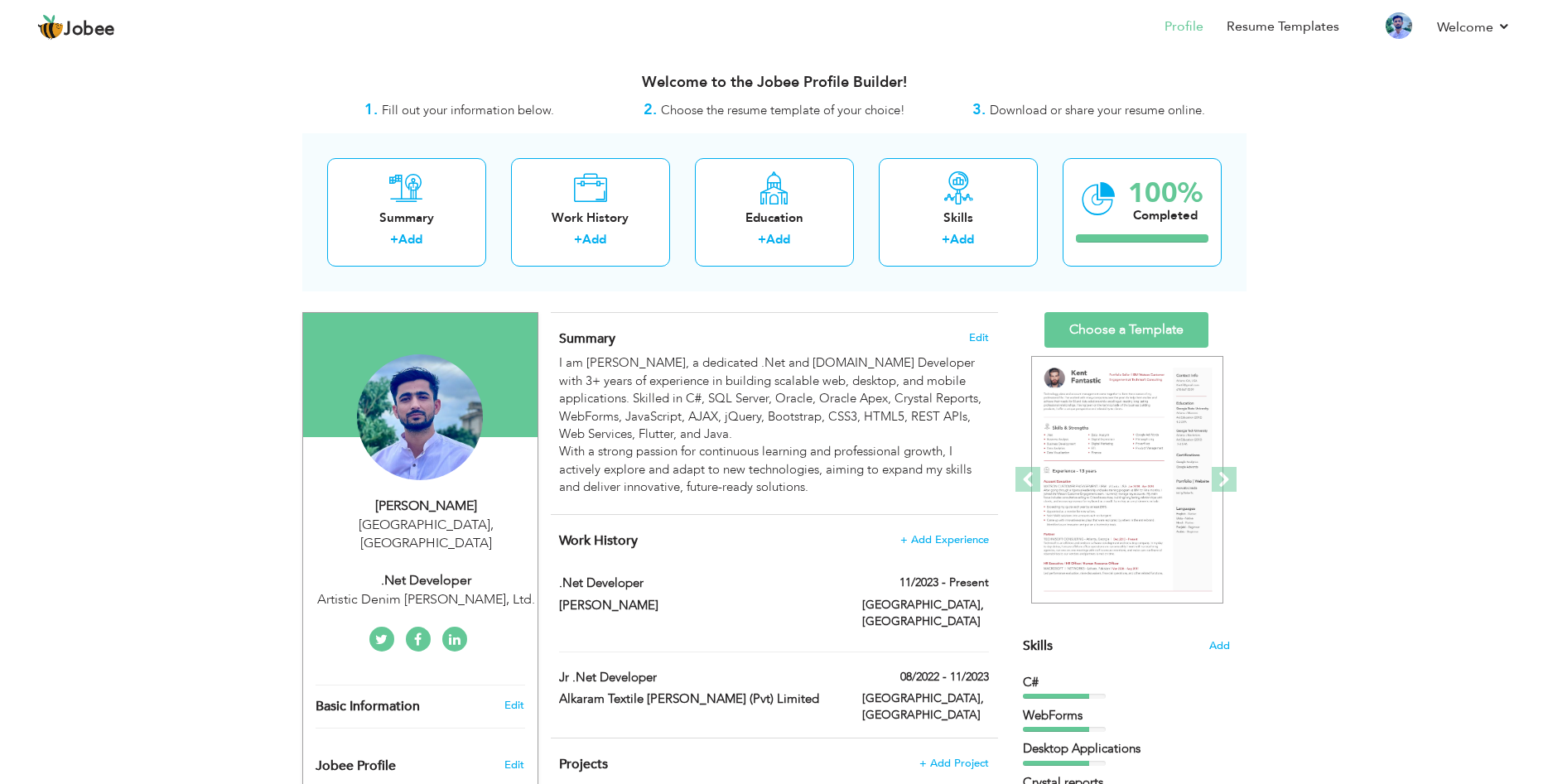
click at [429, 571] on div ".Net Developer" at bounding box center [426, 580] width 222 height 19
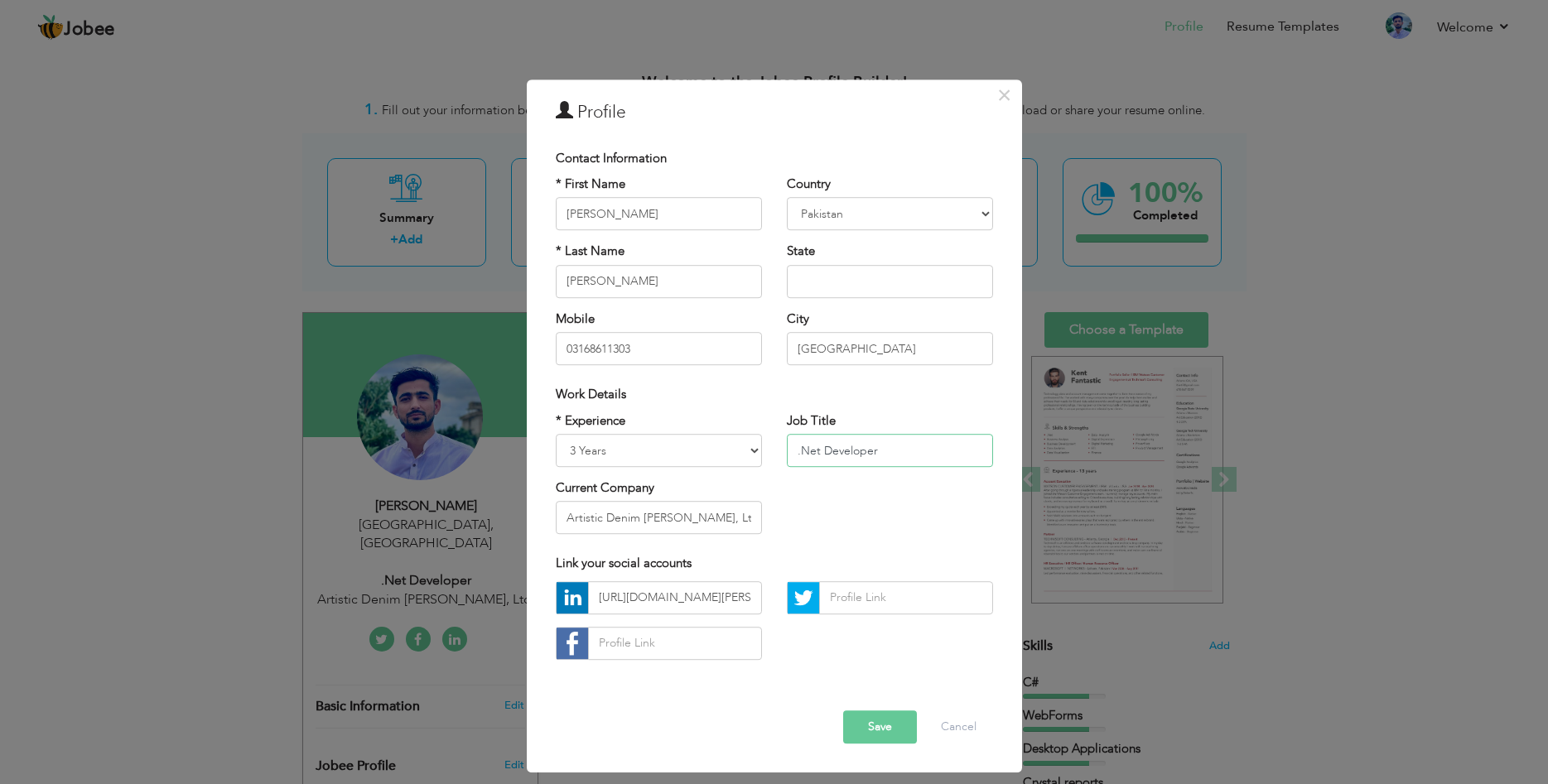
click at [901, 452] on input ".Net Developer" at bounding box center [889, 450] width 206 height 34
type input ".Net Developer"
click at [881, 723] on button "Save" at bounding box center [880, 726] width 73 height 34
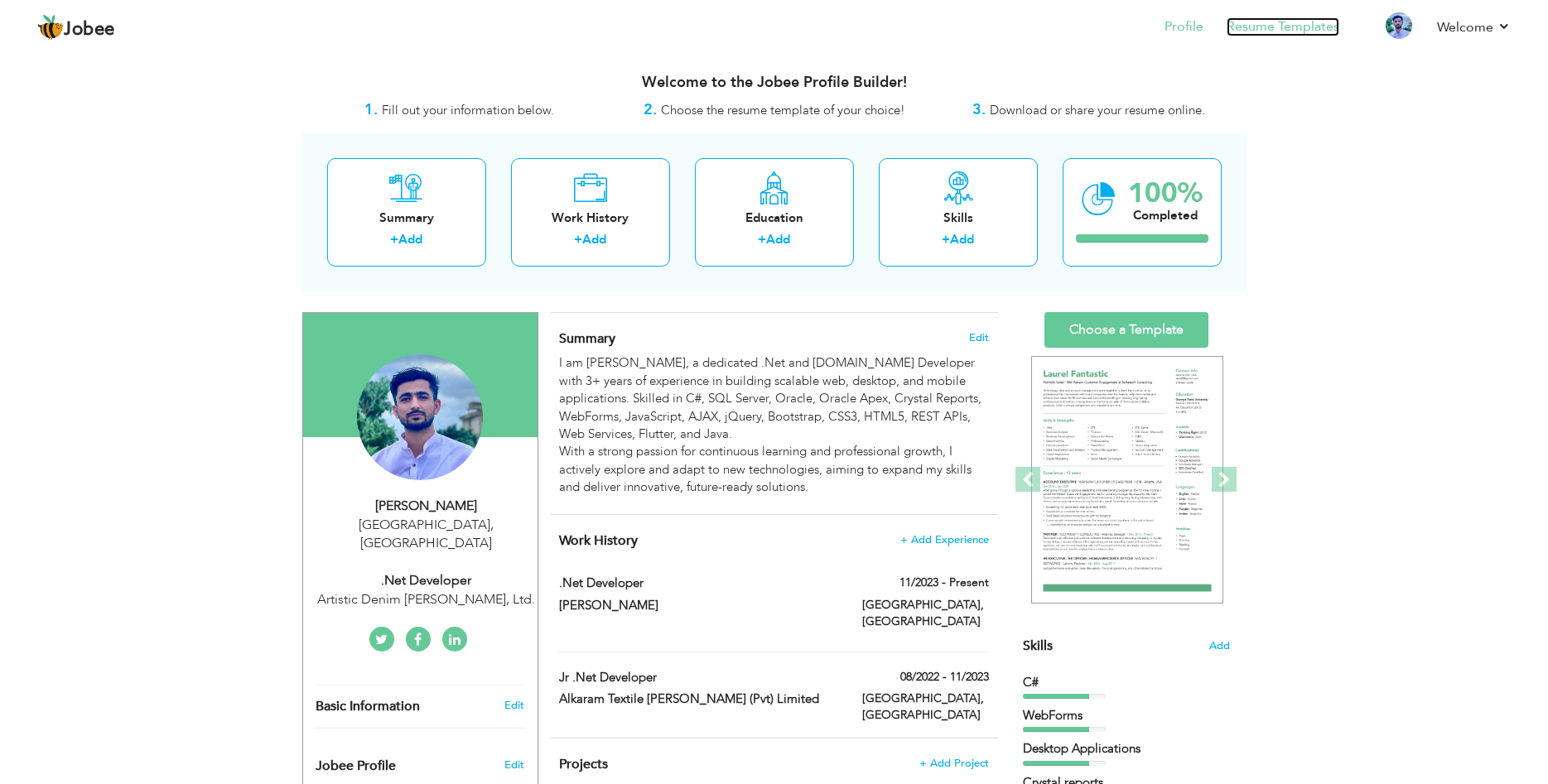
click at [1252, 29] on link "Resume Templates" at bounding box center [1282, 26] width 112 height 19
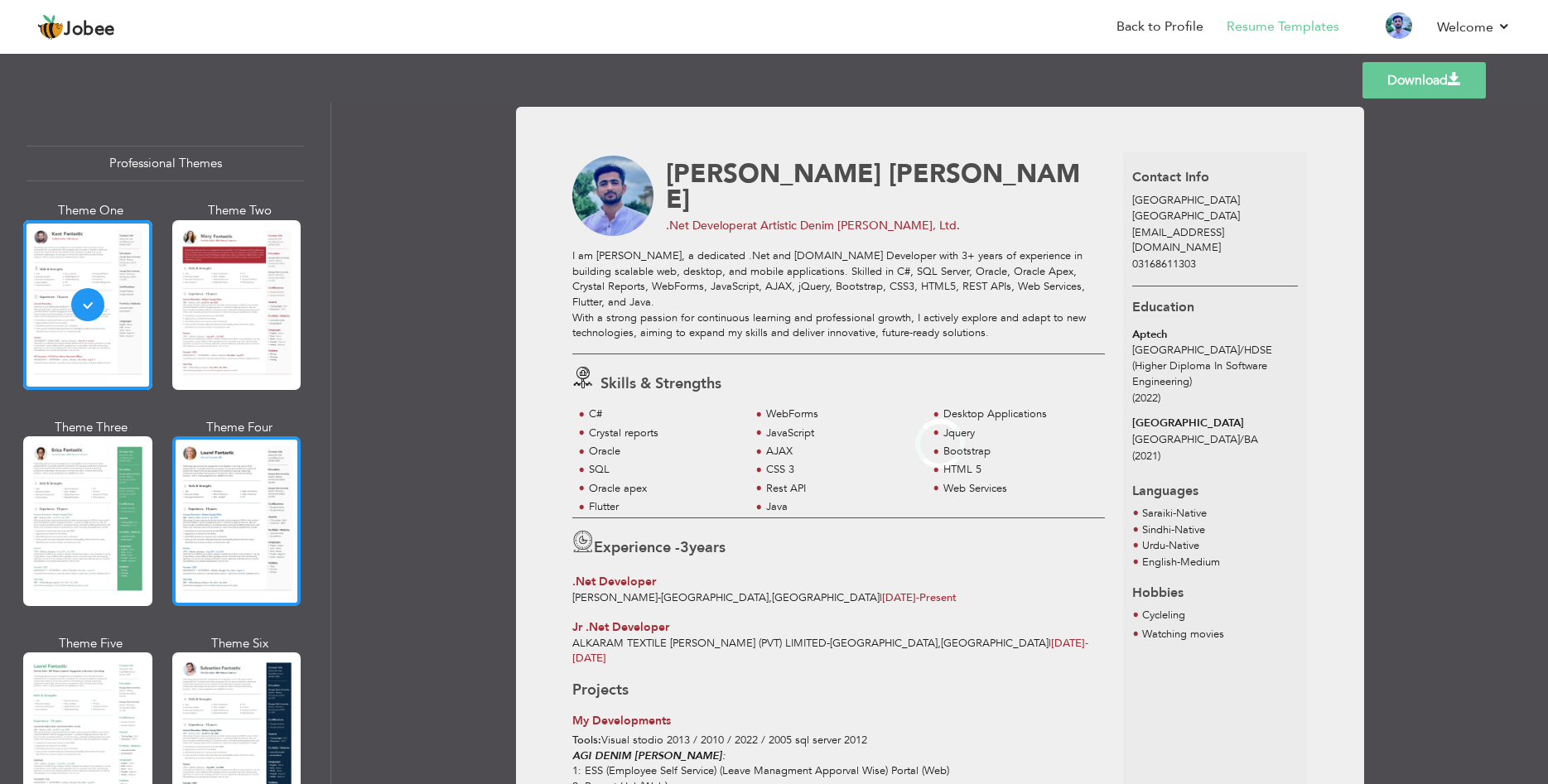
click at [238, 533] on div at bounding box center [237, 520] width 129 height 169
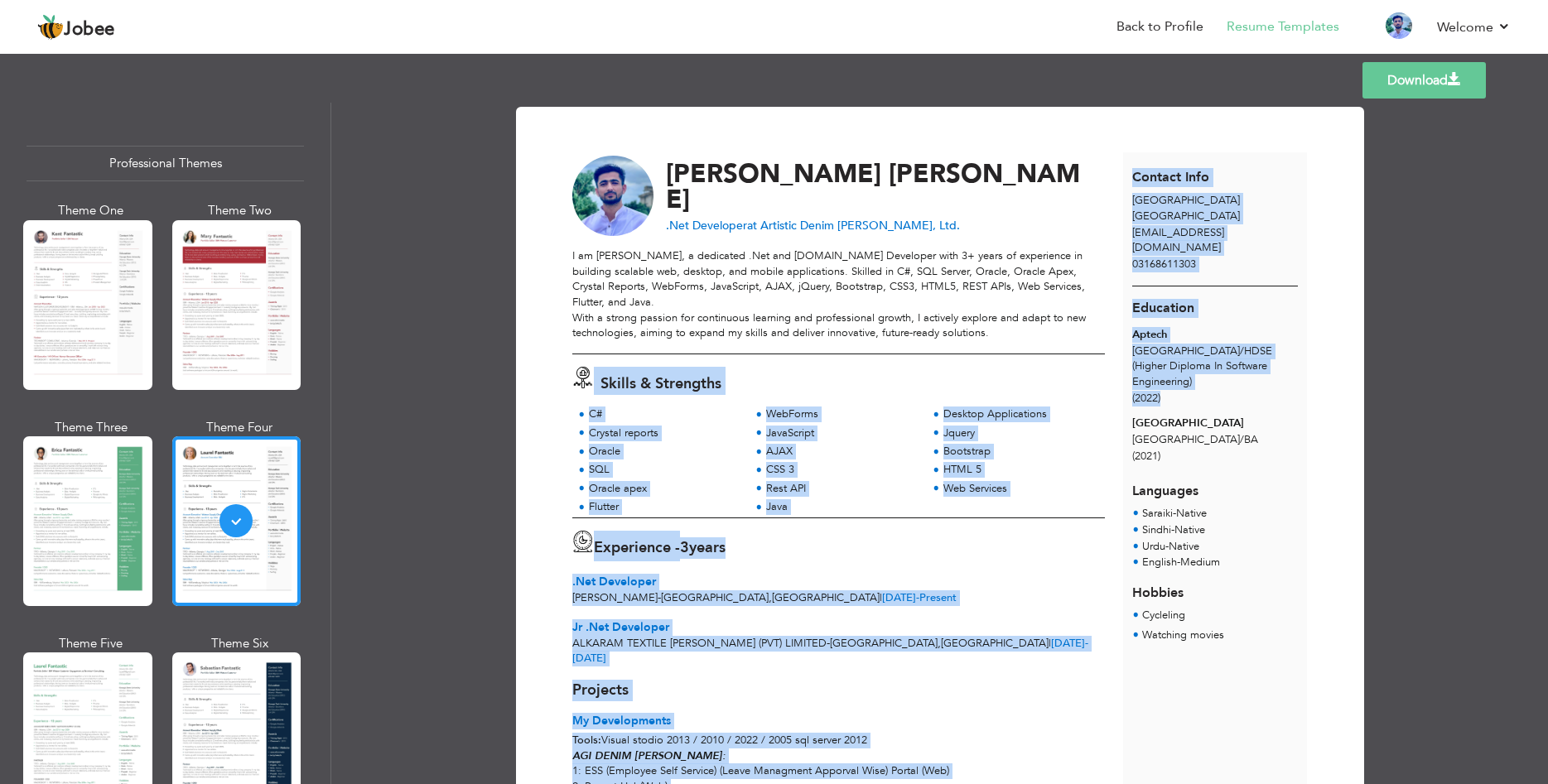
drag, startPoint x: 1141, startPoint y: 338, endPoint x: 1122, endPoint y: 315, distance: 29.8
click at [1122, 315] on div "[PERSON_NAME] .Net Developer at Artistic Denim [PERSON_NAME], Ltd. With a stron…" at bounding box center [940, 707] width 735 height 1109
click at [1163, 391] on div "(2022)" at bounding box center [1214, 398] width 165 height 15
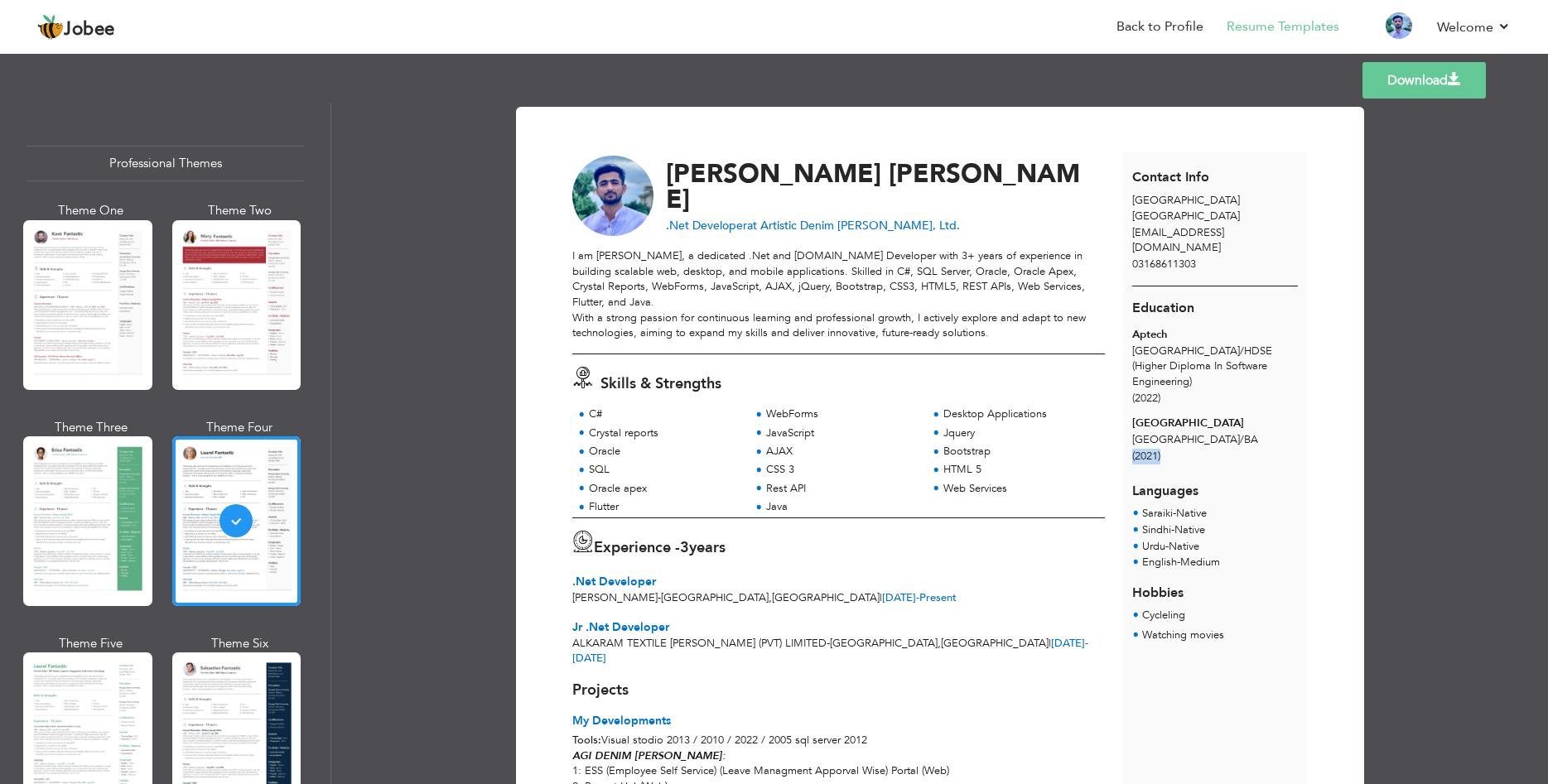
drag, startPoint x: 1166, startPoint y: 429, endPoint x: 1129, endPoint y: 422, distance: 37.7
click at [1129, 422] on div "[GEOGRAPHIC_DATA] [GEOGRAPHIC_DATA] / BA (2021)" at bounding box center [1214, 440] width 184 height 50
click at [1191, 435] on div "Education Aptech [GEOGRAPHIC_DATA] / HDSE (Higher Diploma In Software Engineeri…" at bounding box center [1214, 378] width 184 height 184
drag, startPoint x: 1144, startPoint y: 432, endPoint x: 1131, endPoint y: 431, distance: 13.0
click at [1131, 431] on div "Education Aptech [GEOGRAPHIC_DATA] / HDSE (Higher Diploma In Software Engineeri…" at bounding box center [1214, 378] width 184 height 184
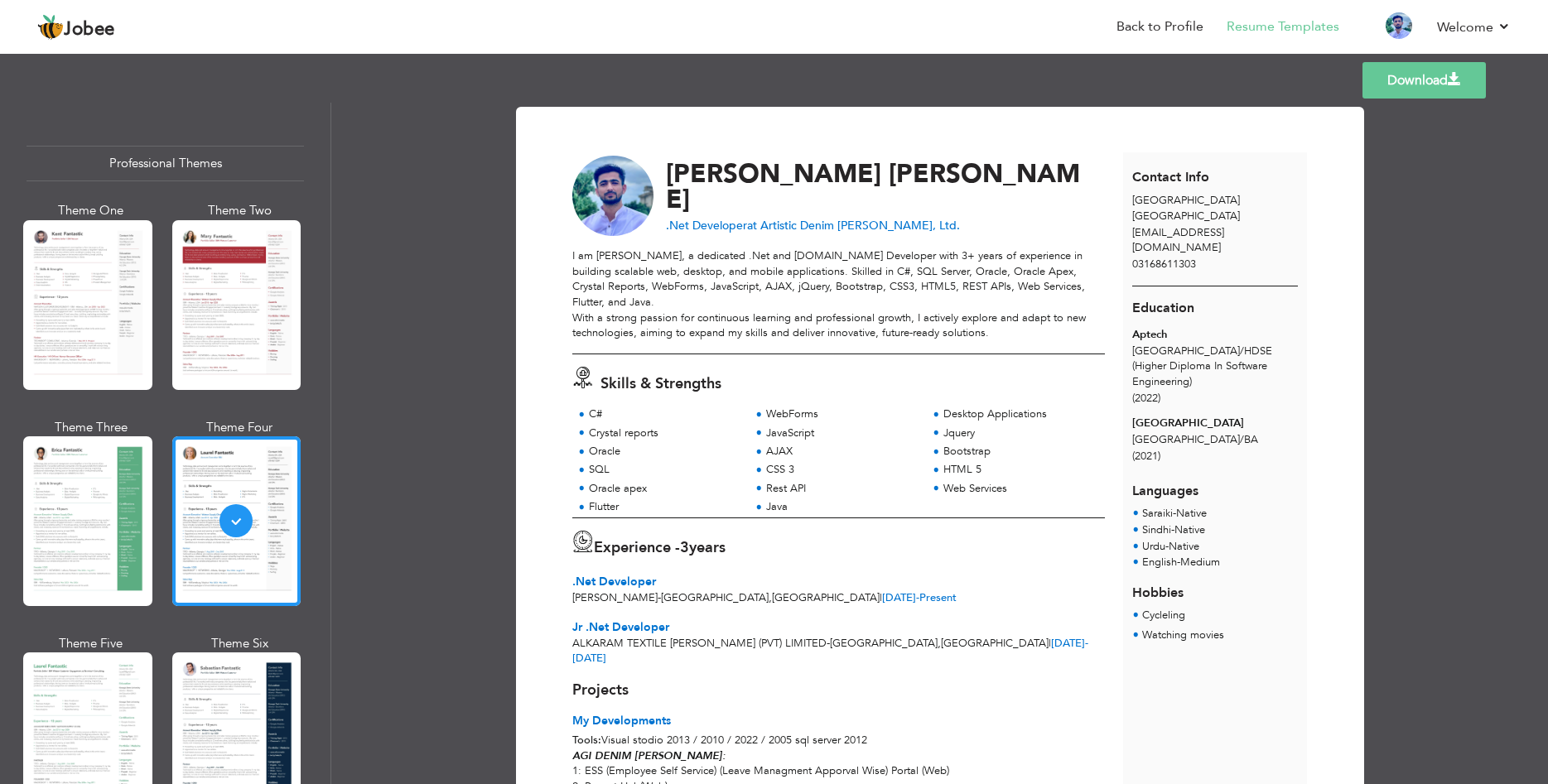
click at [1190, 469] on span "Languages" at bounding box center [1164, 485] width 66 height 32
drag, startPoint x: 1203, startPoint y: 488, endPoint x: 1222, endPoint y: 507, distance: 26.9
click at [1182, 506] on li "Saraiki - Native" at bounding box center [1173, 514] width 64 height 16
click at [1229, 522] on ul "Sindhi - Native [DEMOGRAPHIC_DATA] English - Medium" at bounding box center [1214, 547] width 165 height 49
drag, startPoint x: 1206, startPoint y: 527, endPoint x: 1148, endPoint y: 483, distance: 72.8
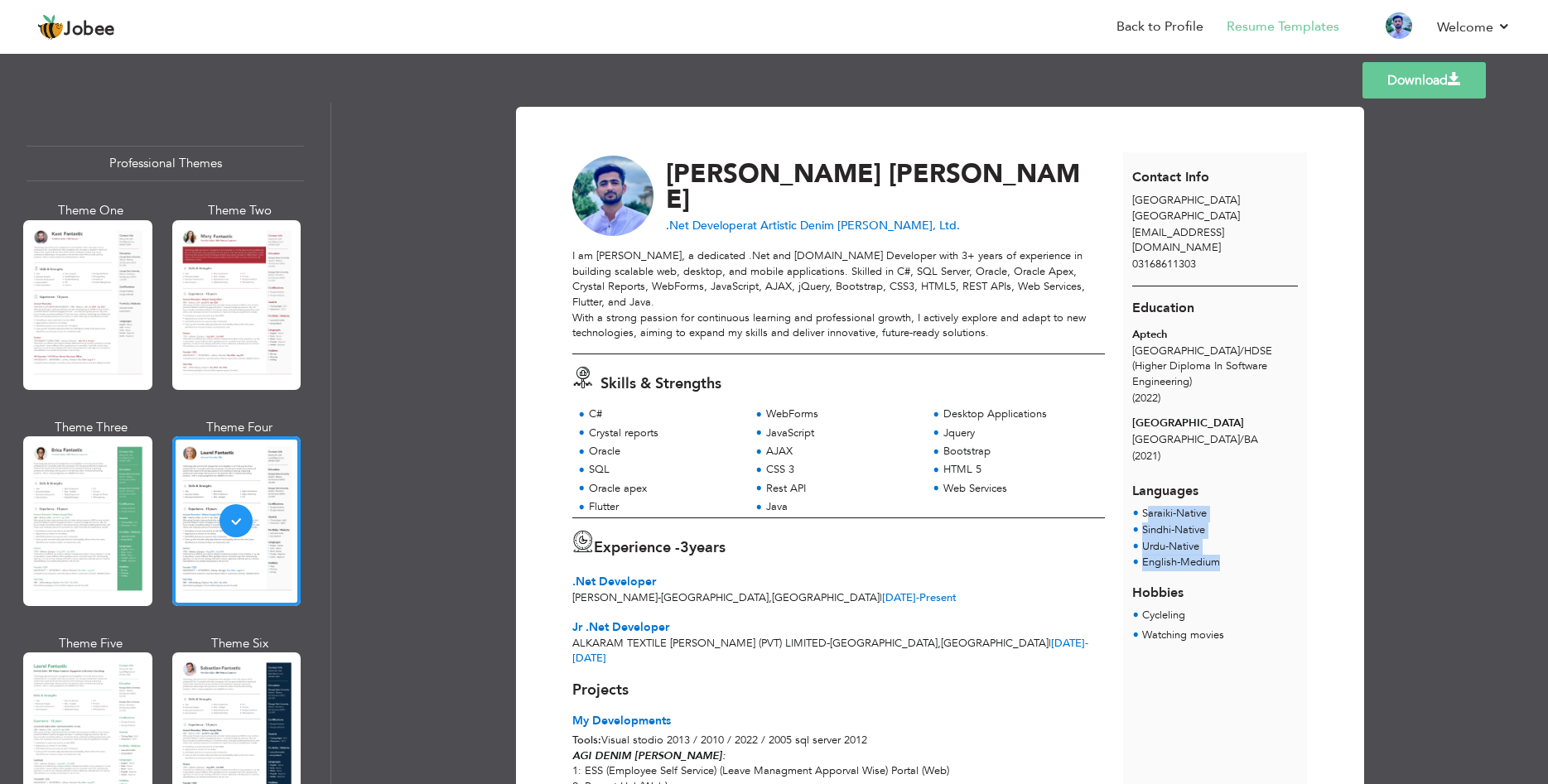
click at [1148, 483] on div "Languages Saraiki - Native Sindhi - [DEMOGRAPHIC_DATA] - Native English - Medium" at bounding box center [1214, 520] width 184 height 102
click at [1243, 522] on ul "Sindhi - Native [DEMOGRAPHIC_DATA] English - Medium" at bounding box center [1214, 547] width 165 height 49
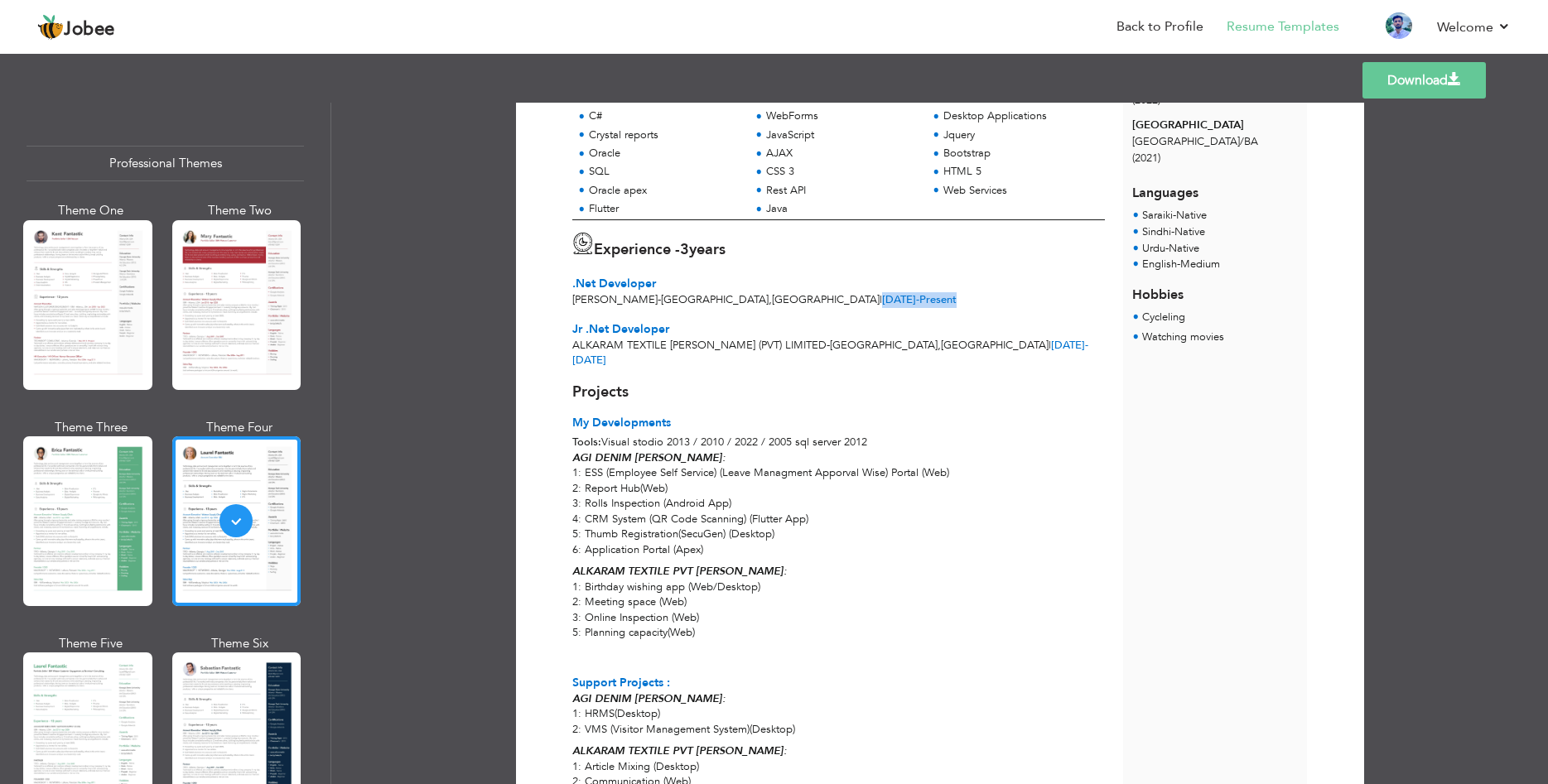
drag, startPoint x: 832, startPoint y: 298, endPoint x: 722, endPoint y: 304, distance: 110.2
click at [722, 304] on div "AGI DEMIN - [GEOGRAPHIC_DATA] , [GEOGRAPHIC_DATA] | [DATE] - Present" at bounding box center [838, 299] width 531 height 15
click at [744, 335] on div "Jr .Net Developer" at bounding box center [838, 329] width 531 height 16
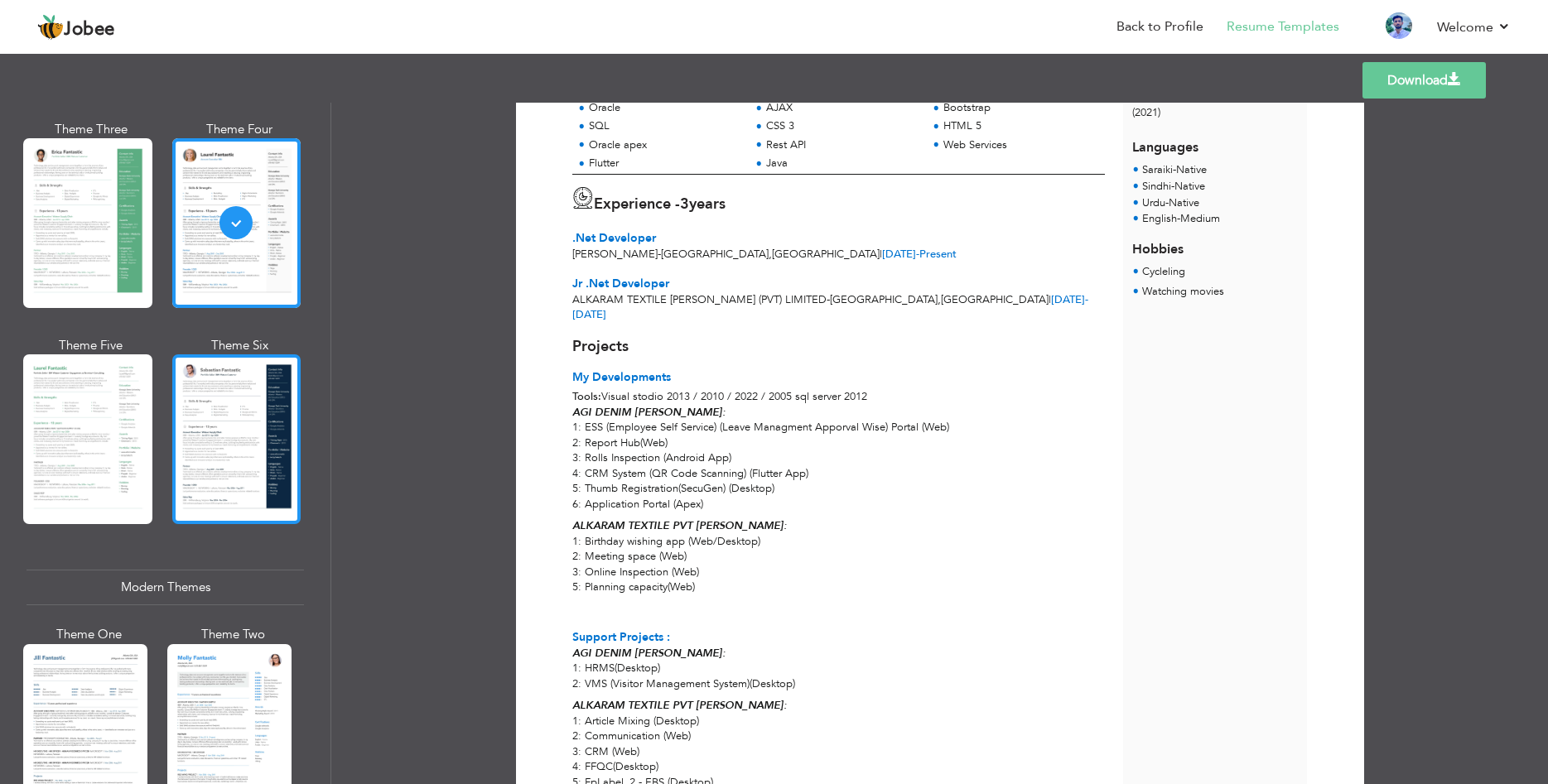
click at [246, 497] on div at bounding box center [237, 439] width 129 height 169
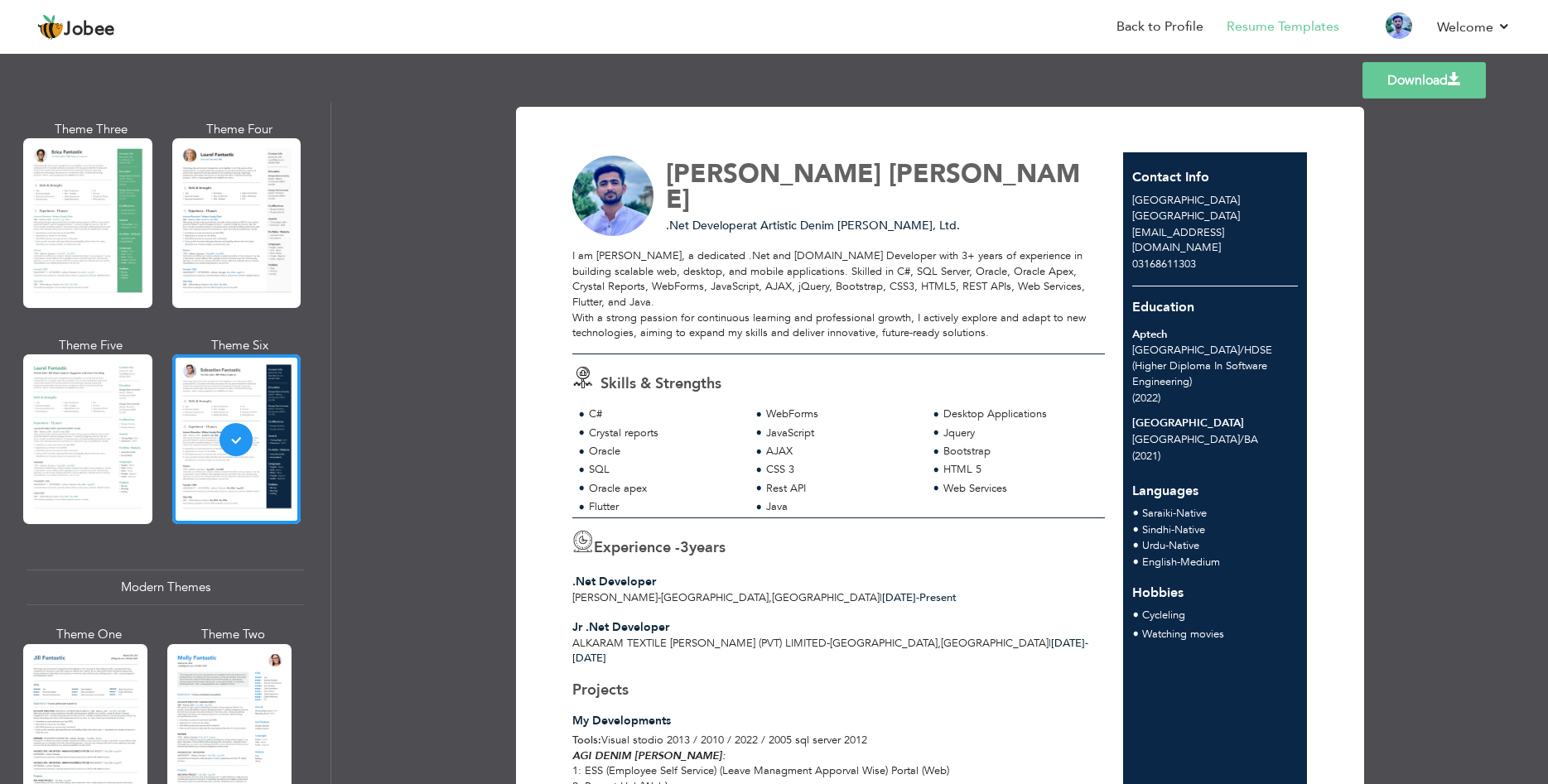
scroll to position [497, 0]
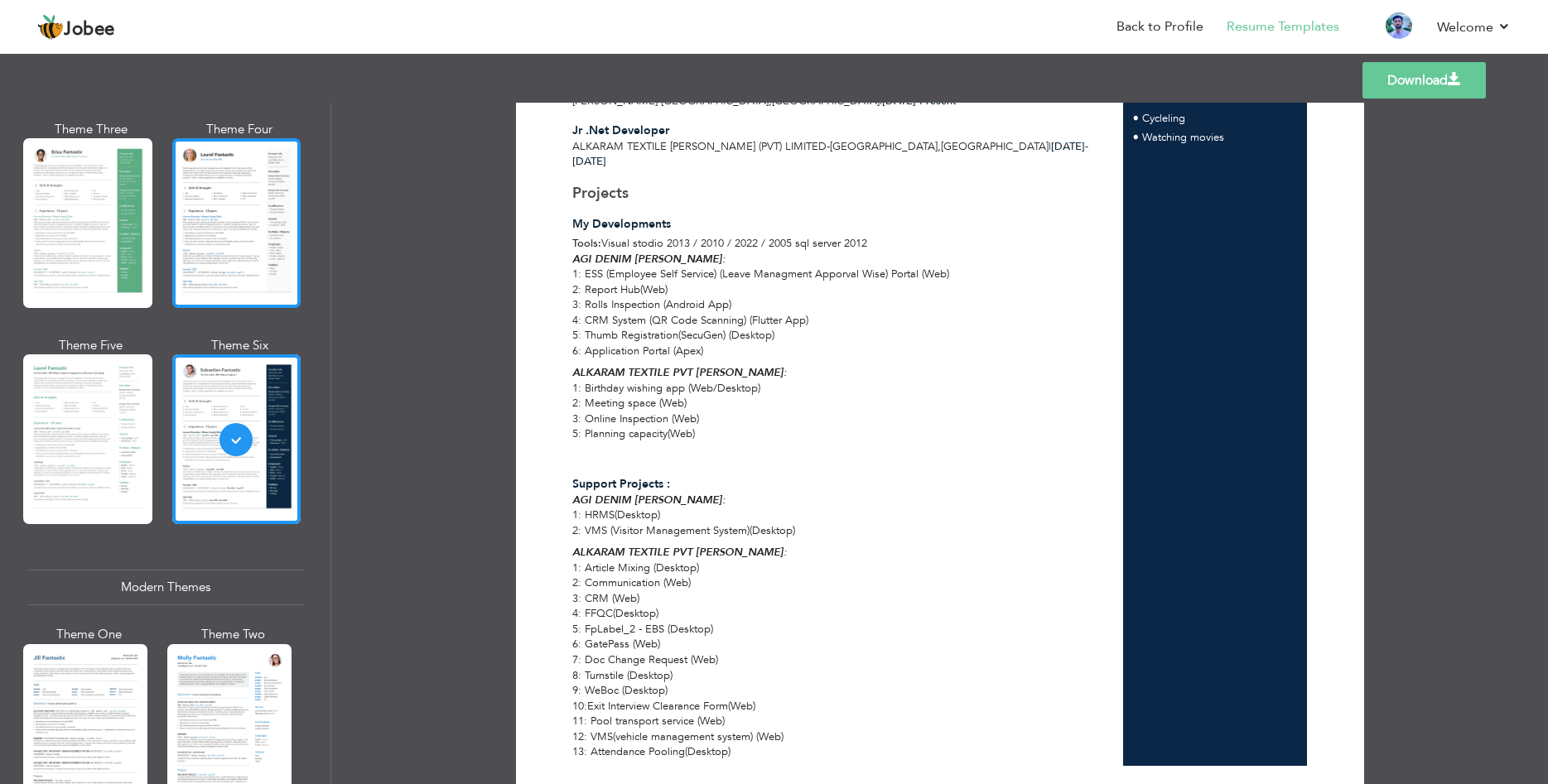
click at [229, 257] on div at bounding box center [237, 222] width 129 height 169
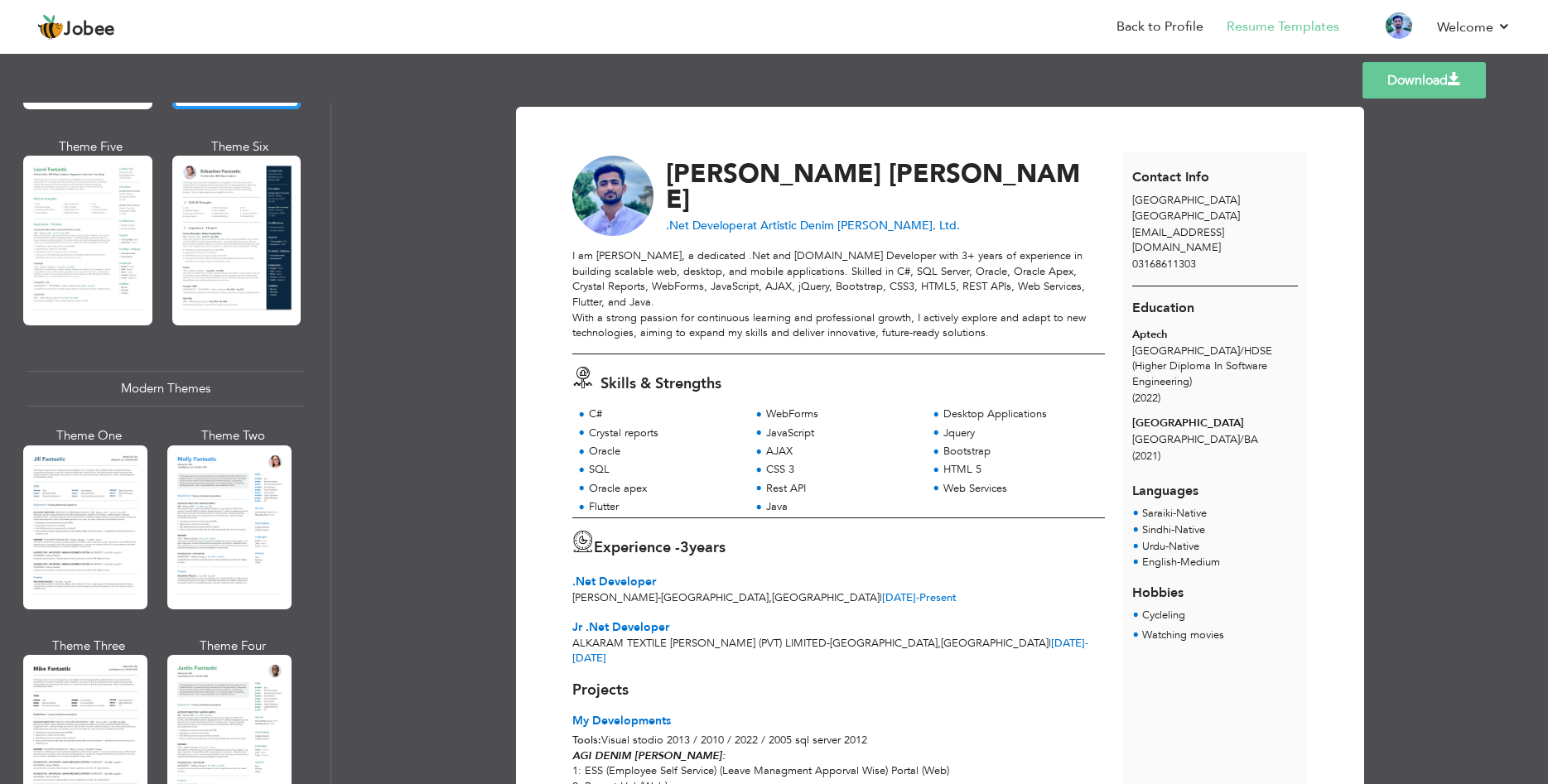
click at [1397, 81] on link "Download" at bounding box center [1424, 80] width 123 height 36
